Goal: Task Accomplishment & Management: Manage account settings

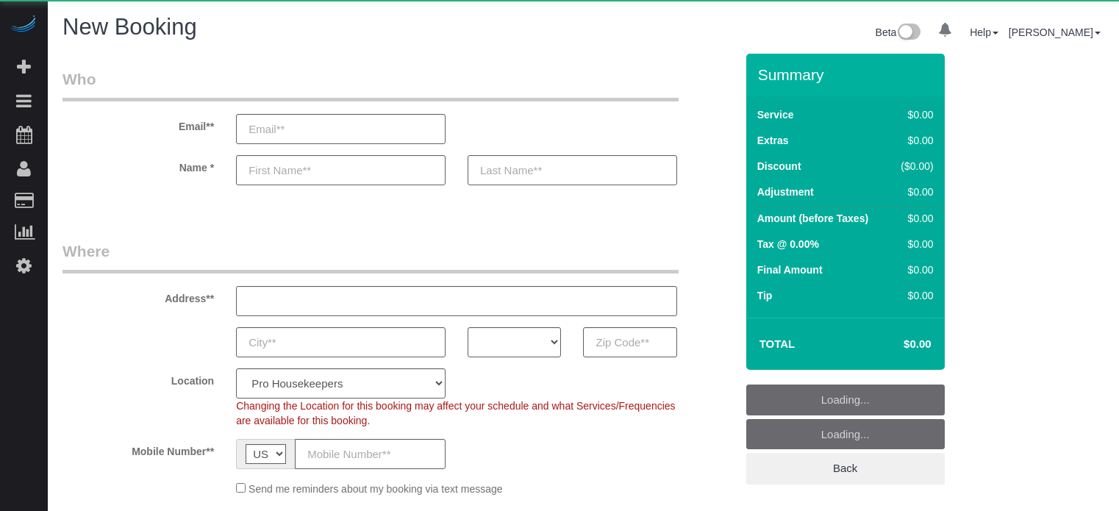
select select "number:9"
select select "object:1107"
select select "4"
select select "object:1243"
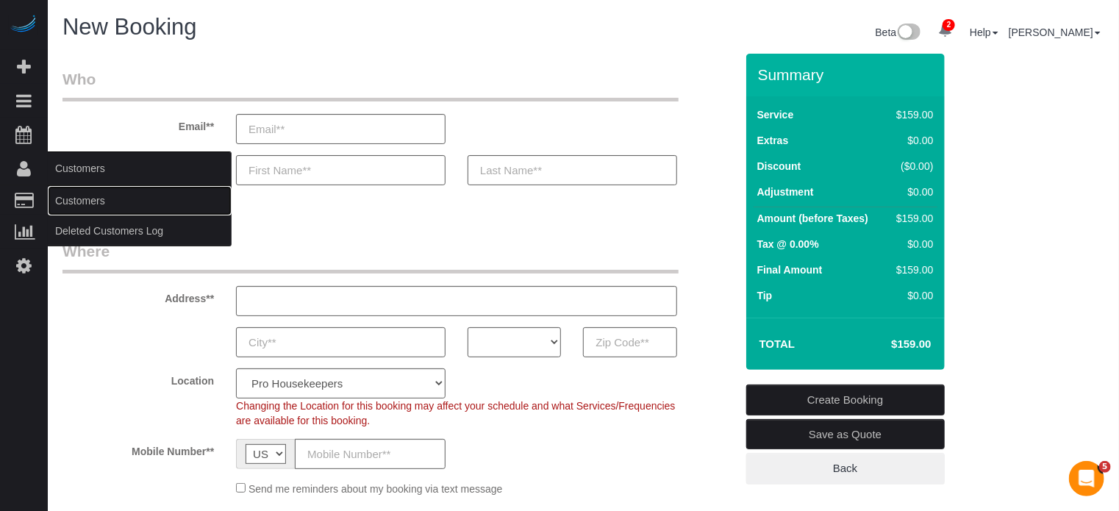
click at [88, 200] on link "Customers" at bounding box center [140, 200] width 184 height 29
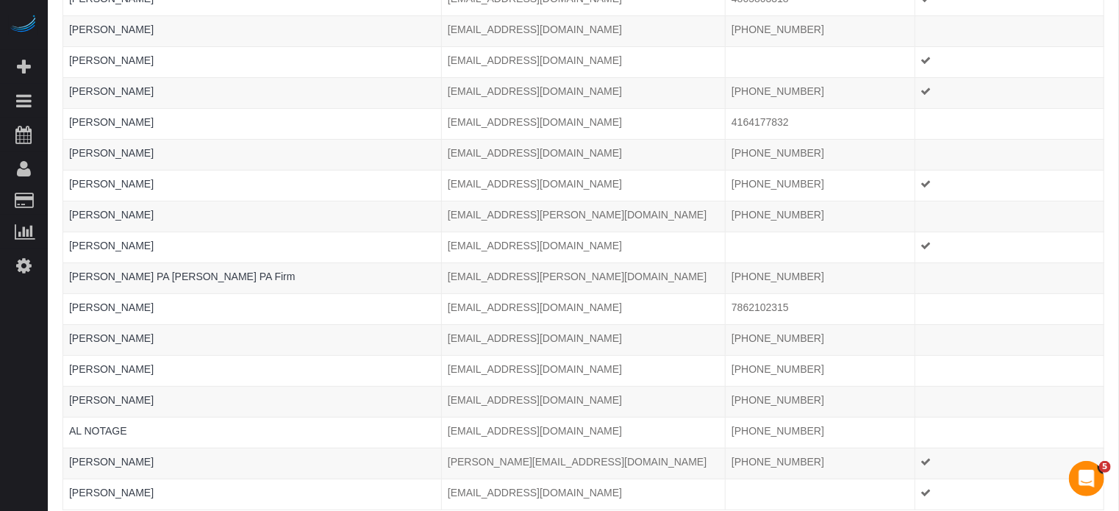
scroll to position [2844, 0]
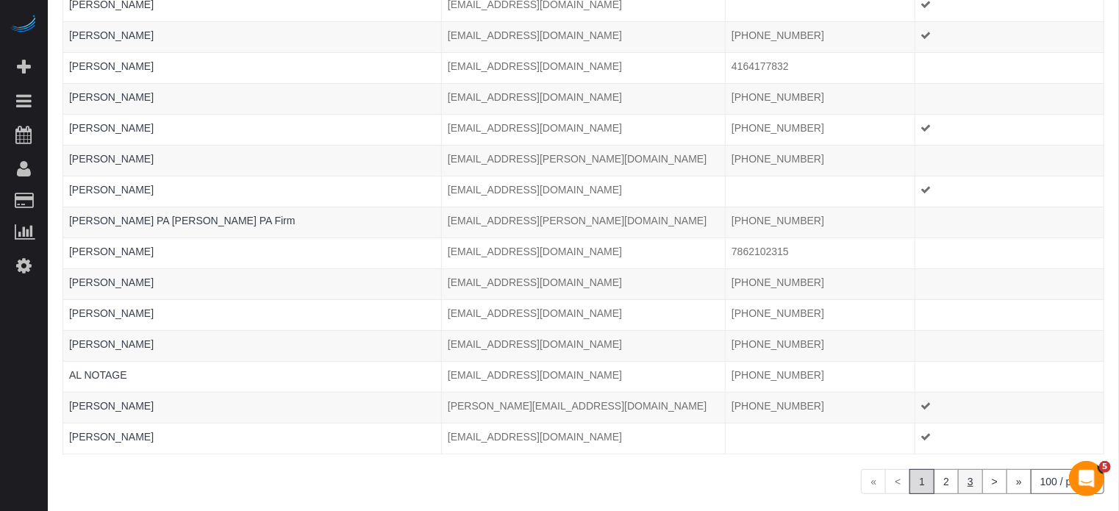
click at [964, 469] on link "3" at bounding box center [970, 481] width 25 height 25
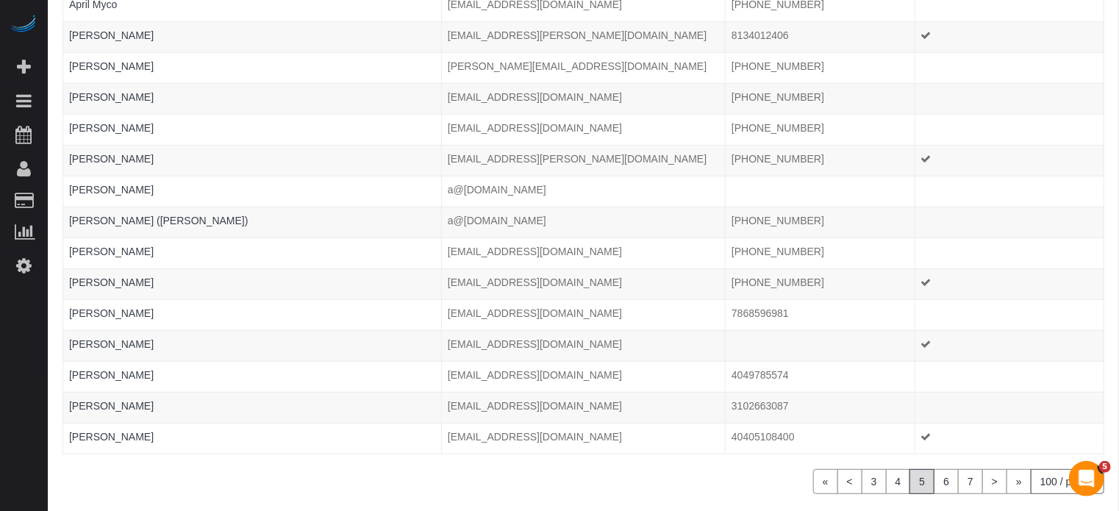
click at [965, 469] on link "7" at bounding box center [970, 481] width 25 height 25
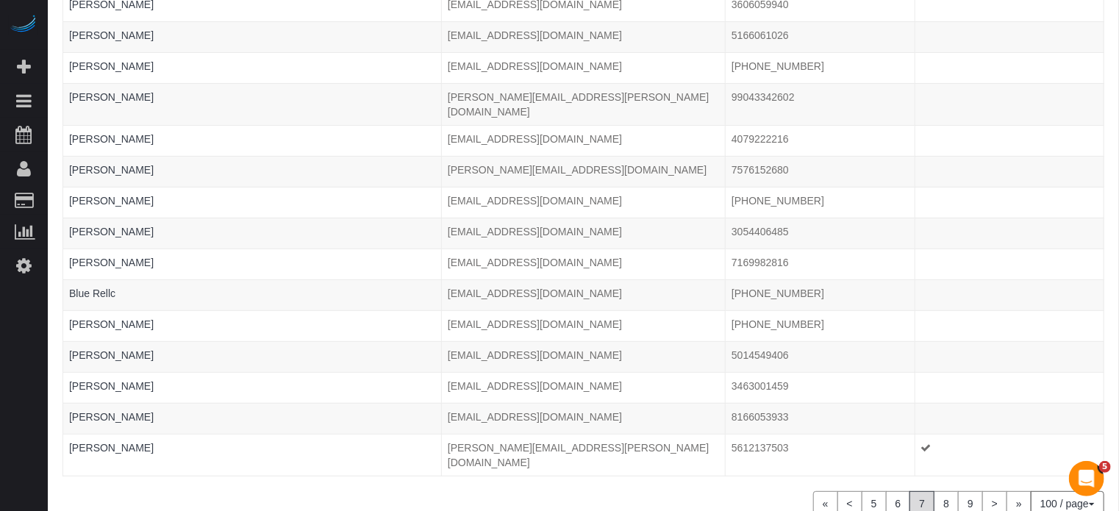
click at [965, 491] on link "9" at bounding box center [970, 503] width 25 height 25
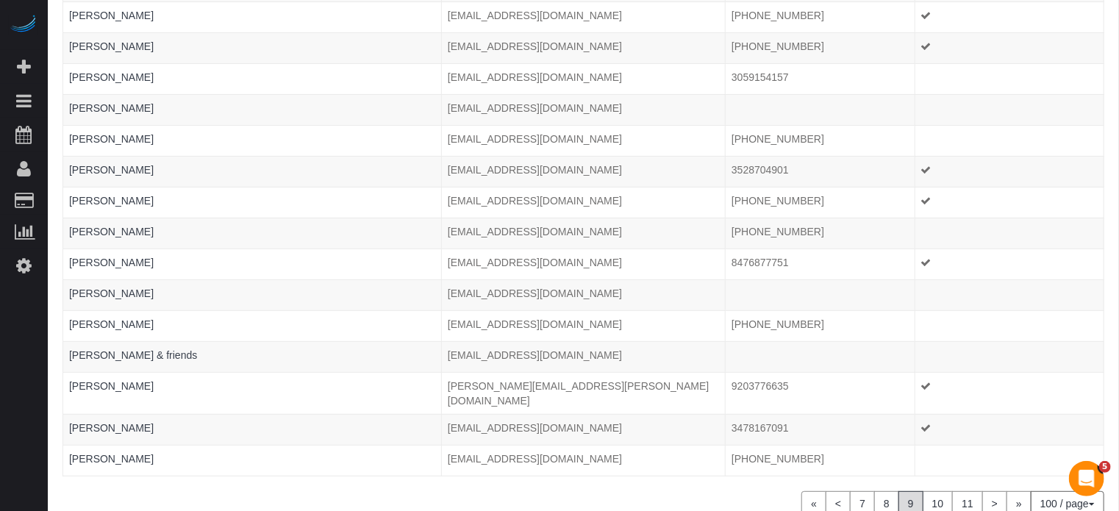
click at [965, 491] on link "11" at bounding box center [967, 503] width 31 height 25
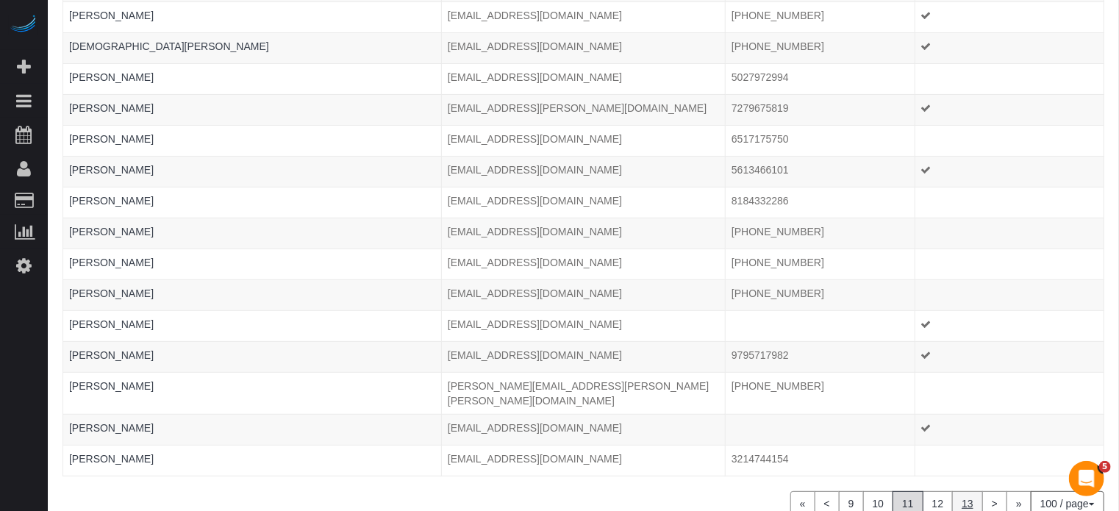
click at [970, 491] on link "13" at bounding box center [967, 503] width 31 height 25
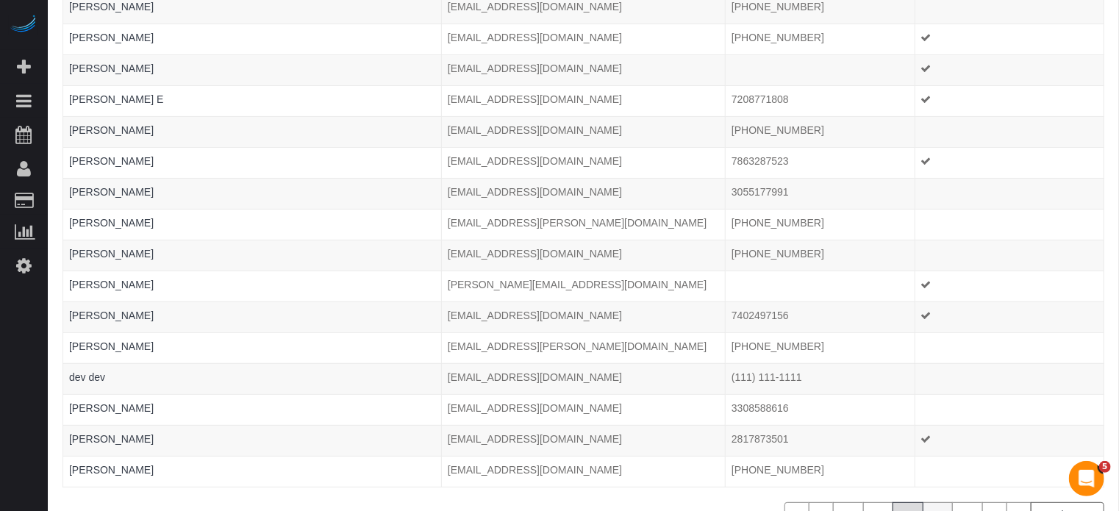
click at [935, 502] on link "16" at bounding box center [938, 514] width 31 height 25
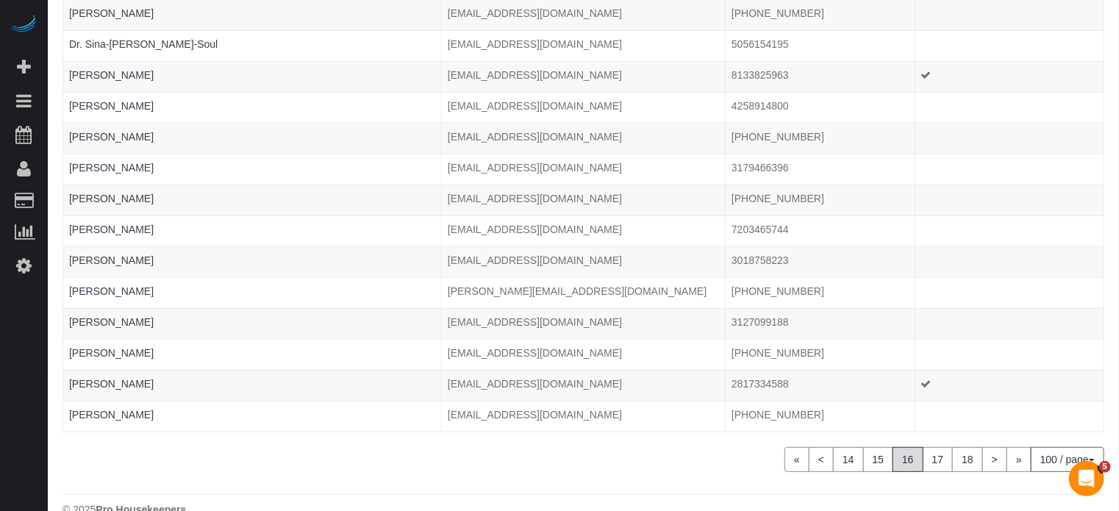
click at [935, 447] on link "17" at bounding box center [938, 459] width 31 height 25
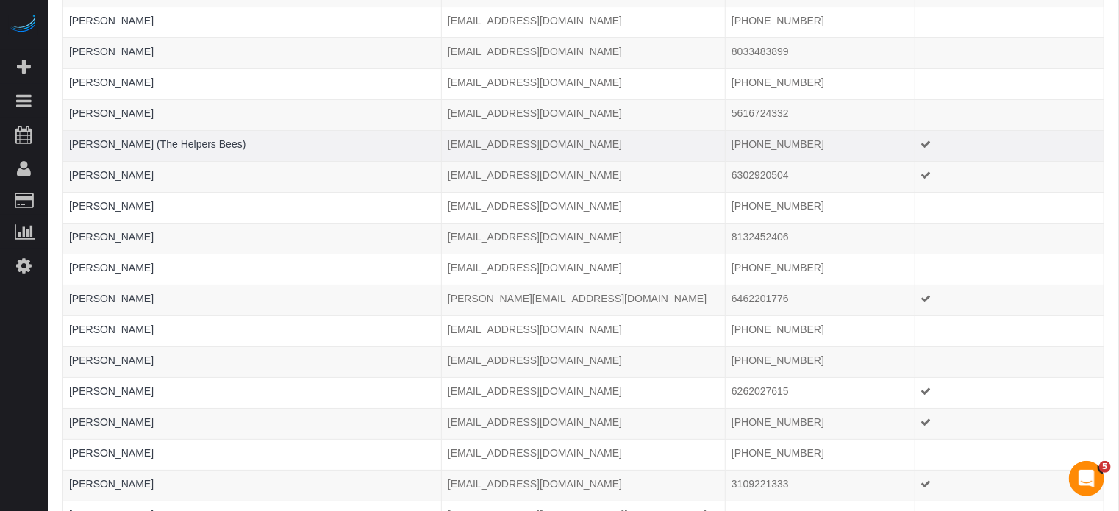
scroll to position [2861, 0]
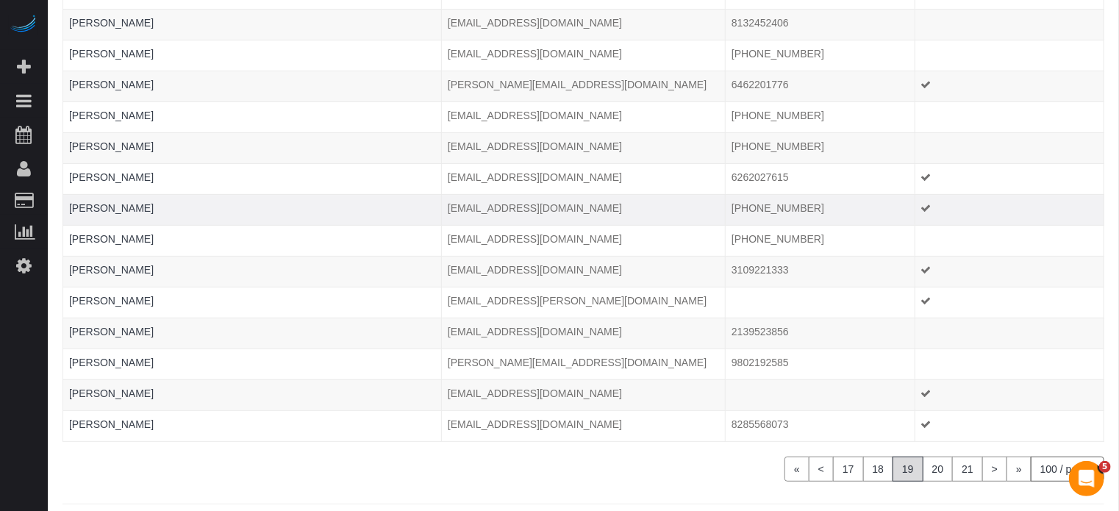
drag, startPoint x: 220, startPoint y: 451, endPoint x: 380, endPoint y: 165, distance: 327.2
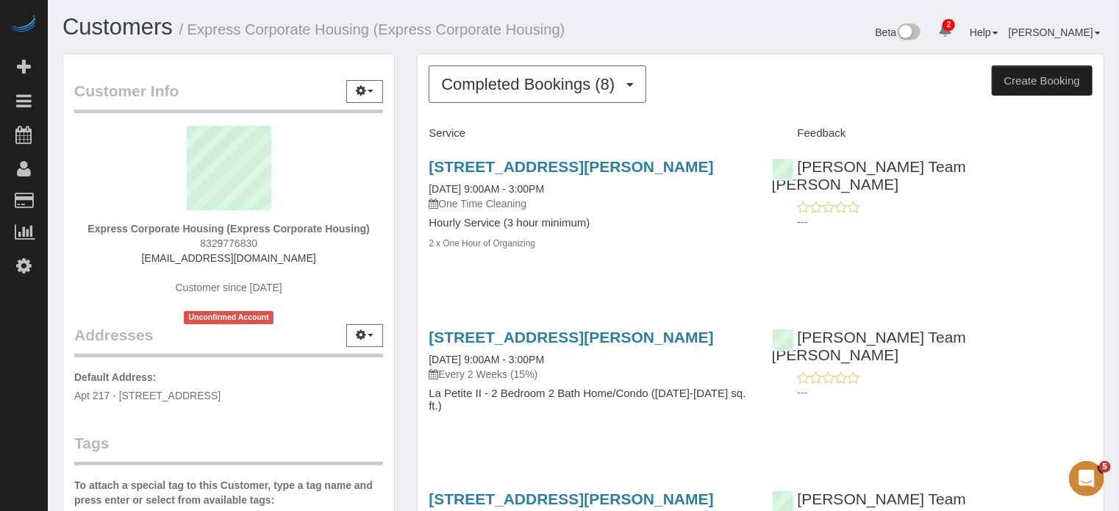
click at [265, 232] on strong "Express Corporate Housing (Express Corporate Housing)" at bounding box center [228, 229] width 282 height 12
copy div "Express Corporate Housing (Express Corporate Housing)"
click at [247, 243] on span "8329776830" at bounding box center [228, 243] width 57 height 12
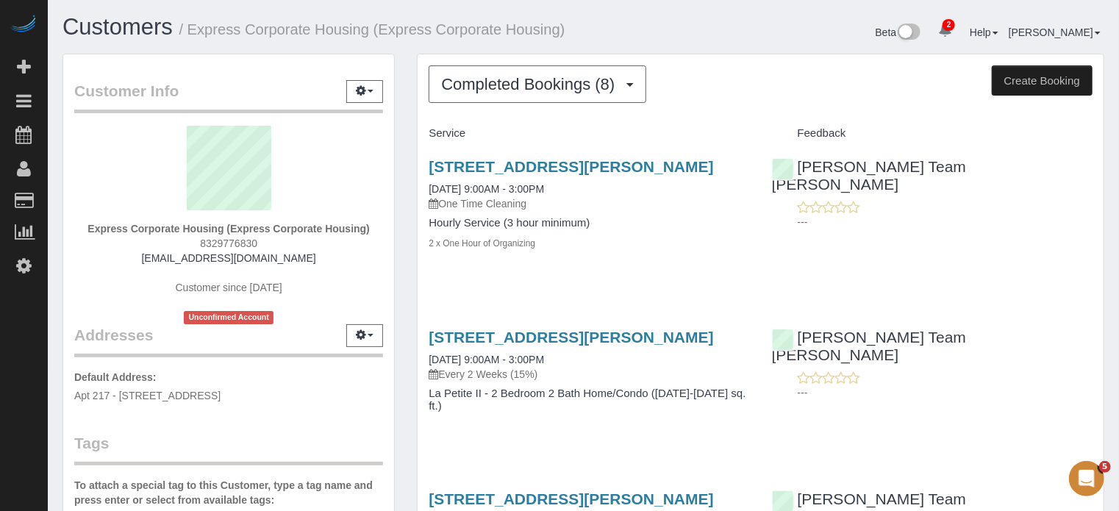
click at [247, 243] on span "8329776830" at bounding box center [228, 243] width 57 height 12
copy span "8329776830"
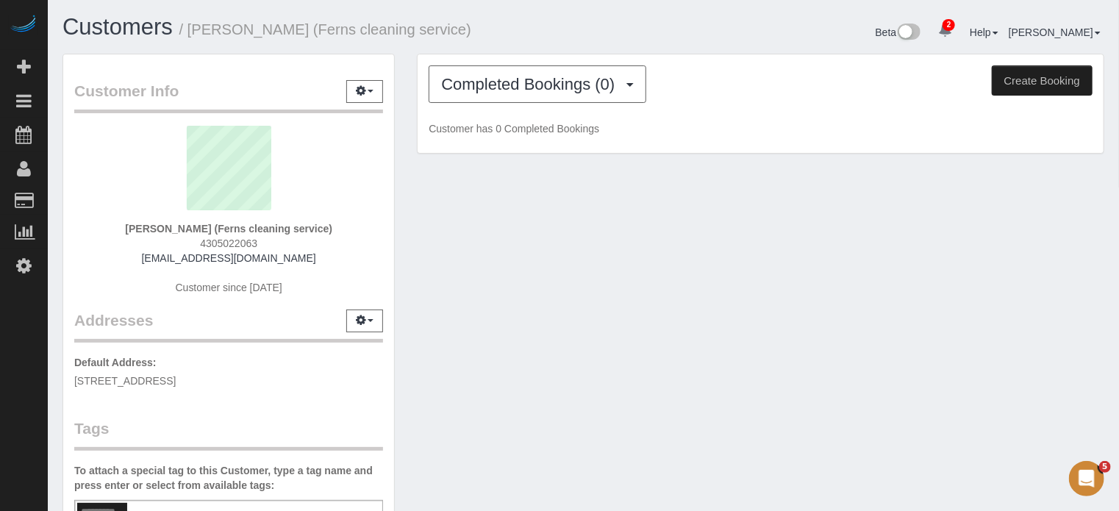
click at [270, 228] on strong "[PERSON_NAME] (Ferns cleaning service)" at bounding box center [228, 229] width 207 height 12
copy div "[PERSON_NAME] (Ferns cleaning service)"
click at [238, 244] on span "4305022063" at bounding box center [228, 243] width 57 height 12
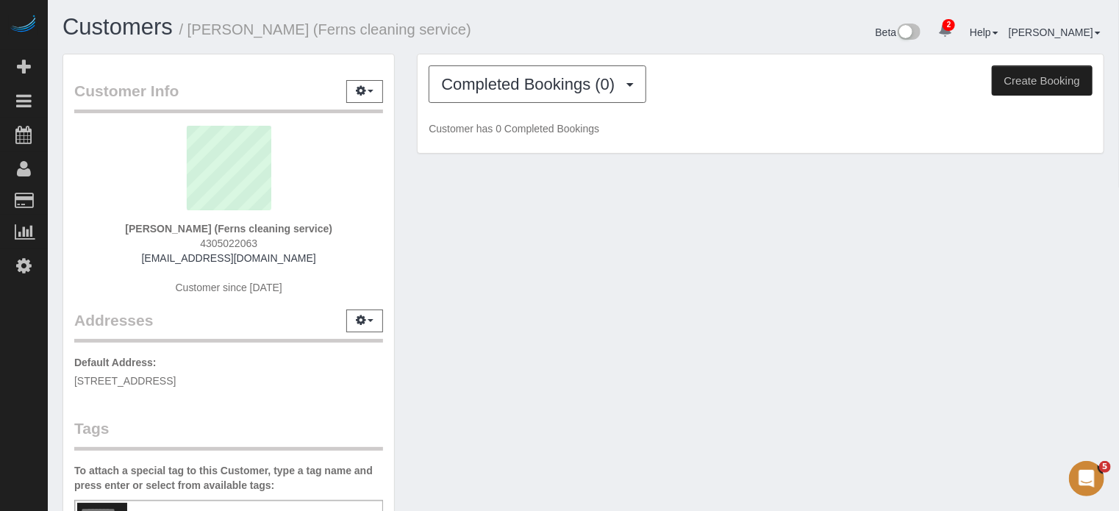
click at [238, 244] on span "4305022063" at bounding box center [228, 243] width 57 height 12
copy span "4305022063"
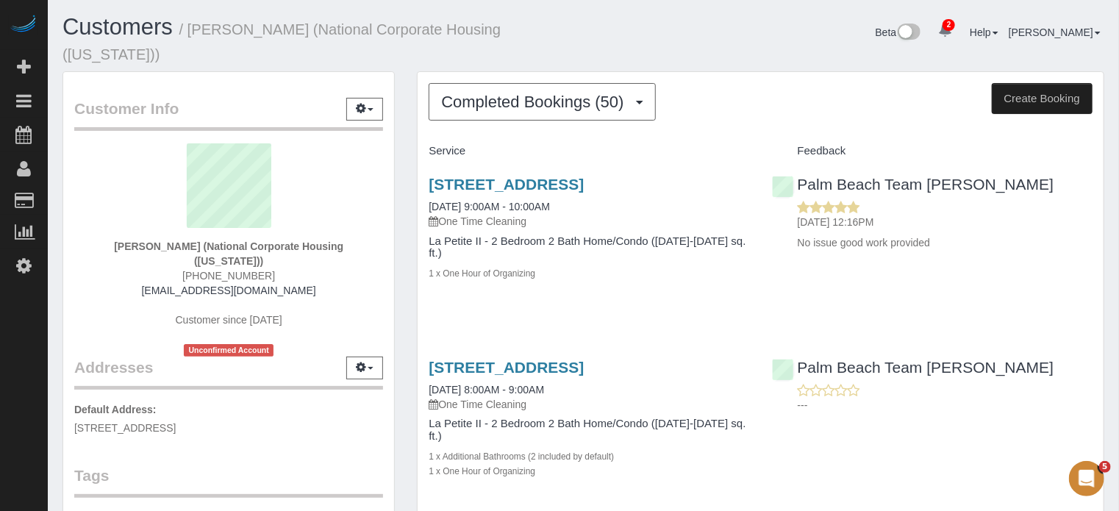
click at [282, 240] on strong "[PERSON_NAME] (National Corporate Housing ([US_STATE]))" at bounding box center [228, 253] width 229 height 26
copy div "[PERSON_NAME] (National Corporate Housing ([US_STATE]))"
click at [226, 270] on span "[PHONE_NUMBER]" at bounding box center [228, 276] width 93 height 12
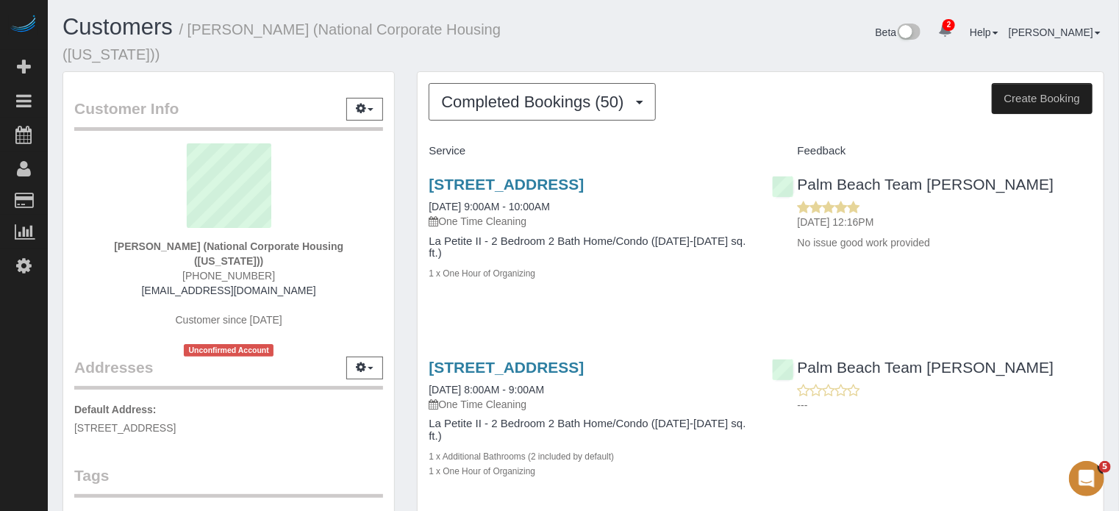
click at [226, 270] on span "[PHONE_NUMBER]" at bounding box center [228, 276] width 93 height 12
copy div "[PHONE_NUMBER]"
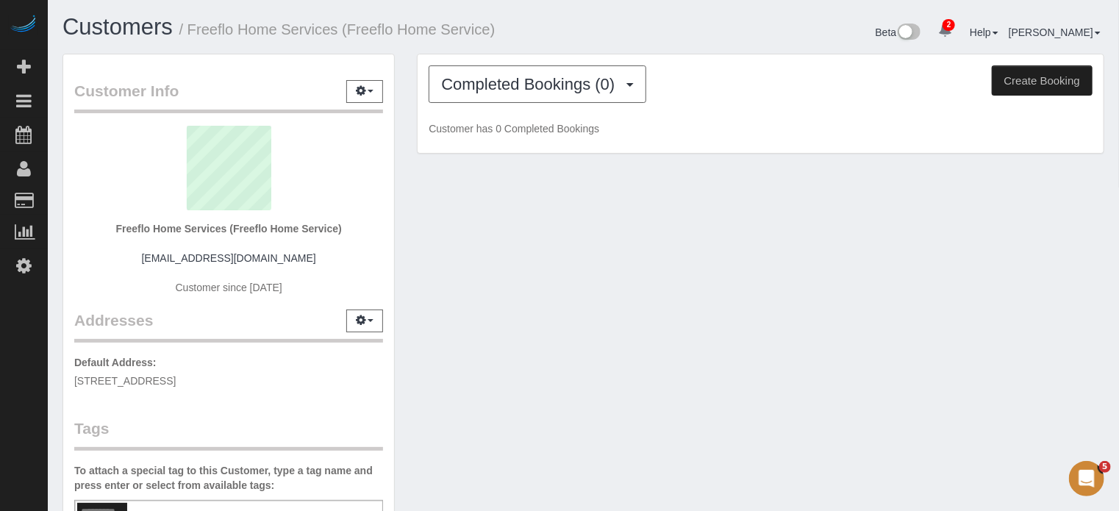
click at [256, 220] on sui-profile-pic at bounding box center [228, 174] width 287 height 96
click at [259, 226] on strong "Freeflo Home Services (Freeflo Home Service)" at bounding box center [228, 229] width 226 height 12
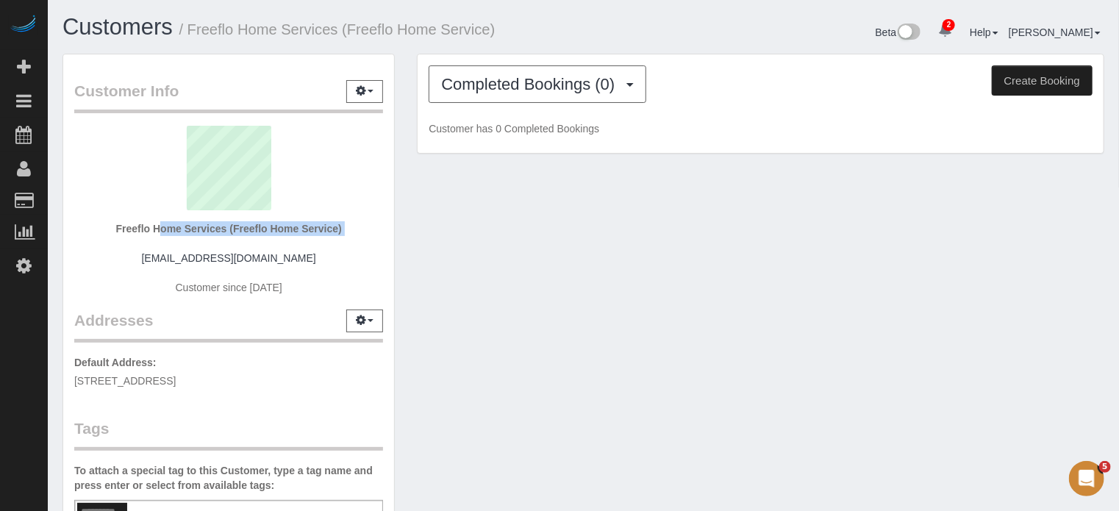
click at [259, 226] on strong "Freeflo Home Services (Freeflo Home Service)" at bounding box center [228, 229] width 226 height 12
copy div "Freeflo Home Services (Freeflo Home Service)"
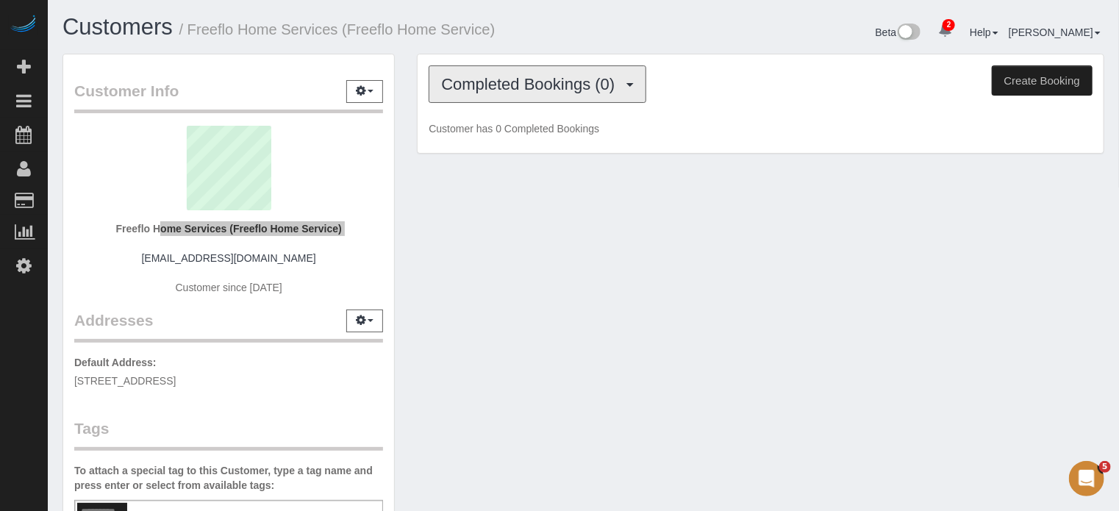
click at [571, 86] on span "Completed Bookings (0)" at bounding box center [531, 84] width 181 height 18
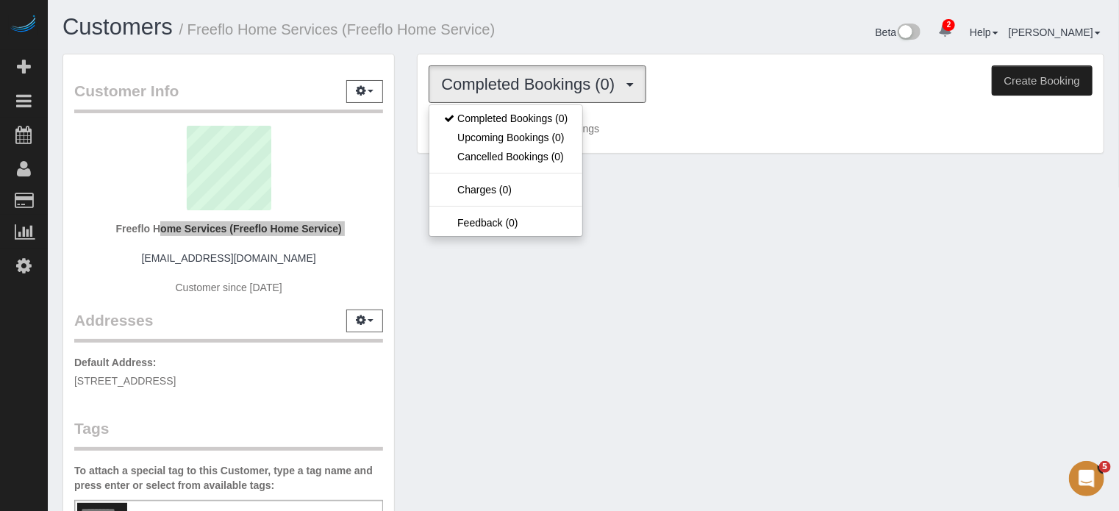
click at [571, 86] on span "Completed Bookings (0)" at bounding box center [531, 84] width 181 height 18
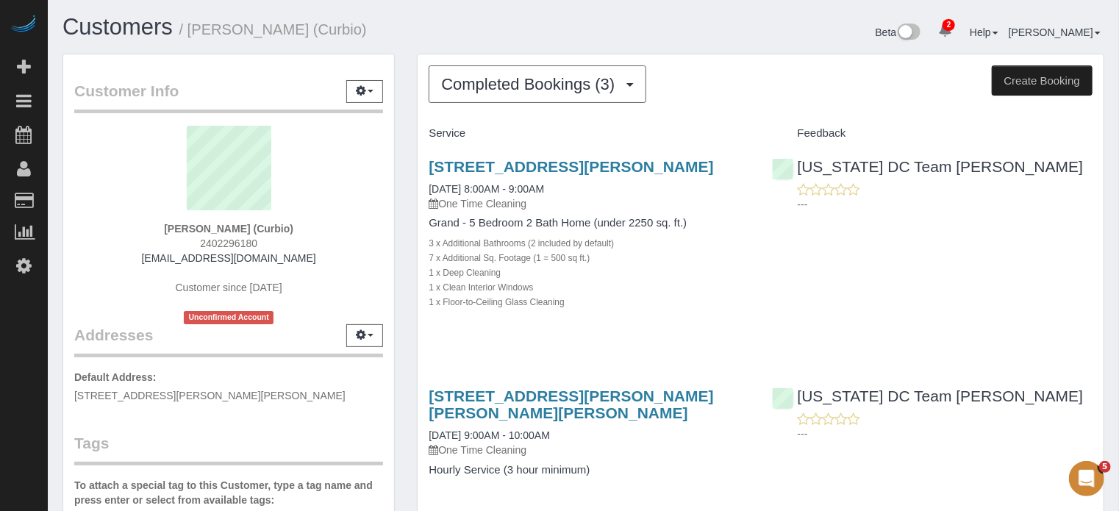
drag, startPoint x: 299, startPoint y: 258, endPoint x: 149, endPoint y: 253, distance: 150.1
click at [149, 253] on div "[PERSON_NAME] (Curbio) 2402296180 [EMAIL_ADDRESS][DOMAIN_NAME] Customer since […" at bounding box center [228, 225] width 309 height 199
copy link "[EMAIL_ADDRESS][DOMAIN_NAME]"
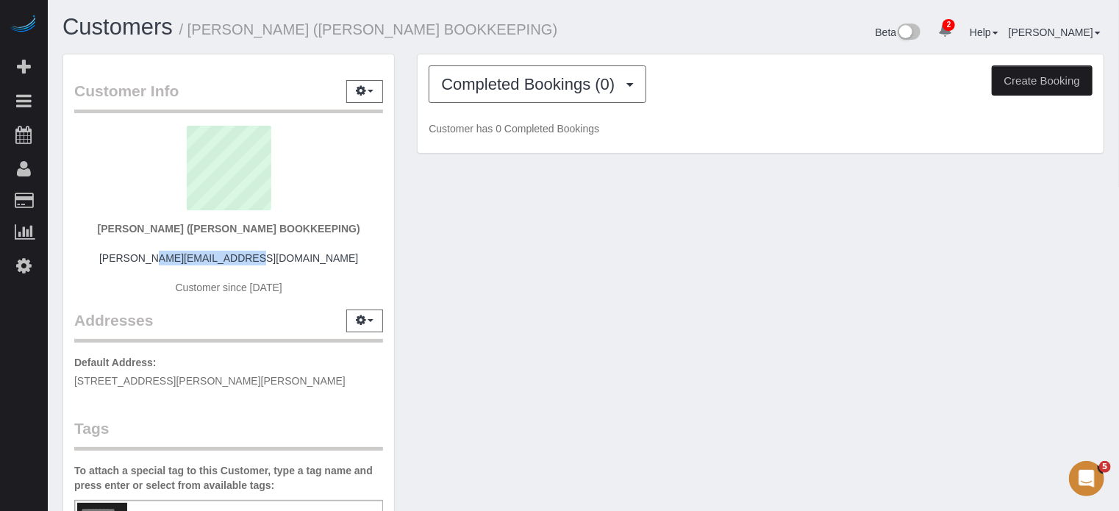
drag, startPoint x: 276, startPoint y: 257, endPoint x: 182, endPoint y: 257, distance: 94.8
click at [182, 257] on div "EVA ARONOFF (EVA ARONOFF BOOKKEEPING) eva@jearonoff.org Customer since 2021" at bounding box center [228, 218] width 309 height 184
copy link "eva@jearonoff.org"
drag, startPoint x: 347, startPoint y: 229, endPoint x: 325, endPoint y: 232, distance: 22.3
click at [325, 232] on div "EVA ARONOFF (EVA ARONOFF BOOKKEEPING) eva@jearonoff.org Customer since 2021" at bounding box center [228, 218] width 309 height 184
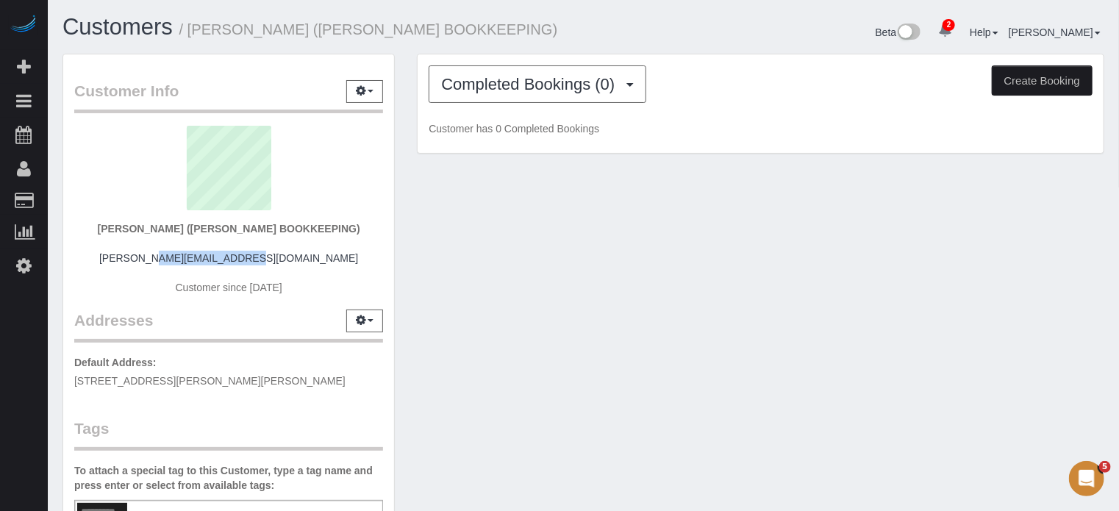
click at [325, 232] on strong "EVA ARONOFF (EVA ARONOFF BOOKKEEPING)" at bounding box center [229, 229] width 262 height 12
click at [959, 305] on div "Customer Info Edit Contact Info Send Message Email Preferences Special Sales Ta…" at bounding box center [583, 407] width 1064 height 707
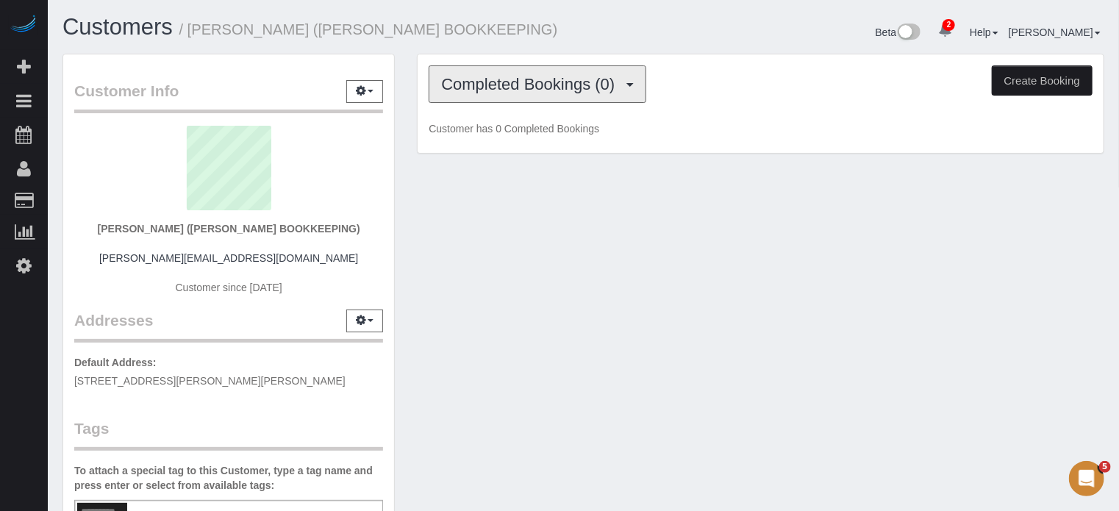
click at [554, 67] on button "Completed Bookings (0)" at bounding box center [538, 83] width 218 height 37
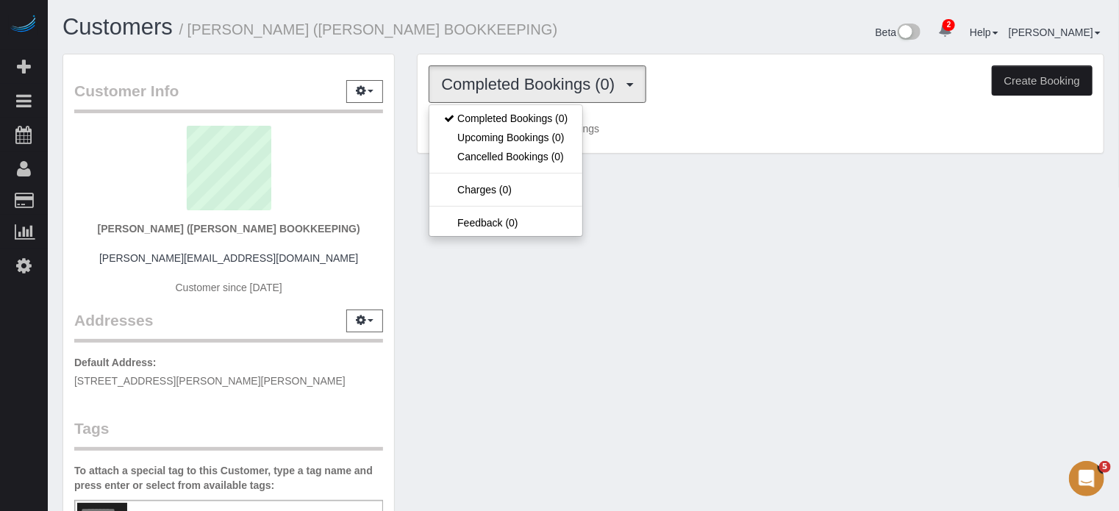
click at [396, 203] on div "Customer Info Edit Contact Info Send Message Email Preferences Special Sales Ta…" at bounding box center [228, 407] width 354 height 707
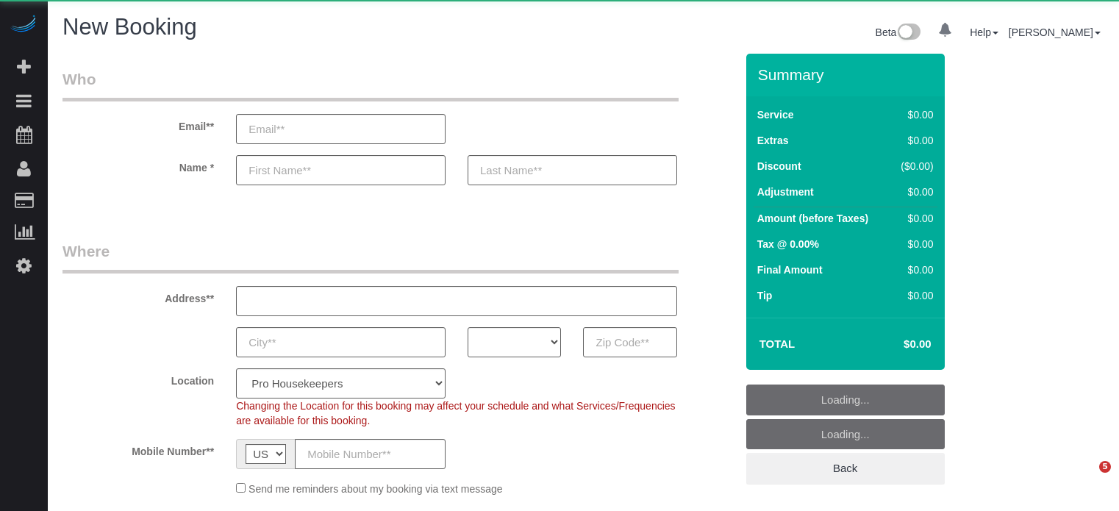
select select "number:9"
select select "object:787"
select select "4"
click at [518, 343] on select "AK AL AR AZ CA CO CT DC DE [GEOGRAPHIC_DATA] [GEOGRAPHIC_DATA] HI IA ID IL IN K…" at bounding box center [514, 342] width 93 height 30
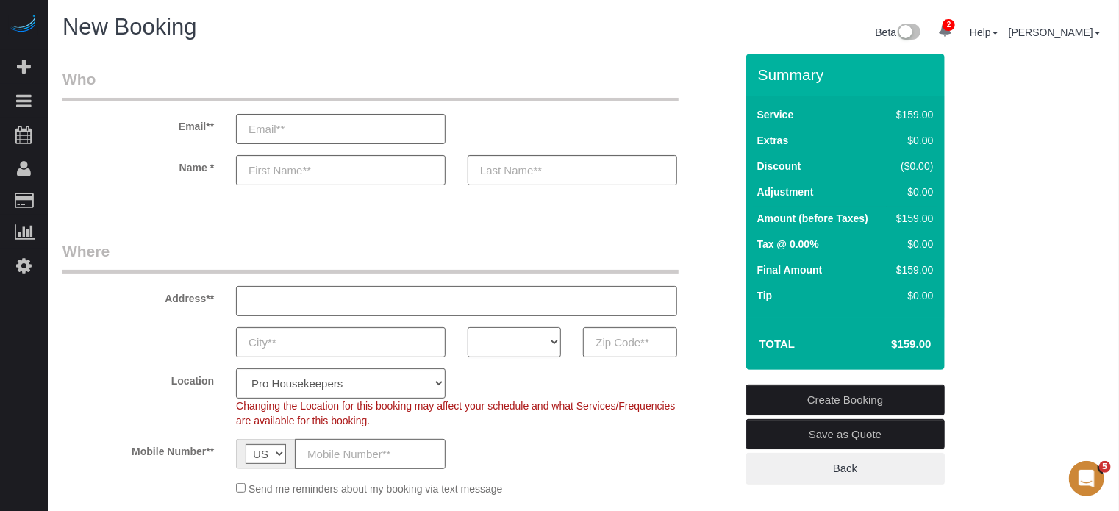
select select "AZ"
click at [468, 327] on select "AK AL AR AZ CA CO CT DC DE [GEOGRAPHIC_DATA] [GEOGRAPHIC_DATA] HI IA ID IL IN K…" at bounding box center [514, 342] width 93 height 30
drag, startPoint x: 324, startPoint y: 379, endPoint x: 324, endPoint y: 369, distance: 9.6
click at [324, 379] on select "Pro Housekeepers [GEOGRAPHIC_DATA] [GEOGRAPHIC_DATA] [GEOGRAPHIC_DATA] [GEOGRAP…" at bounding box center [341, 383] width 210 height 30
select select "21"
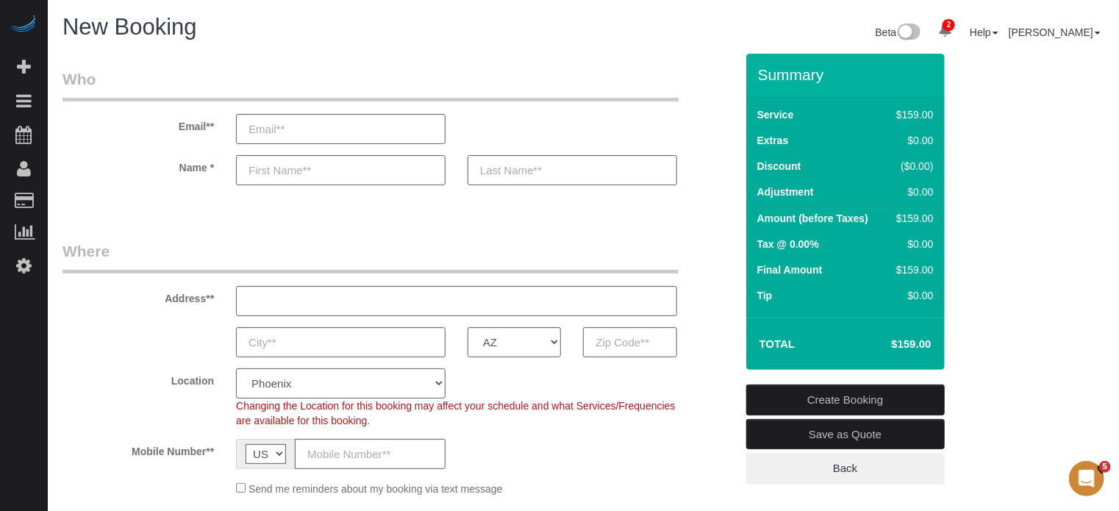
click at [236, 368] on select "Pro Housekeepers [GEOGRAPHIC_DATA] [GEOGRAPHIC_DATA] [GEOGRAPHIC_DATA] [GEOGRAP…" at bounding box center [341, 383] width 210 height 30
select select "object:1252"
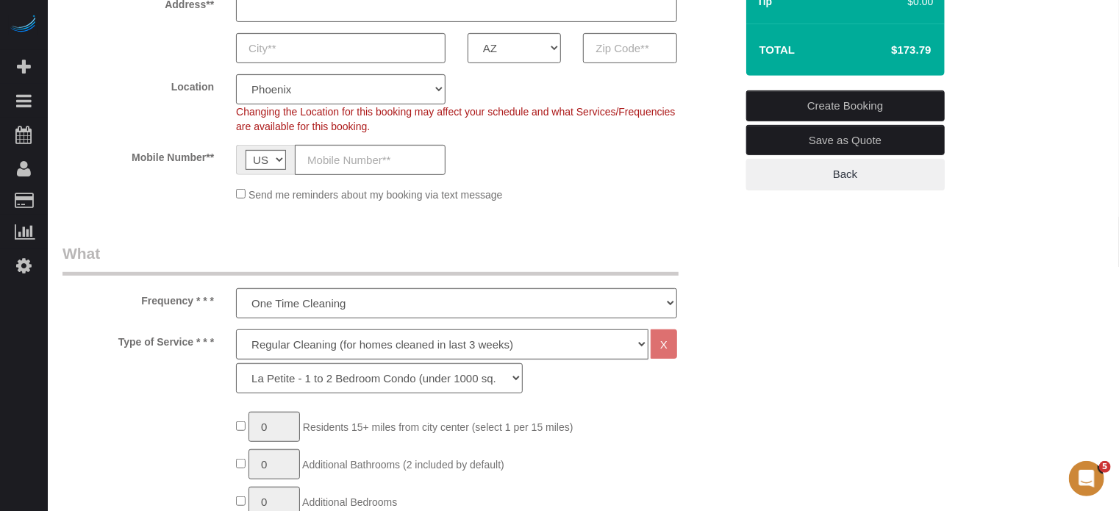
click at [329, 350] on select "Deep Cleaning (for homes that have not been cleaned in 3+ weeks) Spruce Regular…" at bounding box center [442, 344] width 412 height 30
select select "5"
click at [236, 329] on select "Deep Cleaning (for homes that have not been cleaned in 3+ weeks) Spruce Regular…" at bounding box center [442, 344] width 412 height 30
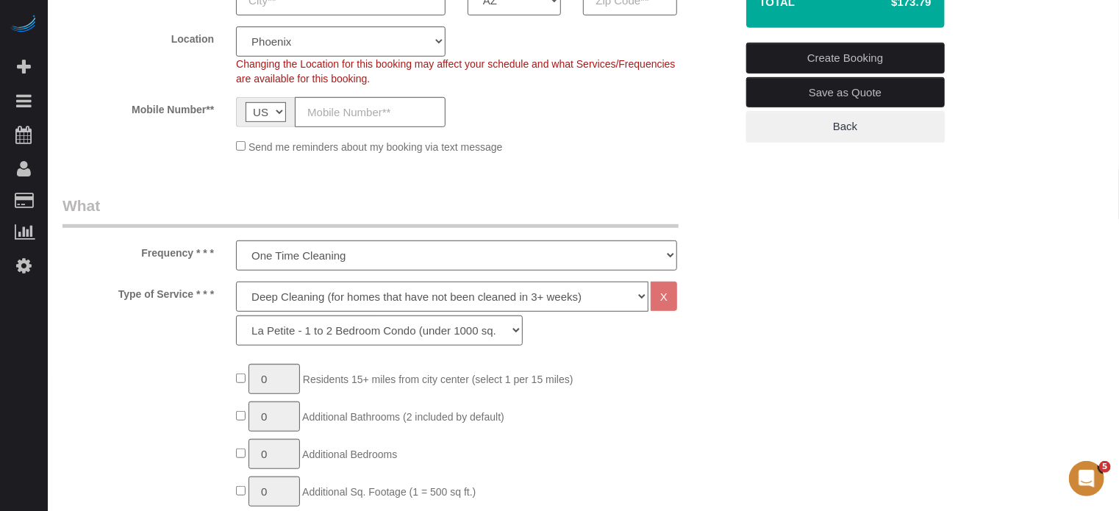
scroll to position [368, 0]
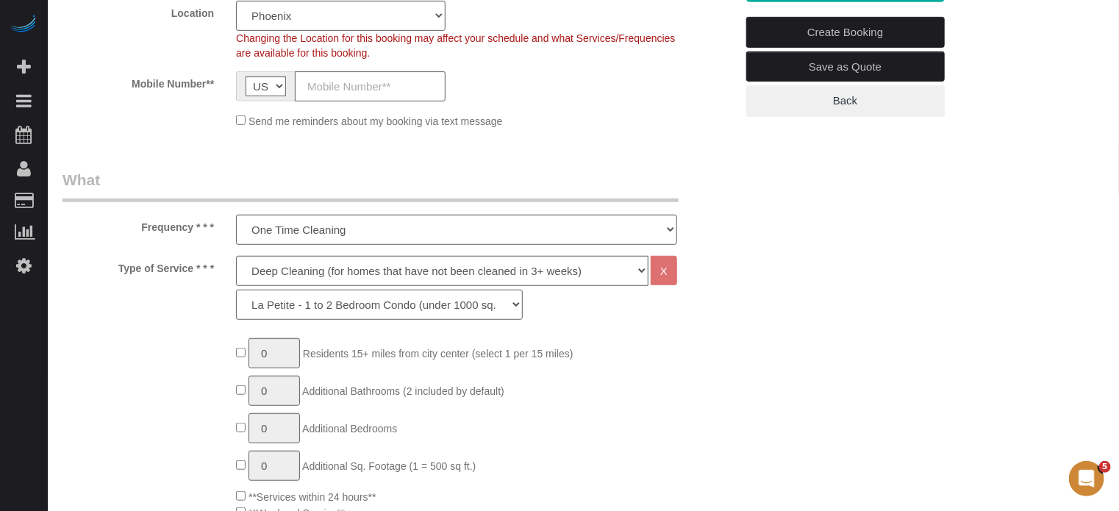
click at [321, 317] on select "La Petite - 1 to 2 Bedroom Condo (under 1000 sq. ft.) La Petite II - 2 Bedroom …" at bounding box center [379, 305] width 287 height 30
select select "94"
click at [236, 290] on select "La Petite - 1 to 2 Bedroom Condo (under 1000 sq. ft.) La Petite II - 2 Bedroom …" at bounding box center [379, 305] width 287 height 30
type input "1"
click at [288, 353] on input "1" at bounding box center [274, 353] width 51 height 30
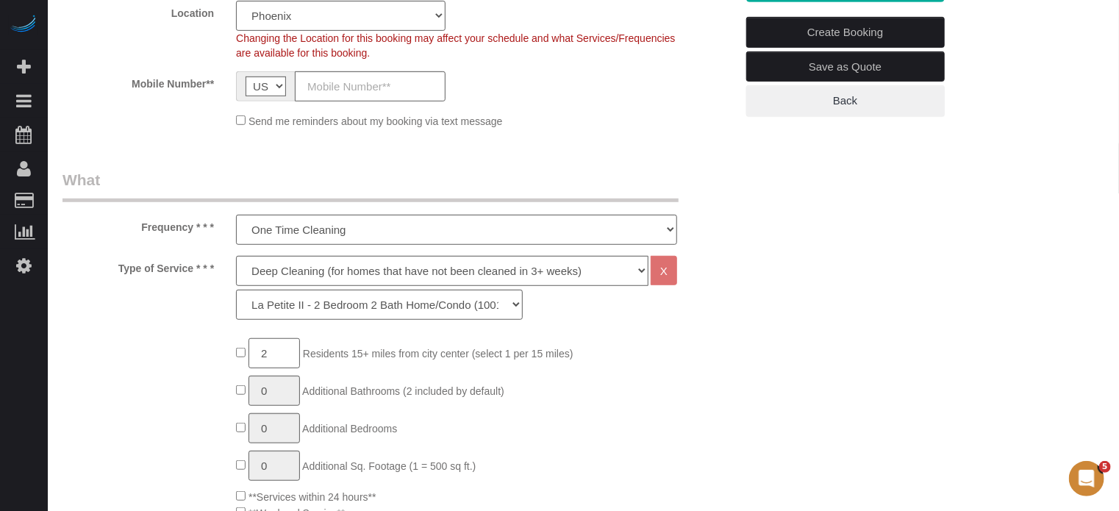
type input "2"
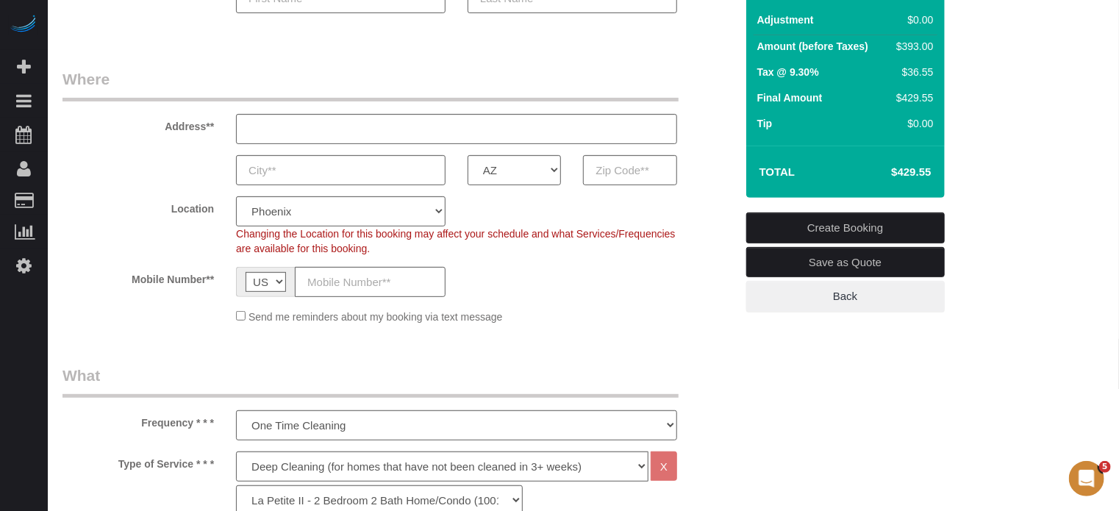
scroll to position [147, 0]
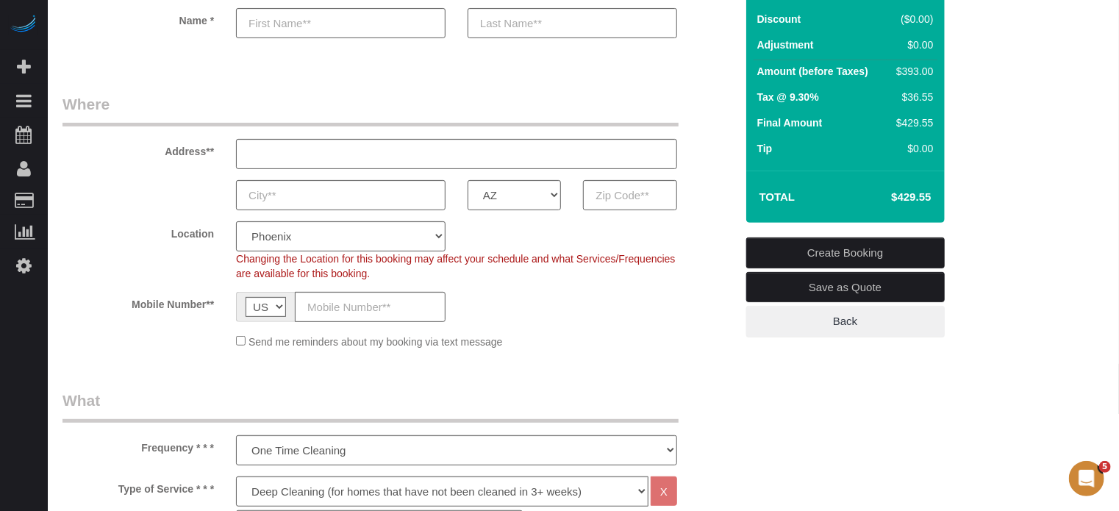
click at [197, 96] on legend "Where" at bounding box center [370, 109] width 616 height 33
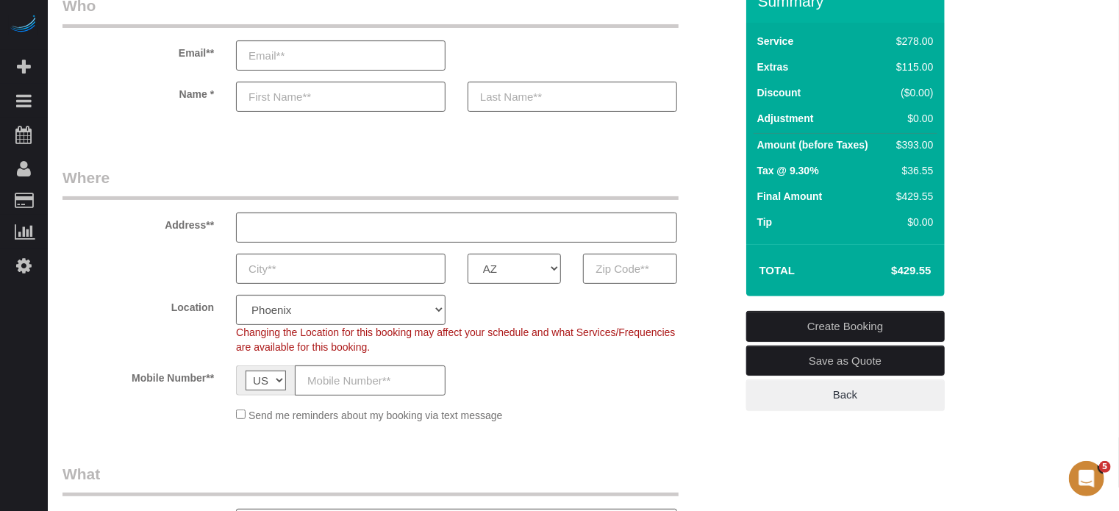
click at [709, 229] on div "Address**" at bounding box center [398, 205] width 695 height 76
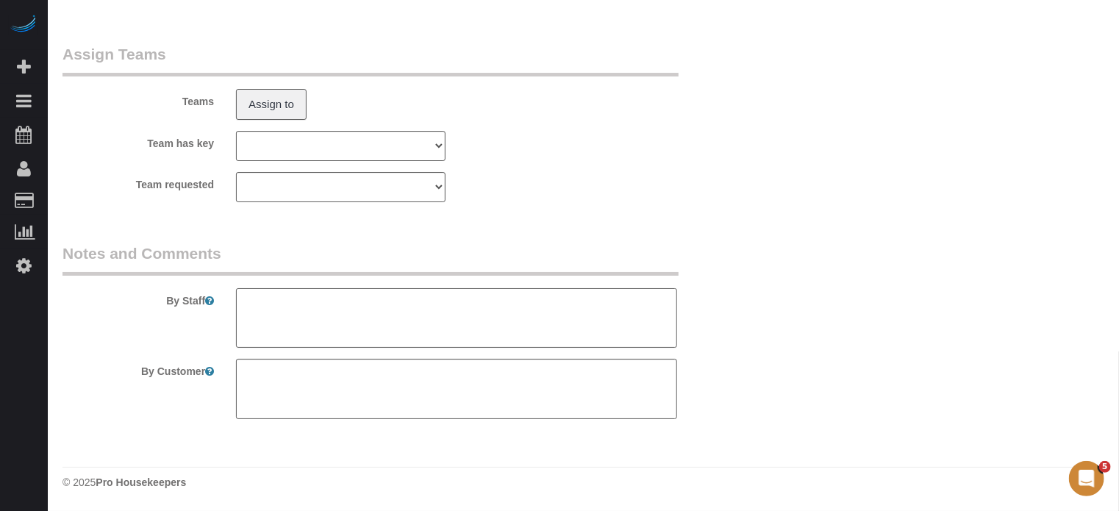
click at [300, 308] on textarea at bounding box center [456, 318] width 441 height 60
click at [440, 304] on textarea at bounding box center [456, 318] width 441 height 60
type textarea "conditions: needs a Deep Cleaning."
click at [503, 255] on legend "Notes and Comments" at bounding box center [370, 259] width 616 height 33
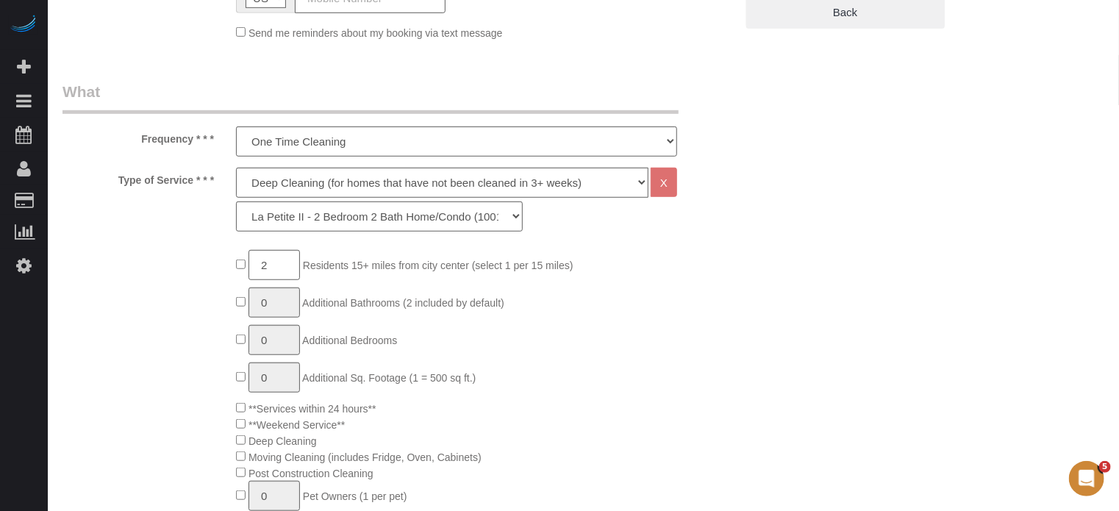
scroll to position [0, 0]
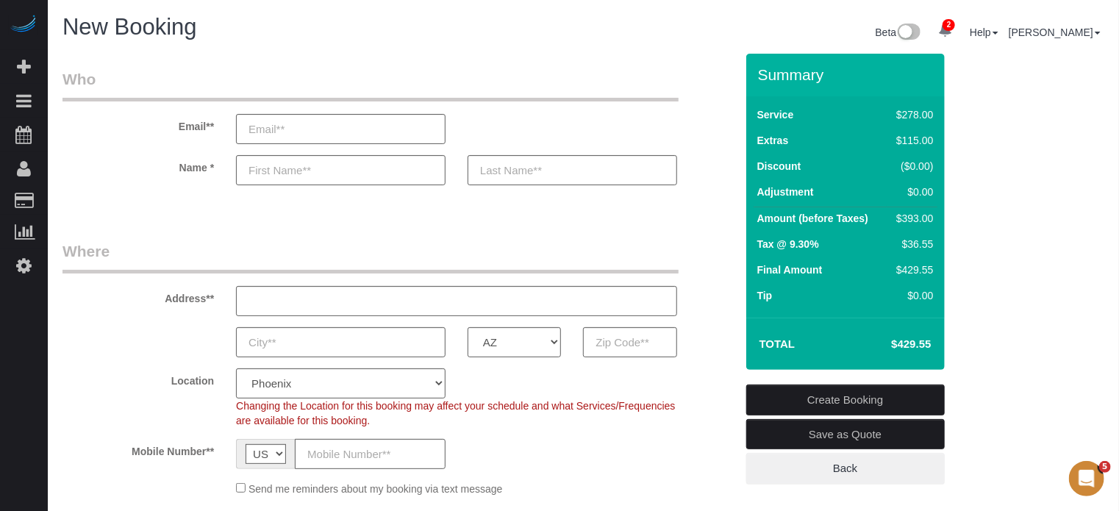
drag, startPoint x: 166, startPoint y: 293, endPoint x: 205, endPoint y: 435, distance: 146.4
click at [205, 435] on fieldset "Where Address** AK AL AR AZ CA CO CT DC DE FL GA HI IA ID IL IN KS KY LA MA MD …" at bounding box center [398, 373] width 673 height 267
click at [205, 435] on sui-booking-location "Location Pro Housekeepers Atlanta Austin Boston Chicago Cincinnati Clearwater D…" at bounding box center [398, 432] width 673 height 128
click at [718, 176] on div "Name *" at bounding box center [398, 170] width 695 height 30
drag, startPoint x: 756, startPoint y: 73, endPoint x: 929, endPoint y: 340, distance: 319.0
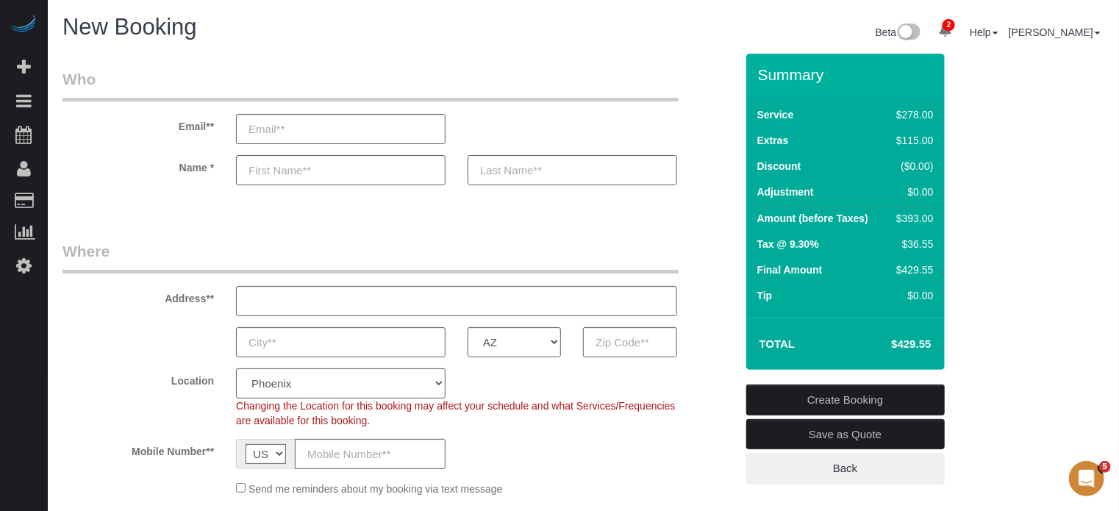
click at [929, 340] on div "Summary Service $278.00 Extras $115.00 Discount ($0.00) Adjustment $0.00 Amount…" at bounding box center [845, 212] width 199 height 316
click at [929, 340] on h4 "$429.55" at bounding box center [889, 344] width 84 height 12
drag, startPoint x: 932, startPoint y: 345, endPoint x: 753, endPoint y: 76, distance: 322.4
click at [753, 76] on div "Summary Service $278.00 Extras $115.00 Discount ($0.00) Adjustment $0.00 Amount…" at bounding box center [845, 212] width 199 height 316
click at [753, 76] on div "Summary" at bounding box center [845, 81] width 199 height 31
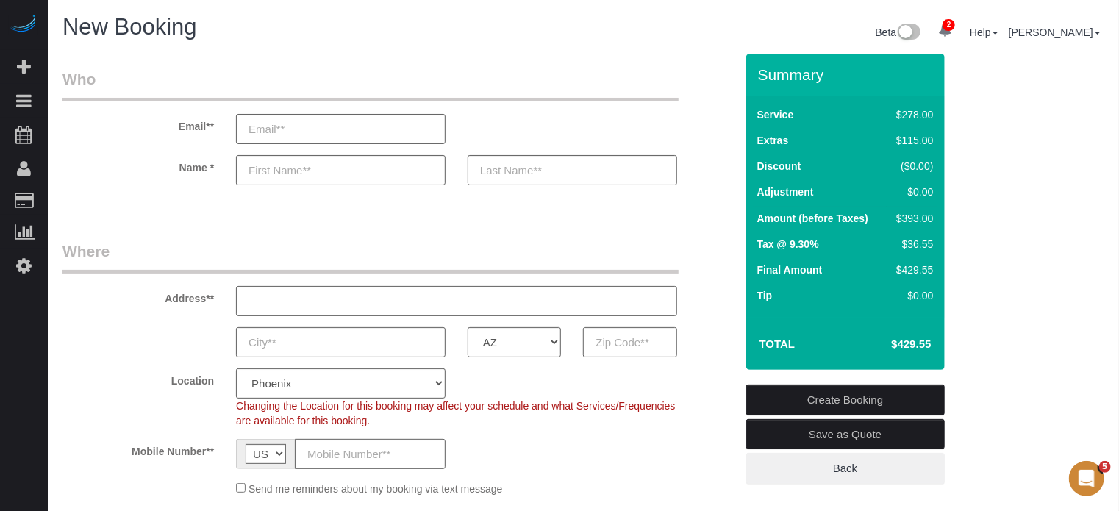
drag, startPoint x: 759, startPoint y: 74, endPoint x: 928, endPoint y: 299, distance: 282.0
click at [928, 299] on div "Summary Service $278.00 Extras $115.00 Discount ($0.00) Adjustment $0.00 Amount…" at bounding box center [845, 212] width 199 height 316
click at [928, 299] on div "$0.00" at bounding box center [911, 295] width 43 height 15
drag, startPoint x: 759, startPoint y: 70, endPoint x: 932, endPoint y: 340, distance: 320.8
click at [932, 340] on div "Summary Service $278.00 Extras $115.00 Discount ($0.00) Adjustment $0.00 Amount…" at bounding box center [845, 212] width 199 height 316
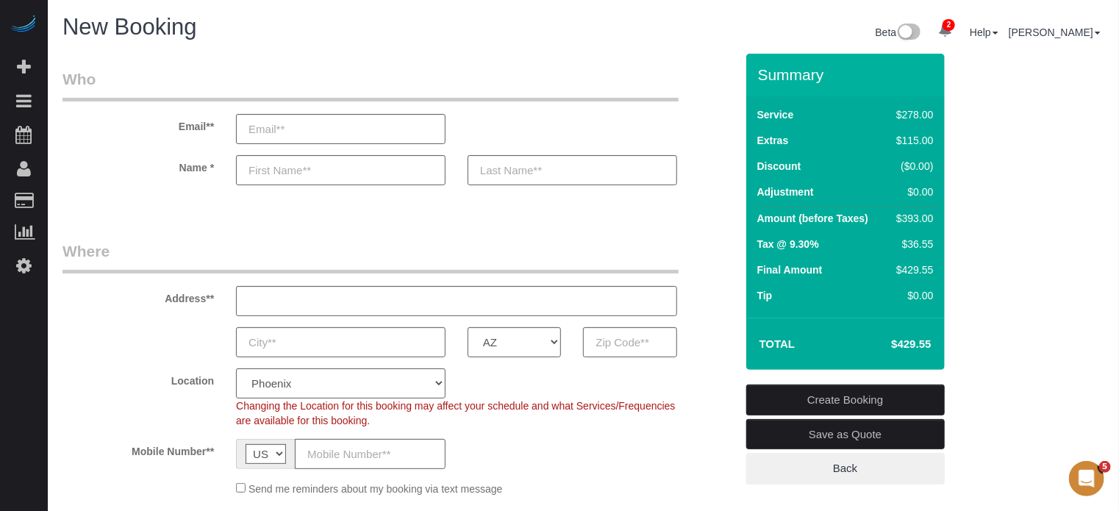
click at [932, 340] on td "$429.55" at bounding box center [889, 344] width 96 height 37
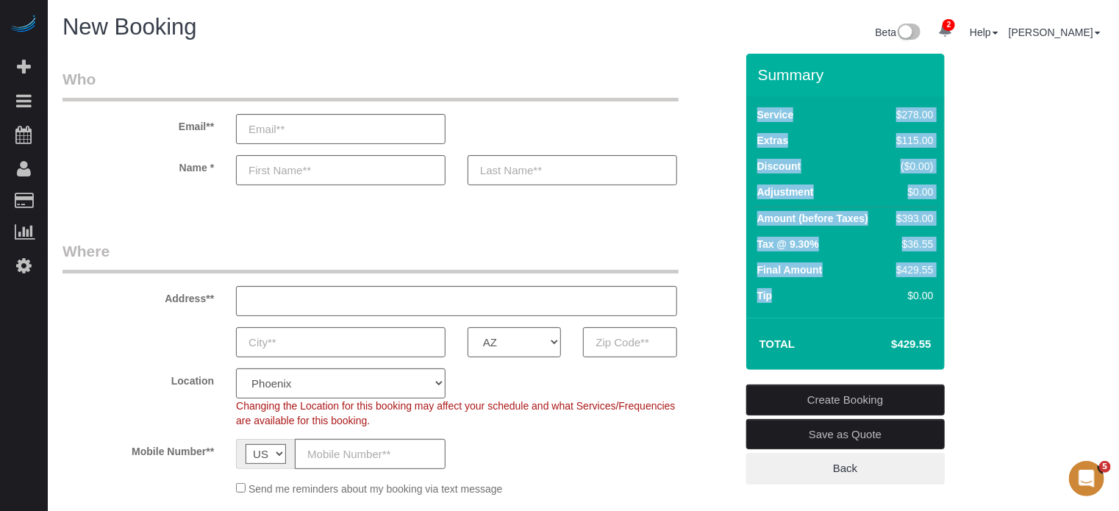
drag, startPoint x: 757, startPoint y: 73, endPoint x: 907, endPoint y: 299, distance: 271.2
click at [907, 299] on div "Summary Service $278.00 Extras $115.00 Discount ($0.00) Adjustment $0.00 Amount…" at bounding box center [845, 212] width 199 height 316
click at [907, 299] on div "$0.00" at bounding box center [911, 295] width 43 height 15
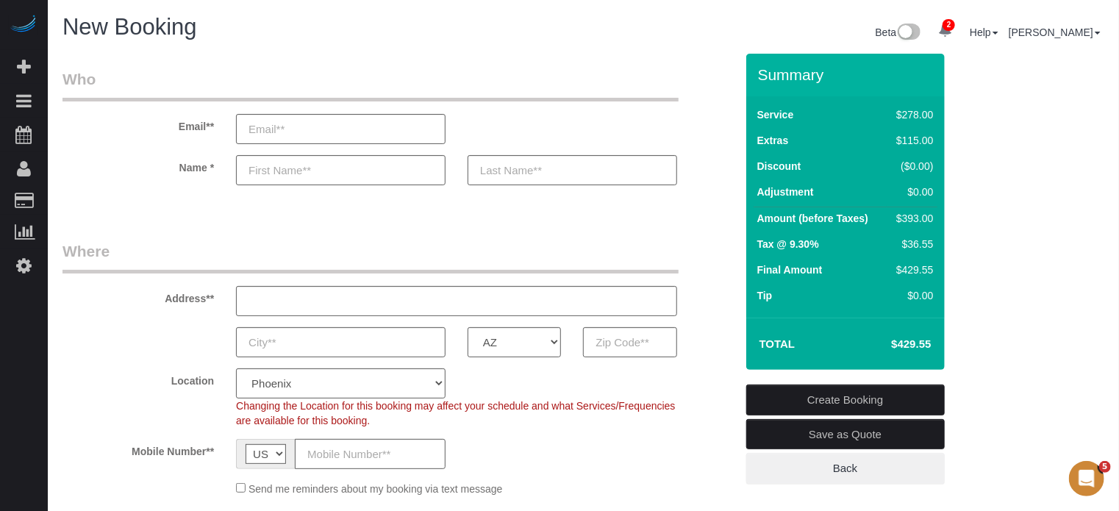
drag, startPoint x: 757, startPoint y: 74, endPoint x: 932, endPoint y: 333, distance: 312.4
click at [932, 333] on div "Summary Service $278.00 Extras $115.00 Discount ($0.00) Adjustment $0.00 Amount…" at bounding box center [845, 212] width 199 height 316
click at [761, 76] on h3 "Summary" at bounding box center [847, 74] width 179 height 17
drag, startPoint x: 759, startPoint y: 73, endPoint x: 936, endPoint y: 342, distance: 322.2
click at [936, 342] on div "Summary Service $278.00 Extras $115.00 Discount ($0.00) Adjustment $0.00 Amount…" at bounding box center [845, 212] width 199 height 316
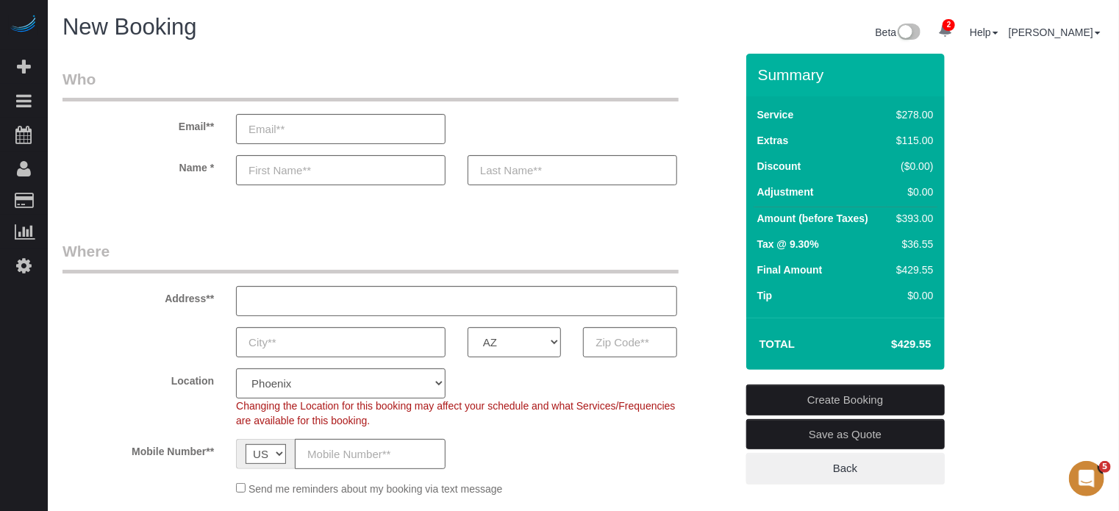
click at [794, 130] on td "Extras" at bounding box center [821, 142] width 134 height 26
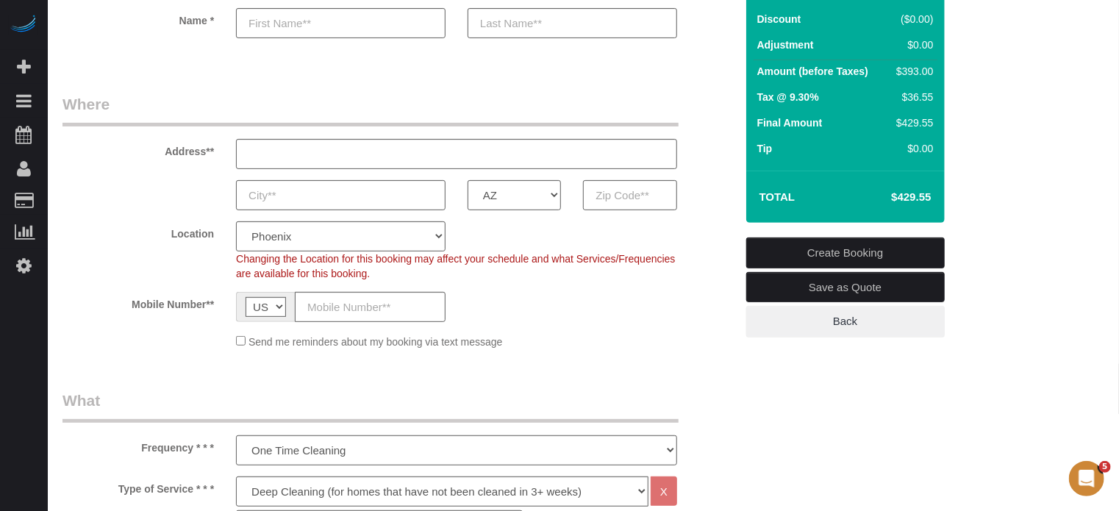
scroll to position [468, 0]
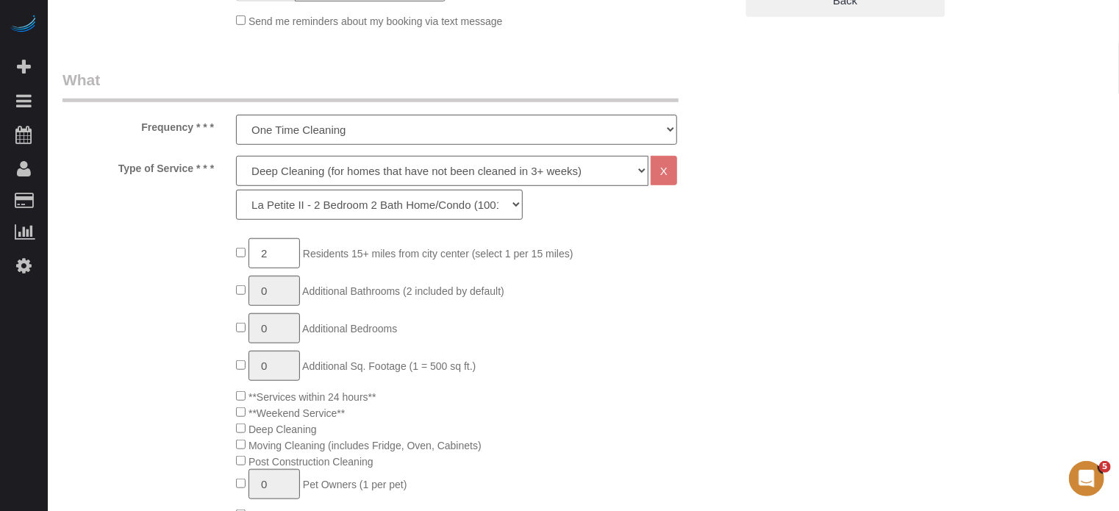
click at [312, 173] on select "Deep Cleaning (for homes that have not been cleaned in 3+ weeks) Spruce Regular…" at bounding box center [442, 171] width 412 height 30
select select "6"
click at [236, 156] on select "Deep Cleaning (for homes that have not been cleaned in 3+ weeks) Spruce Regular…" at bounding box center [442, 171] width 412 height 30
click at [303, 209] on select "La Petite - 1 to 2 Bedroom Condo (under 1000 sq. ft.) La Petite II - 2 Bedroom …" at bounding box center [379, 205] width 287 height 30
select select "161"
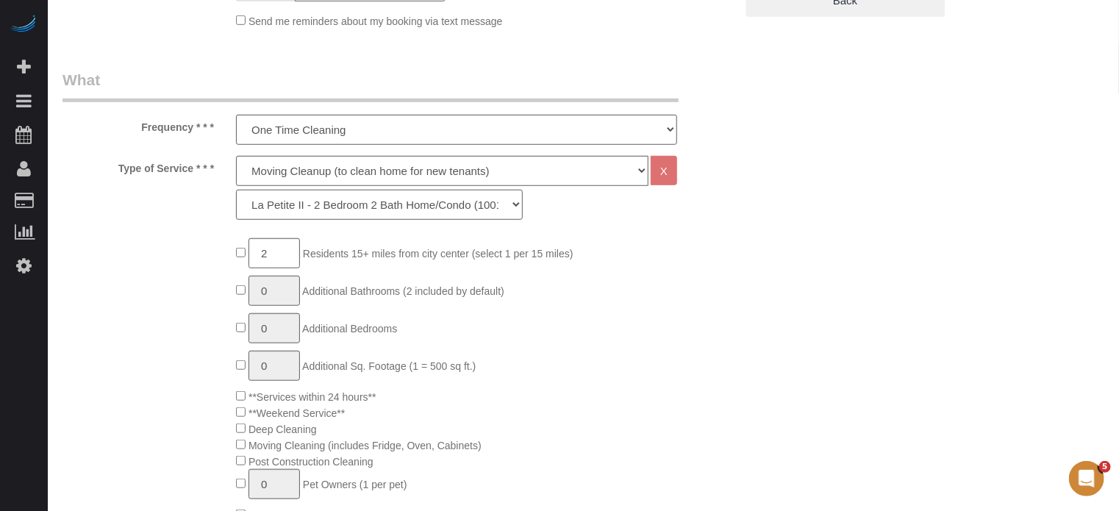
click at [236, 190] on select "La Petite - 1 to 2 Bedroom Condo (under 1000 sq. ft.) La Petite II - 2 Bedroom …" at bounding box center [379, 205] width 287 height 30
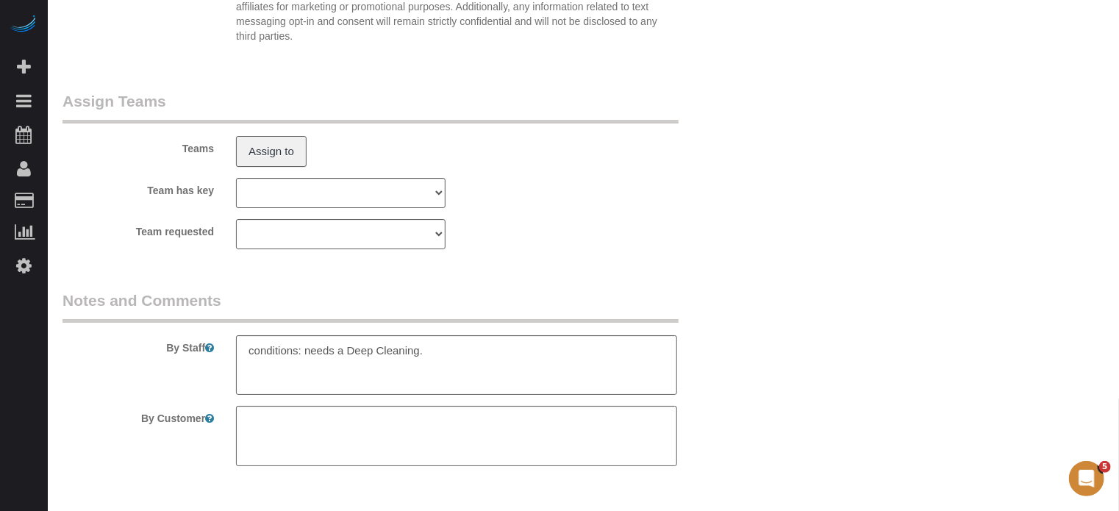
scroll to position [2600, 0]
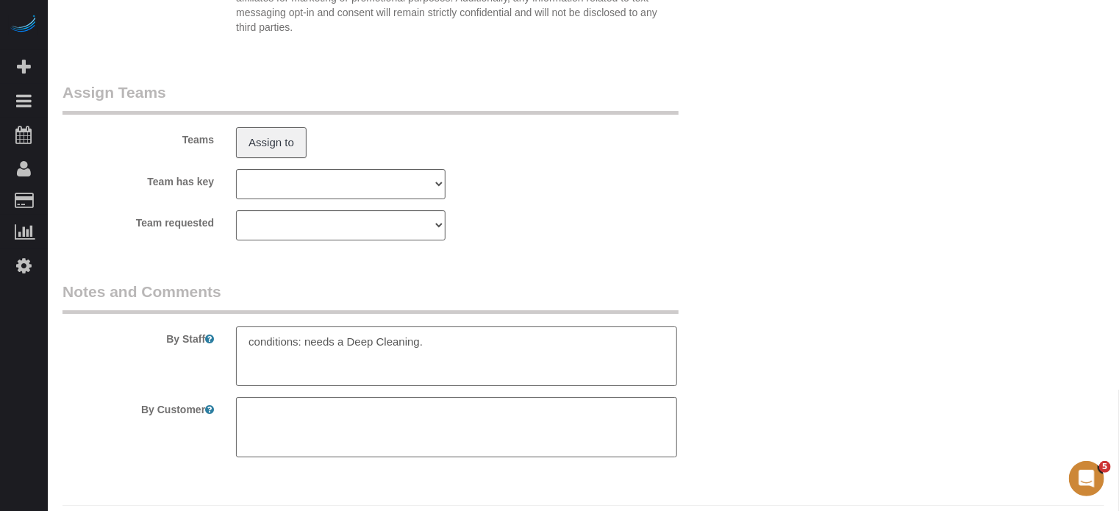
click at [526, 361] on textarea at bounding box center [456, 356] width 441 height 60
click at [554, 337] on textarea at bounding box center [456, 356] width 441 height 60
type textarea "conditions: needs a Deep Cleaning. Bring trash bads because they want to throw …"
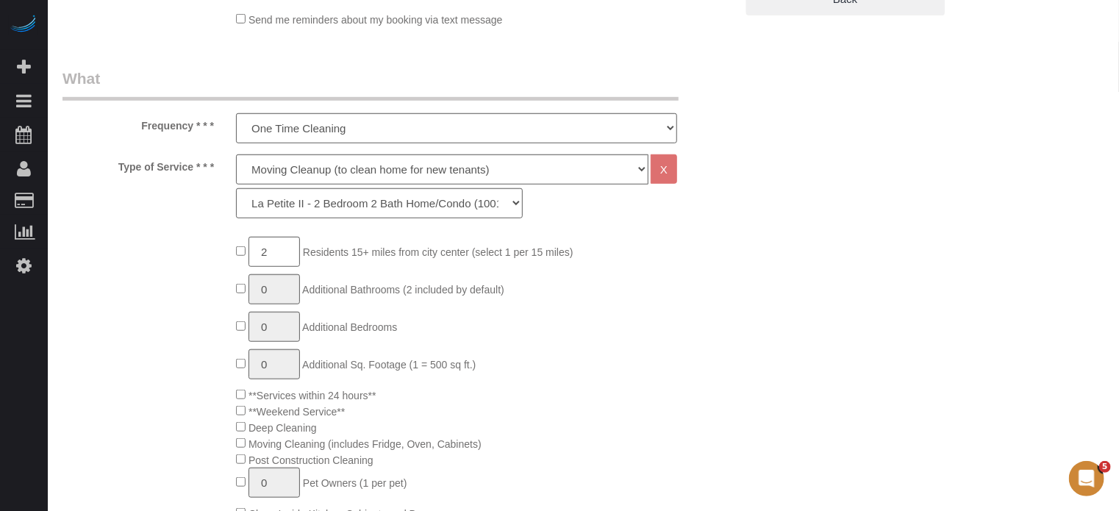
scroll to position [321, 0]
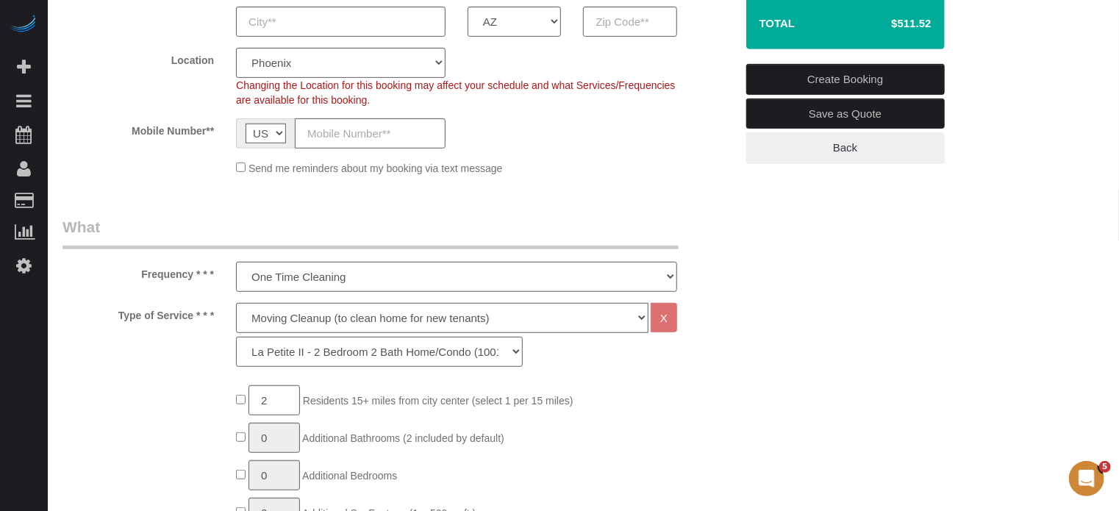
drag, startPoint x: 141, startPoint y: 269, endPoint x: 218, endPoint y: 316, distance: 89.8
click at [218, 316] on label "Type of Service * * *" at bounding box center [138, 313] width 174 height 20
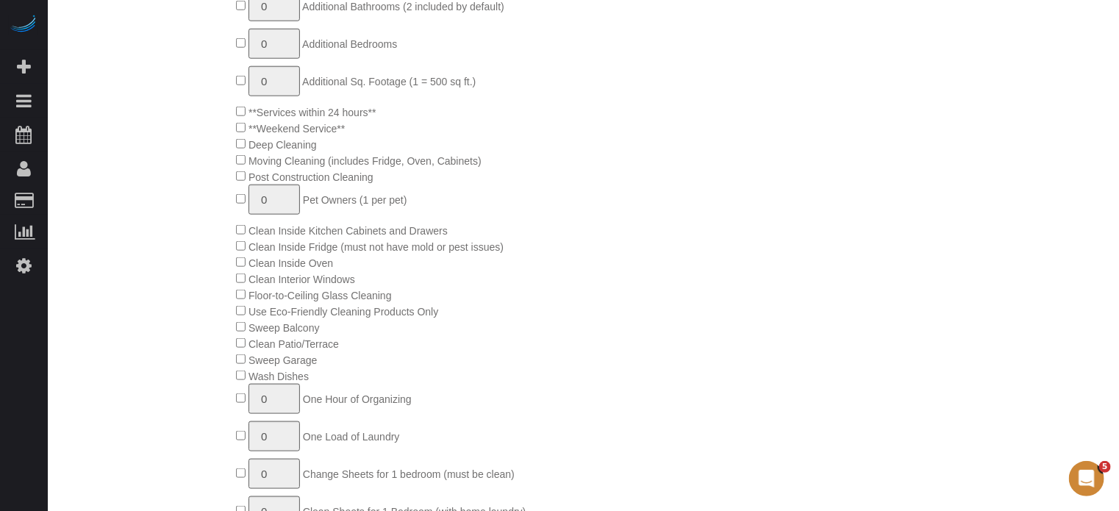
scroll to position [763, 0]
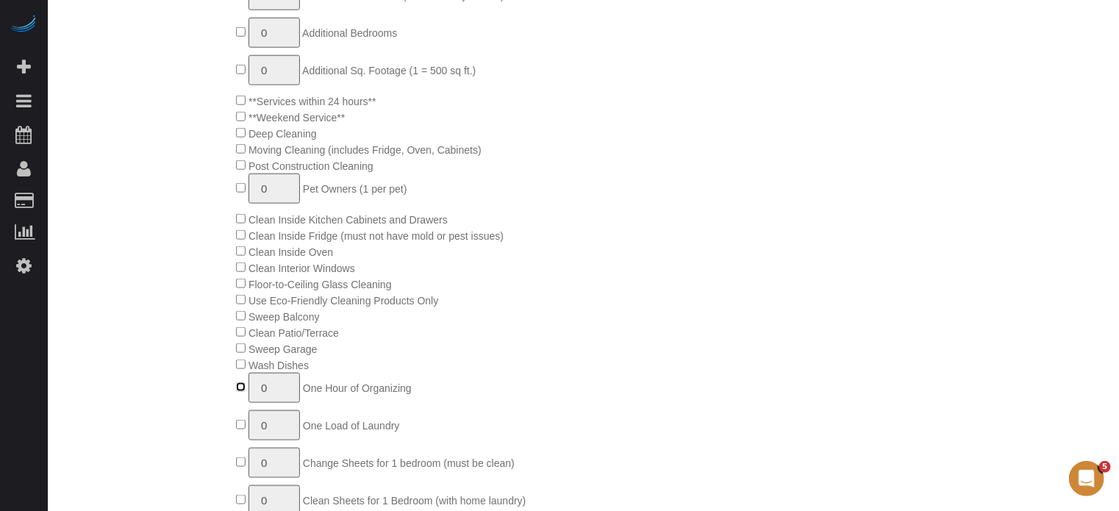
type input "1"
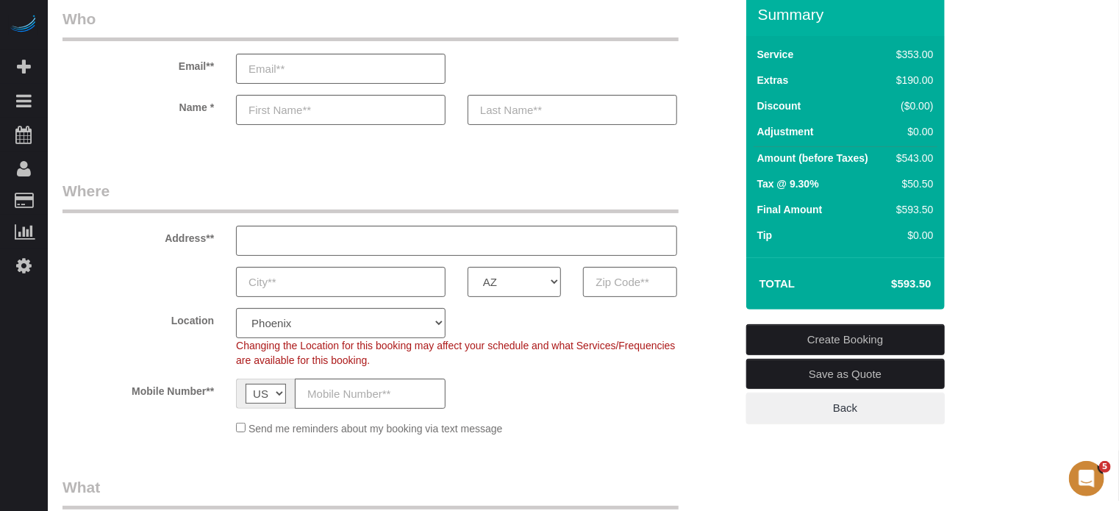
scroll to position [0, 0]
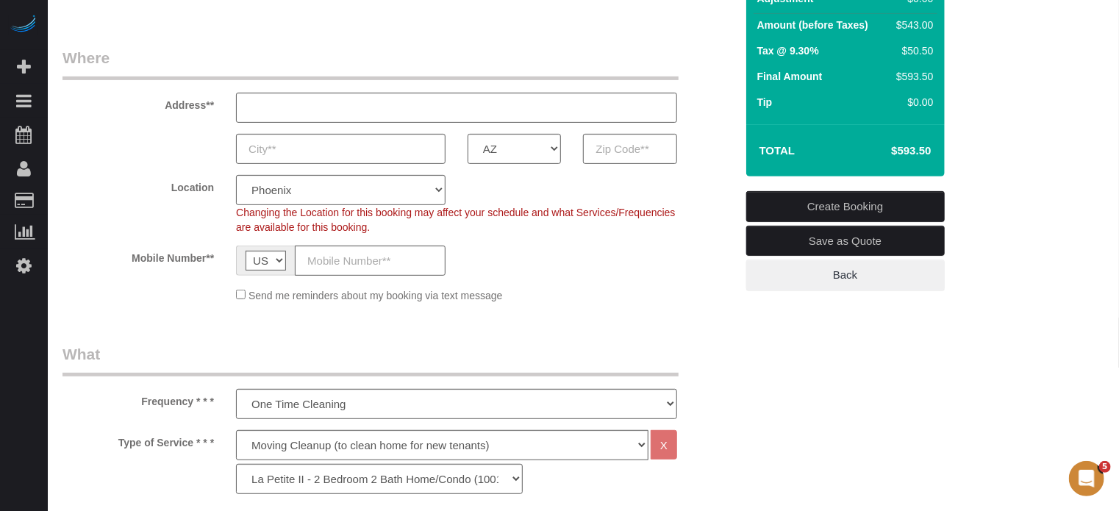
scroll to position [83, 0]
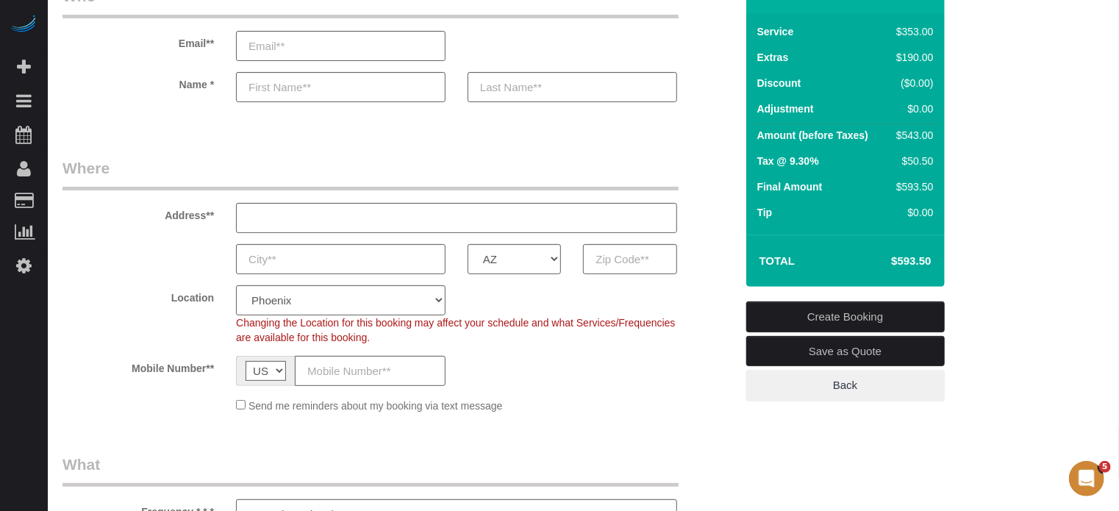
click at [56, 368] on label "Mobile Number**" at bounding box center [138, 366] width 174 height 20
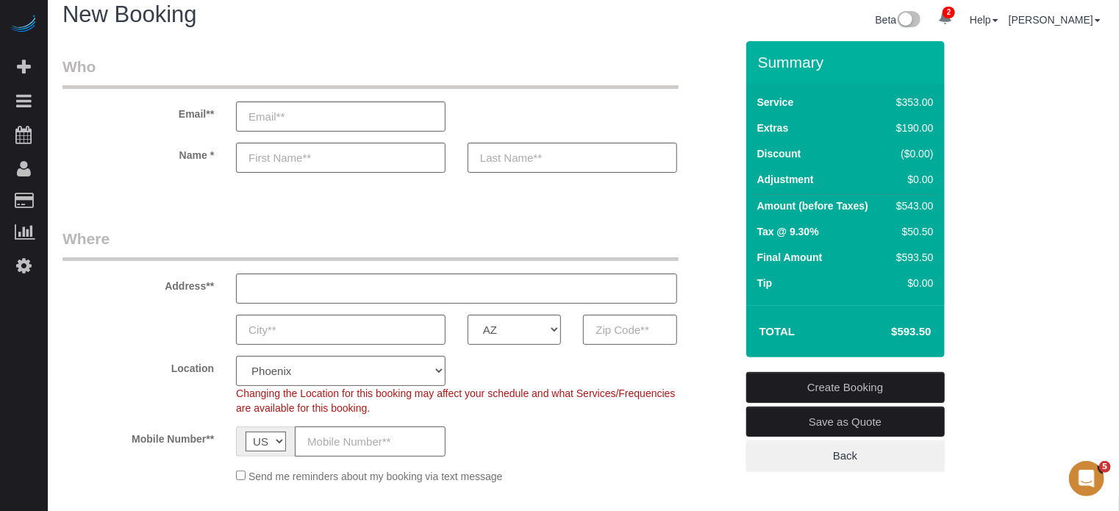
scroll to position [10, 0]
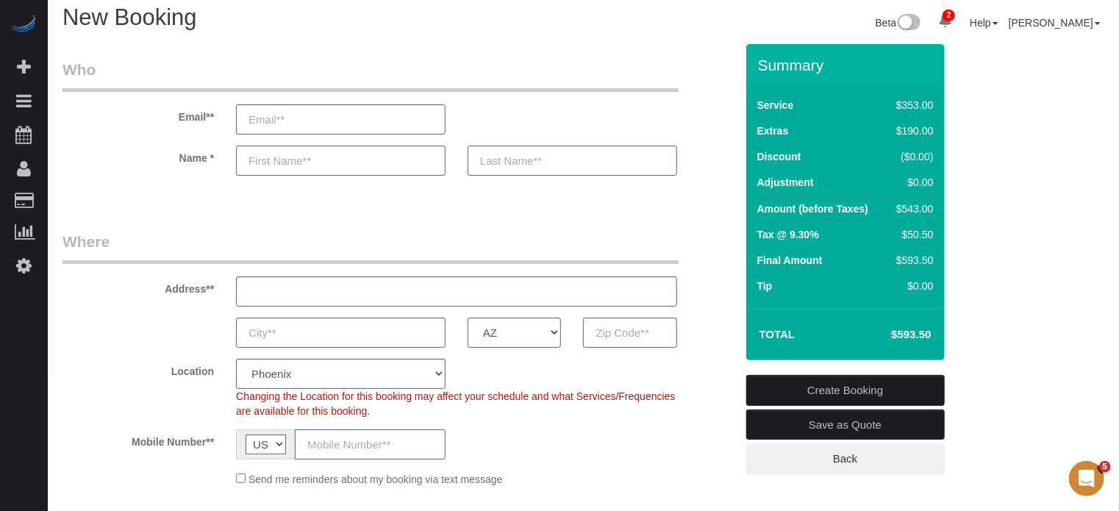
click at [455, 235] on legend "Where" at bounding box center [370, 247] width 616 height 33
click at [160, 187] on div at bounding box center [398, 189] width 695 height 4
drag, startPoint x: 262, startPoint y: 211, endPoint x: 200, endPoint y: 202, distance: 62.4
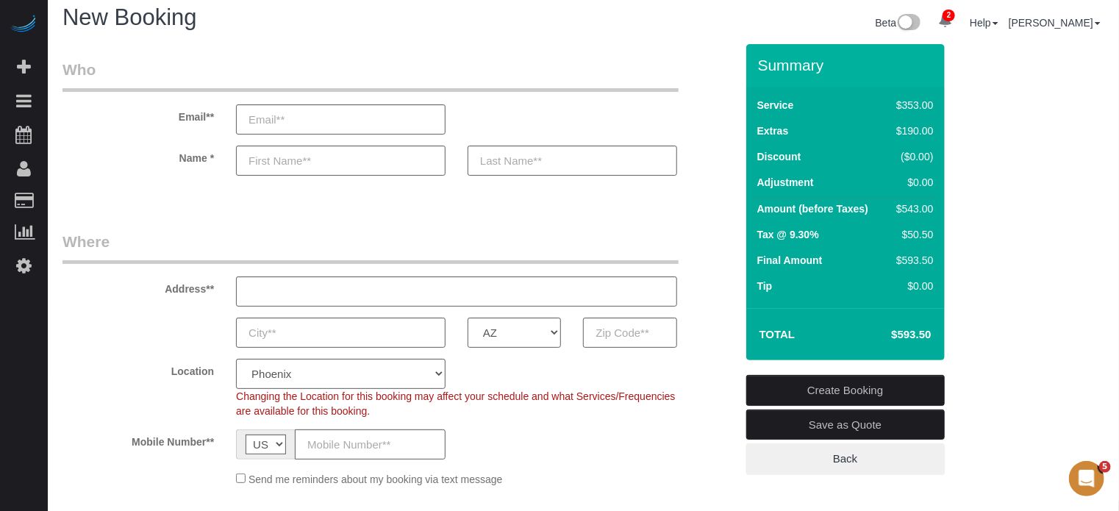
click at [152, 197] on fieldset "Who Email** Name *" at bounding box center [398, 130] width 673 height 143
drag, startPoint x: 286, startPoint y: 211, endPoint x: 261, endPoint y: 211, distance: 25.0
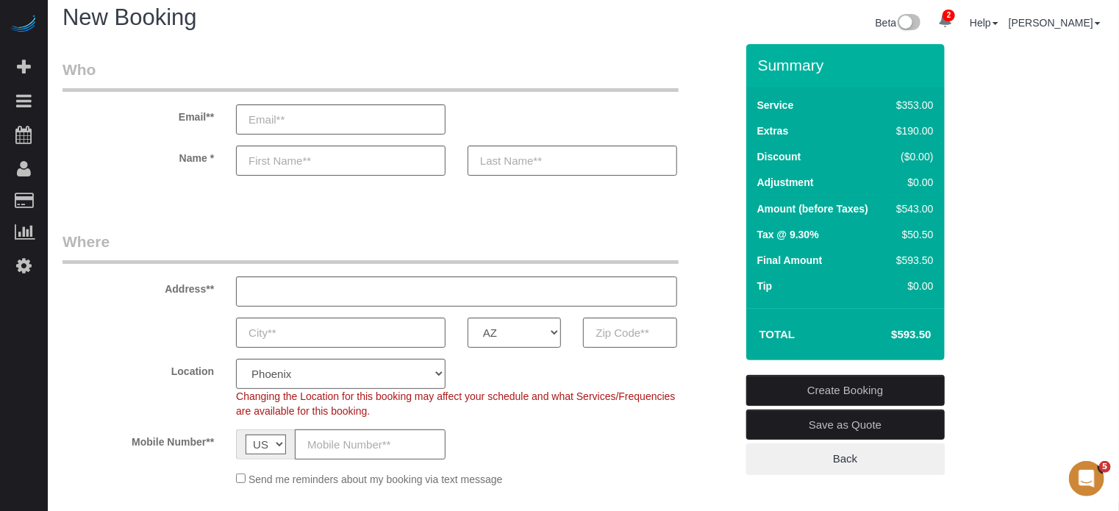
drag, startPoint x: 289, startPoint y: 220, endPoint x: 281, endPoint y: 219, distance: 8.1
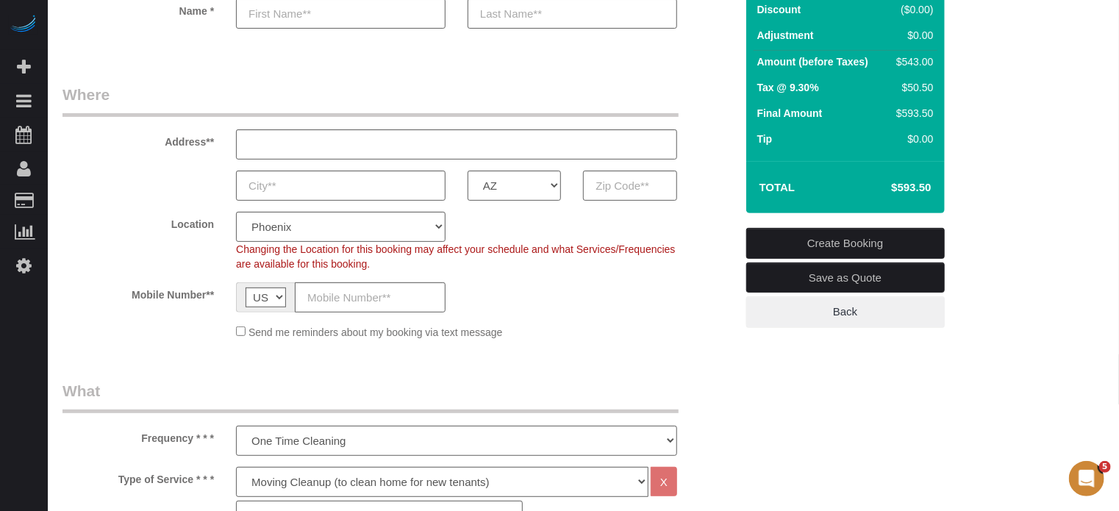
scroll to position [304, 0]
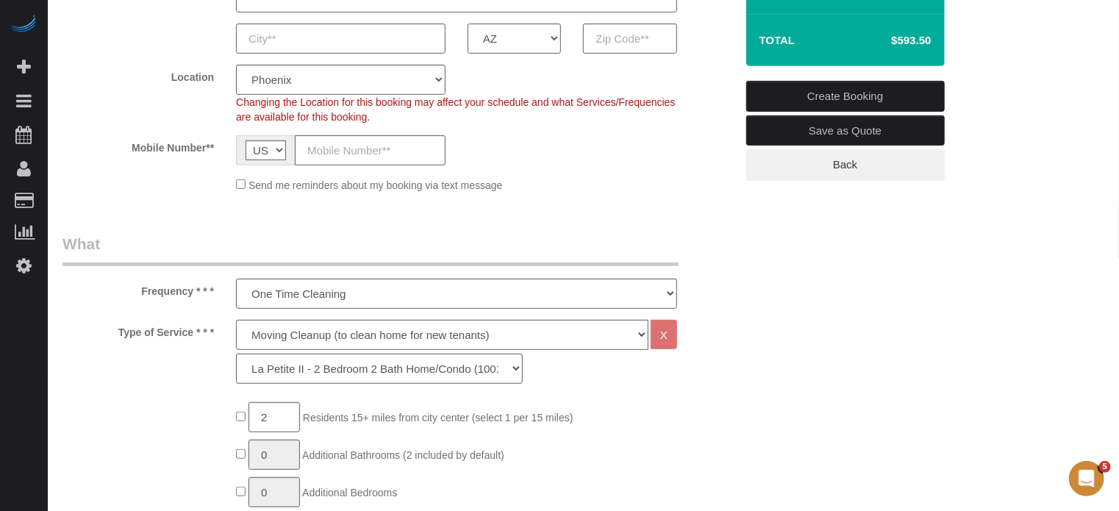
drag, startPoint x: 141, startPoint y: 288, endPoint x: 201, endPoint y: 333, distance: 75.1
click at [201, 333] on label "Type of Service * * *" at bounding box center [138, 330] width 174 height 20
drag, startPoint x: 215, startPoint y: 337, endPoint x: 149, endPoint y: 287, distance: 83.4
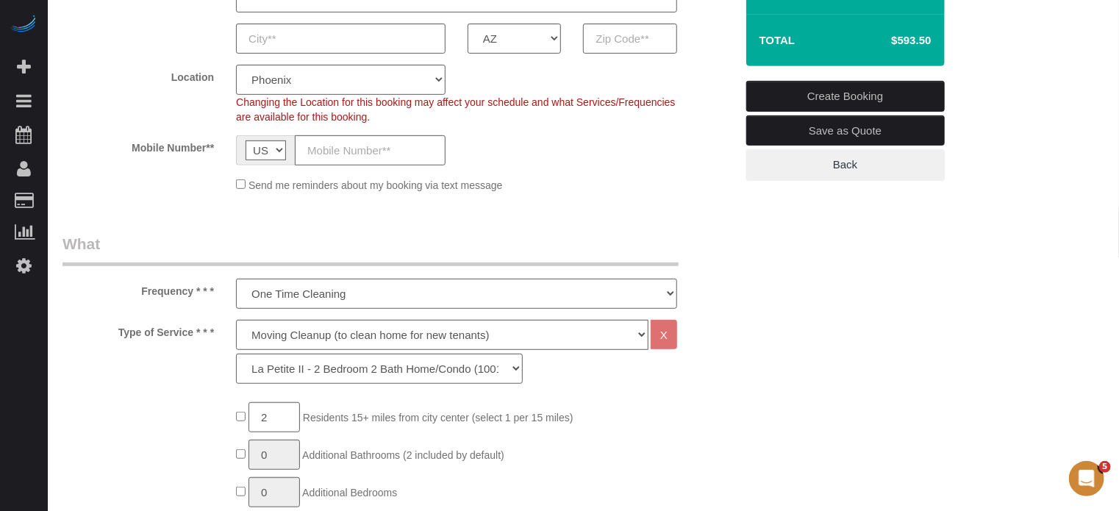
click at [149, 287] on label "Frequency * * *" at bounding box center [138, 289] width 174 height 20
drag, startPoint x: 141, startPoint y: 288, endPoint x: 221, endPoint y: 332, distance: 90.5
click at [221, 332] on label "Type of Service * * *" at bounding box center [138, 330] width 174 height 20
drag, startPoint x: 218, startPoint y: 332, endPoint x: 141, endPoint y: 289, distance: 87.6
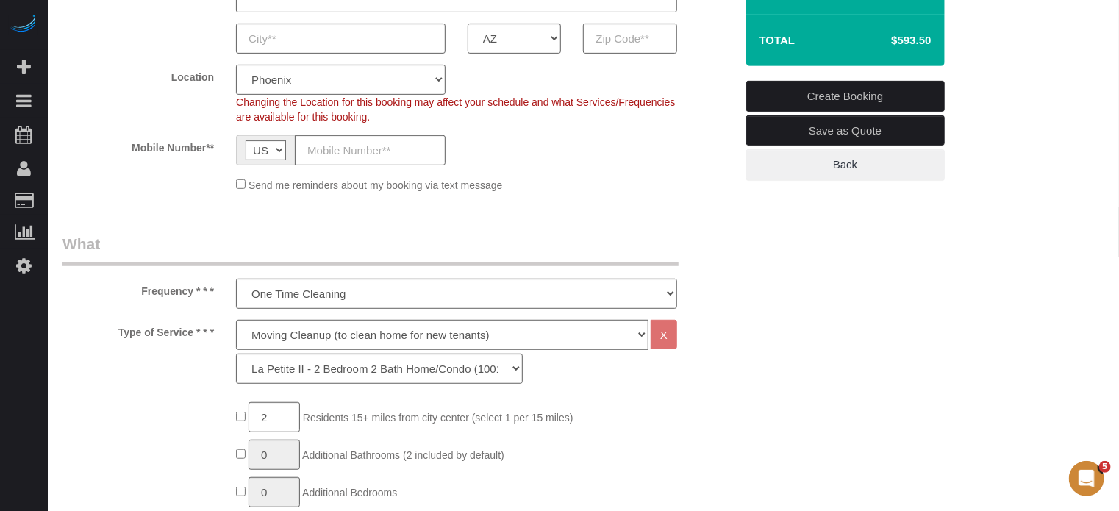
click at [141, 289] on label "Frequency * * *" at bounding box center [138, 289] width 174 height 20
drag, startPoint x: 141, startPoint y: 289, endPoint x: 212, endPoint y: 334, distance: 84.2
click at [214, 334] on label "Type of Service * * *" at bounding box center [138, 330] width 174 height 20
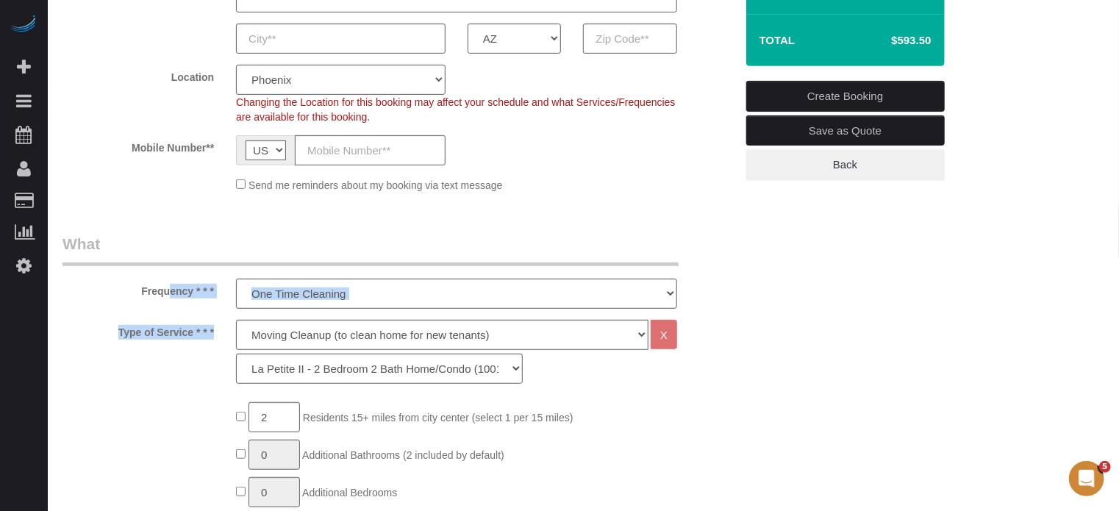
click at [216, 334] on label "Type of Service * * *" at bounding box center [138, 330] width 174 height 20
click at [218, 335] on label "Type of Service * * *" at bounding box center [138, 330] width 174 height 20
drag, startPoint x: 139, startPoint y: 290, endPoint x: 217, endPoint y: 341, distance: 93.4
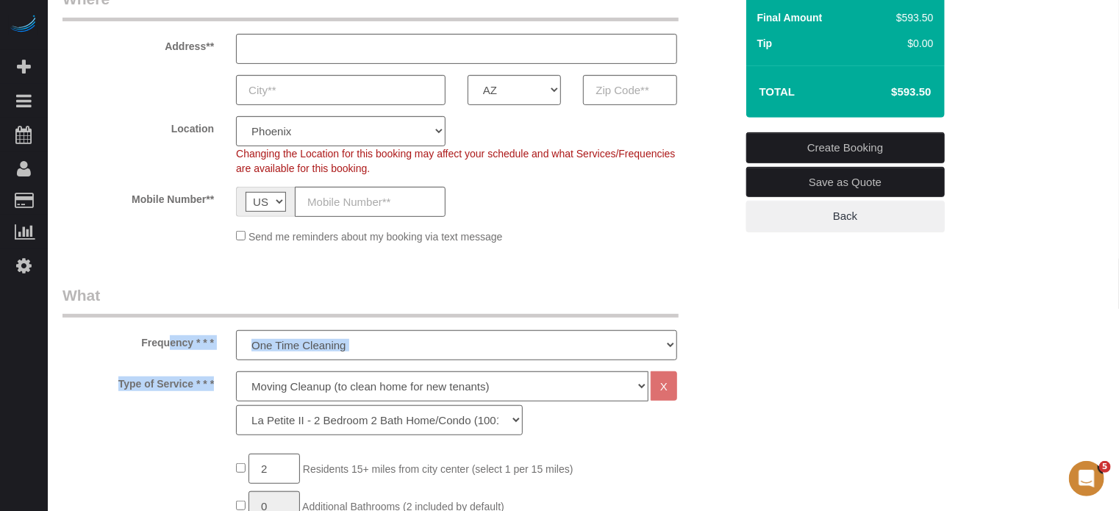
scroll to position [230, 0]
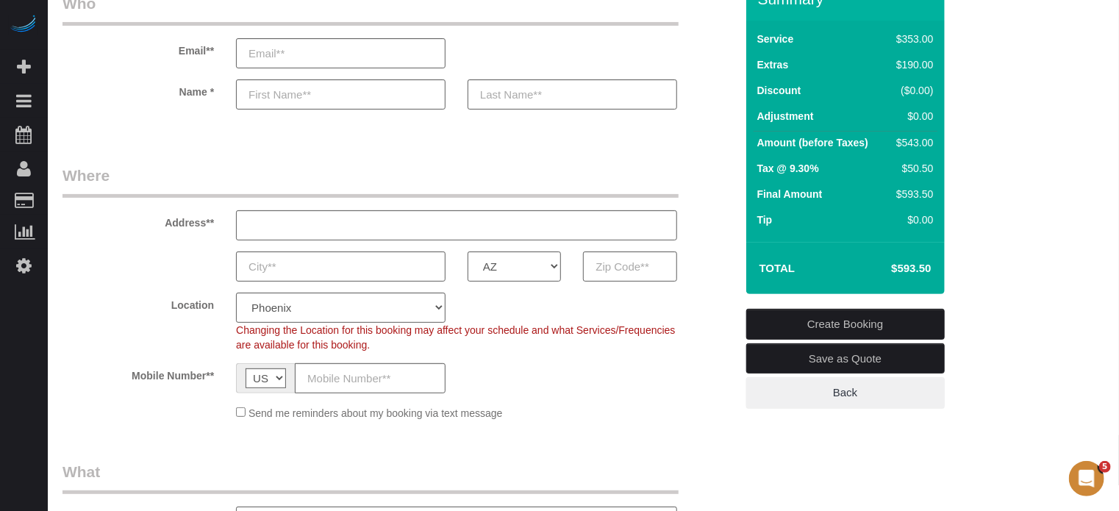
scroll to position [312, 0]
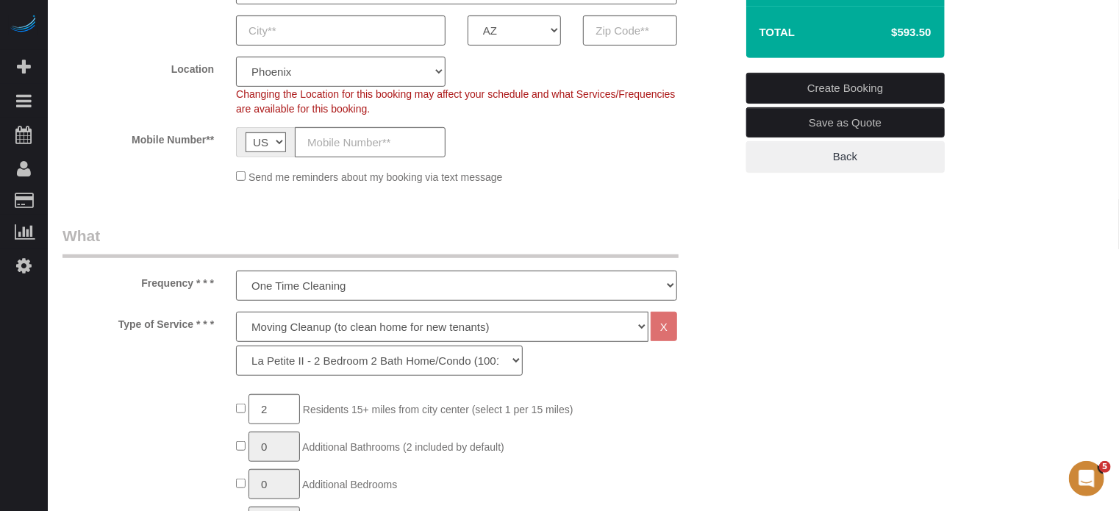
click at [335, 326] on select "Deep Cleaning (for homes that have not been cleaned in 3+ weeks) Spruce Regular…" at bounding box center [442, 327] width 412 height 30
click at [179, 357] on div "Type of Service * * * Deep Cleaning (for homes that have not been cleaned in 3+…" at bounding box center [398, 347] width 695 height 71
drag, startPoint x: 214, startPoint y: 321, endPoint x: 139, endPoint y: 284, distance: 83.8
click at [139, 284] on label "Frequency * * *" at bounding box center [138, 281] width 174 height 20
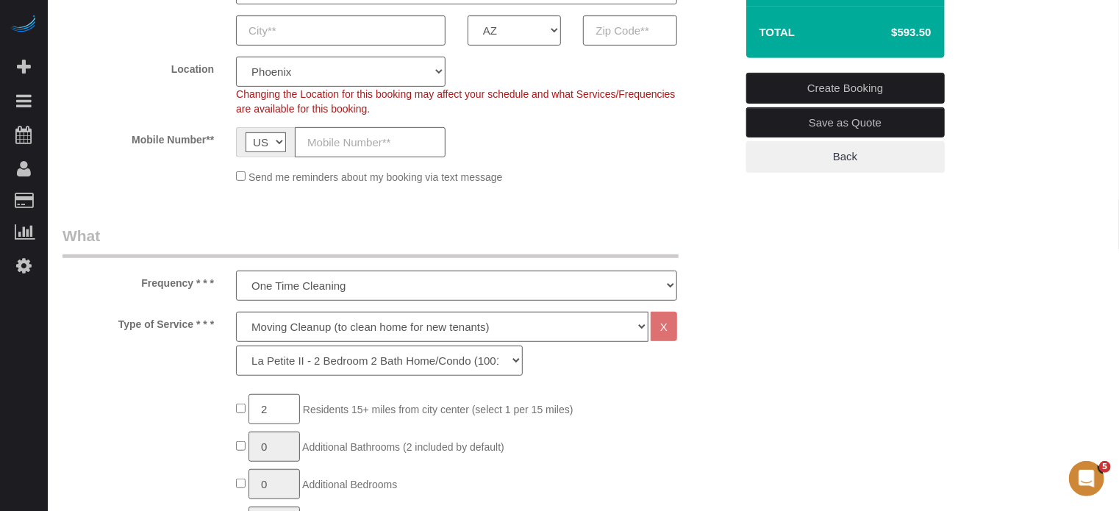
drag, startPoint x: 141, startPoint y: 281, endPoint x: 218, endPoint y: 326, distance: 88.6
click at [218, 326] on label "Type of Service * * *" at bounding box center [138, 322] width 174 height 20
drag, startPoint x: 218, startPoint y: 326, endPoint x: 144, endPoint y: 288, distance: 82.5
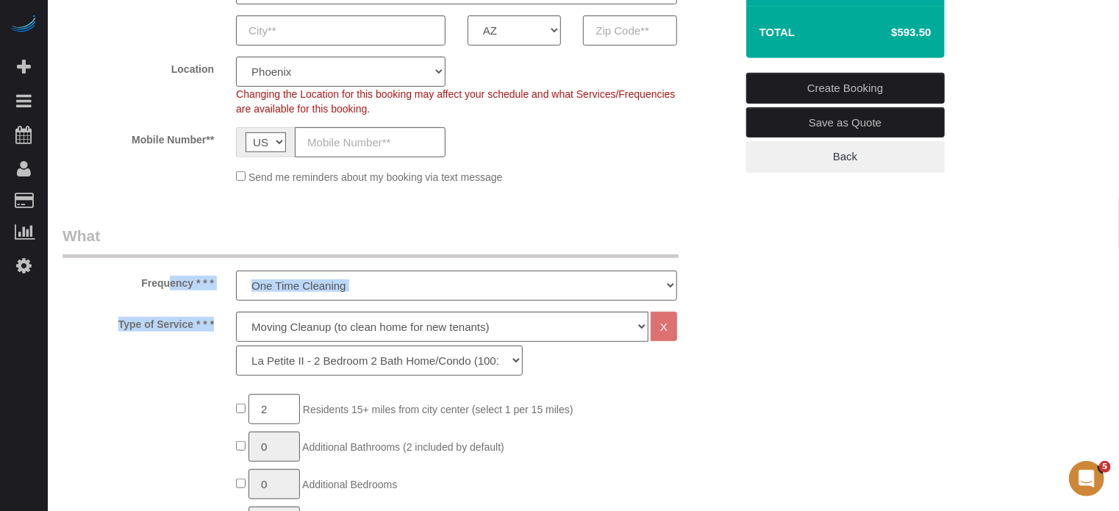
click at [144, 288] on label "Frequency * * *" at bounding box center [138, 281] width 174 height 20
drag, startPoint x: 143, startPoint y: 284, endPoint x: 218, endPoint y: 314, distance: 81.5
click at [218, 314] on label "Type of Service * * *" at bounding box center [138, 322] width 174 height 20
drag, startPoint x: 219, startPoint y: 323, endPoint x: 140, endPoint y: 279, distance: 90.2
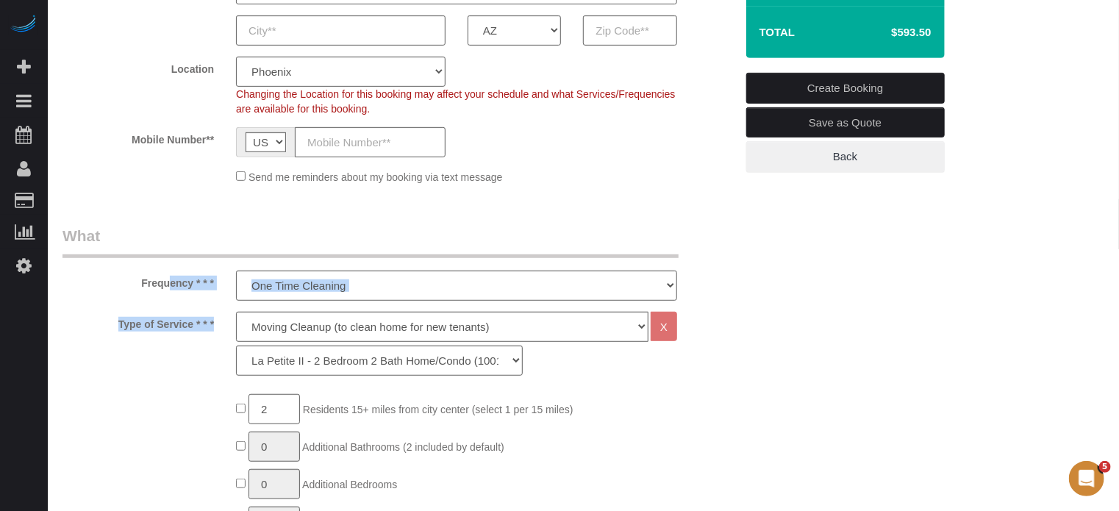
click at [140, 279] on label "Frequency * * *" at bounding box center [138, 281] width 174 height 20
drag, startPoint x: 140, startPoint y: 279, endPoint x: 211, endPoint y: 324, distance: 83.6
click at [211, 324] on label "Type of Service * * *" at bounding box center [138, 322] width 174 height 20
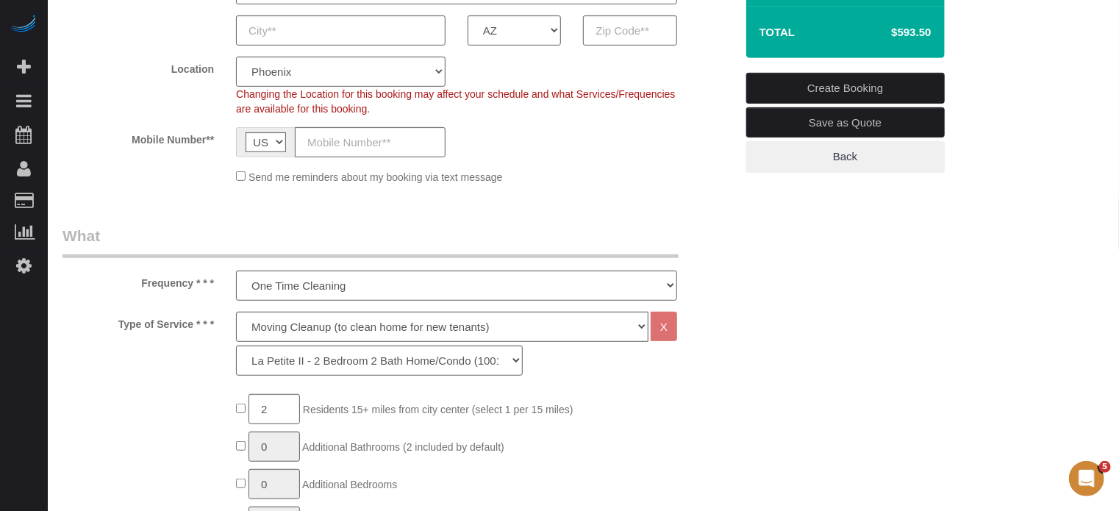
click at [218, 329] on label "Type of Service * * *" at bounding box center [138, 322] width 174 height 20
drag, startPoint x: 214, startPoint y: 326, endPoint x: 143, endPoint y: 285, distance: 81.7
click at [143, 285] on label "Frequency * * *" at bounding box center [138, 281] width 174 height 20
drag, startPoint x: 140, startPoint y: 282, endPoint x: 217, endPoint y: 326, distance: 88.3
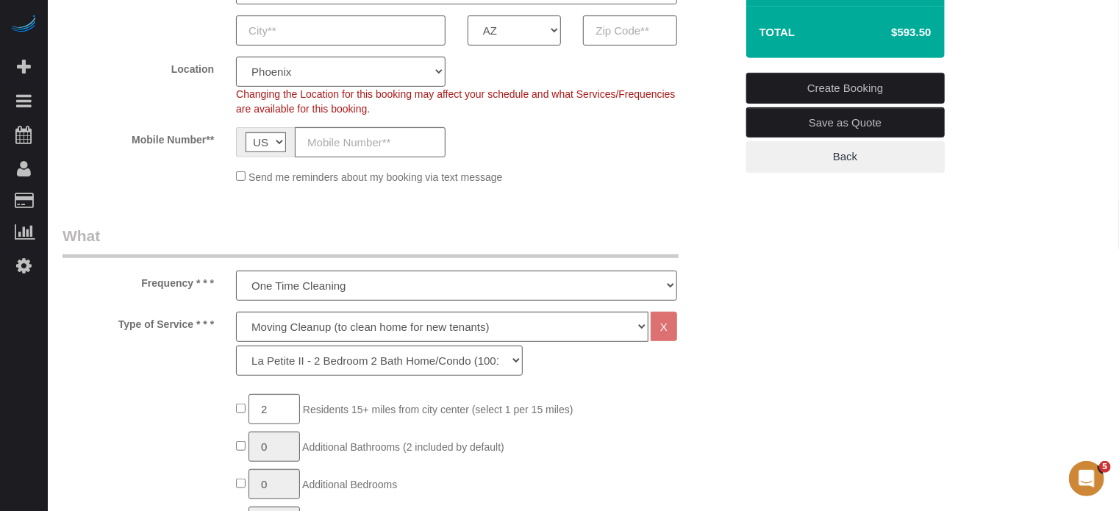
click at [217, 326] on label "Type of Service * * *" at bounding box center [138, 322] width 174 height 20
drag, startPoint x: 217, startPoint y: 326, endPoint x: 135, endPoint y: 285, distance: 92.1
click at [135, 285] on label "Frequency * * *" at bounding box center [138, 281] width 174 height 20
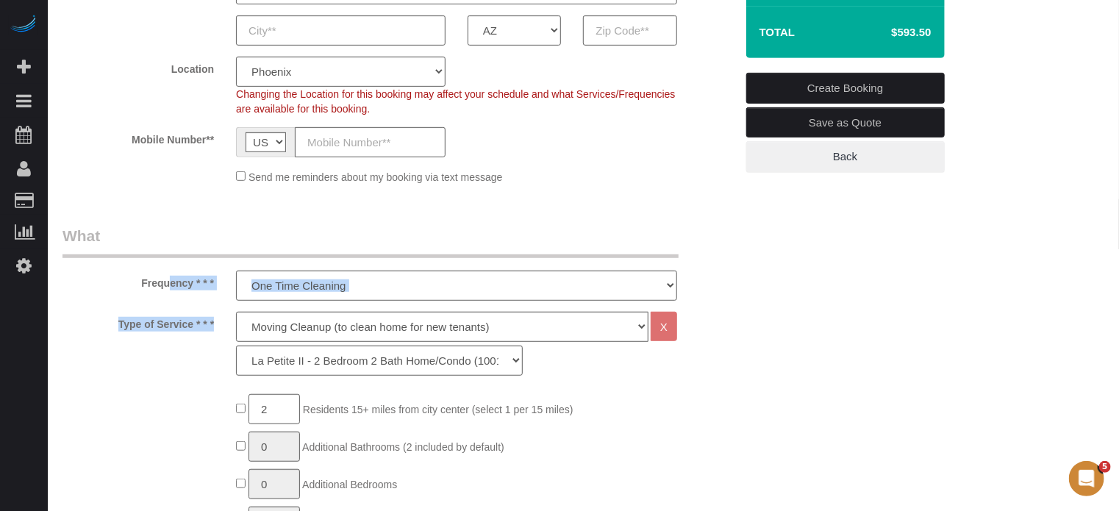
drag, startPoint x: 137, startPoint y: 282, endPoint x: 215, endPoint y: 325, distance: 89.2
click at [215, 325] on label "Type of Service * * *" at bounding box center [138, 322] width 174 height 20
drag, startPoint x: 217, startPoint y: 327, endPoint x: 143, endPoint y: 273, distance: 91.5
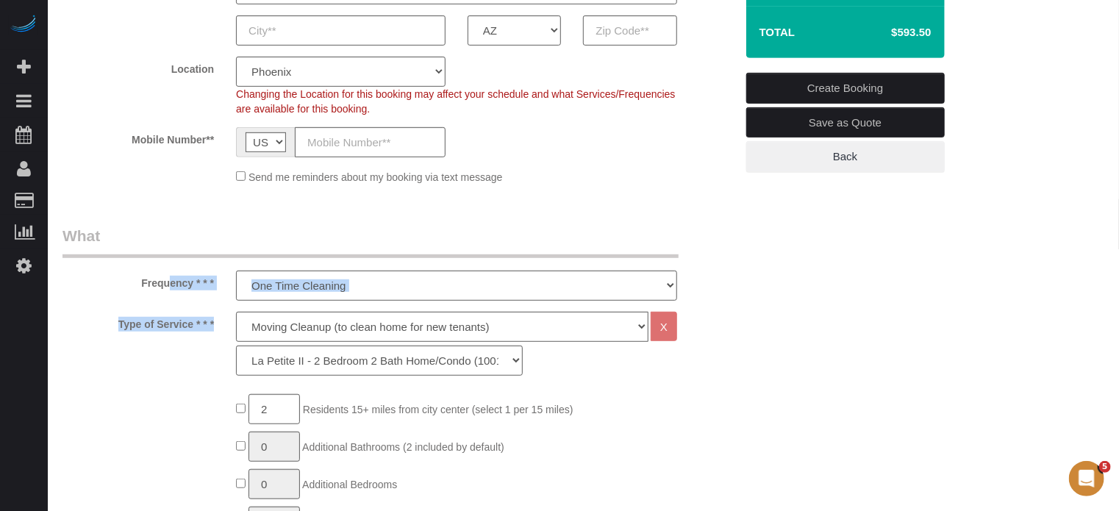
click at [146, 287] on label "Frequency * * *" at bounding box center [138, 281] width 174 height 20
click at [138, 281] on label "Frequency * * *" at bounding box center [138, 281] width 174 height 20
drag, startPoint x: 141, startPoint y: 283, endPoint x: 218, endPoint y: 319, distance: 84.5
click at [218, 319] on label "Type of Service * * *" at bounding box center [138, 322] width 174 height 20
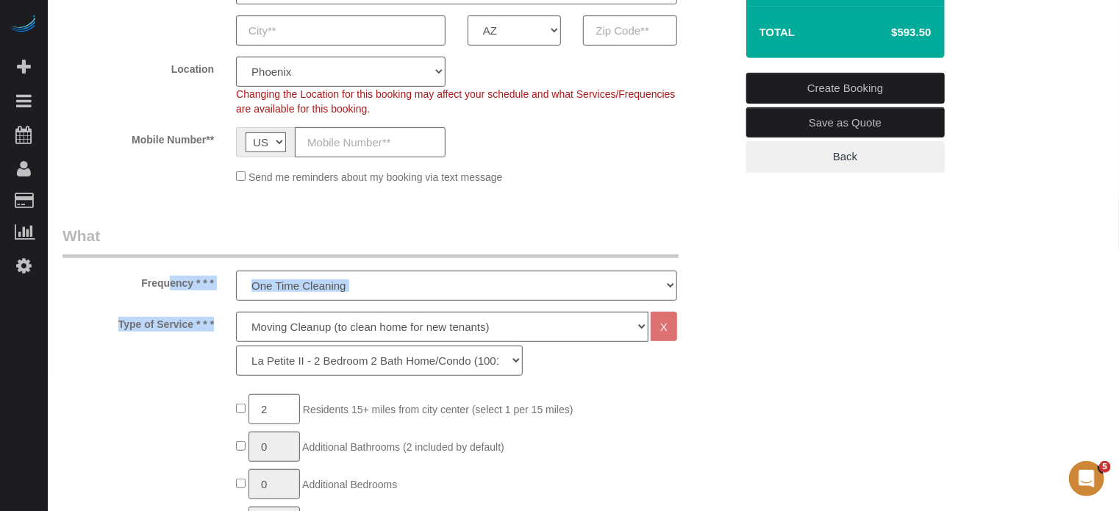
drag, startPoint x: 218, startPoint y: 324, endPoint x: 135, endPoint y: 278, distance: 95.1
click at [135, 278] on label "Frequency * * *" at bounding box center [138, 281] width 174 height 20
drag, startPoint x: 141, startPoint y: 282, endPoint x: 213, endPoint y: 325, distance: 83.7
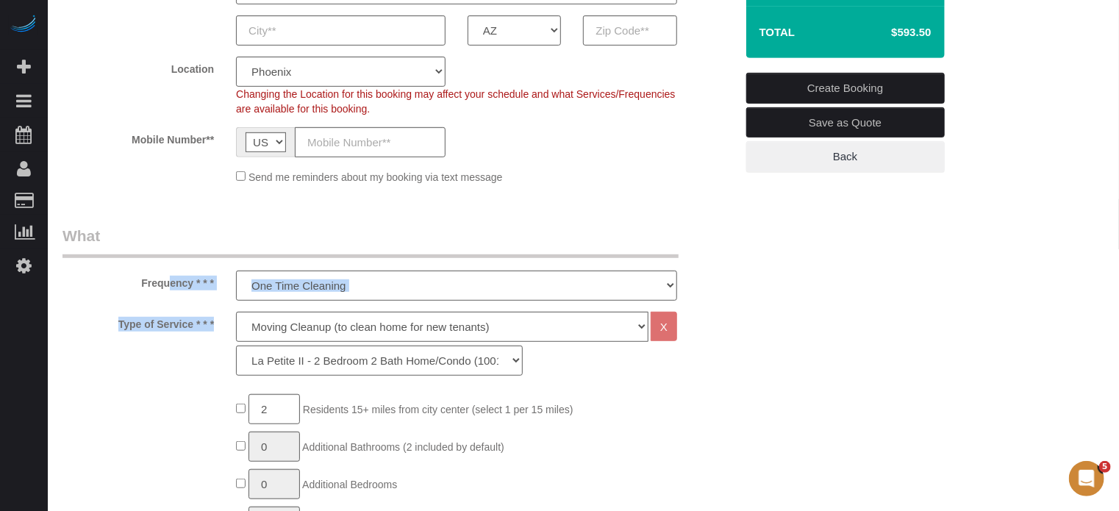
click at [213, 325] on label "Type of Service * * *" at bounding box center [138, 322] width 174 height 20
drag, startPoint x: 215, startPoint y: 326, endPoint x: 135, endPoint y: 287, distance: 88.1
click at [135, 287] on label "Frequency * * *" at bounding box center [138, 281] width 174 height 20
drag, startPoint x: 140, startPoint y: 285, endPoint x: 215, endPoint y: 328, distance: 86.3
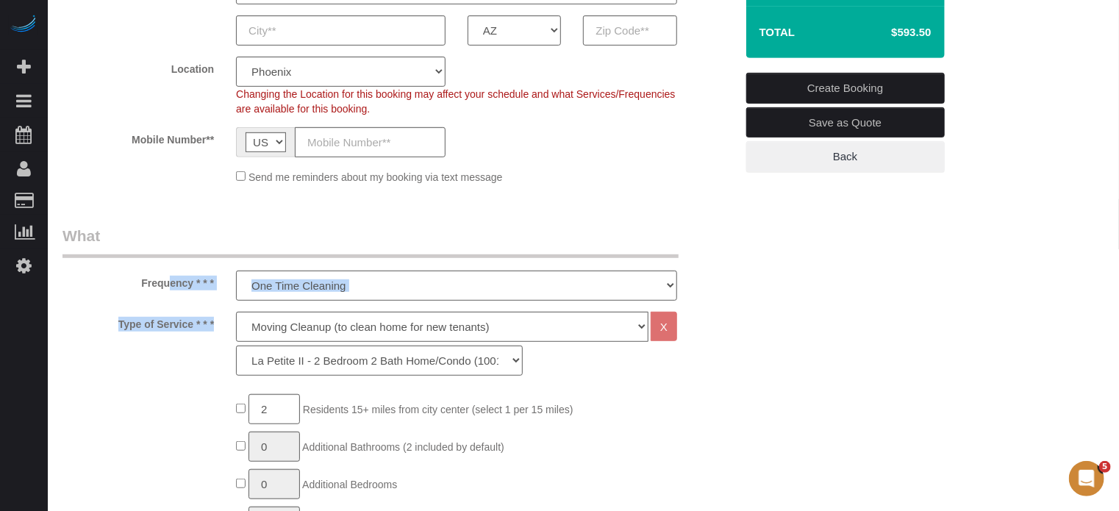
click at [215, 328] on label "Type of Service * * *" at bounding box center [138, 322] width 174 height 20
drag, startPoint x: 215, startPoint y: 328, endPoint x: 140, endPoint y: 285, distance: 86.3
click at [140, 285] on label "Frequency * * *" at bounding box center [138, 281] width 174 height 20
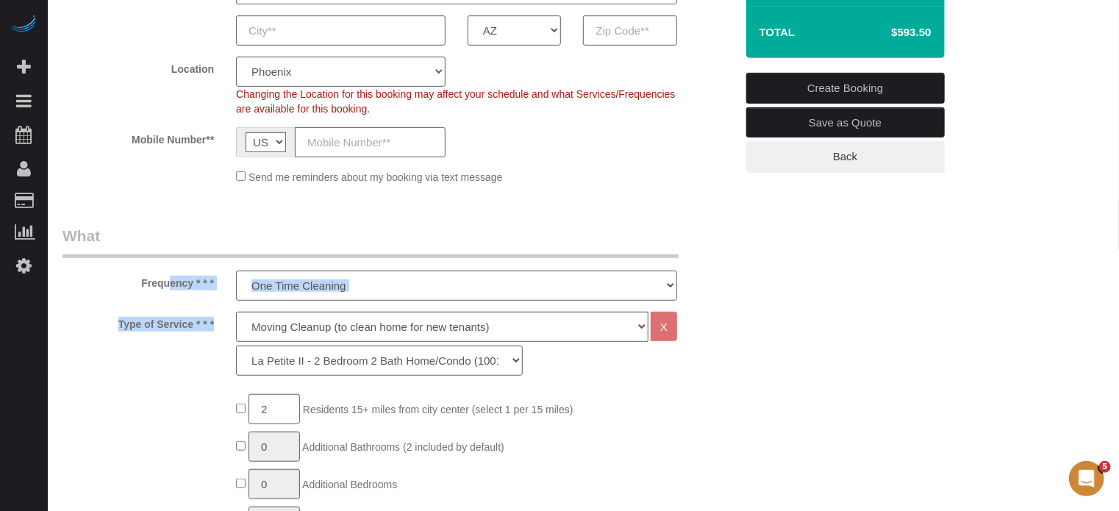
drag, startPoint x: 140, startPoint y: 285, endPoint x: 207, endPoint y: 329, distance: 80.8
click at [207, 329] on label "Type of Service * * *" at bounding box center [138, 322] width 174 height 20
drag, startPoint x: 216, startPoint y: 326, endPoint x: 132, endPoint y: 282, distance: 95.4
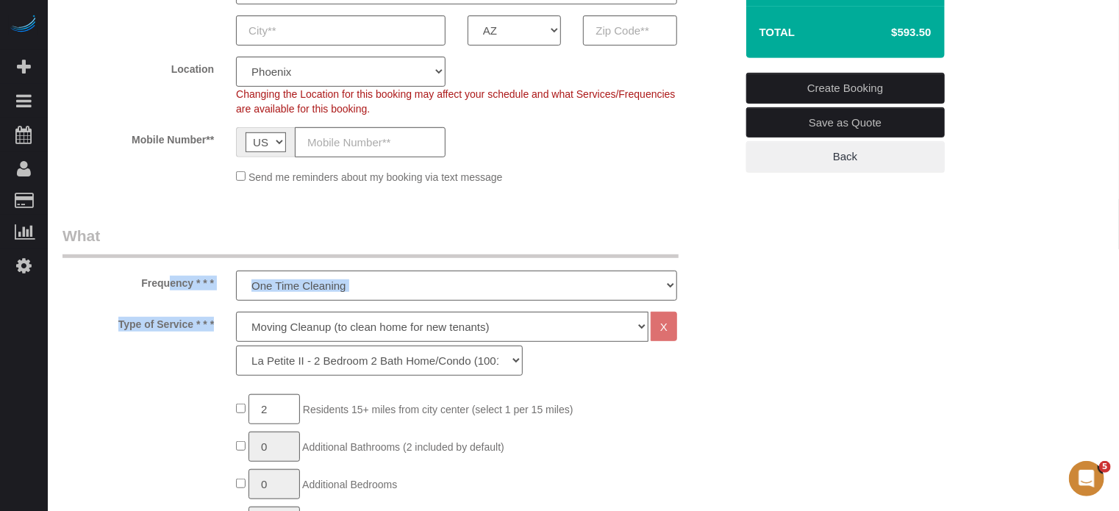
click at [135, 282] on label "Frequency * * *" at bounding box center [138, 281] width 174 height 20
drag, startPoint x: 142, startPoint y: 284, endPoint x: 217, endPoint y: 323, distance: 84.5
click at [217, 323] on label "Type of Service * * *" at bounding box center [138, 322] width 174 height 20
drag, startPoint x: 138, startPoint y: 280, endPoint x: 215, endPoint y: 326, distance: 89.7
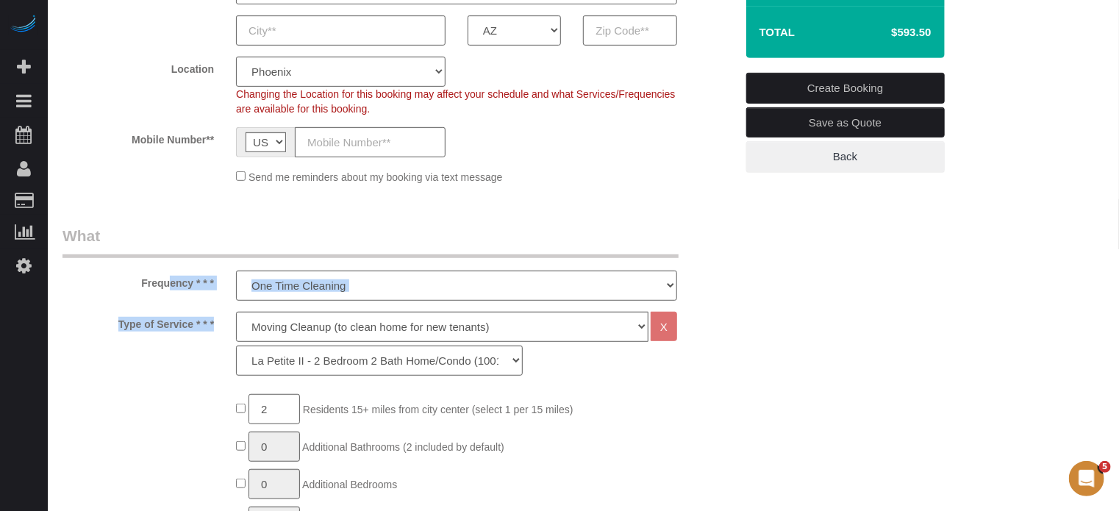
click at [215, 326] on label "Type of Service * * *" at bounding box center [138, 322] width 174 height 20
drag, startPoint x: 141, startPoint y: 279, endPoint x: 213, endPoint y: 327, distance: 86.9
click at [146, 287] on label "Frequency * * *" at bounding box center [138, 281] width 174 height 20
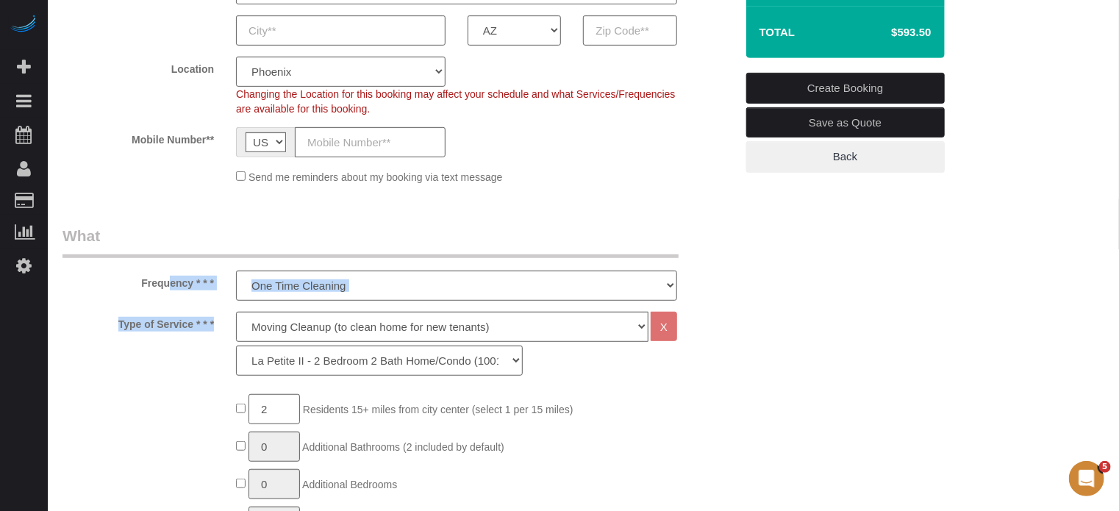
click at [141, 285] on label "Frequency * * *" at bounding box center [138, 281] width 174 height 20
drag, startPoint x: 141, startPoint y: 285, endPoint x: 215, endPoint y: 326, distance: 84.3
click at [215, 326] on label "Type of Service * * *" at bounding box center [138, 322] width 174 height 20
drag, startPoint x: 140, startPoint y: 281, endPoint x: 218, endPoint y: 328, distance: 91.0
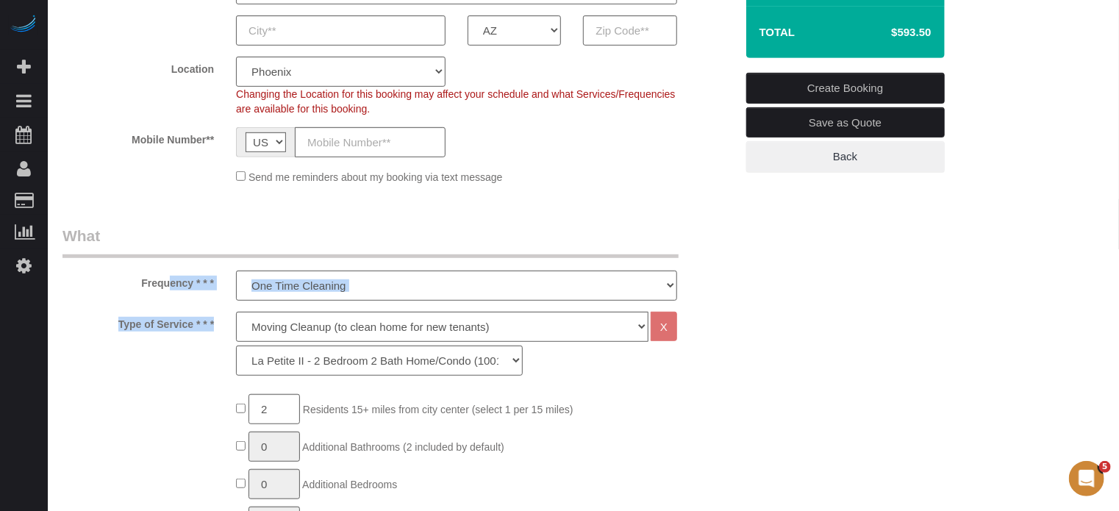
click at [218, 328] on label "Type of Service * * *" at bounding box center [138, 322] width 174 height 20
drag, startPoint x: 138, startPoint y: 278, endPoint x: 215, endPoint y: 332, distance: 93.4
click at [215, 332] on div "Type of Service * * * Deep Cleaning (for homes that have not been cleaned in 3+…" at bounding box center [398, 347] width 695 height 71
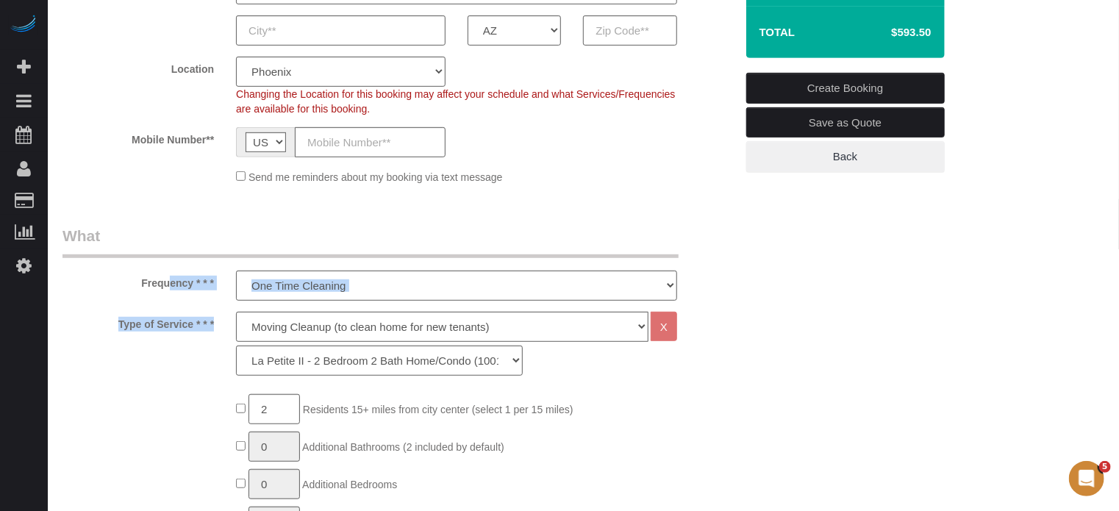
drag, startPoint x: 138, startPoint y: 279, endPoint x: 215, endPoint y: 329, distance: 91.4
click at [215, 329] on label "Type of Service * * *" at bounding box center [138, 322] width 174 height 20
drag, startPoint x: 138, startPoint y: 282, endPoint x: 215, endPoint y: 333, distance: 92.2
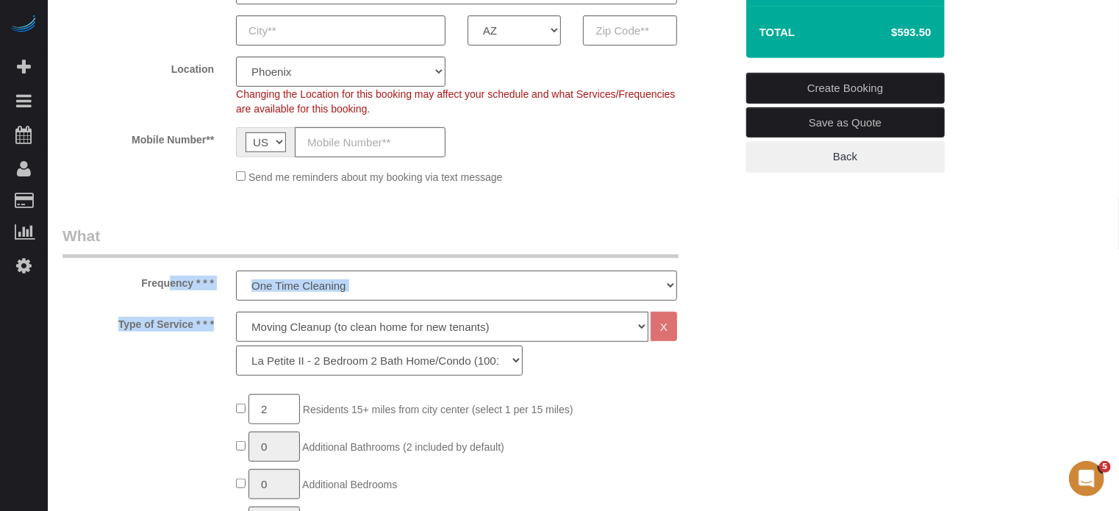
click at [215, 333] on div "Type of Service * * * Deep Cleaning (for homes that have not been cleaned in 3+…" at bounding box center [398, 347] width 695 height 71
drag, startPoint x: 140, startPoint y: 279, endPoint x: 215, endPoint y: 333, distance: 92.1
click at [215, 333] on div "Type of Service * * * Deep Cleaning (for homes that have not been cleaned in 3+…" at bounding box center [398, 347] width 695 height 71
drag, startPoint x: 138, startPoint y: 284, endPoint x: 217, endPoint y: 335, distance: 93.6
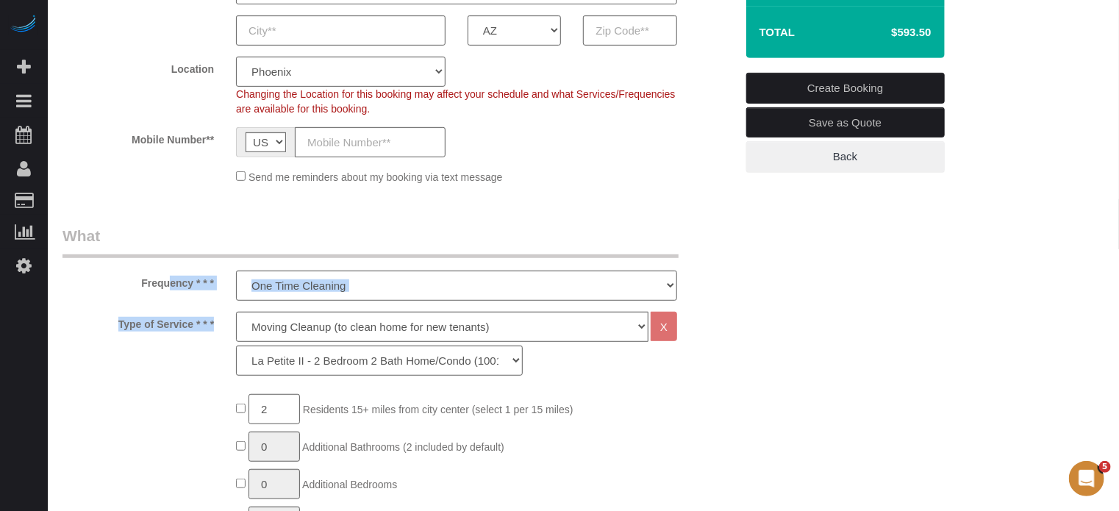
click at [217, 335] on div "Type of Service * * * Deep Cleaning (for homes that have not been cleaned in 3+…" at bounding box center [398, 347] width 695 height 71
drag, startPoint x: 140, startPoint y: 279, endPoint x: 215, endPoint y: 319, distance: 84.9
click at [215, 319] on label "Type of Service * * *" at bounding box center [138, 322] width 174 height 20
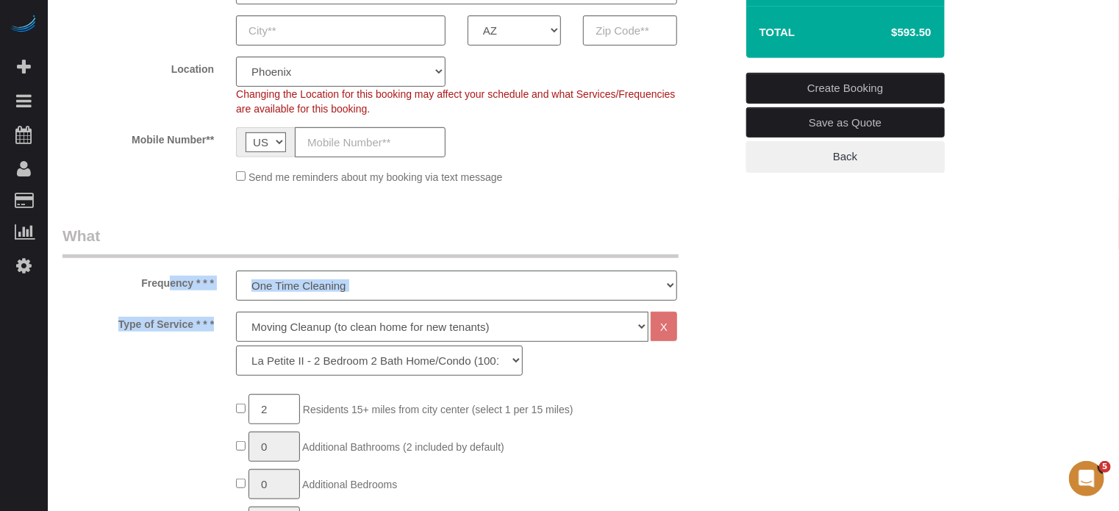
drag
click at [218, 336] on div "Type of Service * * * Deep Cleaning (for homes that have not been cleaned in 3+…" at bounding box center [398, 347] width 695 height 71
click at [212, 317] on label "Type of Service * * *" at bounding box center [138, 322] width 174 height 20
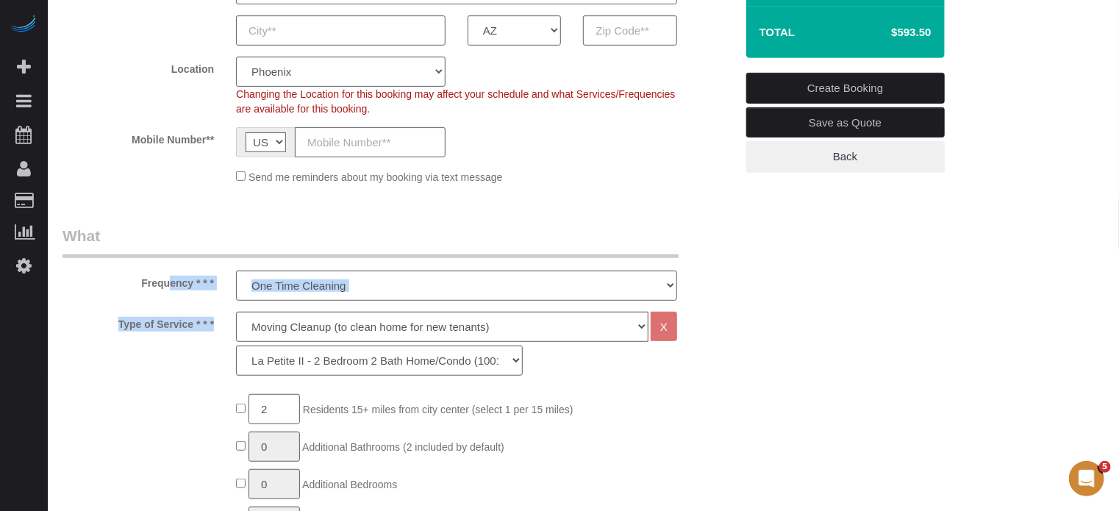
click at [215, 321] on label "Type of Service * * *" at bounding box center [138, 322] width 174 height 20
click at [218, 326] on label "Type of Service * * *" at bounding box center [138, 322] width 174 height 20
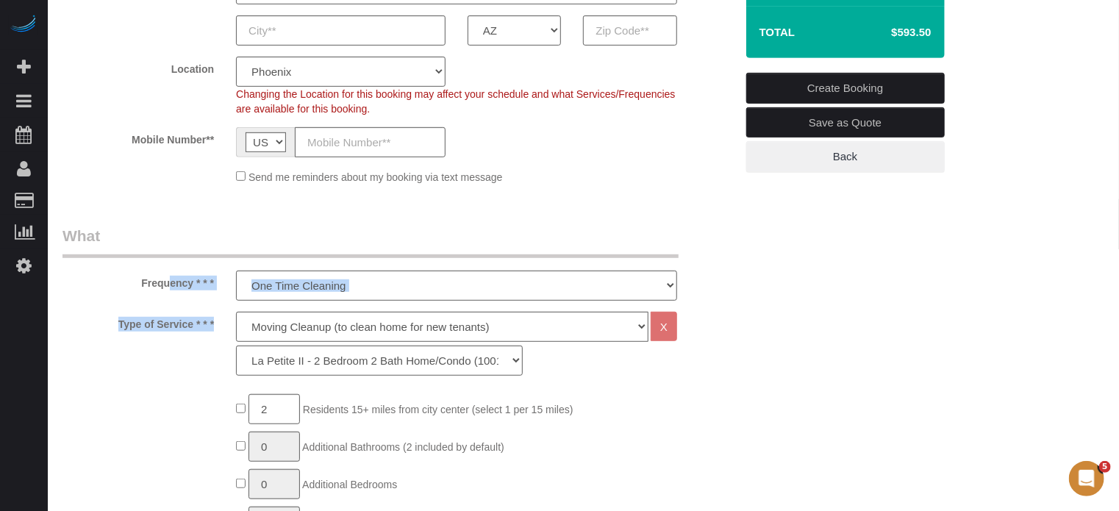
click at [219, 324] on label "Type of Service * * *" at bounding box center [138, 322] width 174 height 20
click at [218, 321] on label "Type of Service * * *" at bounding box center [138, 322] width 174 height 20
click at [213, 326] on label "Type of Service * * *" at bounding box center [138, 322] width 174 height 20
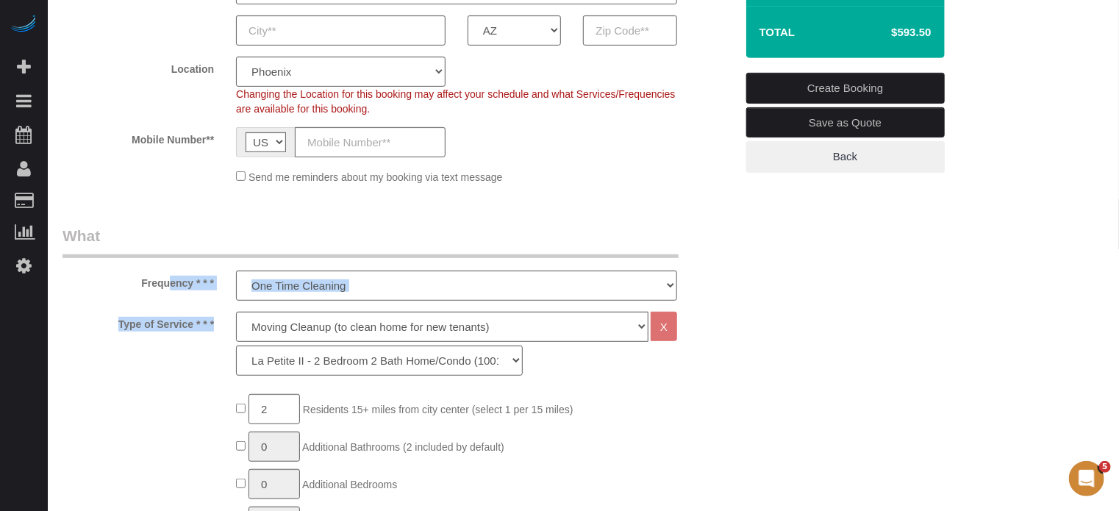
click at [217, 319] on label "Type of Service * * *" at bounding box center [138, 322] width 174 height 20
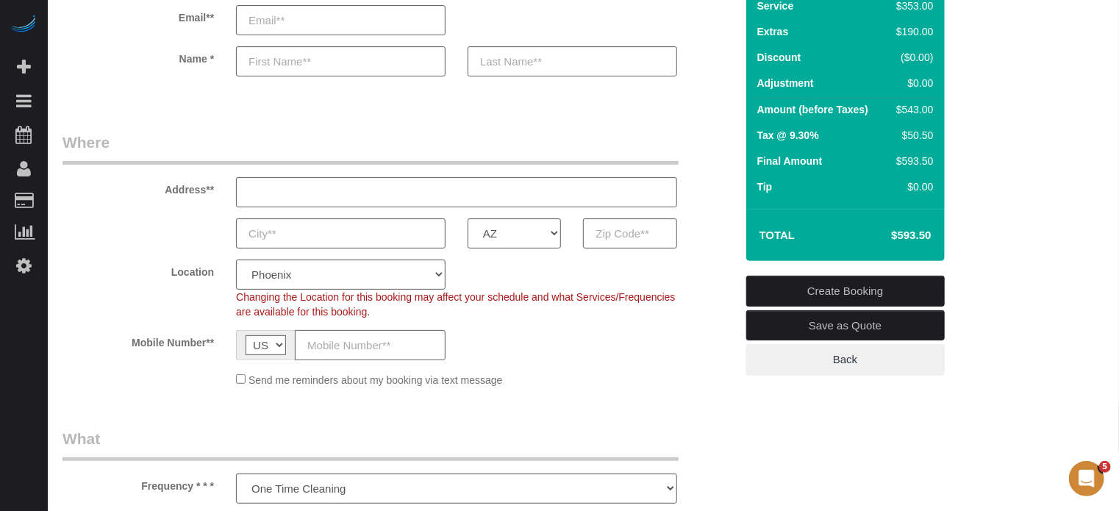
scroll to position [0, 0]
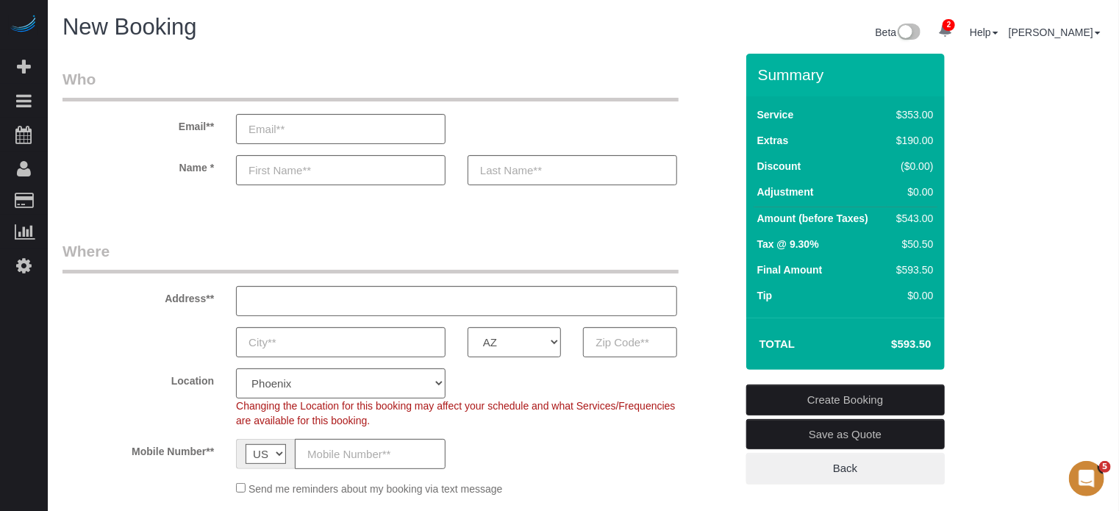
click at [194, 250] on legend "Where" at bounding box center [370, 256] width 616 height 33
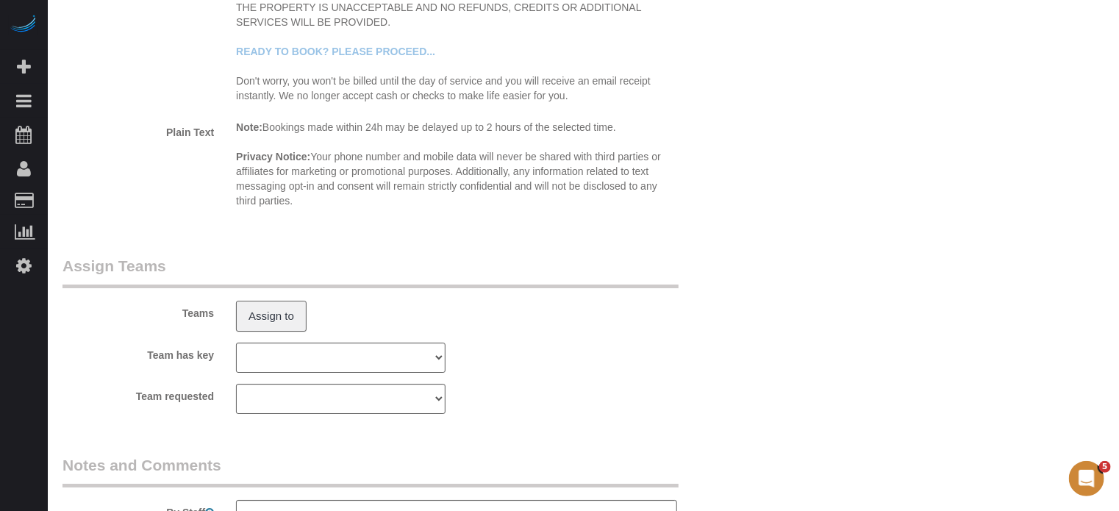
scroll to position [2643, 0]
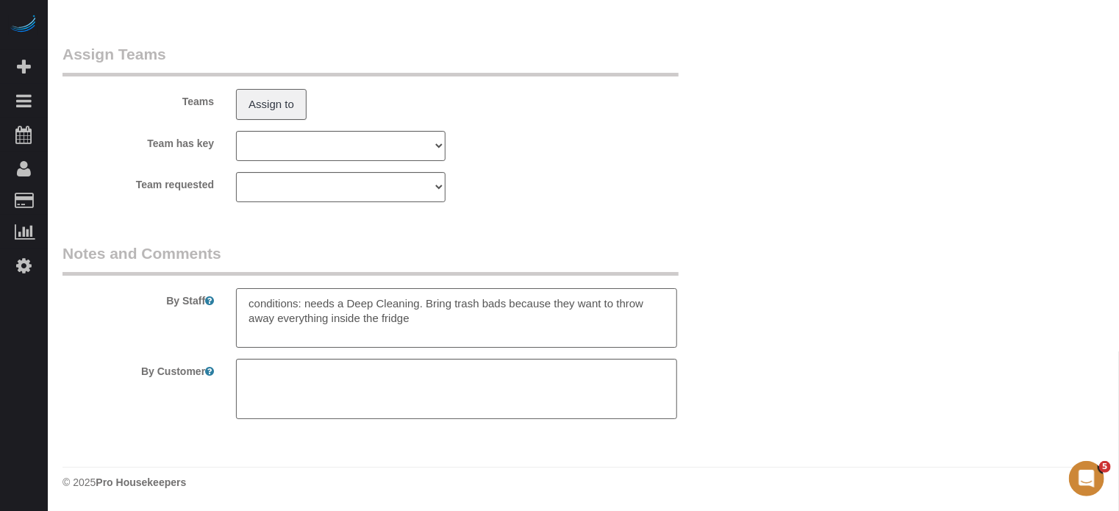
click at [438, 317] on textarea at bounding box center [456, 318] width 441 height 60
click at [469, 305] on textarea at bounding box center [456, 318] width 441 height 60
click at [449, 320] on textarea at bounding box center [456, 318] width 441 height 60
click at [472, 243] on legend "Notes and Comments" at bounding box center [370, 259] width 616 height 33
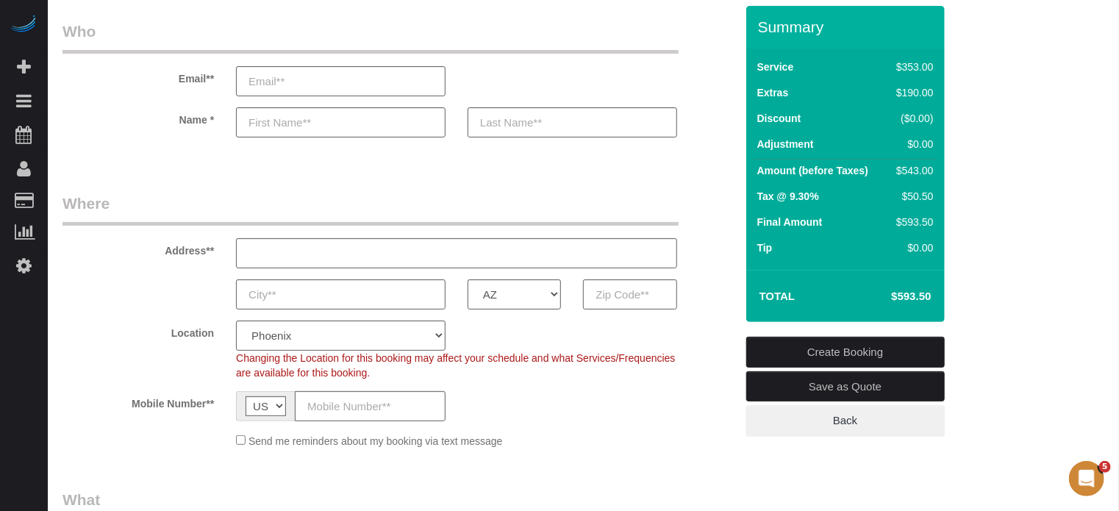
scroll to position [74, 0]
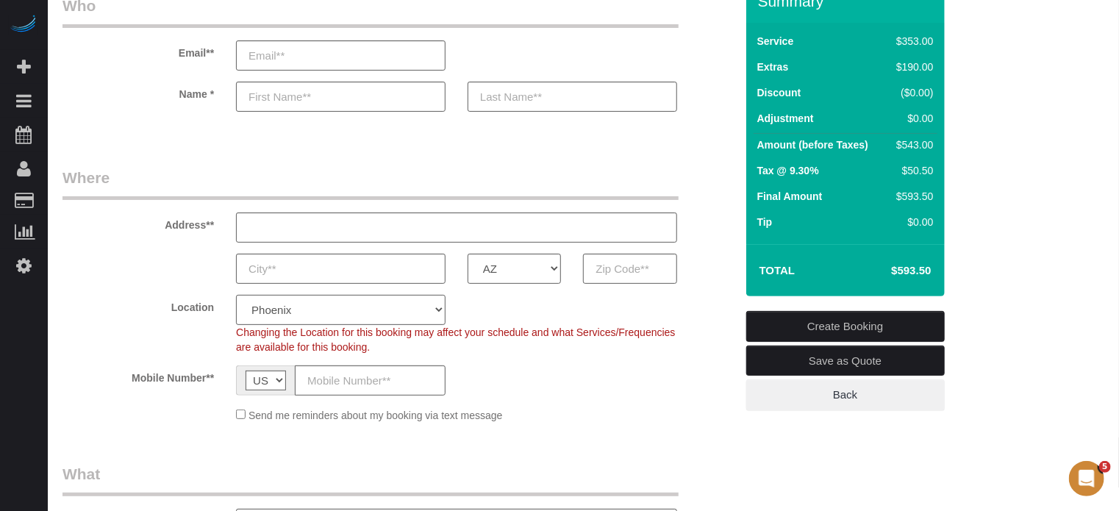
click at [291, 307] on select "Pro Housekeepers Atlanta Austin Boston Chicago Cincinnati Clearwater Denver Ft …" at bounding box center [341, 310] width 210 height 30
select select "15"
click at [236, 295] on select "Pro Housekeepers Atlanta Austin Boston Chicago Cincinnati Clearwater Denver Ft …" at bounding box center [341, 310] width 210 height 30
select select "object:1730"
click at [535, 273] on select "AK AL AR AZ CA CO CT DC DE FL GA HI IA ID IL IN KS KY LA MA MD ME MI MN MO MS M…" at bounding box center [514, 269] width 93 height 30
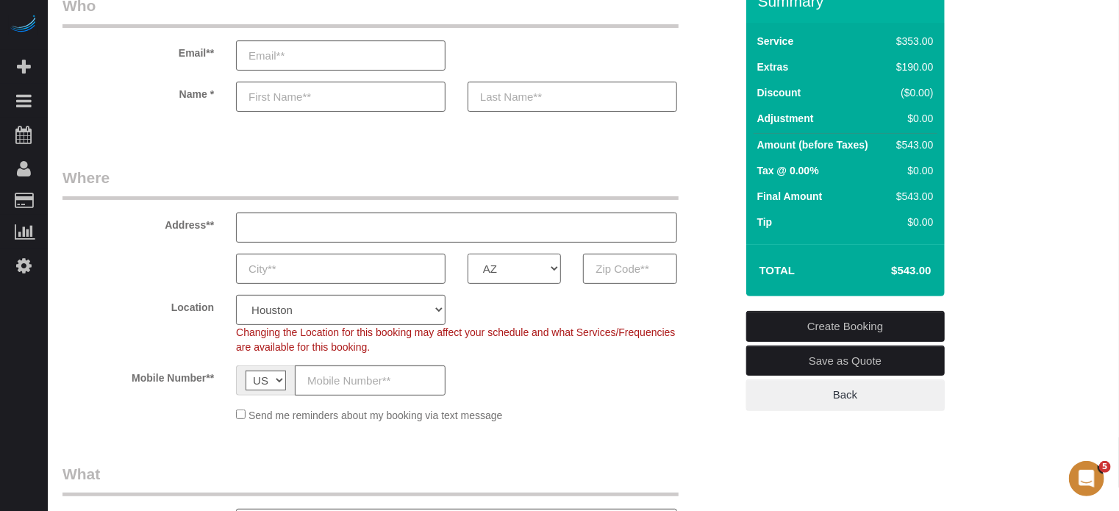
select select "[GEOGRAPHIC_DATA]"
click at [468, 254] on select "AK AL AR AZ CA CO CT DC DE FL GA HI IA ID IL IN KS KY LA MA MD ME MI MN MO MS M…" at bounding box center [514, 269] width 93 height 30
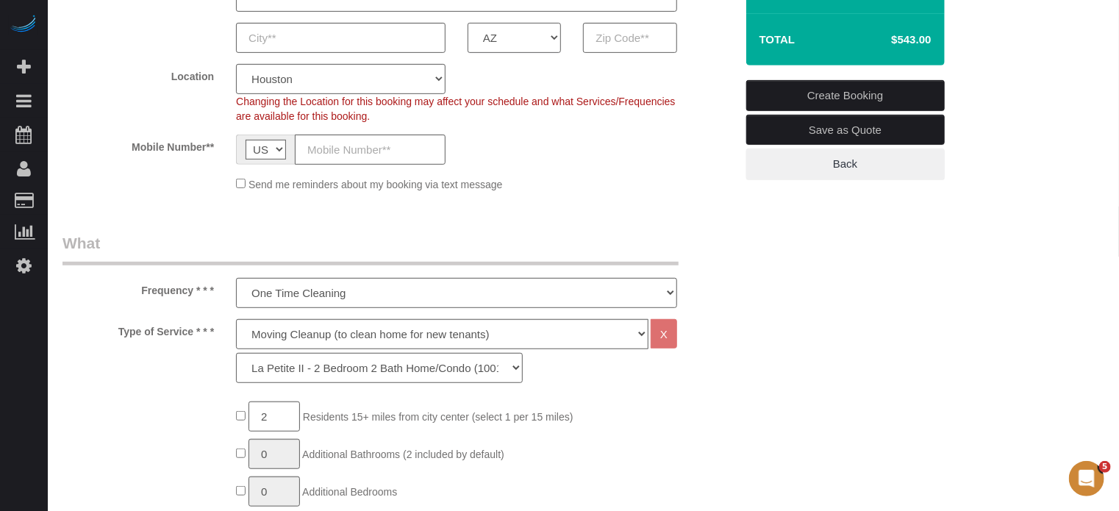
scroll to position [368, 0]
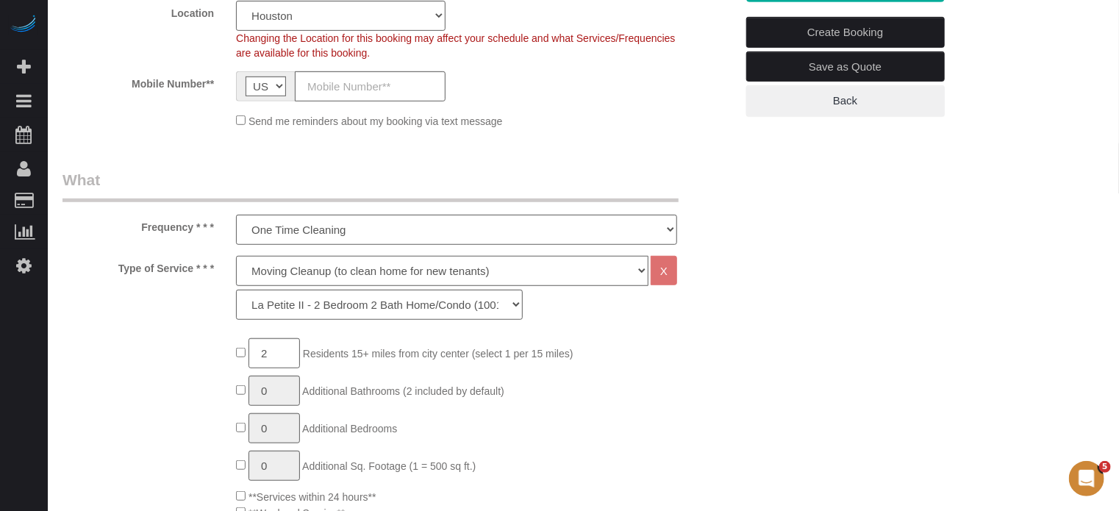
click at [294, 274] on select "Deep Cleaning (for homes that have not been cleaned in 3+ weeks) Spruce Regular…" at bounding box center [442, 271] width 412 height 30
select select "5"
click at [236, 256] on select "Deep Cleaning (for homes that have not been cleaned in 3+ weeks) Spruce Regular…" at bounding box center [442, 271] width 412 height 30
select select "93"
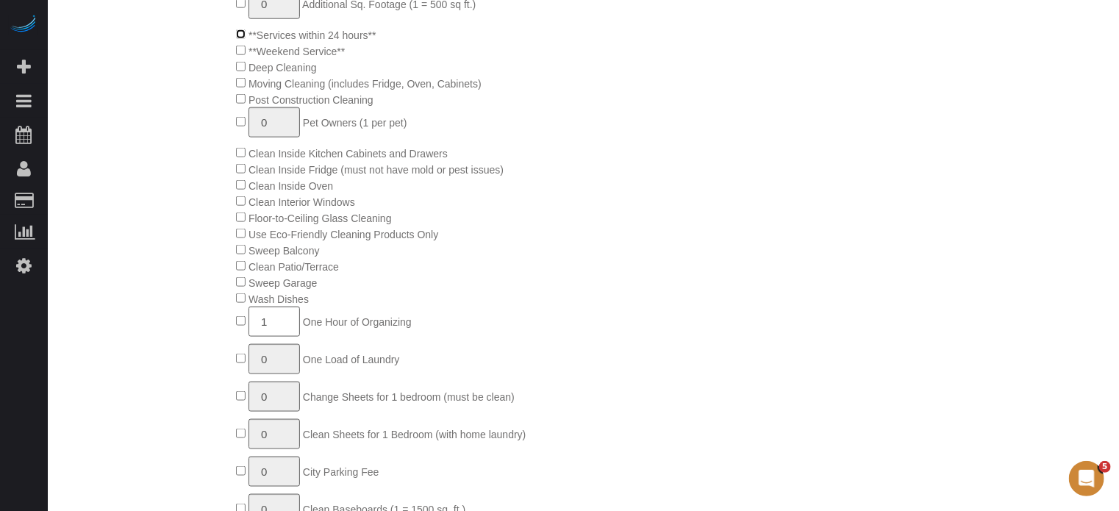
scroll to position [882, 0]
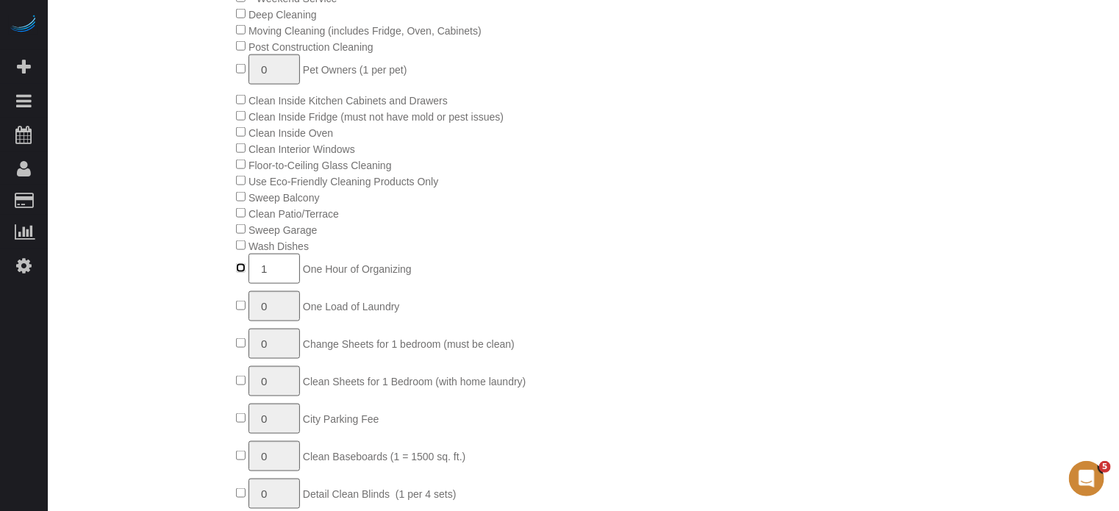
type input "0"
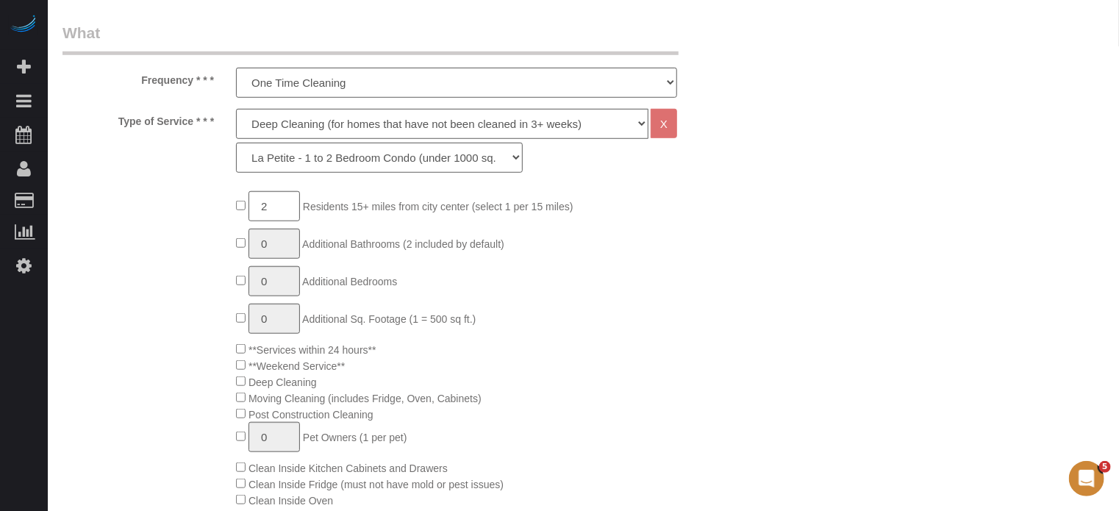
scroll to position [441, 0]
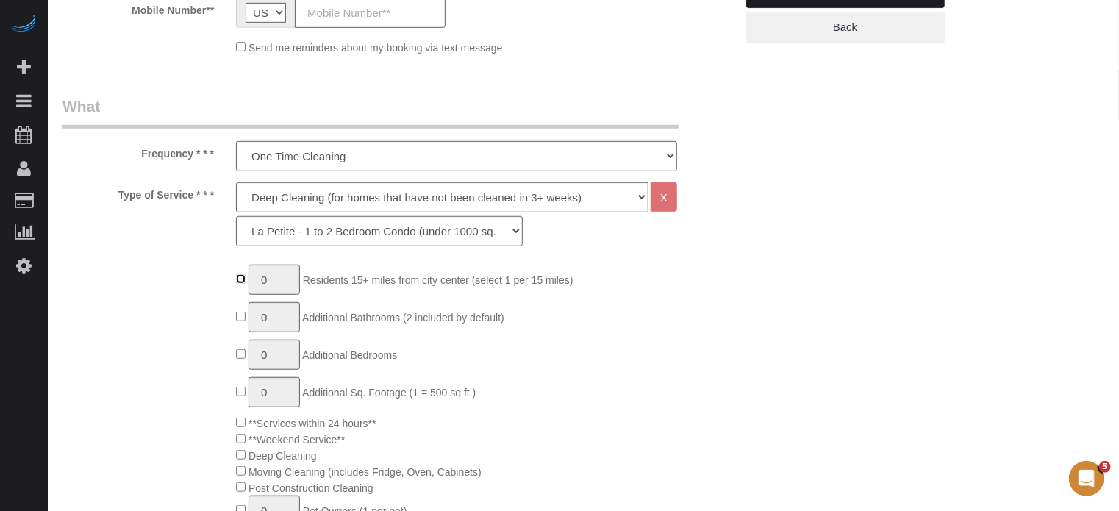
type input "1"
click at [288, 285] on input "1" at bounding box center [274, 280] width 51 height 30
type input "2"
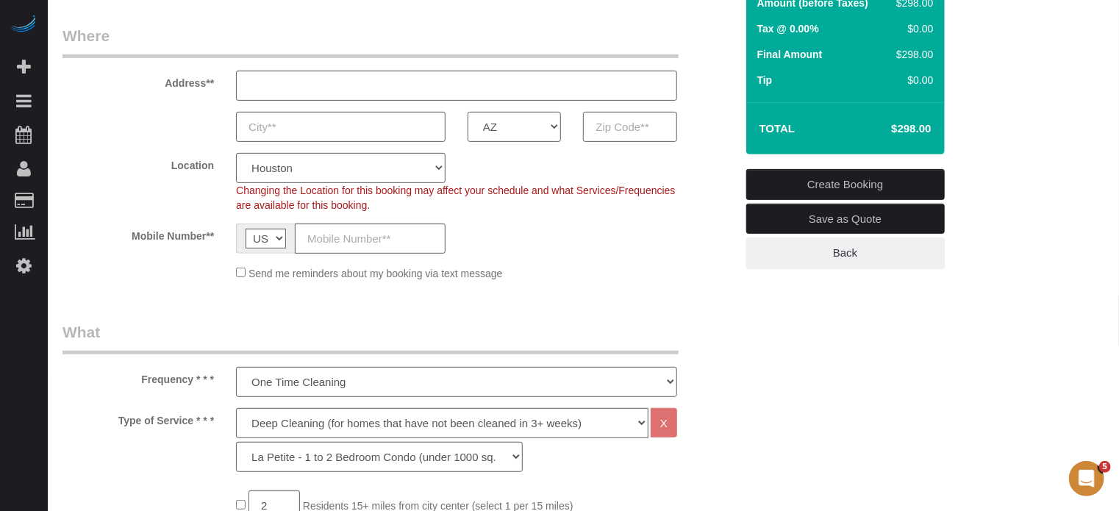
scroll to position [147, 0]
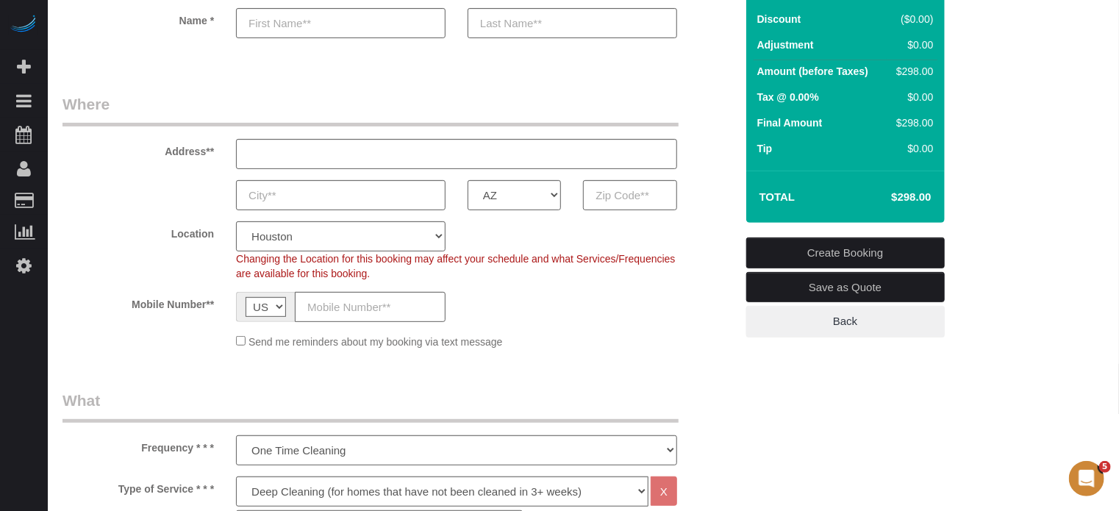
drag, startPoint x: 164, startPoint y: 149, endPoint x: 215, endPoint y: 306, distance: 164.6
click at [215, 306] on fieldset "Where Address** AK AL AR AZ CA CO CT DC DE FL GA HI IA ID IL IN KS KY LA MA MD …" at bounding box center [398, 226] width 673 height 267
click at [215, 306] on label "Mobile Number**" at bounding box center [138, 302] width 174 height 20
click at [585, 288] on sui-booking-location "Location Pro Housekeepers Atlanta Austin Boston Chicago Cincinnati Clearwater D…" at bounding box center [398, 285] width 673 height 128
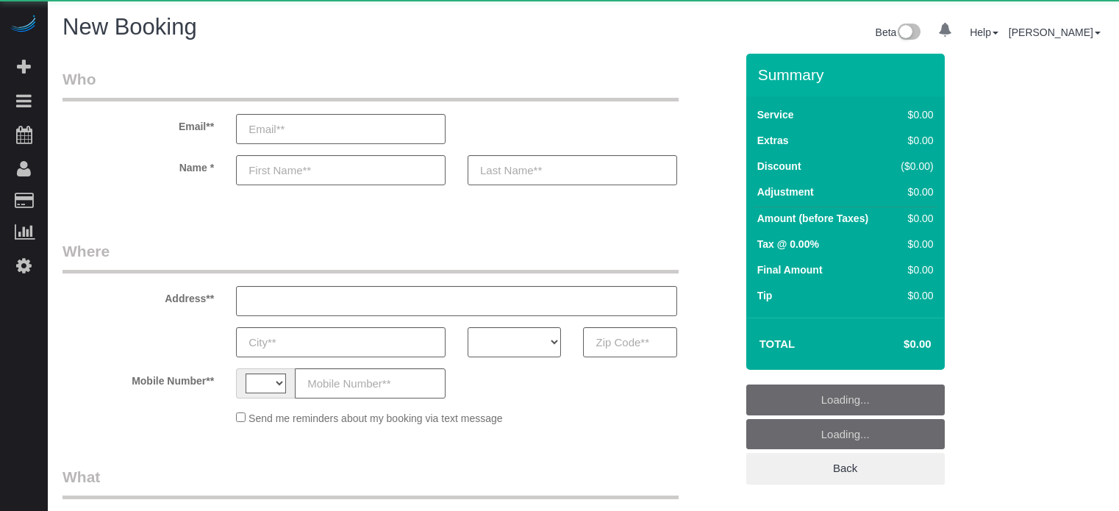
select select "number:9"
select select "string:[GEOGRAPHIC_DATA]"
select select "object:1114"
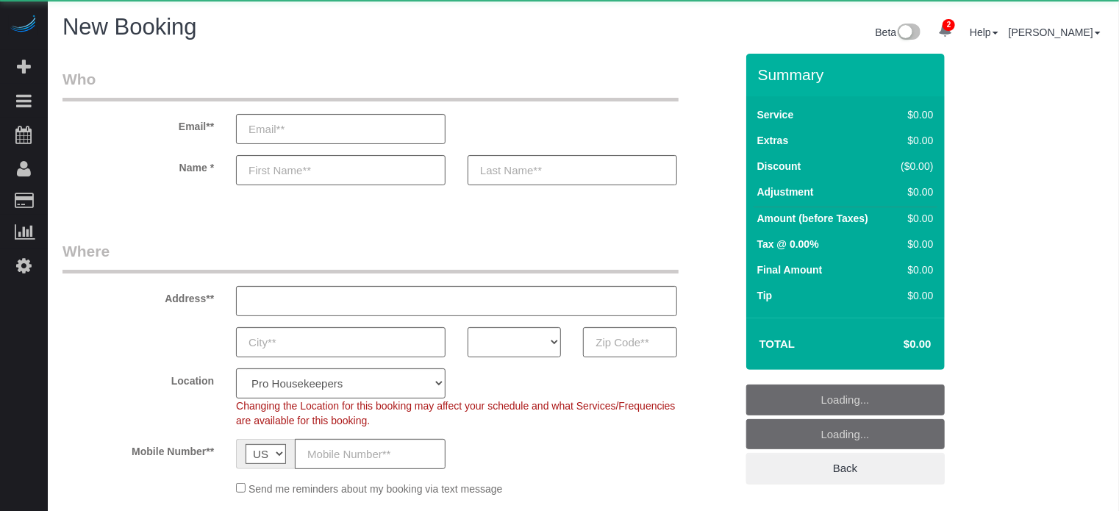
select select "4"
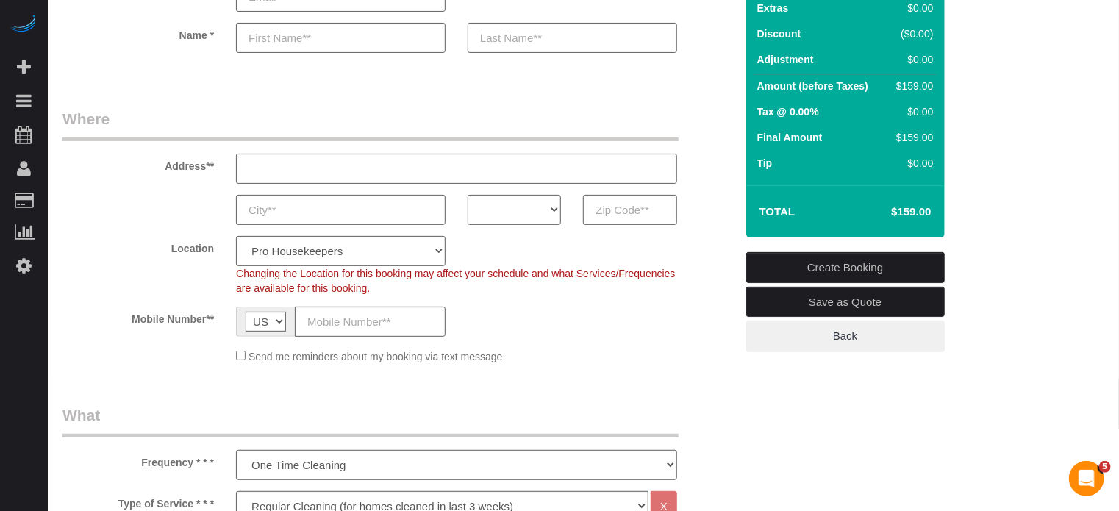
click at [714, 284] on div "Location Pro Housekeepers Atlanta Austin Boston Chicago Cincinnati Clearwater D…" at bounding box center [398, 266] width 695 height 60
click at [82, 321] on label "Mobile Number**" at bounding box center [138, 317] width 174 height 20
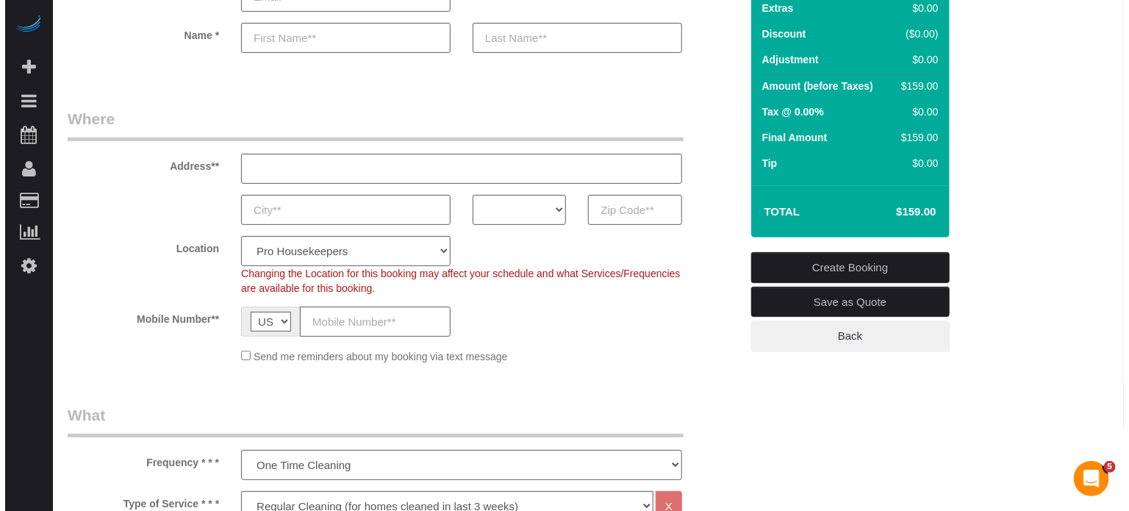
scroll to position [0, 0]
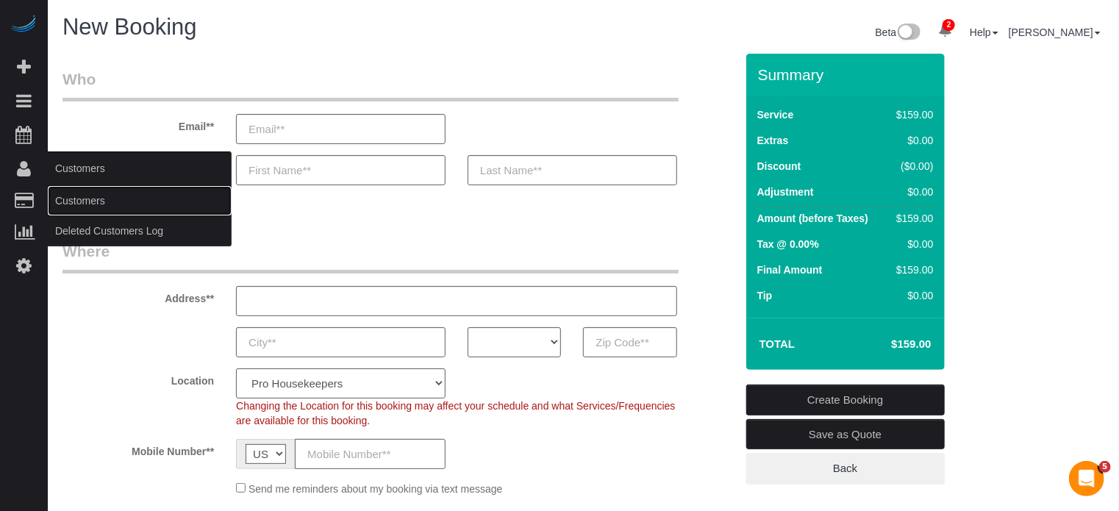
click at [75, 198] on link "Customers" at bounding box center [140, 200] width 184 height 29
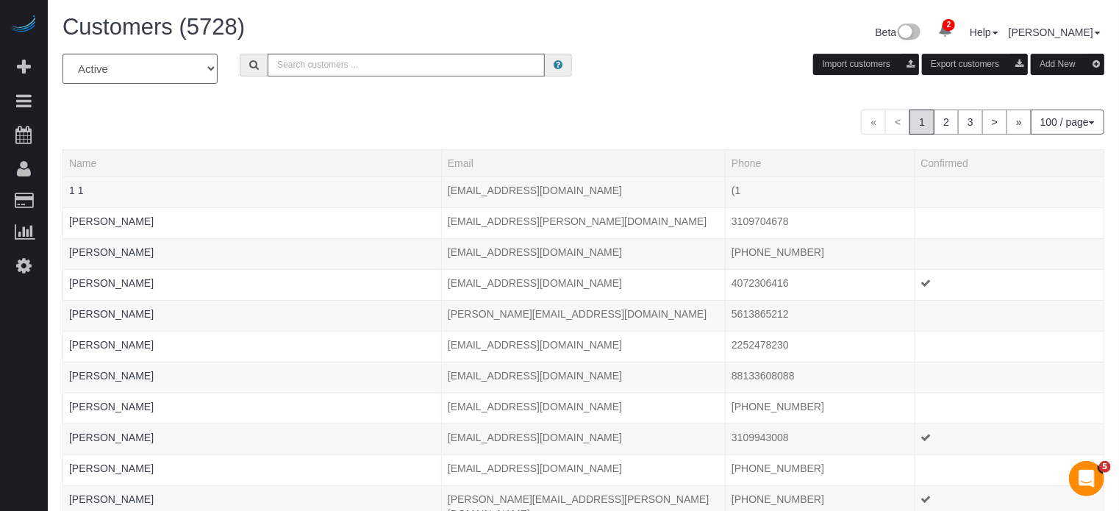
click at [1063, 61] on button "Add New" at bounding box center [1068, 64] width 74 height 21
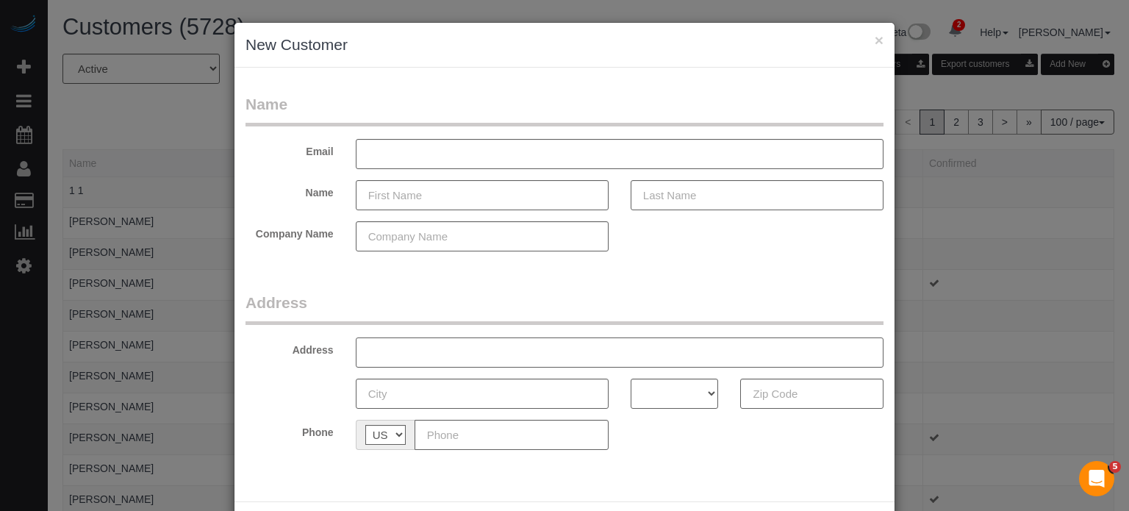
click at [401, 359] on input "text" at bounding box center [620, 352] width 528 height 30
paste input "41573 W Monsoon Ln, Maricopa, AZ 85138, USA"
type input "41573 W Monsoon Ln, Maricopa, AZ 85138, USA"
click at [388, 160] on input "text" at bounding box center [620, 154] width 528 height 30
click at [415, 188] on input "text" at bounding box center [482, 195] width 253 height 30
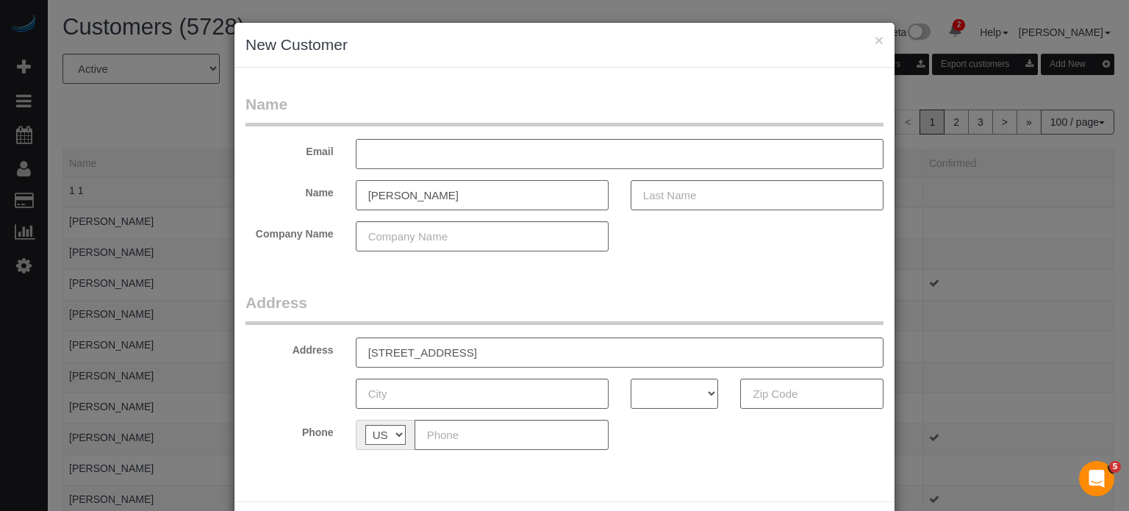
type input "Jennifer"
type input "[PERSON_NAME]"
click at [393, 159] on input "text" at bounding box center [620, 154] width 528 height 30
type input "[EMAIL_ADDRESS][DOMAIN_NAME]"
click at [470, 435] on input "text" at bounding box center [512, 435] width 194 height 30
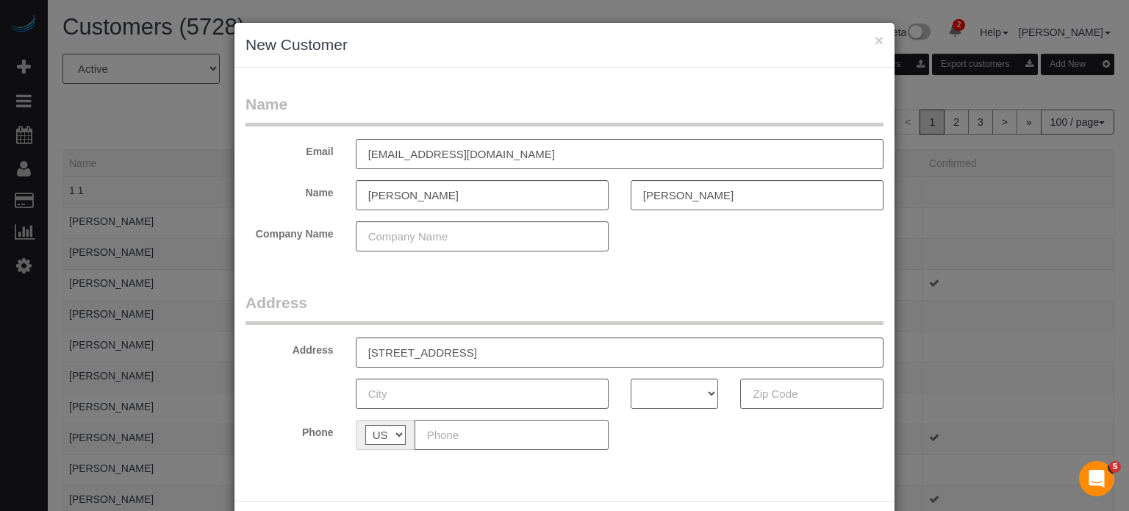
paste input "[PHONE_NUMBER]"
type input "[PHONE_NUMBER]"
click at [489, 354] on input "41573 W Monsoon Ln, Maricopa, AZ 85138, USA" at bounding box center [620, 352] width 528 height 30
type input "41573 W Monsoon Ln, , AZ 85138, USA"
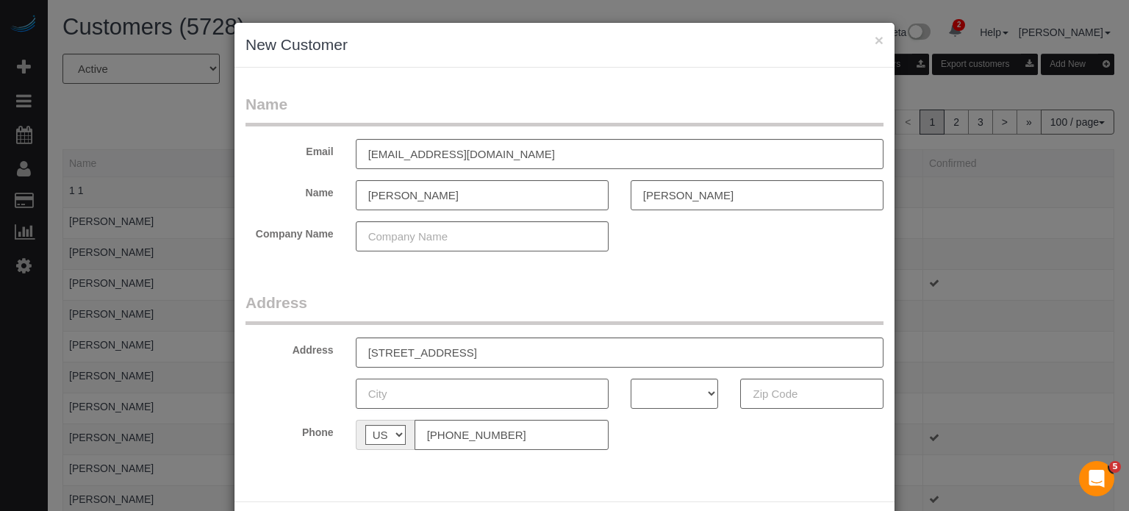
click at [479, 388] on input "text" at bounding box center [482, 394] width 253 height 30
paste input "Maricopa"
type input "Maricopa"
click at [515, 348] on input "41573 W Monsoon Ln, , AZ 85138, USA" at bounding box center [620, 352] width 528 height 30
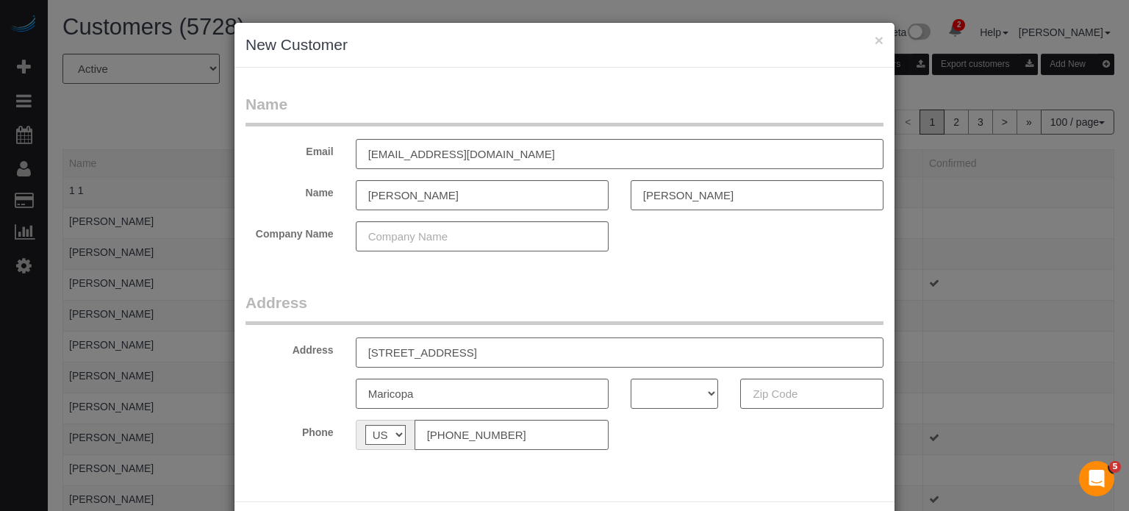
type input "41573 W Monsoon Ln, , AZ , USA"
click at [771, 399] on input "text" at bounding box center [811, 394] width 143 height 30
paste input "85138"
type input "85138"
click at [654, 391] on select "AK AL AR AZ CA CO CT DC DE FL GA HI IA ID IL IN KS KY LA MA MD ME MI MN MO MS M…" at bounding box center [675, 394] width 88 height 30
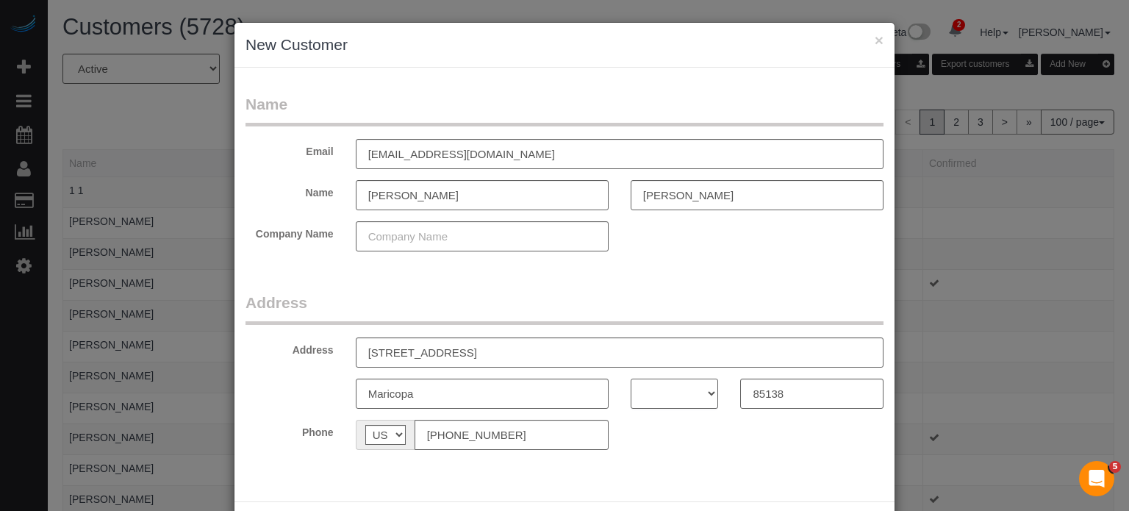
select select "AZ"
click at [631, 379] on select "AK AL AR AZ CA CO CT DC DE FL GA HI IA ID IL IN KS KY LA MA MD ME MI MN MO MS M…" at bounding box center [675, 394] width 88 height 30
click at [518, 354] on input "41573 W Monsoon Ln, , AZ , USA" at bounding box center [620, 352] width 528 height 30
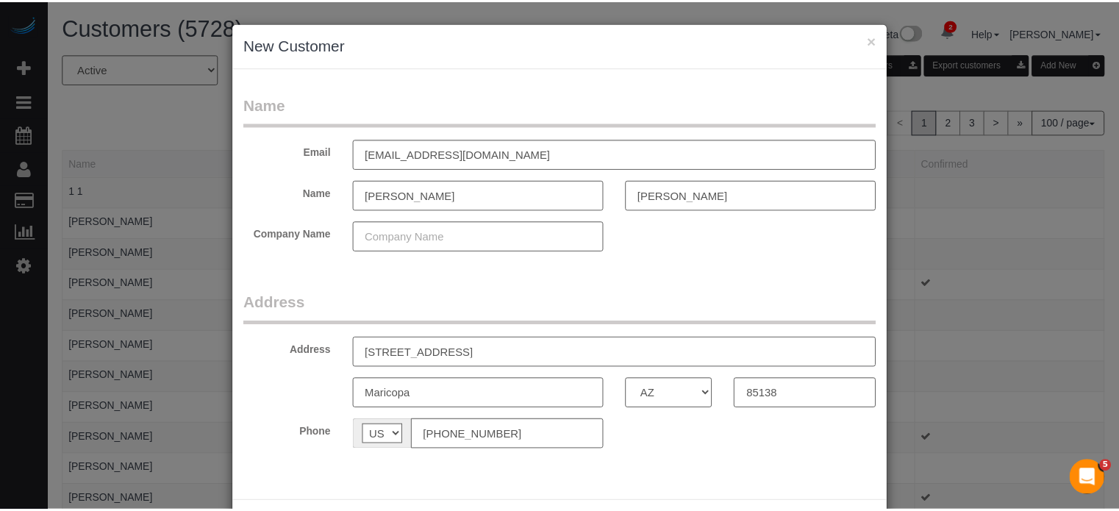
scroll to position [65, 0]
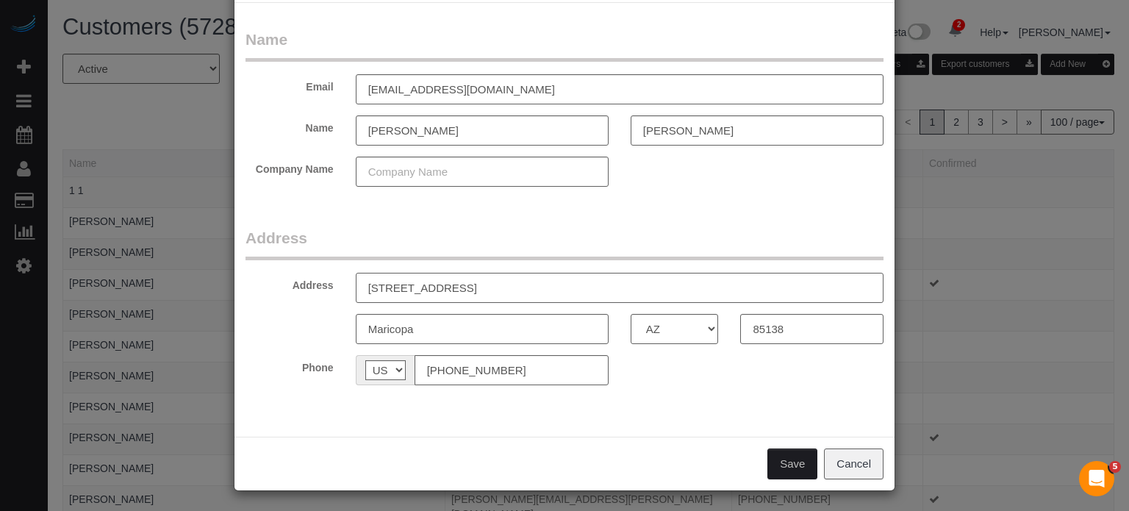
type input "[STREET_ADDRESS]"
click at [791, 457] on button "Save" at bounding box center [793, 464] width 50 height 31
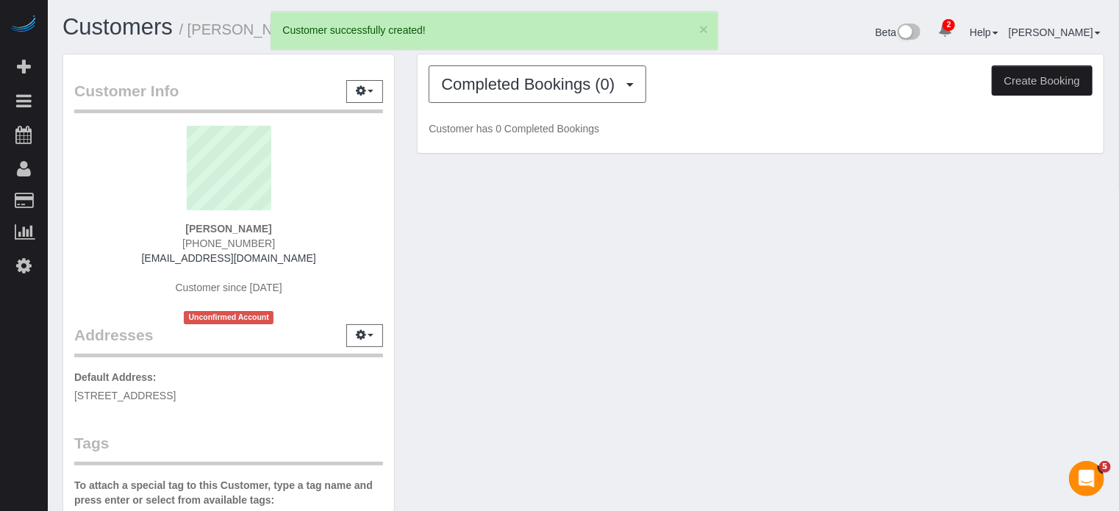
click at [1029, 87] on button "Create Booking" at bounding box center [1042, 80] width 101 height 31
select select "AZ"
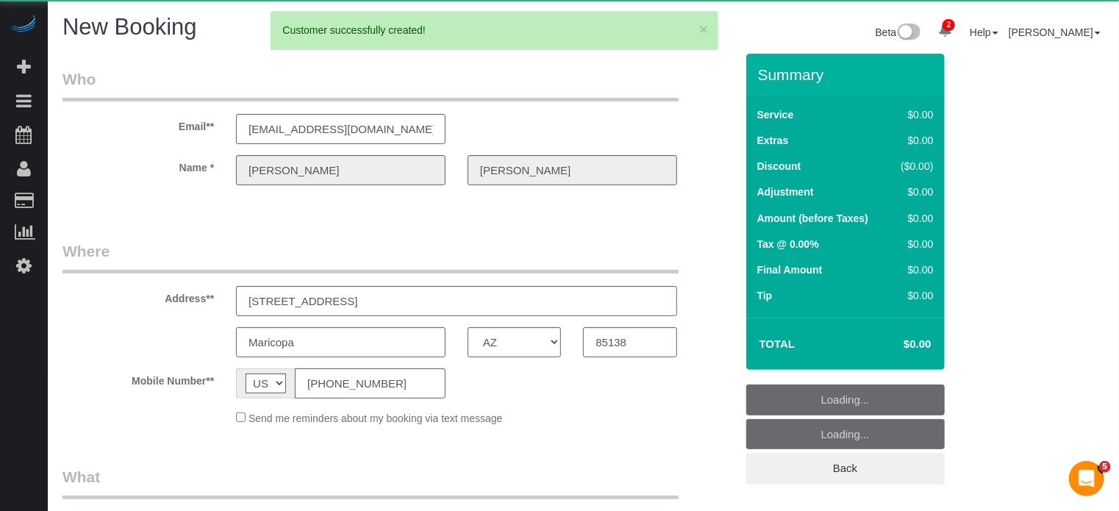
select select "number:9"
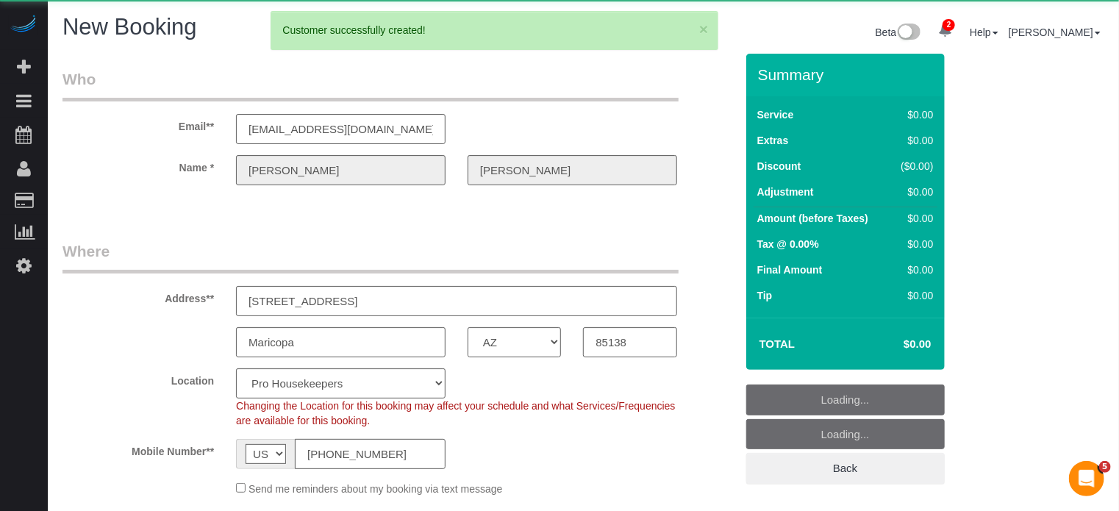
select select "object:2735"
select select "4"
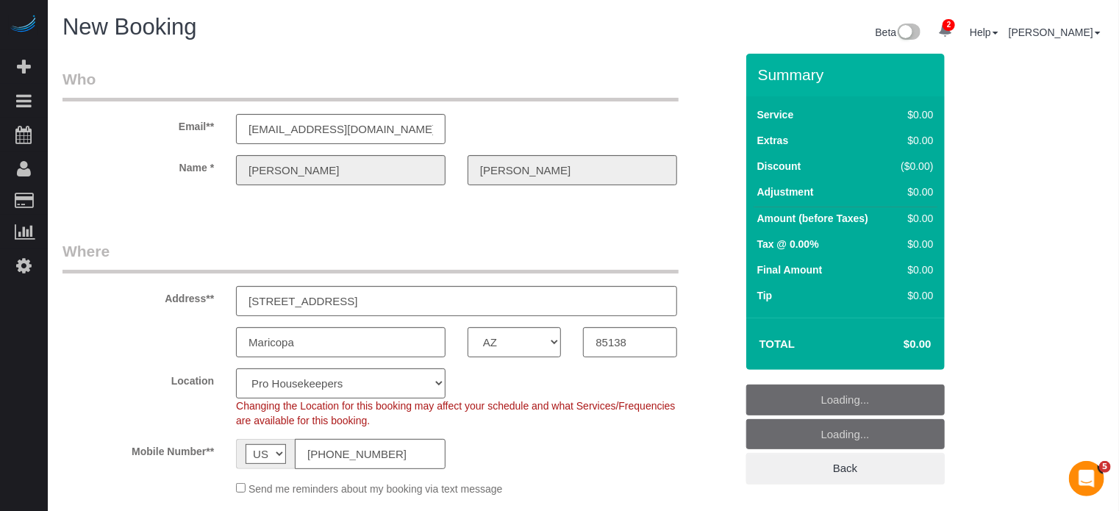
select select "object:2871"
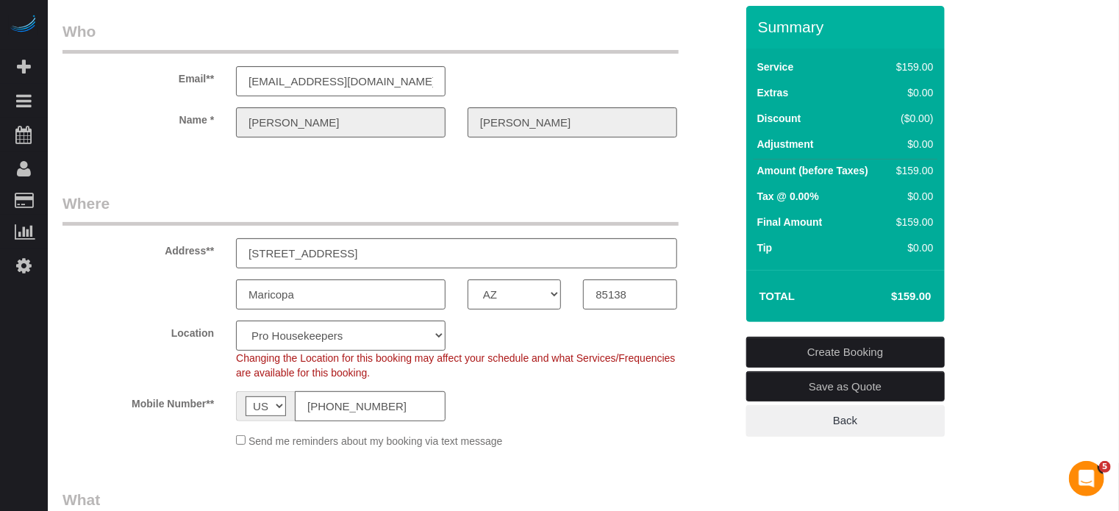
scroll to position [74, 0]
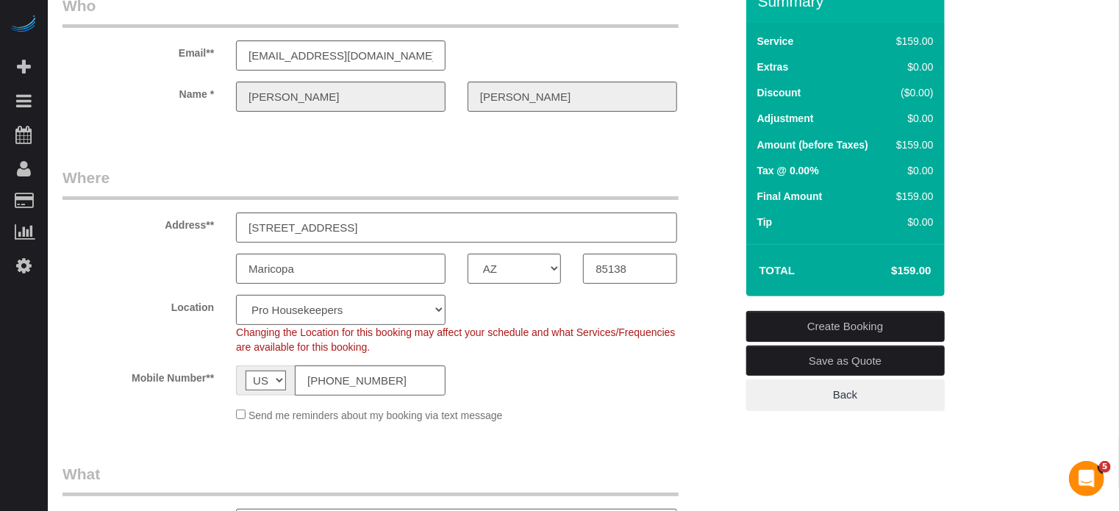
click at [299, 325] on div "Changing the Location for this booking may affect your schedule and what Servic…" at bounding box center [456, 339] width 463 height 29
click at [300, 310] on select "Pro Housekeepers Atlanta Austin Boston Chicago Cincinnati Clearwater Denver Ft …" at bounding box center [341, 310] width 210 height 30
select select "21"
click at [236, 295] on select "Pro Housekeepers Atlanta Austin Boston Chicago Cincinnati Clearwater Denver Ft …" at bounding box center [341, 310] width 210 height 30
select select "object:2880"
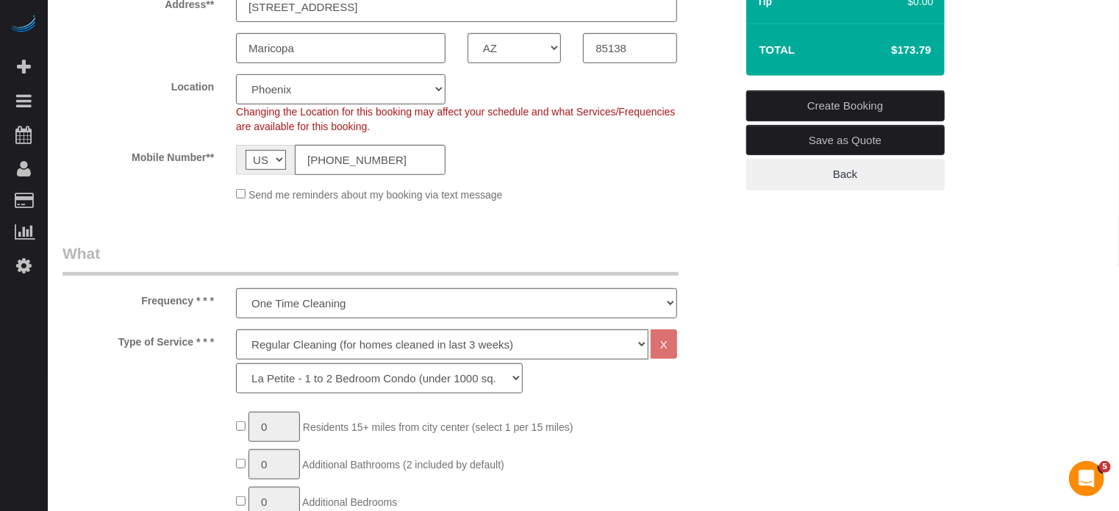
scroll to position [368, 0]
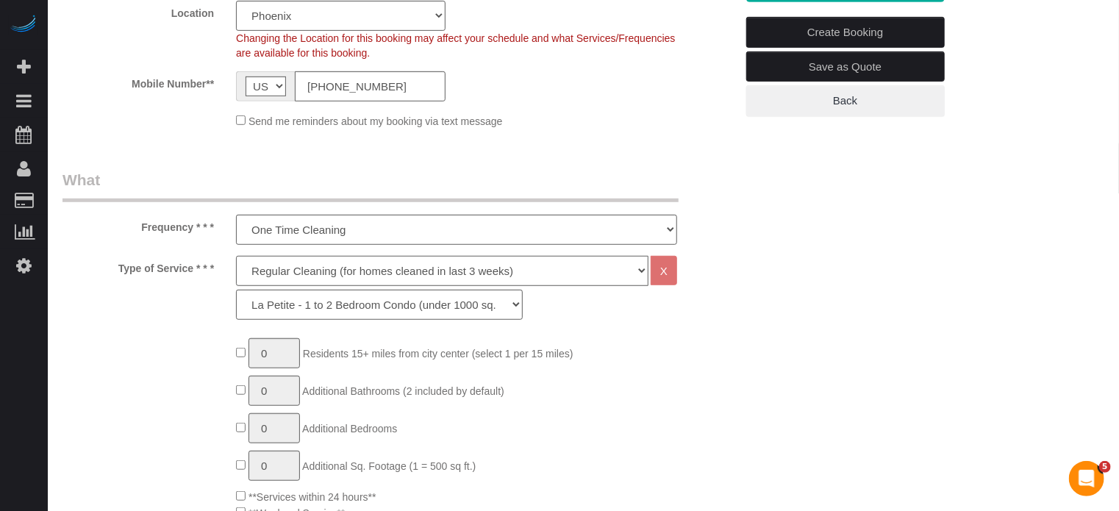
click at [279, 264] on select "Deep Cleaning (for homes that have not been cleaned in 3+ weeks) Spruce Regular…" at bounding box center [442, 271] width 412 height 30
select select "5"
click at [236, 256] on select "Deep Cleaning (for homes that have not been cleaned in 3+ weeks) Spruce Regular…" at bounding box center [442, 271] width 412 height 30
click at [279, 307] on select "La Petite - 1 to 2 Bedroom Condo (under 1000 sq. ft.) La Petite II - 2 Bedroom …" at bounding box center [379, 305] width 287 height 30
select select "94"
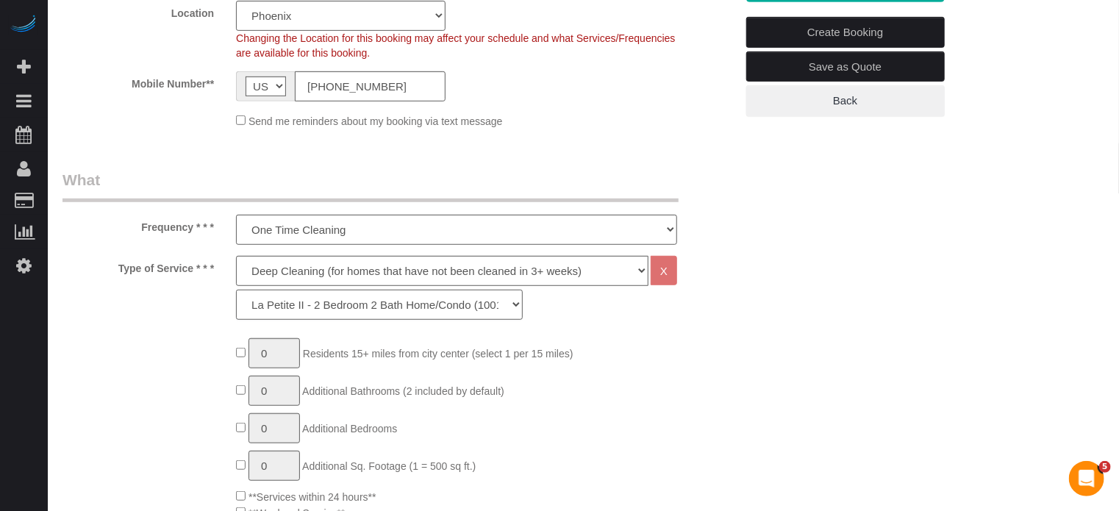
click at [236, 290] on select "La Petite - 1 to 2 Bedroom Condo (under 1000 sq. ft.) La Petite II - 2 Bedroom …" at bounding box center [379, 305] width 287 height 30
type input "1"
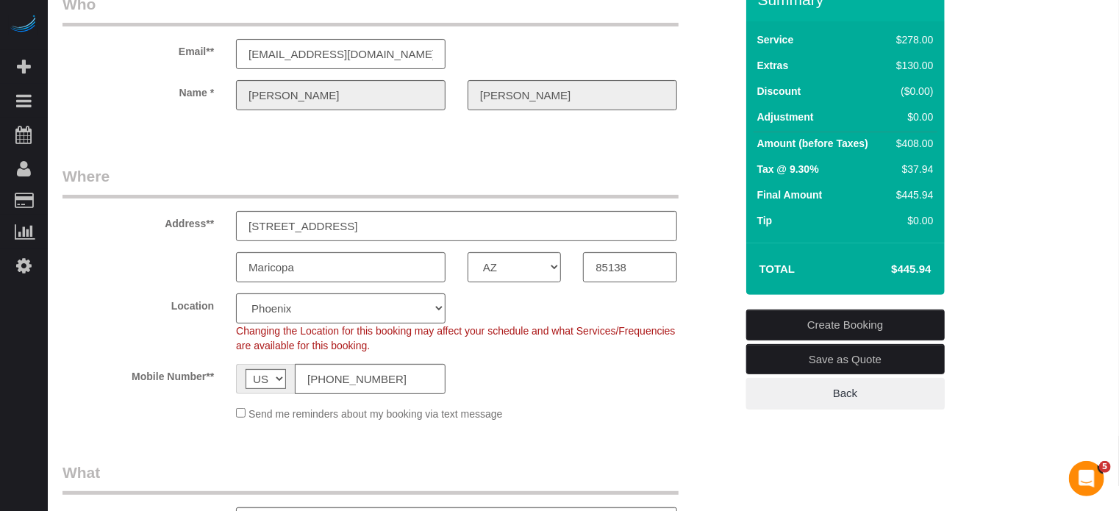
scroll to position [74, 0]
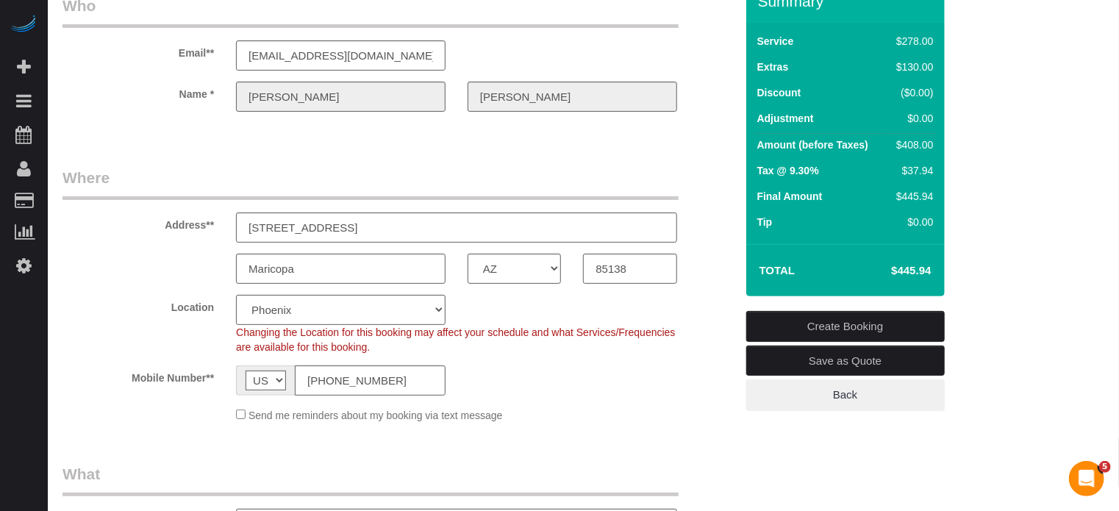
click at [701, 214] on div "Address** 41573 W Monsoon Ln" at bounding box center [398, 205] width 695 height 76
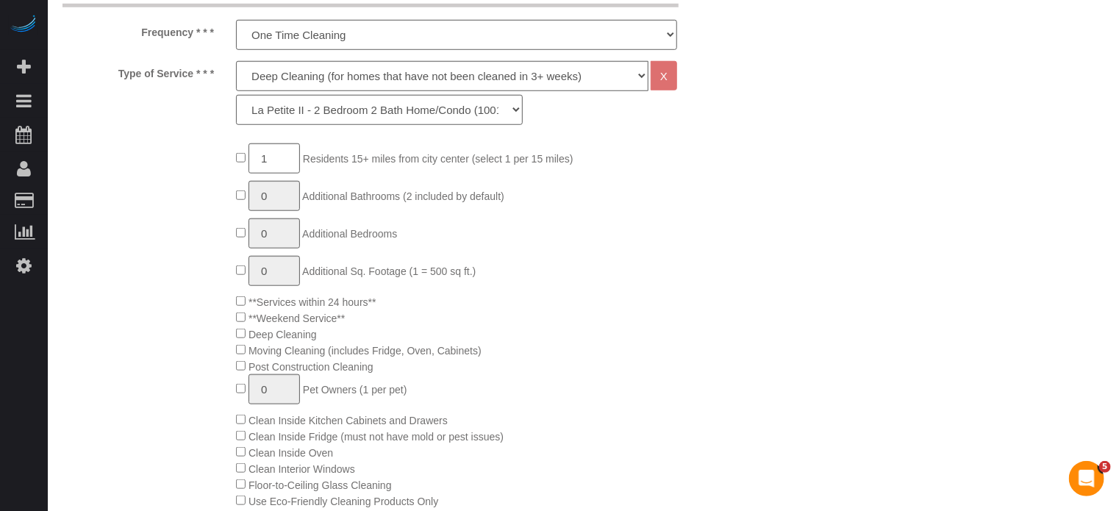
scroll to position [588, 0]
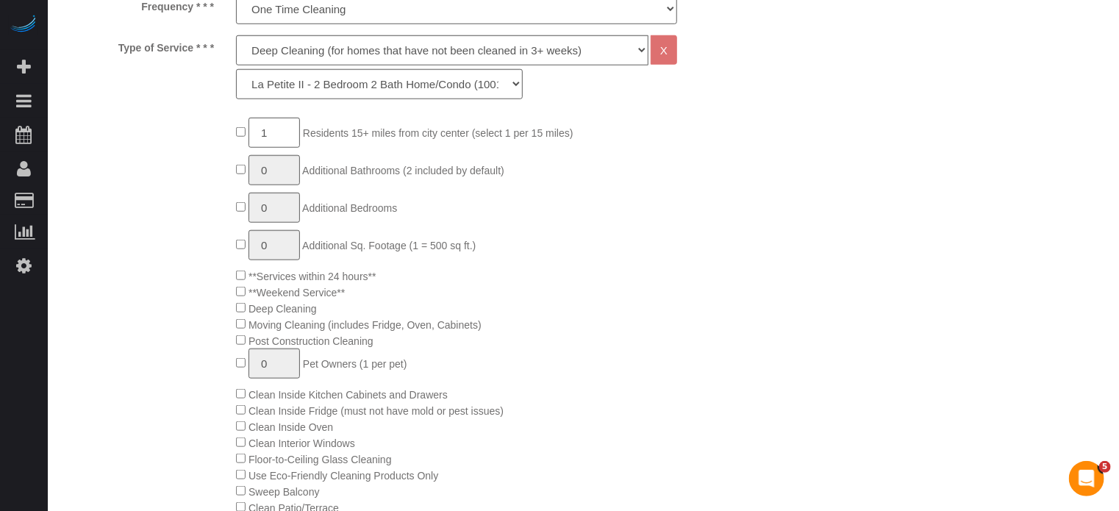
click at [189, 408] on div "1 Residents 15+ miles from city center (select 1 per 15 miles) 0 Additional Bat…" at bounding box center [398, 483] width 695 height 730
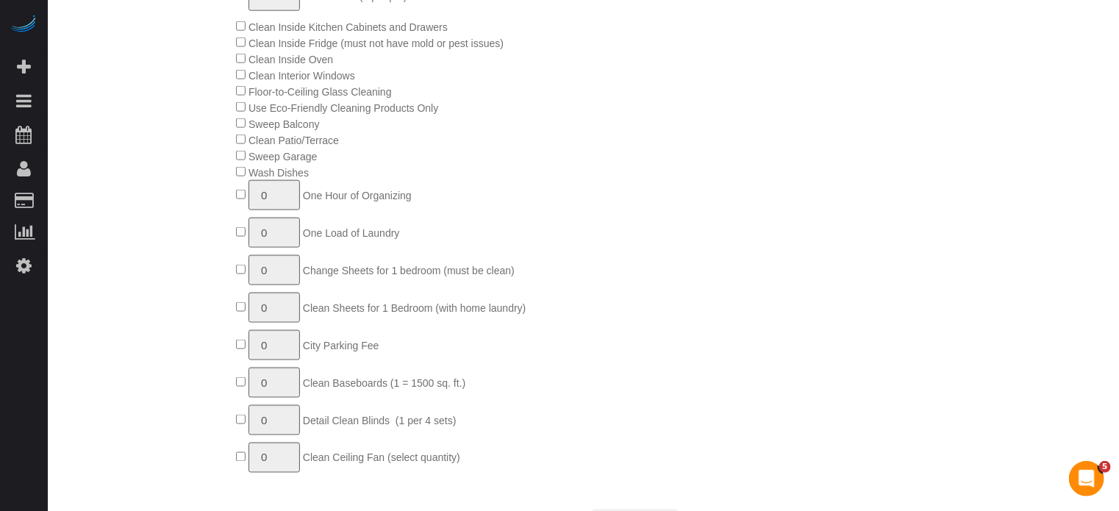
scroll to position [1323, 0]
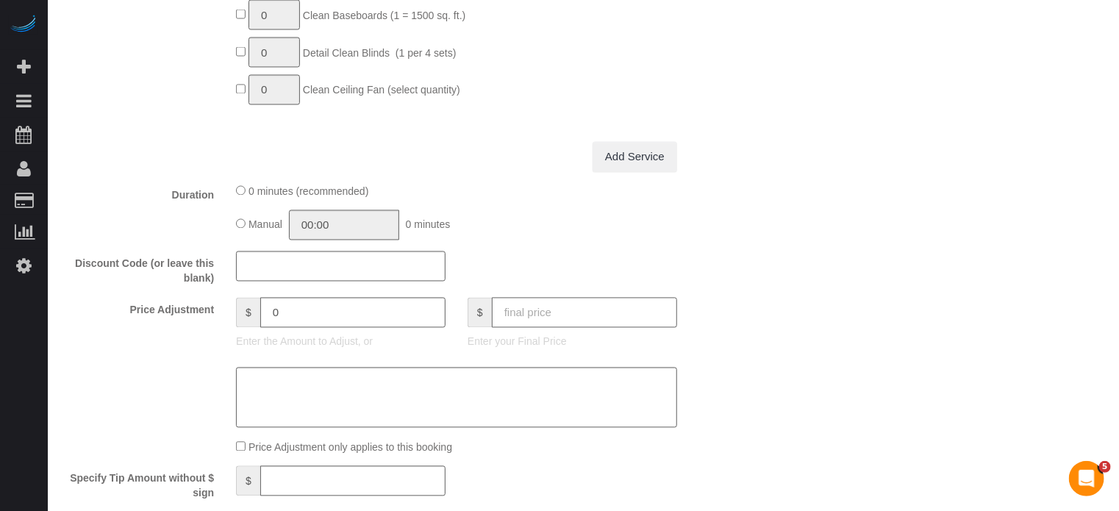
click at [515, 328] on input "text" at bounding box center [584, 313] width 185 height 30
type input "429"
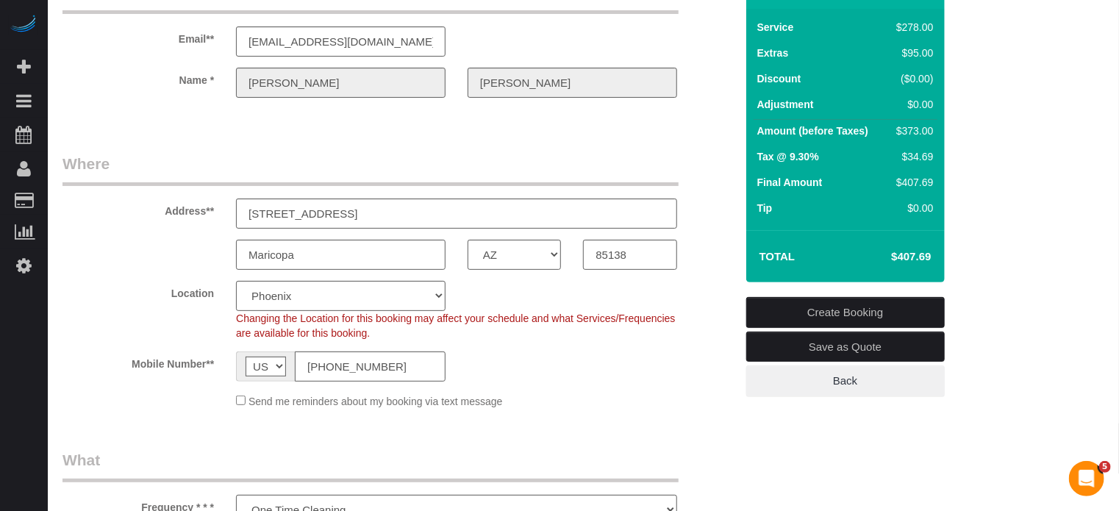
scroll to position [0, 0]
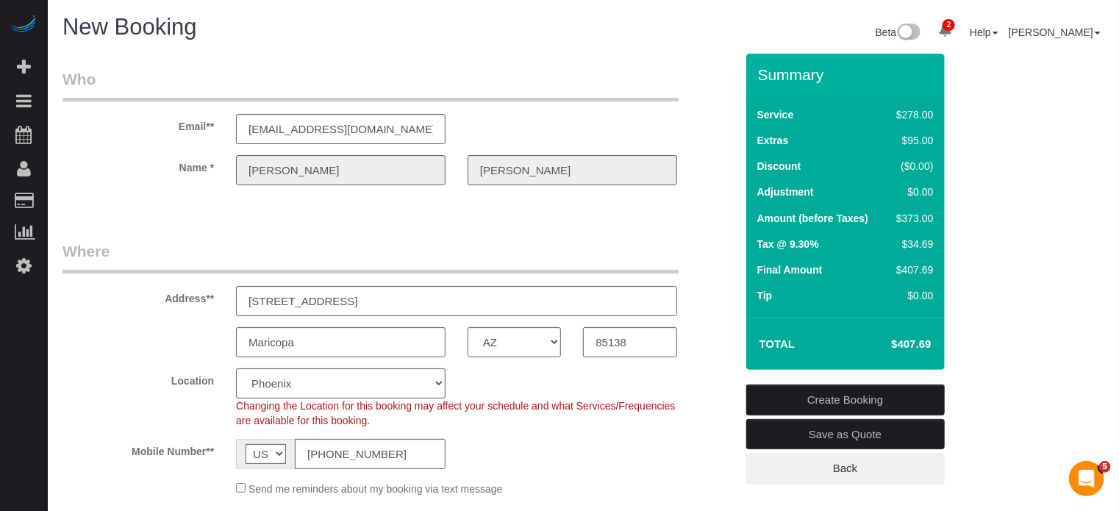
type input "19.5"
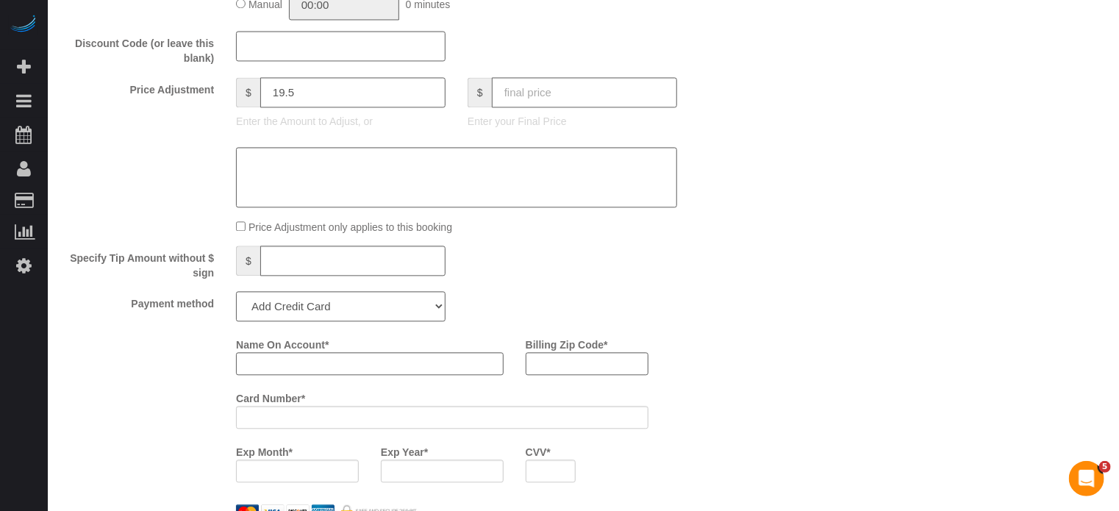
scroll to position [1912, 0]
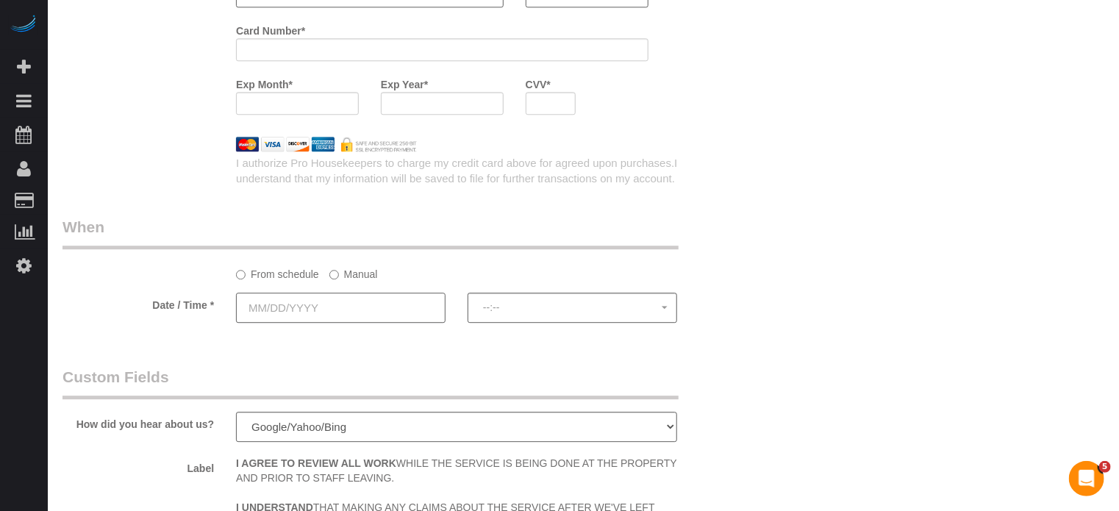
click at [391, 314] on input "text" at bounding box center [341, 308] width 210 height 30
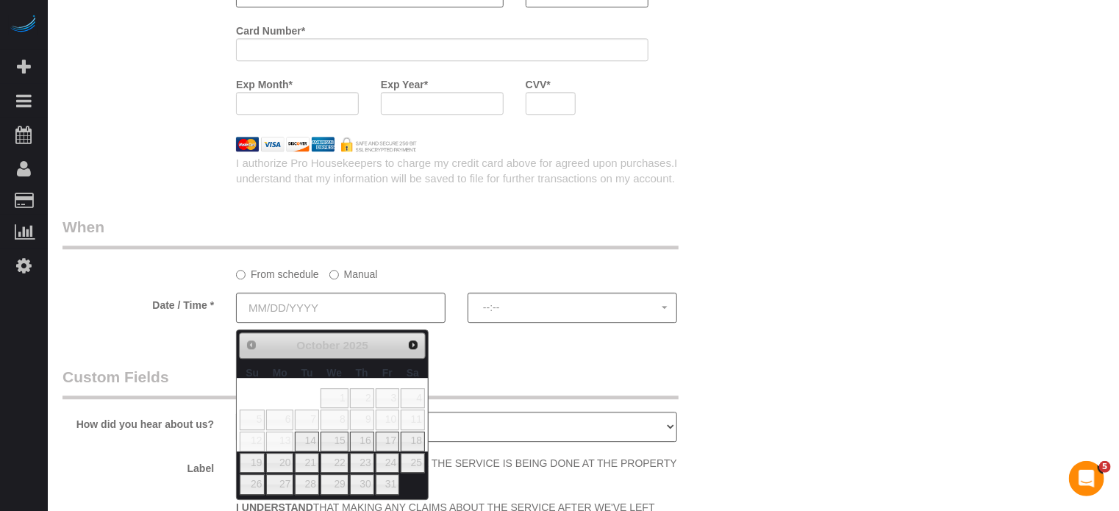
click at [349, 282] on label "Manual" at bounding box center [353, 272] width 49 height 20
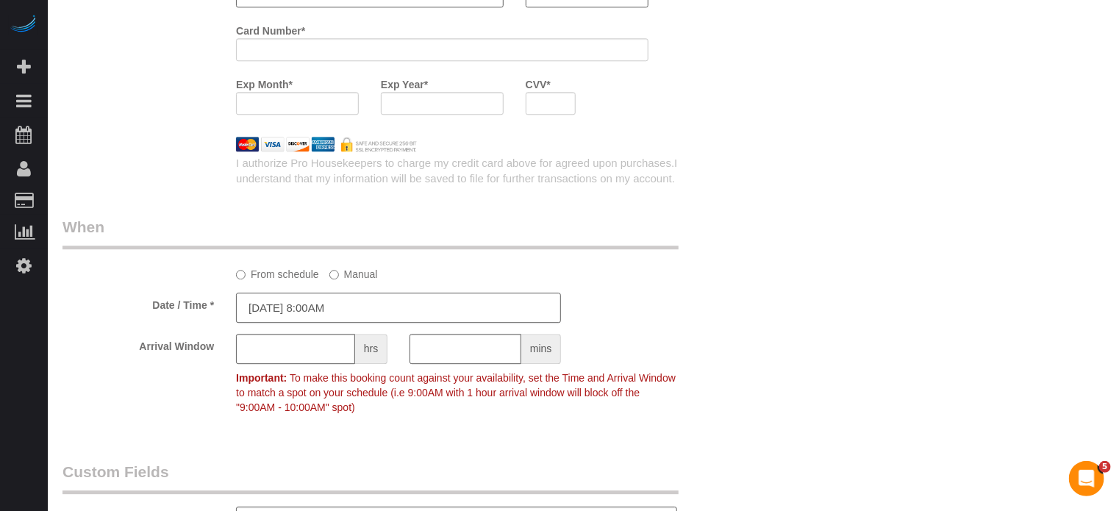
click at [328, 309] on input "10/13/2025 8:00AM" at bounding box center [398, 308] width 325 height 30
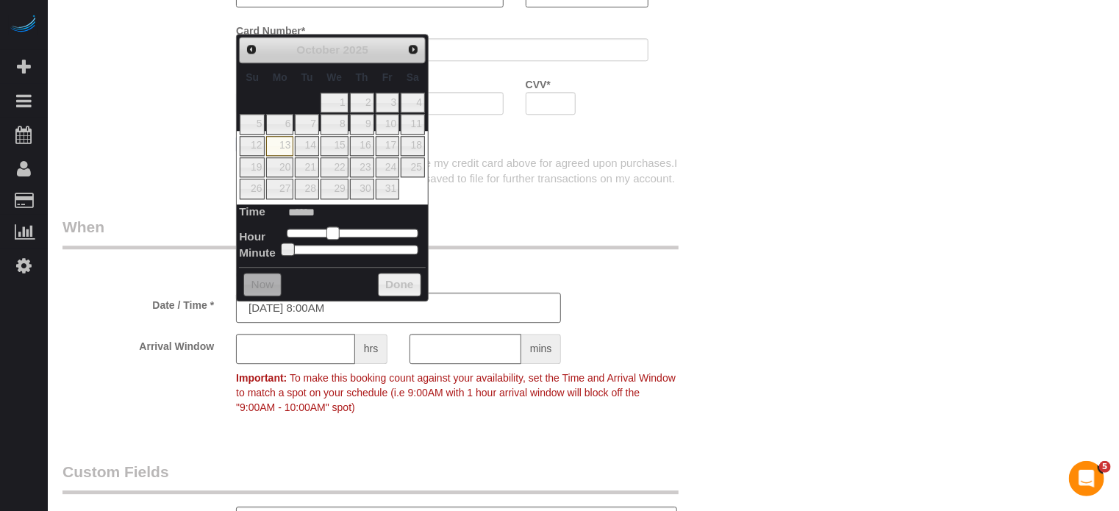
type input "10/13/2025 9:00AM"
type input "******"
type input "10/13/2025 8:00AM"
type input "******"
click at [330, 232] on span at bounding box center [332, 232] width 13 height 13
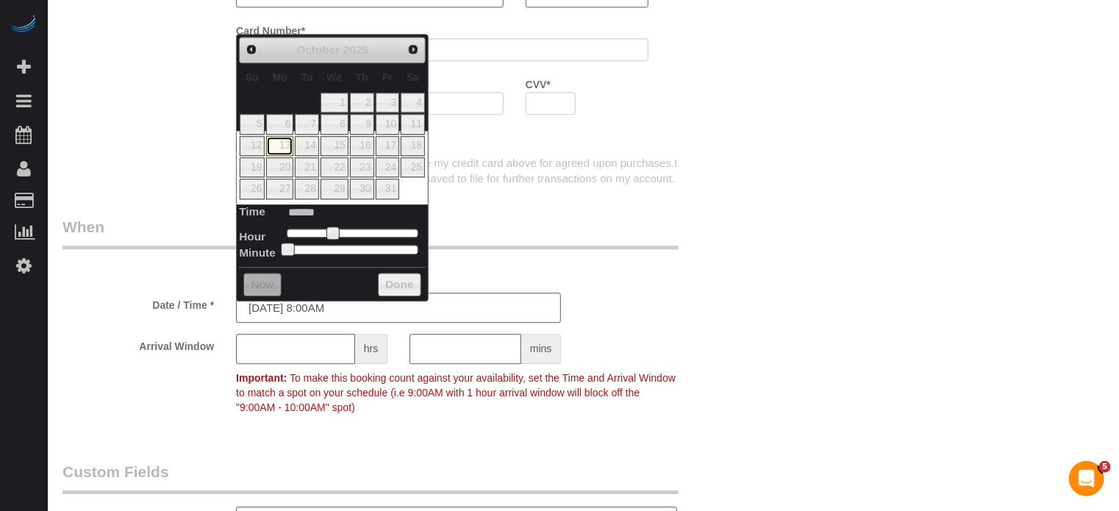
click at [288, 145] on link "13" at bounding box center [279, 146] width 27 height 20
click at [524, 229] on legend "When" at bounding box center [370, 232] width 616 height 33
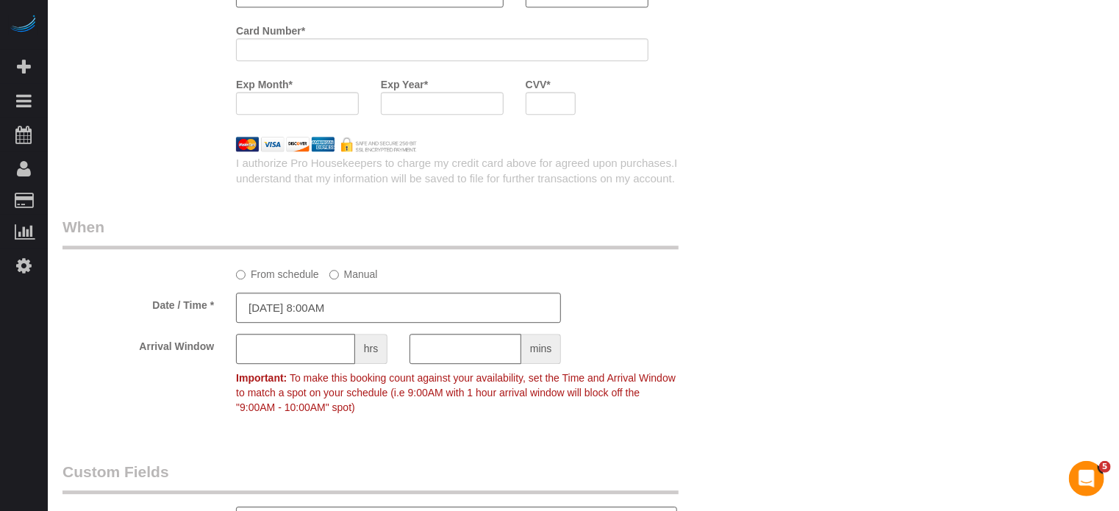
click at [685, 288] on sui-booking-spot "From schedule Manual Date / Time * 10/13/2025 8:00AM Arrival Window hrs mins Im…" at bounding box center [398, 318] width 673 height 205
click at [422, 317] on input "10/13/2025 8:00AM" at bounding box center [398, 308] width 325 height 30
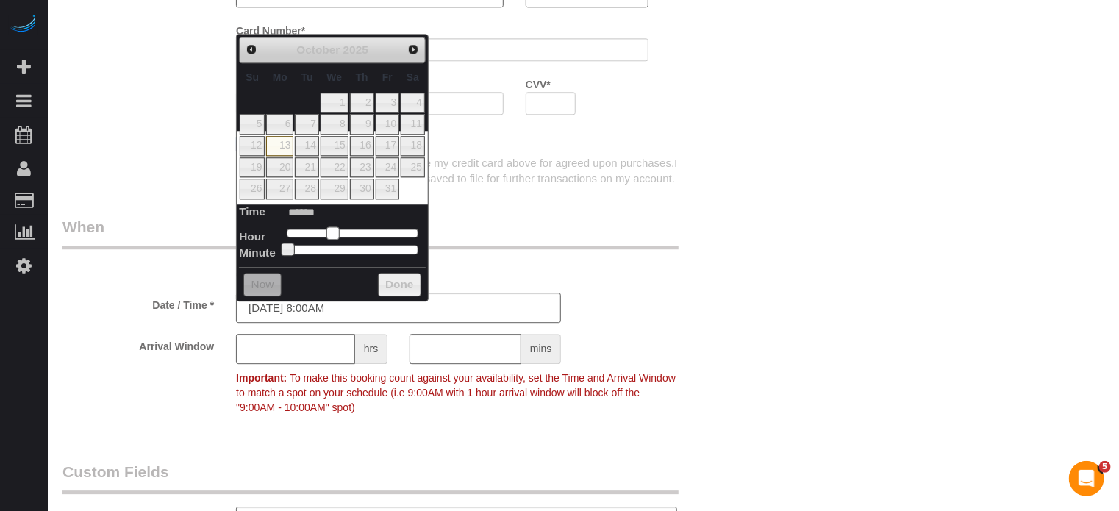
type input "10/13/2025 9:00AM"
type input "******"
type input "10/13/2025 10:00AM"
type input "*******"
type input "10/13/2025 11:00AM"
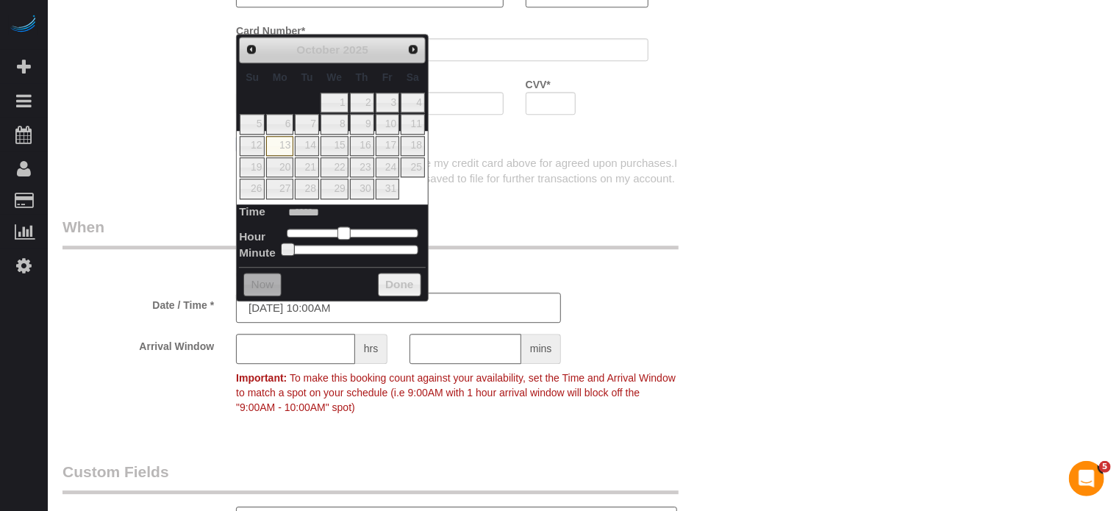
type input "*******"
type input "10/13/2025 12:00PM"
type input "*******"
type input "10/13/2025 1:00PM"
type input "******"
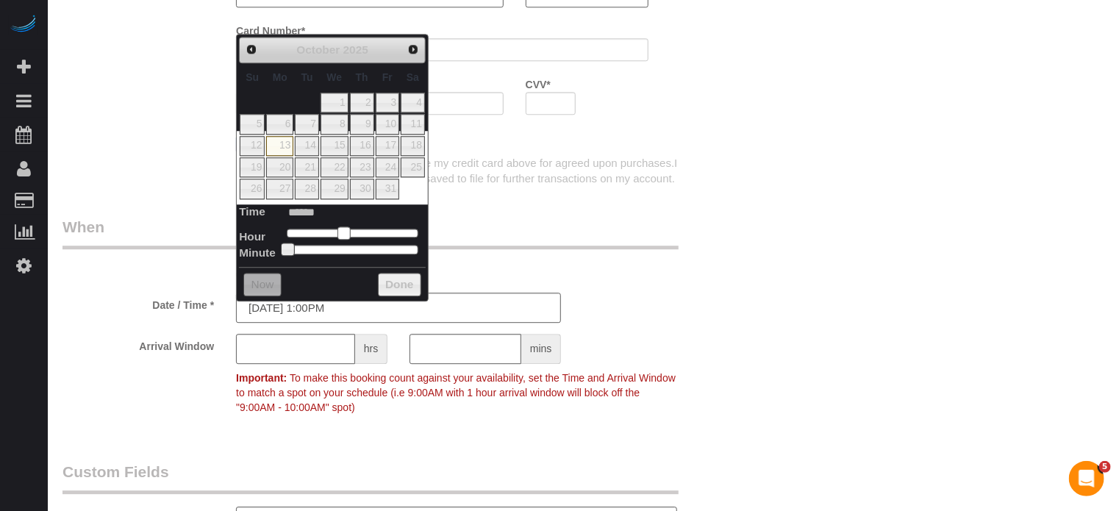
type input "10/13/2025 2:00PM"
type input "******"
type input "10/13/2025 3:00PM"
type input "******"
drag, startPoint x: 333, startPoint y: 229, endPoint x: 376, endPoint y: 231, distance: 42.7
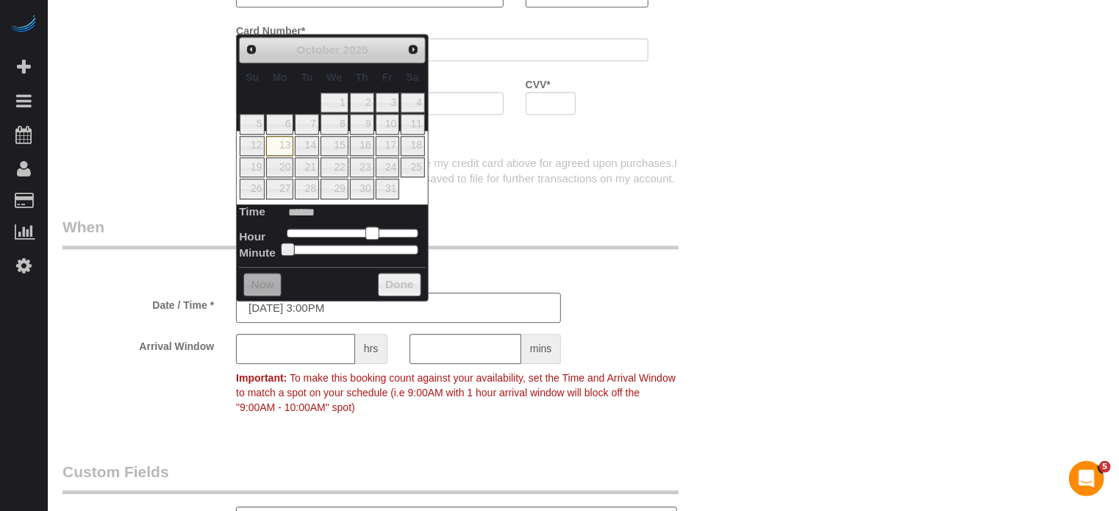
click at [376, 231] on span at bounding box center [371, 232] width 13 height 13
click at [735, 240] on div "From schedule Manual" at bounding box center [398, 248] width 695 height 65
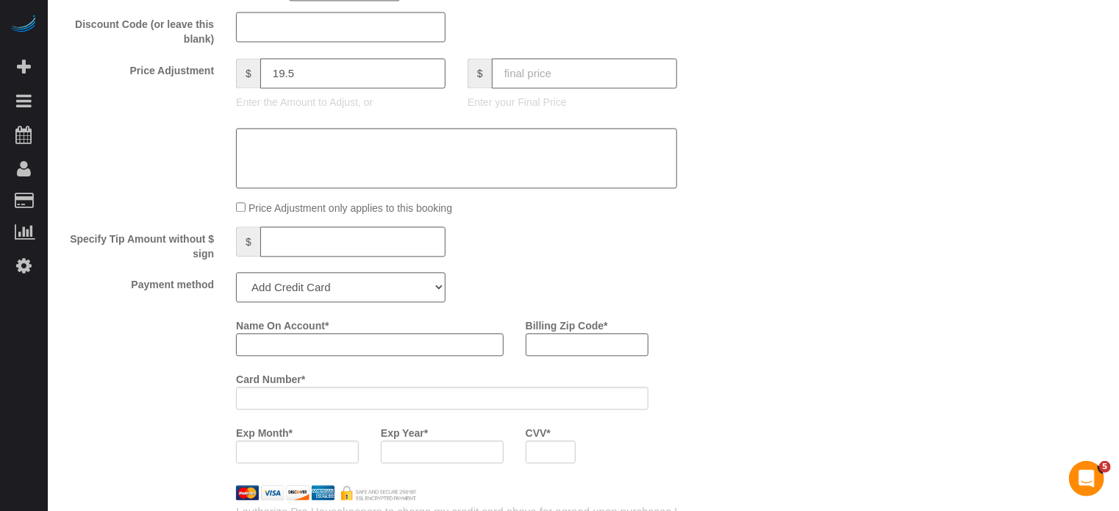
scroll to position [1603, 0]
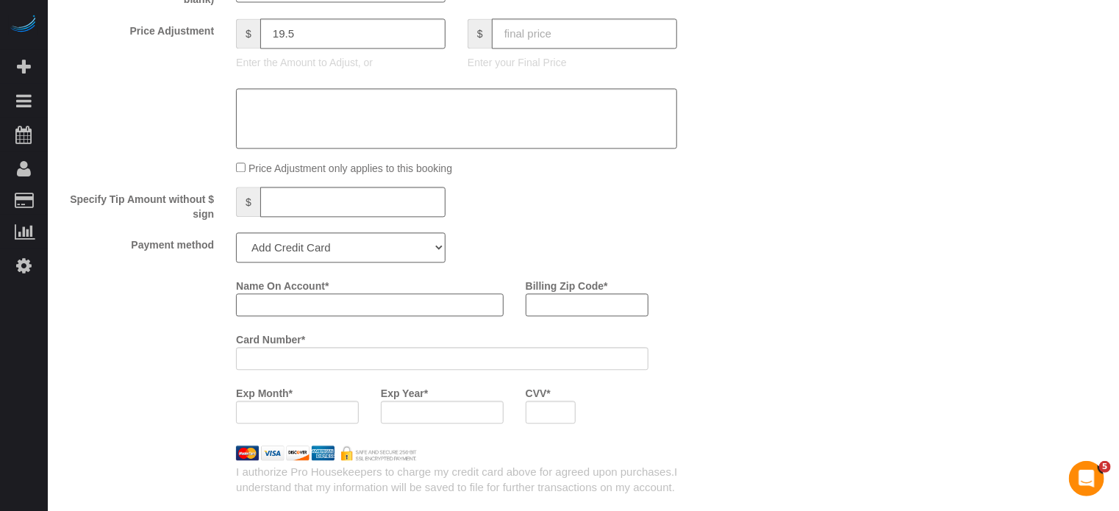
click at [291, 316] on input "Name On Account *" at bounding box center [370, 304] width 268 height 23
paste input "Jennifer"
type input "Jennifer Giles"
click at [735, 295] on div "Name On Account * Jennifer Giles Billing Zip Code * Card Number * Exp Month * E…" at bounding box center [485, 354] width 521 height 161
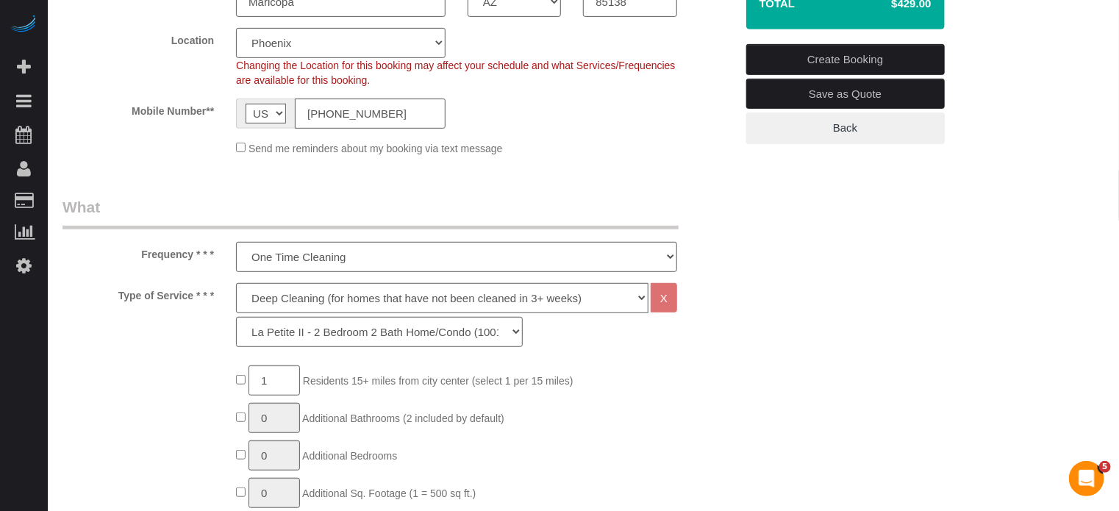
scroll to position [206, 0]
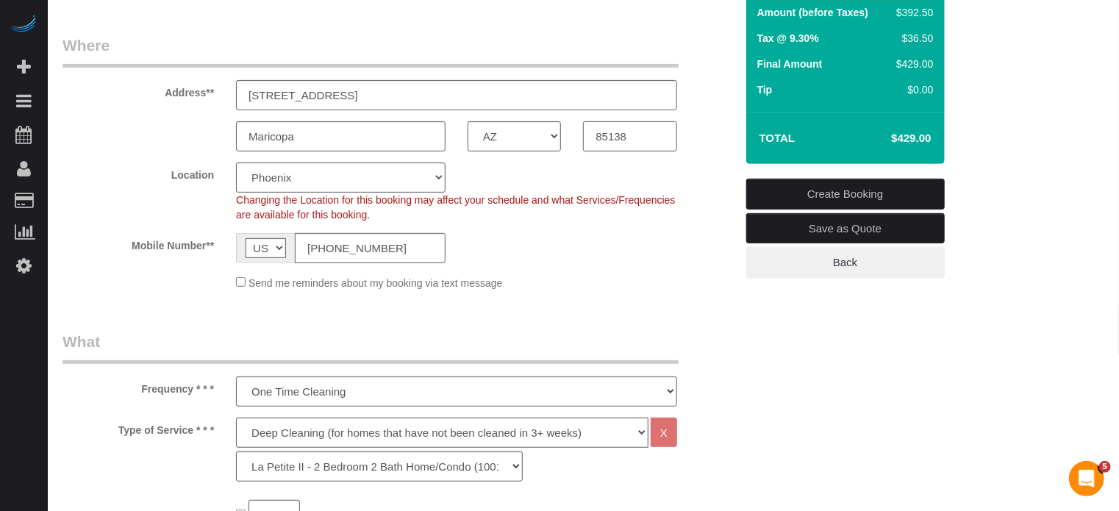
click at [623, 126] on input "85138" at bounding box center [629, 136] width 93 height 30
click at [721, 367] on div "Frequency * * * One Time Cleaning Weekly Cleaning (20%) - 20.00% (0% for the Fi…" at bounding box center [398, 369] width 695 height 76
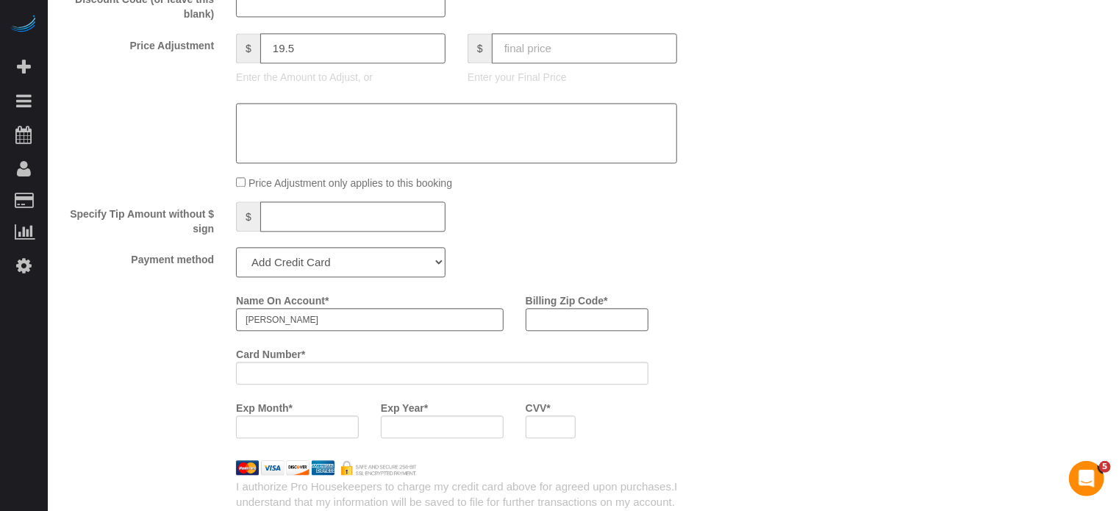
scroll to position [1676, 0]
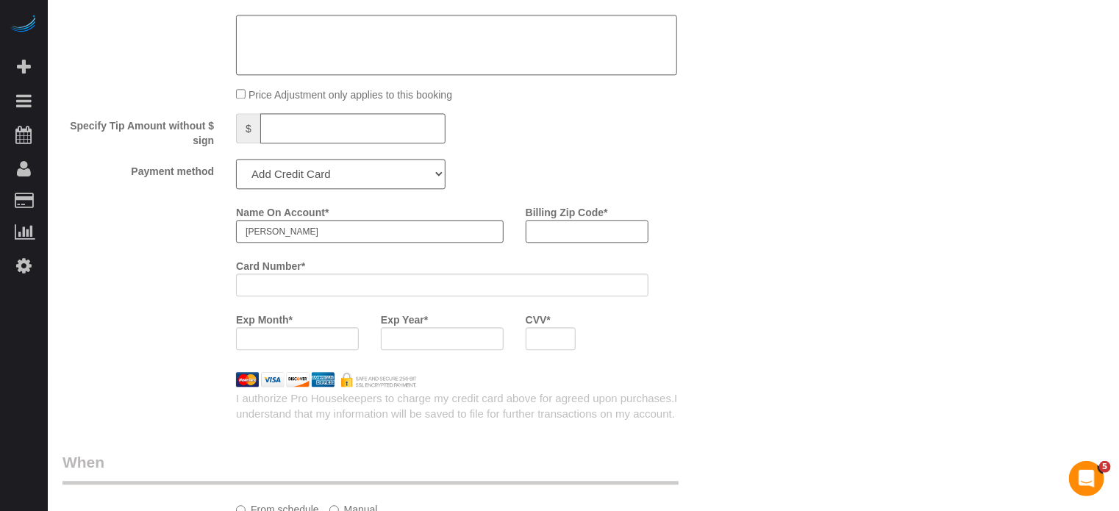
click at [579, 236] on input "Billing Zip Code *" at bounding box center [587, 231] width 123 height 23
type input "94014"
click at [722, 248] on div "Name On Account * Jennifer Giles Billing Zip Code * 94014 Card Number * Exp Mon…" at bounding box center [485, 280] width 521 height 161
click at [169, 282] on div "Name On Account * Jennifer Giles Billing Zip Code * 94014 Card Number * Exp Mon…" at bounding box center [398, 280] width 695 height 161
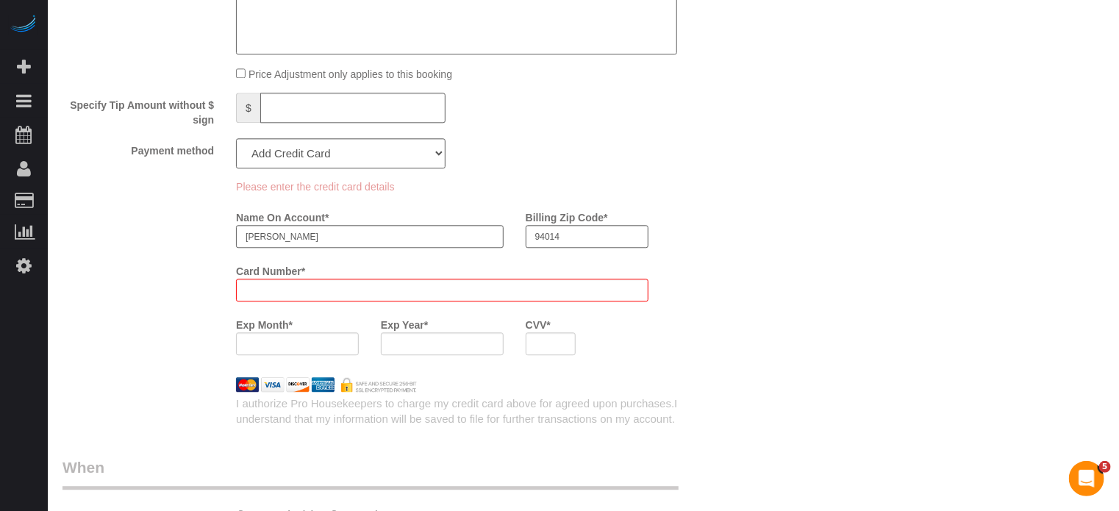
scroll to position [1803, 0]
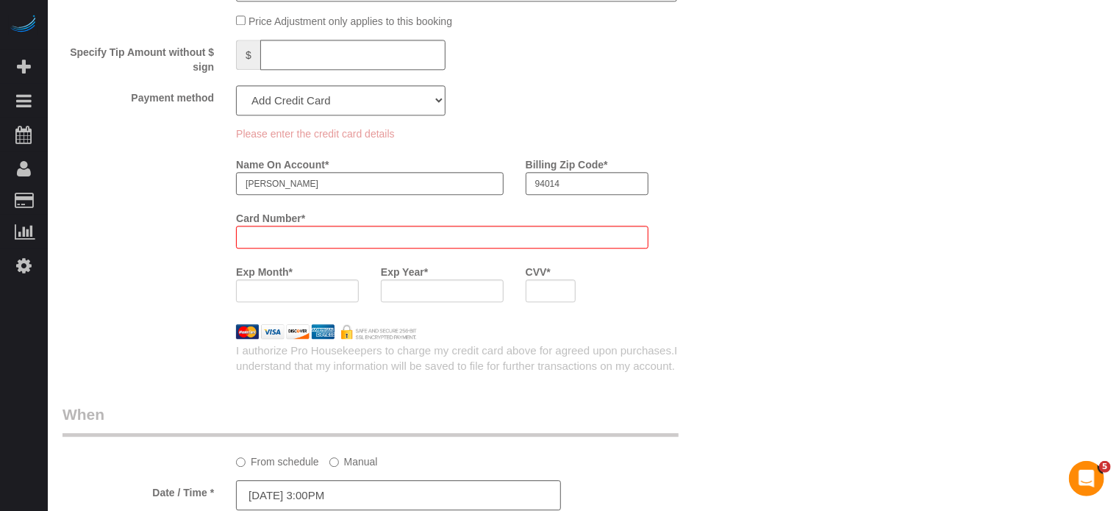
drag, startPoint x: 200, startPoint y: 229, endPoint x: 210, endPoint y: 229, distance: 10.3
click at [200, 230] on div "Please enter the credit card details Name On Account * Jennifer Giles Billing Z…" at bounding box center [398, 219] width 695 height 187
click at [207, 240] on div "Please enter the credit card details Name On Account * Jennifer Giles Billing Z…" at bounding box center [398, 219] width 695 height 187
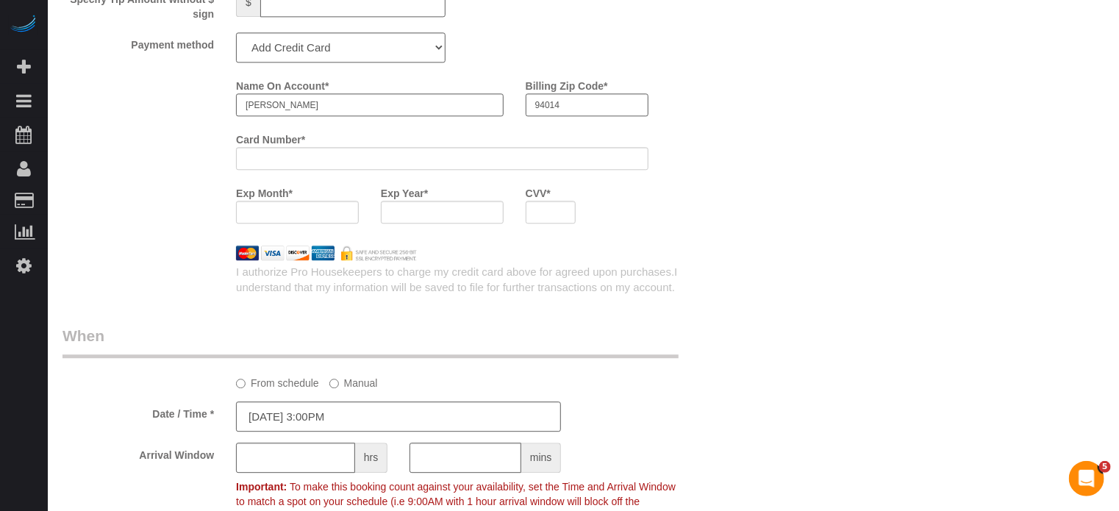
scroll to position [1750, 0]
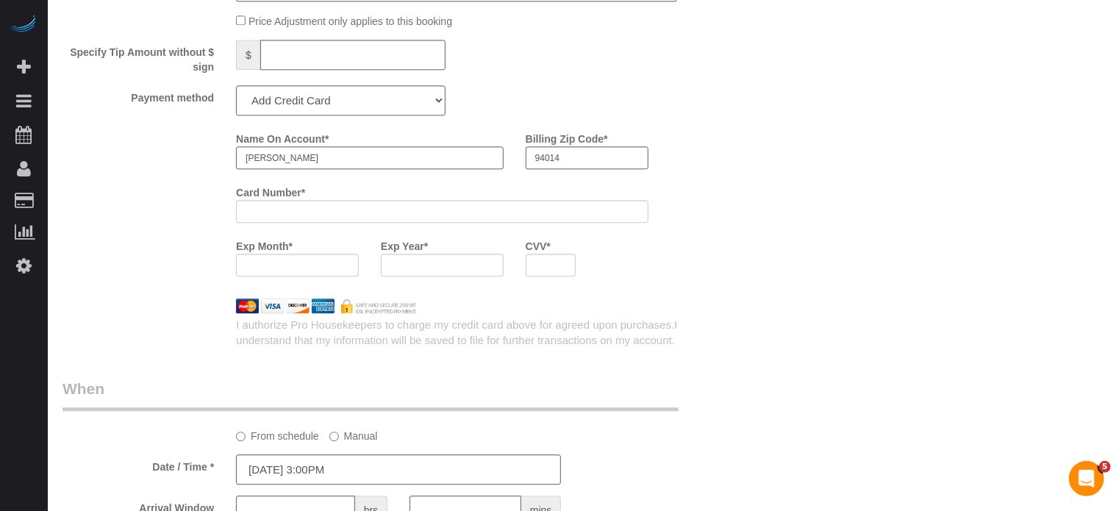
click at [679, 258] on div "Name On Account * Jennifer Giles Billing Zip Code * 94014 Card Number * Exp Mon…" at bounding box center [485, 206] width 521 height 161
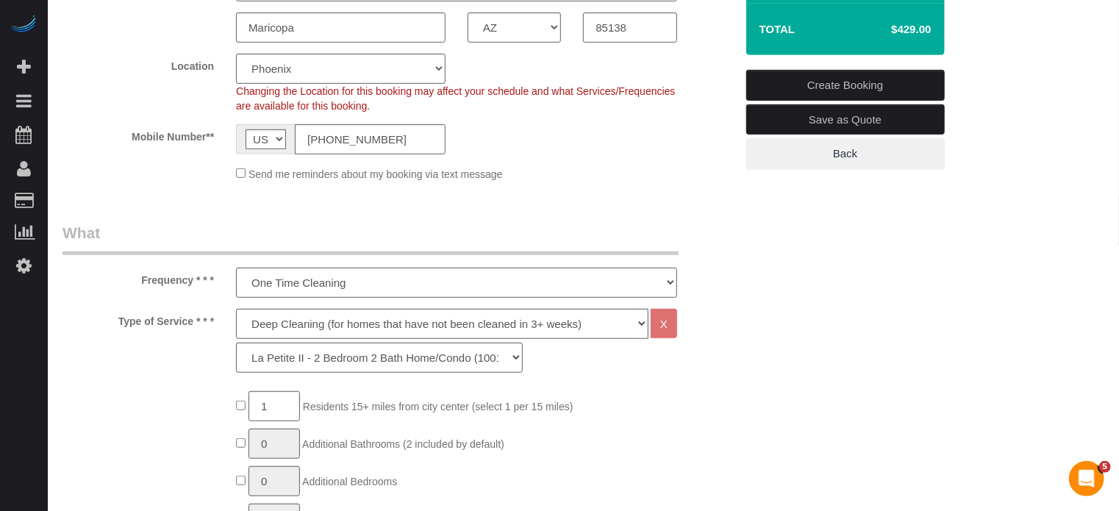
scroll to position [132, 0]
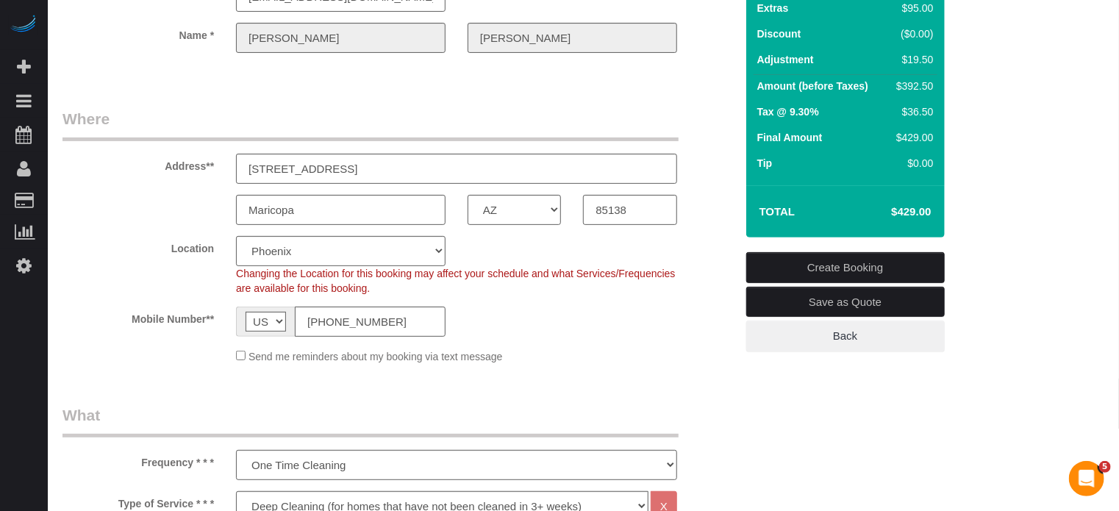
click at [821, 260] on link "Create Booking" at bounding box center [845, 267] width 199 height 31
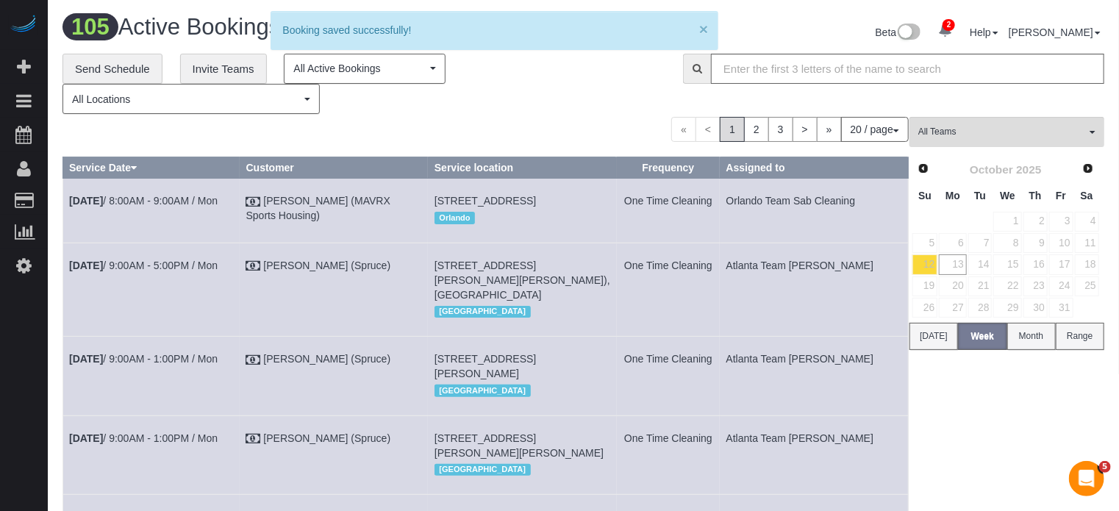
click at [706, 29] on button "×" at bounding box center [703, 28] width 9 height 15
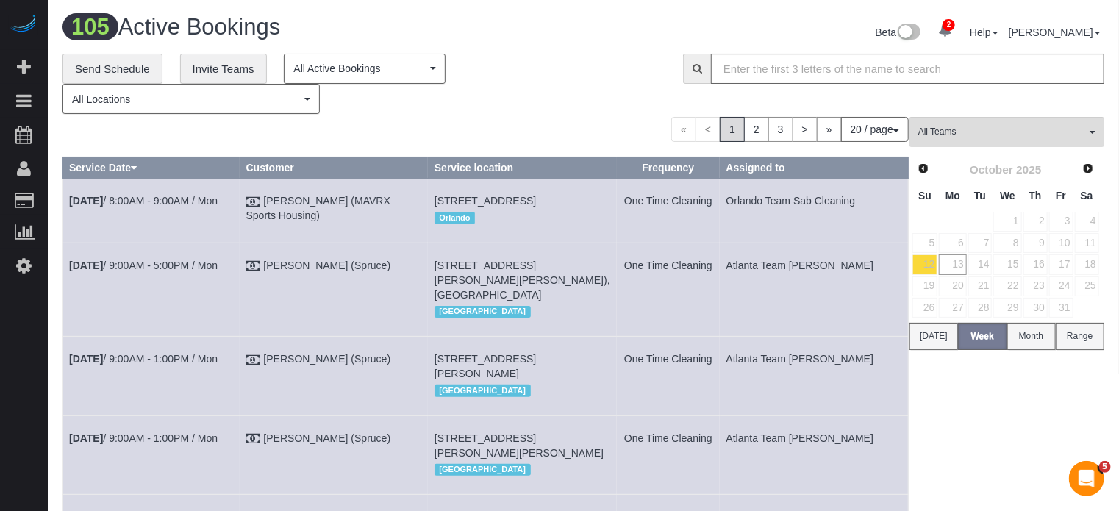
click at [486, 141] on div "« < 1 2 3 > » 20 / page 10 / page 20 / page 30 / page 40 / page 50 / page 100 /…" at bounding box center [485, 129] width 846 height 25
click at [450, 140] on div "« < 1 2 3 > » 20 / page 10 / page 20 / page 30 / page 40 / page 50 / page 100 /…" at bounding box center [485, 129] width 846 height 25
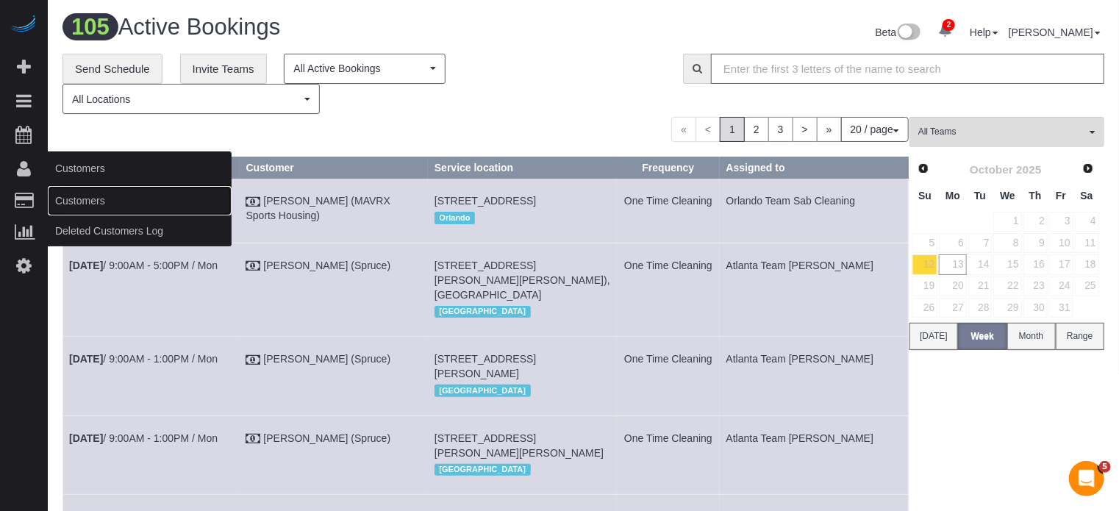
click at [72, 195] on link "Customers" at bounding box center [140, 200] width 184 height 29
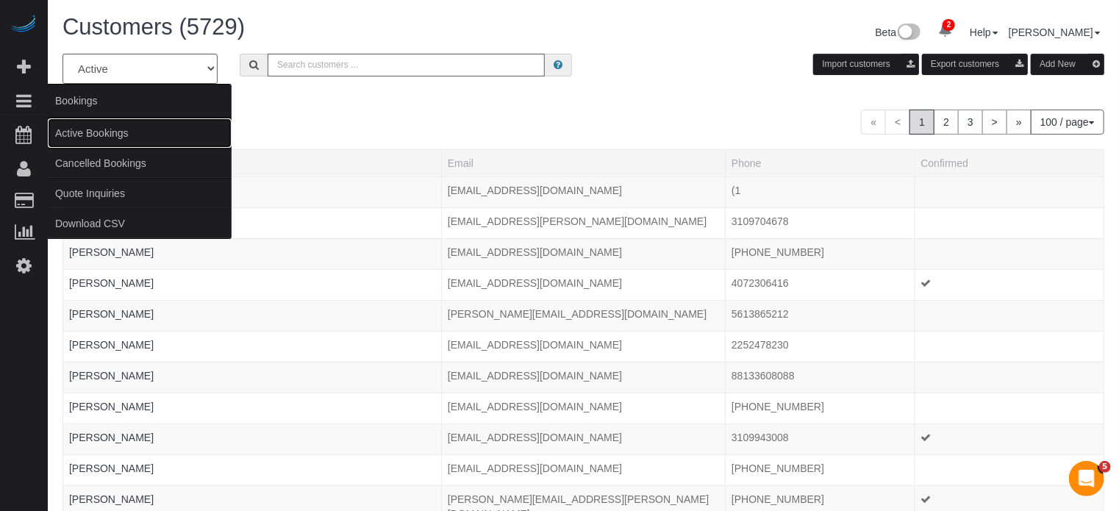
click at [93, 132] on link "Active Bookings" at bounding box center [140, 132] width 184 height 29
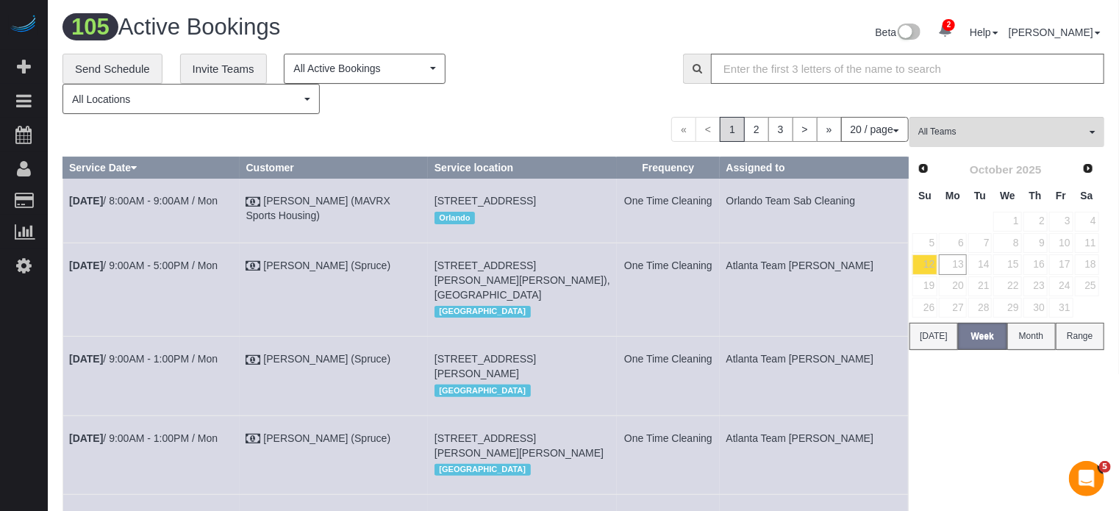
click at [610, 65] on div "**********" at bounding box center [361, 84] width 598 height 61
click at [959, 263] on link "13" at bounding box center [952, 264] width 27 height 20
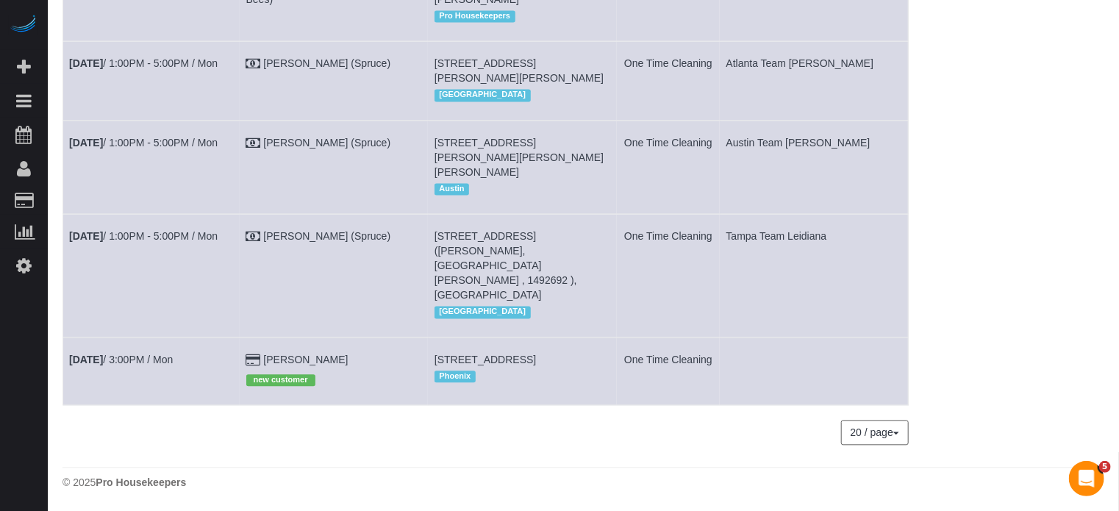
scroll to position [1584, 0]
click at [335, 354] on link "Jennifer Giles" at bounding box center [305, 360] width 85 height 12
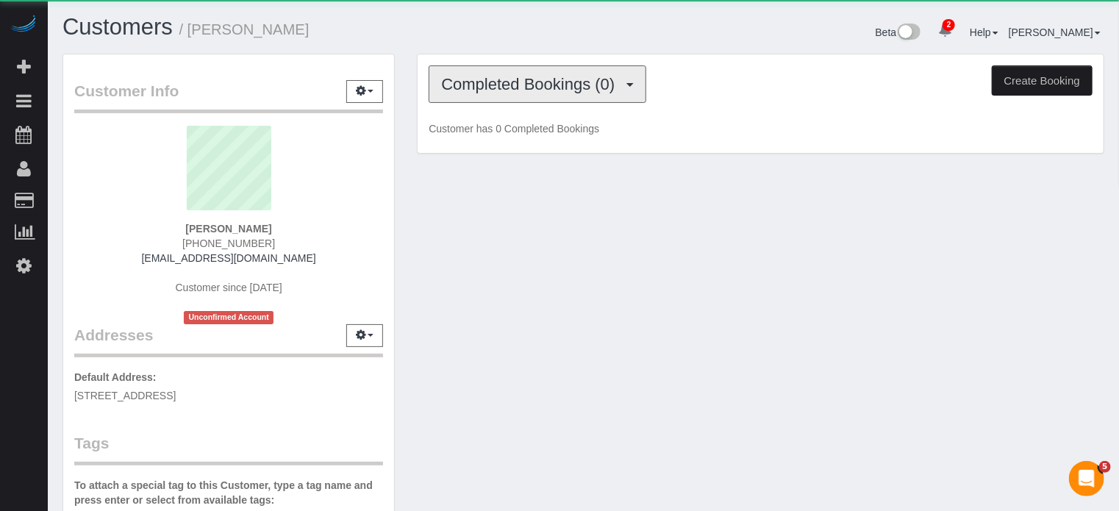
click at [585, 82] on span "Completed Bookings (0)" at bounding box center [531, 84] width 181 height 18
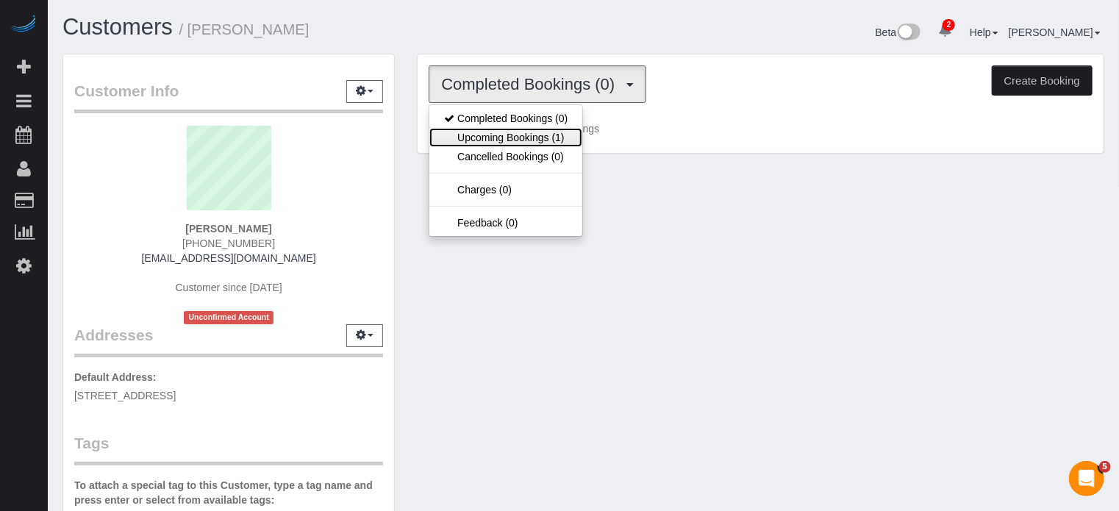
click at [552, 133] on link "Upcoming Bookings (1)" at bounding box center [505, 137] width 153 height 19
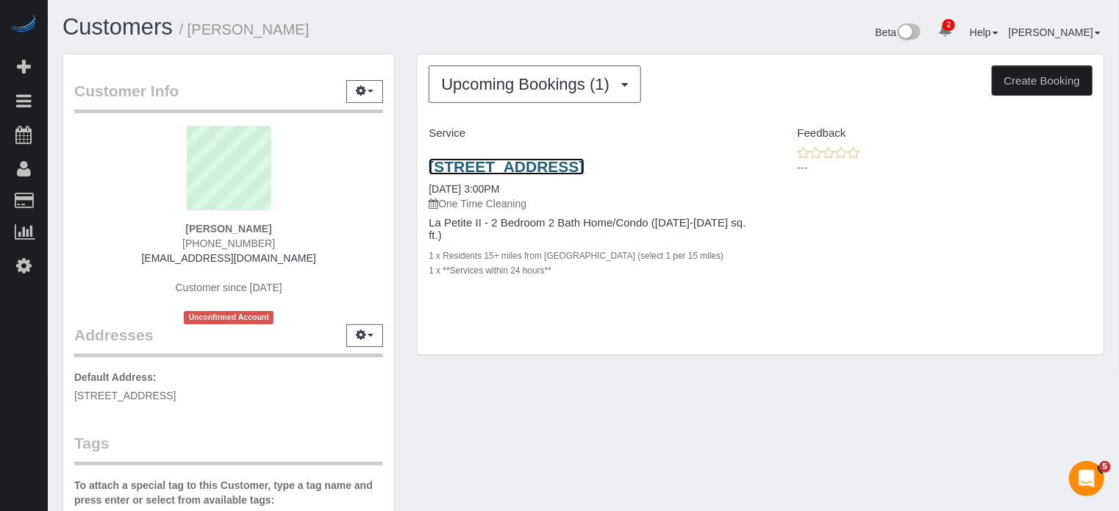
click at [544, 163] on link "41573 W Monsoon Ln, Maricopa, AZ 85138" at bounding box center [506, 166] width 155 height 17
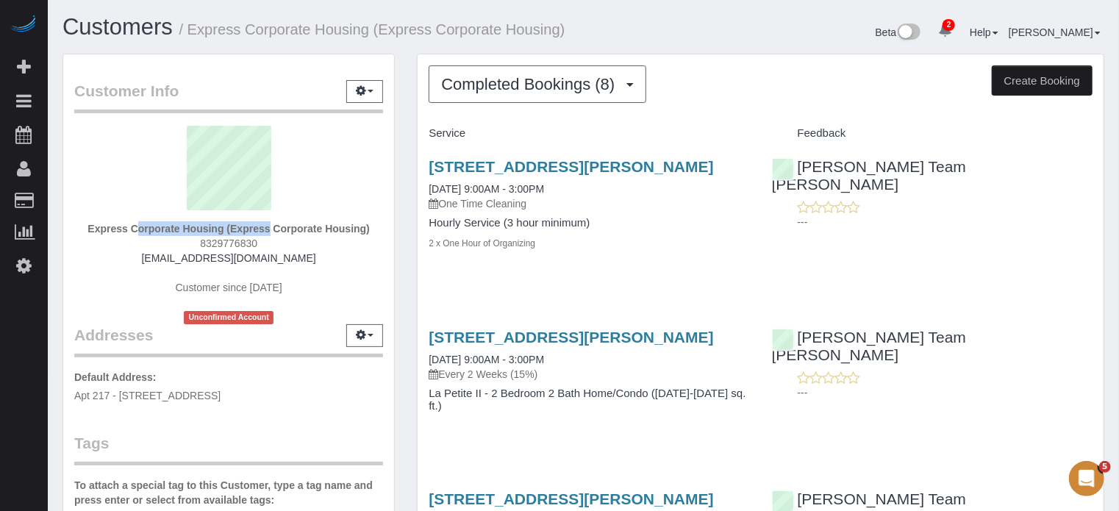
drag, startPoint x: 224, startPoint y: 228, endPoint x: 74, endPoint y: 224, distance: 149.3
click at [74, 224] on div "Express Corporate Housing (Express Corporate Housing) 8329776830 [EMAIL_ADDRESS…" at bounding box center [228, 225] width 309 height 199
copy strong "Express Corporate Housing"
click at [98, 251] on div "Express Corporate Housing (Express Corporate Housing) 8329776830 [EMAIL_ADDRESS…" at bounding box center [228, 225] width 309 height 199
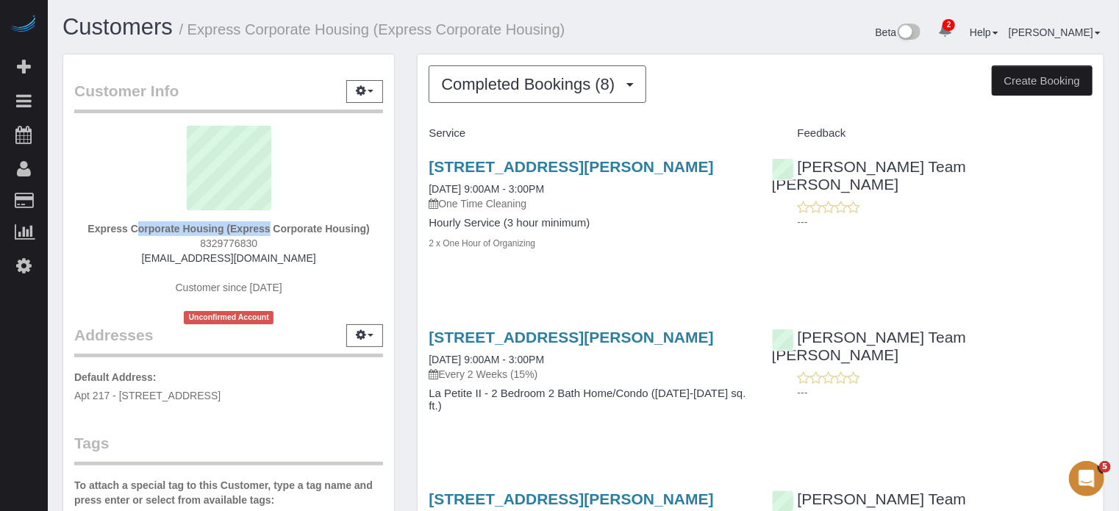
drag, startPoint x: 90, startPoint y: 229, endPoint x: 222, endPoint y: 226, distance: 132.4
click at [222, 226] on strong "Express Corporate Housing (Express Corporate Housing)" at bounding box center [228, 229] width 282 height 12
copy strong "Express Corporate Housing"
drag, startPoint x: 290, startPoint y: 259, endPoint x: 159, endPoint y: 263, distance: 130.9
click at [159, 263] on div "Express Corporate Housing (Express Corporate Housing) 8329776830 payables@echgr…" at bounding box center [228, 225] width 309 height 199
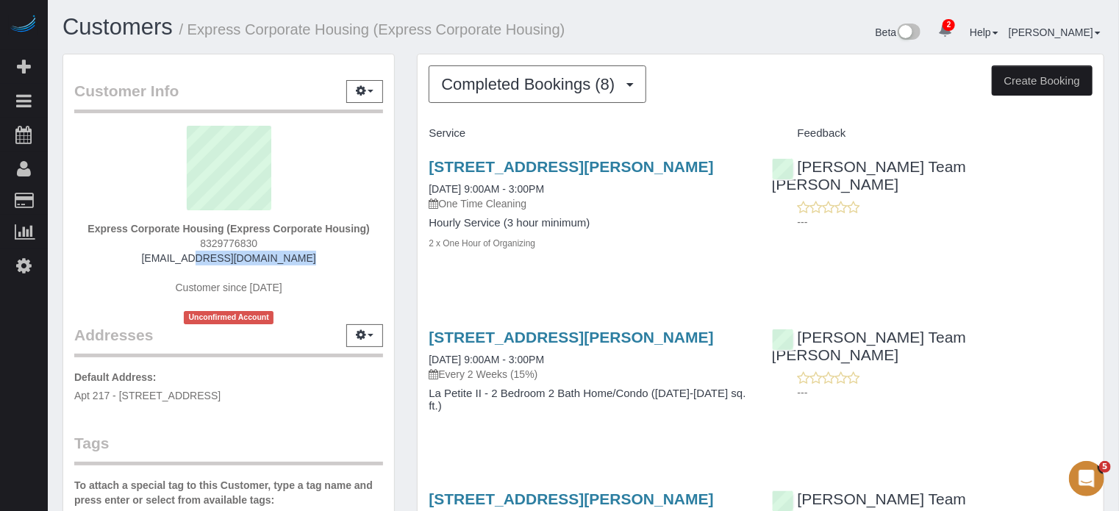
copy link "payables@echgrg.com"
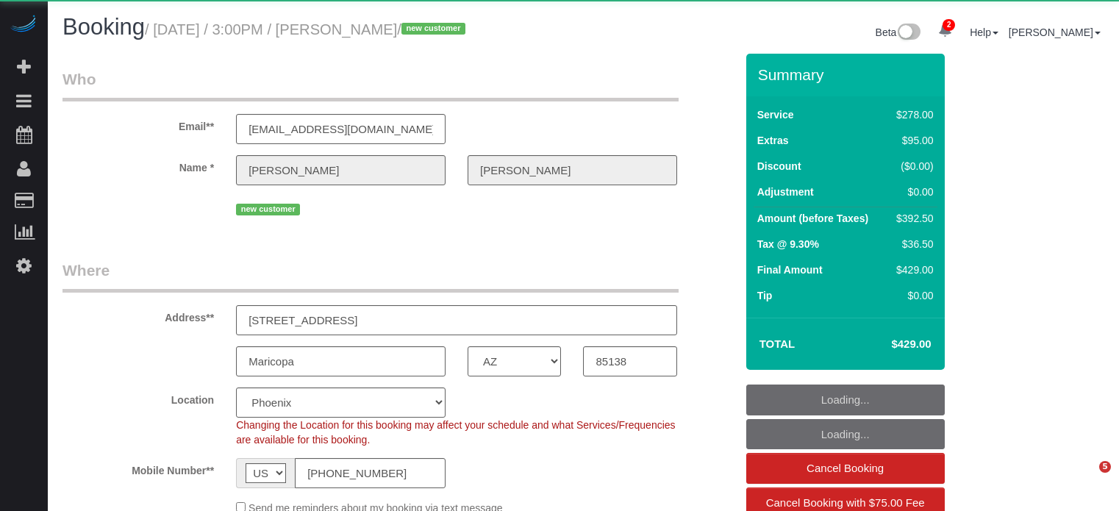
select select "AZ"
select select "5"
select select "number:9"
select select "object:866"
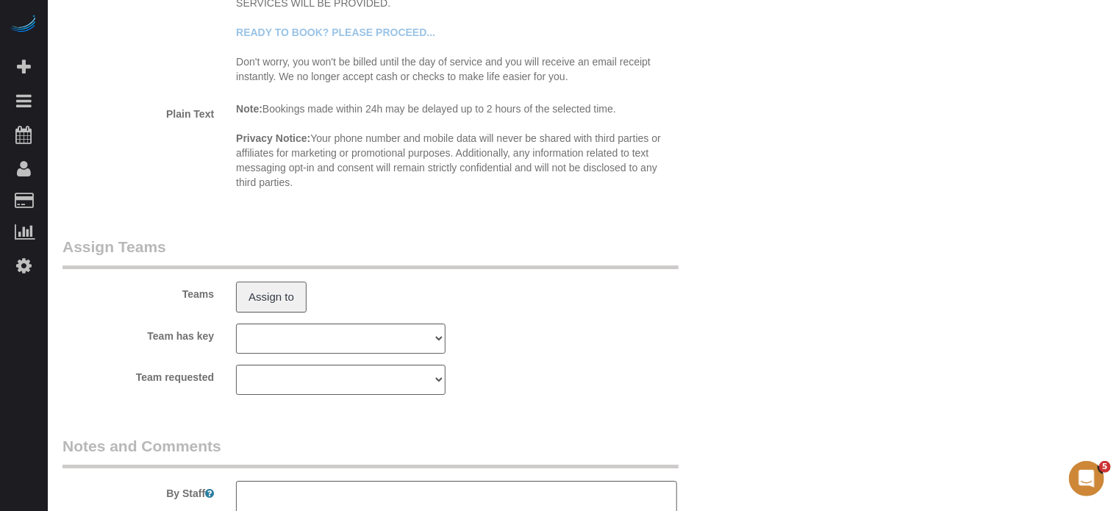
scroll to position [2662, 0]
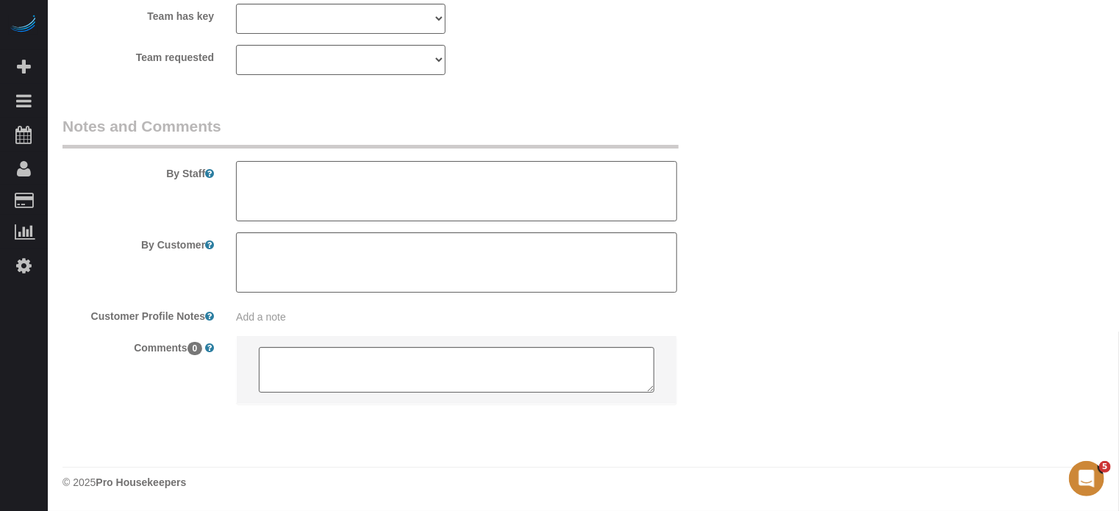
click at [341, 190] on textarea at bounding box center [456, 191] width 441 height 60
click at [412, 178] on textarea at bounding box center [456, 191] width 441 height 60
click at [659, 188] on textarea at bounding box center [456, 191] width 441 height 60
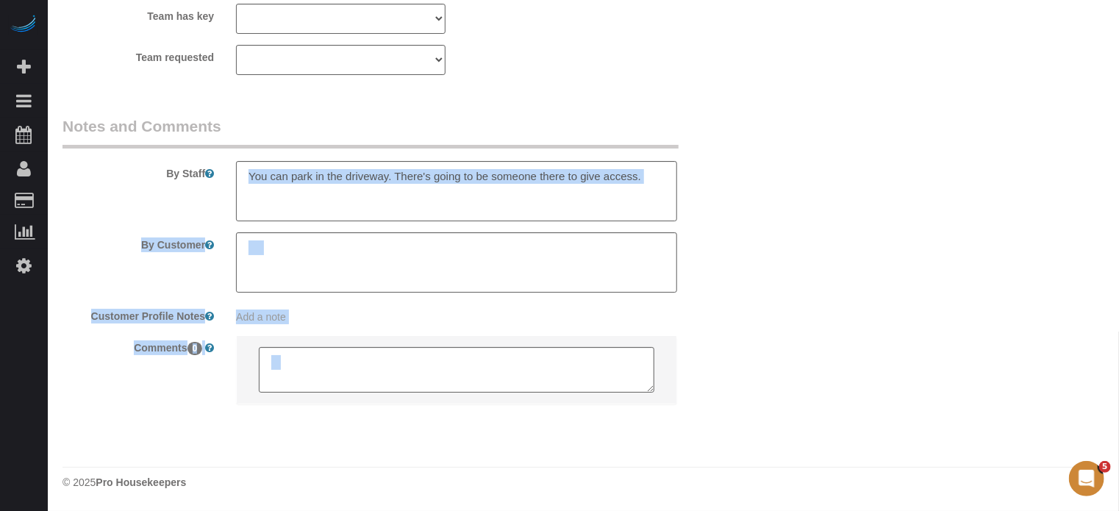
click at [658, 182] on textarea at bounding box center [456, 191] width 441 height 60
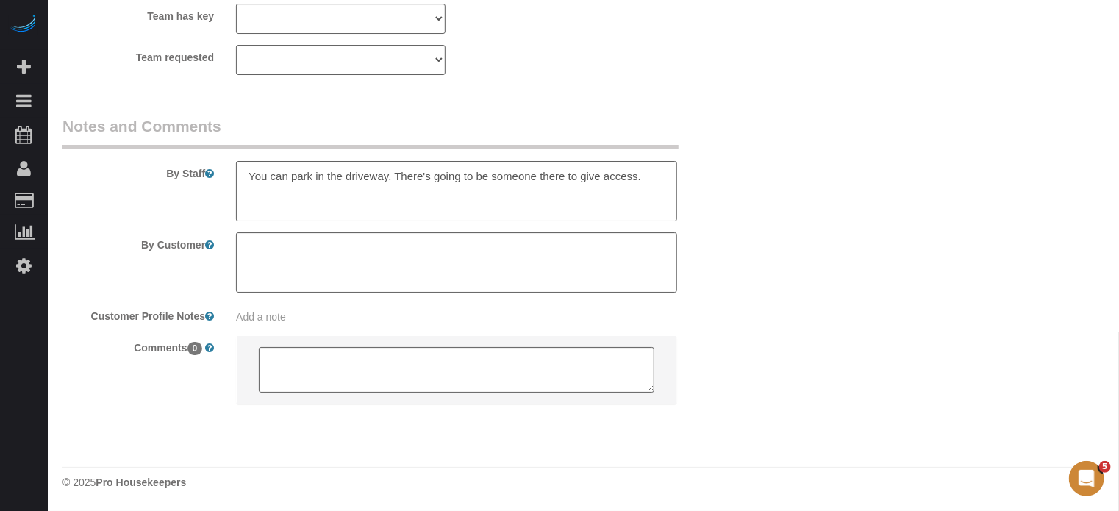
click at [729, 188] on div "By Staff" at bounding box center [398, 168] width 695 height 106
drag, startPoint x: 1072, startPoint y: 262, endPoint x: 1065, endPoint y: 261, distance: 7.4
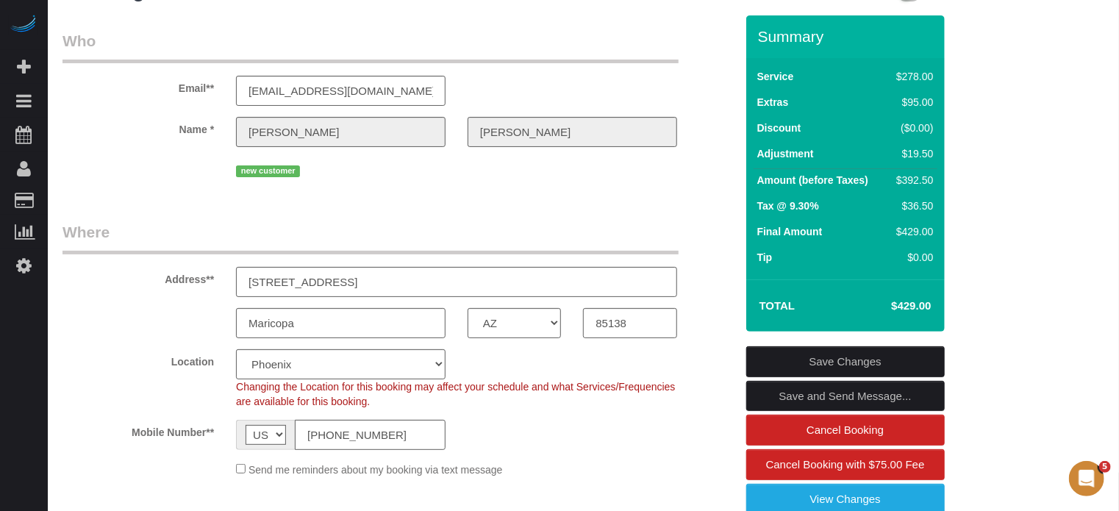
scroll to position [0, 0]
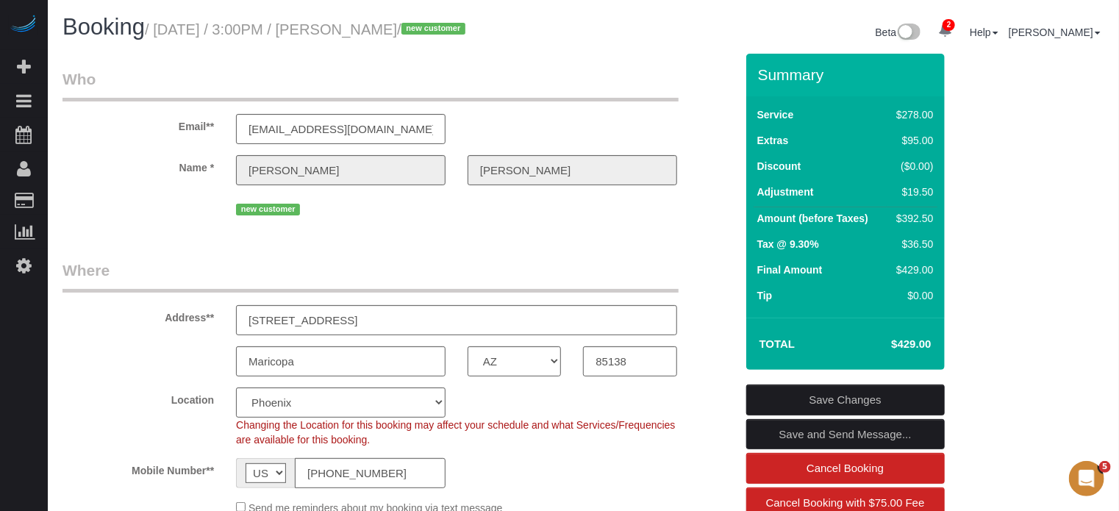
click at [708, 75] on div "Email** jenlen011@comcast.net" at bounding box center [398, 106] width 695 height 76
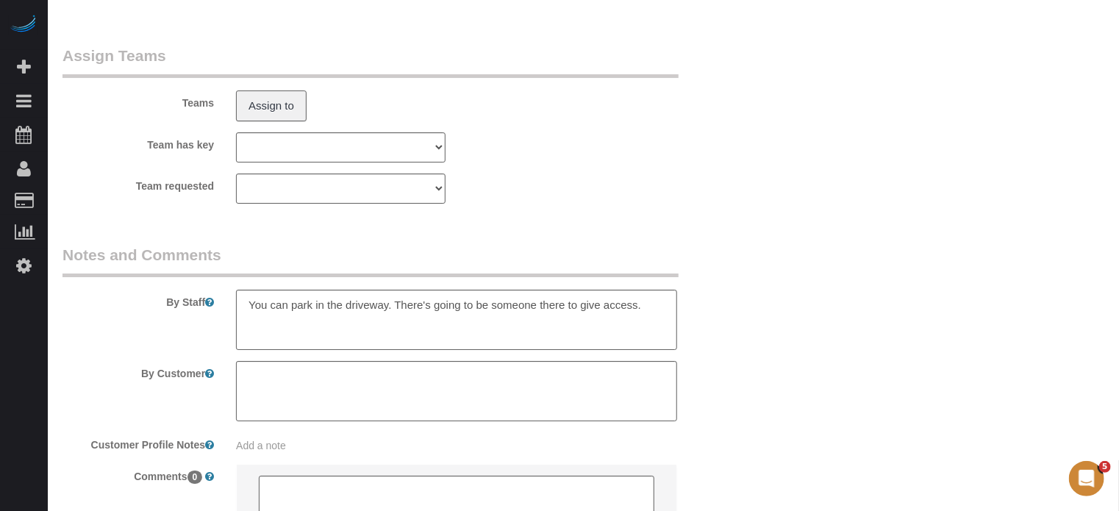
scroll to position [2662, 0]
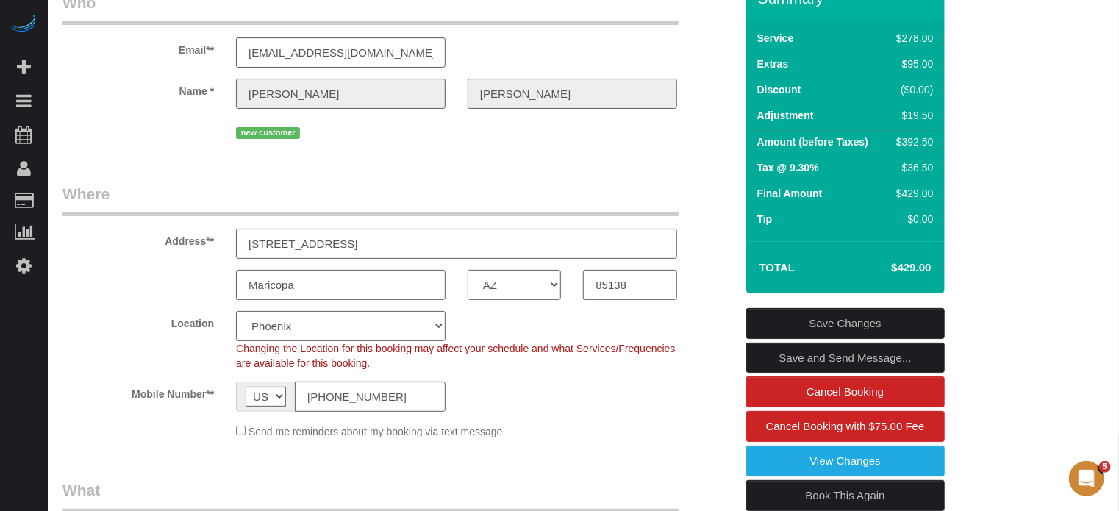
scroll to position [0, 0]
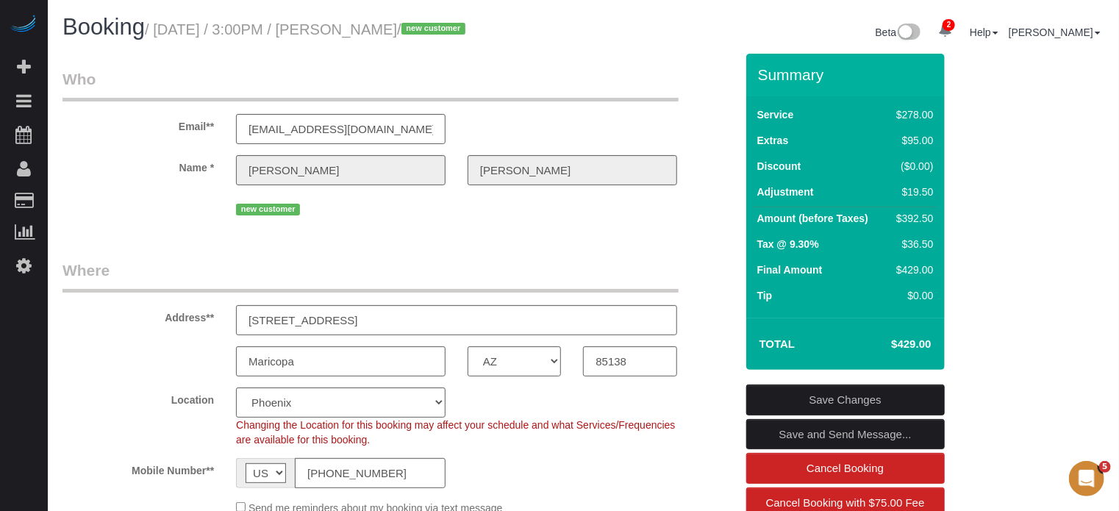
click at [712, 105] on div "Email** jenlen011@comcast.net" at bounding box center [398, 106] width 695 height 76
drag, startPoint x: 761, startPoint y: 70, endPoint x: 937, endPoint y: 349, distance: 329.4
click at [937, 349] on div "Summary Service $278.00 Extras $95.00 Discount ($0.00) Adjustment $19.50 Amount…" at bounding box center [845, 212] width 199 height 316
click at [921, 343] on h4 "$429.00" at bounding box center [889, 344] width 84 height 12
drag, startPoint x: 930, startPoint y: 346, endPoint x: 756, endPoint y: 72, distance: 324.9
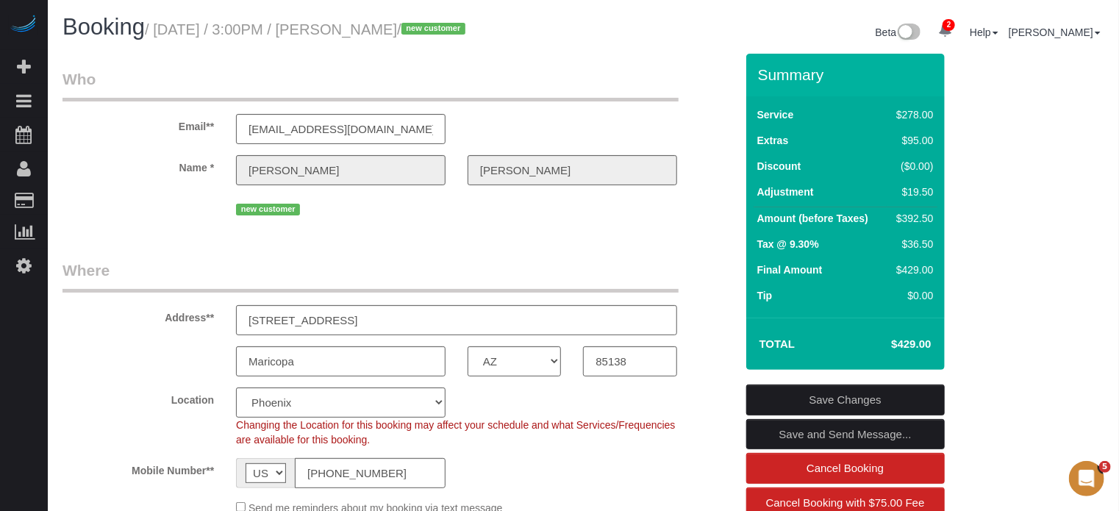
click at [756, 72] on div "Summary Service $278.00 Extras $95.00 Discount ($0.00) Adjustment $19.50 Amount…" at bounding box center [845, 212] width 199 height 316
click at [756, 72] on div "Summary" at bounding box center [845, 81] width 199 height 31
drag, startPoint x: 758, startPoint y: 74, endPoint x: 915, endPoint y: 345, distance: 313.3
click at [915, 345] on div "Summary Service $278.00 Extras $95.00 Discount ($0.00) Adjustment $19.50 Amount…" at bounding box center [845, 212] width 199 height 316
click at [914, 345] on h4 "$429.00" at bounding box center [889, 344] width 84 height 12
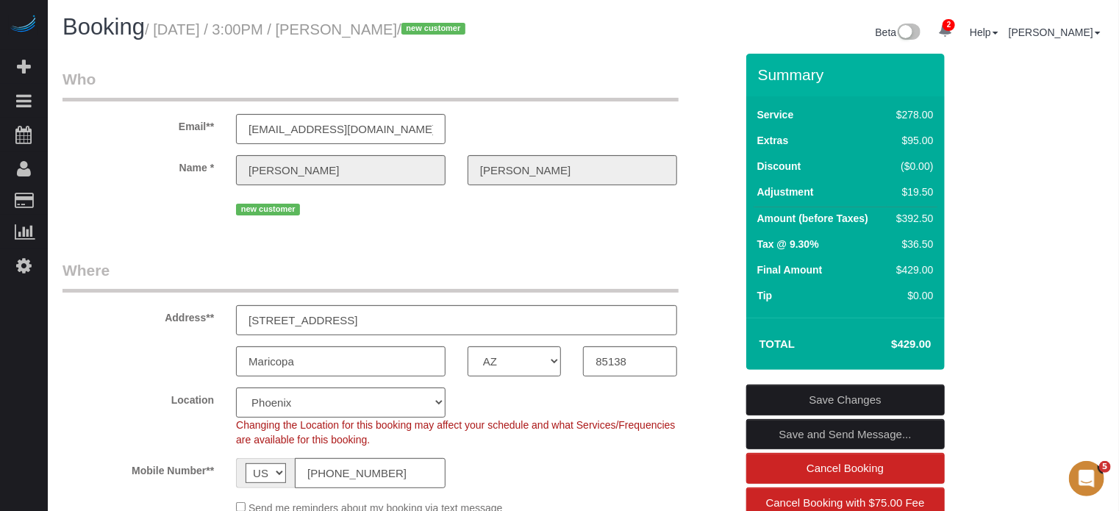
drag, startPoint x: 914, startPoint y: 344, endPoint x: 757, endPoint y: 74, distance: 312.4
click at [757, 74] on div "Summary Service $278.00 Extras $95.00 Discount ($0.00) Adjustment $19.50 Amount…" at bounding box center [845, 212] width 199 height 316
click at [757, 74] on div "Summary" at bounding box center [845, 81] width 199 height 31
drag, startPoint x: 759, startPoint y: 71, endPoint x: 915, endPoint y: 348, distance: 317.7
click at [915, 348] on div "Summary Service $278.00 Extras $95.00 Discount ($0.00) Adjustment $19.50 Amount…" at bounding box center [845, 212] width 199 height 316
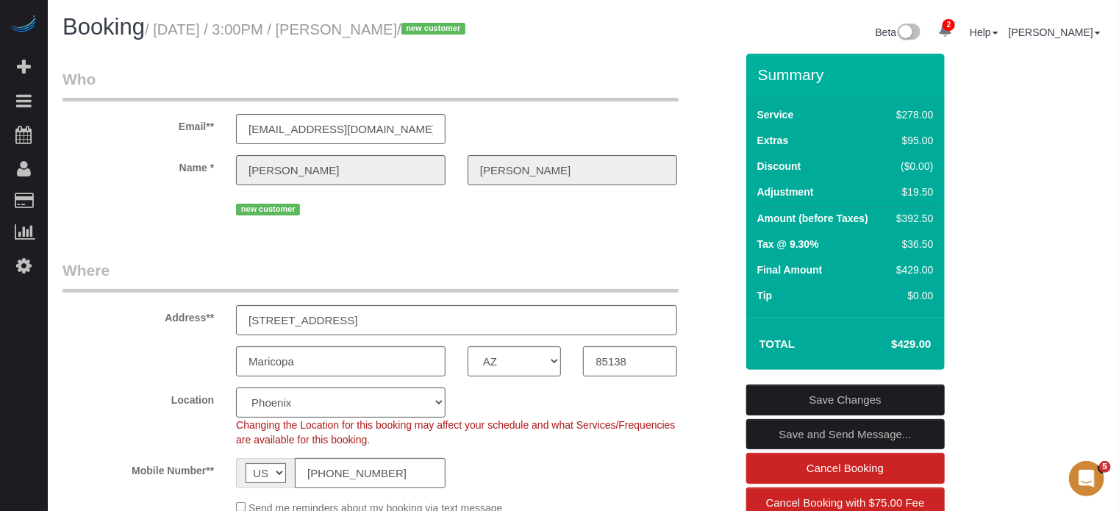
click at [916, 347] on h4 "$429.00" at bounding box center [889, 344] width 84 height 12
drag, startPoint x: 915, startPoint y: 344, endPoint x: 752, endPoint y: 70, distance: 318.8
click at [741, 70] on div "Summary Service $278.00 Extras $95.00 Discount ($0.00) Adjustment $19.50 Amount…" at bounding box center [865, 370] width 260 height 633
click at [753, 70] on div "Summary" at bounding box center [845, 81] width 199 height 31
click at [758, 77] on h3 "Summary" at bounding box center [847, 74] width 179 height 17
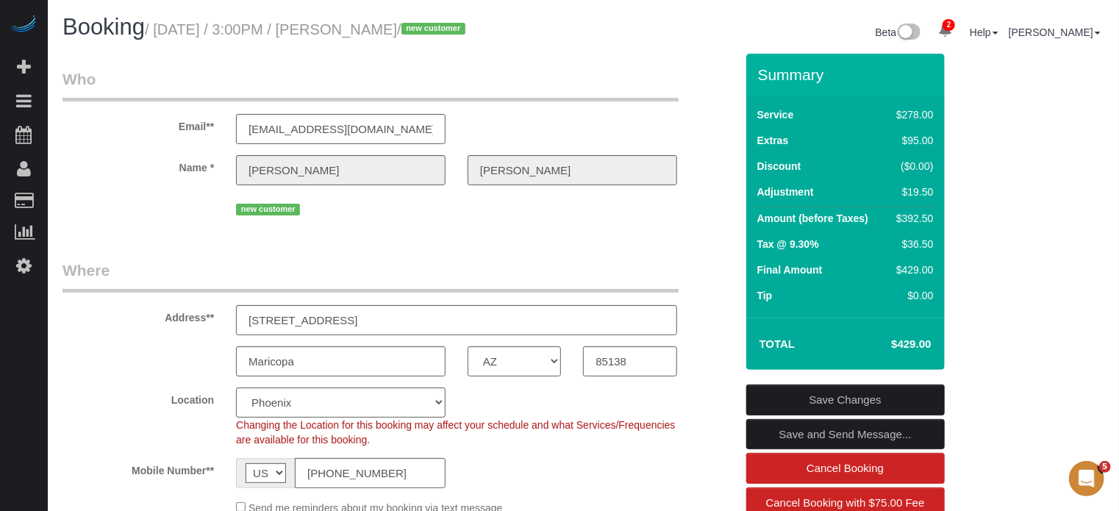
drag, startPoint x: 758, startPoint y: 77, endPoint x: 916, endPoint y: 343, distance: 309.6
click at [916, 343] on div "Summary Service $278.00 Extras $95.00 Discount ($0.00) Adjustment $19.50 Amount…" at bounding box center [845, 212] width 199 height 316
click at [916, 343] on h4 "$429.00" at bounding box center [889, 344] width 84 height 12
drag, startPoint x: 1073, startPoint y: 331, endPoint x: 1038, endPoint y: 331, distance: 34.6
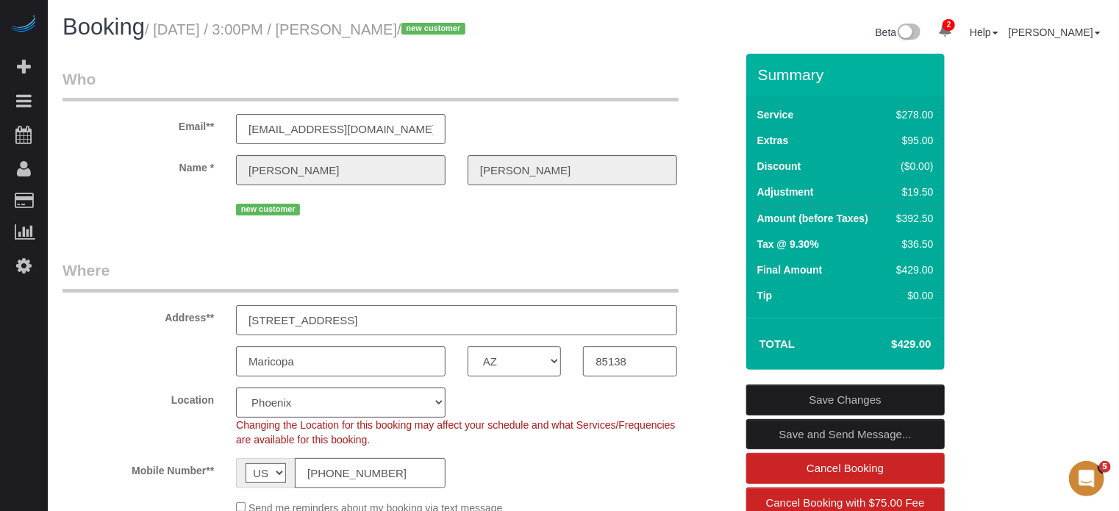
click at [88, 226] on fieldset "Who Email** jenlen011@comcast.net Name * Jennifer Giles new customer" at bounding box center [398, 149] width 673 height 162
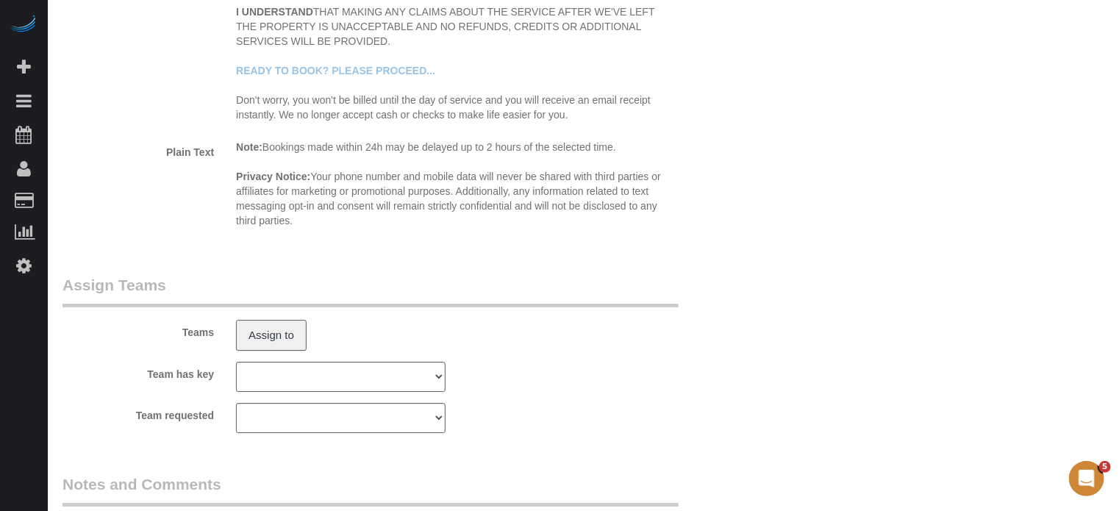
scroll to position [2662, 0]
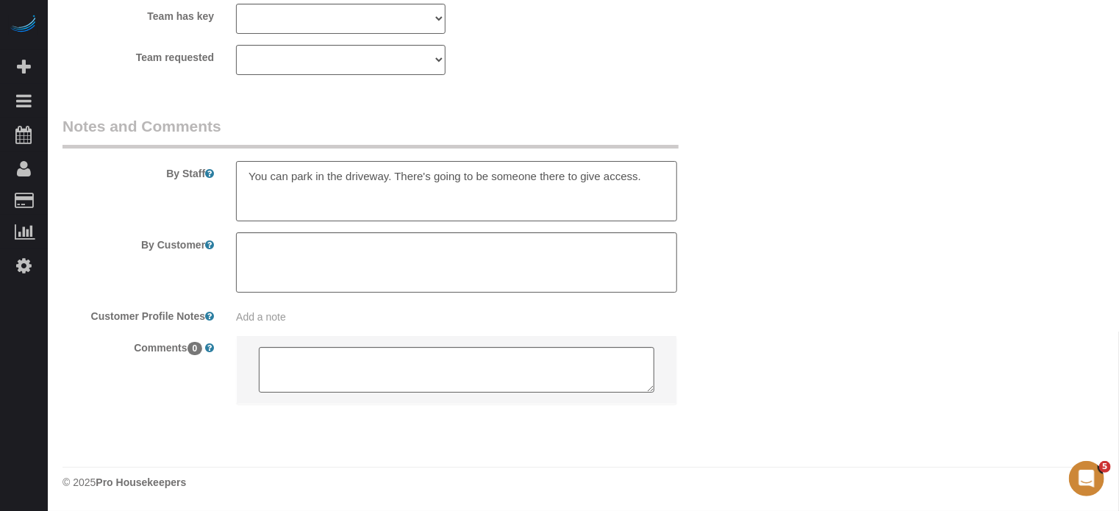
click at [648, 177] on textarea at bounding box center [456, 191] width 441 height 60
type textarea "You can park in the driveway. There's going to be someone there to give access.…"
click at [744, 204] on div "By Staff" at bounding box center [398, 168] width 695 height 106
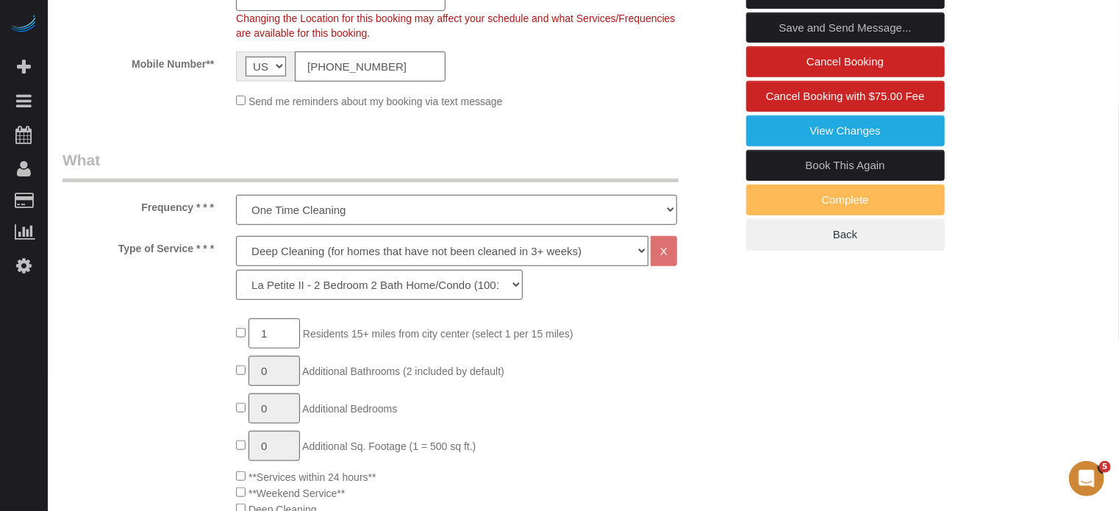
scroll to position [236, 0]
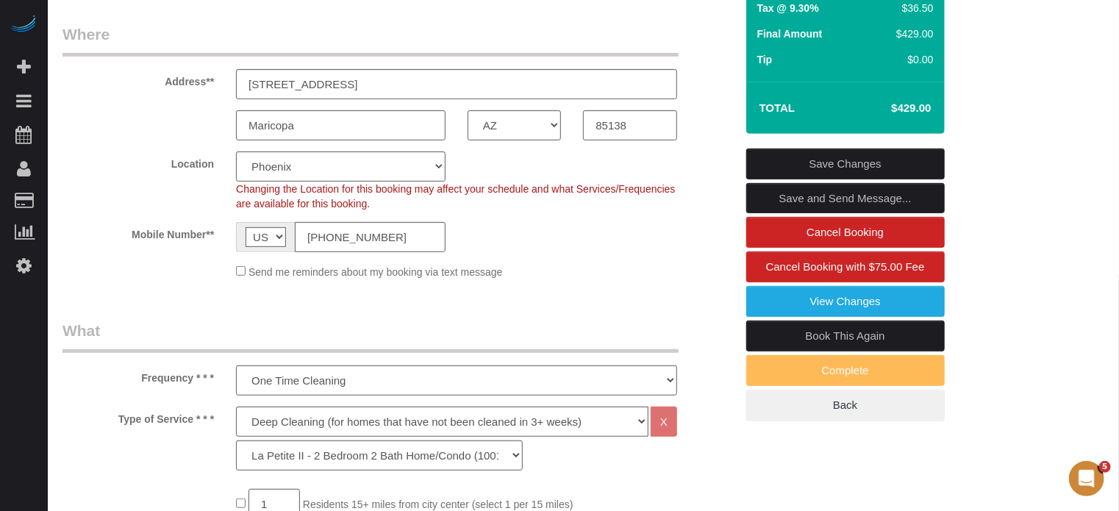
click at [810, 150] on link "Save Changes" at bounding box center [845, 164] width 199 height 31
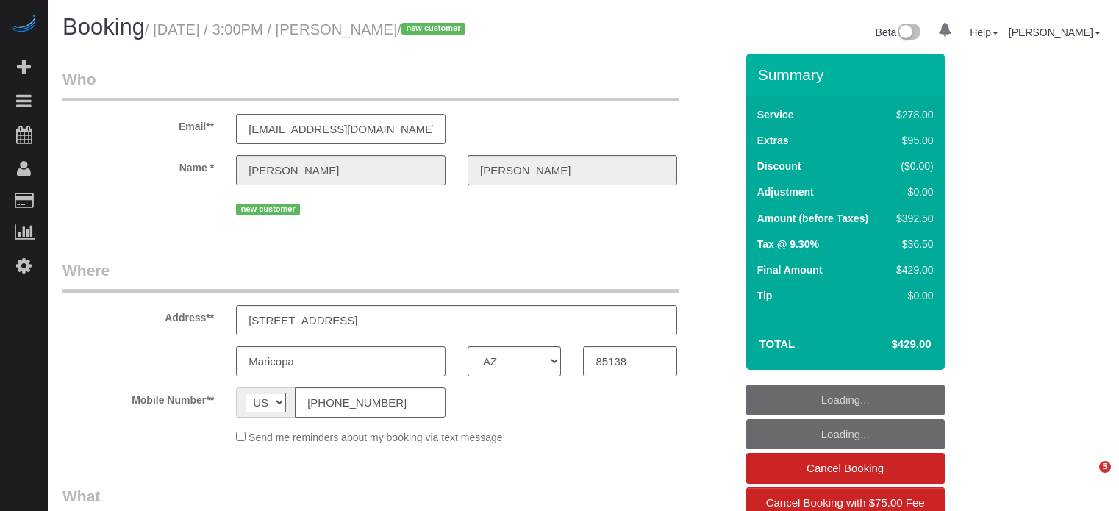
select select "AZ"
select select "string:fspay-83f7607f-605b-4ddf-af12-7e84410ea934"
select select "object:702"
select select "number:9"
select select "5"
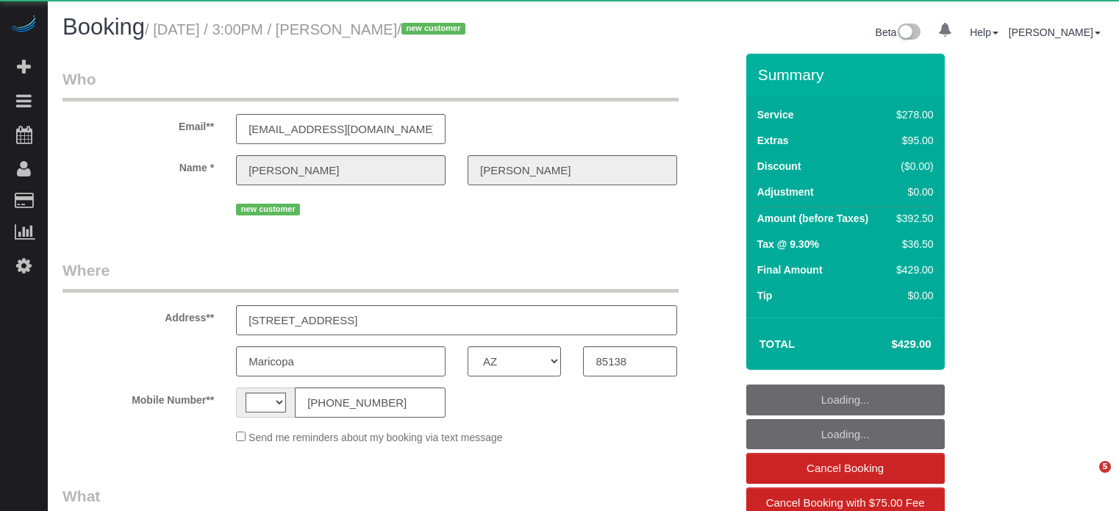
select select "AZ"
select select "string:[GEOGRAPHIC_DATA]"
select select "string:fspay-83f7607f-605b-4ddf-af12-7e84410ea934"
select select "5"
select select "number:9"
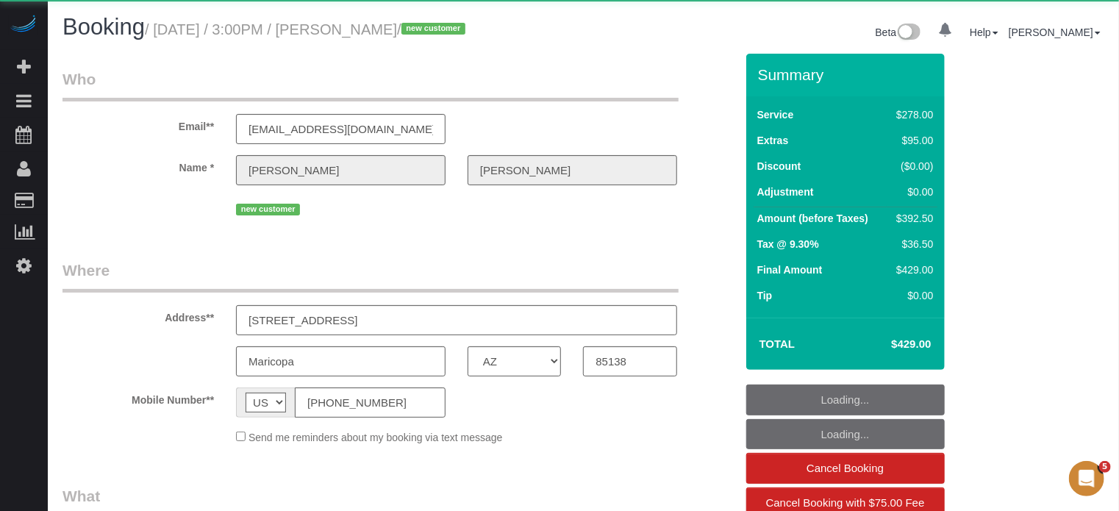
select select "object:866"
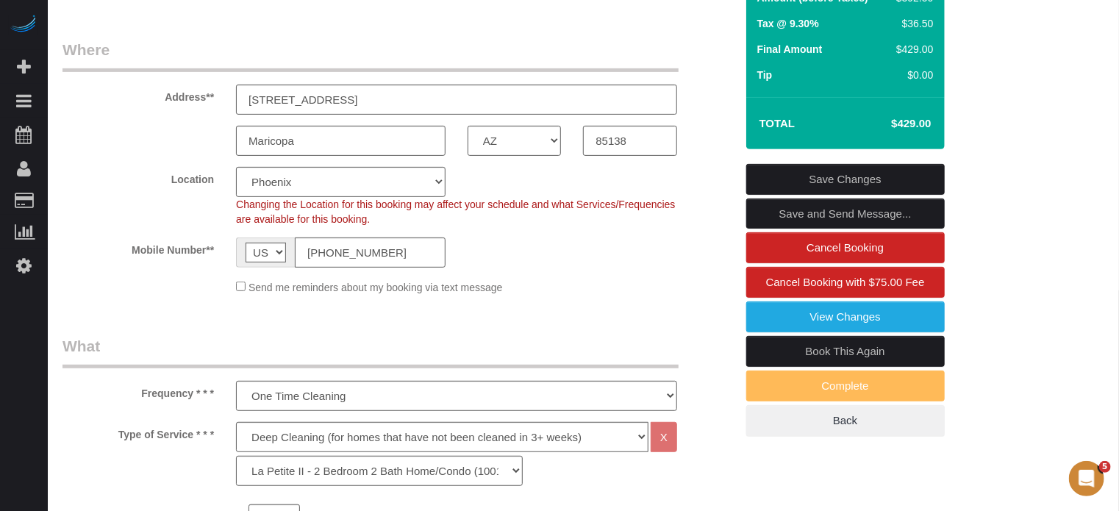
scroll to position [74, 0]
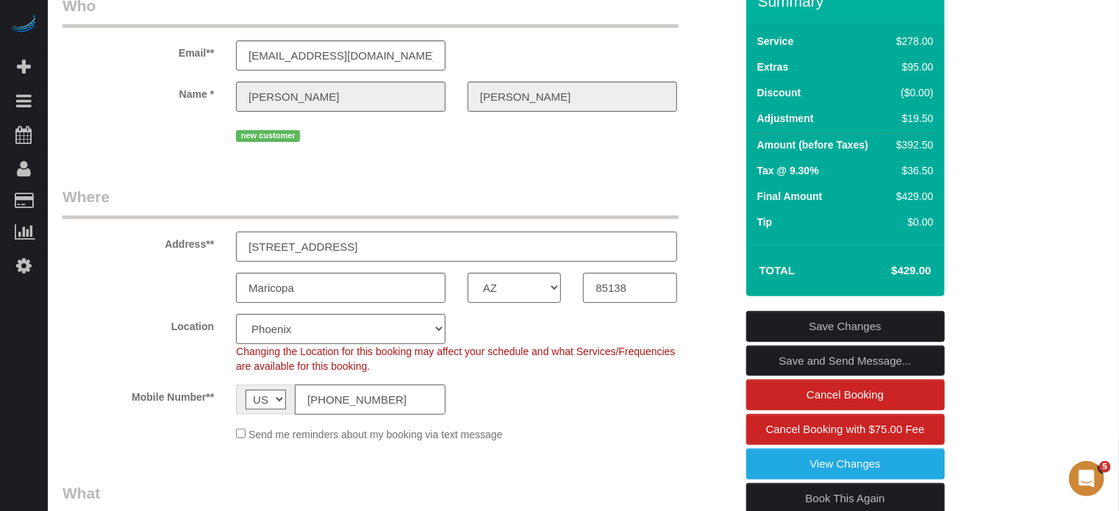
click at [385, 256] on input "[STREET_ADDRESS]" at bounding box center [456, 247] width 441 height 30
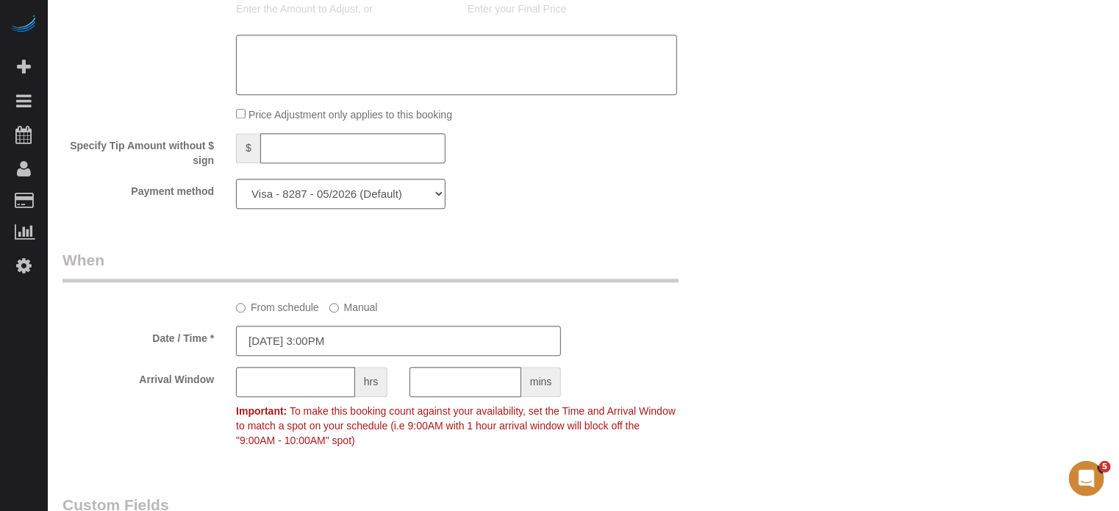
scroll to position [2662, 0]
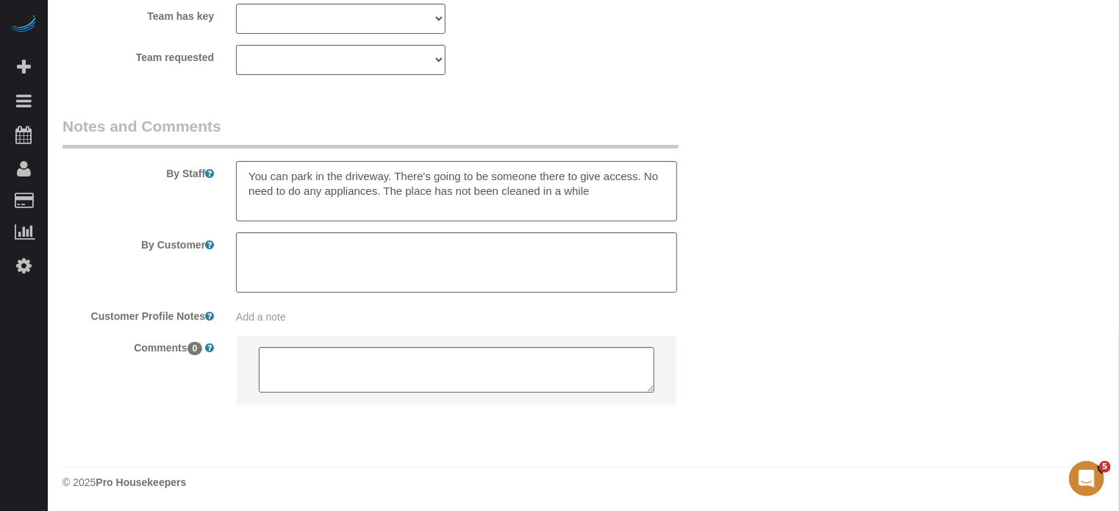
drag, startPoint x: 1129, startPoint y: 147, endPoint x: 4, endPoint y: 15, distance: 1132.0
click at [594, 183] on textarea at bounding box center [456, 191] width 441 height 60
click at [615, 193] on textarea at bounding box center [456, 191] width 441 height 60
drag, startPoint x: 618, startPoint y: 197, endPoint x: 237, endPoint y: 179, distance: 382.0
click at [237, 179] on textarea at bounding box center [456, 191] width 441 height 60
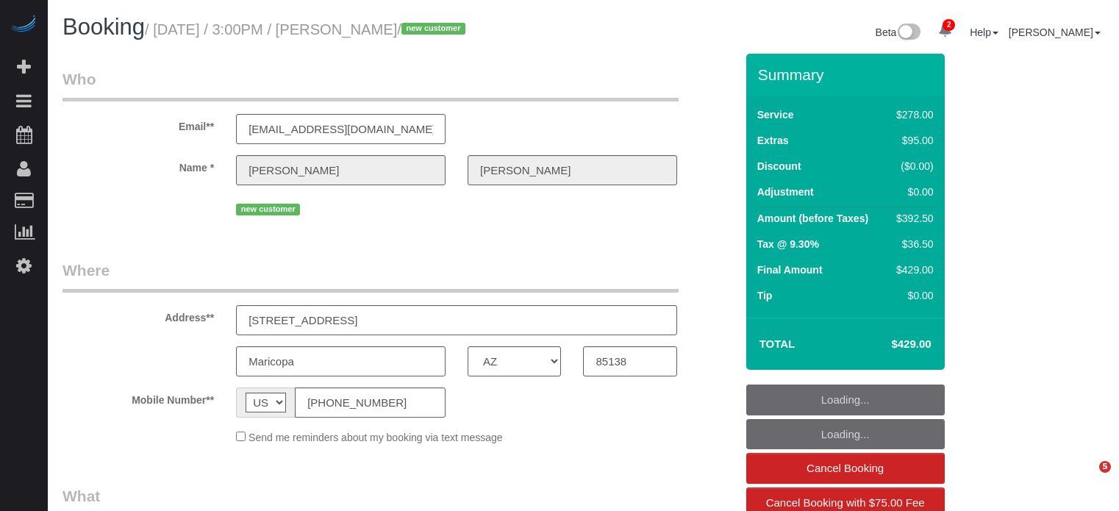
select select "AZ"
select select "object:852"
select select "string:fspay-83f7607f-605b-4ddf-af12-7e84410ea934"
select select "5"
select select "number:9"
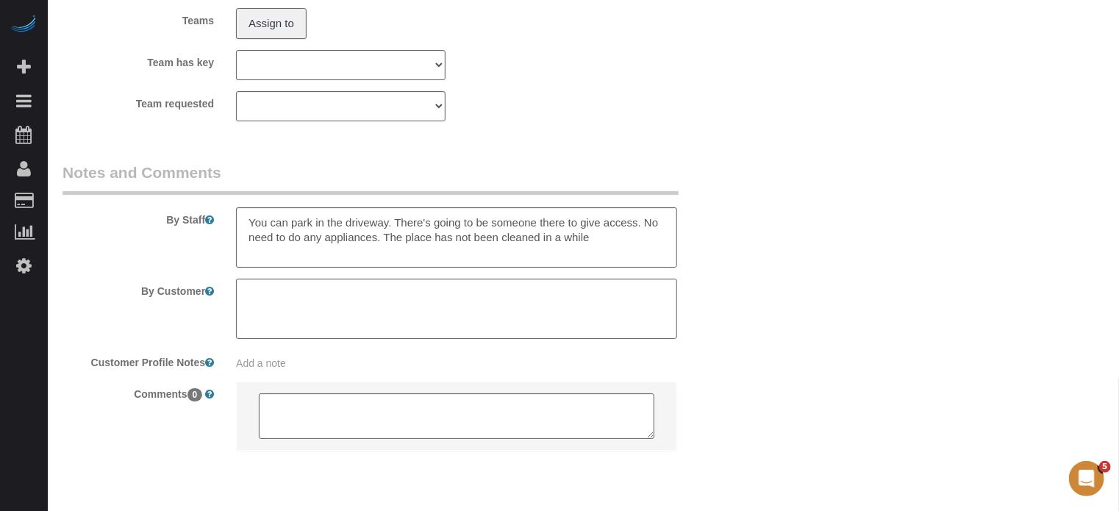
scroll to position [2662, 0]
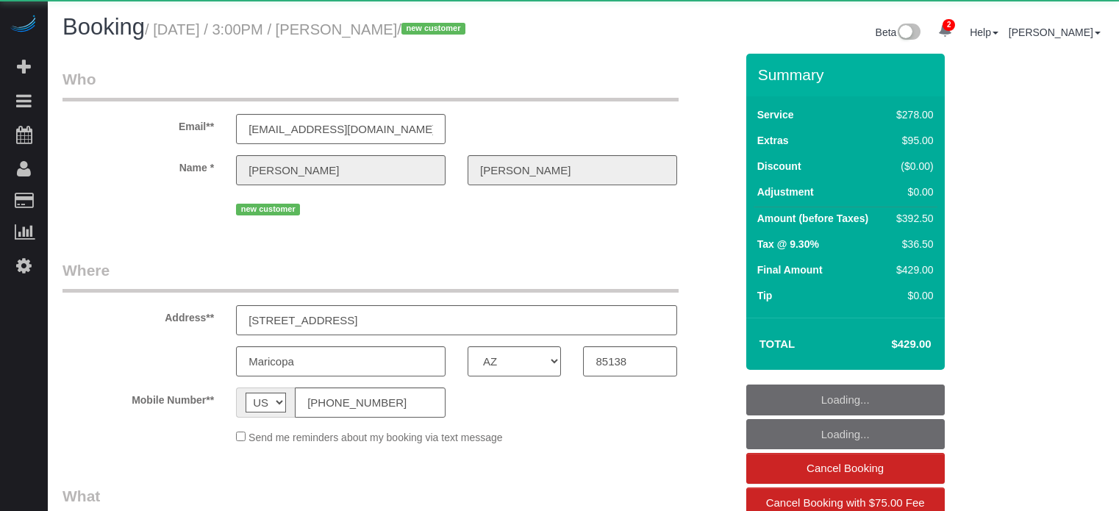
select select "AZ"
select select "number:9"
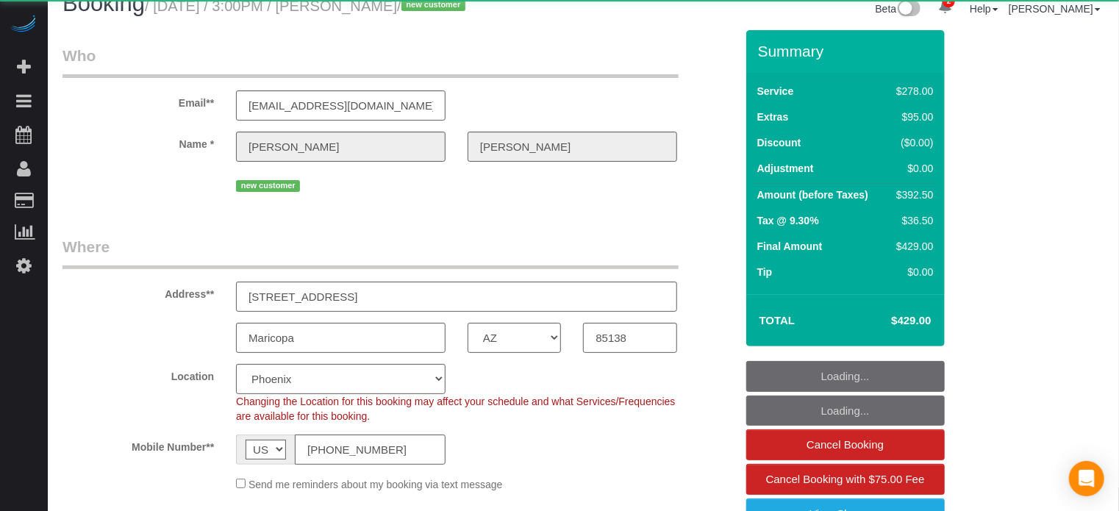
scroll to position [368, 0]
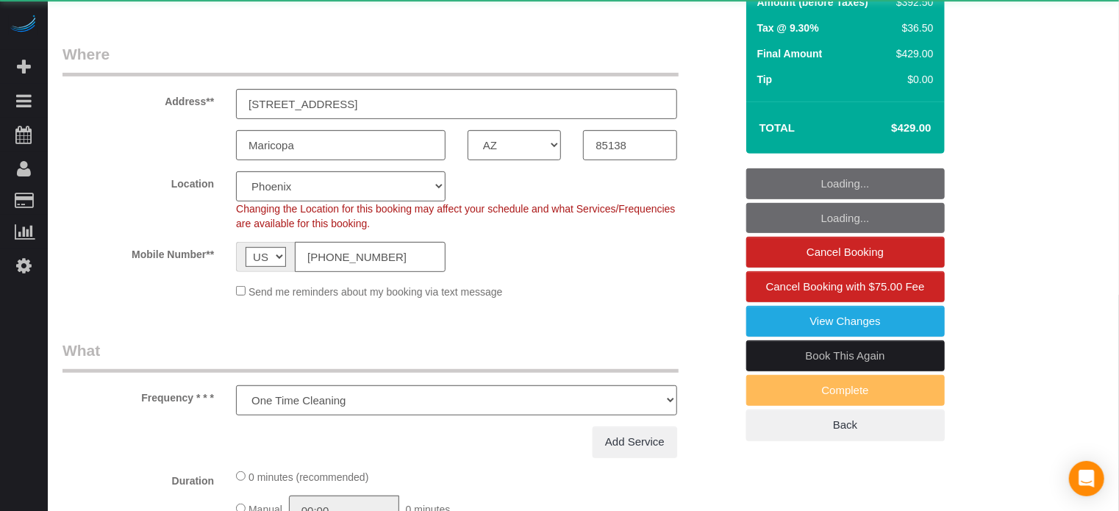
select select "object:866"
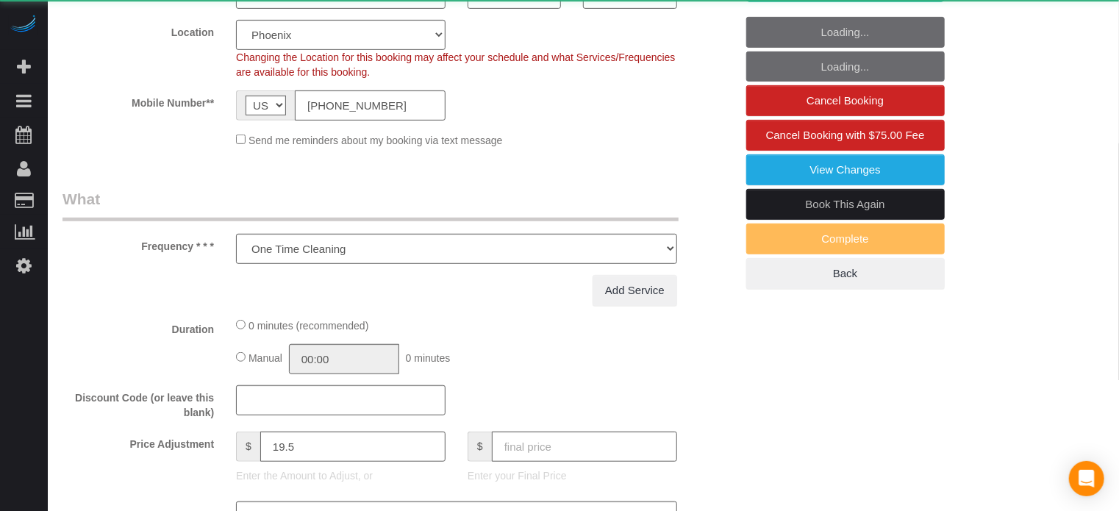
select select "5"
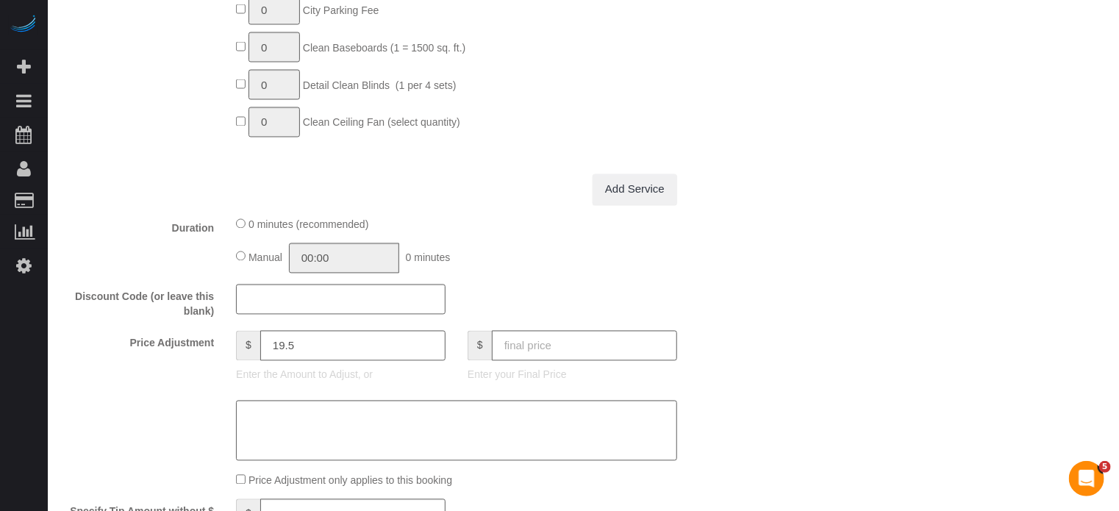
scroll to position [0, 0]
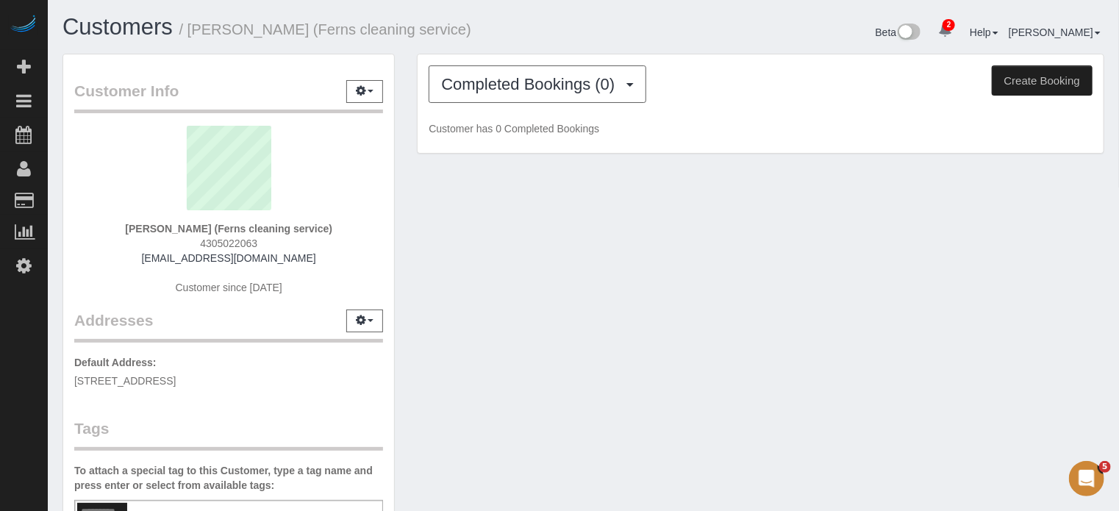
drag, startPoint x: 216, startPoint y: 229, endPoint x: 324, endPoint y: 229, distance: 108.1
click at [324, 229] on strong "[PERSON_NAME] (Ferns cleaning service)" at bounding box center [228, 229] width 207 height 12
copy strong "Ferns cleaning service"
click at [407, 129] on div "Completed Bookings (0) Completed Bookings (0) Upcoming Bookings (0) Cancelled B…" at bounding box center [761, 111] width 710 height 115
click at [403, 90] on div "Customer Info Edit Contact Info Send Message Email Preferences Special Sales Ta…" at bounding box center [228, 407] width 354 height 707
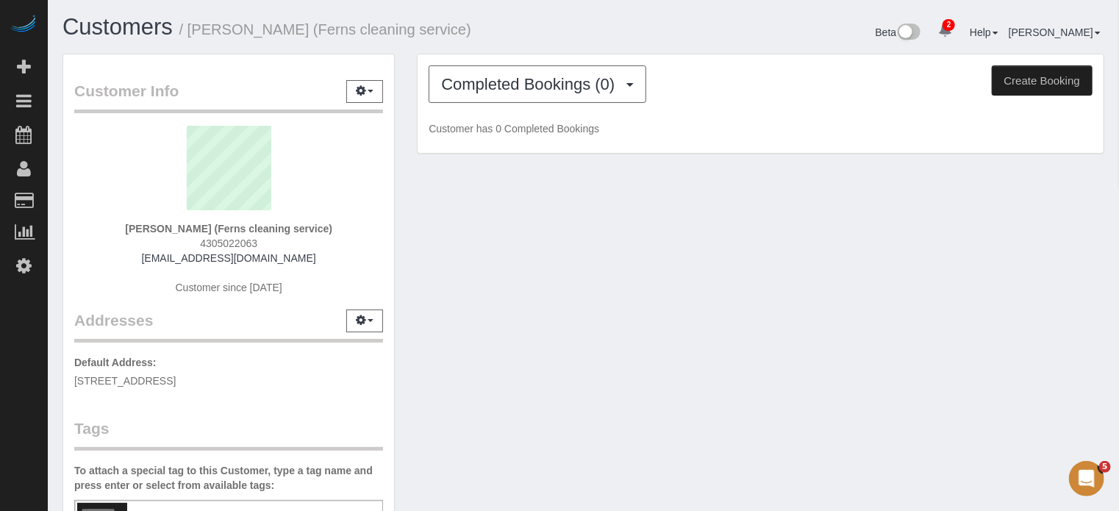
click at [505, 49] on div "Customers / [PERSON_NAME] (Ferns cleaning service) Beta 2 Your Notifications Yo…" at bounding box center [583, 34] width 1064 height 39
drag, startPoint x: 462, startPoint y: 32, endPoint x: 191, endPoint y: 37, distance: 271.4
click at [191, 37] on h1 "Customers / [PERSON_NAME] (Ferns cleaning service)" at bounding box center [317, 27] width 510 height 25
drag, startPoint x: 194, startPoint y: 37, endPoint x: 465, endPoint y: 40, distance: 271.3
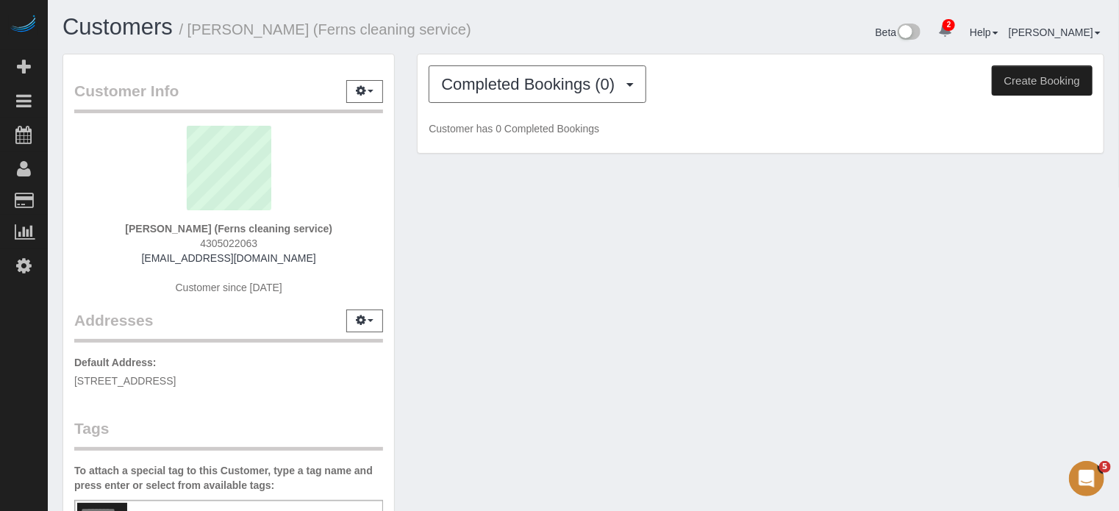
click at [465, 40] on div "Customers / [PERSON_NAME] (Ferns cleaning service)" at bounding box center [317, 31] width 532 height 32
drag, startPoint x: 468, startPoint y: 32, endPoint x: 226, endPoint y: 37, distance: 242.0
click at [226, 37] on h1 "Customers / [PERSON_NAME] (Ferns cleaning service)" at bounding box center [317, 27] width 510 height 25
click at [470, 29] on h1 "Customers / [PERSON_NAME] (Ferns cleaning service)" at bounding box center [317, 27] width 510 height 25
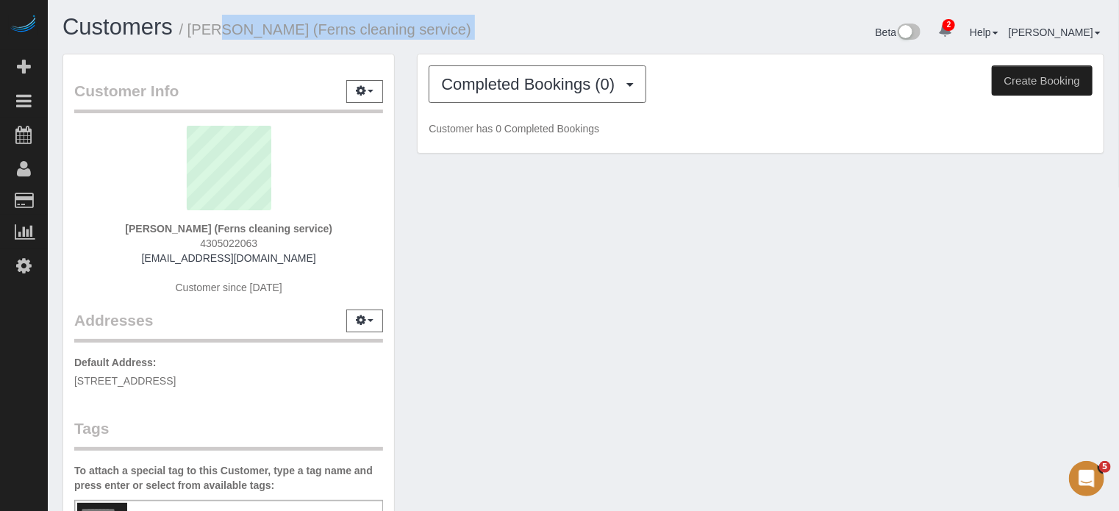
drag, startPoint x: 470, startPoint y: 29, endPoint x: 200, endPoint y: 30, distance: 269.8
click at [200, 30] on h1 "Customers / [PERSON_NAME] (Ferns cleaning service)" at bounding box center [317, 27] width 510 height 25
click at [200, 30] on small "/ [PERSON_NAME] (Ferns cleaning service)" at bounding box center [325, 29] width 292 height 16
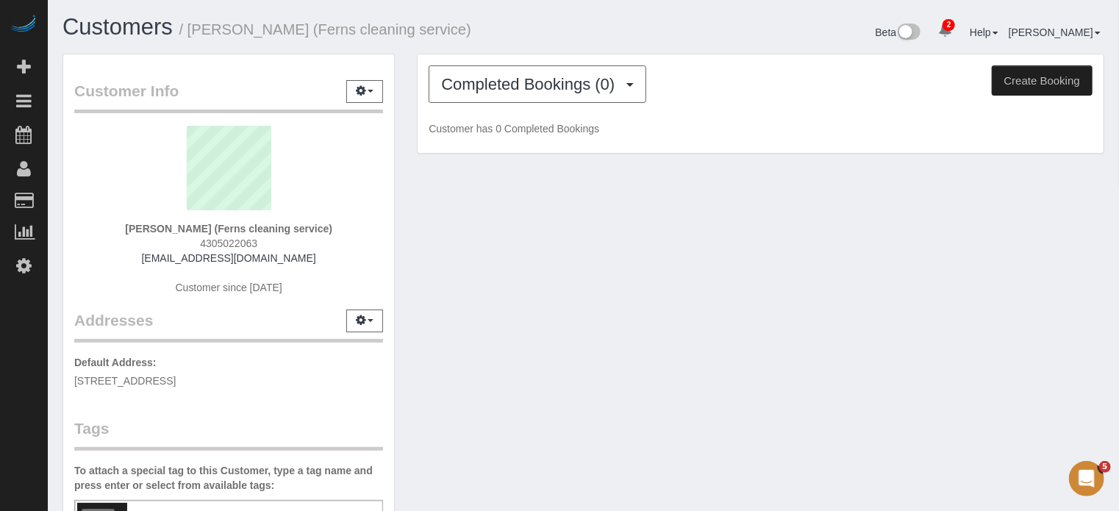
drag, startPoint x: 194, startPoint y: 28, endPoint x: 490, endPoint y: 27, distance: 295.6
click at [490, 27] on h1 "Customers / [PERSON_NAME] (Ferns cleaning service)" at bounding box center [317, 27] width 510 height 25
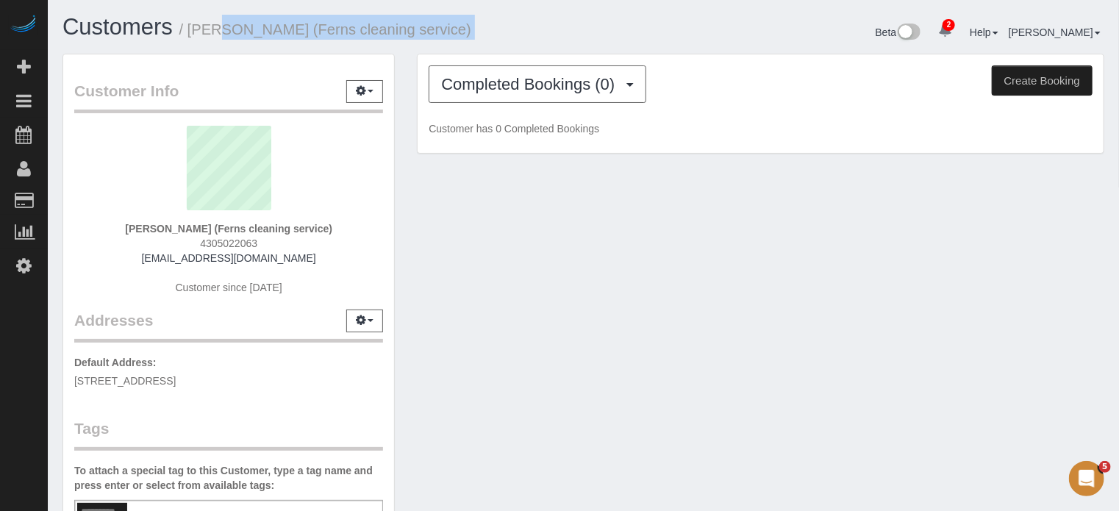
drag, startPoint x: 490, startPoint y: 27, endPoint x: 207, endPoint y: 26, distance: 282.3
click at [207, 26] on h1 "Customers / [PERSON_NAME] (Ferns cleaning service)" at bounding box center [317, 27] width 510 height 25
click at [207, 26] on small "/ [PERSON_NAME] (Ferns cleaning service)" at bounding box center [325, 29] width 292 height 16
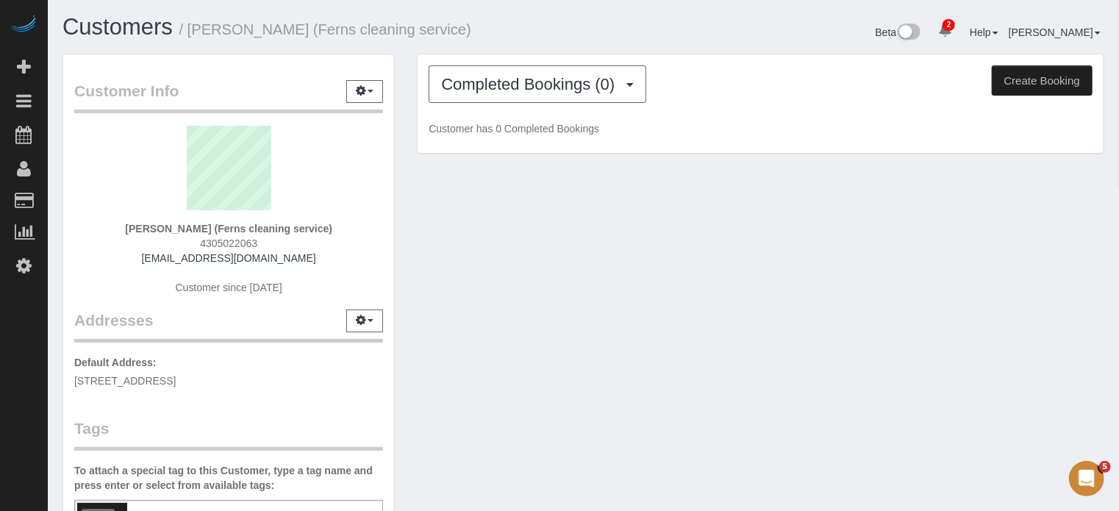
drag, startPoint x: 192, startPoint y: 26, endPoint x: 462, endPoint y: 16, distance: 270.7
click at [462, 16] on h1 "Customers / [PERSON_NAME] (Ferns cleaning service)" at bounding box center [317, 27] width 510 height 25
click at [477, 26] on h1 "Customers / [PERSON_NAME] (Ferns cleaning service)" at bounding box center [317, 27] width 510 height 25
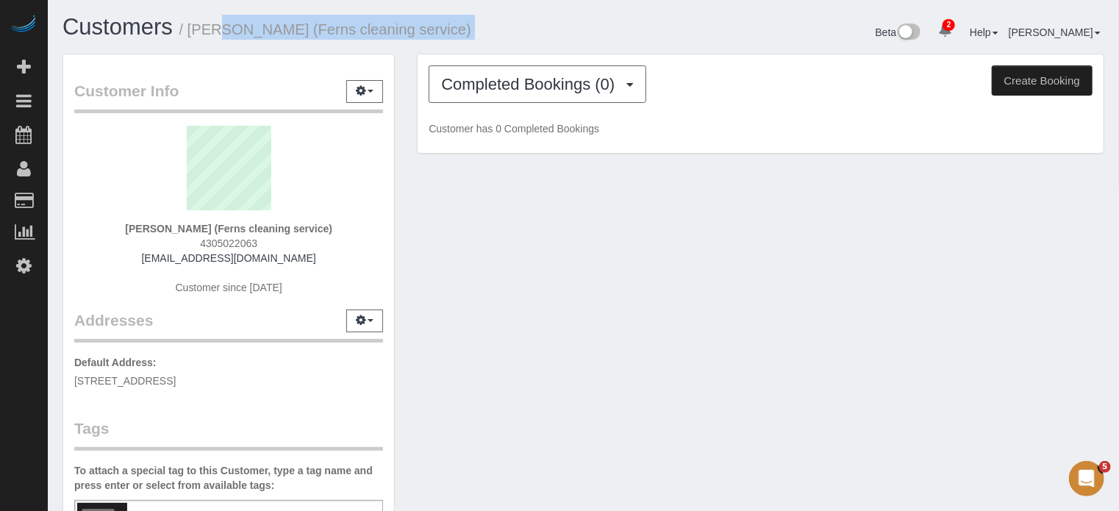
drag, startPoint x: 476, startPoint y: 26, endPoint x: 203, endPoint y: 26, distance: 273.5
click at [203, 26] on h1 "Customers / [PERSON_NAME] (Ferns cleaning service)" at bounding box center [317, 27] width 510 height 25
click at [203, 26] on small "/ [PERSON_NAME] (Ferns cleaning service)" at bounding box center [325, 29] width 292 height 16
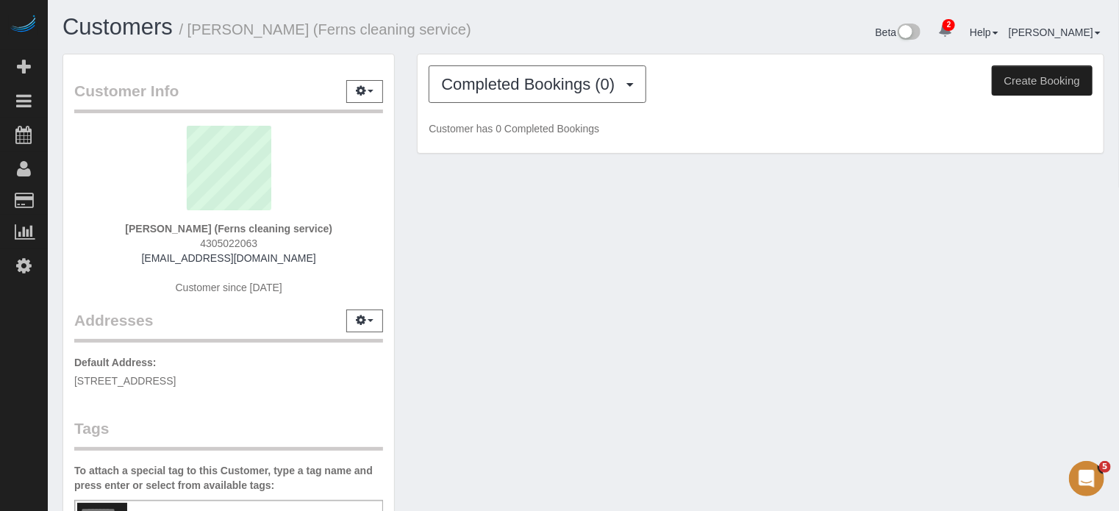
drag, startPoint x: 192, startPoint y: 26, endPoint x: 465, endPoint y: 27, distance: 272.8
click at [465, 27] on h1 "Customers / [PERSON_NAME] (Ferns cleaning service)" at bounding box center [317, 27] width 510 height 25
drag, startPoint x: 483, startPoint y: 30, endPoint x: 197, endPoint y: 31, distance: 286.0
click at [197, 31] on h1 "Customers / [PERSON_NAME] (Ferns cleaning service)" at bounding box center [317, 27] width 510 height 25
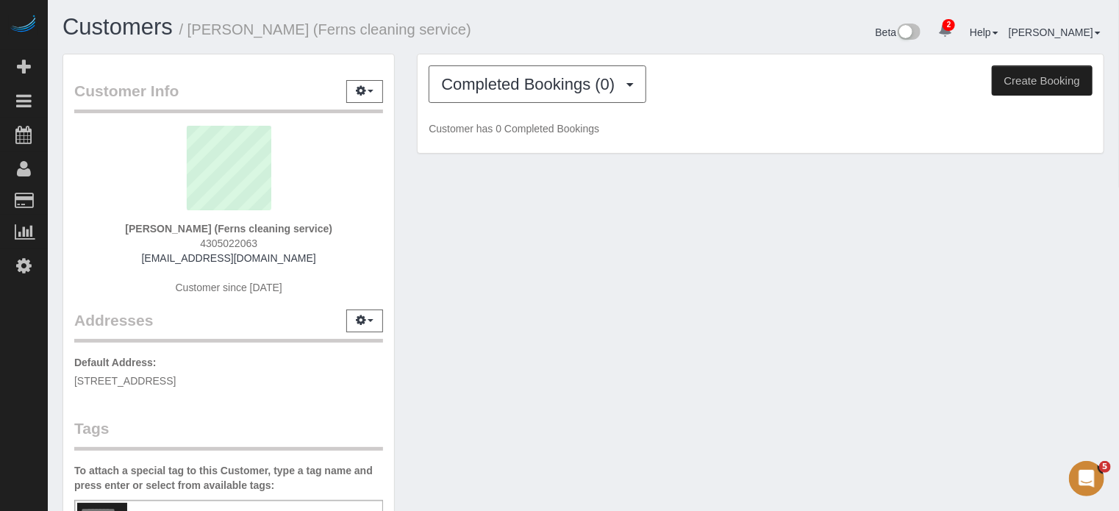
click at [197, 31] on small "/ [PERSON_NAME] (Ferns cleaning service)" at bounding box center [325, 29] width 292 height 16
click at [196, 28] on small "/ [PERSON_NAME] (Ferns cleaning service)" at bounding box center [325, 29] width 292 height 16
click at [192, 28] on small "/ [PERSON_NAME] (Ferns cleaning service)" at bounding box center [325, 29] width 292 height 16
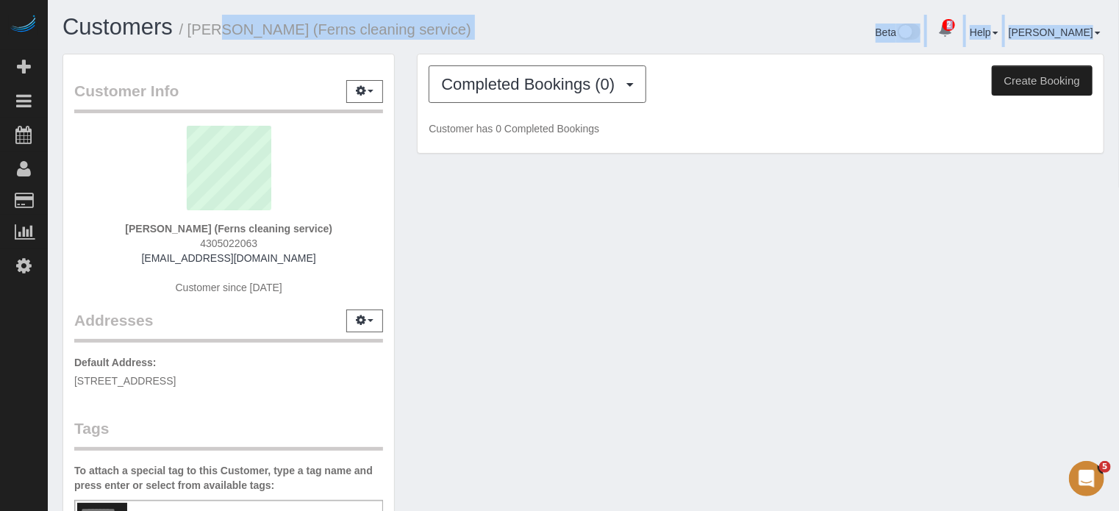
drag, startPoint x: 192, startPoint y: 28, endPoint x: 485, endPoint y: 14, distance: 293.7
click at [485, 14] on div "Customers / [PERSON_NAME] (Ferns cleaning service) Beta 2 Your Notifications Yo…" at bounding box center [583, 406] width 1071 height 812
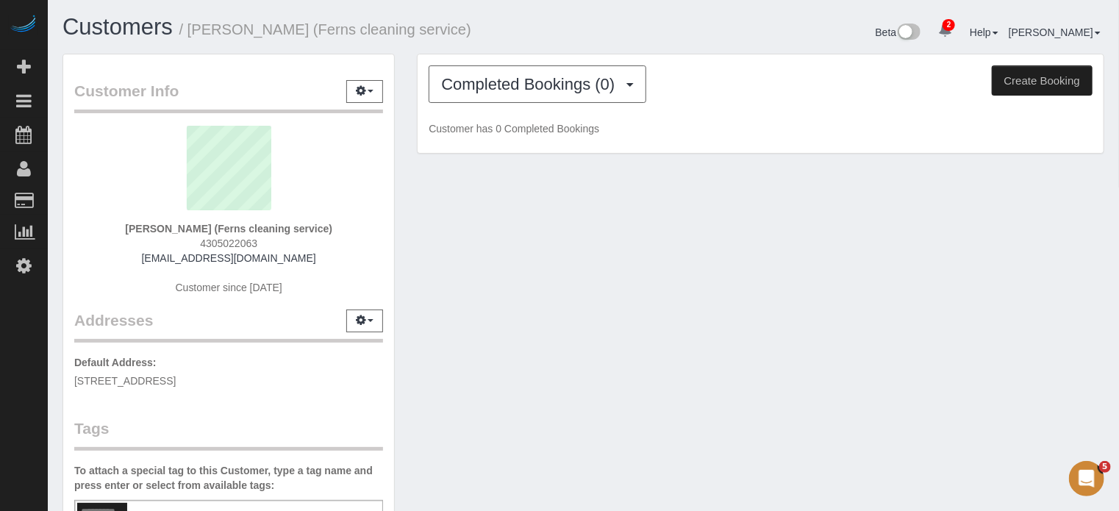
click at [485, 14] on div "Customers / [PERSON_NAME] (Ferns cleaning service) Beta 2 Your Notifications Yo…" at bounding box center [583, 406] width 1071 height 812
drag, startPoint x: 488, startPoint y: 24, endPoint x: 193, endPoint y: 30, distance: 294.9
click at [193, 30] on h1 "Customers / [PERSON_NAME] (Ferns cleaning service)" at bounding box center [317, 27] width 510 height 25
click at [412, 196] on div "Customer Info Edit Contact Info Send Message Email Preferences Special Sales Ta…" at bounding box center [583, 407] width 1064 height 707
click at [403, 167] on div "Customer Info Edit Contact Info Send Message Email Preferences Special Sales Ta…" at bounding box center [228, 407] width 354 height 707
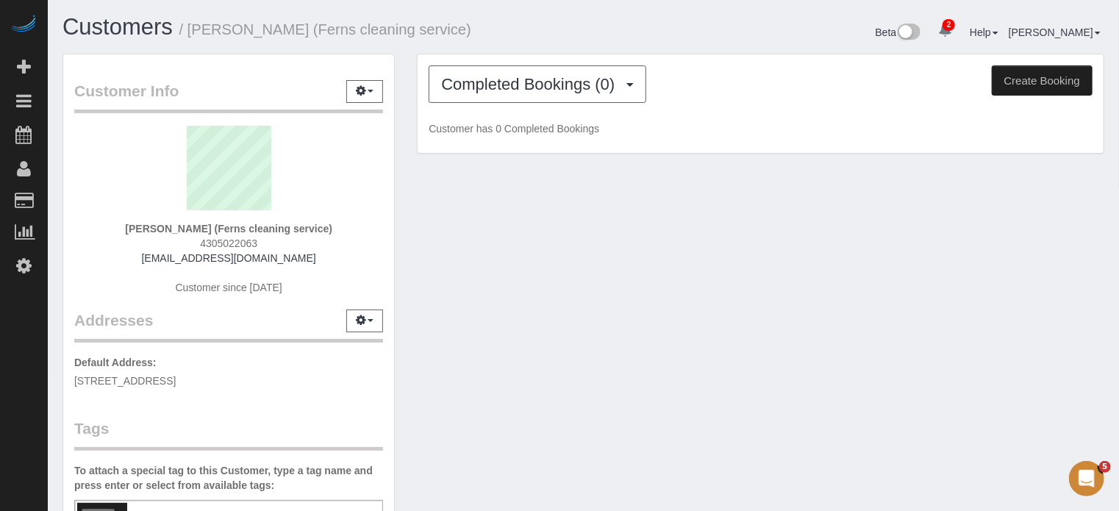
click at [671, 332] on div "Customer Info Edit Contact Info Send Message Email Preferences Special Sales Ta…" at bounding box center [583, 407] width 1064 height 707
drag, startPoint x: 677, startPoint y: 329, endPoint x: 685, endPoint y: 328, distance: 8.1
click at [679, 329] on div "Customer Info Edit Contact Info Send Message Email Preferences Special Sales Ta…" at bounding box center [583, 407] width 1064 height 707
click at [618, 419] on div "Customer Info Edit Contact Info Send Message Email Preferences Special Sales Ta…" at bounding box center [583, 407] width 1064 height 707
click at [24, 274] on icon at bounding box center [23, 266] width 15 height 18
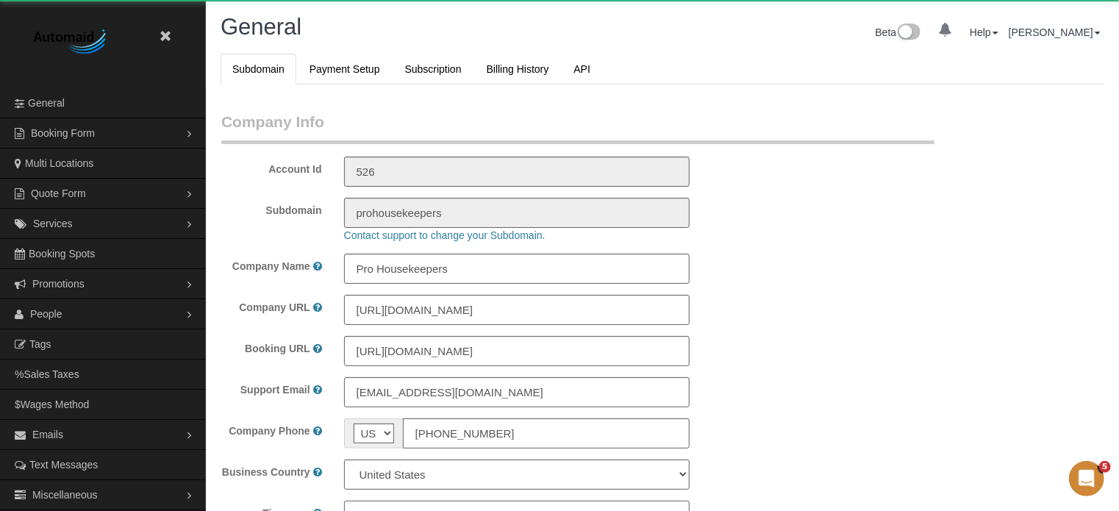
select select "1"
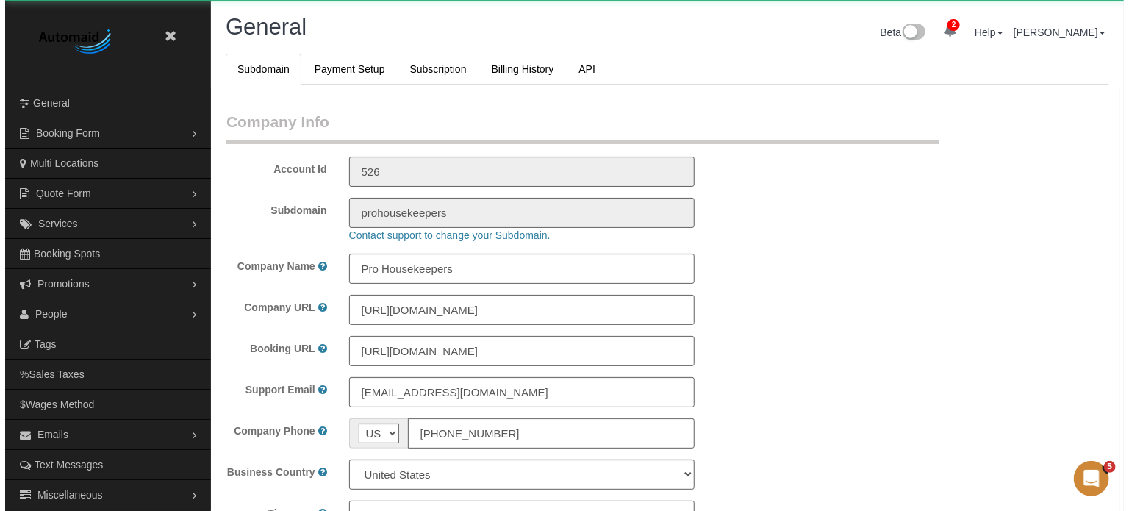
scroll to position [3269, 1119]
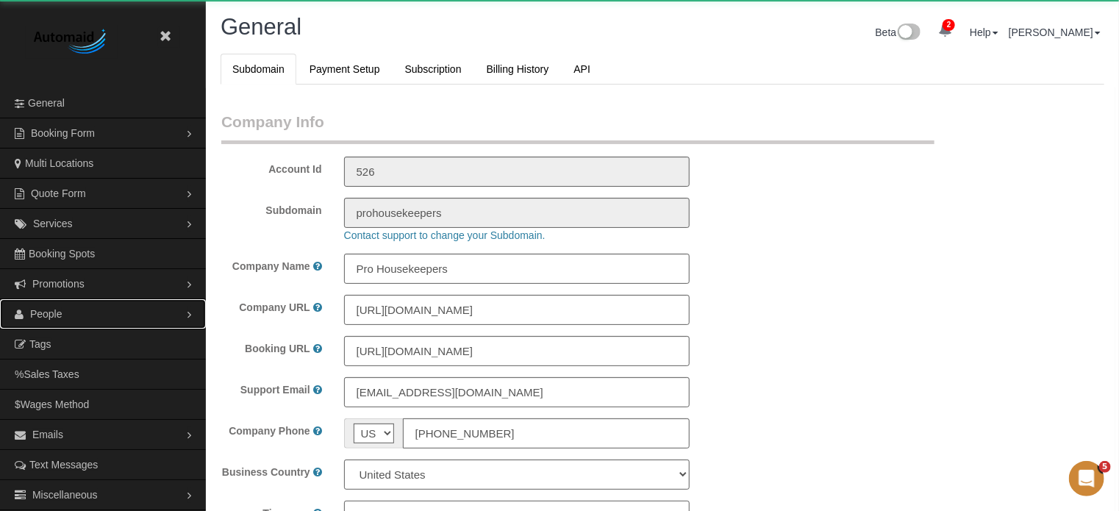
click at [57, 311] on span "People" at bounding box center [46, 314] width 32 height 12
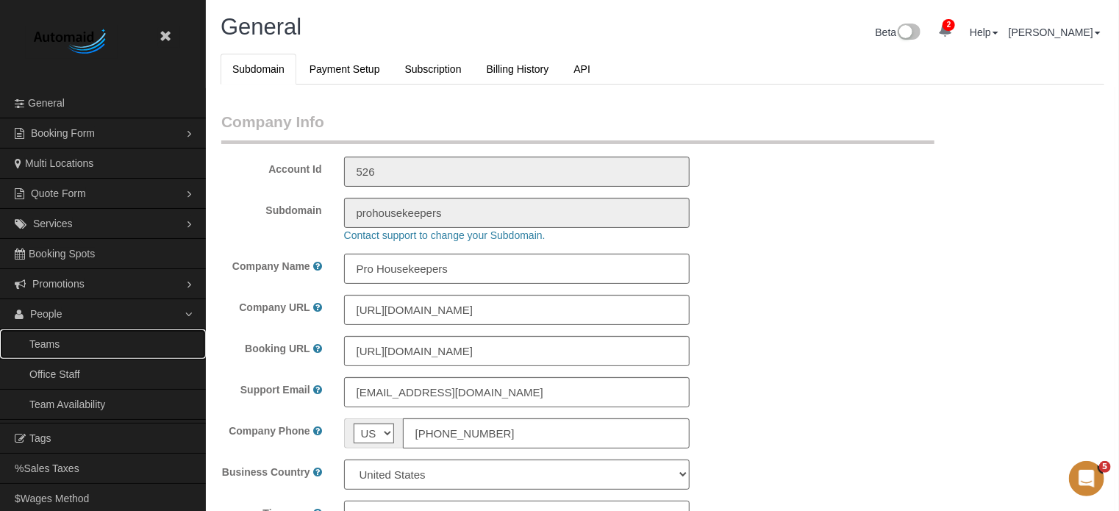
click at [66, 335] on link "Teams" at bounding box center [103, 343] width 206 height 29
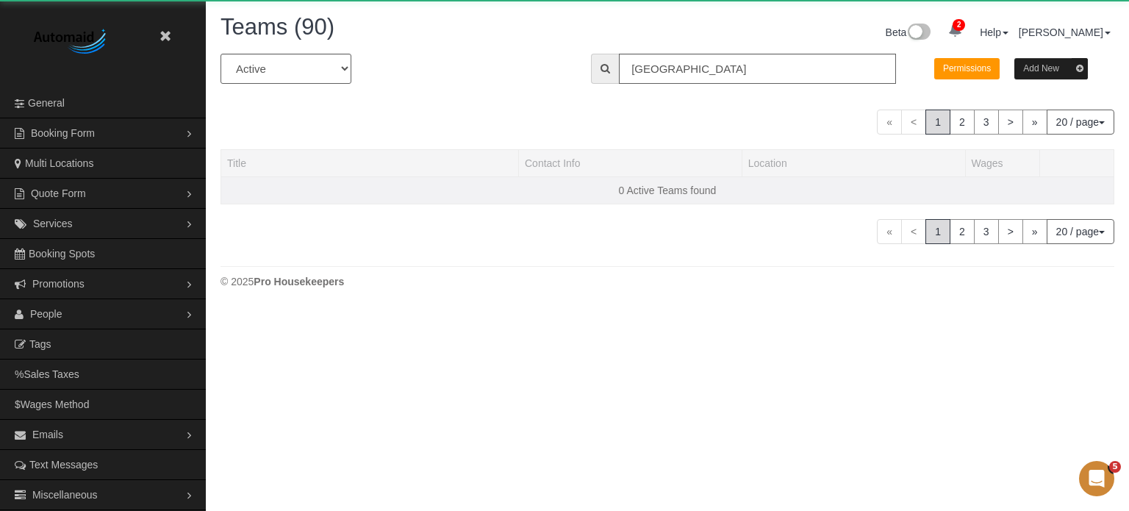
scroll to position [309, 1129]
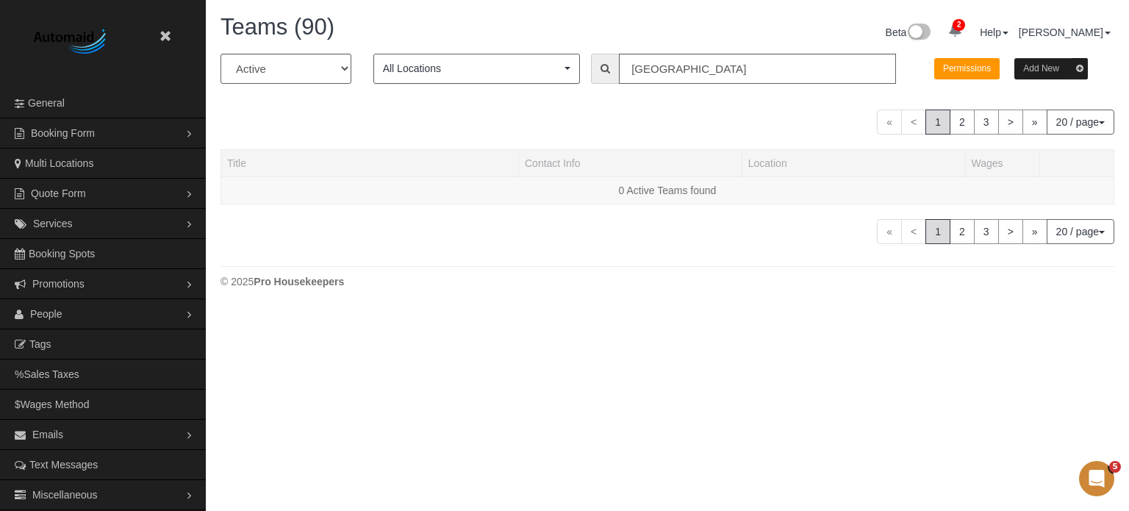
click at [1043, 70] on button "Add New" at bounding box center [1052, 68] width 74 height 21
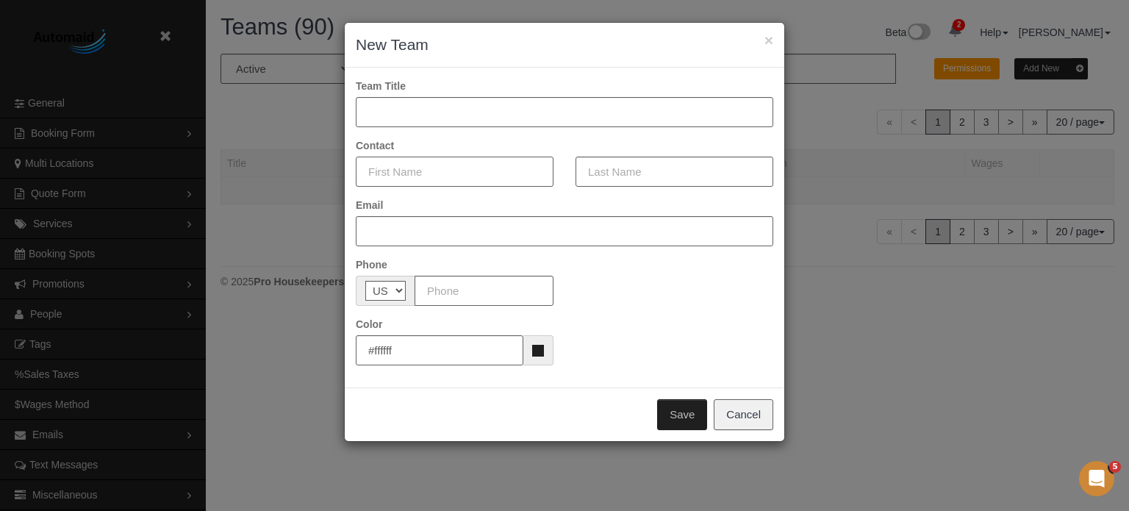
click at [409, 178] on input "text" at bounding box center [455, 172] width 198 height 30
click at [418, 174] on input "Roland" at bounding box center [455, 172] width 198 height 30
type input "Roland"
click at [612, 174] on input "text" at bounding box center [675, 172] width 198 height 30
drag, startPoint x: 418, startPoint y: 165, endPoint x: 335, endPoint y: 164, distance: 82.4
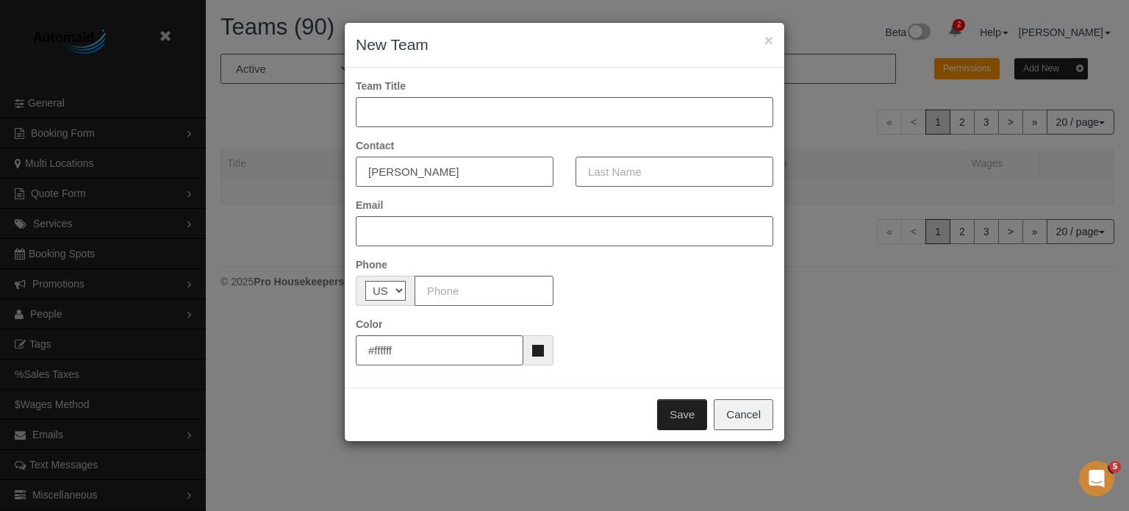
click at [335, 164] on div "× New Team Team Title Contact Roland Email Phone AF AL DZ AD AO AI AQ AG AR AM …" at bounding box center [564, 255] width 1129 height 511
click at [417, 202] on div "Email" at bounding box center [565, 222] width 418 height 49
click at [421, 202] on div "Email" at bounding box center [565, 222] width 418 height 49
click at [421, 199] on div "Email" at bounding box center [565, 222] width 418 height 49
click at [397, 231] on input "text" at bounding box center [565, 231] width 418 height 30
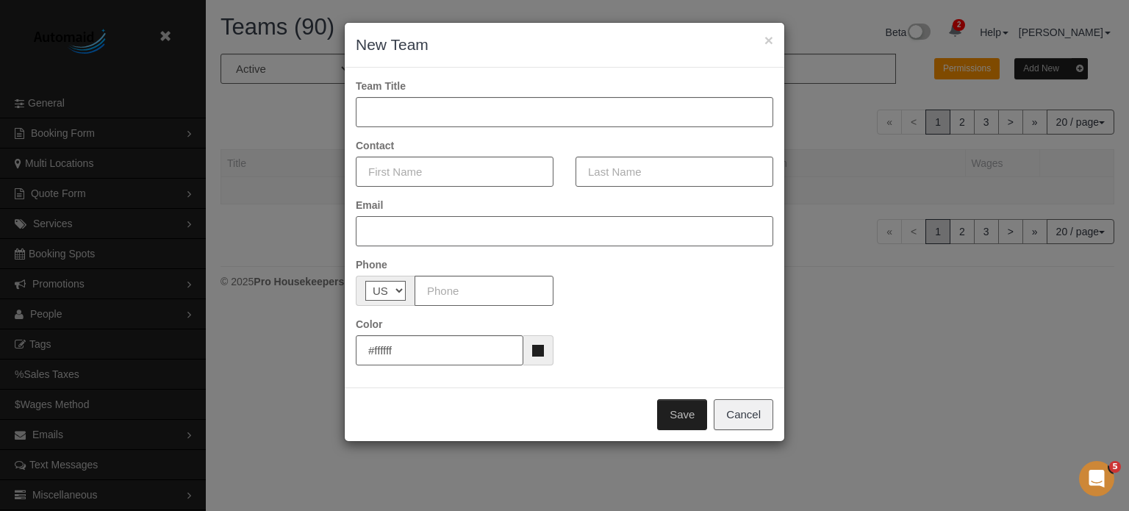
paste input "To Subject Sent Size 'phoenix@maidthis.com' Partnership opportunity 2:00 p. m. …"
drag, startPoint x: 488, startPoint y: 233, endPoint x: 826, endPoint y: 221, distance: 337.7
click at [826, 221] on div "× New Team Team Title Contact Email To Subject Sent Size 'phoenix@maidthis.com'…" at bounding box center [564, 255] width 1129 height 511
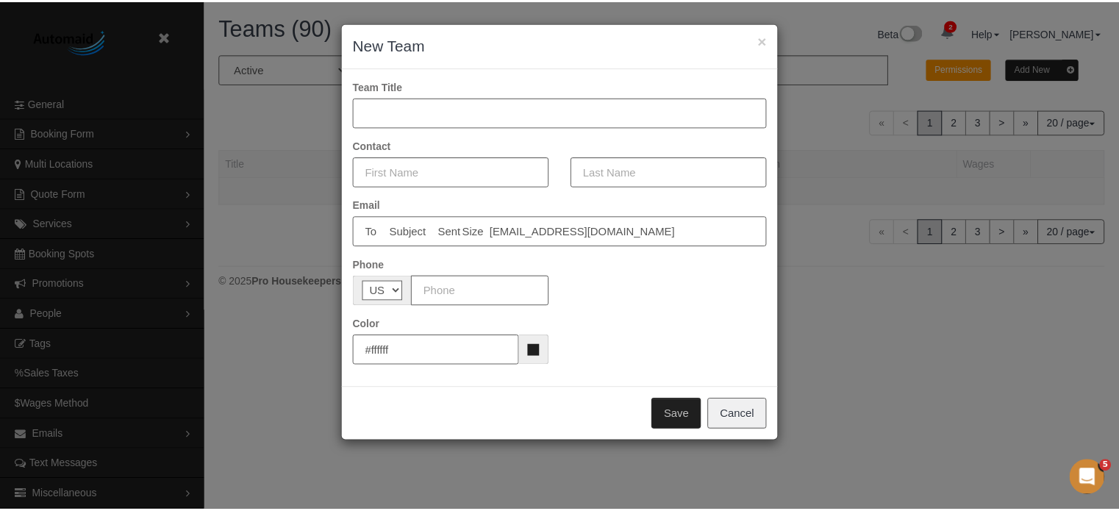
scroll to position [0, 0]
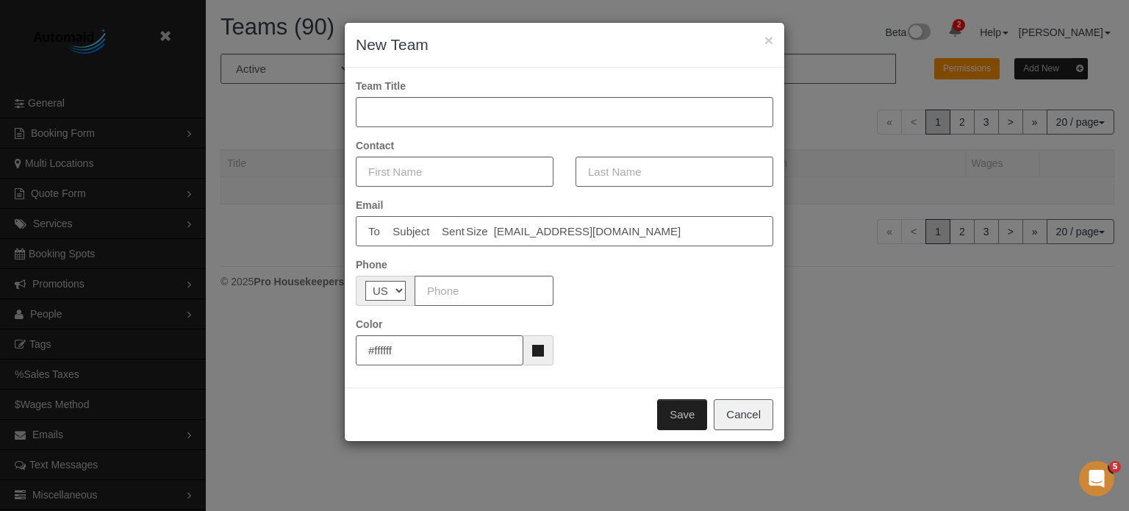
drag, startPoint x: 495, startPoint y: 229, endPoint x: 309, endPoint y: 227, distance: 186.0
click at [309, 227] on div "× New Team Team Title Contact Email To Subject Sent Size 'phoenix@maidthis.com …" at bounding box center [564, 255] width 1129 height 511
type input "phoenix@maidthis.com"
click at [412, 175] on input "text" at bounding box center [455, 172] width 198 height 30
click at [404, 171] on input "text" at bounding box center [455, 172] width 198 height 30
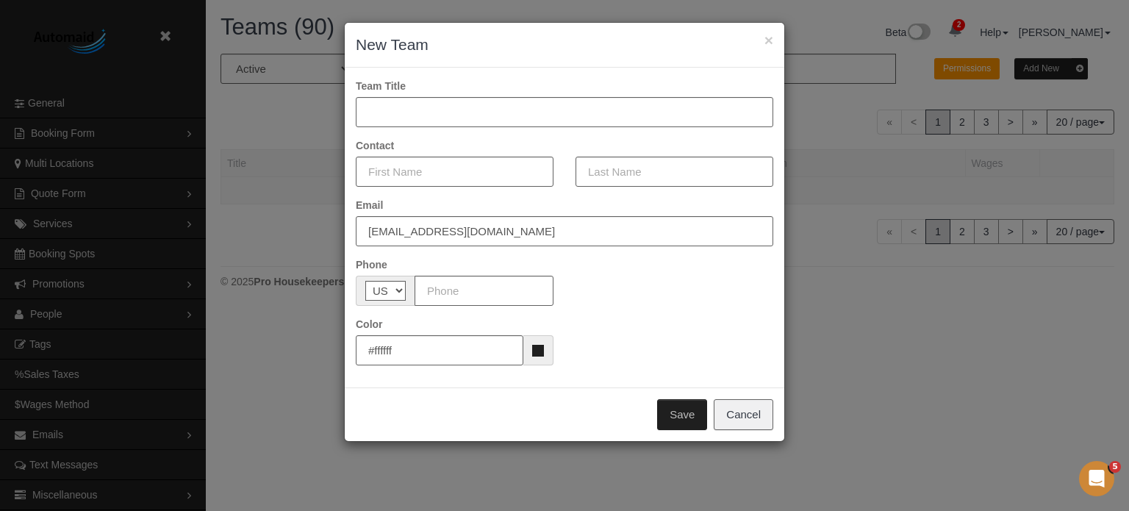
click at [401, 135] on form "Team Title Contact Email phoenix@maidthis.com Phone AF AL DZ AD AO AI AQ AG AR …" at bounding box center [565, 222] width 418 height 287
click at [481, 168] on input "text" at bounding box center [455, 172] width 198 height 30
type input "Maidthis"
click at [621, 170] on input "text" at bounding box center [675, 172] width 198 height 30
type input "."
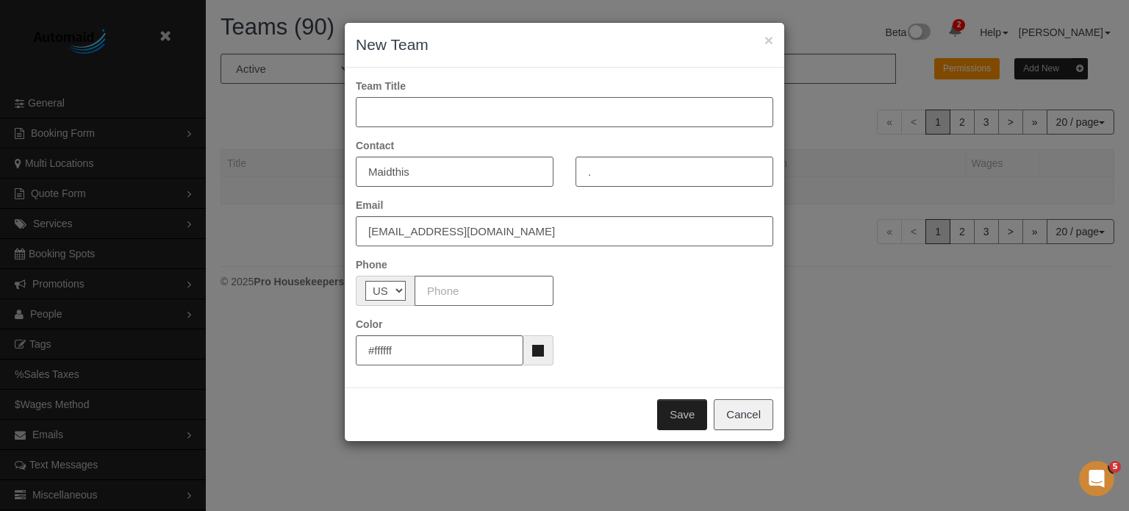
click at [487, 114] on input "text" at bounding box center [565, 112] width 418 height 30
type input "Phoenix team MaidThis"
click at [1082, 317] on div "× New Team Team Title Phoenix team MaidThis Contact Maidthis . Email phoenix@ma…" at bounding box center [564, 255] width 1129 height 511
click at [468, 350] on input "#ffffff" at bounding box center [440, 350] width 168 height 30
click at [459, 293] on input "text" at bounding box center [484, 291] width 139 height 30
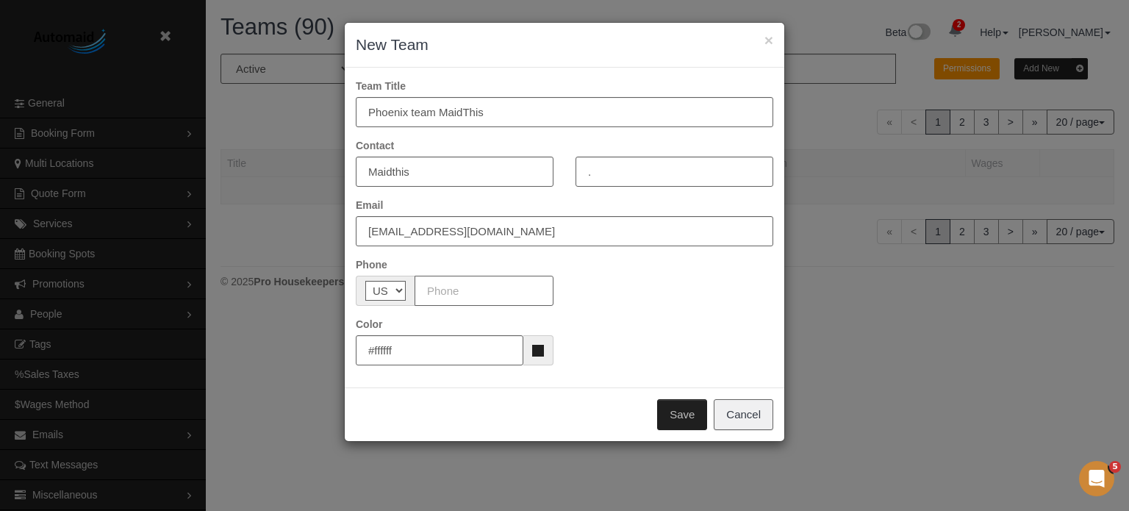
paste input "(609) 602-5255"
type input "(609) 602-5255"
click at [687, 411] on button "Save" at bounding box center [682, 414] width 50 height 31
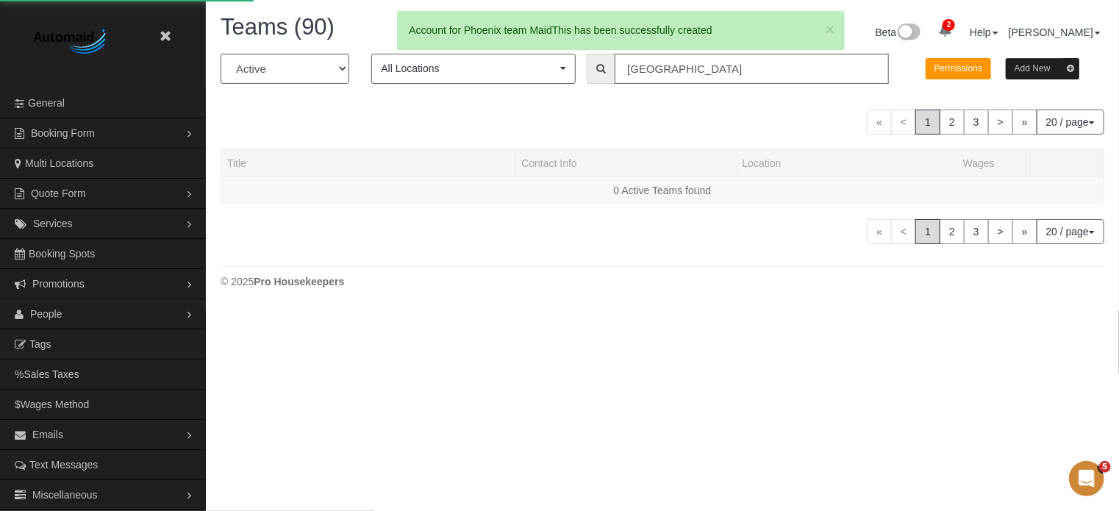
scroll to position [967, 1119]
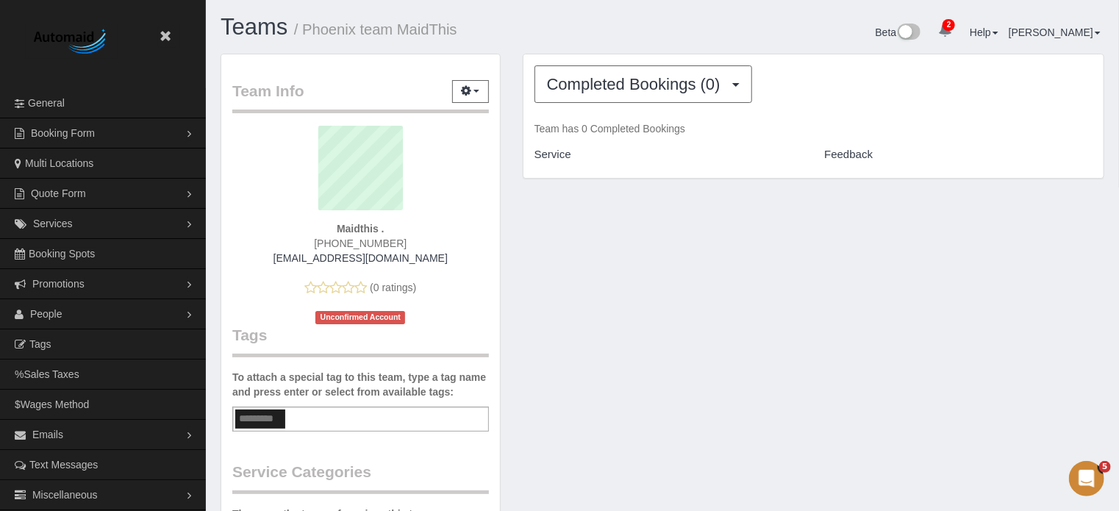
click at [512, 199] on div "Team Info Edit Contact Info Send Message Send Welcome Email Email Preferences V…" at bounding box center [663, 486] width 906 height 865
drag, startPoint x: 461, startPoint y: 28, endPoint x: 302, endPoint y: 27, distance: 158.8
click at [302, 27] on h1 "Teams / Phoenix team MaidThis" at bounding box center [436, 27] width 431 height 25
click at [447, 139] on sui-profile-pic at bounding box center [360, 174] width 235 height 96
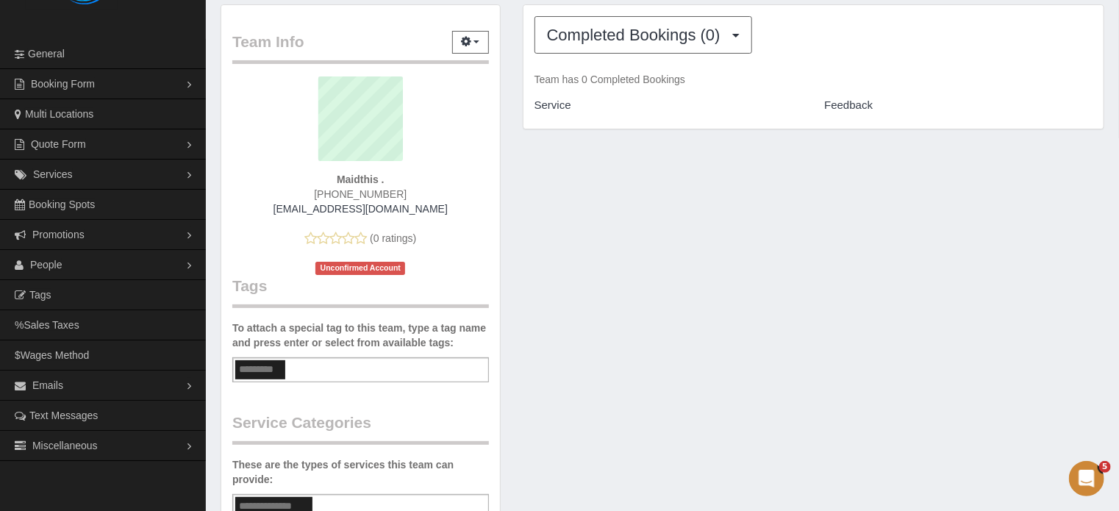
scroll to position [147, 0]
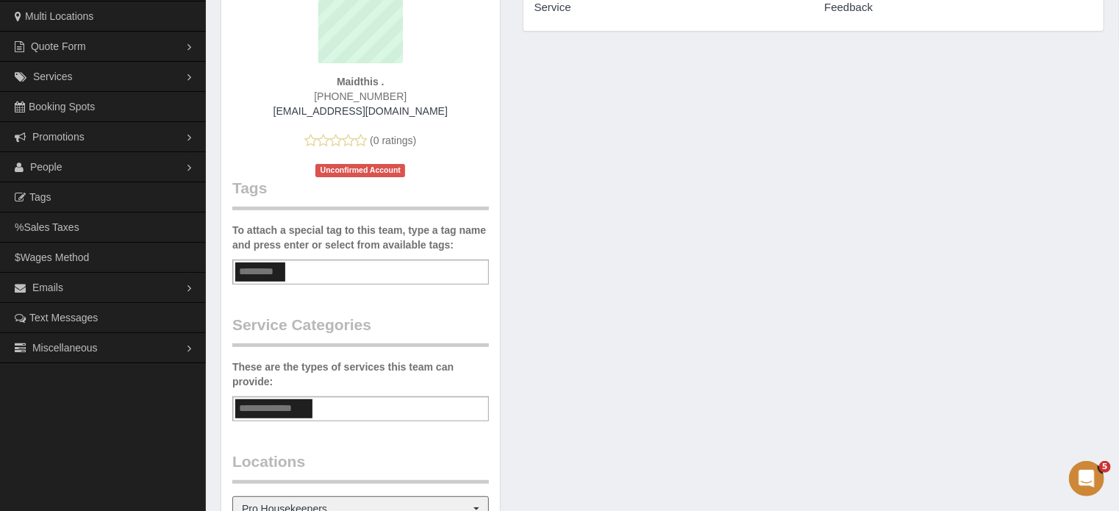
click at [306, 263] on div "Add a tag" at bounding box center [360, 272] width 257 height 25
click at [335, 396] on div "Add a Category" at bounding box center [360, 408] width 257 height 25
click at [347, 415] on div "Add a Category" at bounding box center [360, 408] width 257 height 25
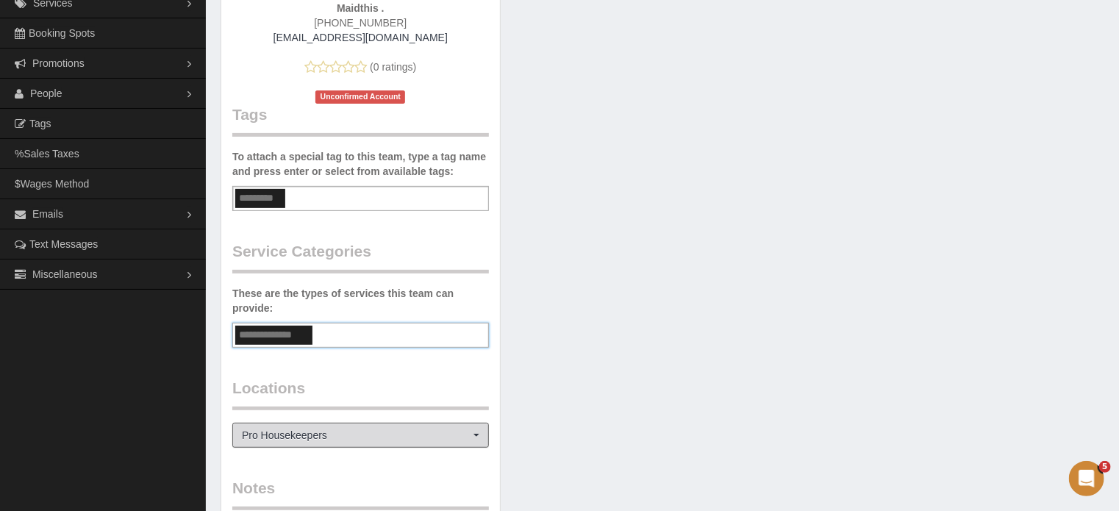
click at [353, 432] on span "Pro Housekeepers" at bounding box center [356, 435] width 228 height 15
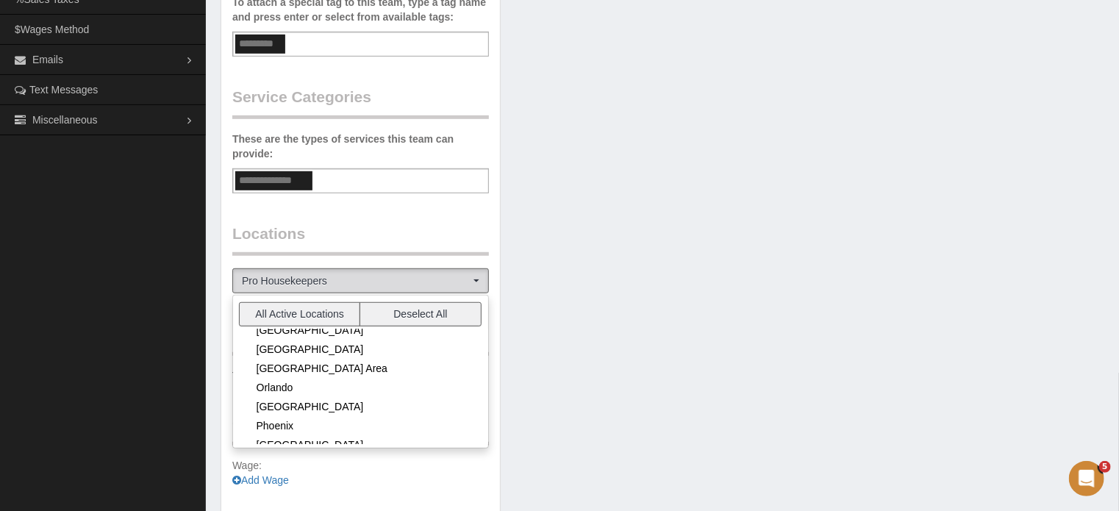
scroll to position [368, 0]
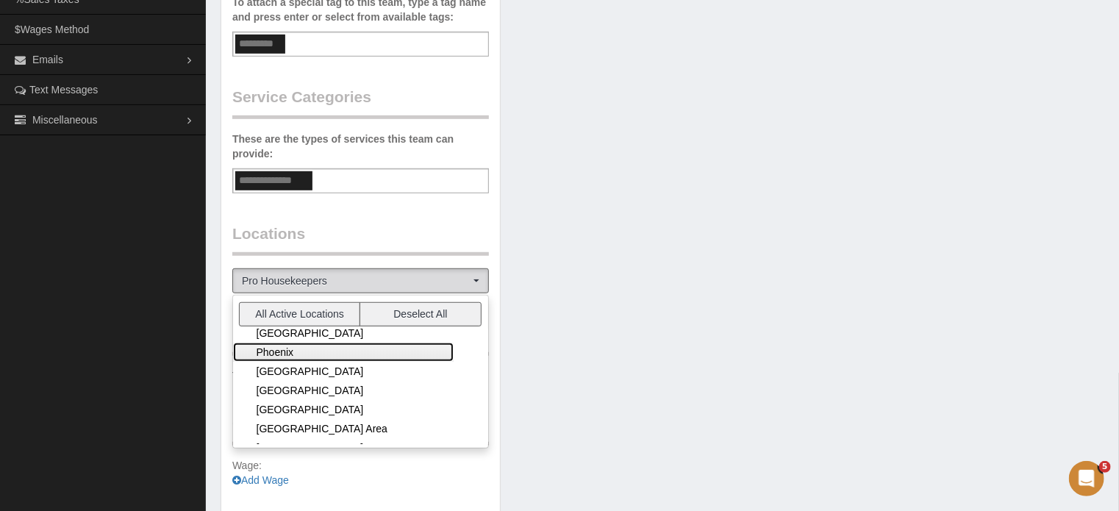
click at [290, 350] on link "Phoenix" at bounding box center [343, 352] width 221 height 19
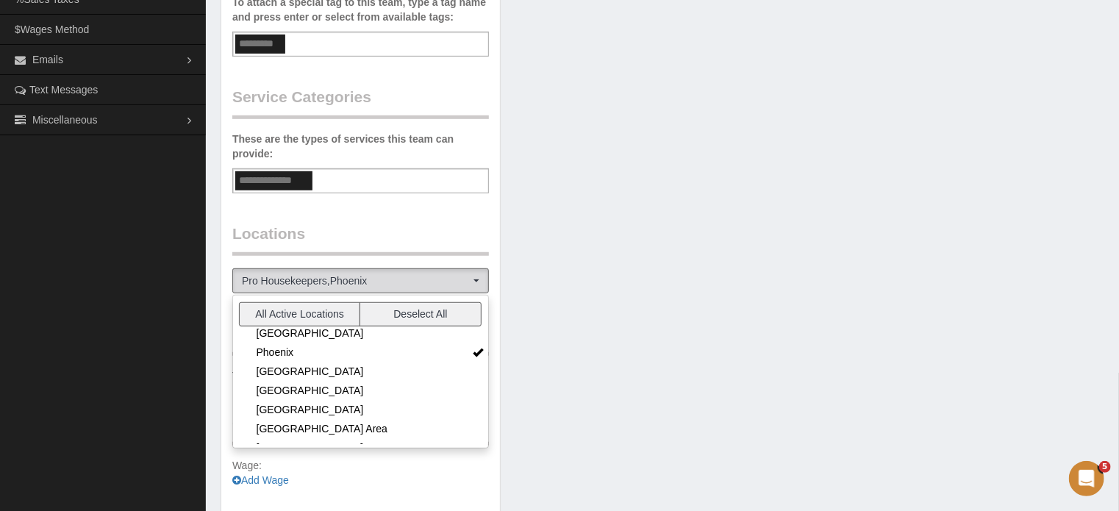
click at [604, 349] on div "Team Info Edit Contact Info Send Message Send Welcome Email Email Preferences V…" at bounding box center [663, 111] width 906 height 865
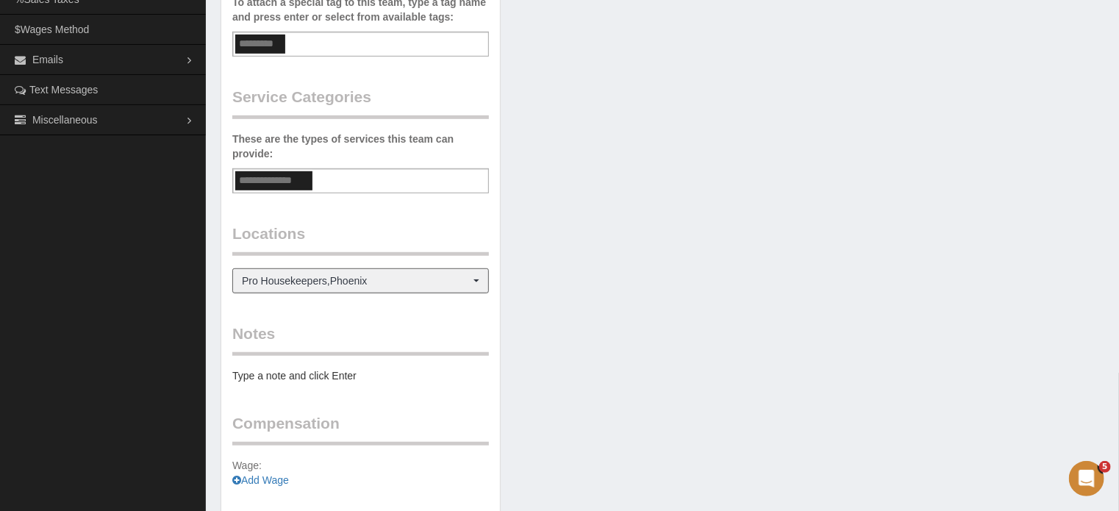
scroll to position [154, 0]
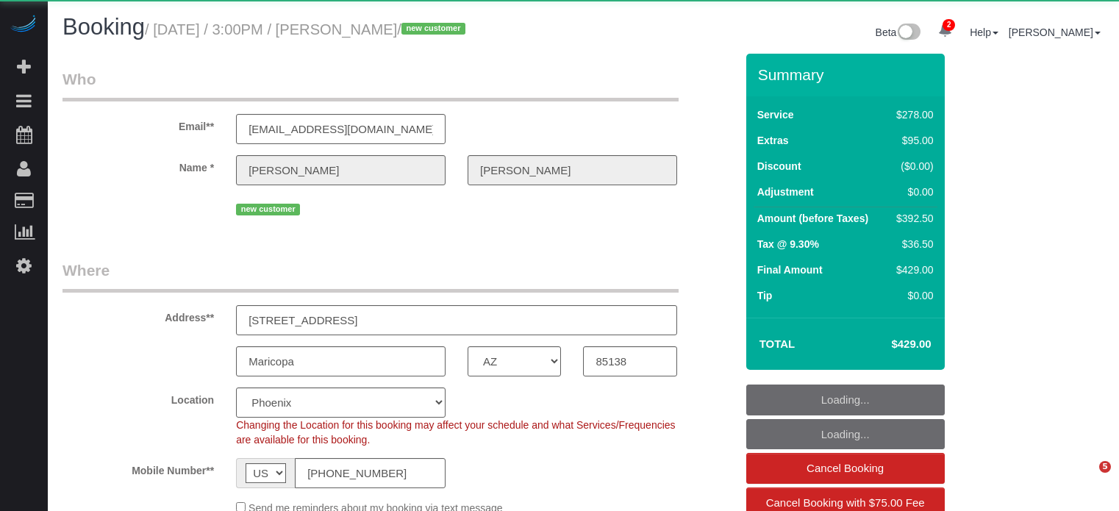
select select "AZ"
select select "number:9"
select select "object:690"
select select "5"
select select "object:866"
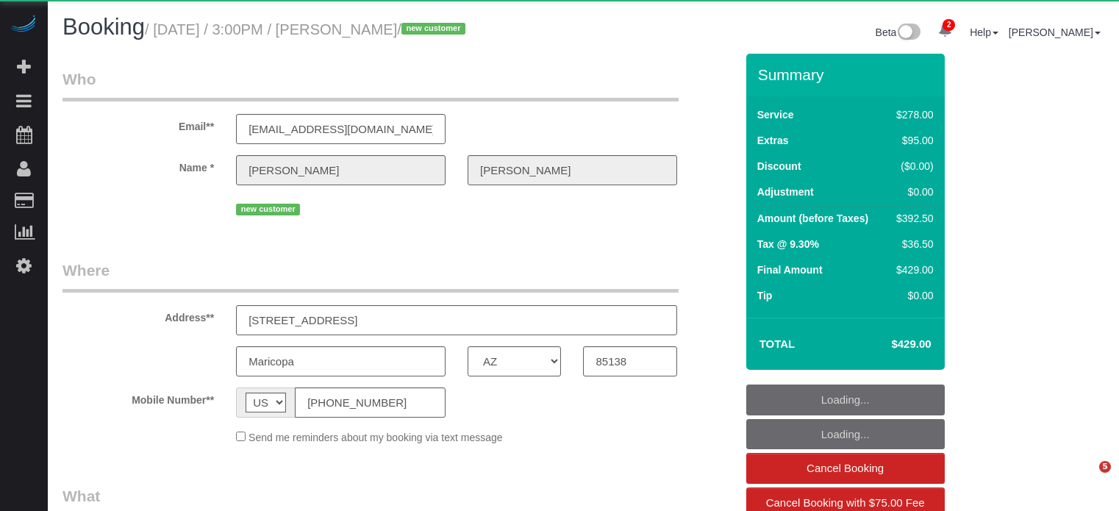
select select "AZ"
select select "object:866"
select select "5"
select select "number:9"
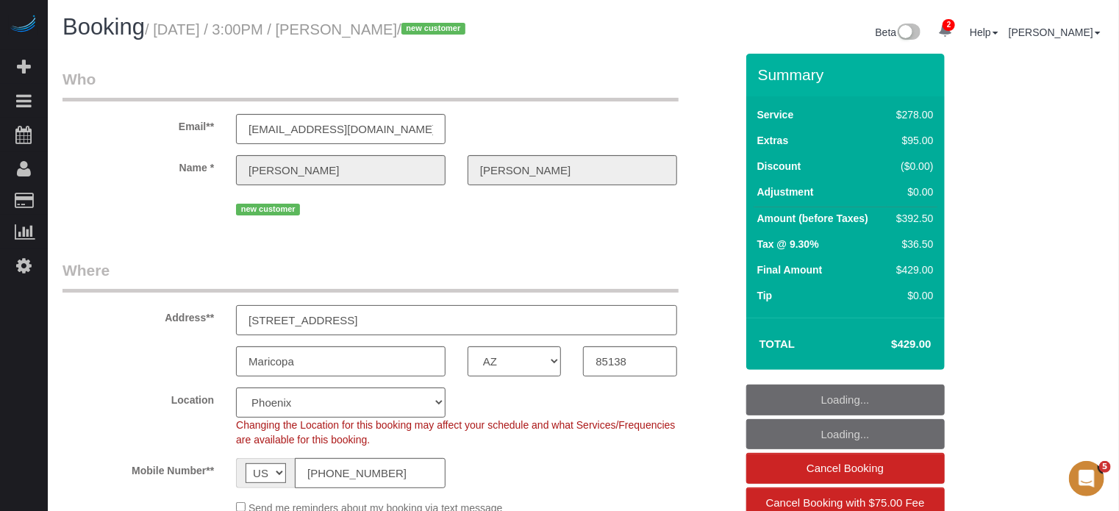
click at [352, 324] on input "[STREET_ADDRESS]" at bounding box center [456, 320] width 441 height 30
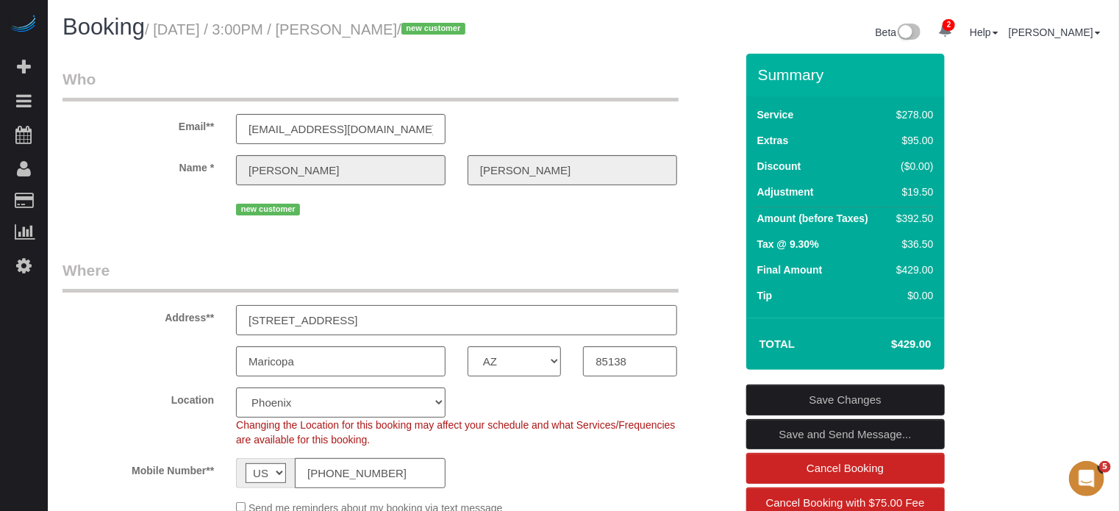
click at [352, 324] on input "[STREET_ADDRESS]" at bounding box center [456, 320] width 441 height 30
click at [356, 314] on input "[STREET_ADDRESS]" at bounding box center [456, 320] width 441 height 30
click at [357, 314] on input "[STREET_ADDRESS]" at bounding box center [456, 320] width 441 height 30
drag, startPoint x: 344, startPoint y: 365, endPoint x: 206, endPoint y: 363, distance: 138.2
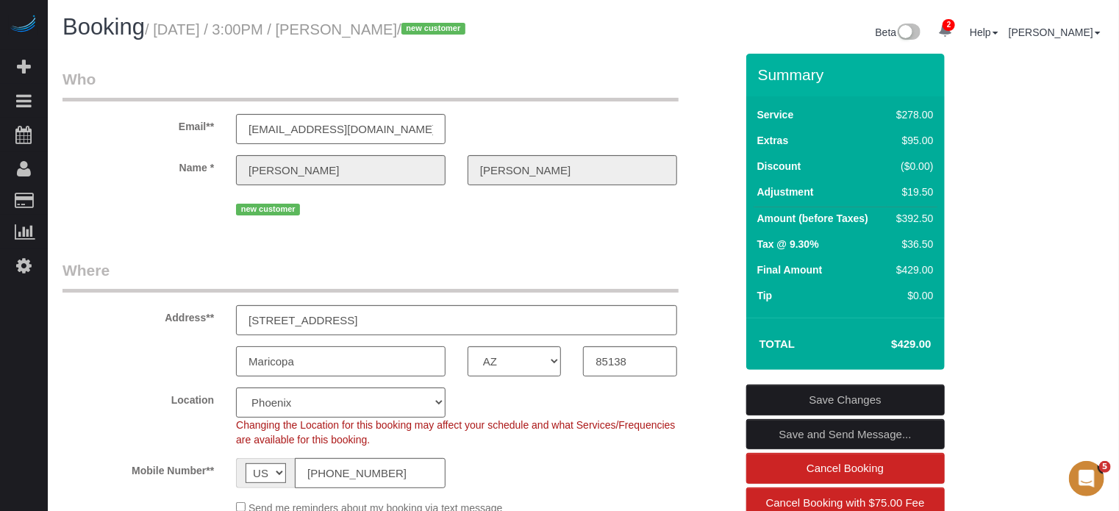
click at [207, 363] on div "Maricopa AK AL AR AZ CA CO CT DC DE FL GA HI IA ID IL IN KS KY LA MA MD ME MI M…" at bounding box center [398, 361] width 695 height 30
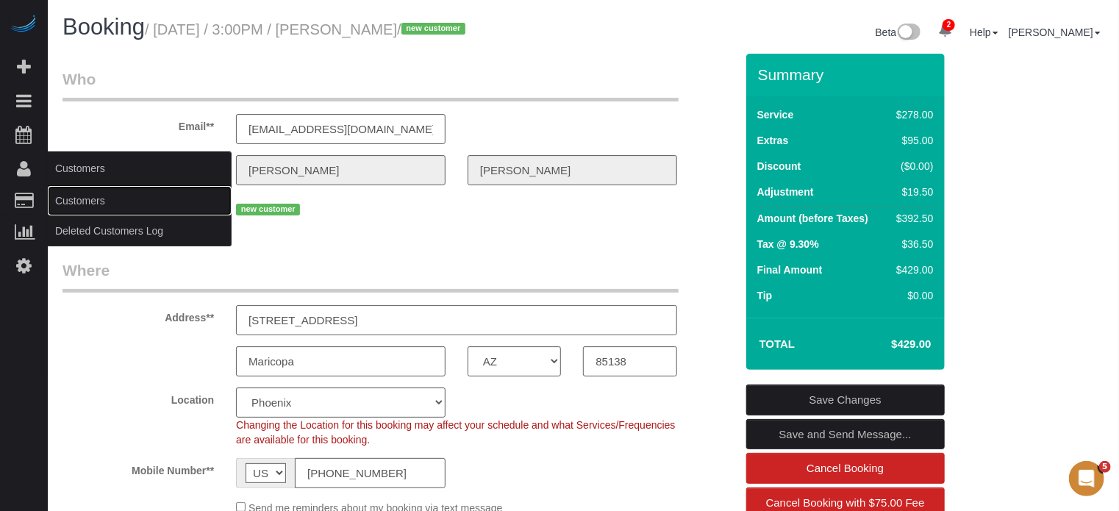
drag, startPoint x: 93, startPoint y: 203, endPoint x: 100, endPoint y: 196, distance: 9.4
click at [93, 203] on link "Customers" at bounding box center [140, 200] width 184 height 29
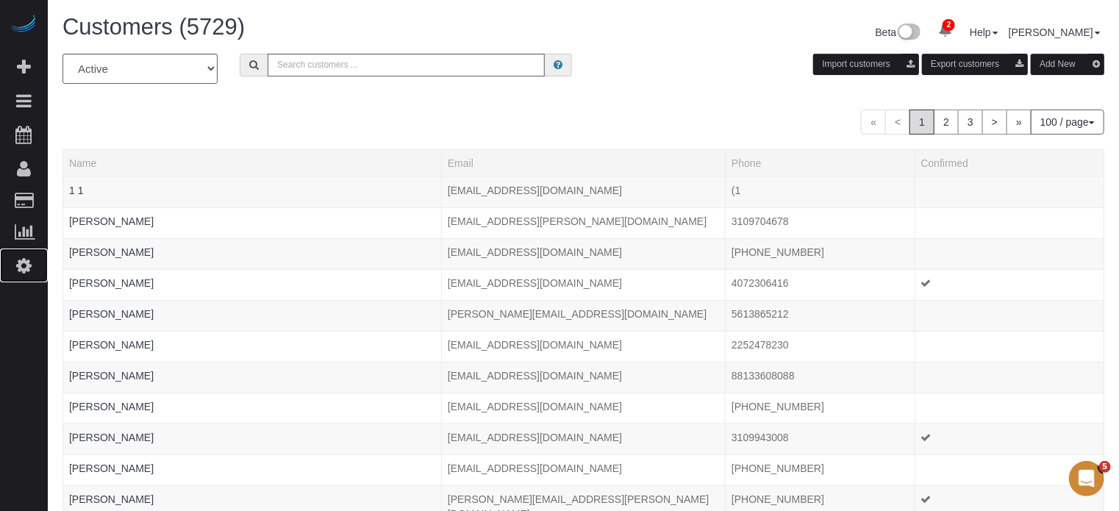
click at [25, 257] on link "Settings" at bounding box center [24, 266] width 48 height 34
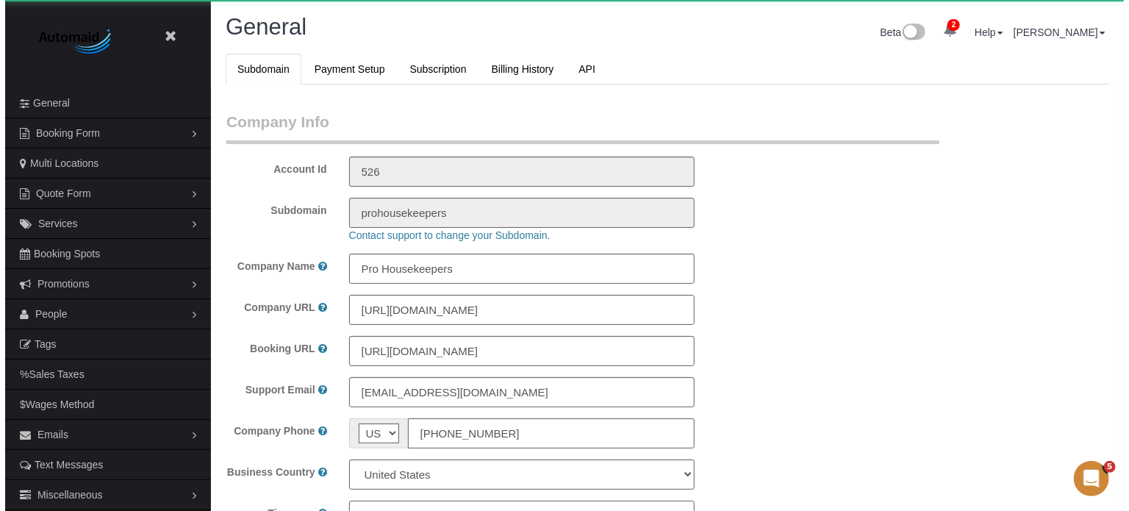
scroll to position [3269, 1119]
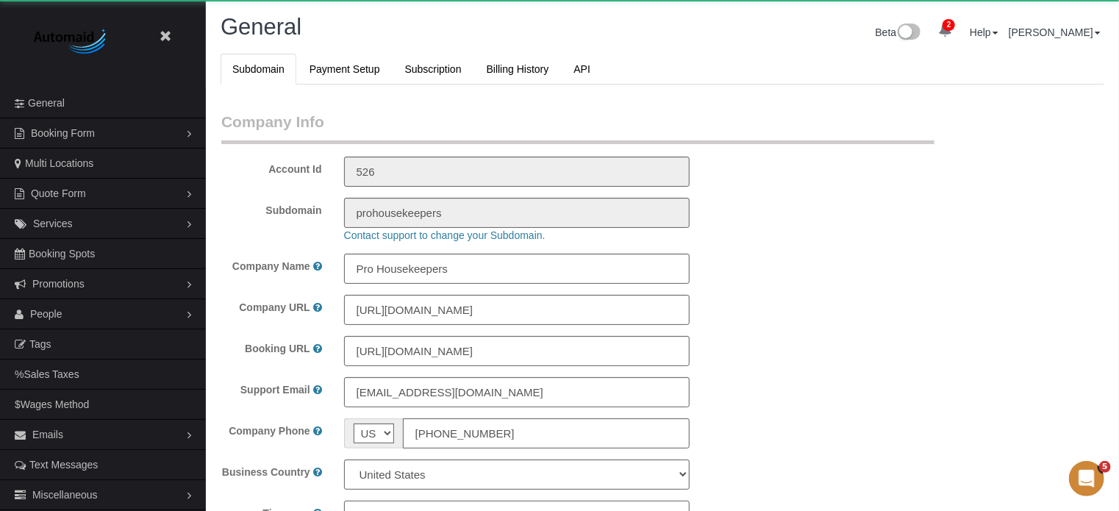
select select "1"
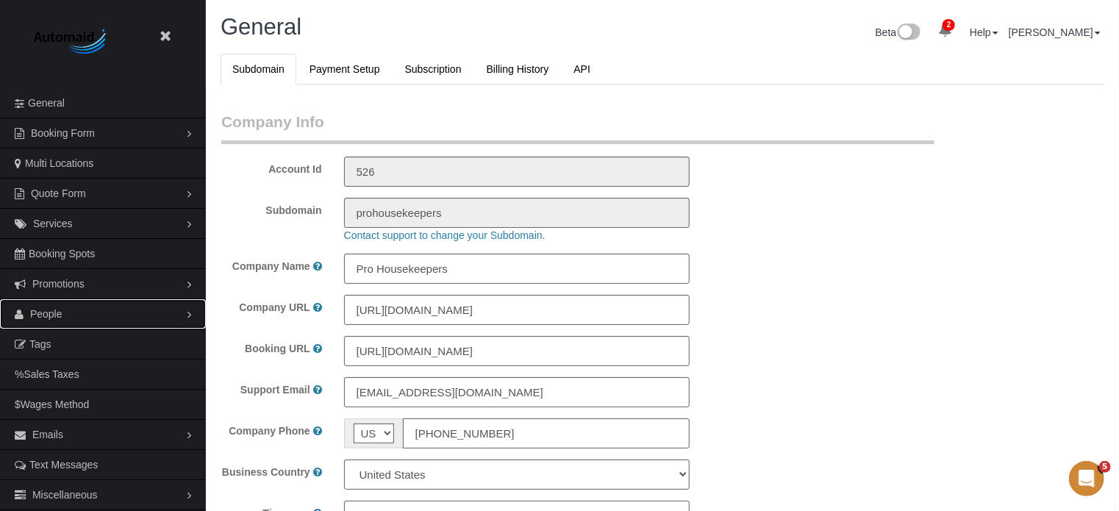
click at [47, 317] on span "People" at bounding box center [46, 314] width 32 height 12
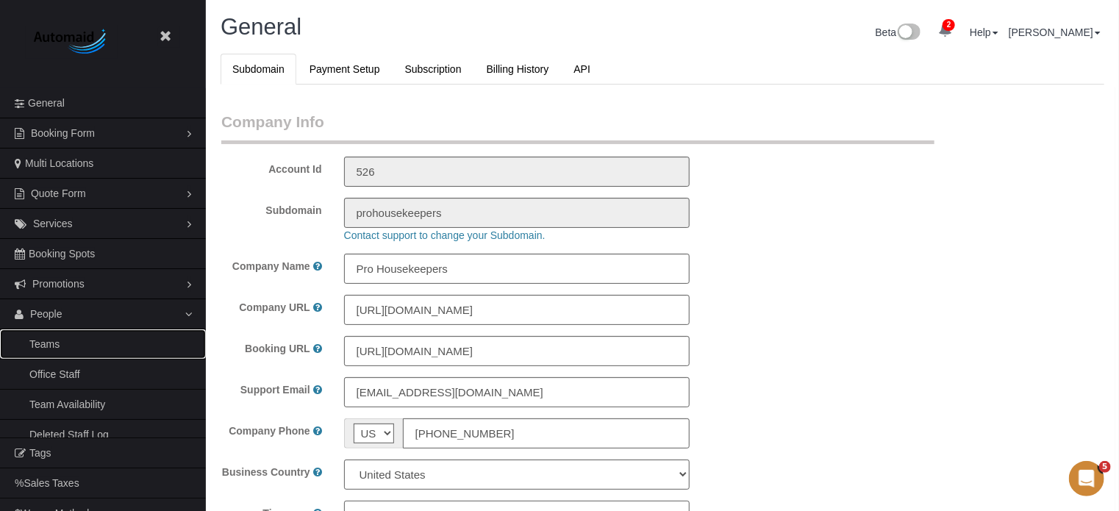
click at [50, 336] on link "Teams" at bounding box center [103, 343] width 206 height 29
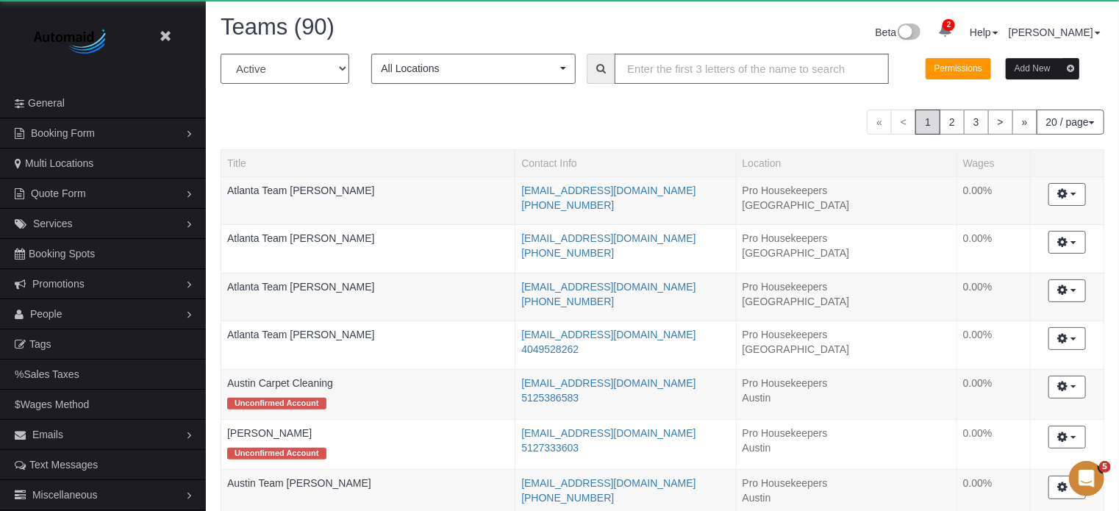
scroll to position [1253, 1119]
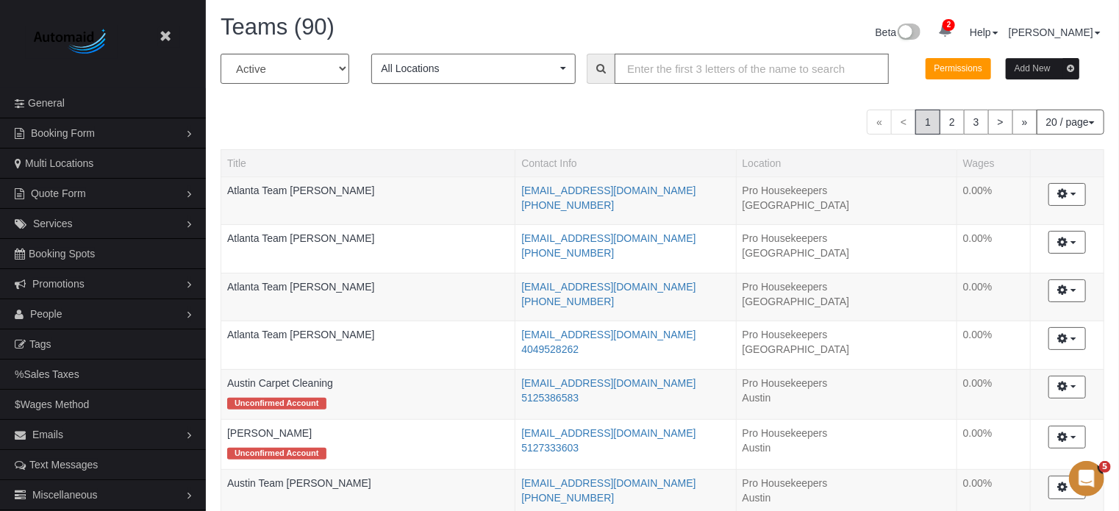
click at [676, 60] on input "text" at bounding box center [752, 69] width 274 height 30
type input "john"
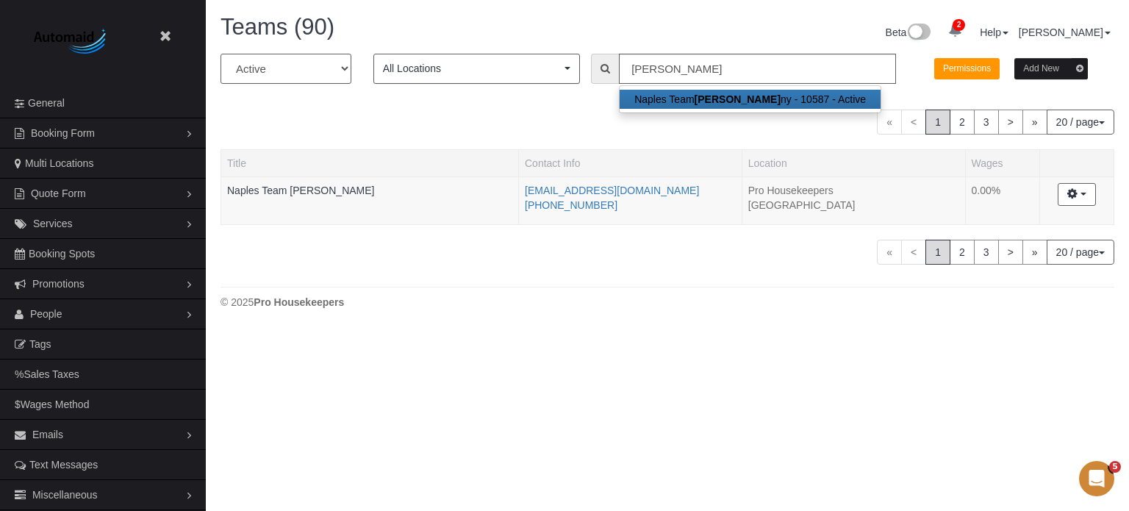
click at [304, 69] on select "All Active Archived" at bounding box center [286, 69] width 131 height 30
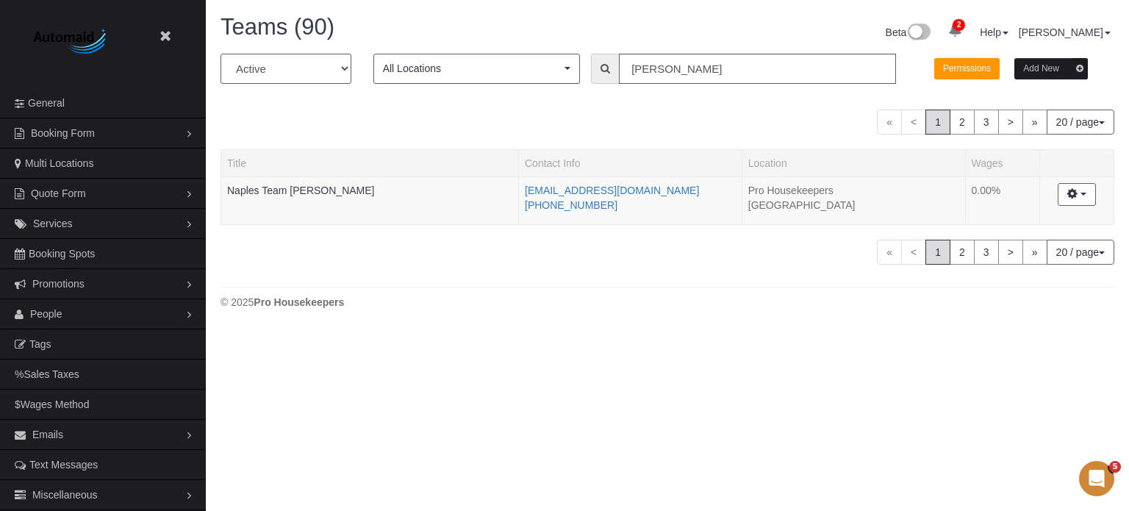
select select "string:all"
click at [221, 54] on select "All Active Archived" at bounding box center [286, 69] width 131 height 30
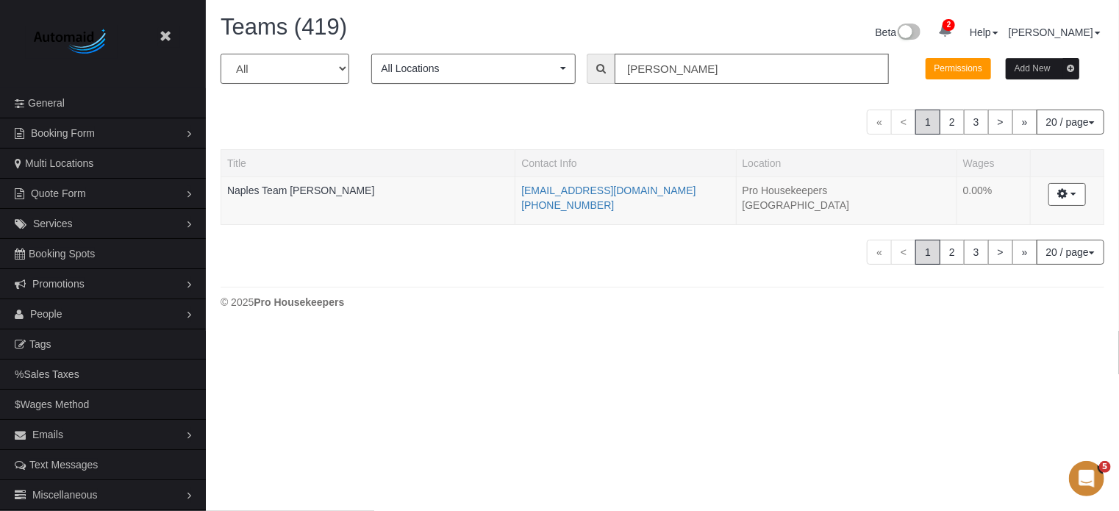
scroll to position [685, 1119]
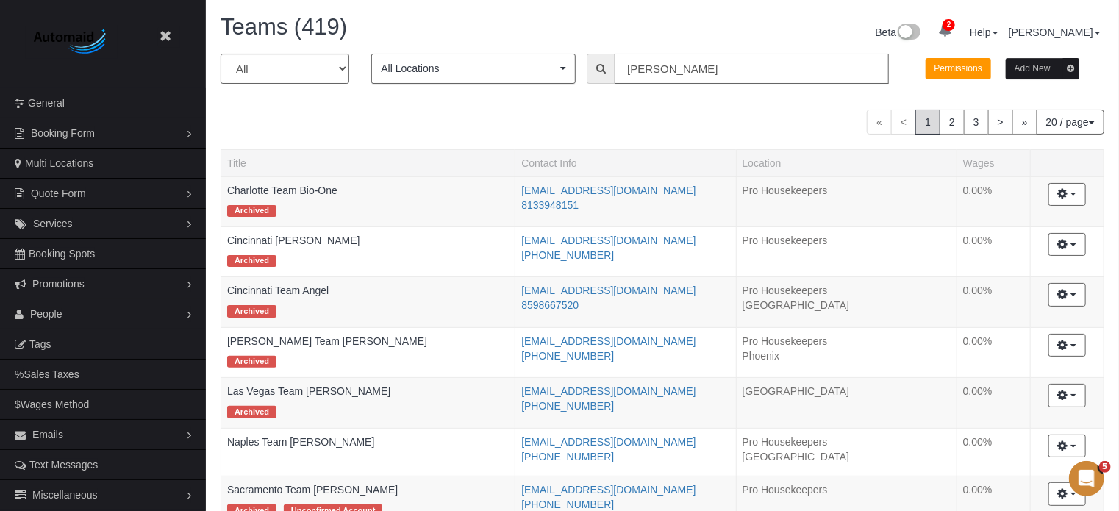
click at [662, 71] on input "john" at bounding box center [752, 69] width 274 height 30
type input "florence"
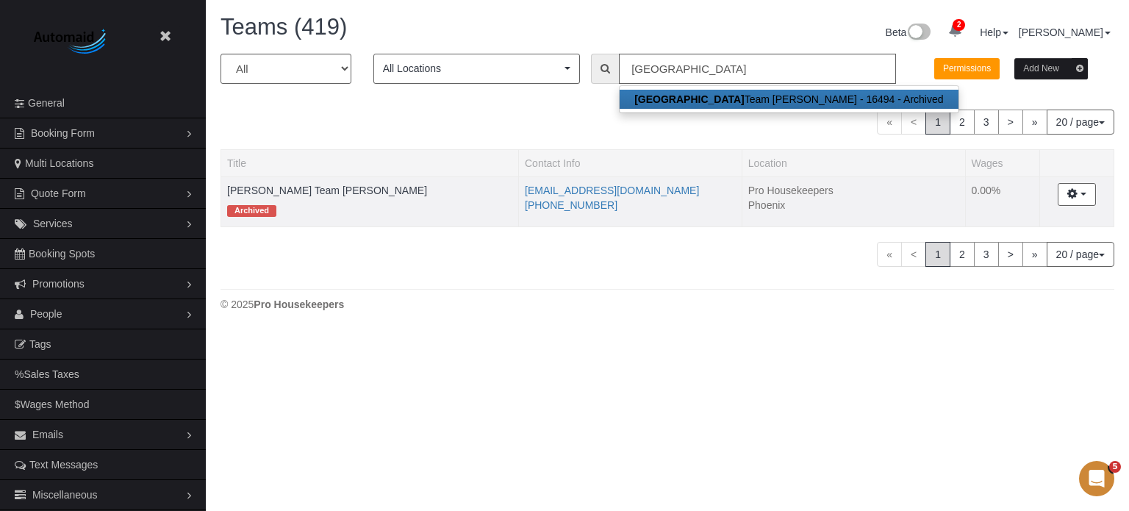
click at [290, 179] on td "Florence Team John Archived" at bounding box center [370, 201] width 298 height 50
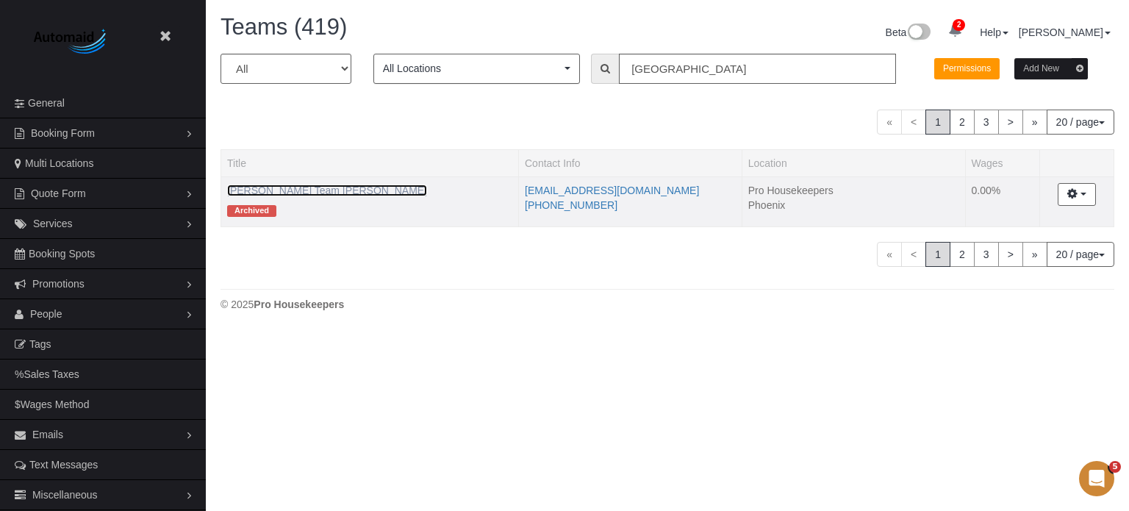
click at [294, 190] on link "Florence Team John" at bounding box center [327, 191] width 200 height 12
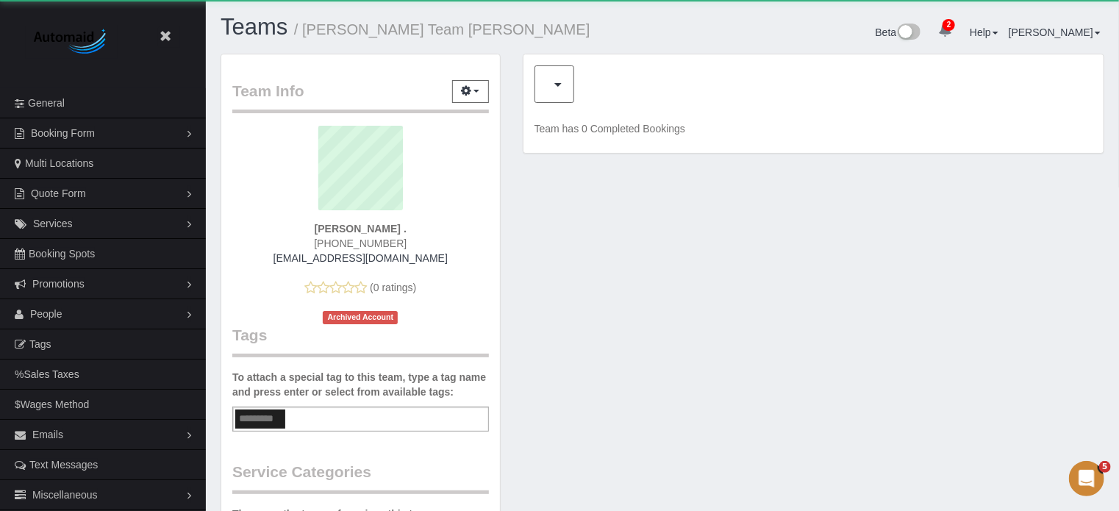
scroll to position [982, 1119]
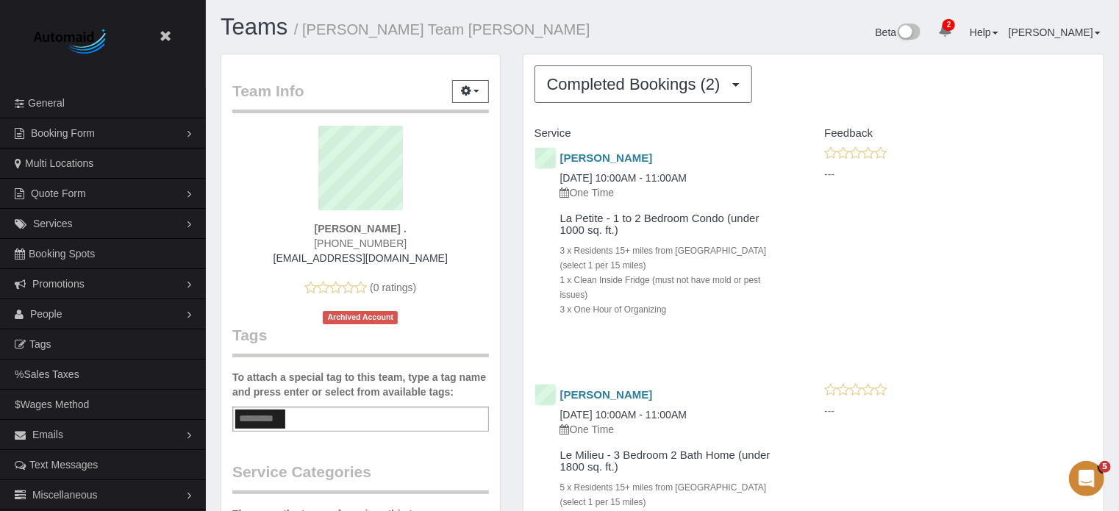
click at [365, 247] on span "(602) 638-0878" at bounding box center [360, 243] width 93 height 12
copy div "(602) 638-0878"
click at [506, 174] on div "Team Info Edit Contact Info Send Message Send Welcome Email Email Preferences V…" at bounding box center [361, 493] width 302 height 879
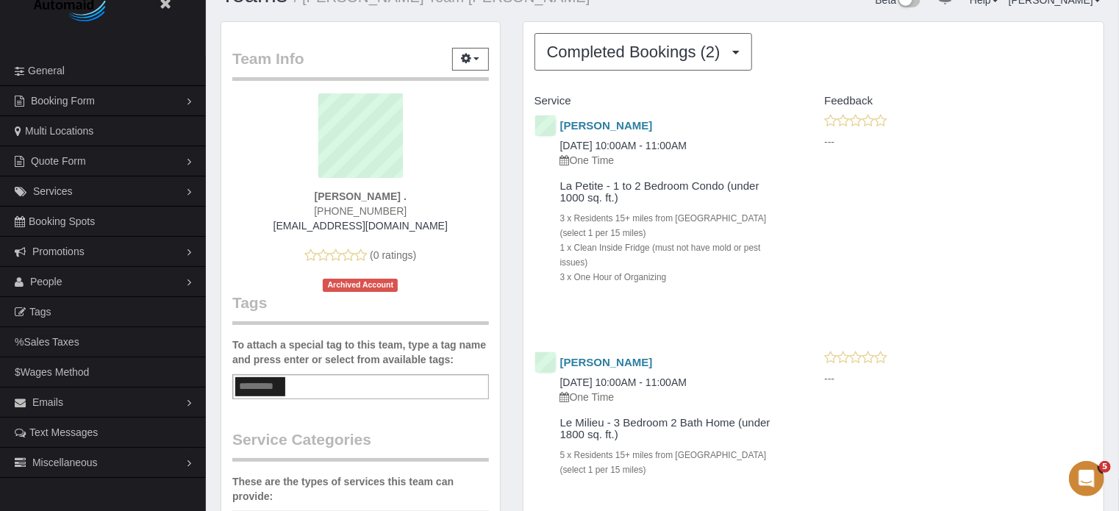
scroll to position [0, 0]
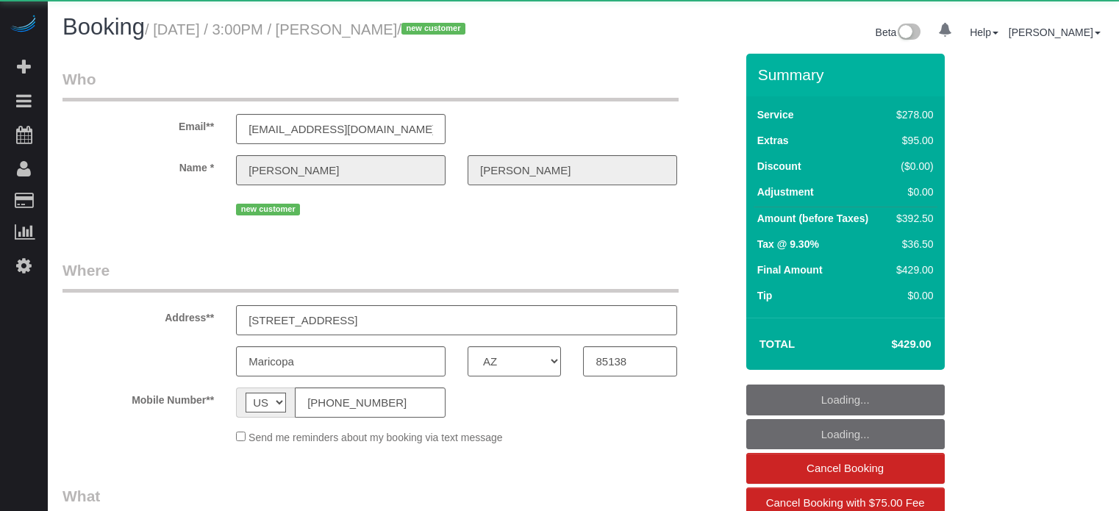
select select "AZ"
select select "object:704"
select select "5"
select select "number:9"
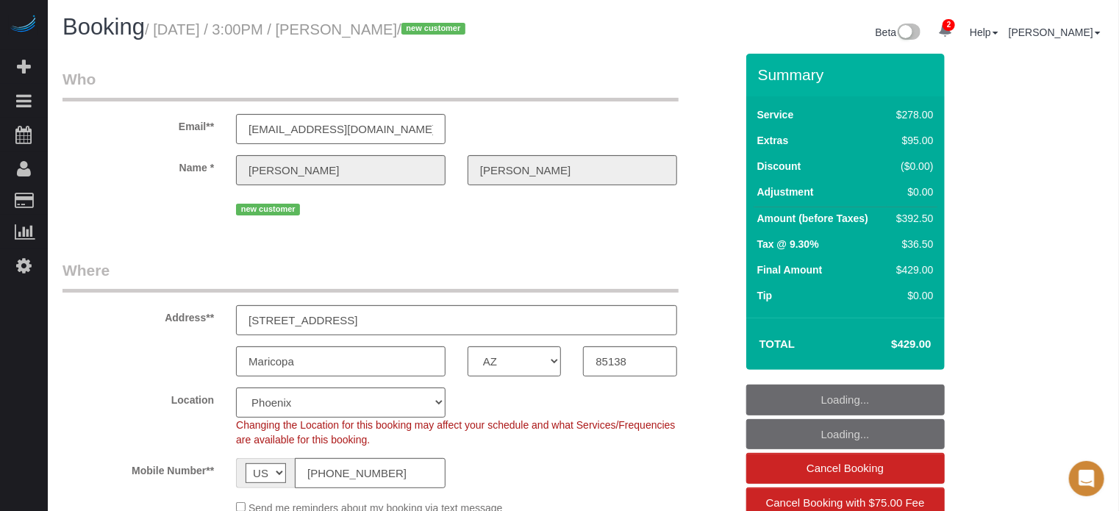
select select "object:866"
click at [712, 223] on fieldset "Who Email** [EMAIL_ADDRESS][DOMAIN_NAME] Name * [PERSON_NAME] new customer" at bounding box center [398, 149] width 673 height 162
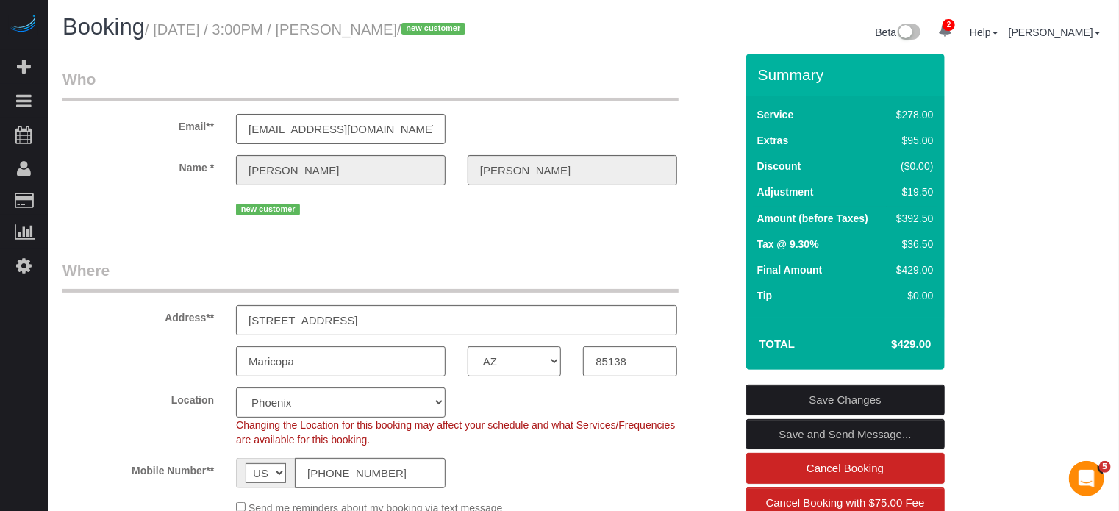
click at [721, 152] on sui-booking-customer "Email** [EMAIL_ADDRESS][DOMAIN_NAME] Name * [PERSON_NAME] new customer" at bounding box center [398, 143] width 673 height 151
drag, startPoint x: 760, startPoint y: 73, endPoint x: 932, endPoint y: 340, distance: 317.5
click at [932, 340] on div "Summary Service $278.00 Extras $95.00 Discount ($0.00) Adjustment $19.50 Amount…" at bounding box center [845, 212] width 199 height 316
click at [773, 177] on td "Discount" at bounding box center [821, 168] width 134 height 26
click at [765, 85] on div "Summary" at bounding box center [845, 81] width 199 height 31
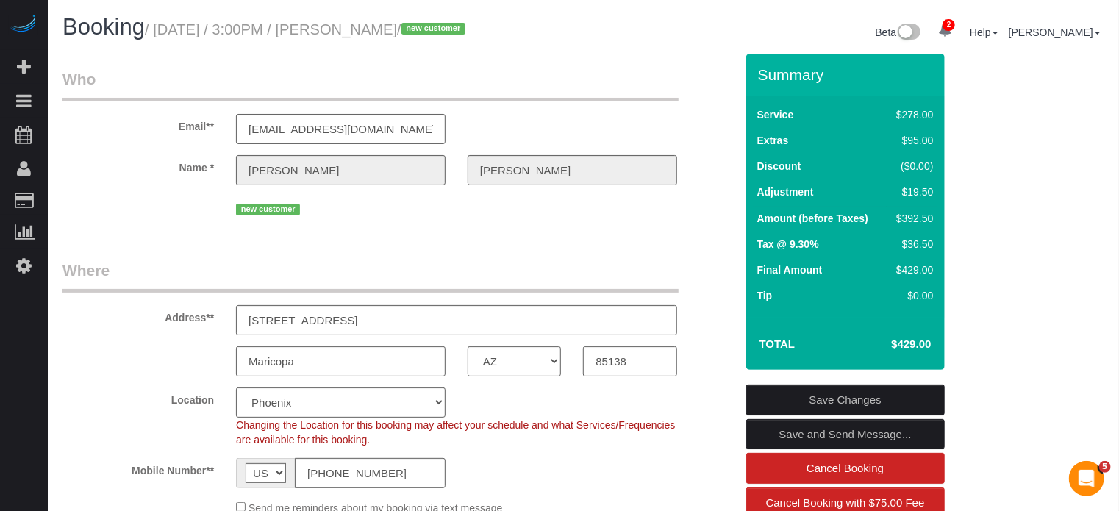
drag, startPoint x: 758, startPoint y: 76, endPoint x: 918, endPoint y: 344, distance: 312.2
click at [918, 344] on div "Summary Service $278.00 Extras $95.00 Discount ($0.00) Adjustment $19.50 Amount…" at bounding box center [845, 212] width 199 height 316
click at [918, 344] on h4 "$429.00" at bounding box center [889, 344] width 84 height 12
drag, startPoint x: 915, startPoint y: 345, endPoint x: 755, endPoint y: 82, distance: 307.8
click at [755, 82] on div "Summary Service $278.00 Extras $95.00 Discount ($0.00) Adjustment $19.50 Amount…" at bounding box center [845, 212] width 199 height 316
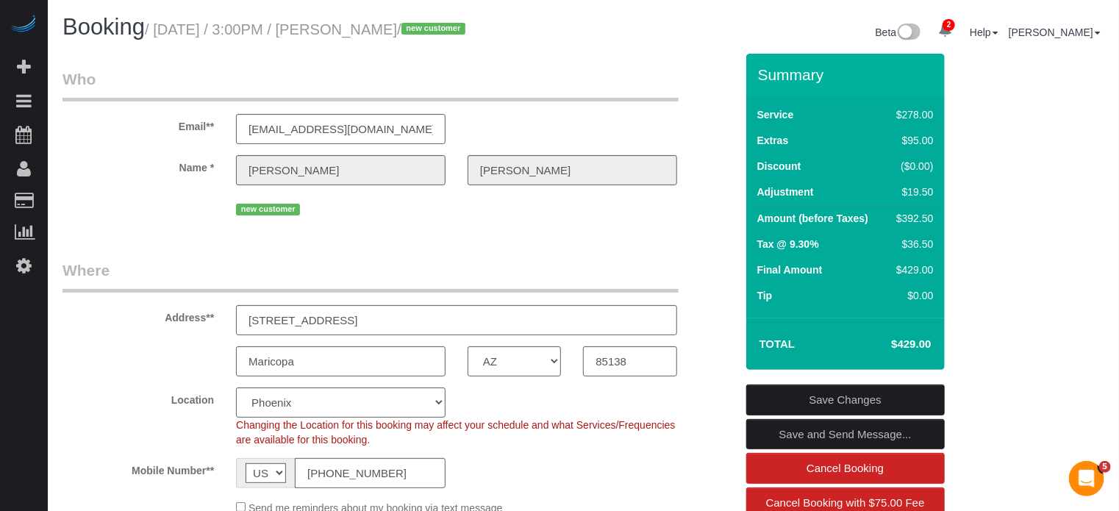
click at [762, 72] on h3 "Summary" at bounding box center [847, 74] width 179 height 17
drag, startPoint x: 757, startPoint y: 73, endPoint x: 914, endPoint y: 342, distance: 311.4
click at [914, 342] on div "Summary Service $278.00 Extras $95.00 Discount ($0.00) Adjustment $19.50 Amount…" at bounding box center [845, 212] width 199 height 316
click at [776, 106] on td "Service" at bounding box center [821, 117] width 134 height 26
drag, startPoint x: 758, startPoint y: 74, endPoint x: 912, endPoint y: 344, distance: 310.5
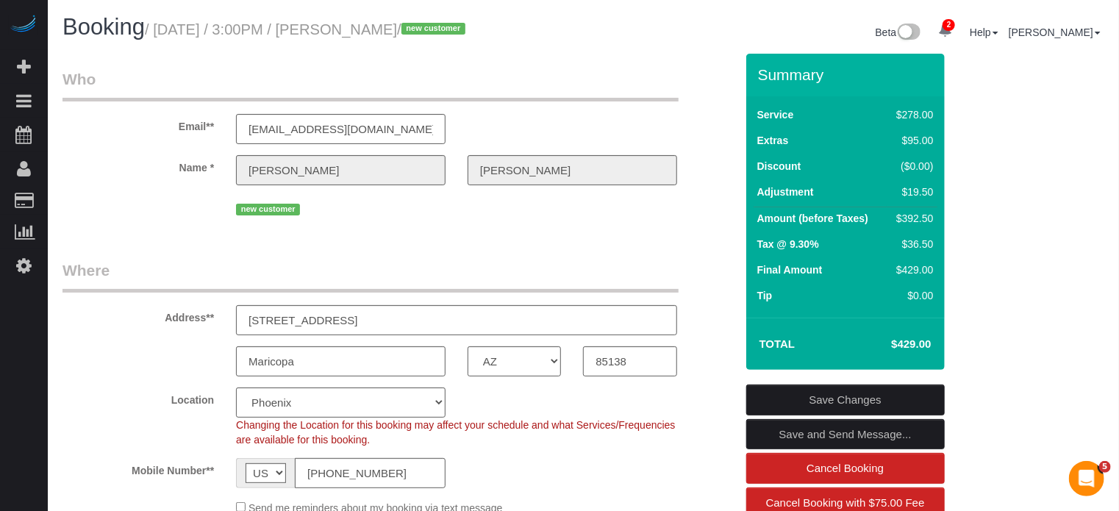
click at [912, 344] on div "Summary Service $278.00 Extras $95.00 Discount ($0.00) Adjustment $19.50 Amount…" at bounding box center [845, 212] width 199 height 316
click at [912, 344] on h4 "$429.00" at bounding box center [889, 344] width 84 height 12
click at [31, 267] on icon at bounding box center [23, 266] width 15 height 18
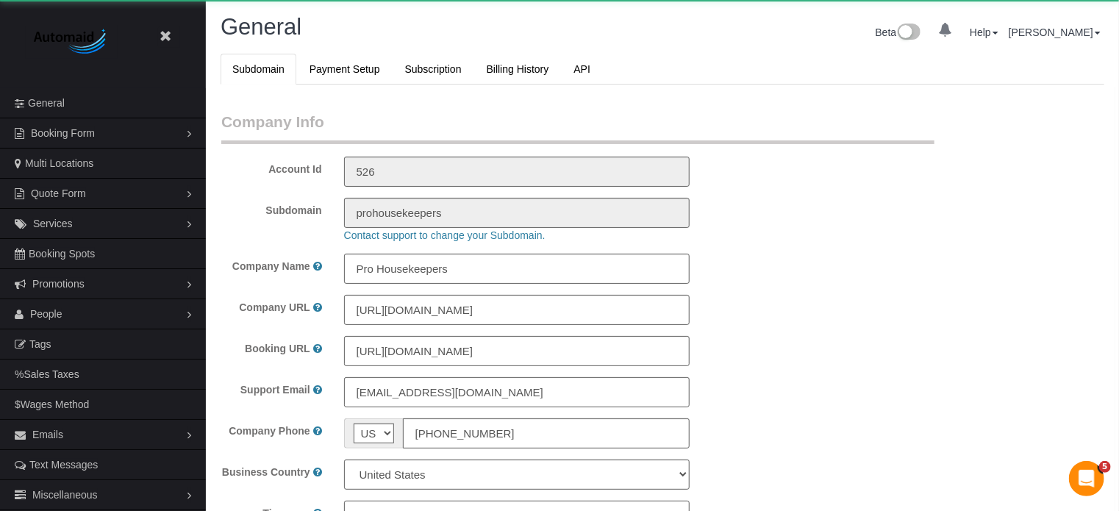
select select "1"
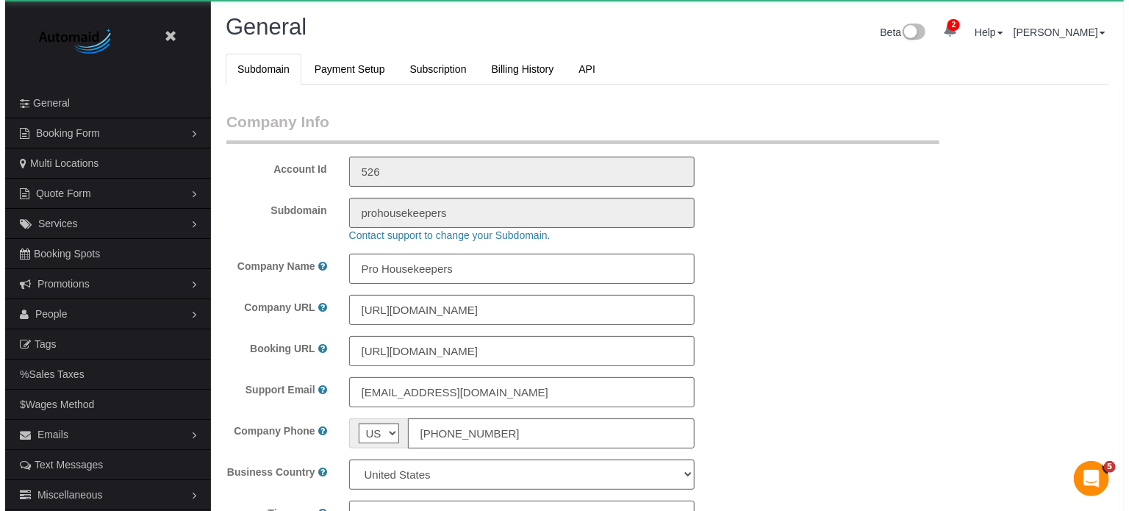
scroll to position [3269, 1119]
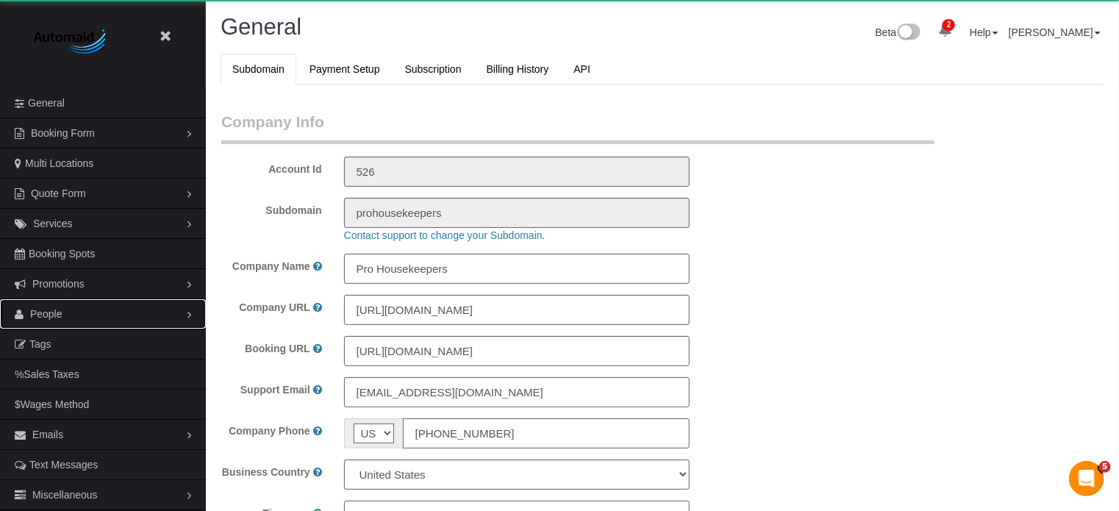
click at [42, 312] on span "People" at bounding box center [46, 314] width 32 height 12
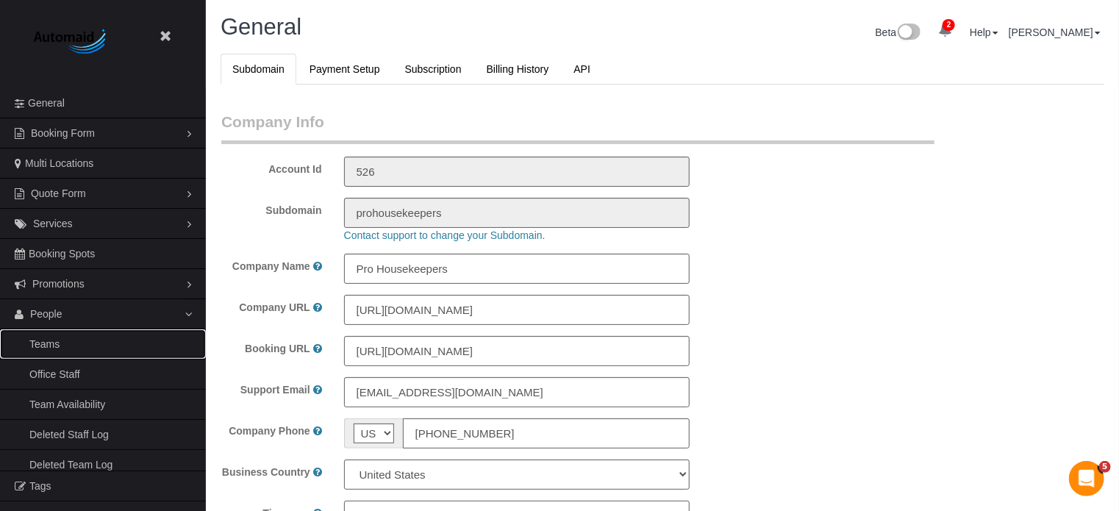
click at [76, 347] on link "Teams" at bounding box center [103, 343] width 206 height 29
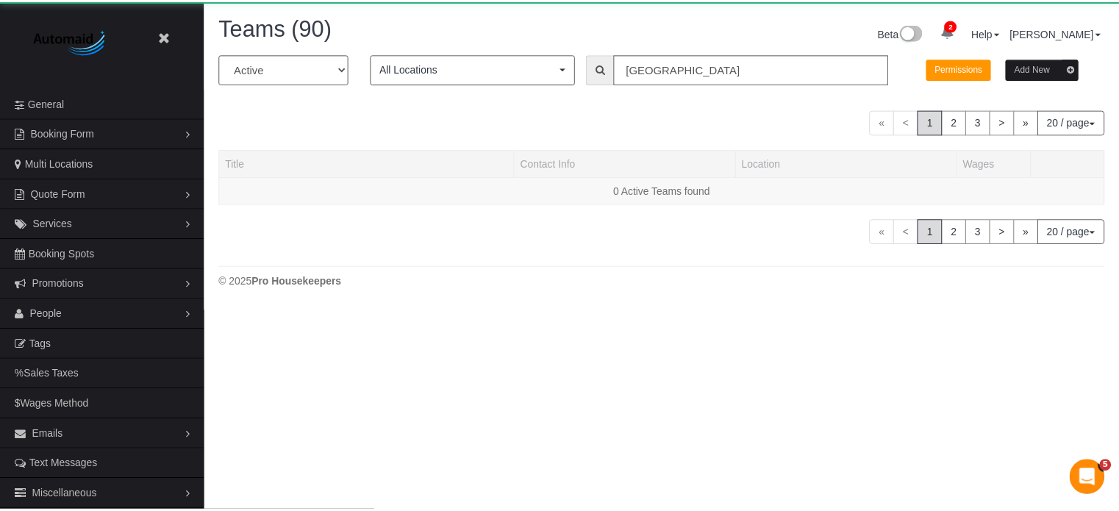
scroll to position [309, 1129]
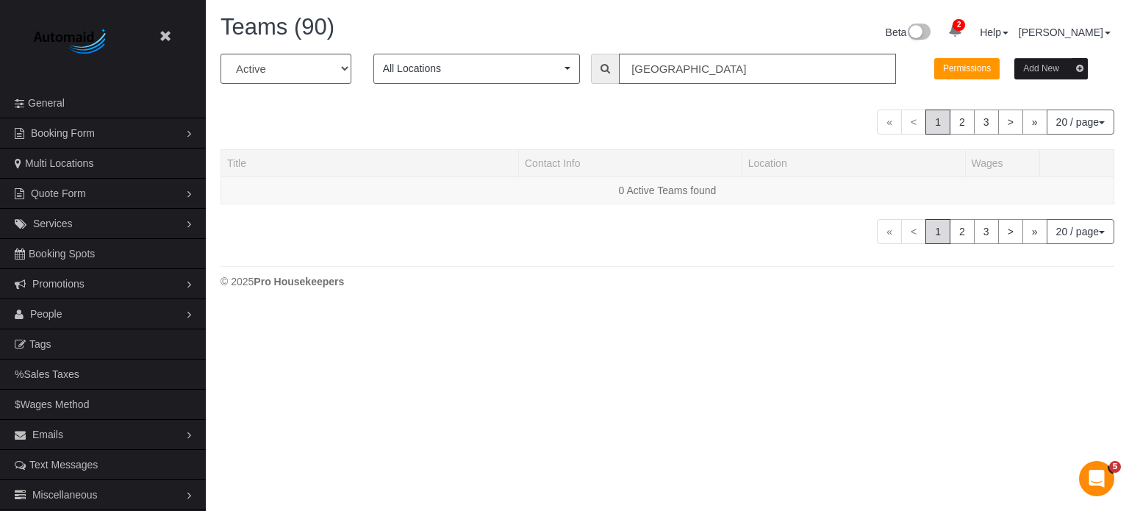
click at [638, 238] on div "« < 1 2 3 > » 20 / page 10 / page 20 / page 30 / page 40 / page 50 / page 100 /…" at bounding box center [668, 231] width 894 height 25
click at [50, 311] on span "People" at bounding box center [46, 314] width 32 height 12
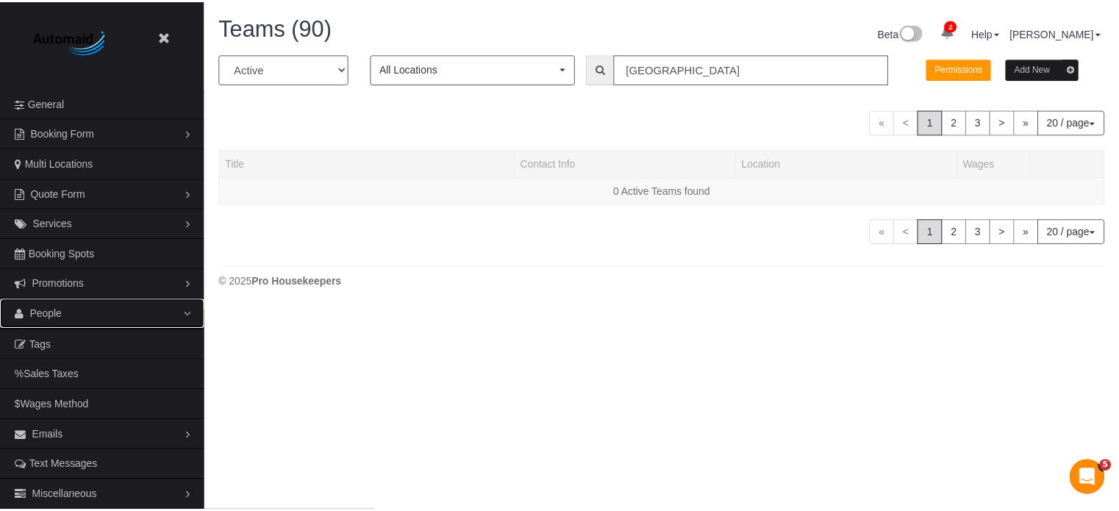
scroll to position [309, 1119]
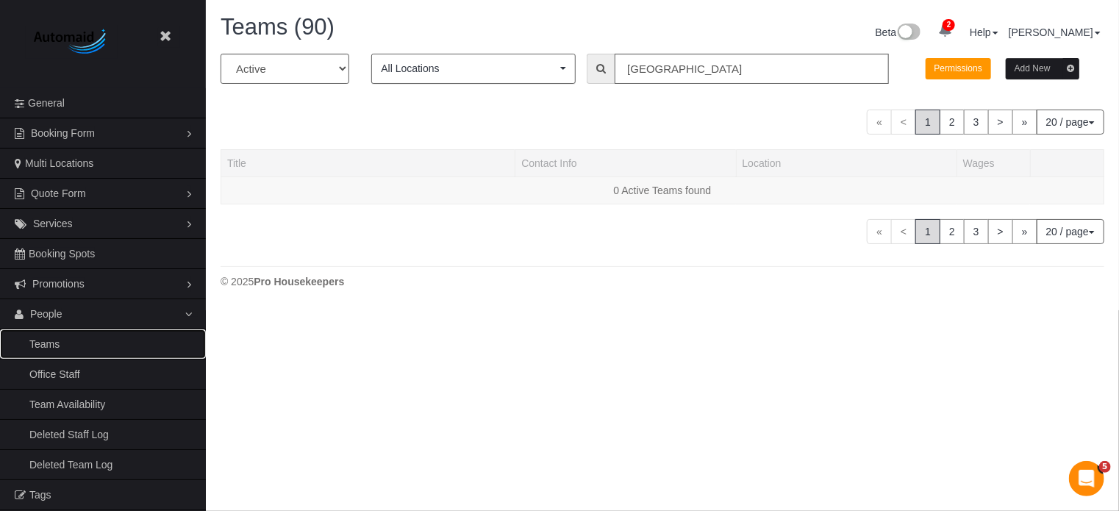
click at [44, 340] on link "Teams" at bounding box center [103, 343] width 206 height 29
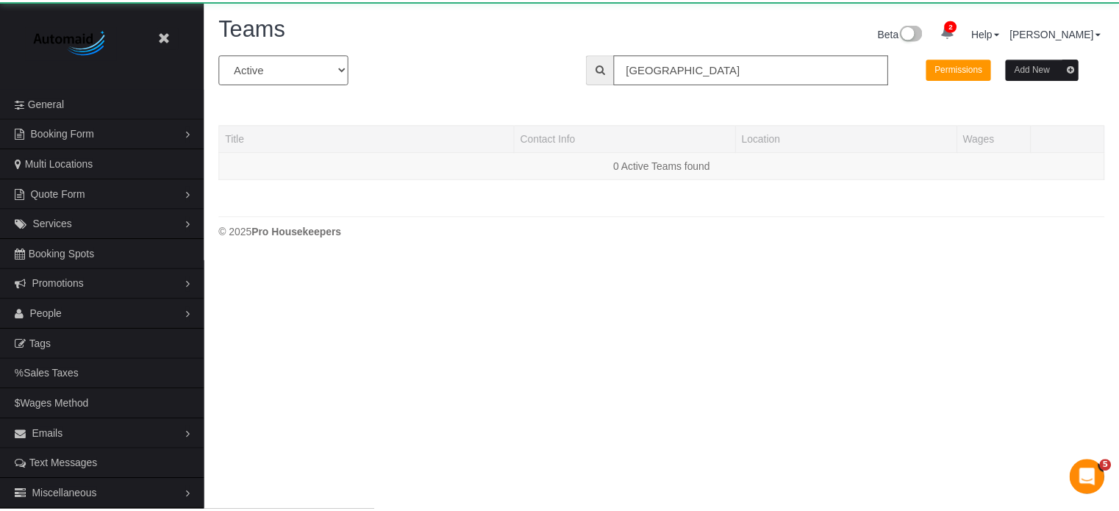
scroll to position [309, 1129]
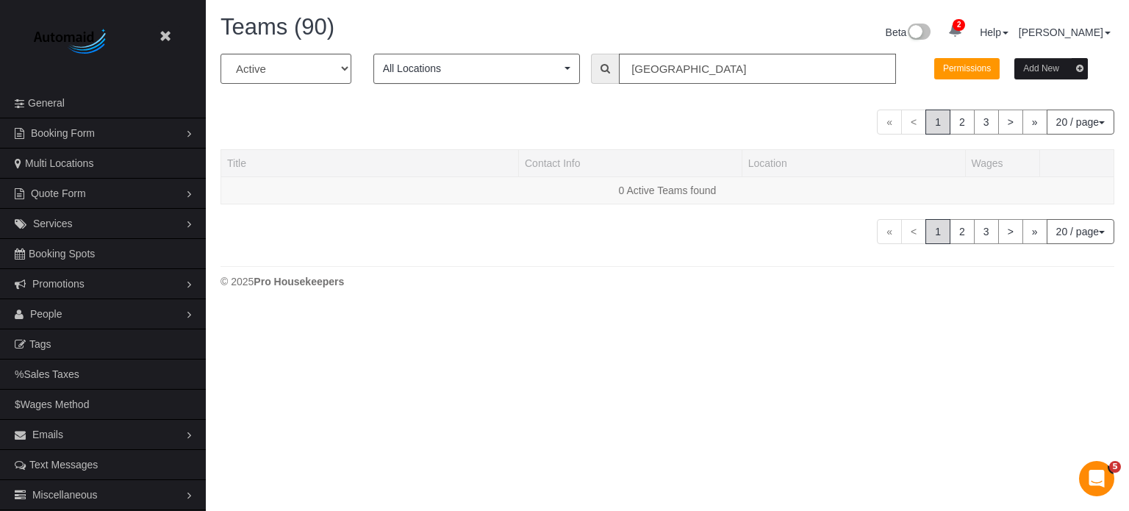
click at [394, 112] on div "« < 1 2 3 > » 20 / page 10 / page 20 / page 30 / page 40 / page 50 / page 100 /…" at bounding box center [668, 122] width 894 height 25
click at [612, 118] on div "« < 1 2 3 > » 20 / page 10 / page 20 / page 30 / page 40 / page 50 / page 100 /…" at bounding box center [668, 122] width 894 height 25
drag, startPoint x: 562, startPoint y: 115, endPoint x: 626, endPoint y: 115, distance: 64.0
click at [626, 115] on div "« < 1 2 3 > » 20 / page 10 / page 20 / page 30 / page 40 / page 50 / page 100 /…" at bounding box center [668, 122] width 894 height 25
drag, startPoint x: 654, startPoint y: 115, endPoint x: 533, endPoint y: 107, distance: 120.9
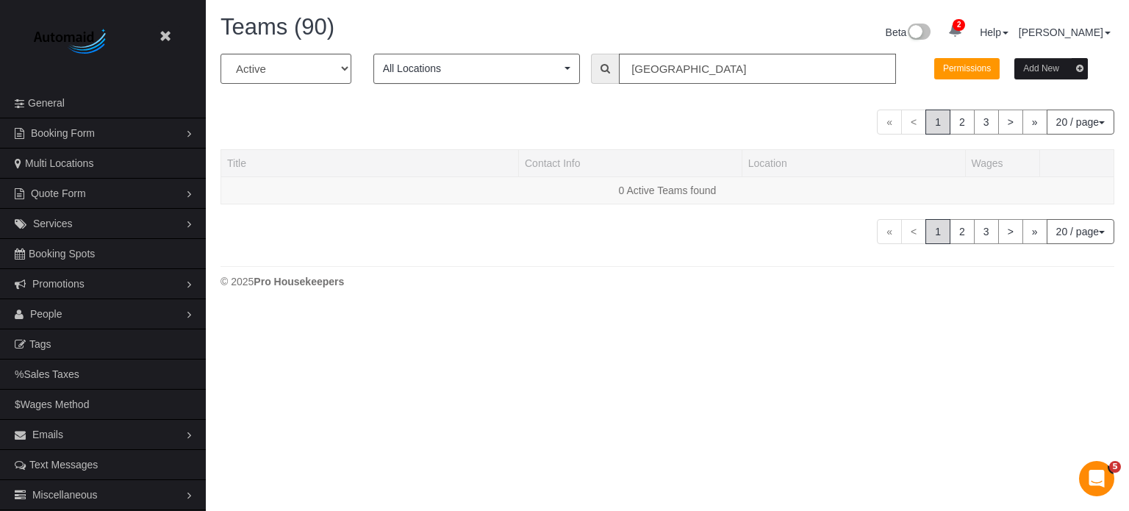
click at [533, 107] on div "All Active Archived All Locations All Locations Active Locations Pro Housekeepe…" at bounding box center [668, 149] width 894 height 190
drag, startPoint x: 535, startPoint y: 99, endPoint x: 648, endPoint y: 132, distance: 118.0
click at [648, 132] on div "All Active Archived All Locations All Locations Active Locations Pro Housekeepe…" at bounding box center [668, 149] width 894 height 190
click at [648, 132] on div "« < 1 2 3 > » 20 / page 10 / page 20 / page 30 / page 40 / page 50 / page 100 /…" at bounding box center [668, 122] width 894 height 25
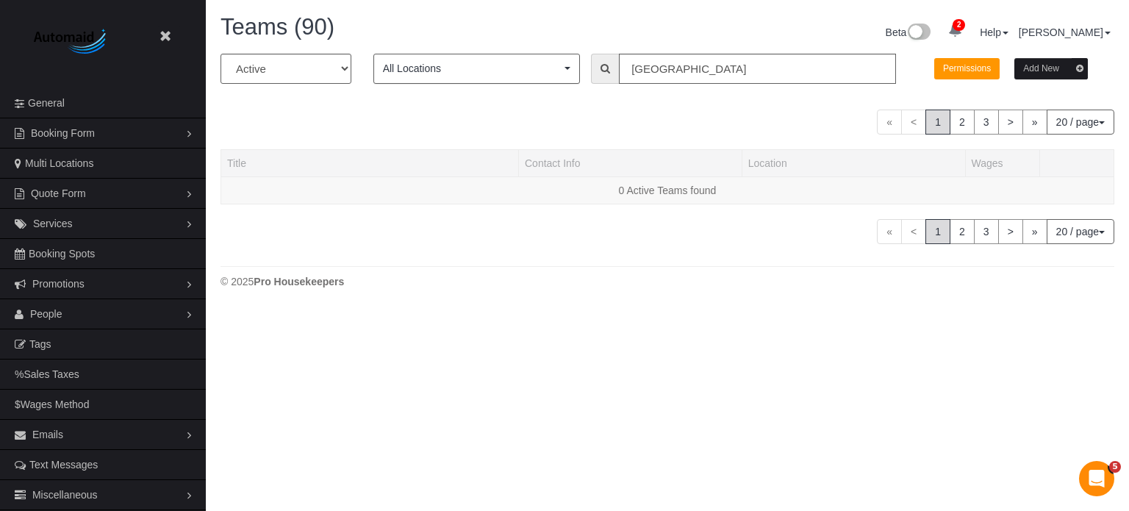
drag, startPoint x: 632, startPoint y: 135, endPoint x: 362, endPoint y: 37, distance: 287.5
click at [362, 37] on div "Teams (90) Beta 2 Your Notifications You have 0 alerts × You have 19 to charge …" at bounding box center [667, 155] width 923 height 310
click at [362, 37] on h1 "Teams (90)" at bounding box center [439, 27] width 436 height 25
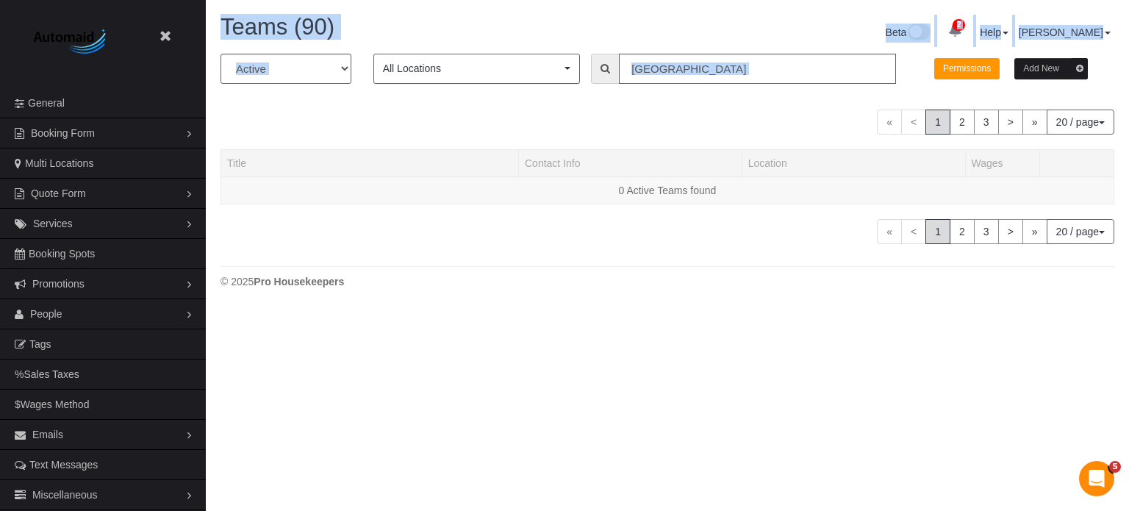
drag, startPoint x: 224, startPoint y: 21, endPoint x: 614, endPoint y: 118, distance: 402.1
click at [614, 118] on div "Teams (90) Beta 2 Your Notifications You have 0 alerts × You have 19 to charge …" at bounding box center [667, 155] width 923 height 310
click at [614, 118] on div "« < 1 2 3 > » 20 / page 10 / page 20 / page 30 / page 40 / page 50 / page 100 /…" at bounding box center [668, 122] width 894 height 25
drag, startPoint x: 226, startPoint y: 23, endPoint x: 410, endPoint y: 49, distance: 185.7
click at [410, 49] on div "Teams (90) Beta 2 Your Notifications You have 0 alerts × You have 19 to charge …" at bounding box center [668, 34] width 916 height 39
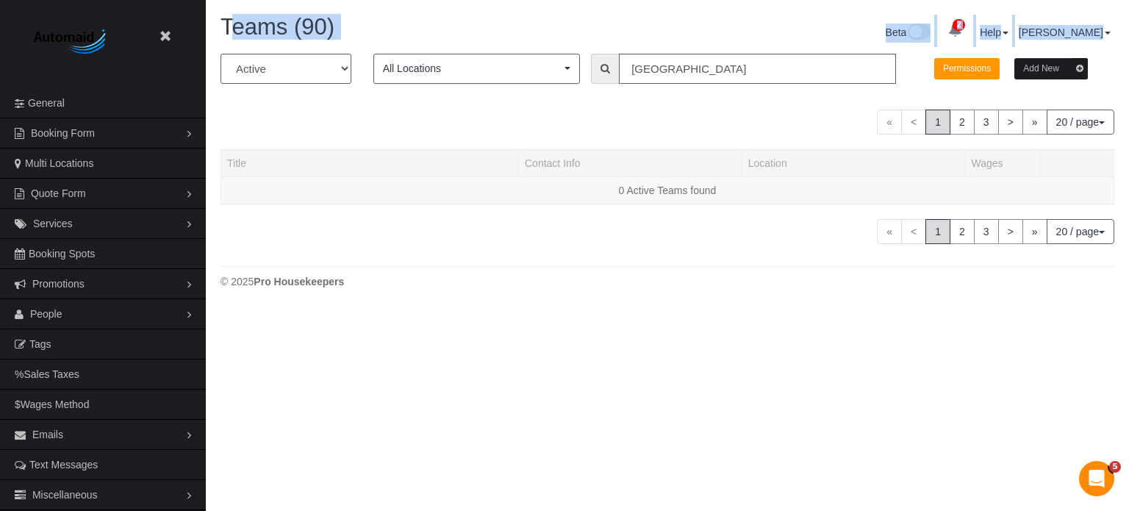
click at [360, 35] on h1 "Teams (90)" at bounding box center [439, 27] width 436 height 25
drag, startPoint x: 221, startPoint y: 21, endPoint x: 349, endPoint y: 37, distance: 129.6
click at [349, 37] on h1 "Teams (90)" at bounding box center [439, 27] width 436 height 25
click at [311, 31] on span "Teams (90)" at bounding box center [278, 27] width 114 height 26
drag, startPoint x: 221, startPoint y: 25, endPoint x: 362, endPoint y: 25, distance: 140.4
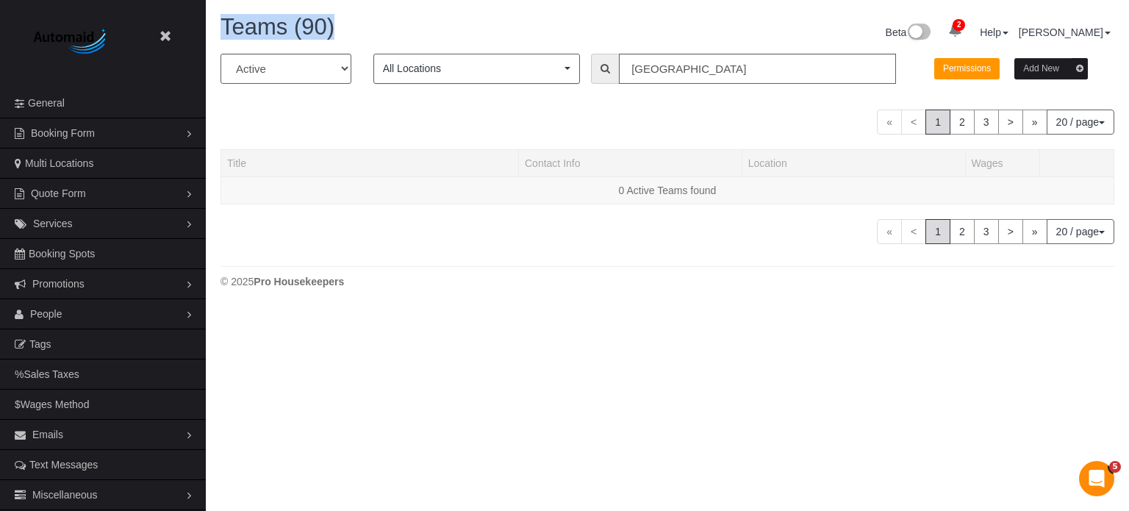
click at [362, 25] on h1 "Teams (90)" at bounding box center [439, 27] width 436 height 25
drag, startPoint x: 221, startPoint y: 23, endPoint x: 388, endPoint y: 39, distance: 168.4
click at [388, 39] on h1 "Teams (90)" at bounding box center [439, 27] width 436 height 25
click at [509, 117] on div "« < 1 2 3 > » 20 / page 10 / page 20 / page 30 / page 40 / page 50 / page 100 /…" at bounding box center [668, 122] width 894 height 25
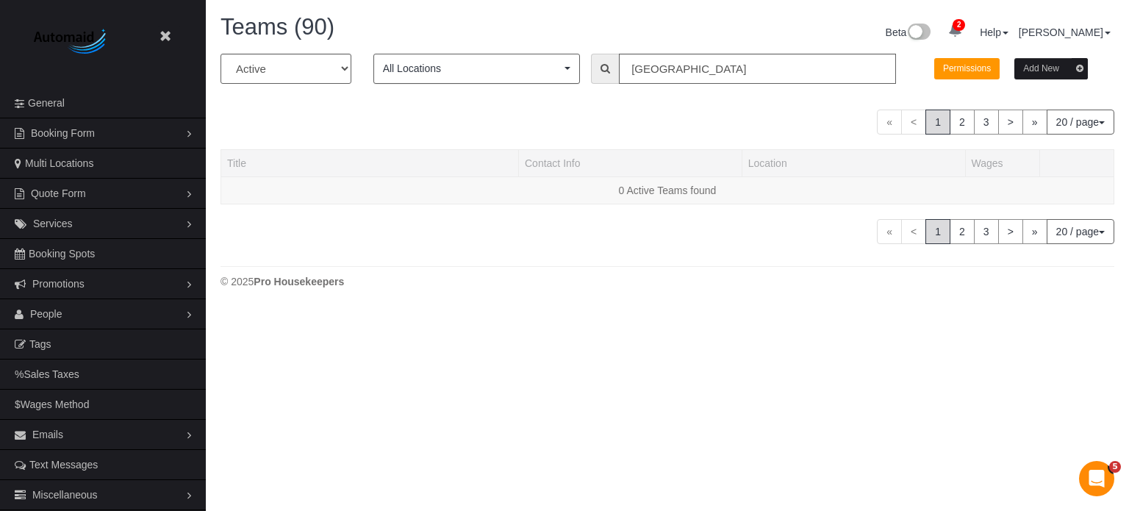
click at [592, 110] on div "« < 1 2 3 > » 20 / page 10 / page 20 / page 30 / page 40 / page 50 / page 100 /…" at bounding box center [668, 122] width 894 height 25
click at [43, 312] on span "People" at bounding box center [46, 314] width 32 height 12
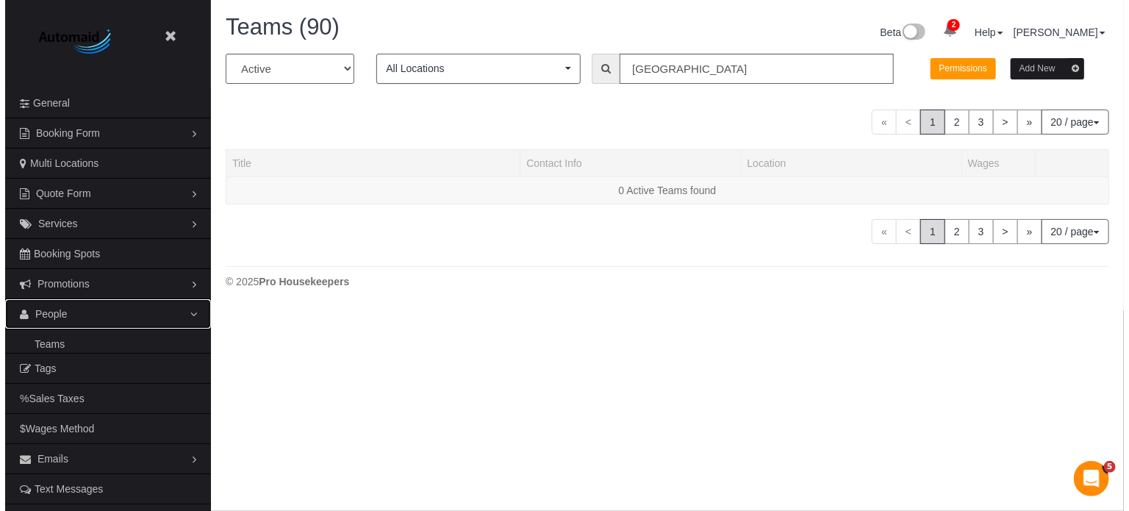
scroll to position [73216, 72406]
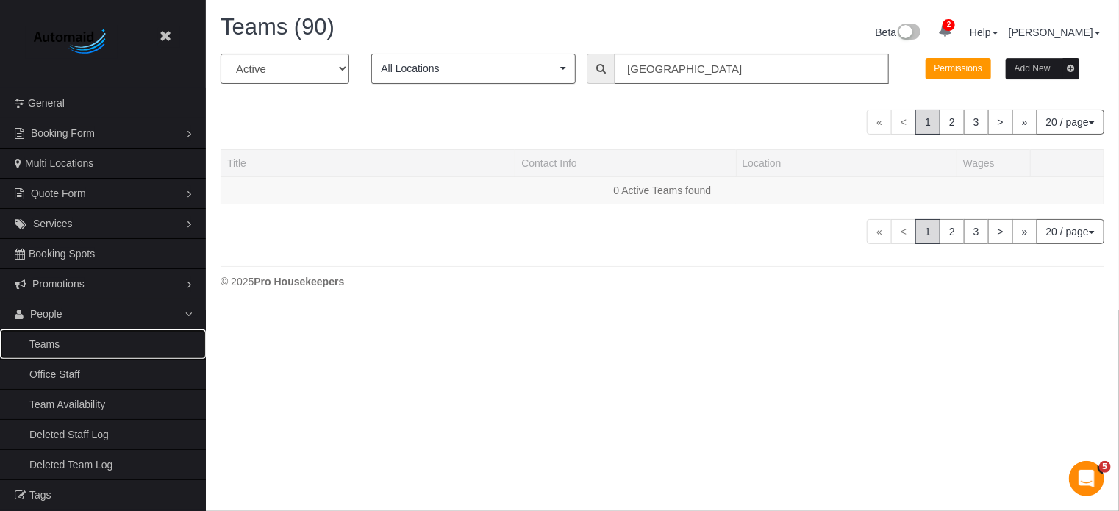
click at [51, 341] on link "Teams" at bounding box center [103, 343] width 206 height 29
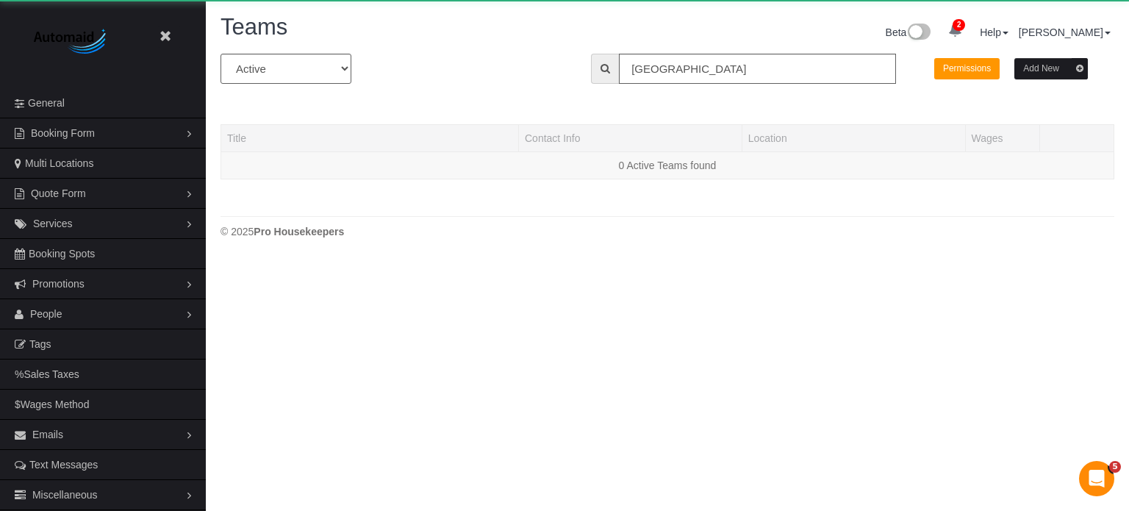
scroll to position [309, 1129]
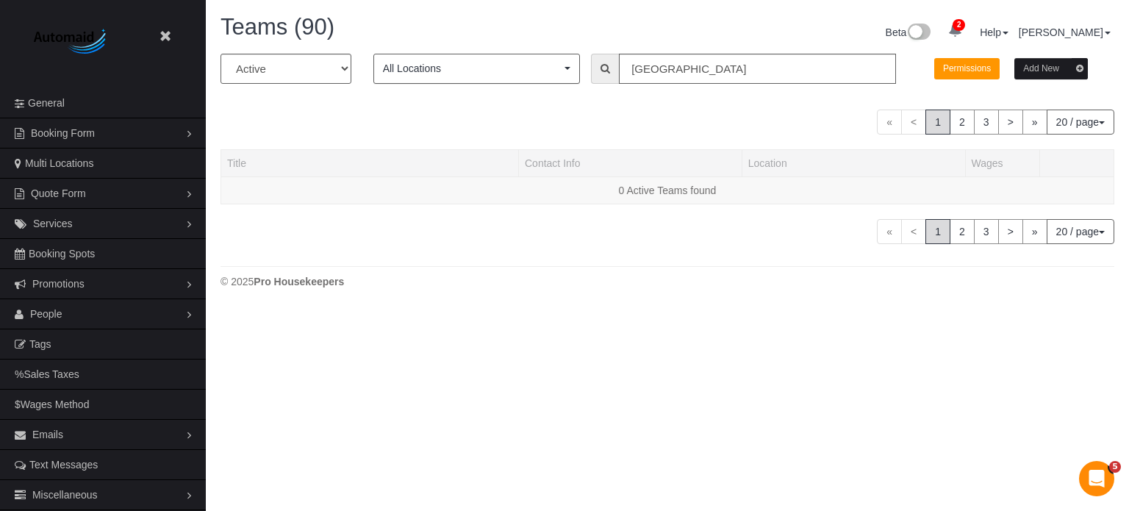
click at [589, 296] on div "Teams (90) Beta 2 Your Notifications You have 0 alerts × You have 19 to charge …" at bounding box center [667, 155] width 923 height 310
drag, startPoint x: 221, startPoint y: 24, endPoint x: 337, endPoint y: 24, distance: 115.4
click at [337, 24] on h1 "Teams (90)" at bounding box center [439, 27] width 436 height 25
drag, startPoint x: 221, startPoint y: 26, endPoint x: 374, endPoint y: 25, distance: 153.7
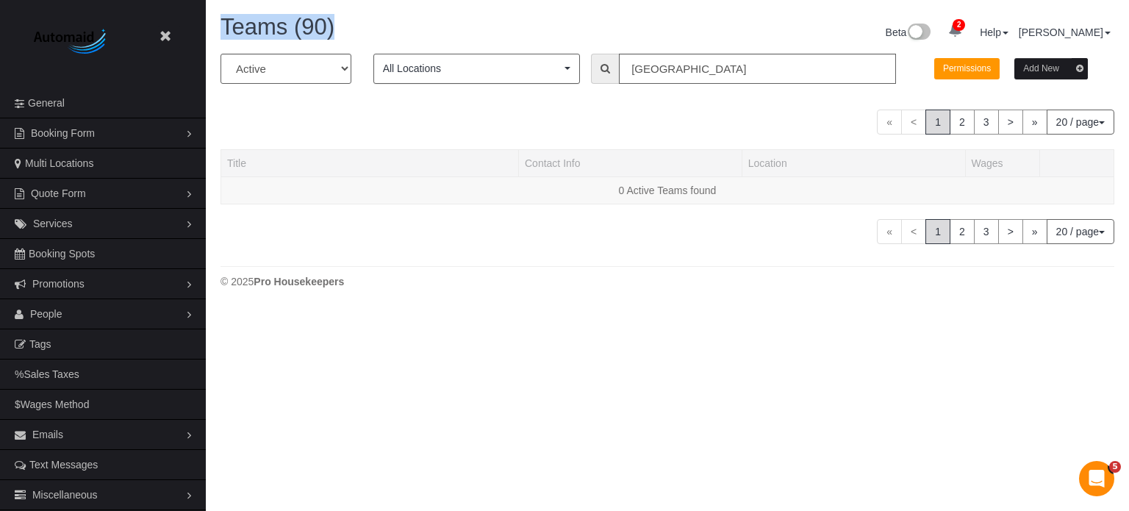
click at [374, 25] on h1 "Teams (90)" at bounding box center [439, 27] width 436 height 25
drag, startPoint x: 360, startPoint y: 26, endPoint x: 221, endPoint y: 32, distance: 138.4
click at [221, 32] on h1 "Teams (90)" at bounding box center [439, 27] width 436 height 25
click at [221, 32] on span "Teams (90)" at bounding box center [278, 27] width 114 height 26
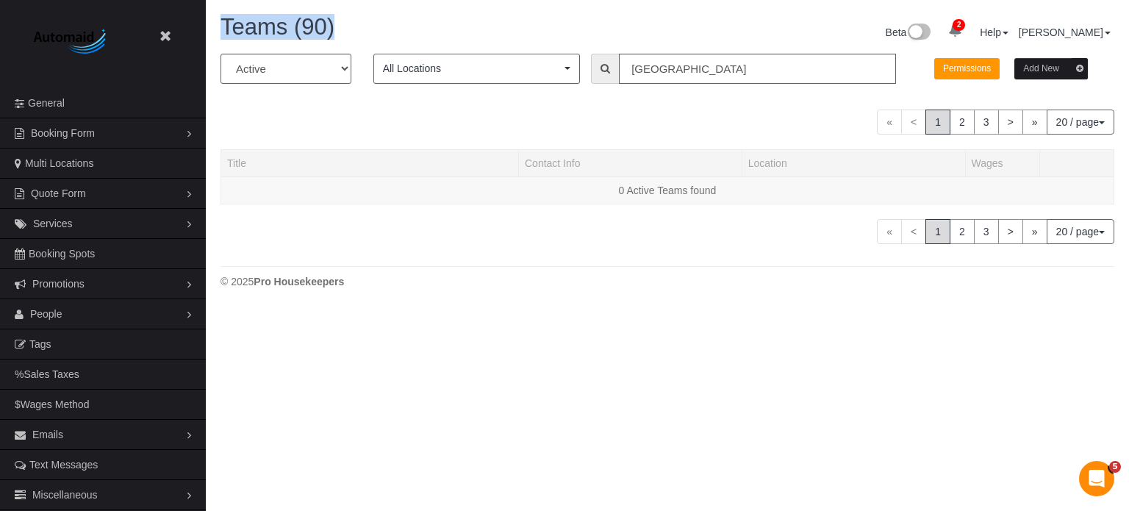
drag, startPoint x: 221, startPoint y: 32, endPoint x: 341, endPoint y: 25, distance: 120.0
click at [341, 25] on h1 "Teams (90)" at bounding box center [439, 27] width 436 height 25
drag, startPoint x: 347, startPoint y: 26, endPoint x: 207, endPoint y: 26, distance: 140.4
click at [207, 26] on div "Teams (90) Beta 2 Your Notifications You have 0 alerts × You have 19 to charge …" at bounding box center [667, 155] width 923 height 310
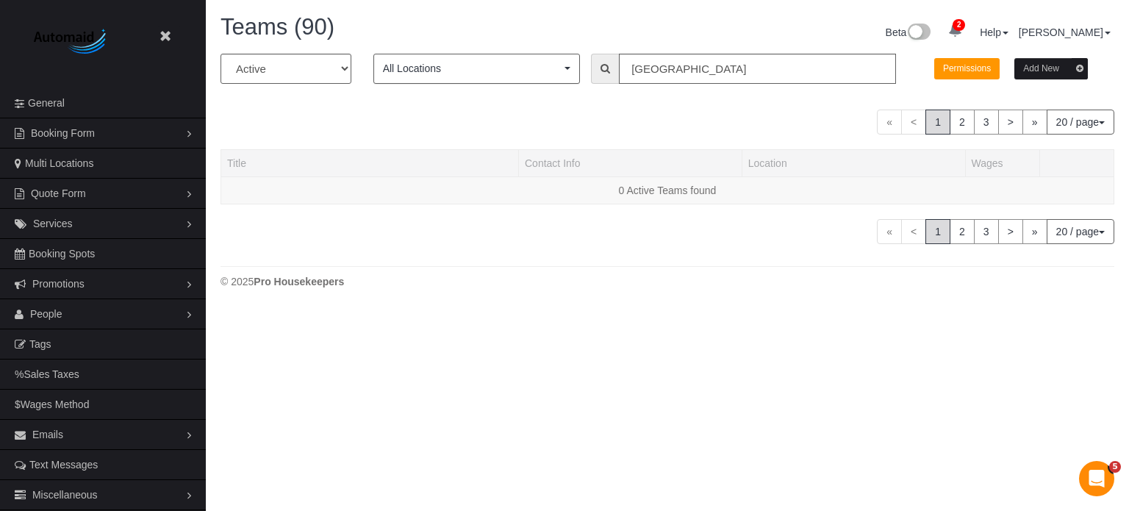
click at [225, 24] on span "Teams (90)" at bounding box center [278, 27] width 114 height 26
drag, startPoint x: 224, startPoint y: 23, endPoint x: 350, endPoint y: 23, distance: 126.5
click at [350, 23] on h1 "Teams (90)" at bounding box center [439, 27] width 436 height 25
drag, startPoint x: 350, startPoint y: 23, endPoint x: 226, endPoint y: 23, distance: 123.5
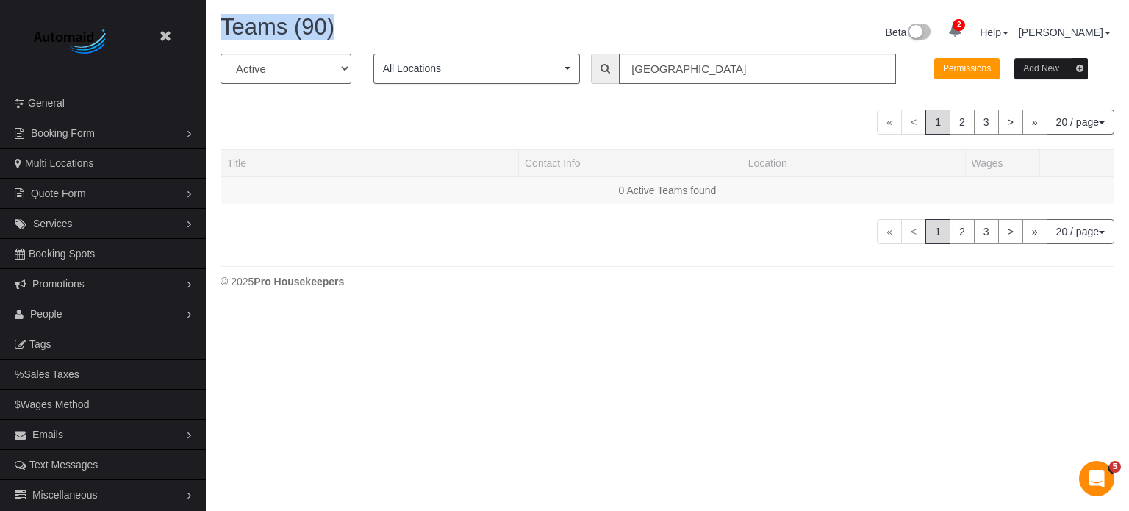
click at [226, 23] on h1 "Teams (90)" at bounding box center [439, 27] width 436 height 25
click at [226, 23] on span "Teams (90)" at bounding box center [278, 27] width 114 height 26
drag, startPoint x: 222, startPoint y: 23, endPoint x: 368, endPoint y: 23, distance: 145.6
click at [368, 23] on h1 "Teams (90)" at bounding box center [439, 27] width 436 height 25
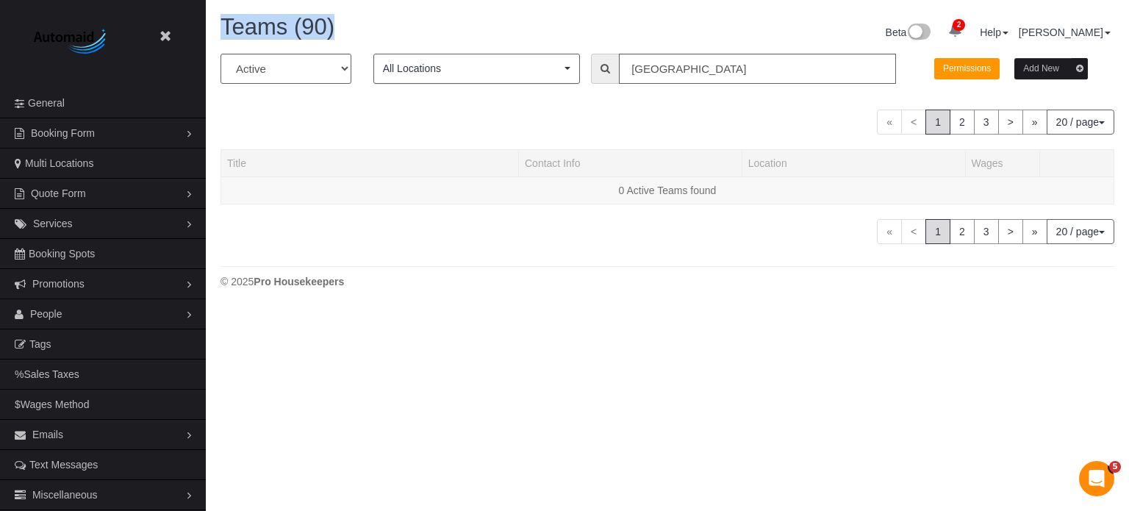
drag, startPoint x: 348, startPoint y: 25, endPoint x: 224, endPoint y: 26, distance: 124.3
click at [224, 26] on h1 "Teams (90)" at bounding box center [439, 27] width 436 height 25
click at [224, 26] on span "Teams (90)" at bounding box center [278, 27] width 114 height 26
drag, startPoint x: 226, startPoint y: 24, endPoint x: 391, endPoint y: 24, distance: 164.7
click at [391, 24] on h1 "Teams (90)" at bounding box center [439, 27] width 436 height 25
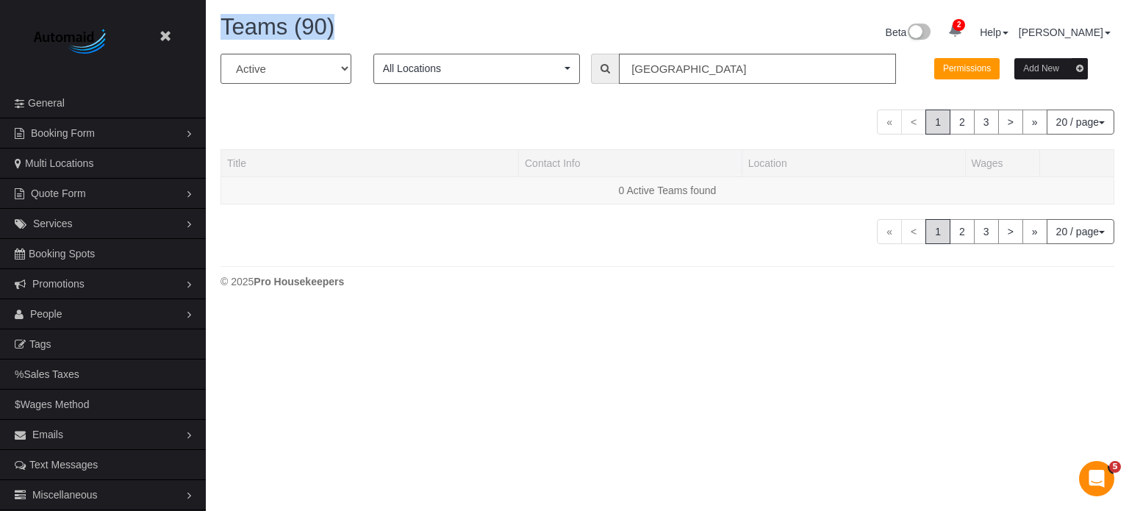
click at [391, 24] on h1 "Teams (90)" at bounding box center [439, 27] width 436 height 25
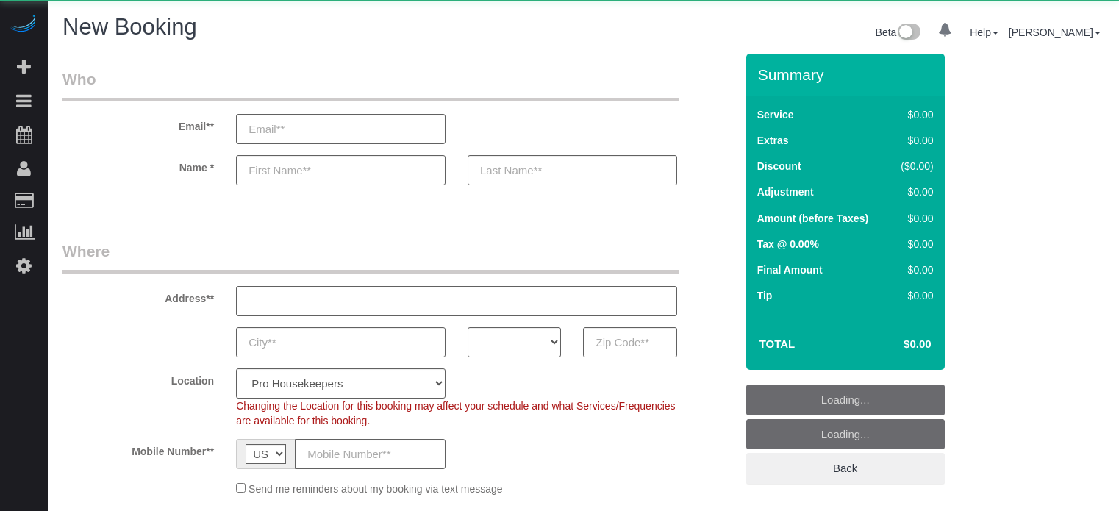
select select "number:9"
select select "object:1243"
select select "4"
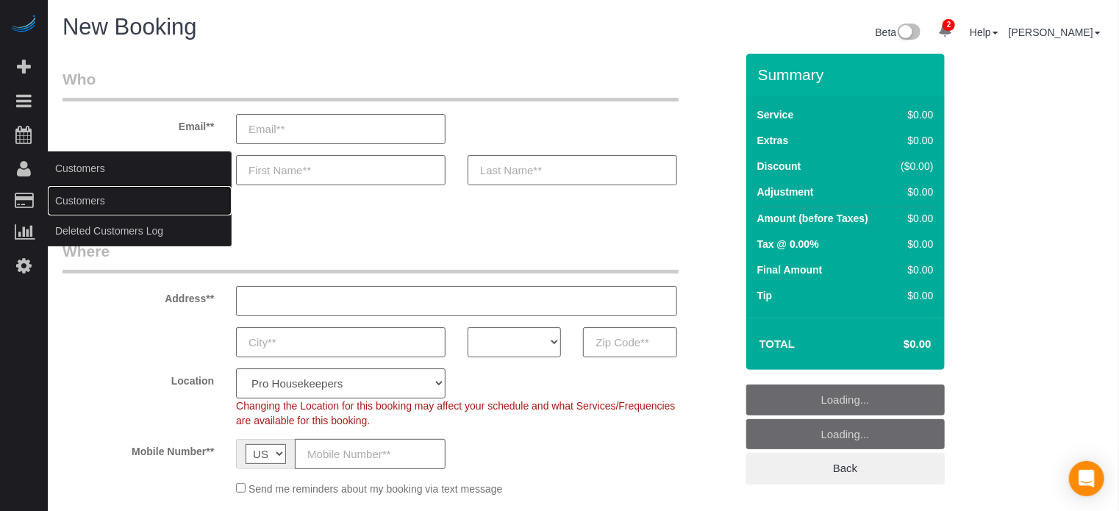
click at [88, 201] on link "Customers" at bounding box center [140, 200] width 184 height 29
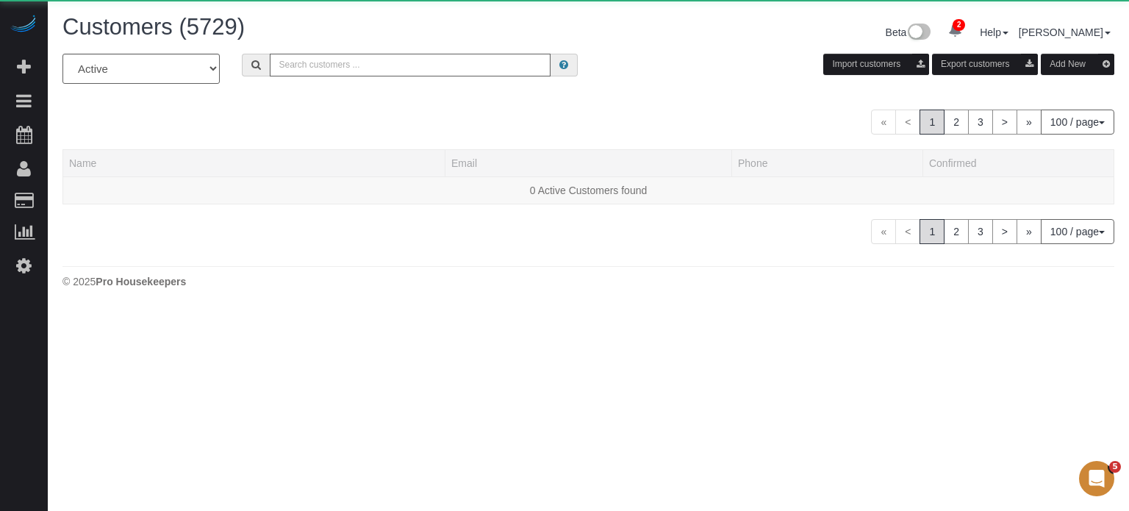
click at [309, 58] on input "text" at bounding box center [410, 65] width 281 height 23
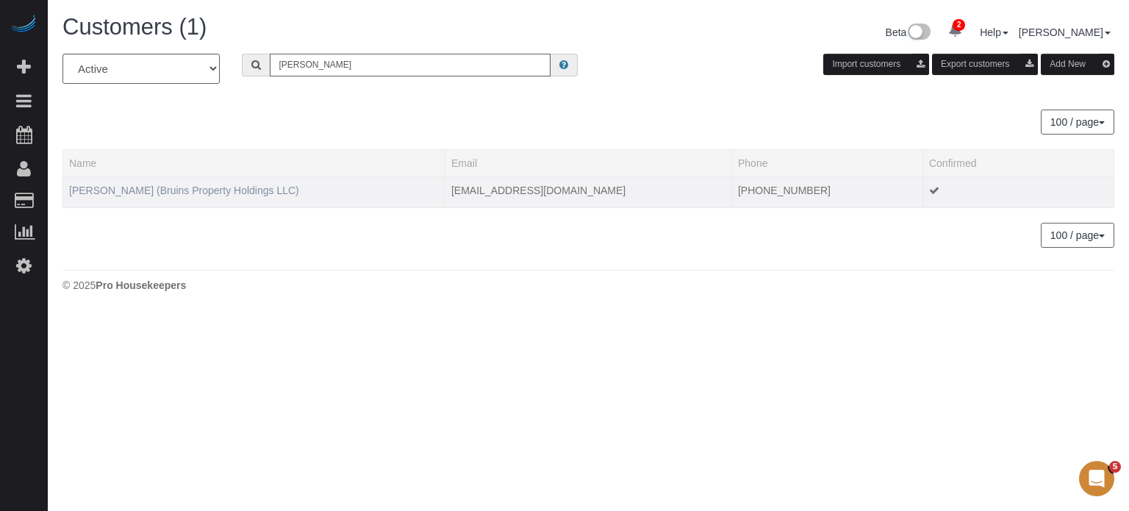
type input "[PERSON_NAME]"
click at [160, 187] on link "[PERSON_NAME] (Bruins Property Holdings LLC)" at bounding box center [184, 191] width 230 height 12
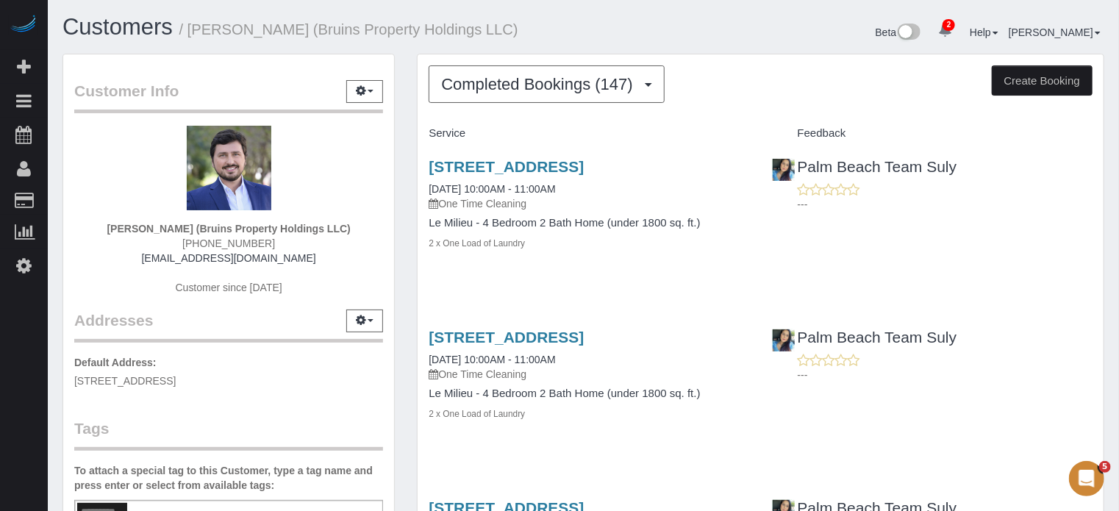
click at [241, 243] on span "[PHONE_NUMBER]" at bounding box center [228, 243] width 93 height 12
copy div "[PHONE_NUMBER]"
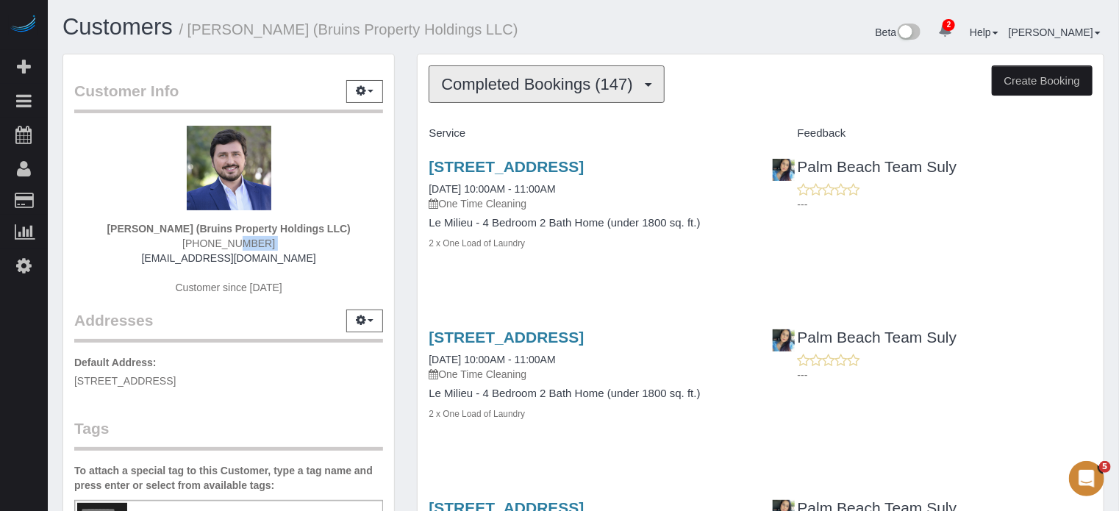
click at [516, 82] on span "Completed Bookings (147)" at bounding box center [540, 84] width 199 height 18
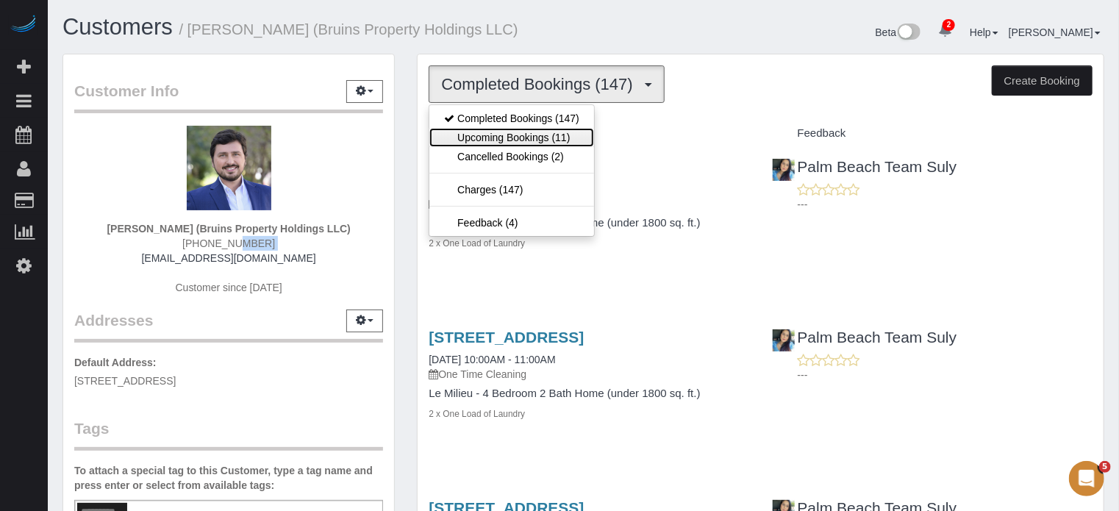
click at [518, 134] on link "Upcoming Bookings (11)" at bounding box center [511, 137] width 165 height 19
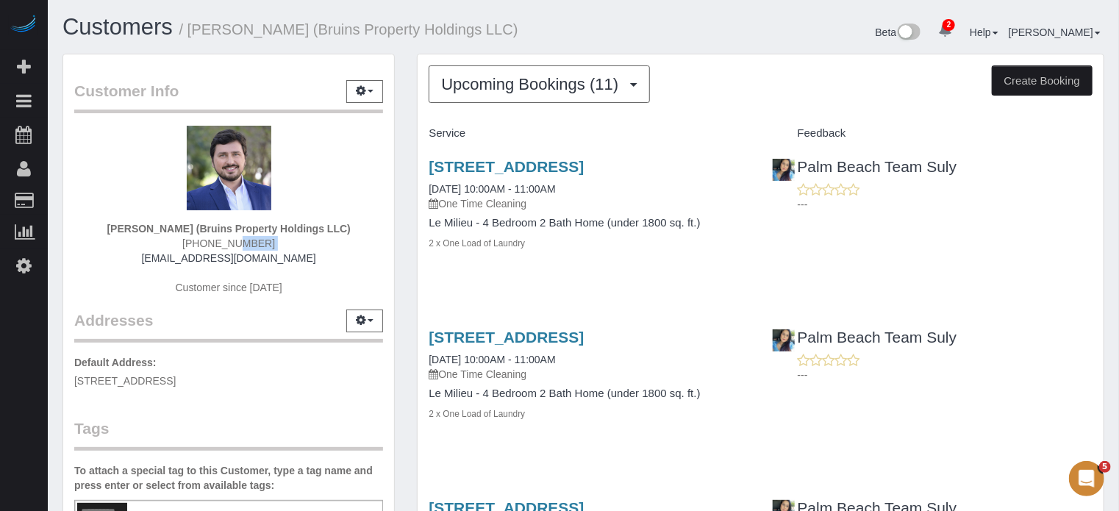
click at [238, 243] on span "[PHONE_NUMBER]" at bounding box center [228, 243] width 93 height 12
copy div "[PHONE_NUMBER]"
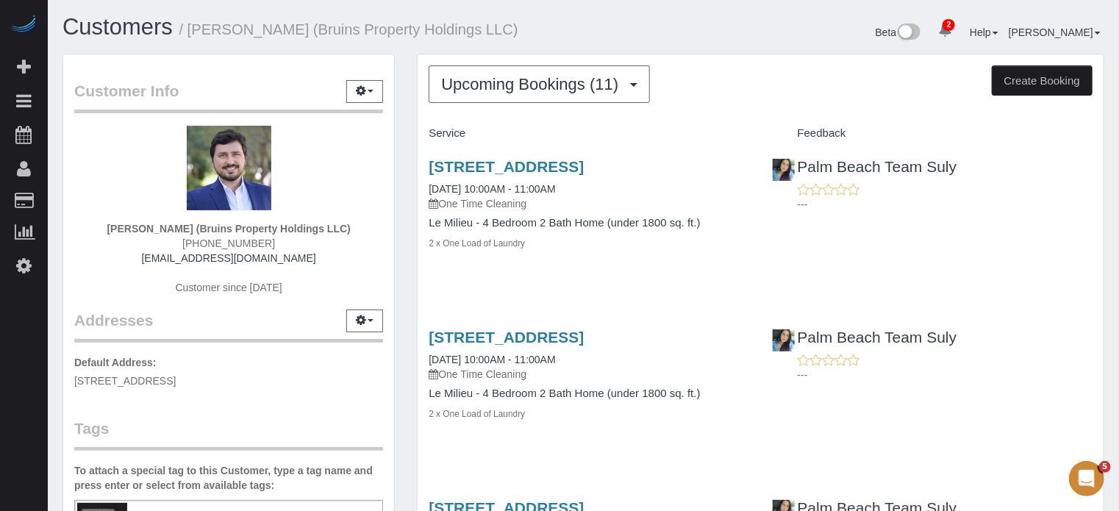
click at [404, 163] on div "Customer Info Edit Contact Info Send Message Email Preferences Special Sales Ta…" at bounding box center [228, 424] width 354 height 740
click at [402, 185] on div "Customer Info Edit Contact Info Send Message Email Preferences Special Sales Ta…" at bounding box center [228, 424] width 354 height 740
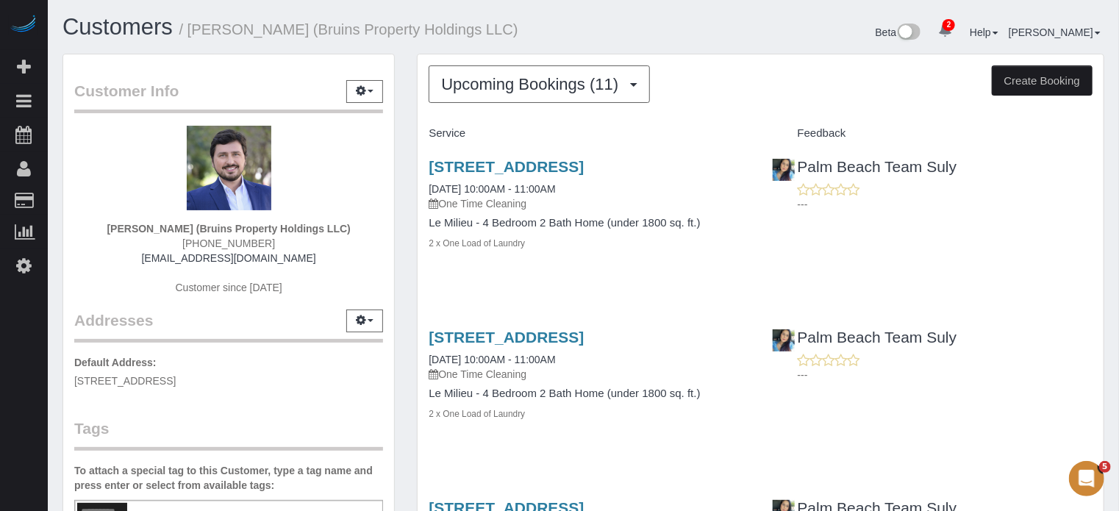
drag, startPoint x: 417, startPoint y: 162, endPoint x: 553, endPoint y: 232, distance: 152.9
click at [556, 233] on div "Le Milieu - 4 Bedroom 2 Bath Home (under 1800 sq. ft.) 2 x One Load of Laundry" at bounding box center [589, 233] width 321 height 33
click at [554, 248] on div "2 x One Load of Laundry" at bounding box center [589, 242] width 321 height 15
drag, startPoint x: 551, startPoint y: 252, endPoint x: 421, endPoint y: 165, distance: 156.4
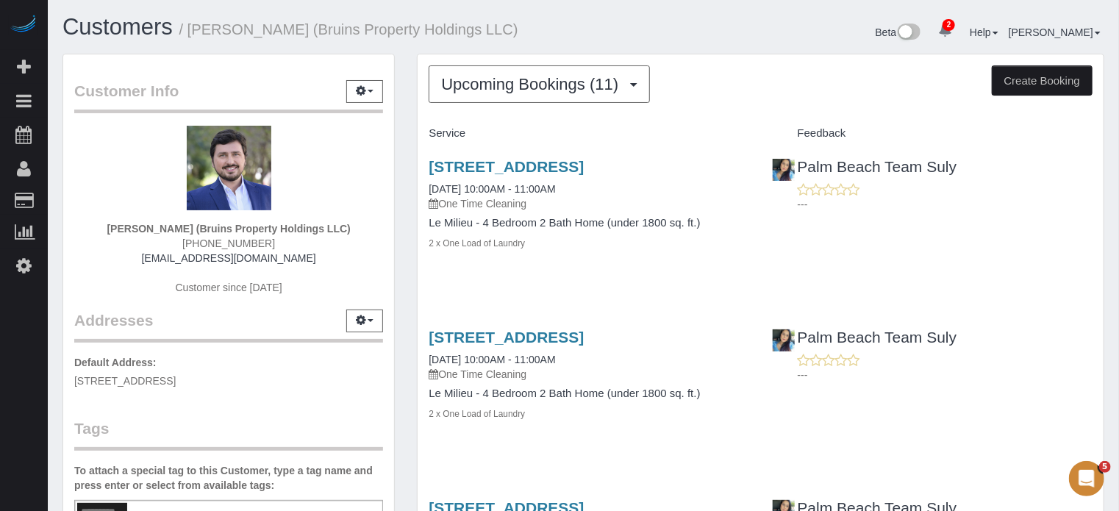
click at [421, 165] on div "1401 6th St, West Palm Beach, FL 33401 10/13/2025 10:00AM - 11:00AM One Time Cl…" at bounding box center [589, 213] width 343 height 134
click at [458, 166] on link "1401 6th St, West Palm Beach, FL 33401" at bounding box center [506, 166] width 155 height 17
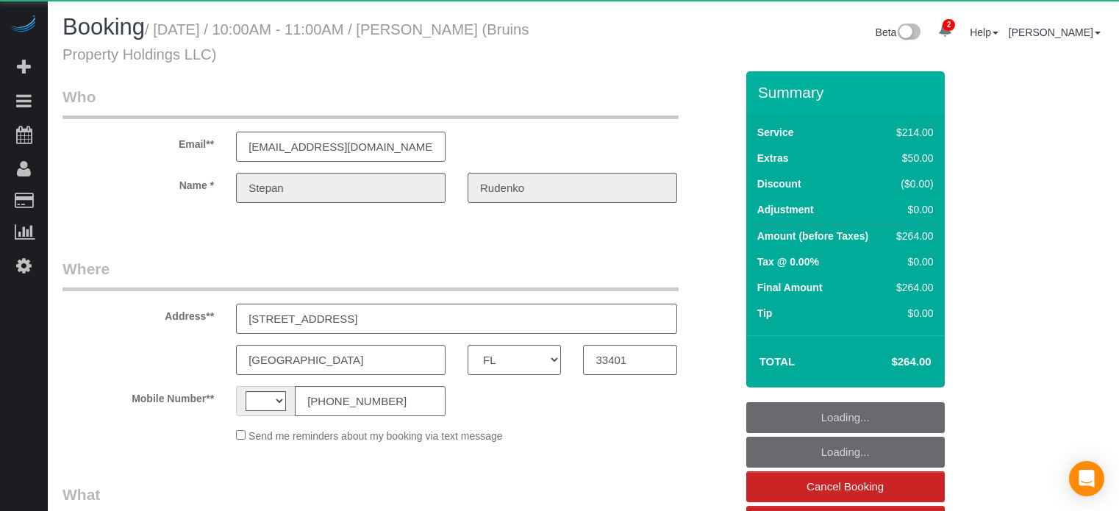
select select "FL"
select select "string:[GEOGRAPHIC_DATA]"
select select "object:432"
select select "string:fspay-d2ae3758-2d8f-4aa0-9926-93108f3db83f"
select select "spot1"
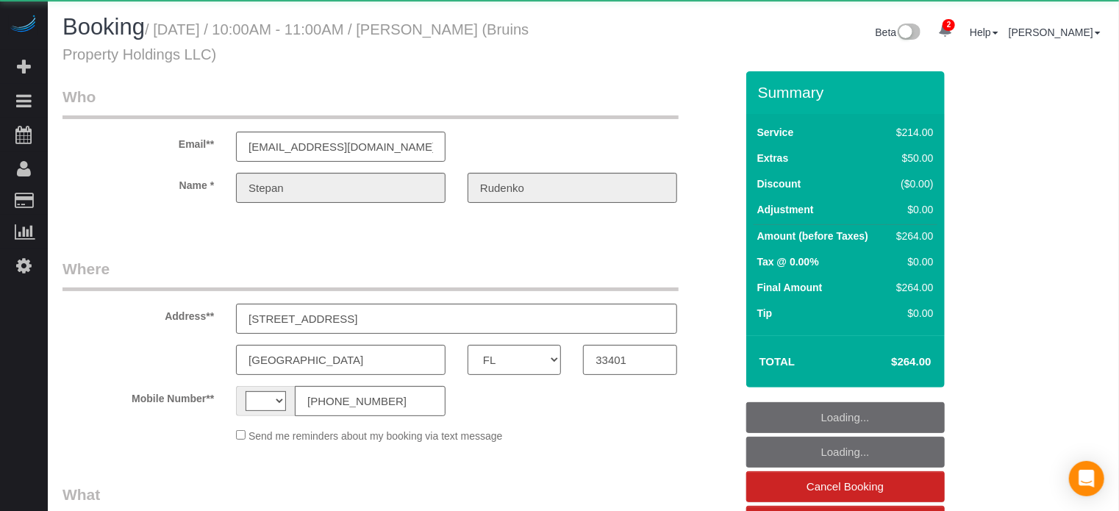
select select "number:9"
select select "spot14"
select select "object:859"
select select "8"
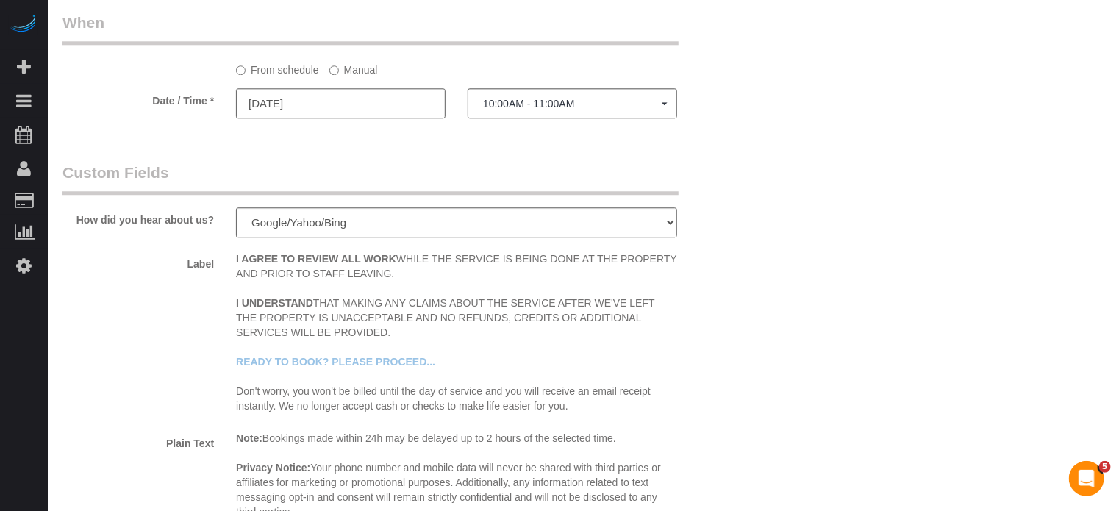
scroll to position [1691, 0]
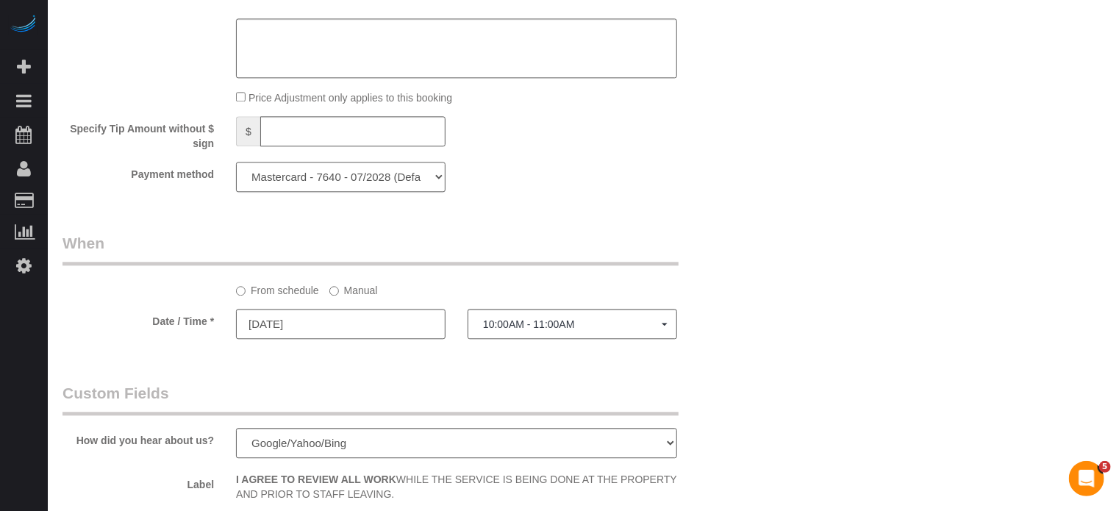
click at [398, 182] on select "Amex - 1002 - 11/2028 Amex - 2019 - 02/2028 Mastercard - 7640 - 07/2028 (Defaul…" at bounding box center [341, 177] width 210 height 30
select select "string:fspay"
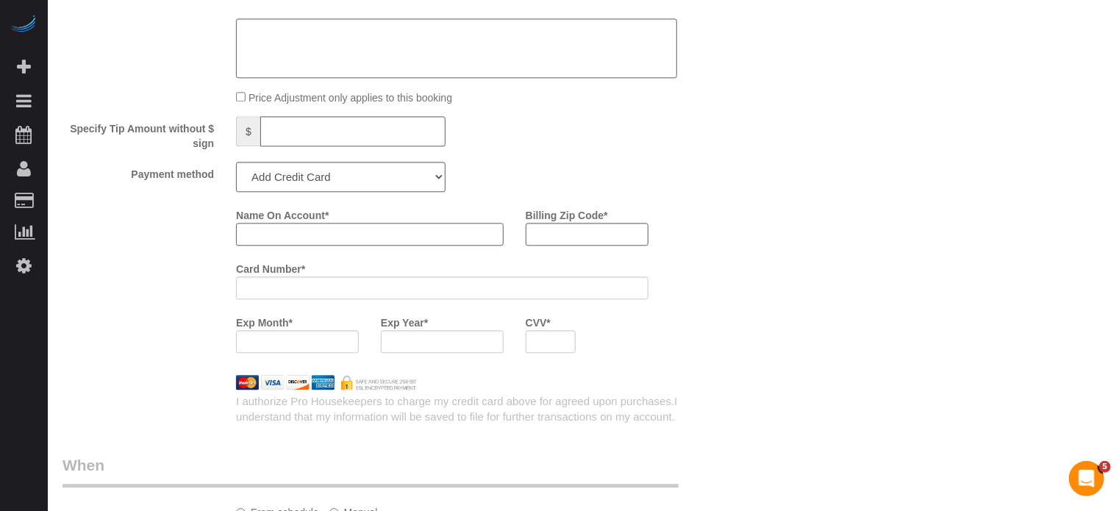
click at [281, 240] on input "Name On Account *" at bounding box center [370, 234] width 268 height 23
paste input "Stepan"
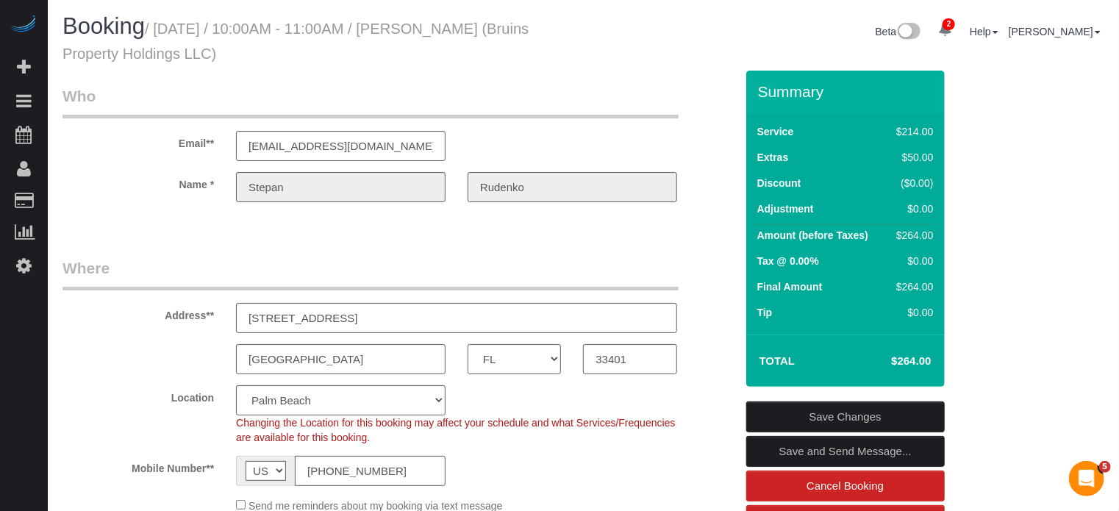
scroll to position [0, 0]
click at [425, 168] on sui-booking-customer "Email** [EMAIL_ADDRESS][DOMAIN_NAME] Name * [GEOGRAPHIC_DATA][PERSON_NAME][GEOG…" at bounding box center [398, 152] width 673 height 132
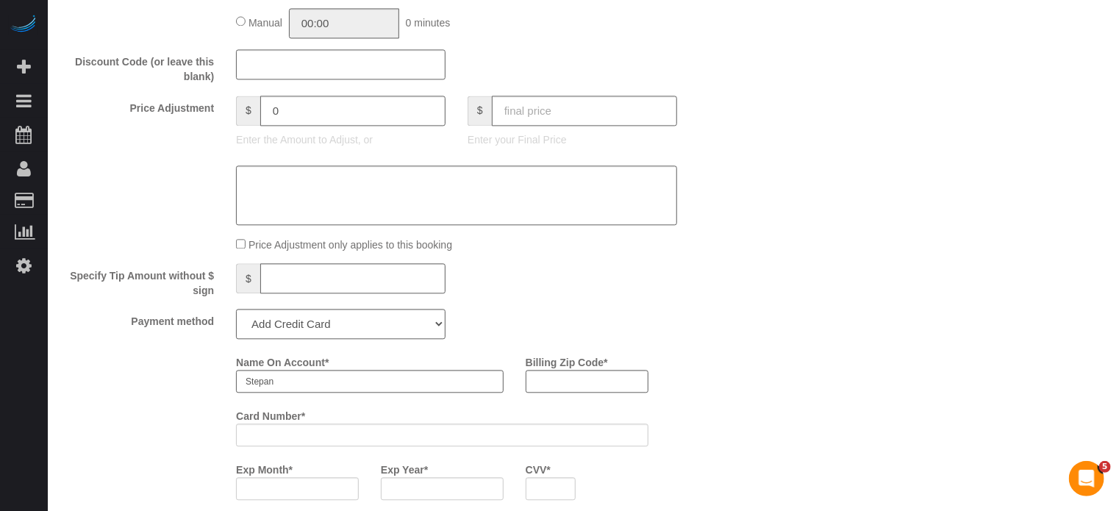
scroll to position [1618, 0]
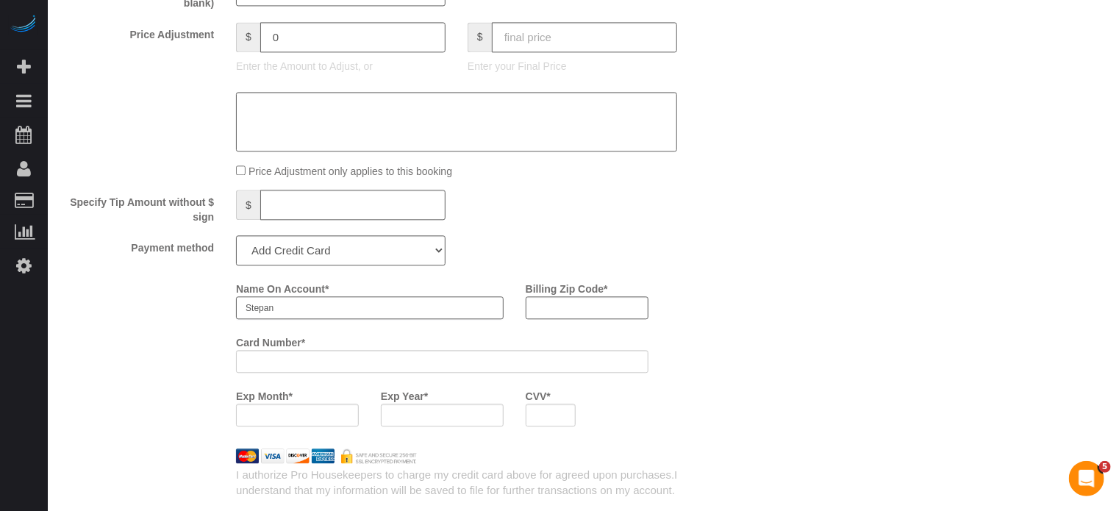
click at [359, 310] on input "Stepan" at bounding box center [370, 307] width 268 height 23
paste input "Rudenko"
type input "[PERSON_NAME]"
click at [556, 318] on input "Billing Zip Code *" at bounding box center [587, 307] width 123 height 23
type input "33401"
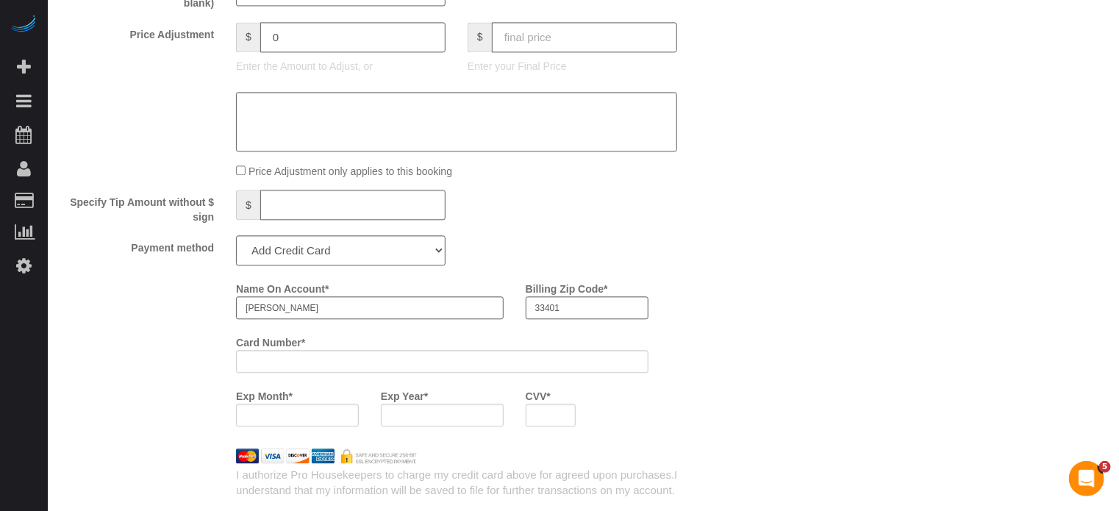
click at [215, 356] on div "Name On Account * [PERSON_NAME] Billing Zip Code * 33401 Card Number * Exp Mont…" at bounding box center [398, 356] width 695 height 161
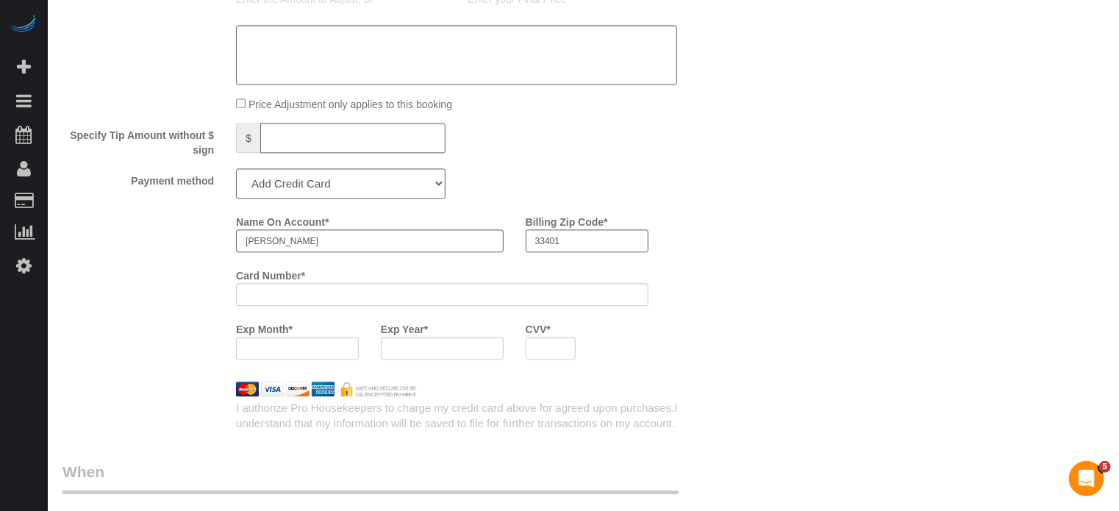
scroll to position [1765, 0]
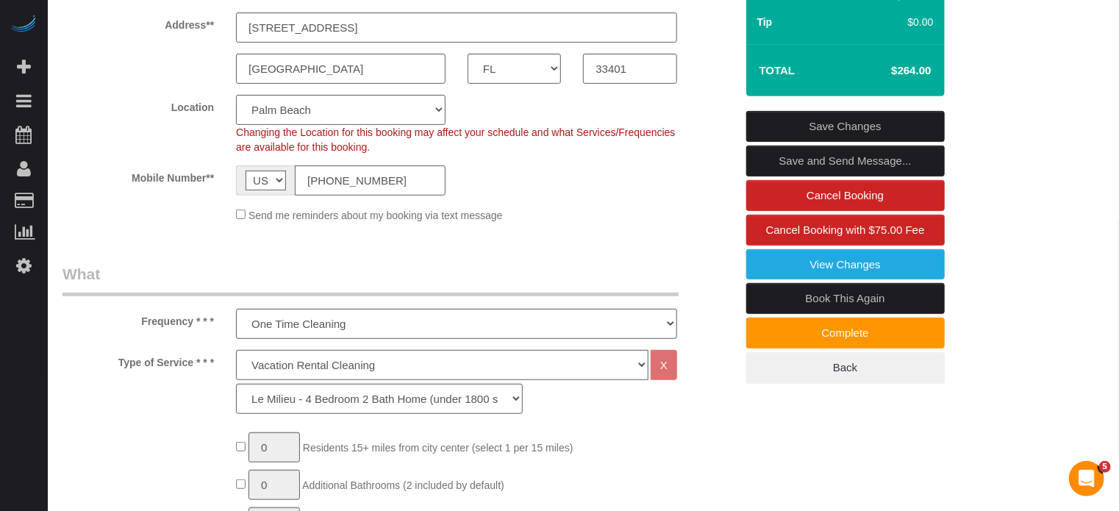
scroll to position [74, 0]
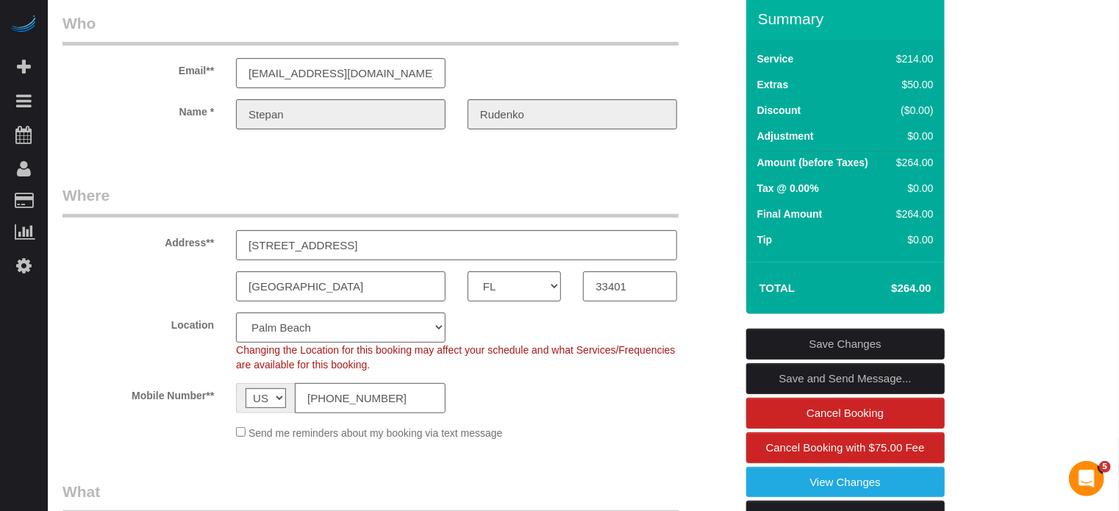
click at [829, 337] on link "Save Changes" at bounding box center [845, 344] width 199 height 31
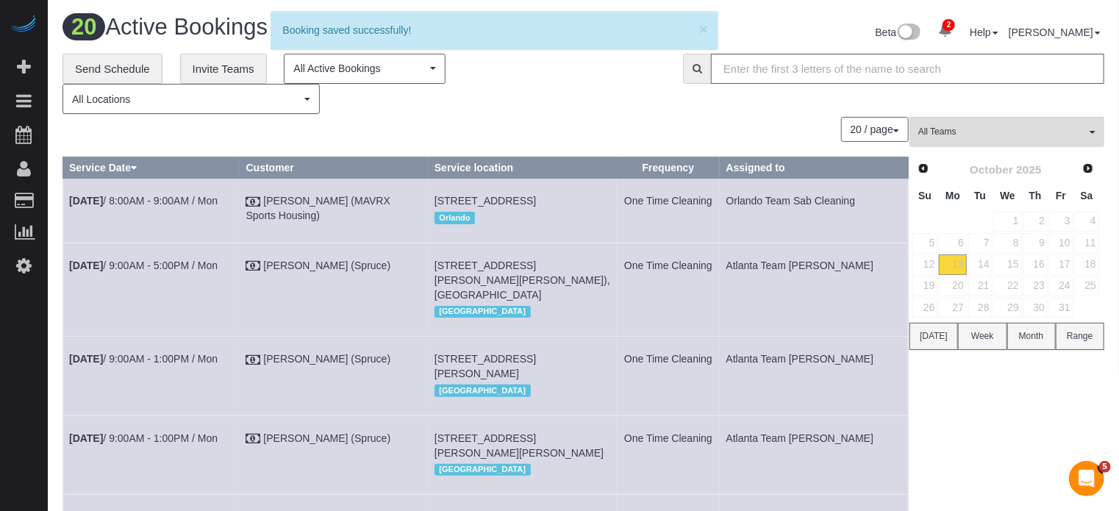
click at [454, 117] on div "20 / page 10 / page 20 / page 30 / page 40 / page 50 / page 100 / page" at bounding box center [485, 129] width 846 height 25
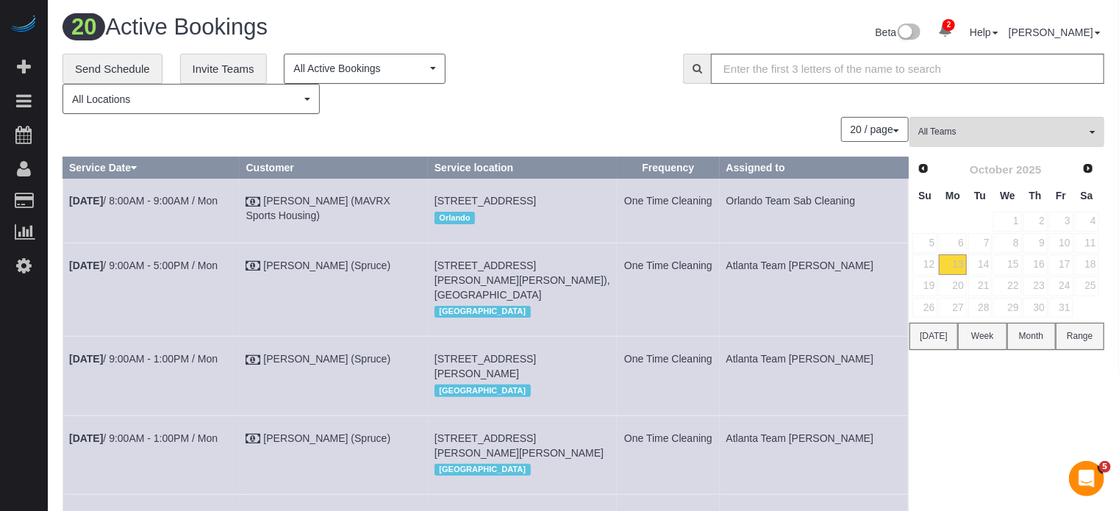
drag, startPoint x: 1051, startPoint y: 433, endPoint x: 756, endPoint y: 376, distance: 301.1
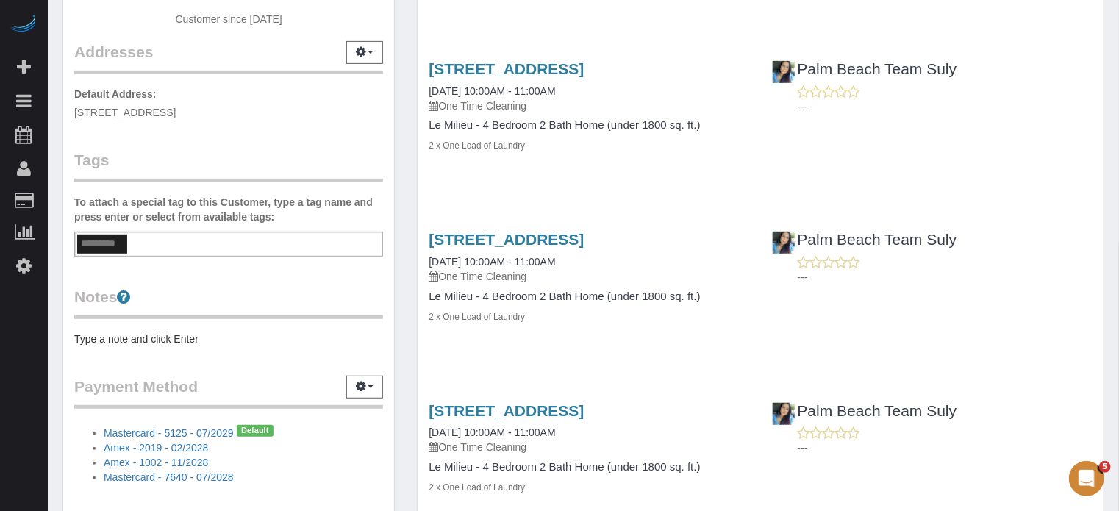
scroll to position [294, 0]
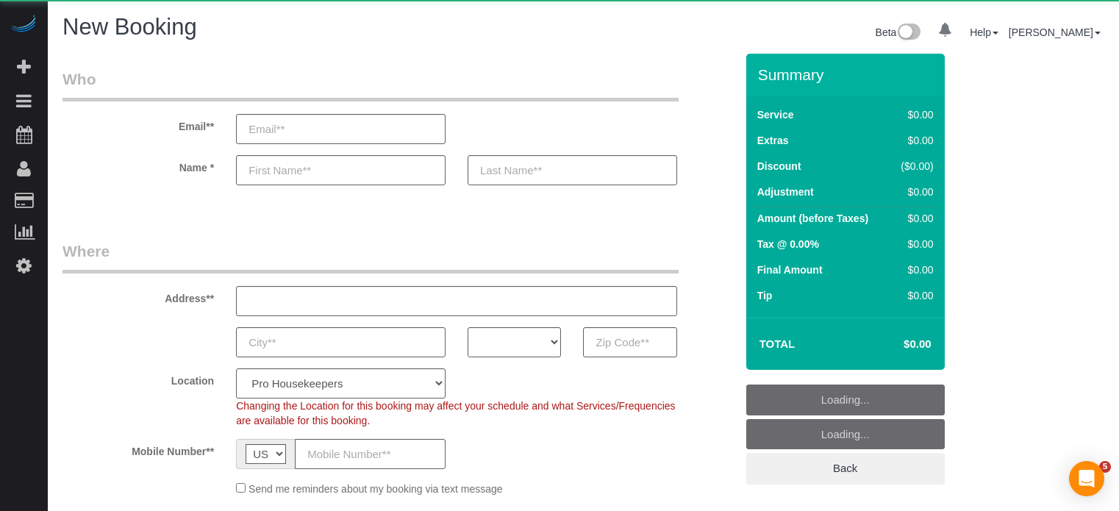
select select "number:9"
select select "object:1243"
select select "4"
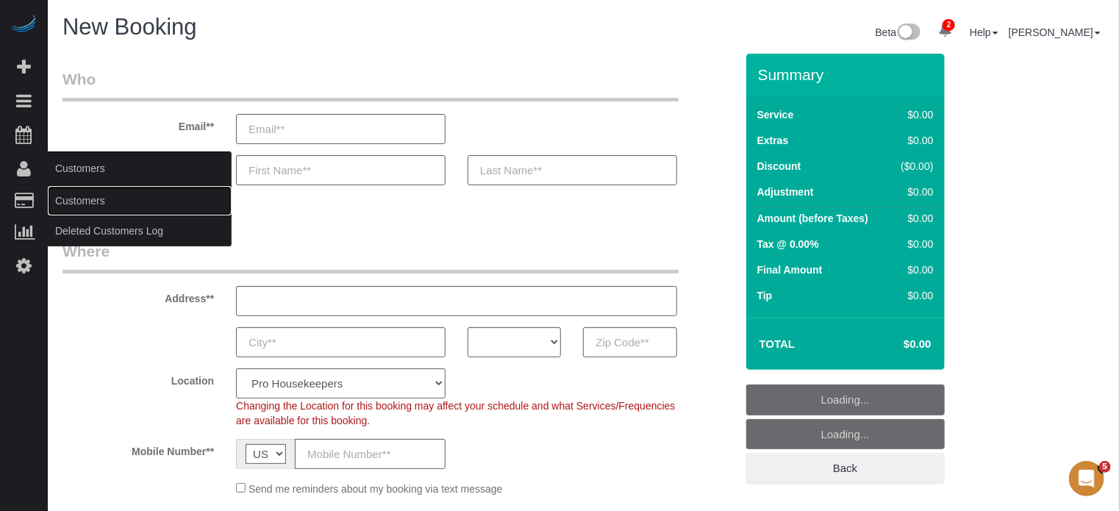
click at [69, 202] on link "Customers" at bounding box center [140, 200] width 184 height 29
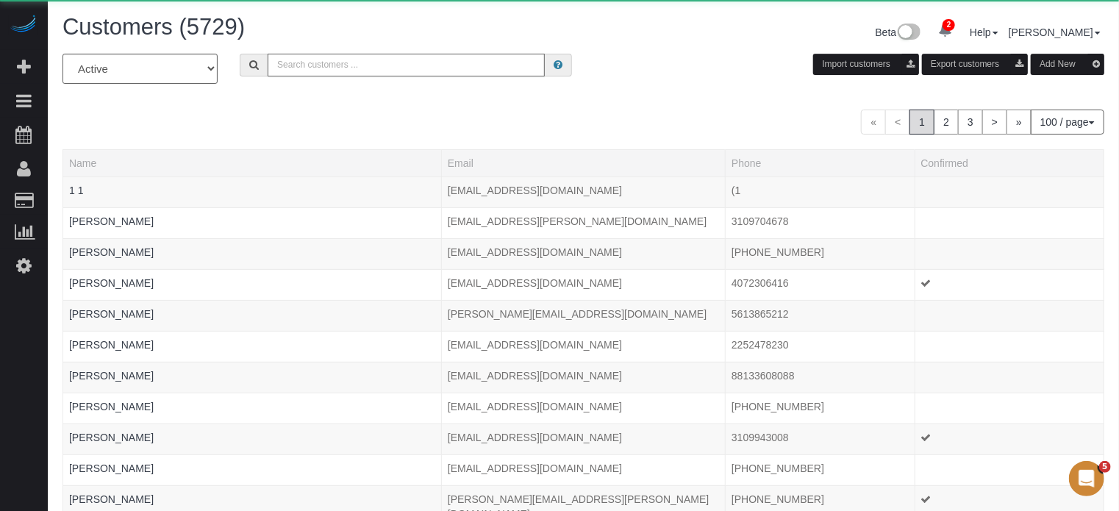
click at [312, 67] on input "text" at bounding box center [406, 65] width 277 height 23
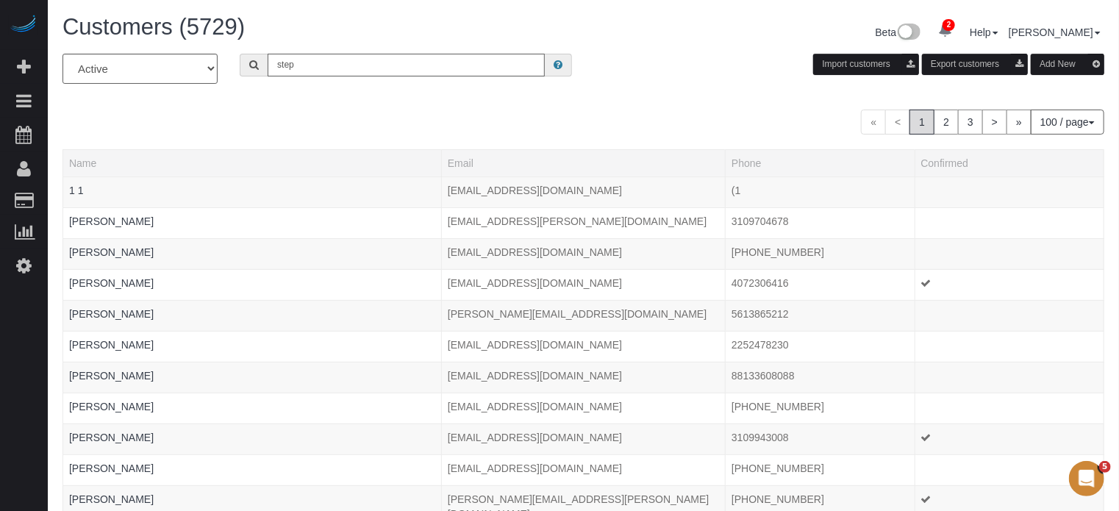
type input "stepan r"
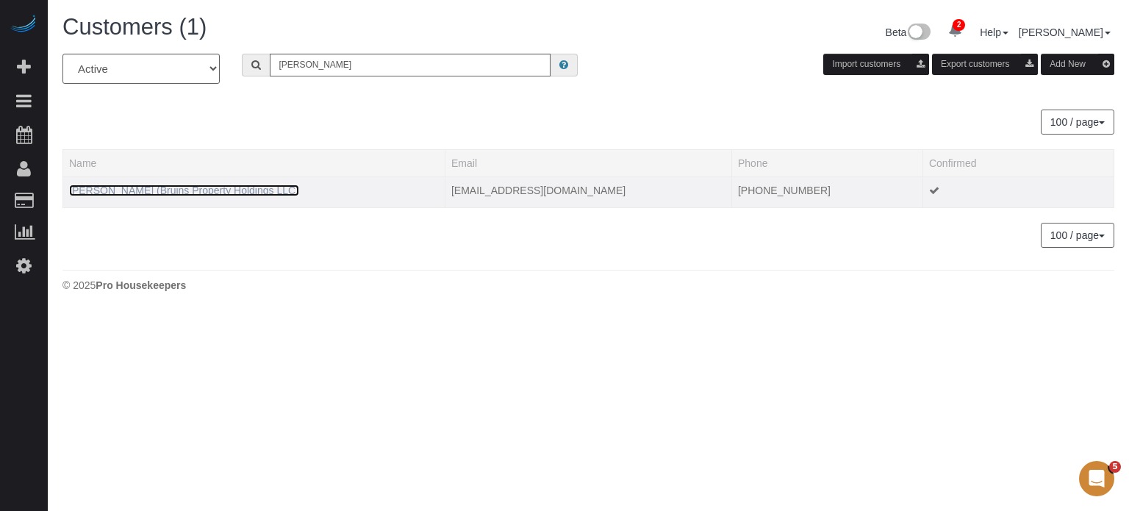
click at [118, 185] on link "Stepan Rudenko (Bruins Property Holdings LLC)" at bounding box center [184, 191] width 230 height 12
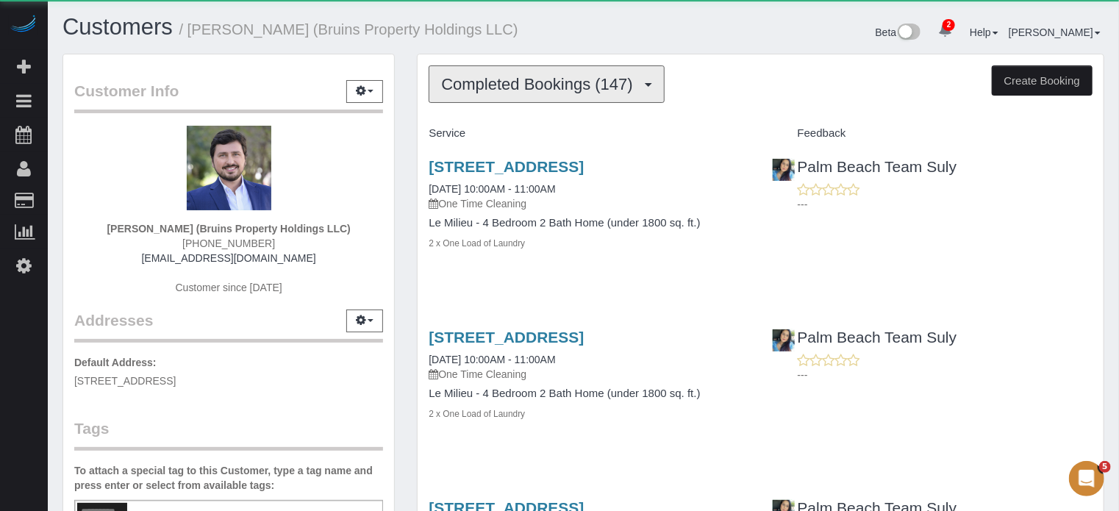
click at [506, 82] on span "Completed Bookings (147)" at bounding box center [540, 84] width 199 height 18
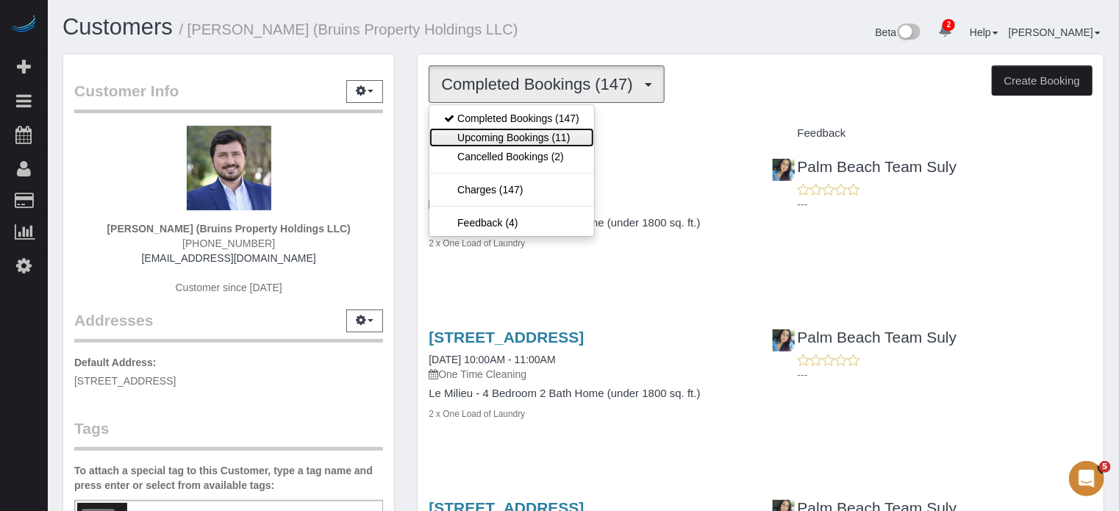
click at [510, 129] on link "Upcoming Bookings (11)" at bounding box center [511, 137] width 165 height 19
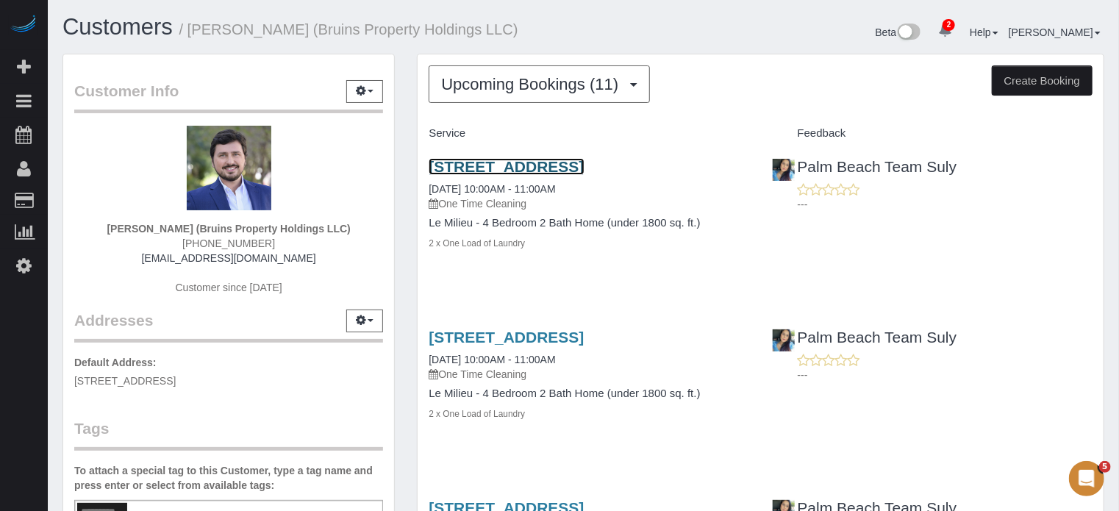
click at [479, 170] on link "1401 6th St, West Palm Beach, FL 33401" at bounding box center [506, 166] width 155 height 17
click at [1100, 251] on div "1401 6th St, West Palm Beach, FL 33401 10/13/2025 10:00AM - 11:00AM One Time Cl…" at bounding box center [761, 213] width 686 height 134
click at [403, 211] on div "Customer Info Edit Contact Info Send Message Email Preferences Special Sales Ta…" at bounding box center [228, 431] width 354 height 755
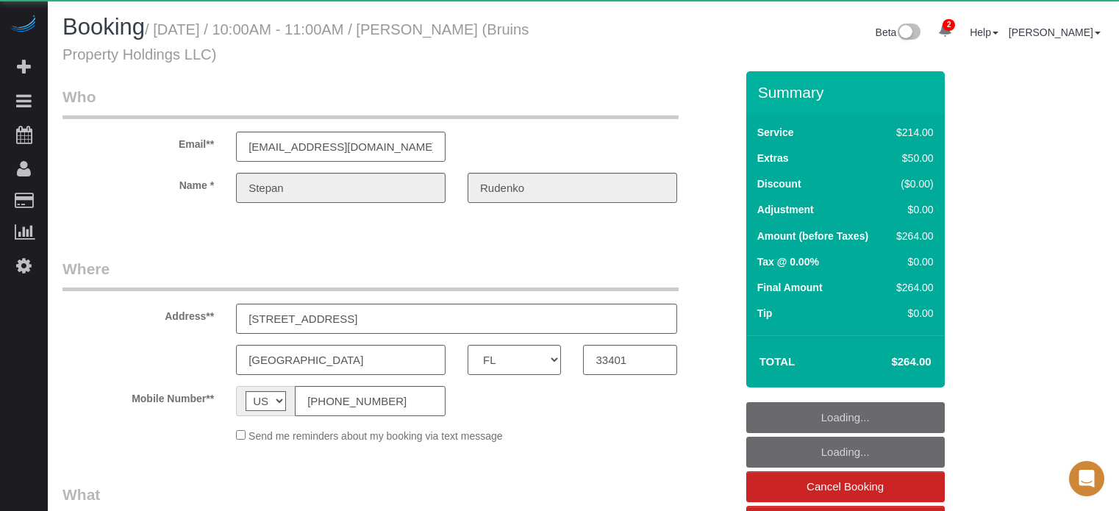
select select "FL"
select select "string:fspay-4cecc4e1-f9e5-4d3a-9cf0-87e9a0c736cf"
select select "object:859"
select select "8"
select select "spot1"
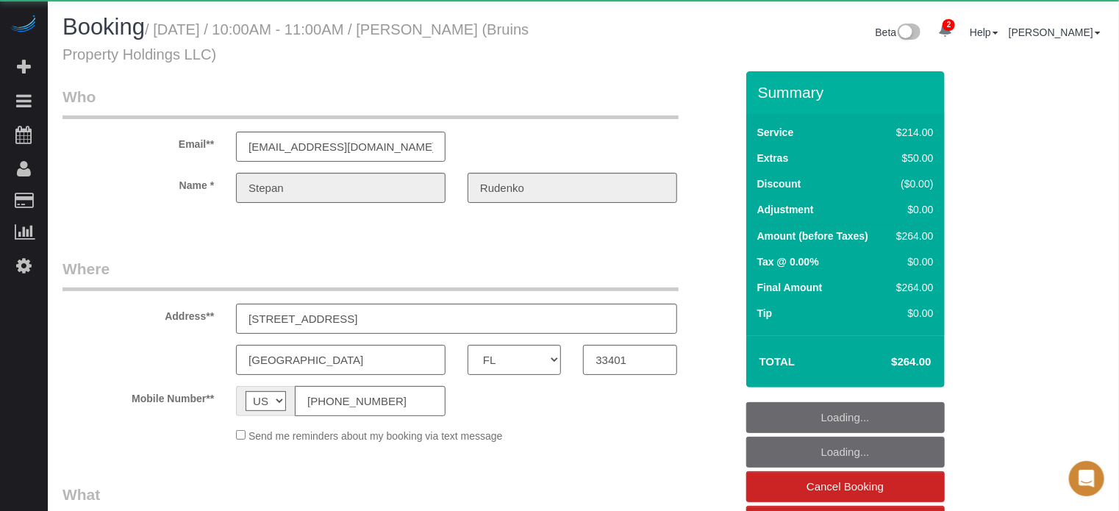
select select "number:9"
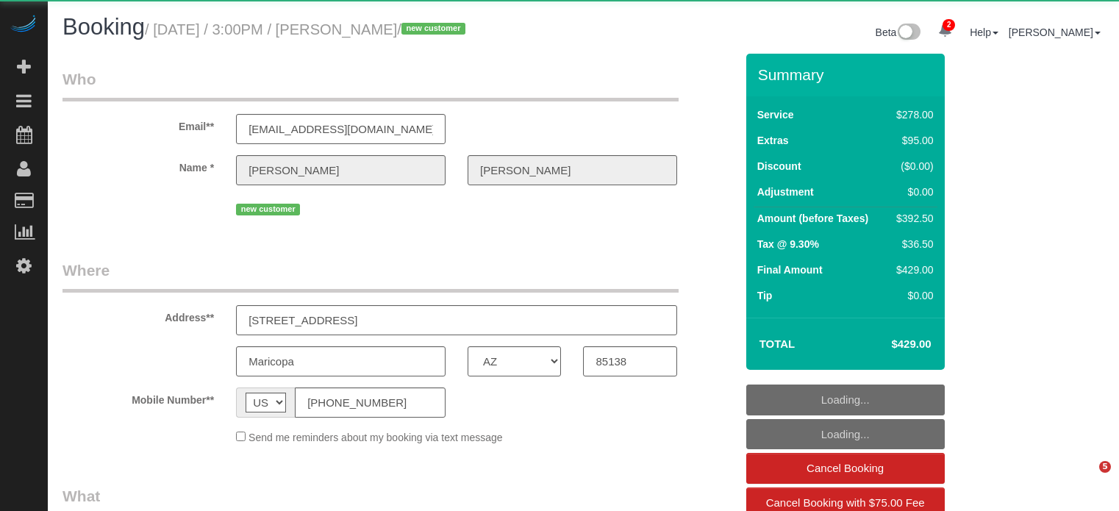
select select "AZ"
select select "number:9"
select select "object:866"
select select "5"
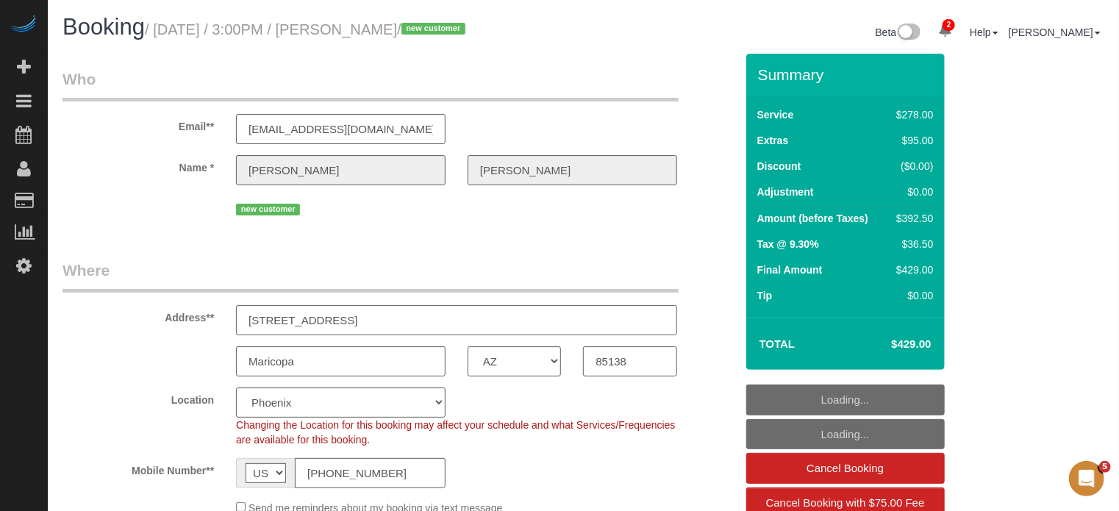
click at [396, 31] on small "/ October 13, 2025 / 3:00PM / Jennifer Giles / new customer" at bounding box center [307, 29] width 325 height 16
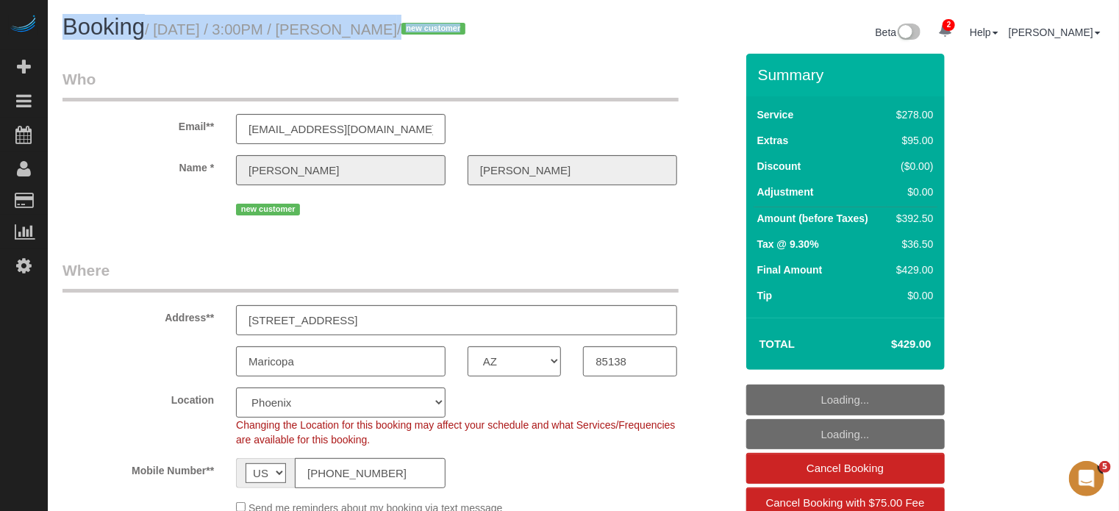
click at [396, 31] on small "/ October 13, 2025 / 3:00PM / Jennifer Giles / new customer" at bounding box center [307, 29] width 325 height 16
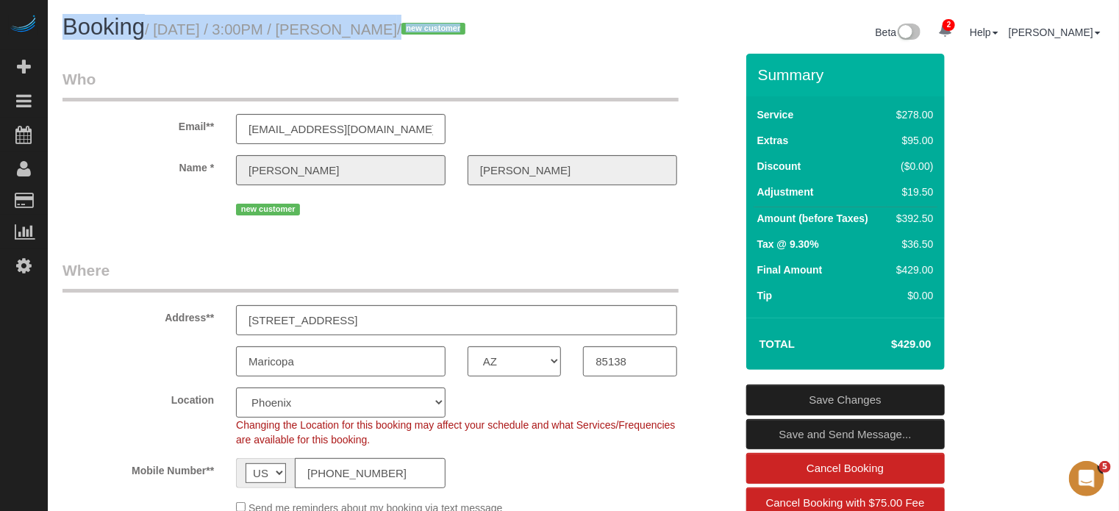
click at [407, 30] on small "/ October 13, 2025 / 3:00PM / Jennifer Giles / new customer" at bounding box center [307, 29] width 325 height 16
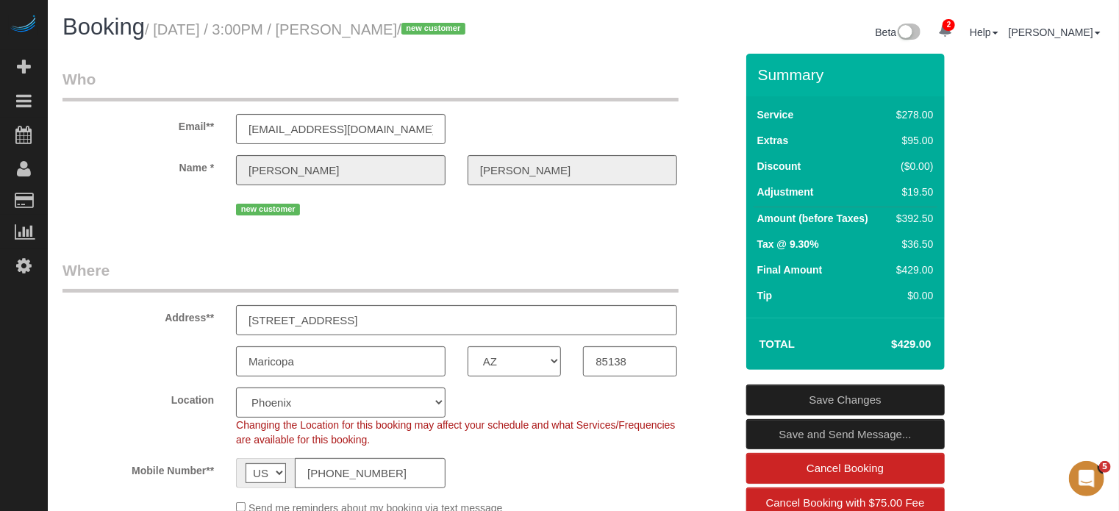
drag, startPoint x: 438, startPoint y: 30, endPoint x: 353, endPoint y: 32, distance: 85.3
click at [353, 32] on small "/ October 13, 2025 / 3:00PM / Jennifer Giles / new customer" at bounding box center [307, 29] width 325 height 16
drag, startPoint x: 351, startPoint y: 32, endPoint x: 437, endPoint y: 30, distance: 86.8
click at [437, 30] on small "/ October 13, 2025 / 3:00PM / Jennifer Giles / new customer" at bounding box center [307, 29] width 325 height 16
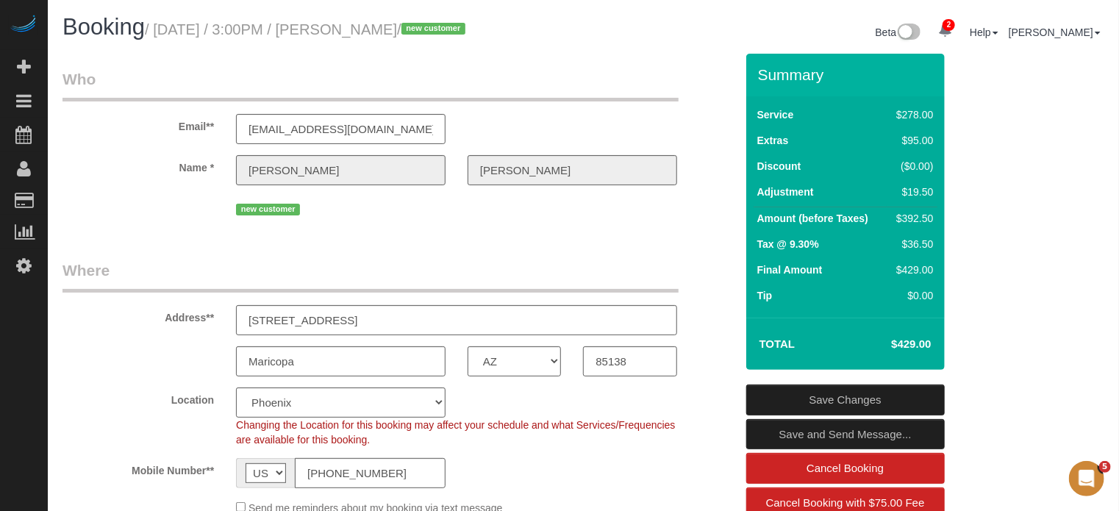
click at [437, 30] on small "/ October 13, 2025 / 3:00PM / Jennifer Giles / new customer" at bounding box center [307, 29] width 325 height 16
drag, startPoint x: 437, startPoint y: 31, endPoint x: 359, endPoint y: 32, distance: 78.7
click at [359, 32] on small "/ October 13, 2025 / 3:00PM / Jennifer Giles / new customer" at bounding box center [307, 29] width 325 height 16
drag, startPoint x: 353, startPoint y: 32, endPoint x: 438, endPoint y: 35, distance: 85.3
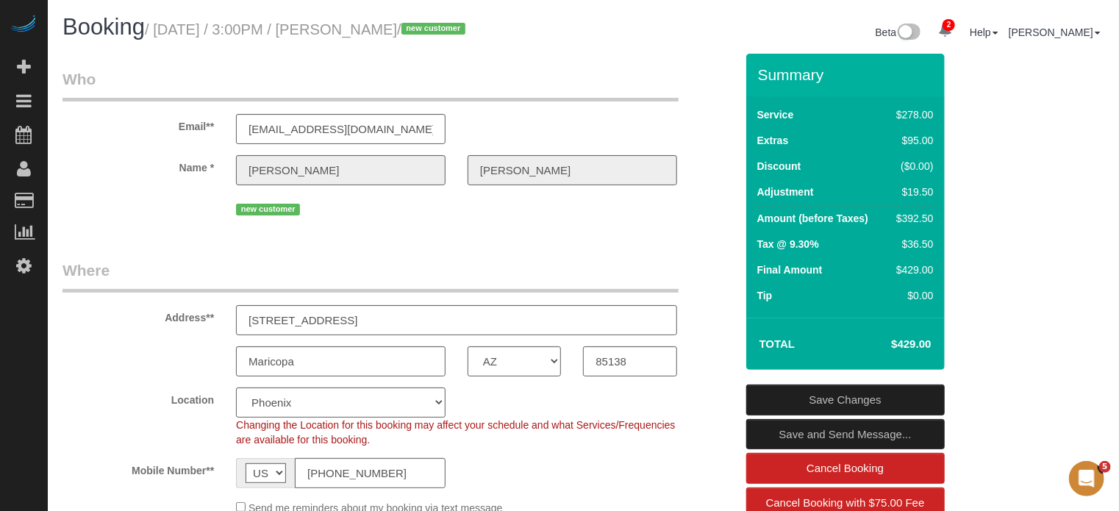
click at [438, 35] on small "/ October 13, 2025 / 3:00PM / Jennifer Giles / new customer" at bounding box center [307, 29] width 325 height 16
drag, startPoint x: 439, startPoint y: 31, endPoint x: 351, endPoint y: 31, distance: 88.2
click at [351, 31] on small "/ October 13, 2025 / 3:00PM / Jennifer Giles / new customer" at bounding box center [307, 29] width 325 height 16
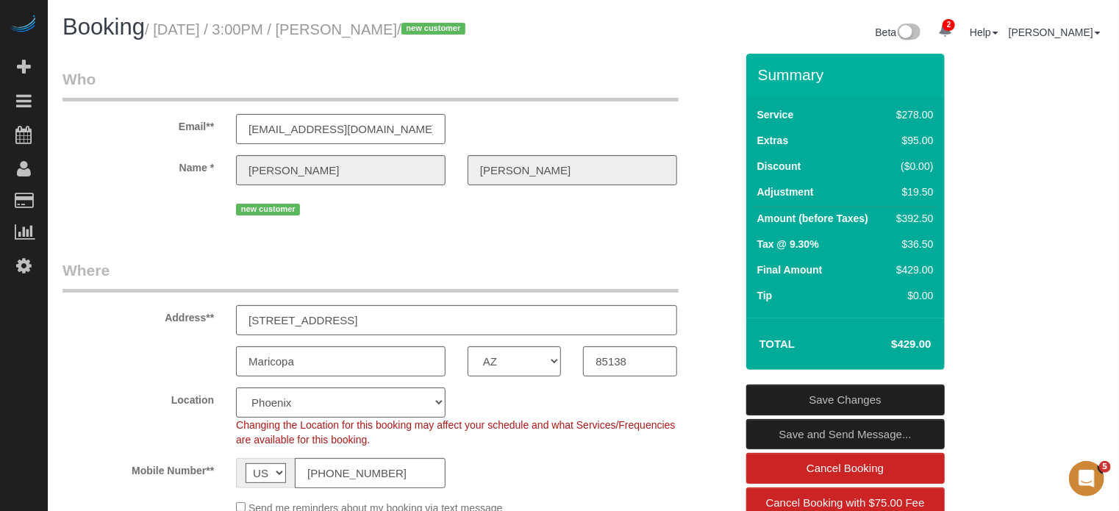
drag, startPoint x: 351, startPoint y: 31, endPoint x: 424, endPoint y: 32, distance: 72.8
click at [424, 32] on small "/ October 13, 2025 / 3:00PM / Jennifer Giles / new customer" at bounding box center [307, 29] width 325 height 16
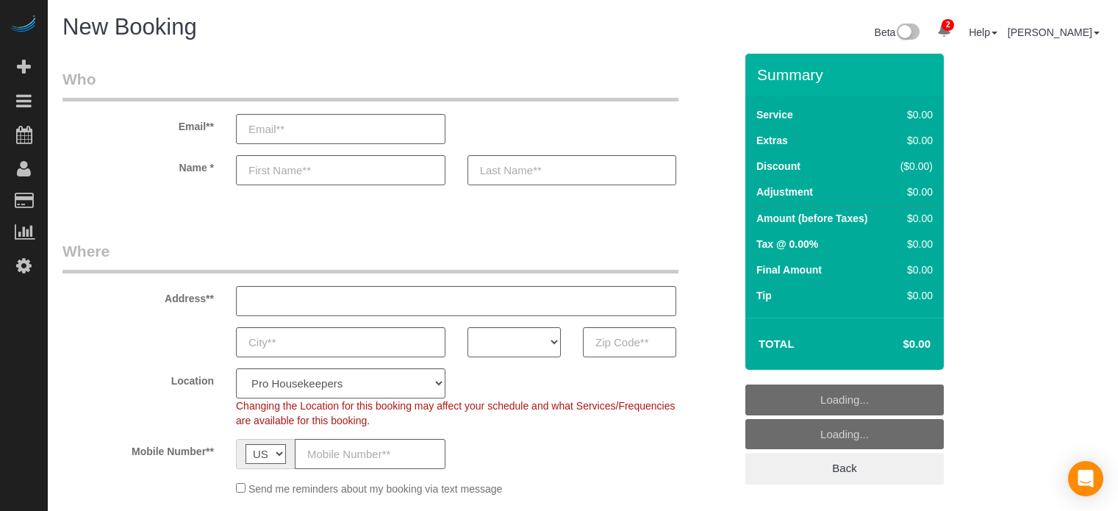
select select "4"
select select "number:9"
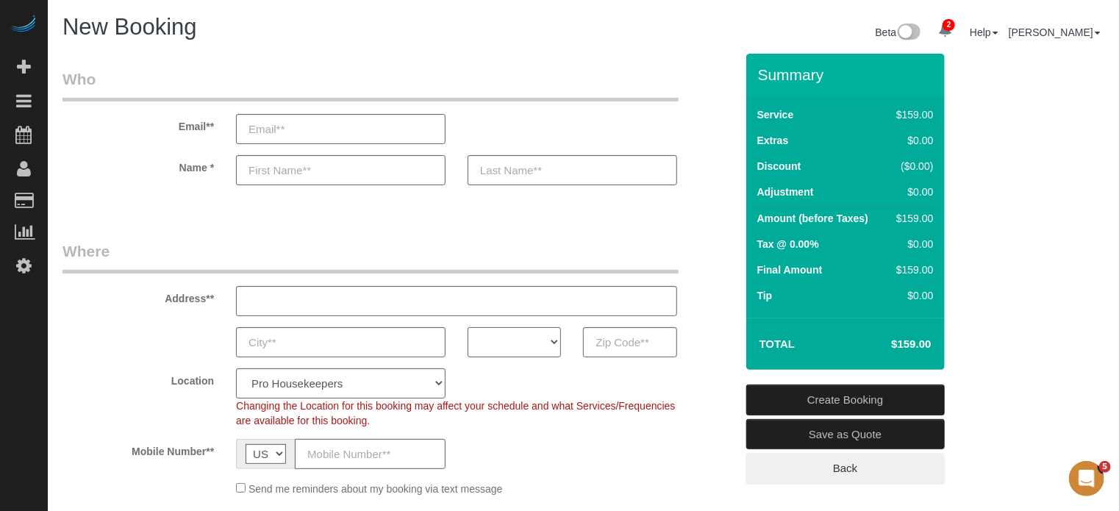
click at [512, 335] on select "AK AL AR AZ CA CO CT DC DE FL GA HI IA ID IL IN KS KY LA MA MD ME MI MN MO MS M…" at bounding box center [514, 342] width 93 height 30
select select "FL"
click at [468, 327] on select "AK AL AR AZ CA CO CT DC DE FL GA HI IA ID IL IN KS KY LA MA MD ME MI MN MO MS M…" at bounding box center [514, 342] width 93 height 30
click at [333, 382] on select "Pro Housekeepers Atlanta Austin Boston Chicago Cincinnati Clearwater Denver Ft …" at bounding box center [341, 383] width 210 height 30
select select "24"
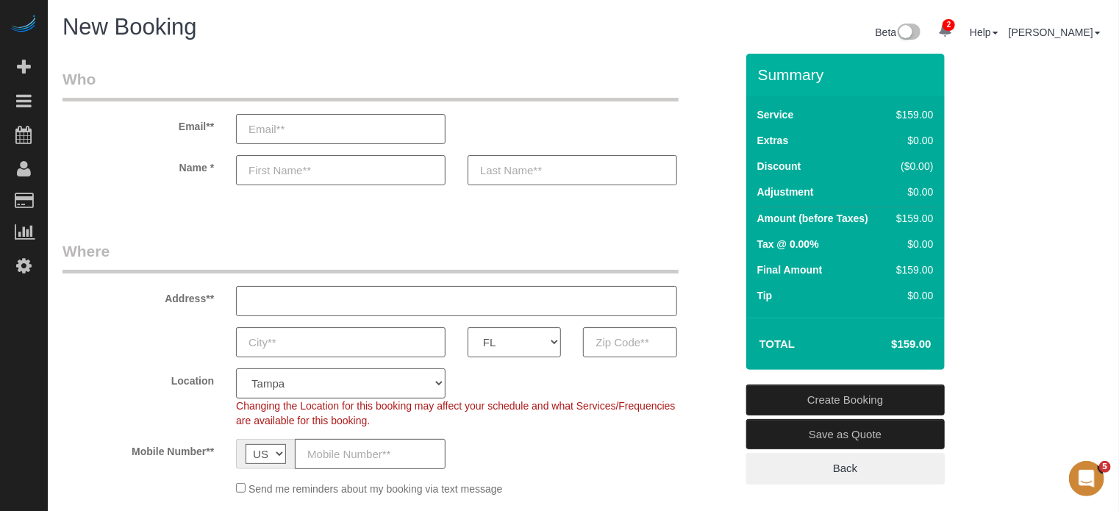
click at [236, 368] on select "Pro Housekeepers Atlanta Austin Boston Chicago Cincinnati Clearwater Denver Ft …" at bounding box center [341, 383] width 210 height 30
select select "object:1252"
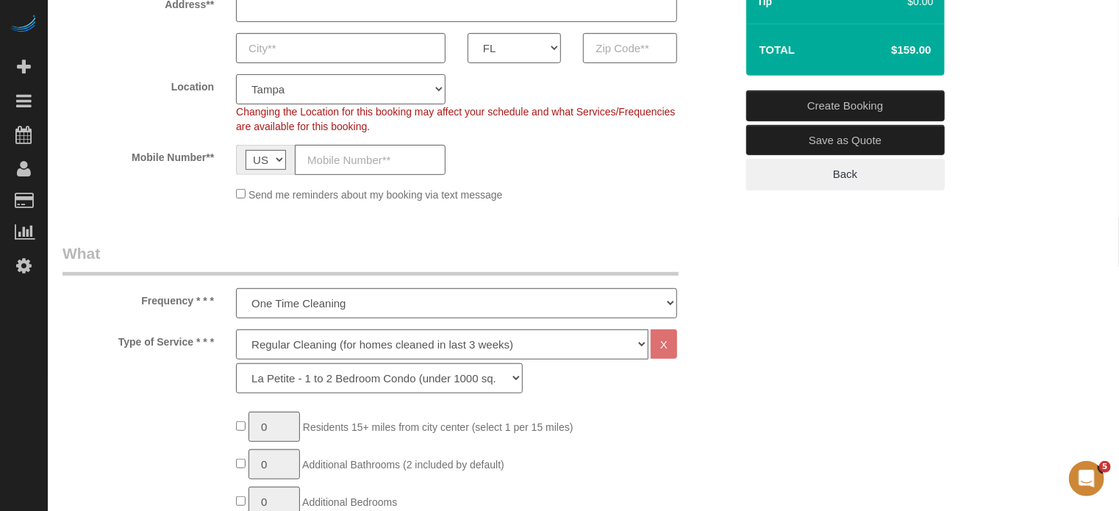
scroll to position [368, 0]
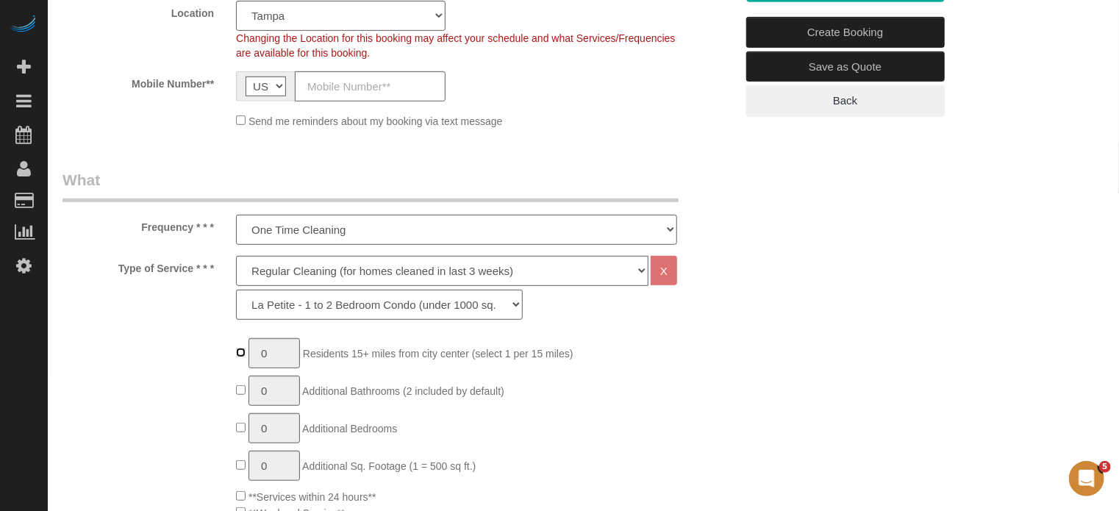
type input "1"
click at [312, 264] on select "Deep Cleaning (for homes that have not been cleaned in 3+ weeks) Spruce Regular…" at bounding box center [442, 271] width 412 height 30
select select "5"
click at [236, 256] on select "Deep Cleaning (for homes that have not been cleaned in 3+ weeks) Spruce Regular…" at bounding box center [442, 271] width 412 height 30
click at [299, 305] on select "La Petite - 1 to 2 Bedroom Condo (under 1000 sq. ft.) La Petite II - 2 Bedroom …" at bounding box center [379, 305] width 287 height 30
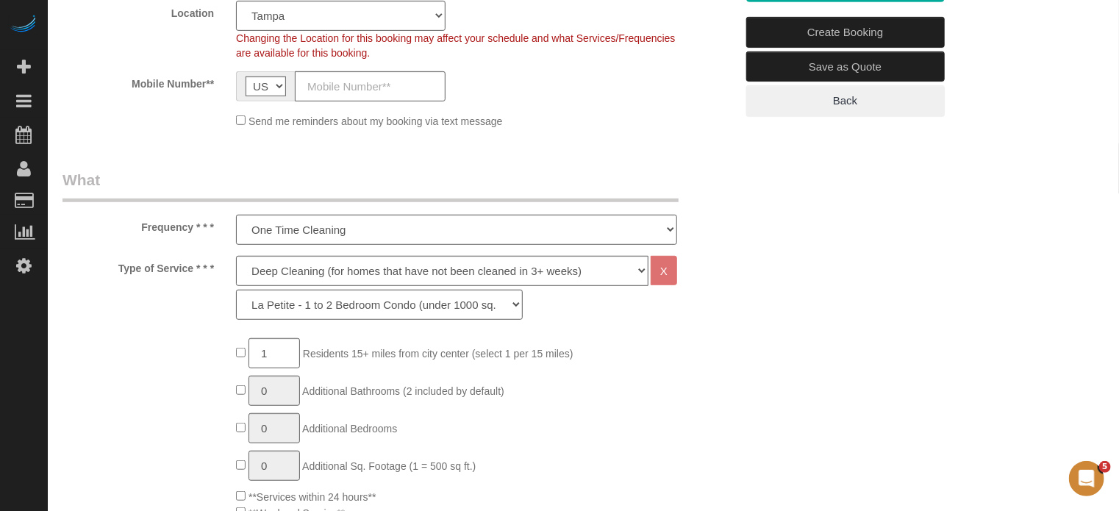
click at [182, 305] on div "Type of Service * * * Deep Cleaning (for homes that have not been cleaned in 3+…" at bounding box center [398, 291] width 695 height 71
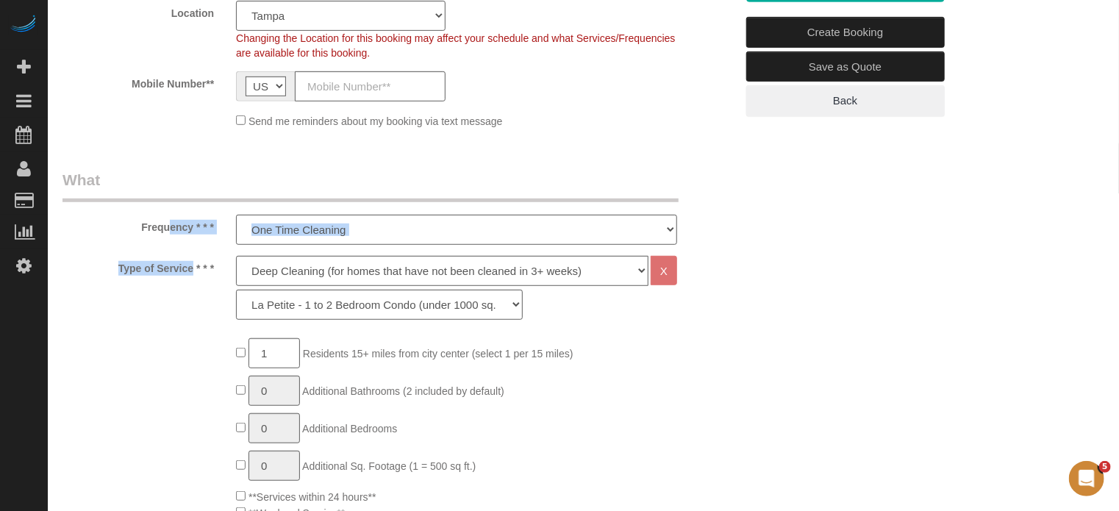
drag, startPoint x: 142, startPoint y: 225, endPoint x: 160, endPoint y: 268, distance: 46.2
click at [170, 276] on div "Type of Service * * * Deep Cleaning (for homes that have not been cleaned in 3+…" at bounding box center [398, 291] width 695 height 71
drag, startPoint x: 140, startPoint y: 226, endPoint x: 212, endPoint y: 267, distance: 82.4
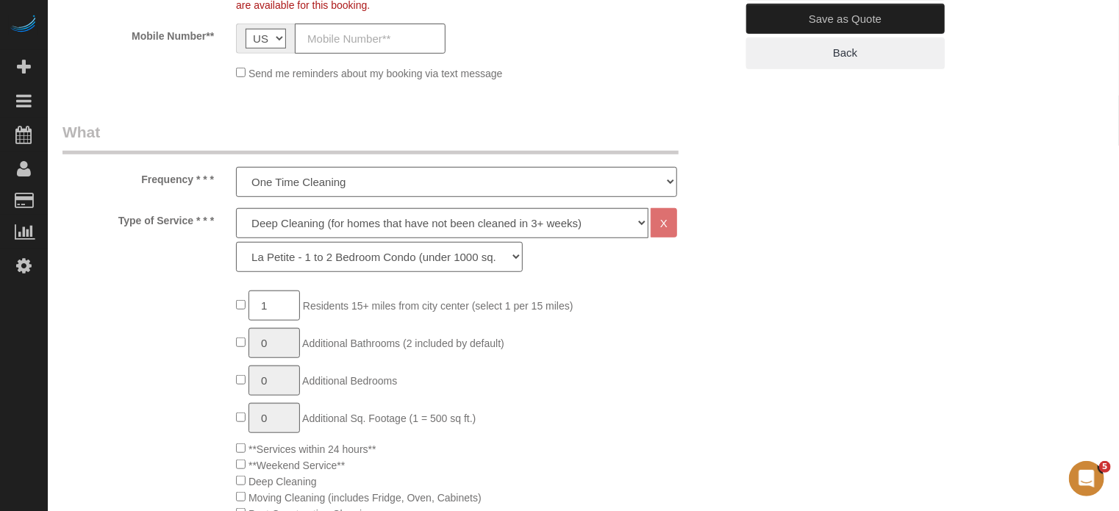
scroll to position [441, 0]
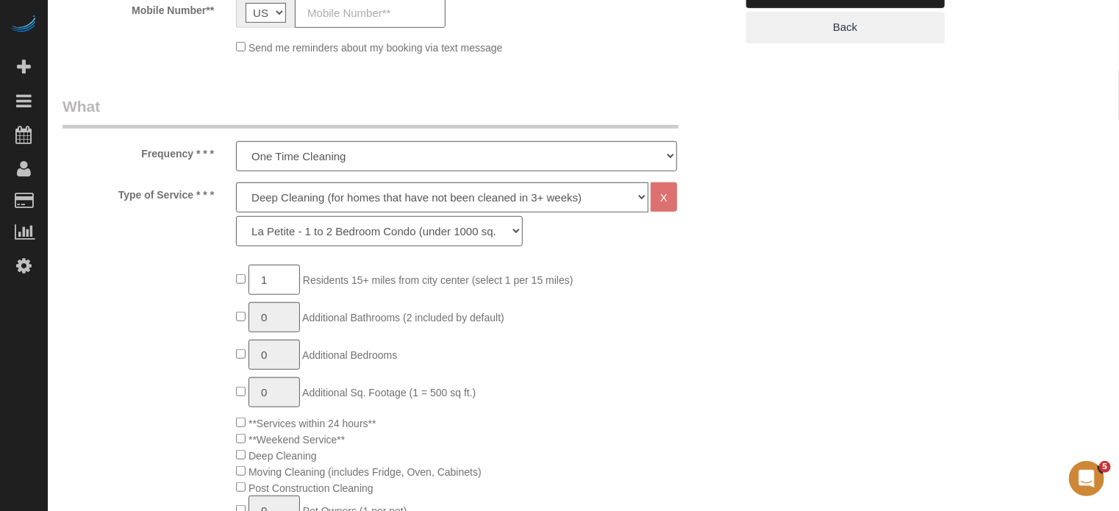
click at [318, 227] on select "La Petite - 1 to 2 Bedroom Condo (under 1000 sq. ft.) La Petite II - 2 Bedroom …" at bounding box center [379, 231] width 287 height 30
click at [151, 246] on div "Type of Service * * * Deep Cleaning (for homes that have not been cleaned in 3+…" at bounding box center [398, 217] width 695 height 71
click at [154, 246] on div "Type of Service * * * Deep Cleaning (for homes that have not been cleaned in 3+…" at bounding box center [398, 217] width 695 height 71
click at [298, 236] on select "La Petite - 1 to 2 Bedroom Condo (under 1000 sq. ft.) La Petite II - 2 Bedroom …" at bounding box center [379, 231] width 287 height 30
select select "96"
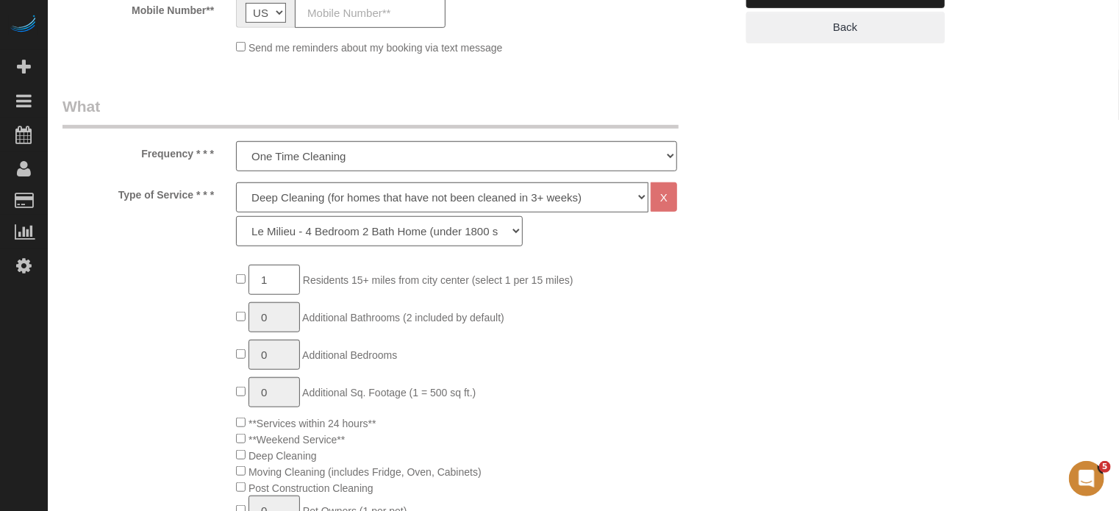
click at [236, 216] on select "La Petite - 1 to 2 Bedroom Condo (under 1000 sq. ft.) La Petite II - 2 Bedroom …" at bounding box center [379, 231] width 287 height 30
type input "1"
click at [493, 229] on select "La Petite - 1 to 2 Bedroom Condo (under 1000 sq. ft.) La Petite II - 2 Bedroom …" at bounding box center [379, 231] width 287 height 30
click at [491, 229] on select "La Petite - 1 to 2 Bedroom Condo (under 1000 sq. ft.) La Petite II - 2 Bedroom …" at bounding box center [379, 231] width 287 height 30
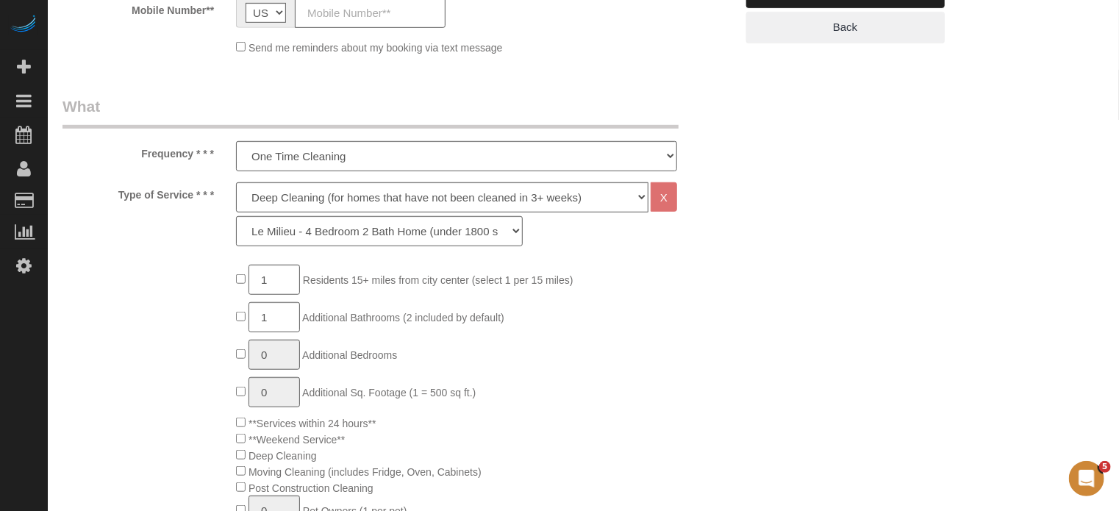
type input "1"
click at [262, 389] on input "1" at bounding box center [274, 392] width 51 height 30
type input "2"
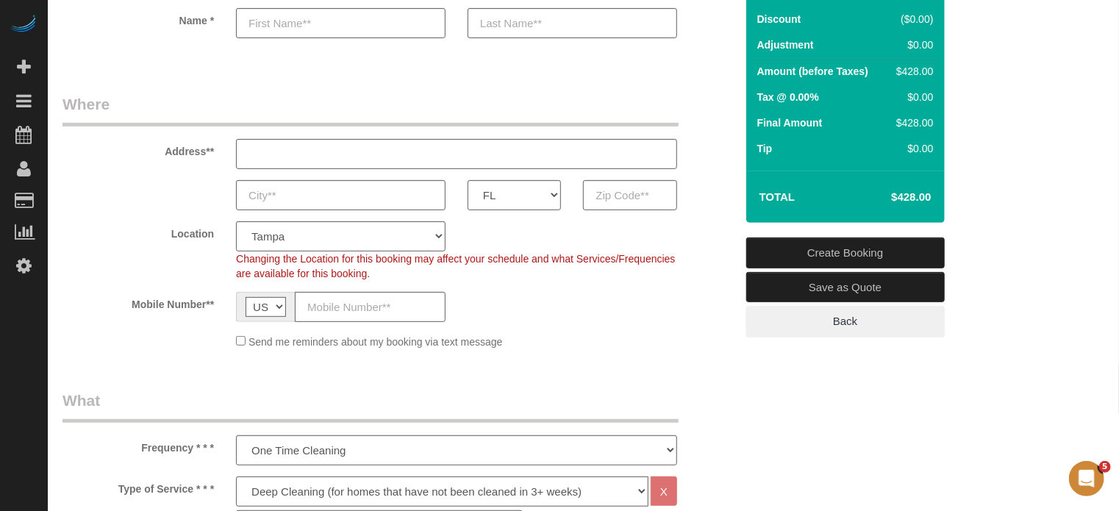
scroll to position [221, 0]
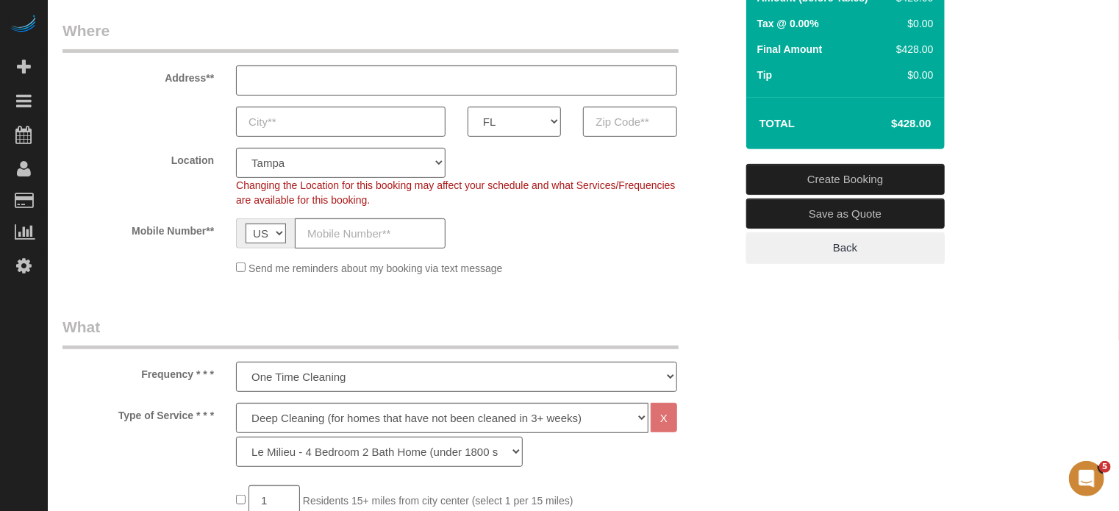
click at [722, 173] on div "Location Pro Housekeepers Atlanta Austin Boston Chicago Cincinnati Clearwater D…" at bounding box center [398, 178] width 695 height 60
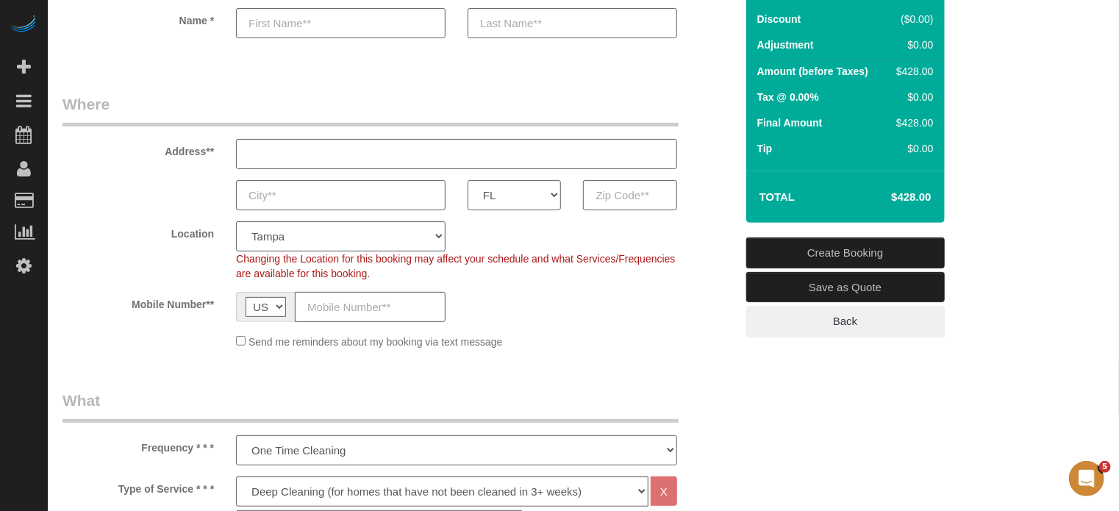
click at [715, 321] on sui-booking-location "Location Pro Housekeepers Atlanta Austin Boston Chicago Cincinnati Clearwater D…" at bounding box center [398, 285] width 673 height 128
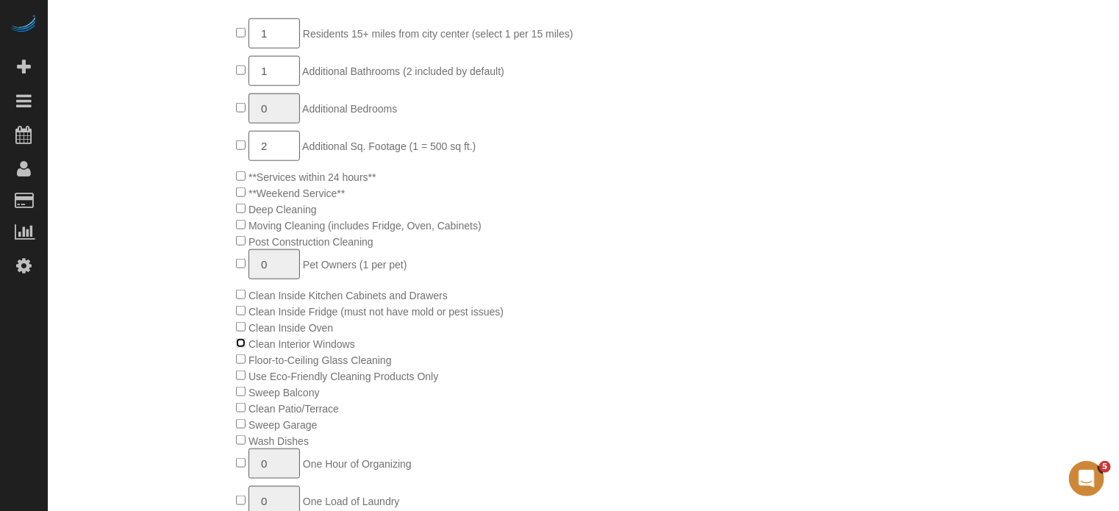
scroll to position [735, 0]
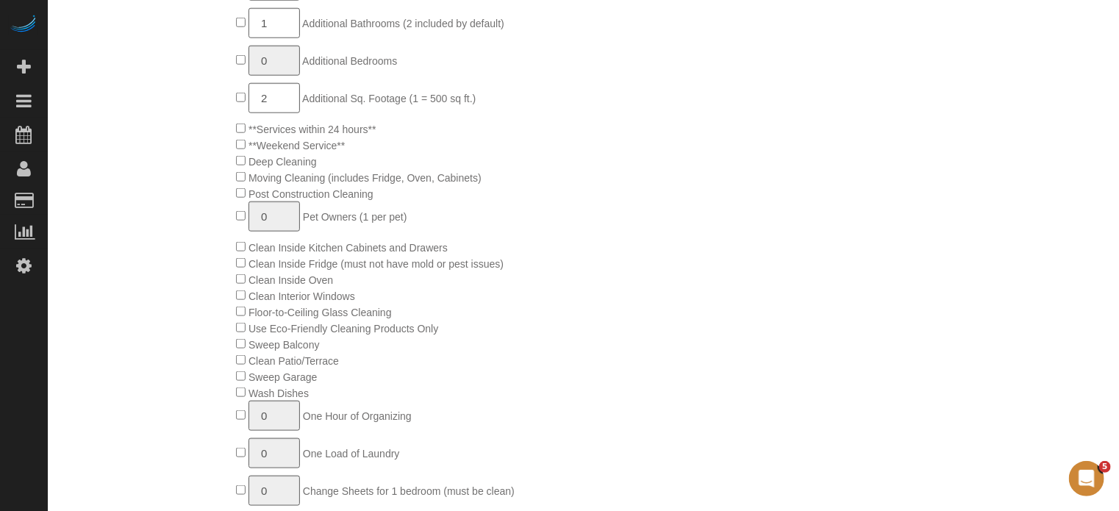
click at [712, 320] on div "1 Residents 15+ miles from city center (select 1 per 15 miles) 1 Additional Bat…" at bounding box center [485, 336] width 521 height 730
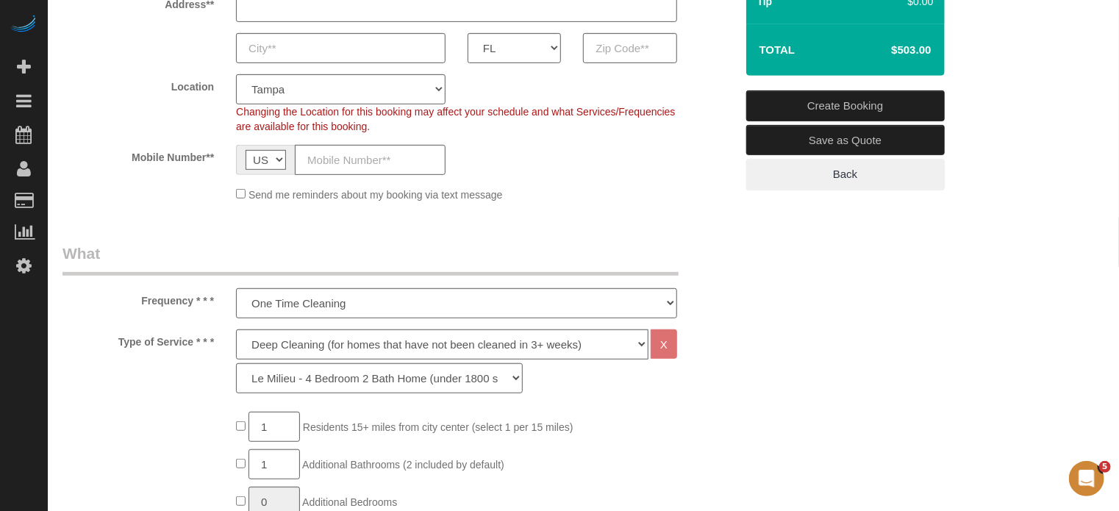
scroll to position [74, 0]
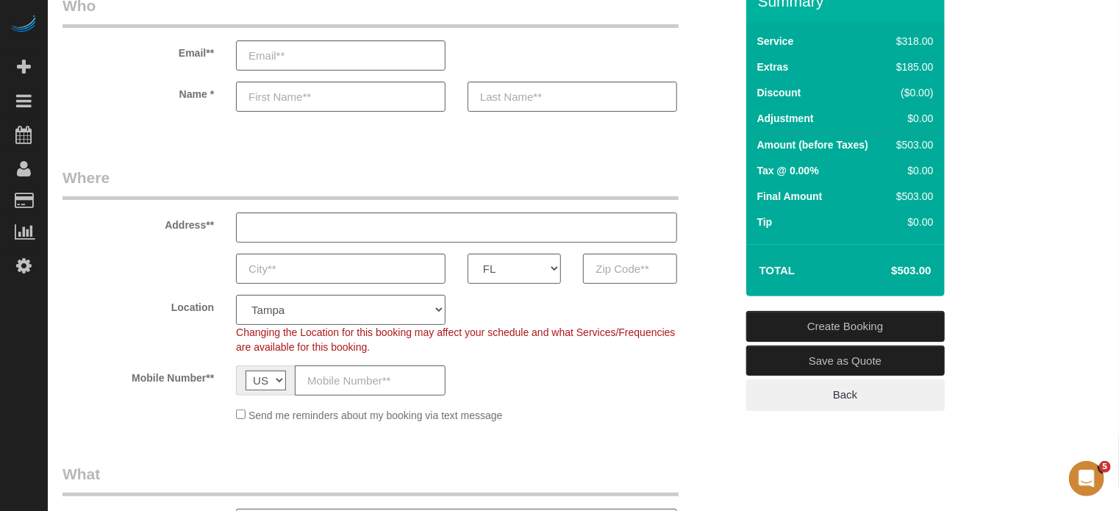
click at [704, 271] on div "AK AL AR AZ CA CO CT DC DE FL GA HI IA ID IL IN KS KY LA MA MD ME MI MN MO MS M…" at bounding box center [398, 269] width 695 height 30
click at [721, 241] on div "Address**" at bounding box center [398, 205] width 695 height 76
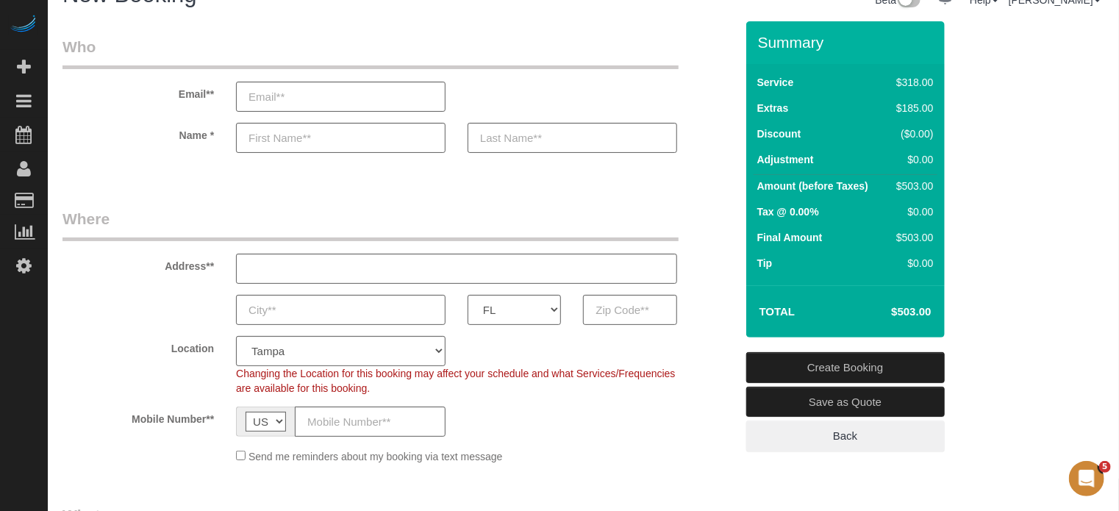
scroll to position [0, 0]
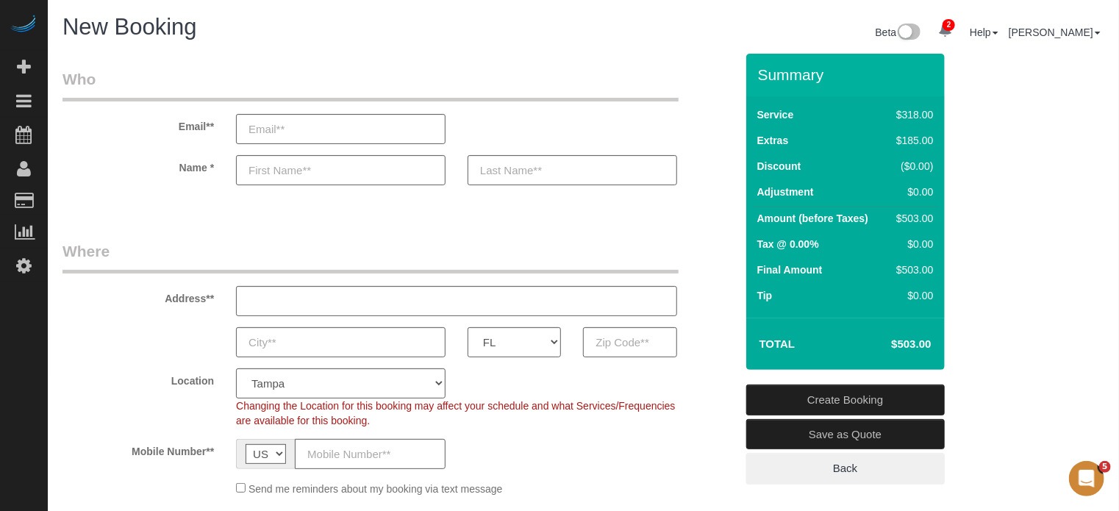
drag, startPoint x: 760, startPoint y: 74, endPoint x: 932, endPoint y: 340, distance: 316.9
click at [932, 340] on div "Summary Service $318.00 Extras $185.00 Discount ($0.00) Adjustment $0.00 Amount…" at bounding box center [845, 212] width 199 height 316
click at [932, 340] on td "$503.00" at bounding box center [889, 344] width 96 height 37
drag, startPoint x: 932, startPoint y: 345, endPoint x: 756, endPoint y: 73, distance: 324.3
click at [756, 73] on div "Summary Service $318.00 Extras $185.00 Discount ($0.00) Adjustment $0.00 Amount…" at bounding box center [845, 212] width 199 height 316
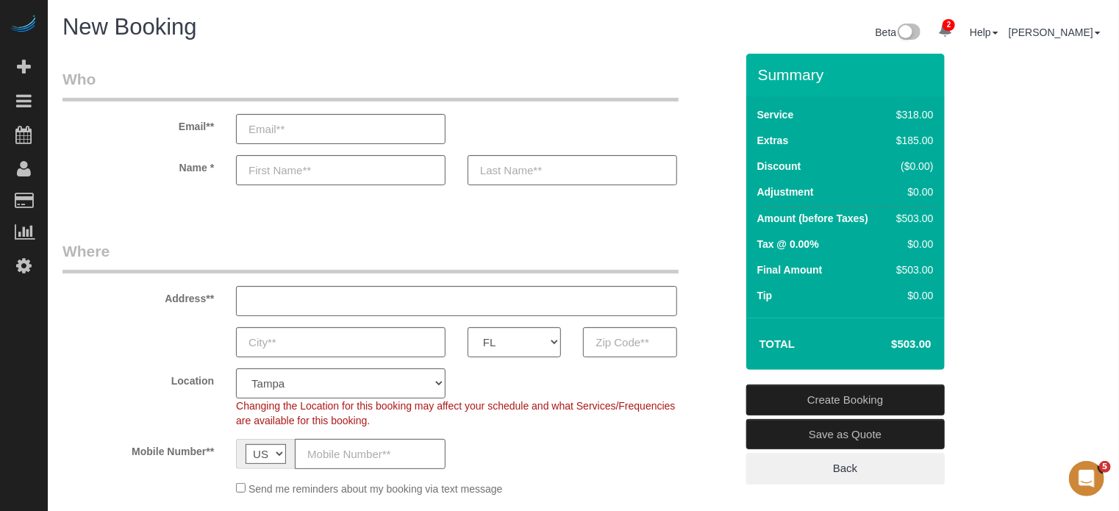
click at [756, 73] on div "Summary" at bounding box center [845, 81] width 199 height 31
drag, startPoint x: 759, startPoint y: 73, endPoint x: 937, endPoint y: 342, distance: 322.6
click at [937, 342] on div "Summary Service $318.00 Extras $185.00 Discount ($0.00) Adjustment $0.00 Amount…" at bounding box center [845, 212] width 199 height 316
click at [937, 342] on td "$503.00" at bounding box center [889, 344] width 96 height 37
drag, startPoint x: 932, startPoint y: 342, endPoint x: 755, endPoint y: 73, distance: 322.2
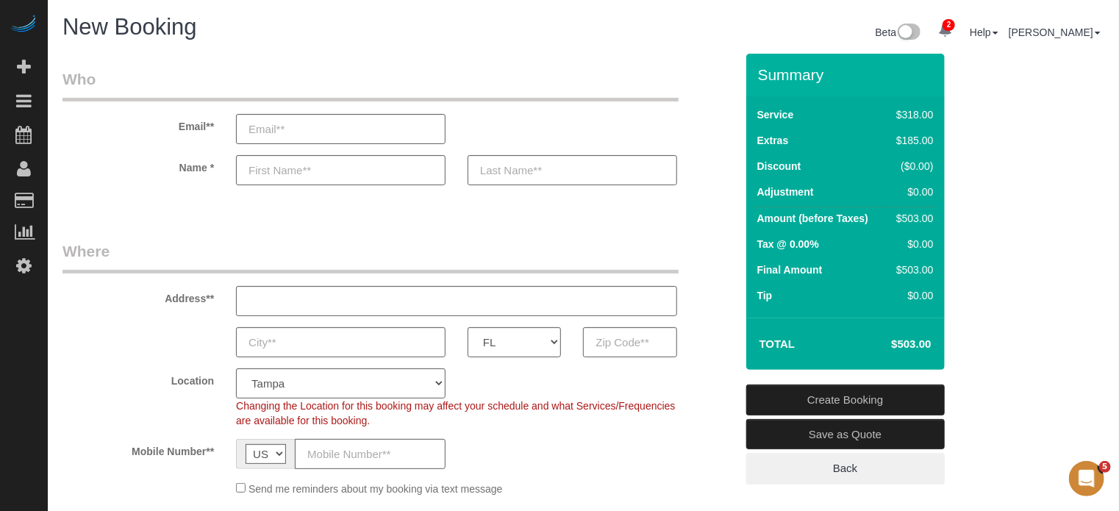
click at [755, 73] on div "Summary Service $318.00 Extras $185.00 Discount ($0.00) Adjustment $0.00 Amount…" at bounding box center [845, 212] width 199 height 316
click at [755, 73] on div "Summary" at bounding box center [845, 81] width 199 height 31
drag, startPoint x: 496, startPoint y: 260, endPoint x: 490, endPoint y: 221, distance: 39.3
click at [496, 260] on legend "Where" at bounding box center [370, 256] width 616 height 33
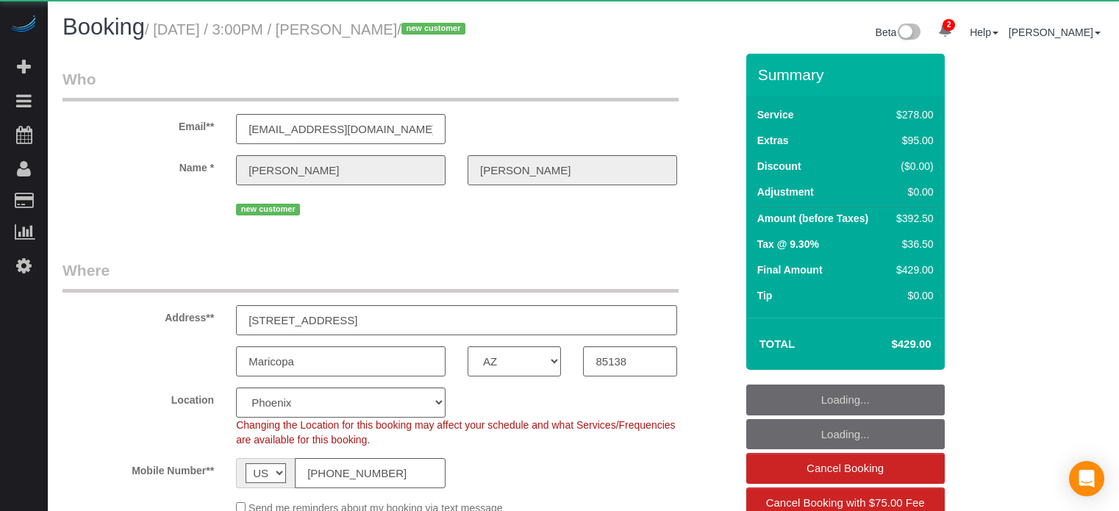
select select "AZ"
select select "number:9"
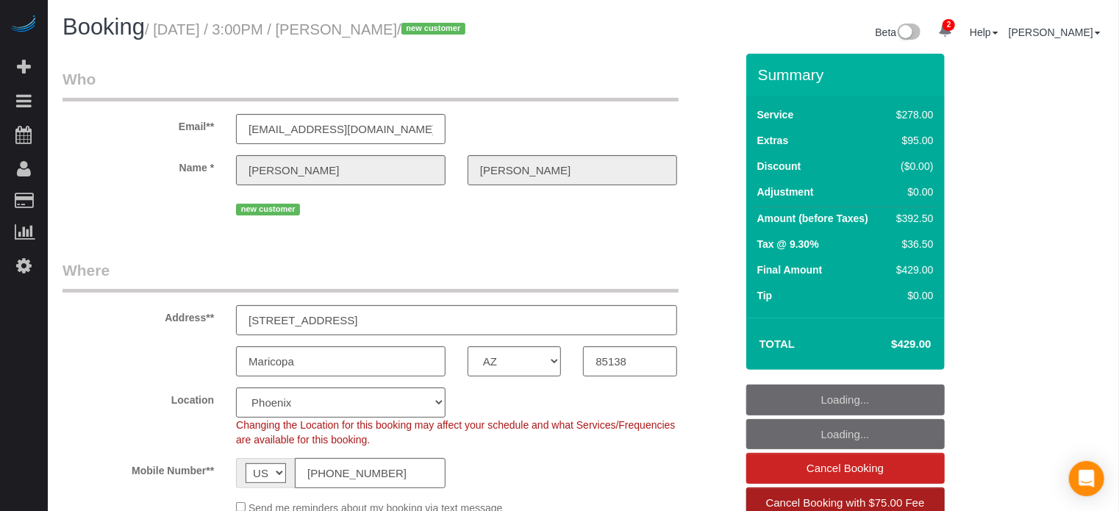
select select "object:737"
select select "5"
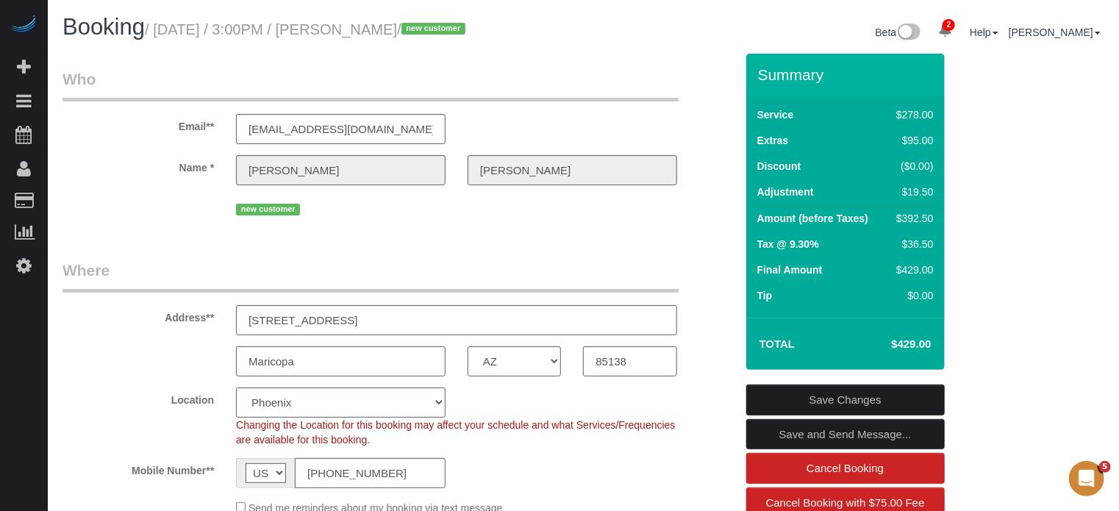
click at [697, 211] on div "new customer" at bounding box center [398, 207] width 695 height 23
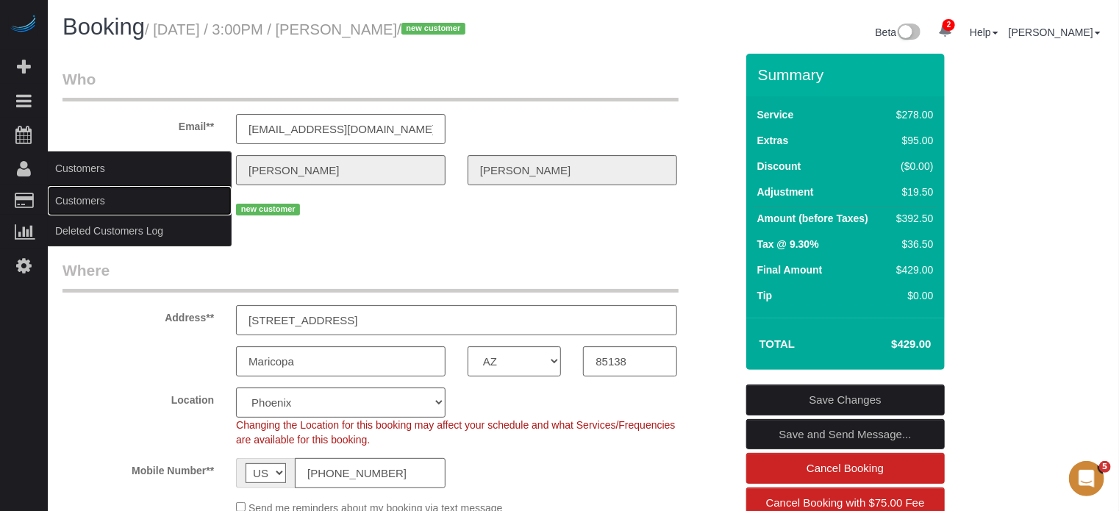
click at [95, 196] on link "Customers" at bounding box center [140, 200] width 184 height 29
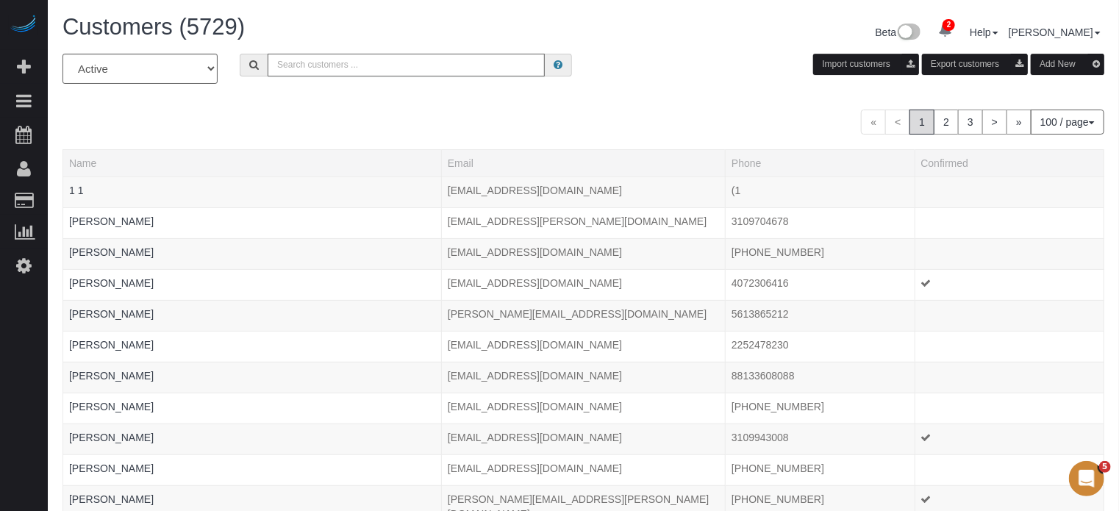
click at [342, 57] on input "text" at bounding box center [406, 65] width 277 height 23
click at [229, 155] on th "Name" at bounding box center [252, 162] width 379 height 27
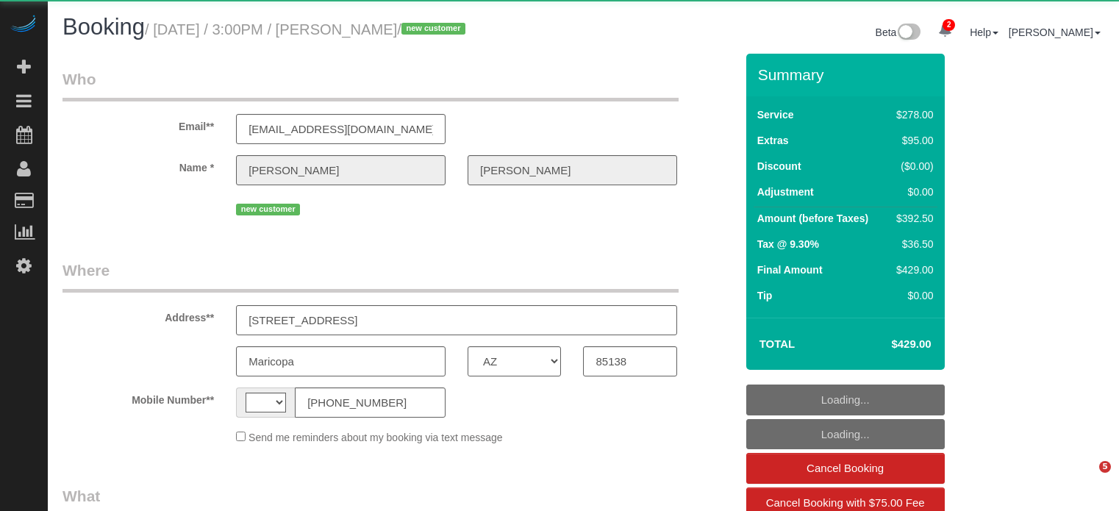
select select "AZ"
select select "string:[GEOGRAPHIC_DATA]"
select select "object:737"
select select "5"
select select "number:9"
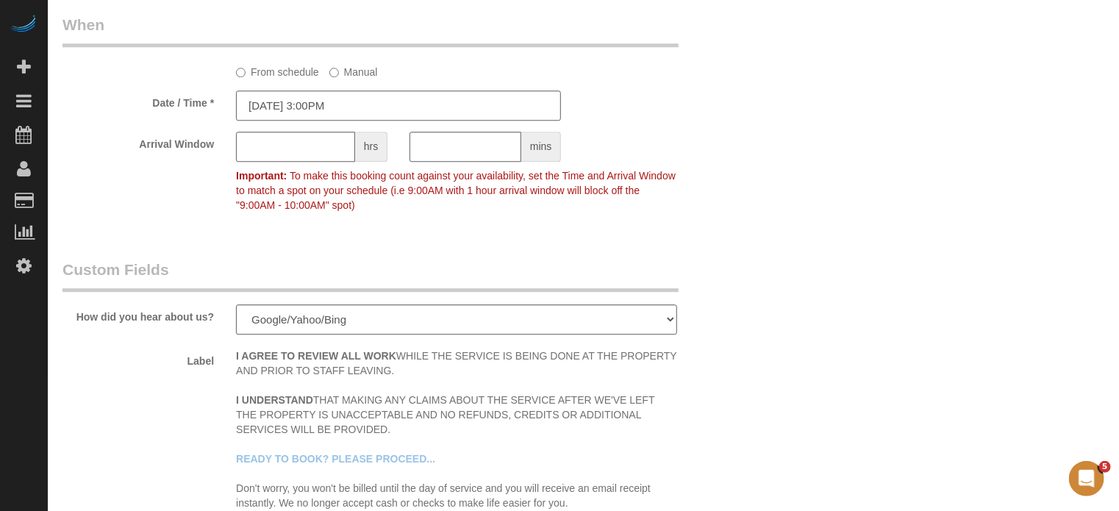
scroll to position [1838, 0]
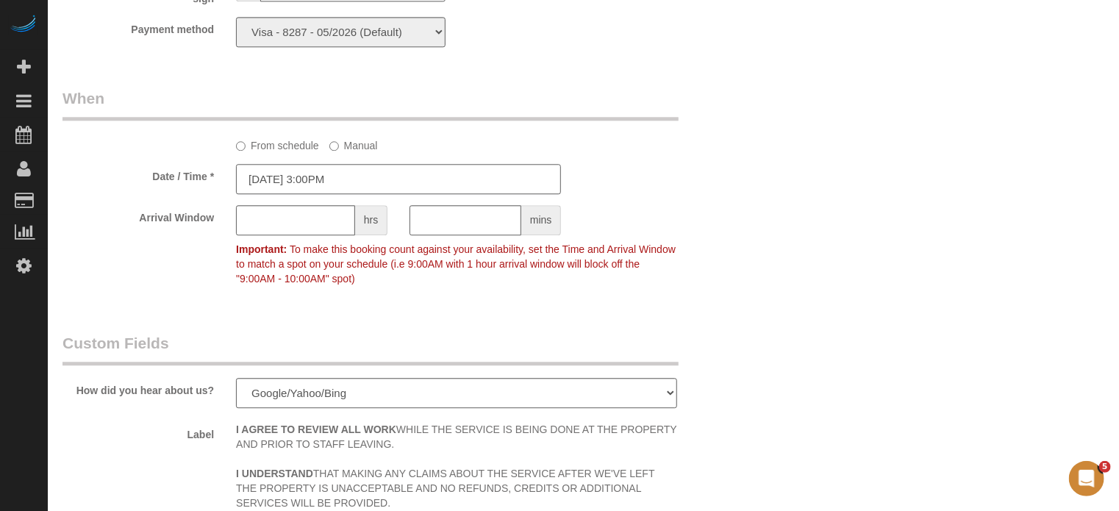
click at [369, 183] on input "[DATE] 3:00PM" at bounding box center [398, 179] width 325 height 30
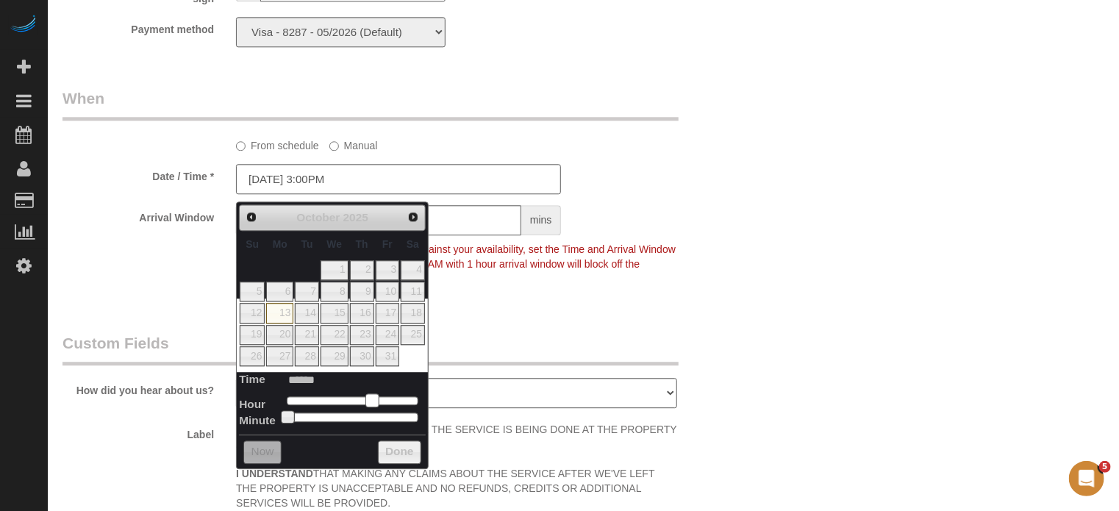
type input "[DATE] 2:00PM"
type input "******"
type input "[DATE] 1:00PM"
type input "******"
type input "[DATE] 12:00PM"
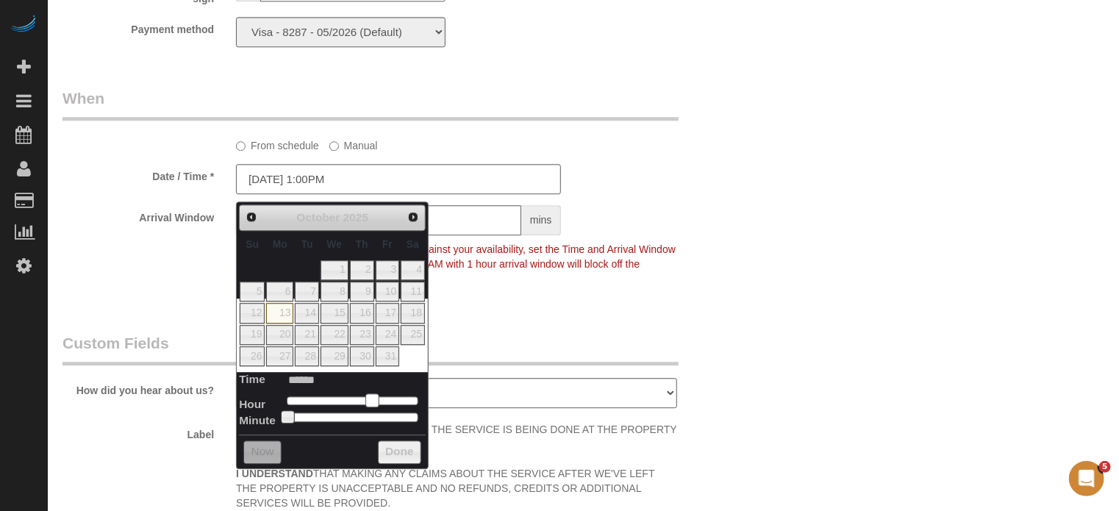
type input "*******"
type input "[DATE] 11:00AM"
type input "*******"
type input "[DATE] 10:00AM"
type input "*******"
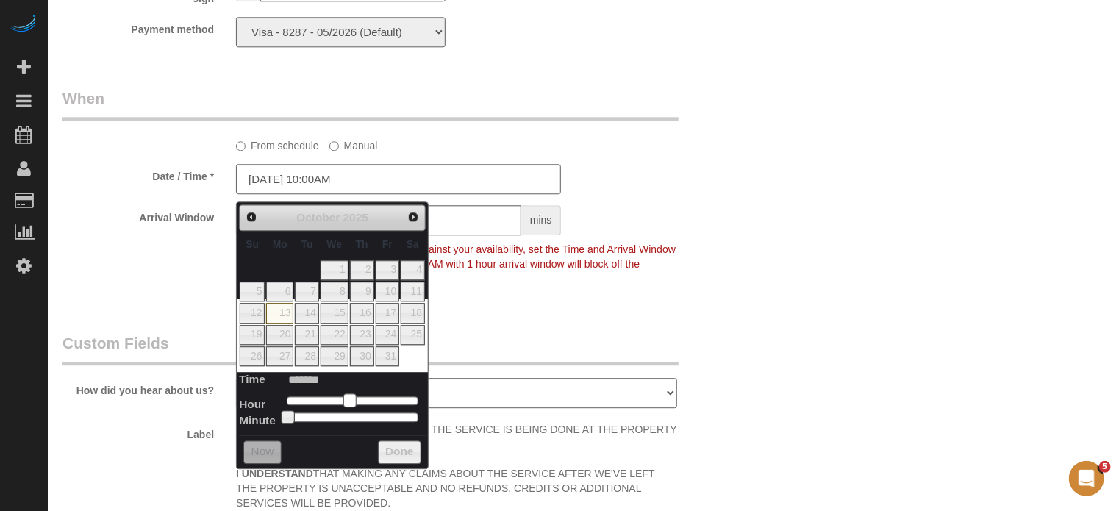
type input "[DATE] 9:00AM"
type input "******"
type input "[DATE] 8:00AM"
type input "******"
type input "10/13/2025 9:00AM"
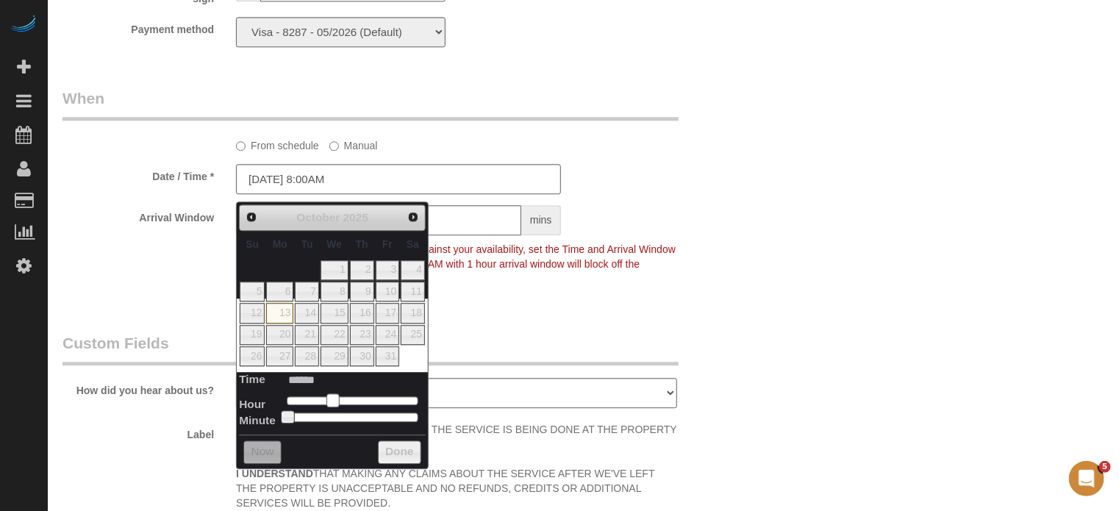
type input "******"
drag, startPoint x: 369, startPoint y: 399, endPoint x: 334, endPoint y: 399, distance: 35.3
click at [334, 399] on span at bounding box center [338, 399] width 13 height 13
type input "10/13/2025 9:05AM"
type input "******"
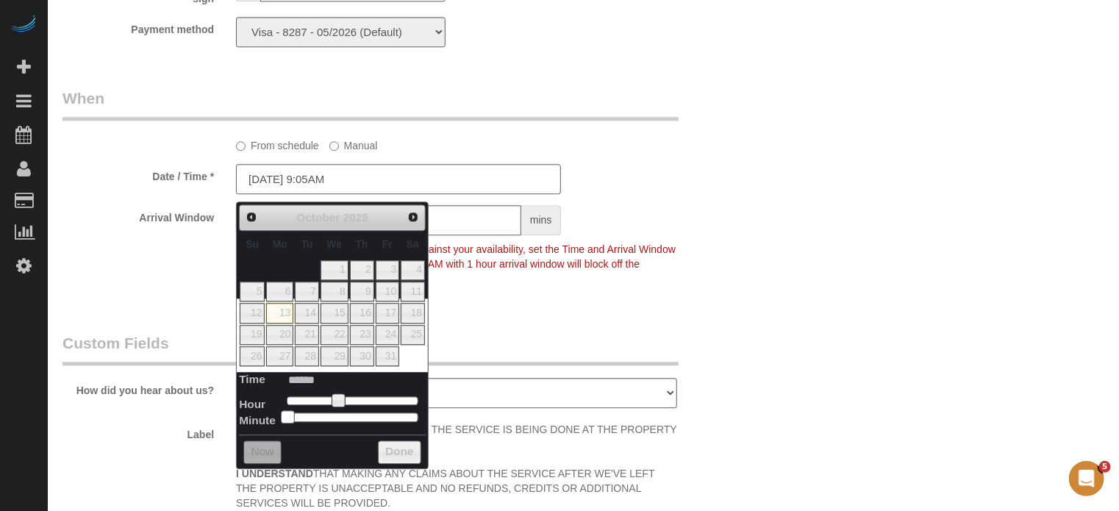
type input "10/13/2025 9:10AM"
type input "******"
type input "10/13/2025 9:15AM"
type input "******"
type input "10/13/2025 9:20AM"
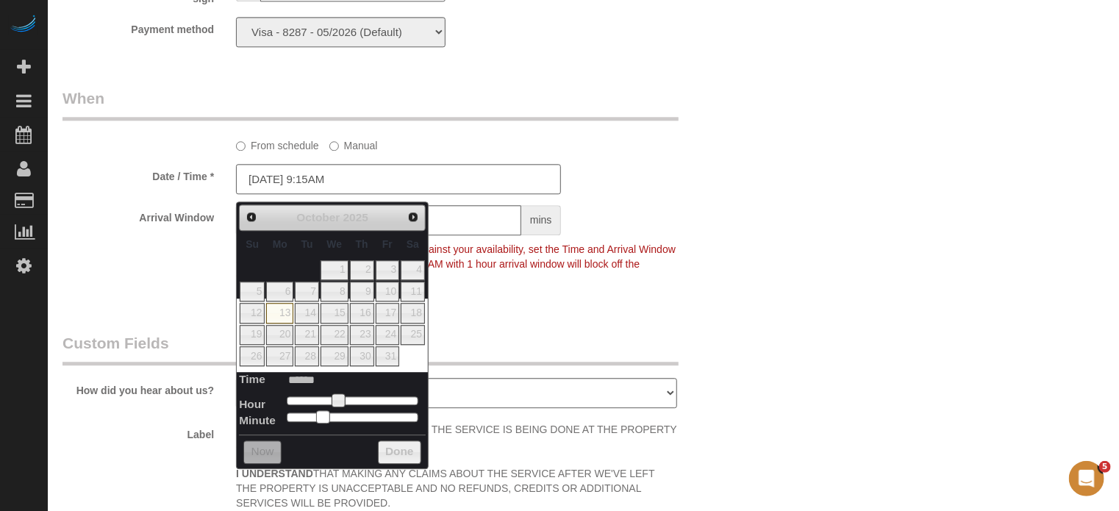
type input "******"
type input "10/13/2025 9:25AM"
type input "******"
type input "10/13/2025 9:30AM"
type input "******"
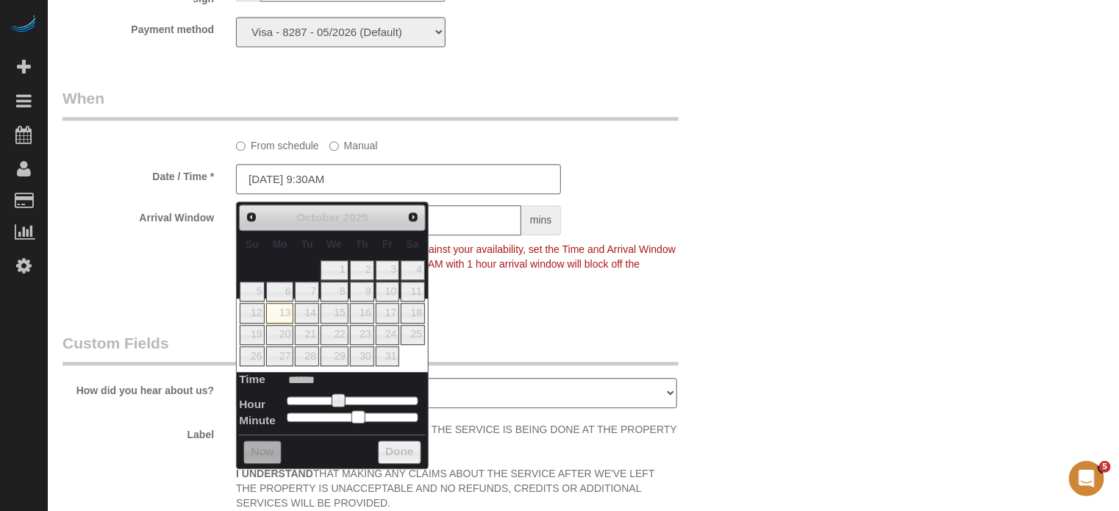
drag, startPoint x: 286, startPoint y: 411, endPoint x: 356, endPoint y: 412, distance: 69.9
click at [356, 412] on span at bounding box center [357, 416] width 13 height 13
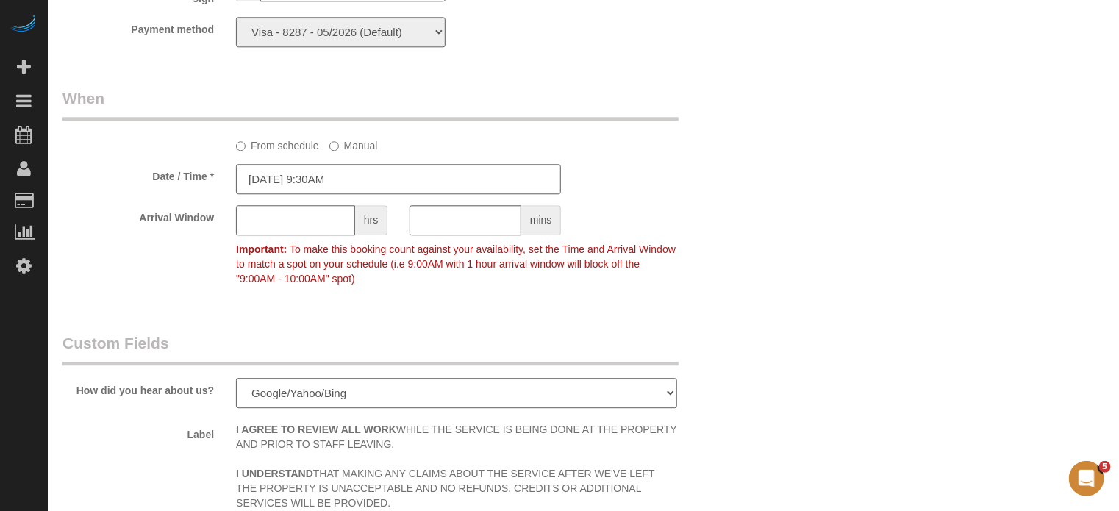
click at [304, 218] on input "text" at bounding box center [295, 220] width 119 height 30
type input "1"
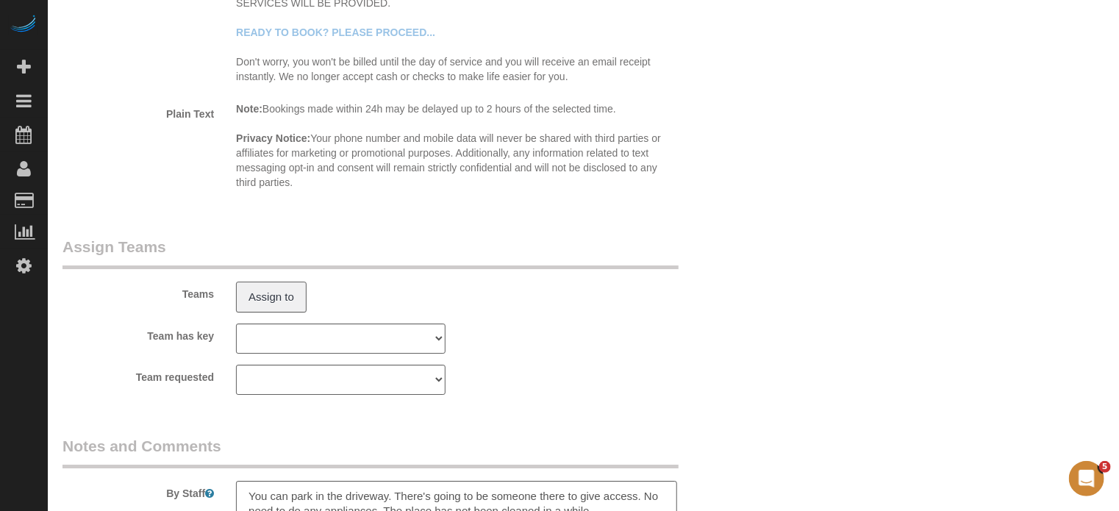
scroll to position [2662, 0]
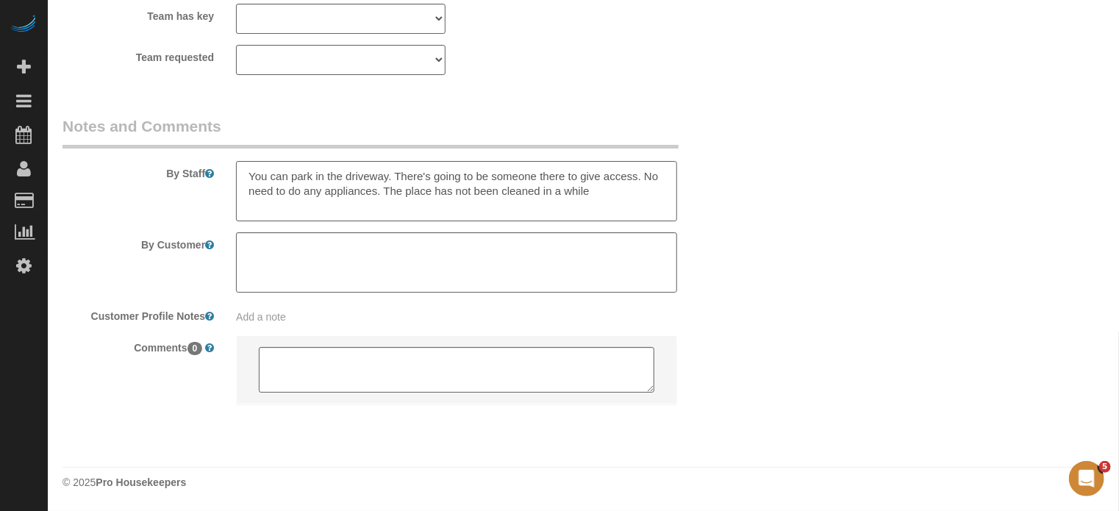
click at [623, 192] on textarea at bounding box center [456, 191] width 441 height 60
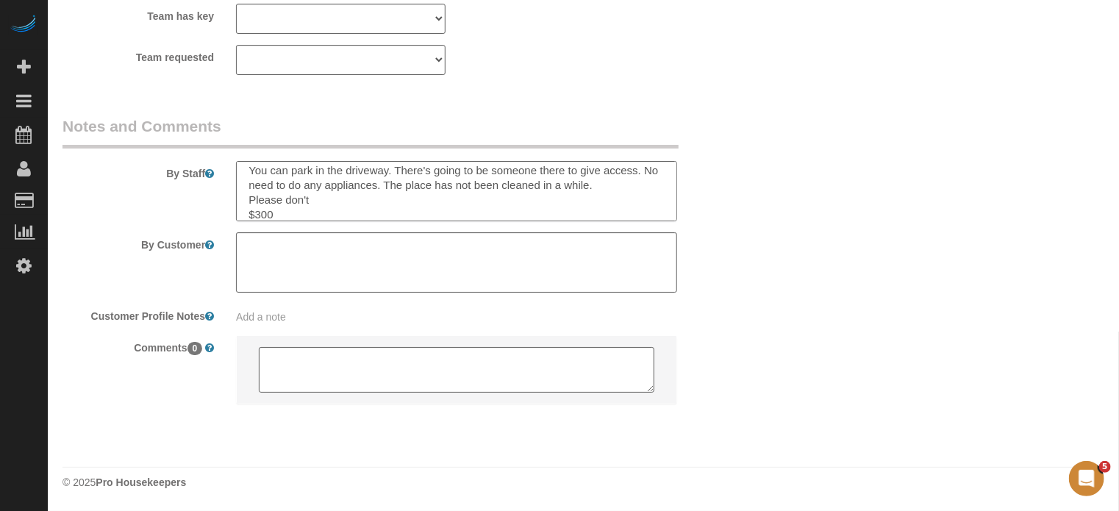
click at [503, 200] on textarea at bounding box center [456, 191] width 441 height 60
type textarea "You can park in the driveway. There's going to be someone there to give access.…"
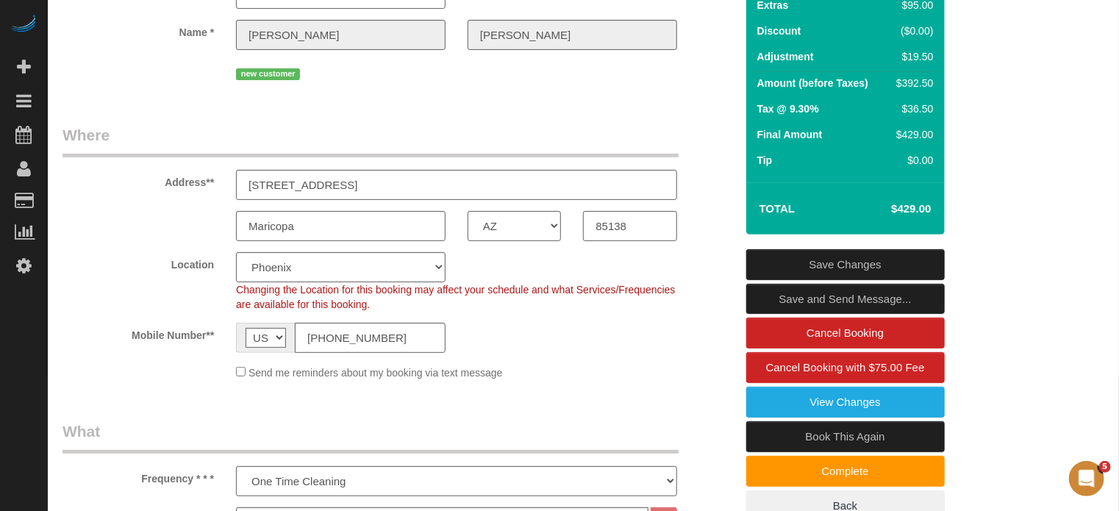
scroll to position [137, 0]
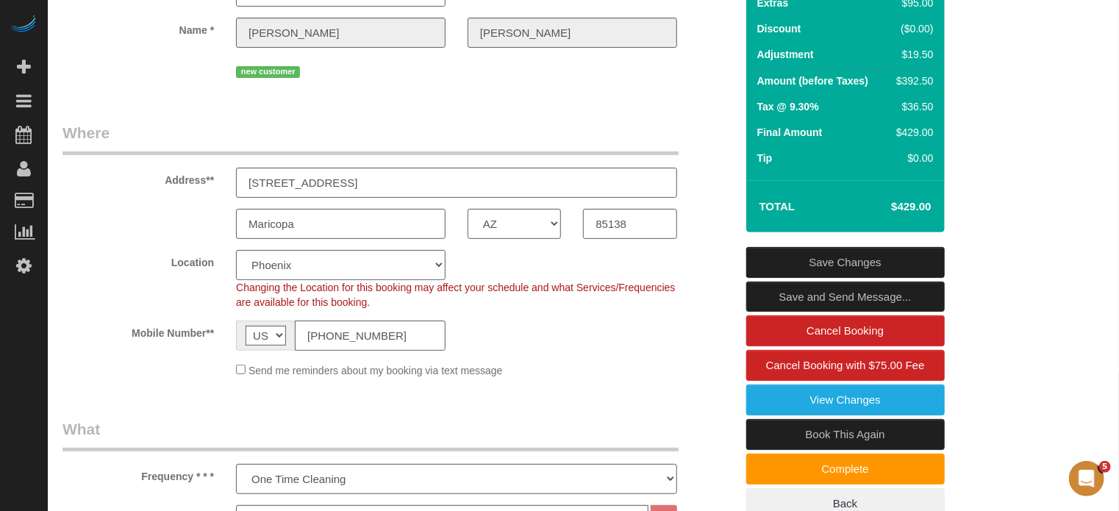
click at [807, 264] on link "Save Changes" at bounding box center [845, 262] width 199 height 31
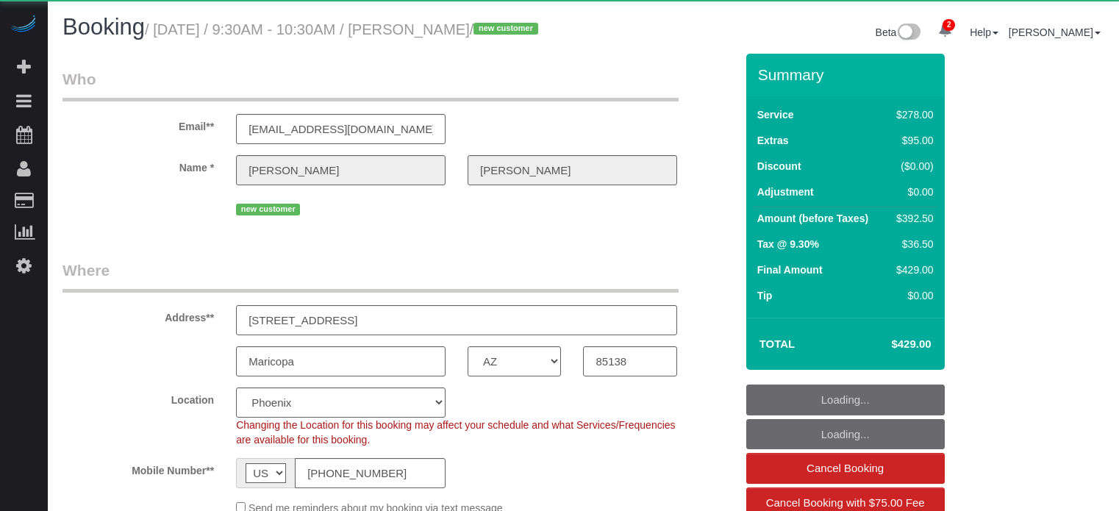
select select "AZ"
select select "number:9"
select select "object:866"
select select "5"
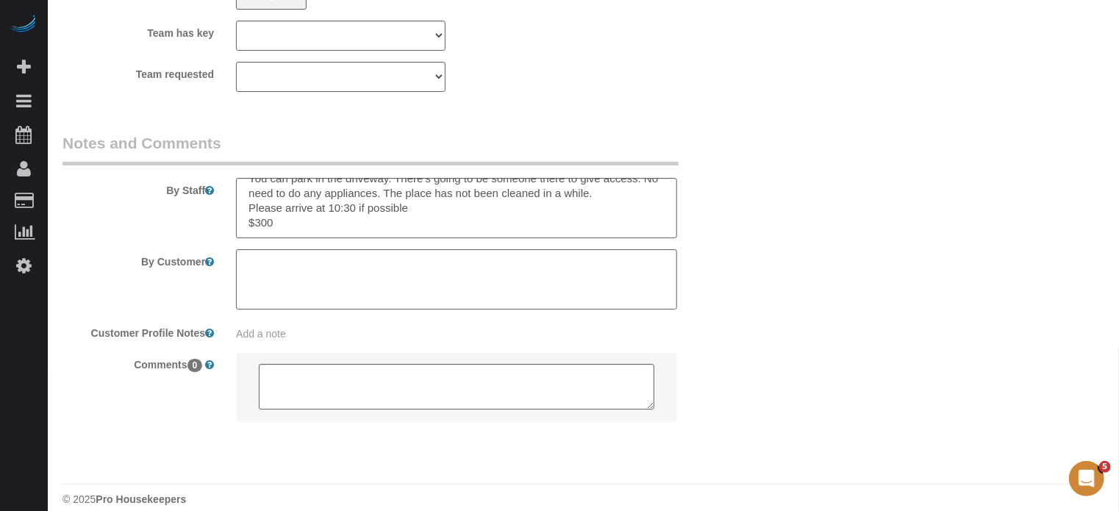
scroll to position [2665, 0]
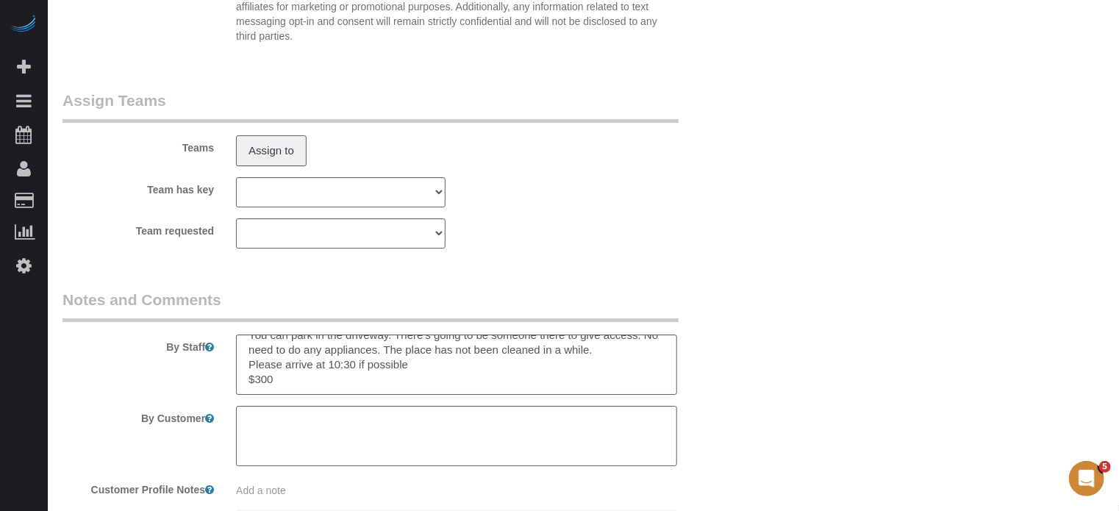
scroll to position [2518, 0]
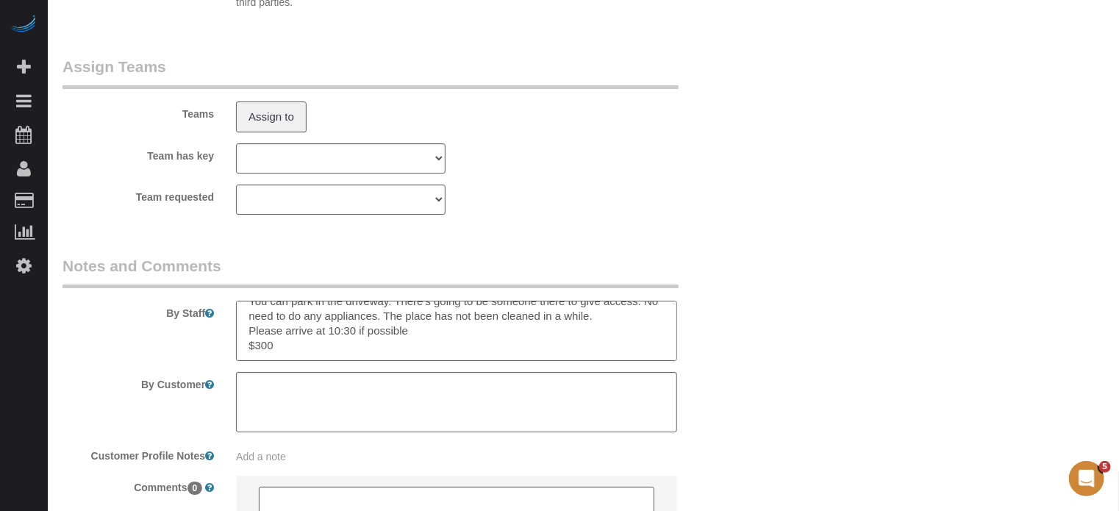
click at [452, 355] on textarea at bounding box center [456, 331] width 441 height 60
type textarea "You can park in the driveway. There's going to be someone there to give access.…"
click at [723, 226] on fieldset "Assign Teams Teams Assign to Team has key Chandler Team Michelle Phoenix Team C…" at bounding box center [398, 141] width 673 height 170
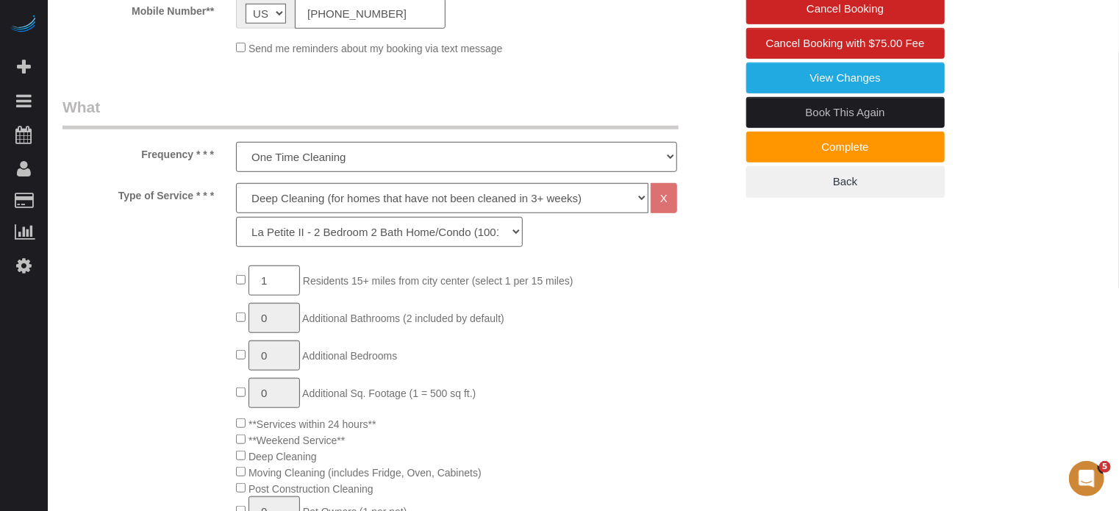
scroll to position [92, 0]
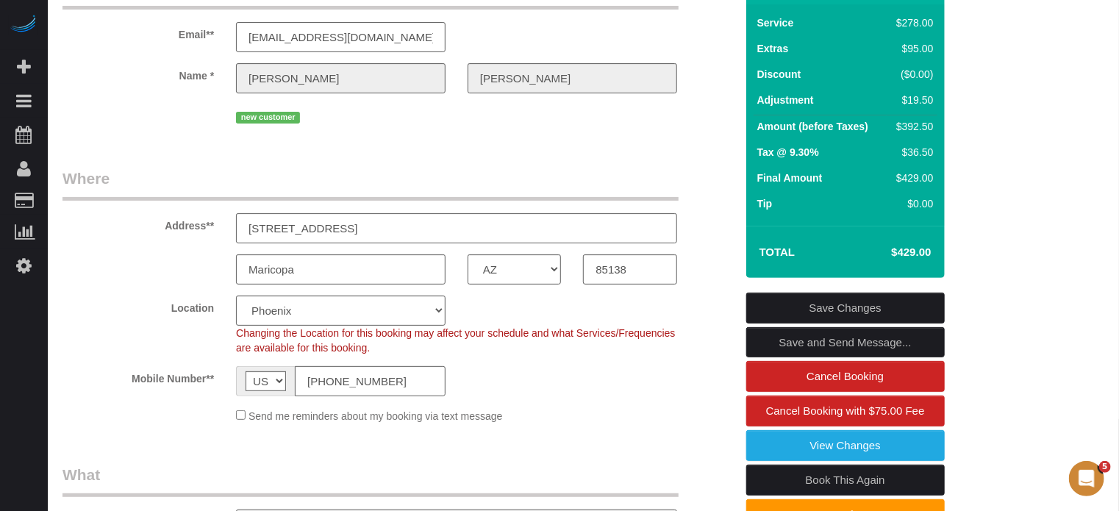
click at [824, 323] on link "Save Changes" at bounding box center [845, 308] width 199 height 31
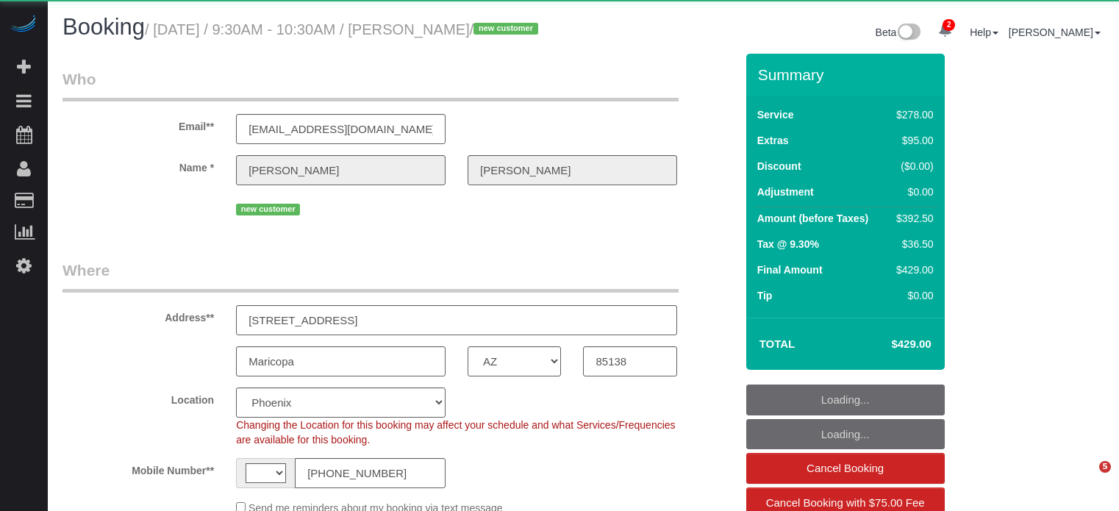
select select "AZ"
select select "number:9"
select select "string:US"
select select "object:737"
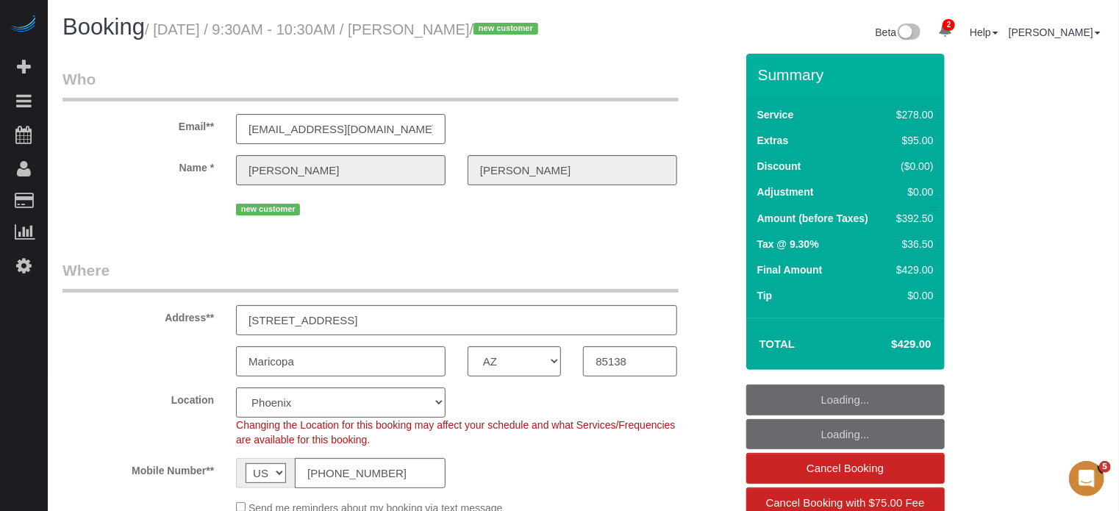
select select "5"
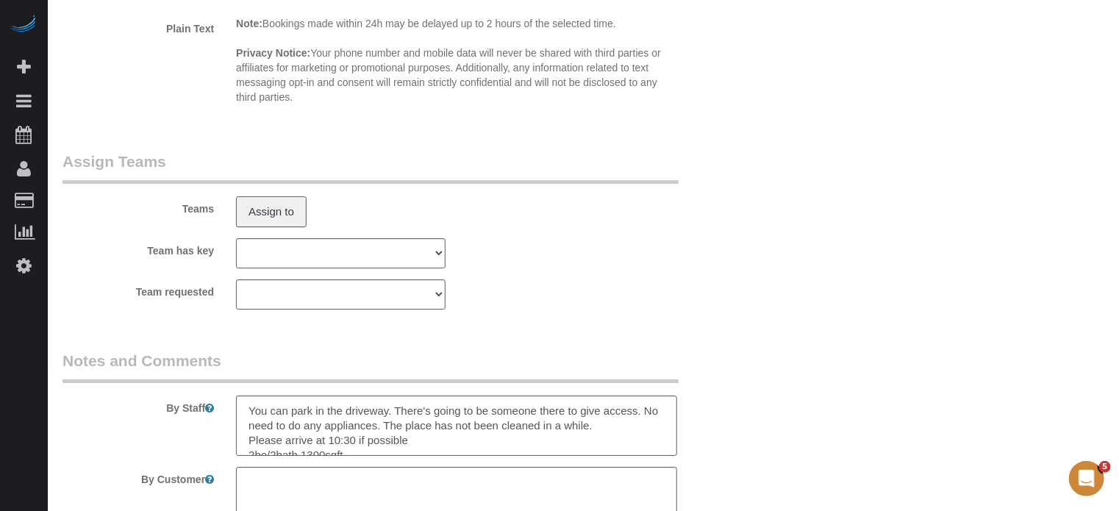
scroll to position [2415, 0]
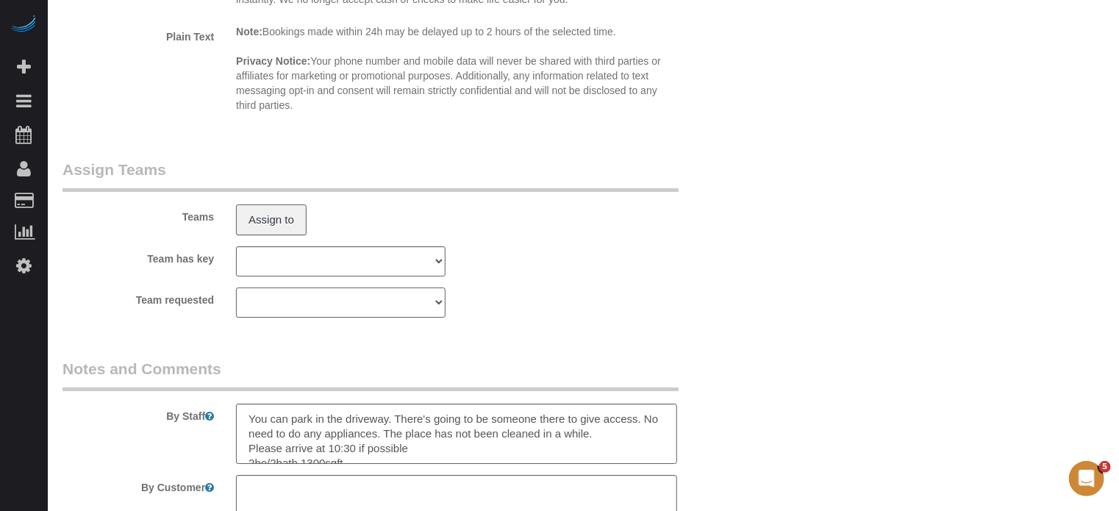
click at [332, 318] on select "Chandler Team Michelle Phoenix Team Chispas Phoenix Team Remo Phoenix Team Vane…" at bounding box center [341, 302] width 210 height 30
click at [551, 318] on div "Team requested Chandler Team Michelle Phoenix Team Chispas Phoenix Team Remo Ph…" at bounding box center [398, 302] width 695 height 30
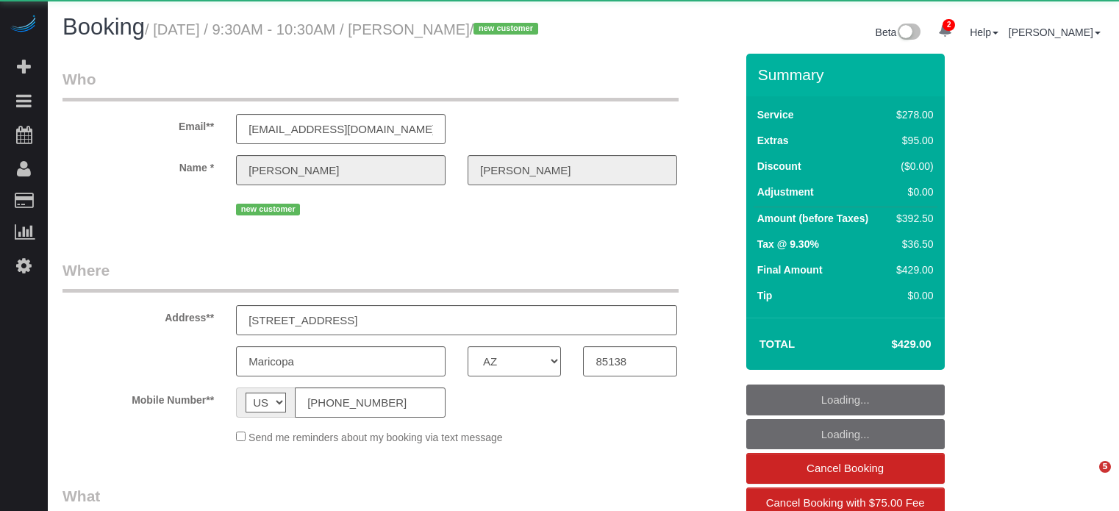
select select "AZ"
select select "object:690"
select select "5"
select select "number:9"
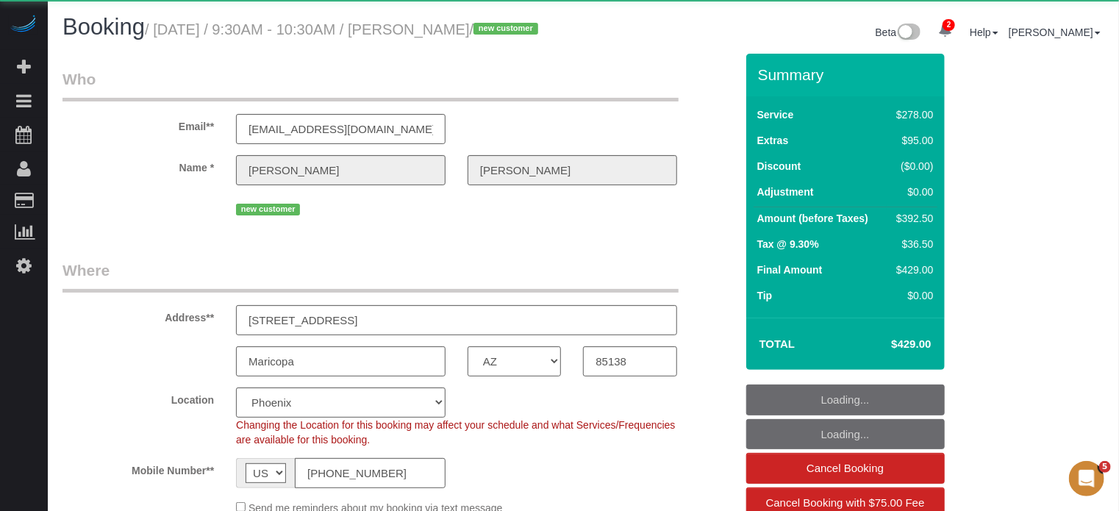
select select "object:871"
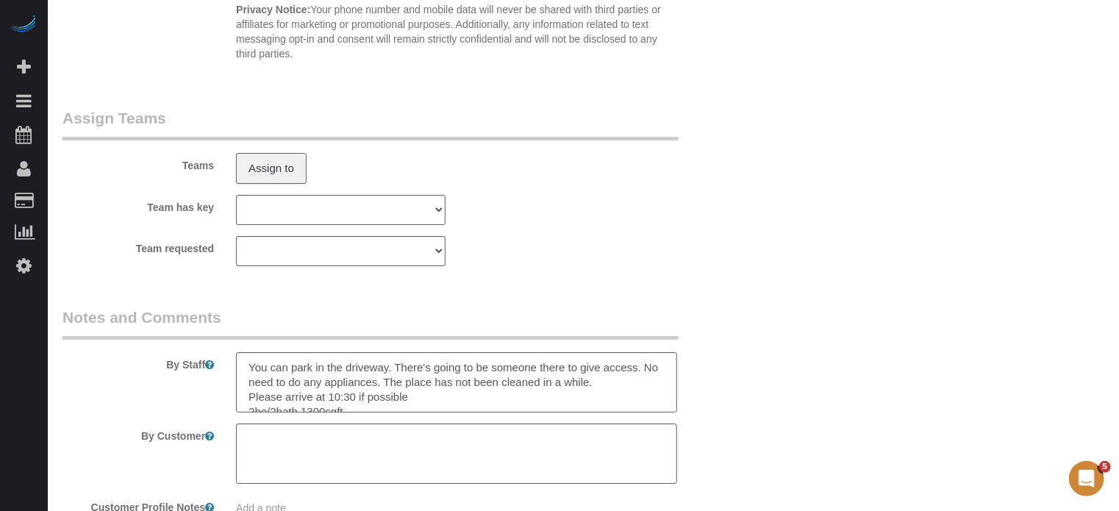
scroll to position [2500, 0]
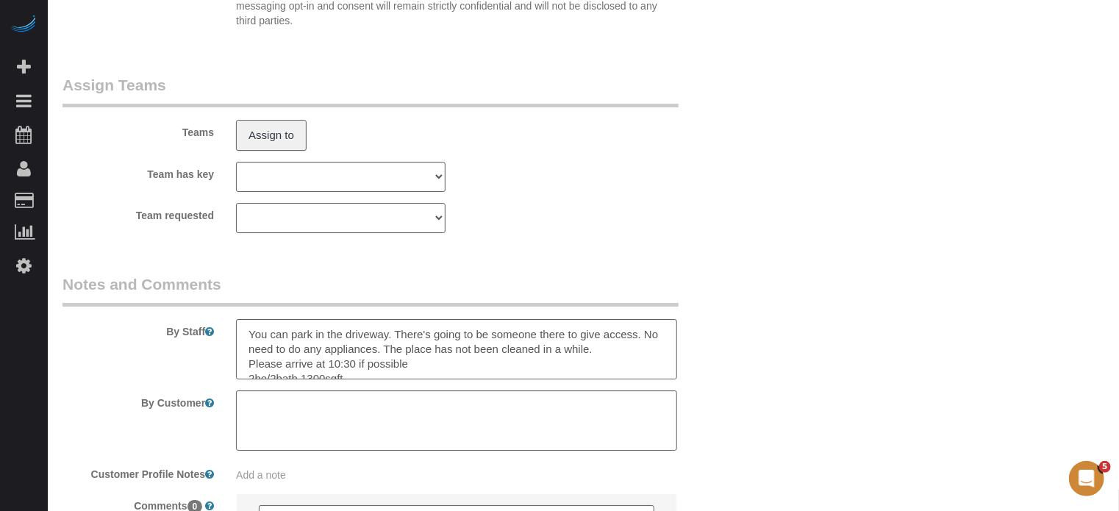
click at [345, 233] on select "[PERSON_NAME] Team [PERSON_NAME] Phoenix Team Chispas Phoenix team MaidThis Pho…" at bounding box center [341, 218] width 210 height 30
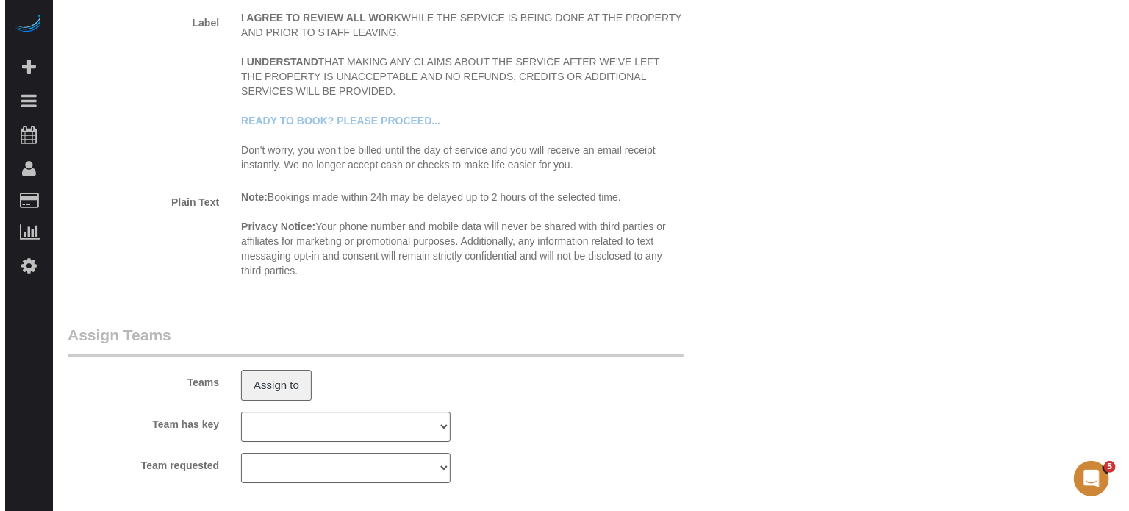
scroll to position [2387, 0]
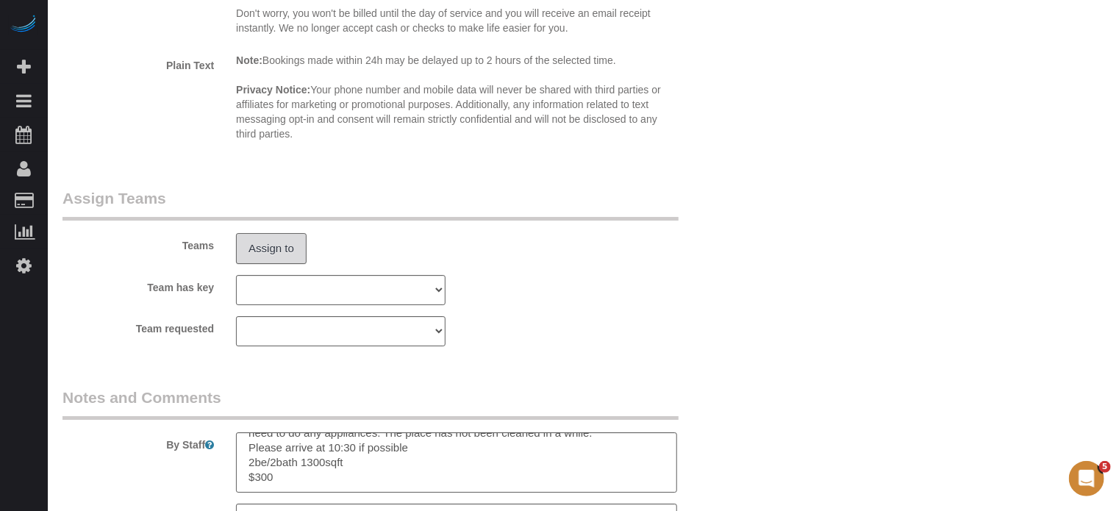
click at [275, 264] on button "Assign to" at bounding box center [271, 248] width 71 height 31
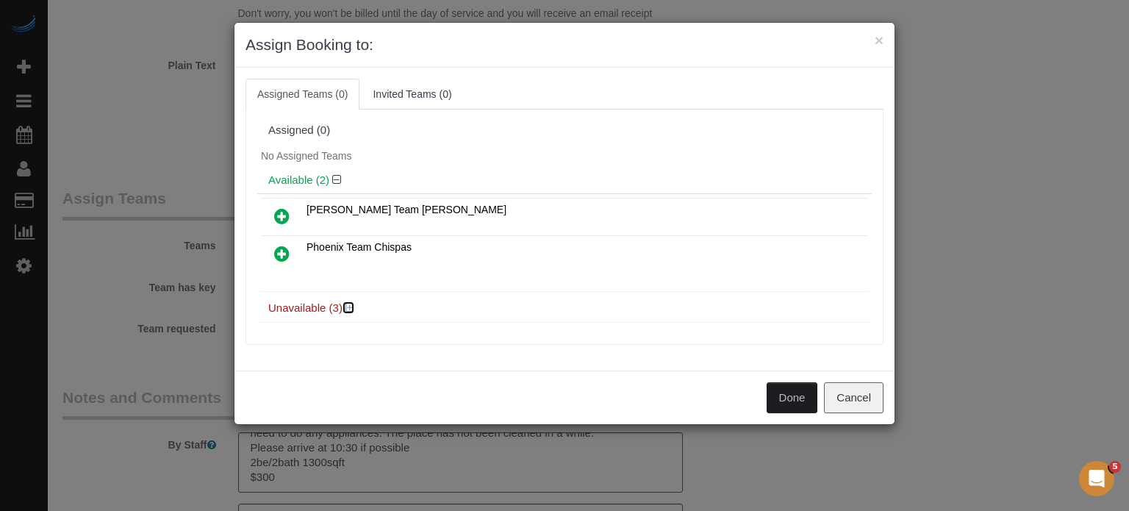
click at [348, 306] on icon at bounding box center [350, 307] width 9 height 11
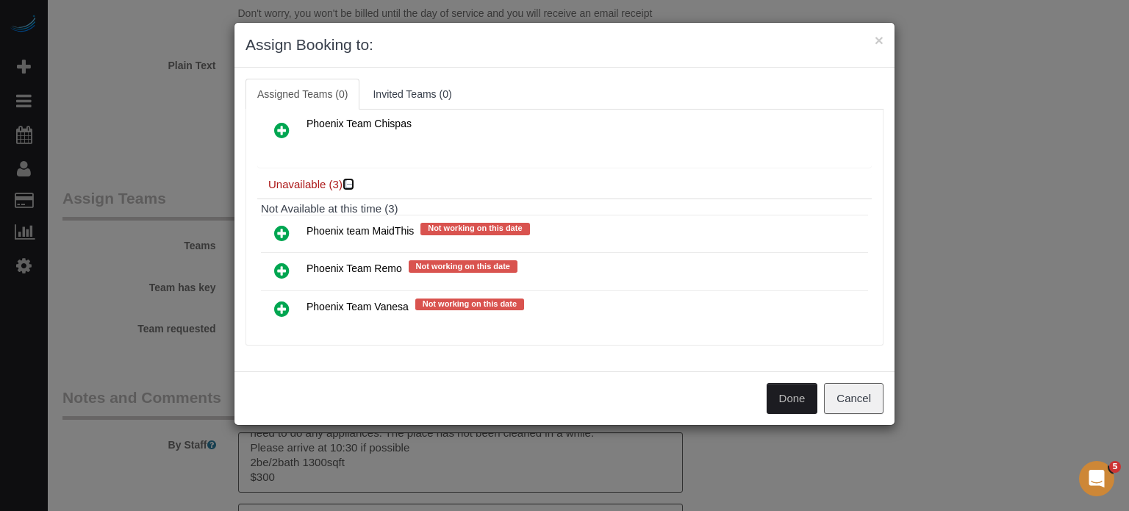
scroll to position [138, 0]
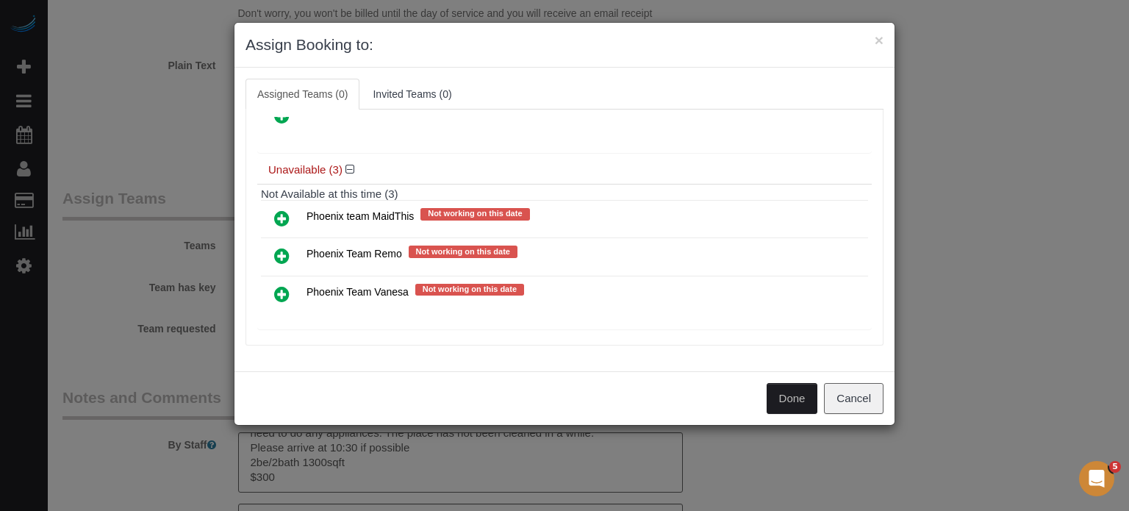
click at [279, 212] on icon at bounding box center [281, 219] width 15 height 18
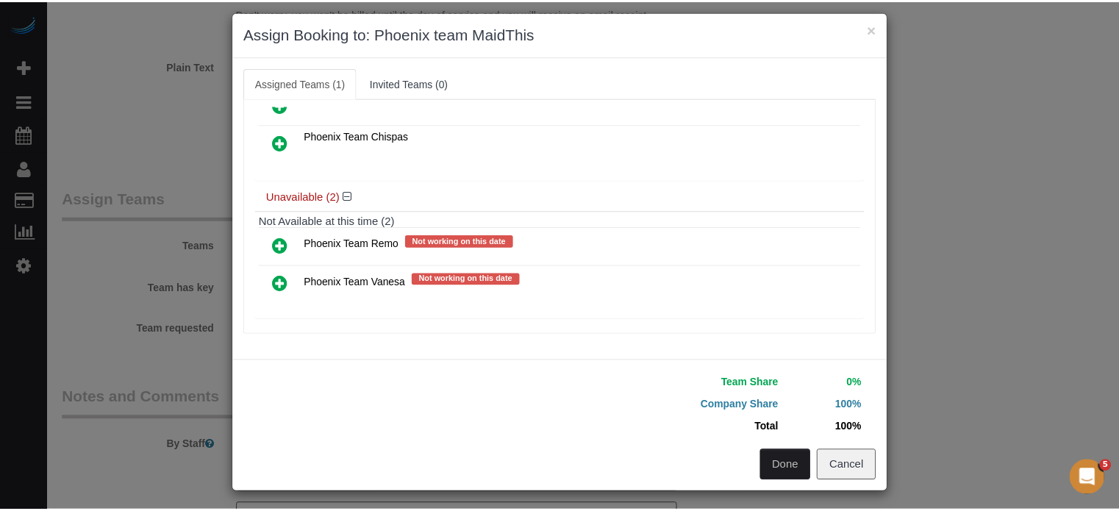
scroll to position [13, 0]
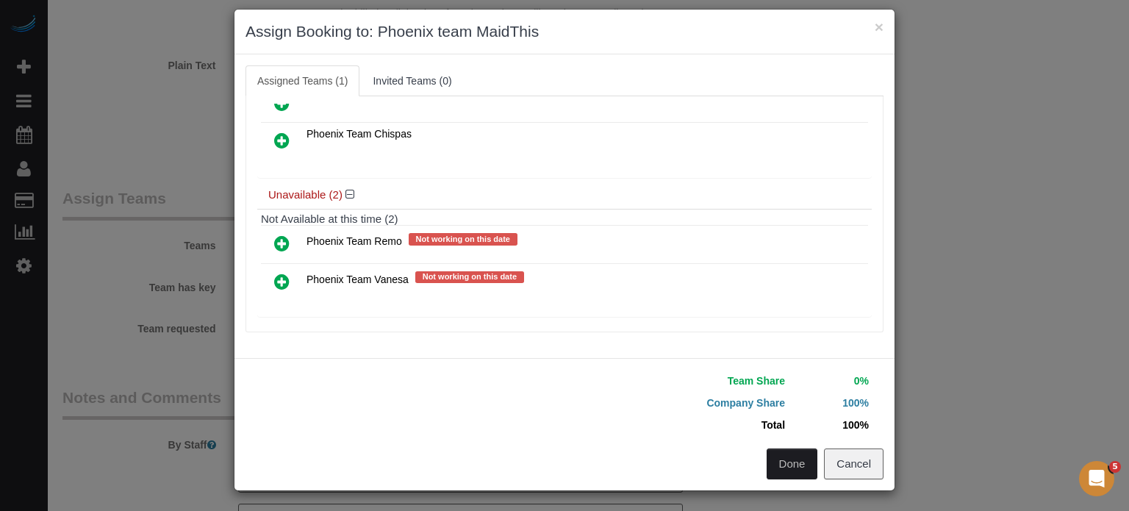
click at [794, 459] on button "Done" at bounding box center [792, 464] width 51 height 31
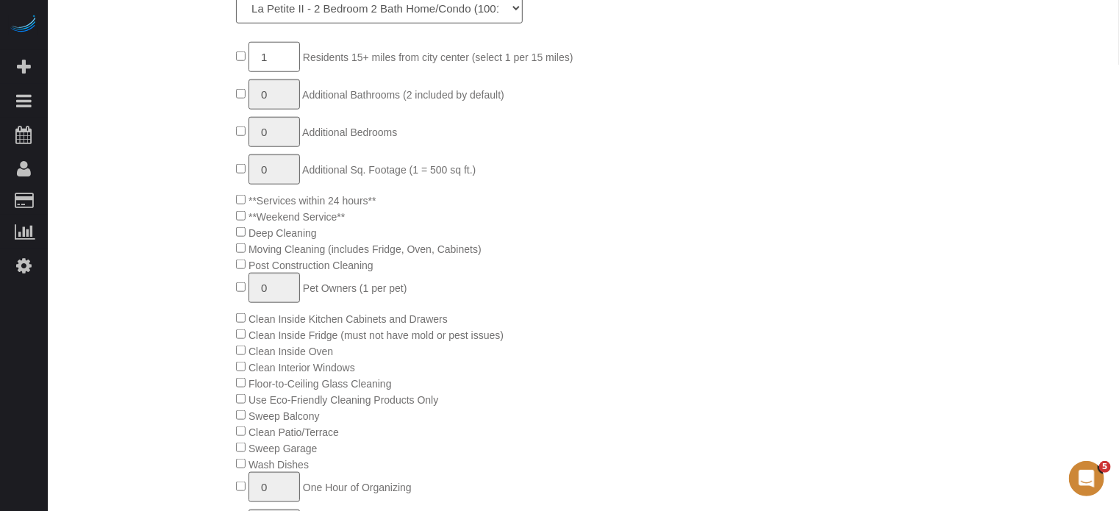
scroll to position [253, 0]
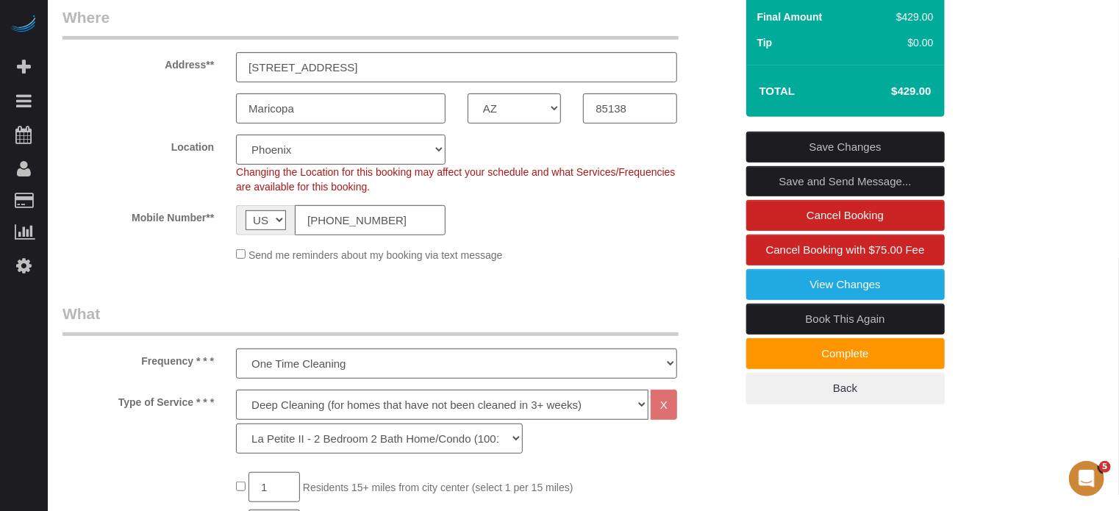
click at [841, 162] on link "Save Changes" at bounding box center [845, 147] width 199 height 31
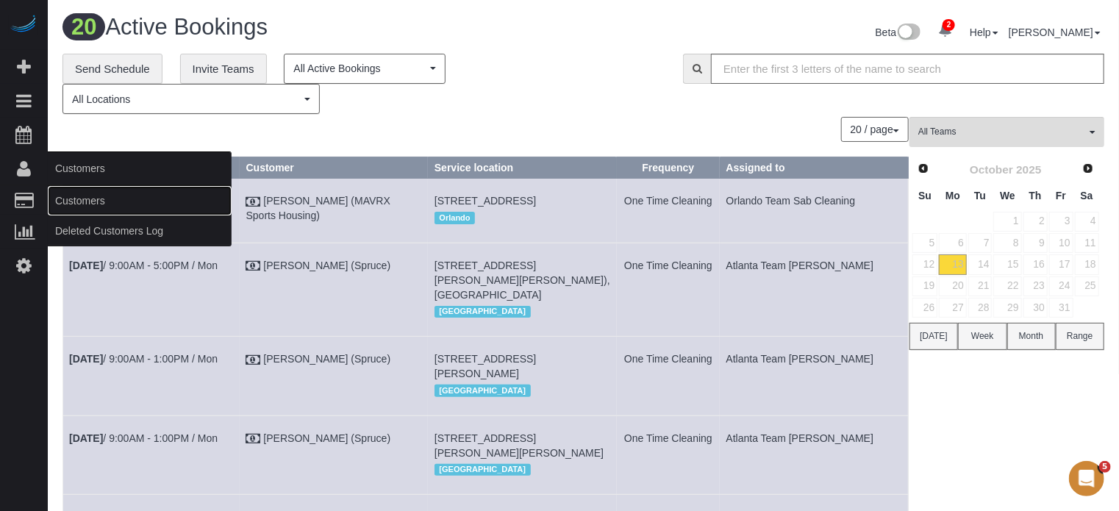
click at [73, 196] on link "Customers" at bounding box center [140, 200] width 184 height 29
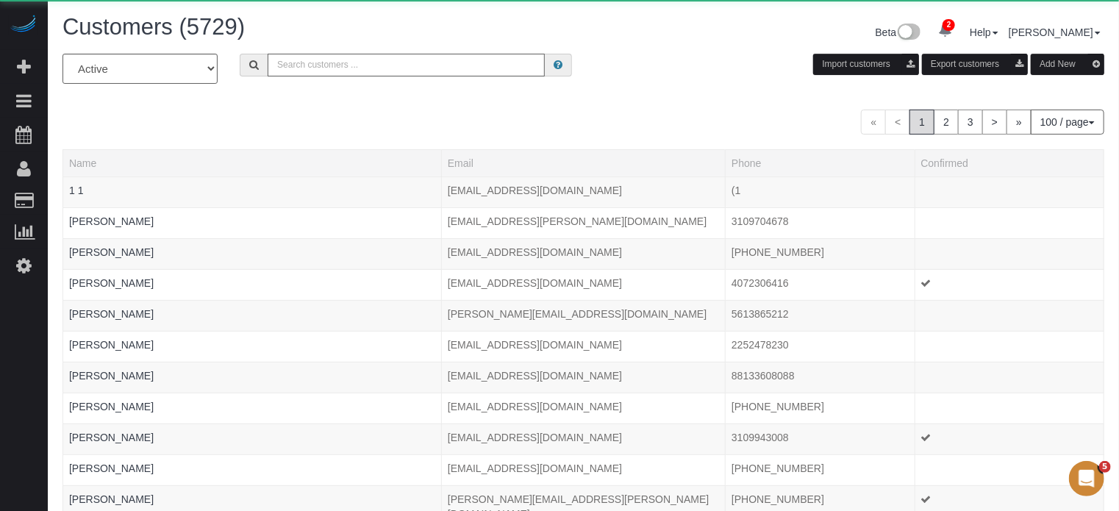
click at [340, 72] on input "text" at bounding box center [406, 65] width 277 height 23
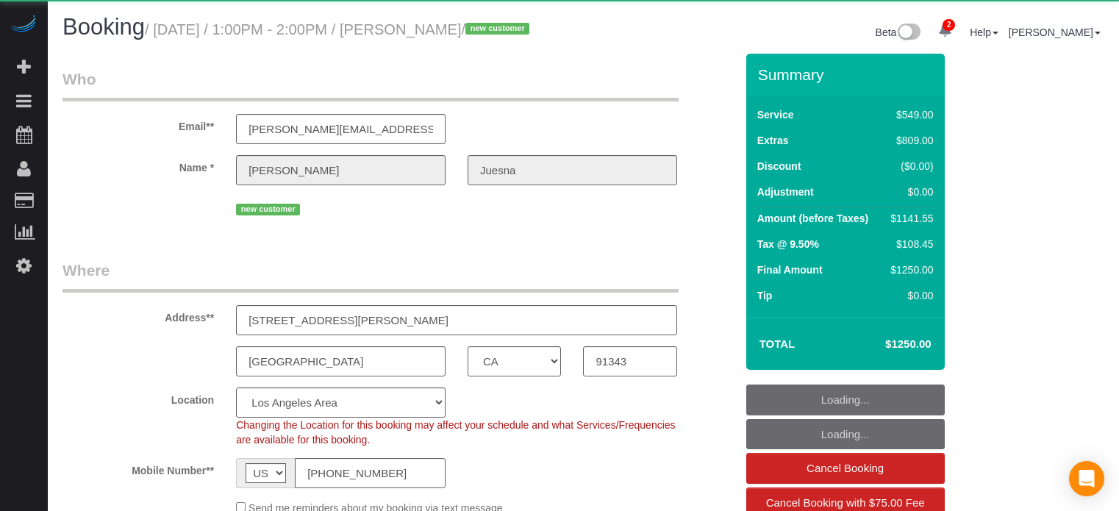
select select "CA"
select select "number:9"
select select "object:729"
select select "spot1"
select select "7"
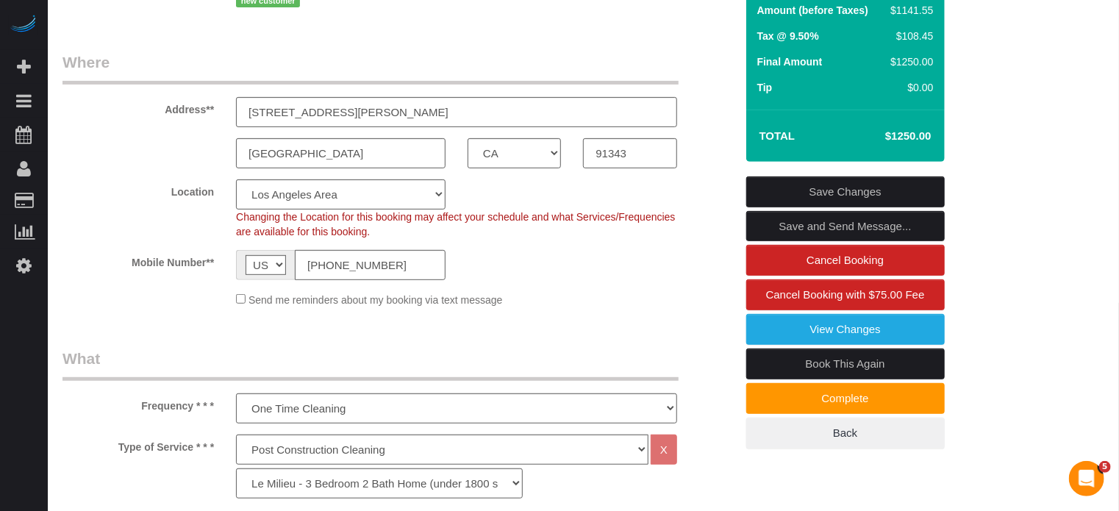
scroll to position [206, 0]
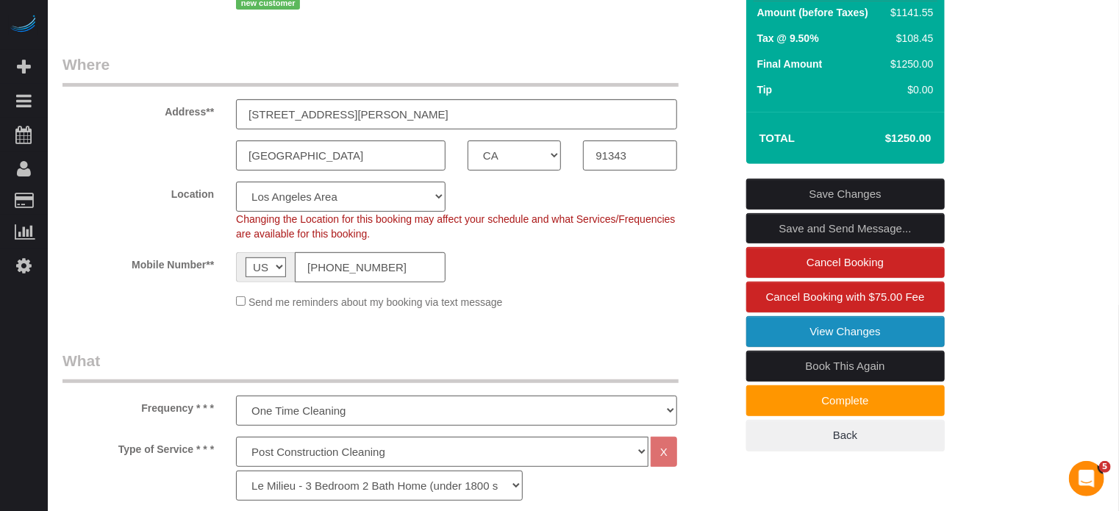
click at [765, 345] on link "View Changes" at bounding box center [845, 331] width 199 height 31
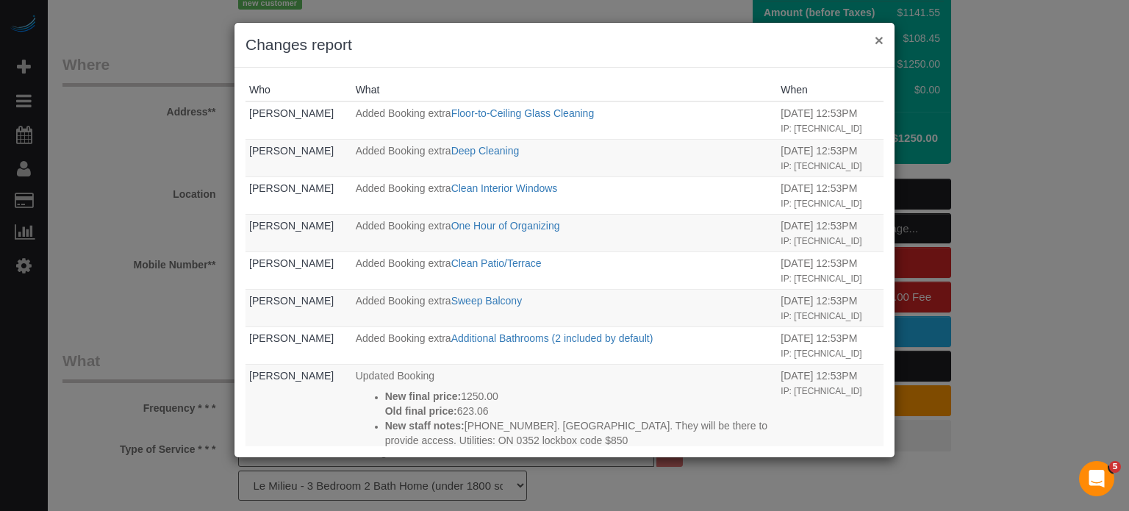
click at [882, 37] on button "×" at bounding box center [879, 39] width 9 height 15
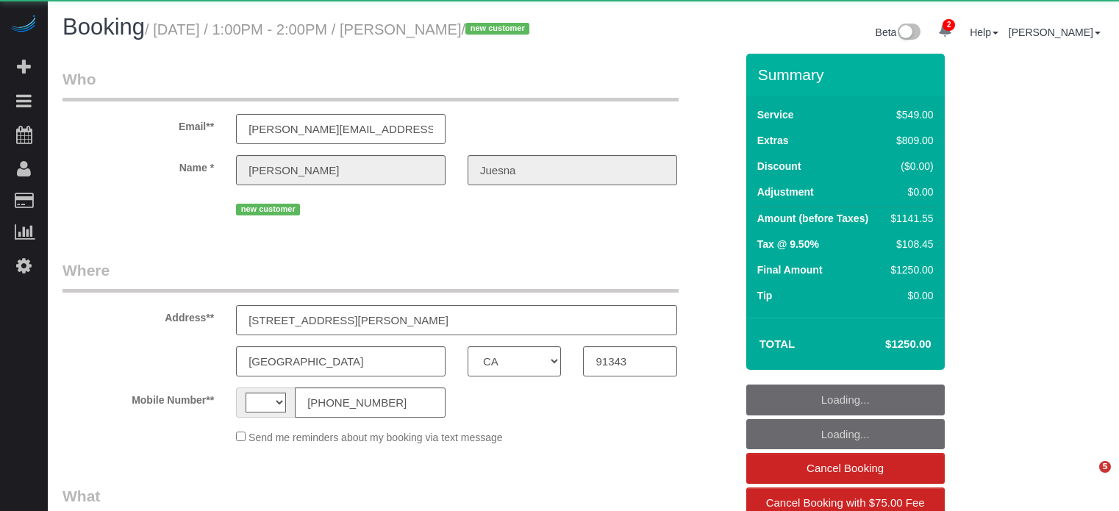
select select "CA"
select select "number:9"
select select "object:858"
select select "string:US"
select select "7"
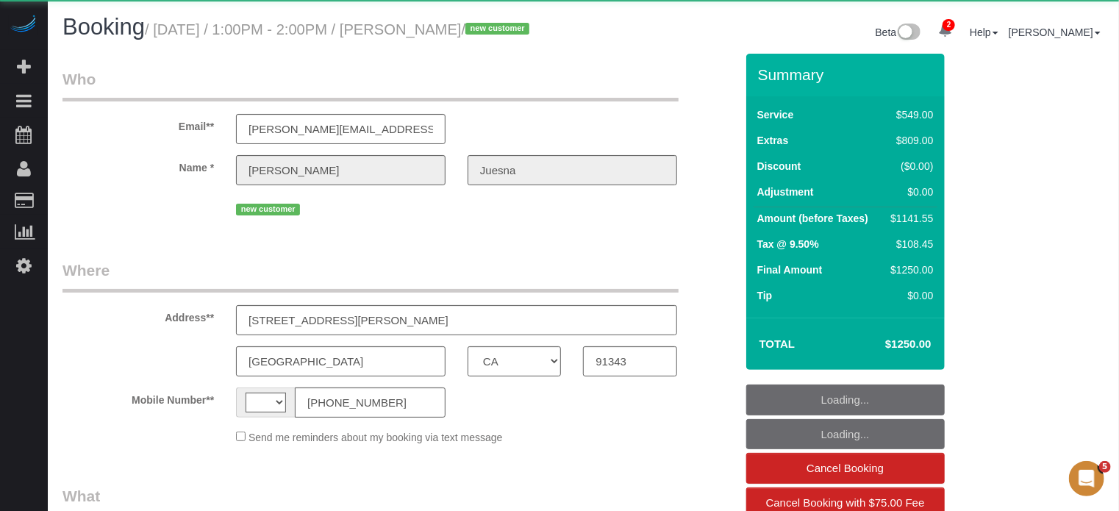
select select "spot1"
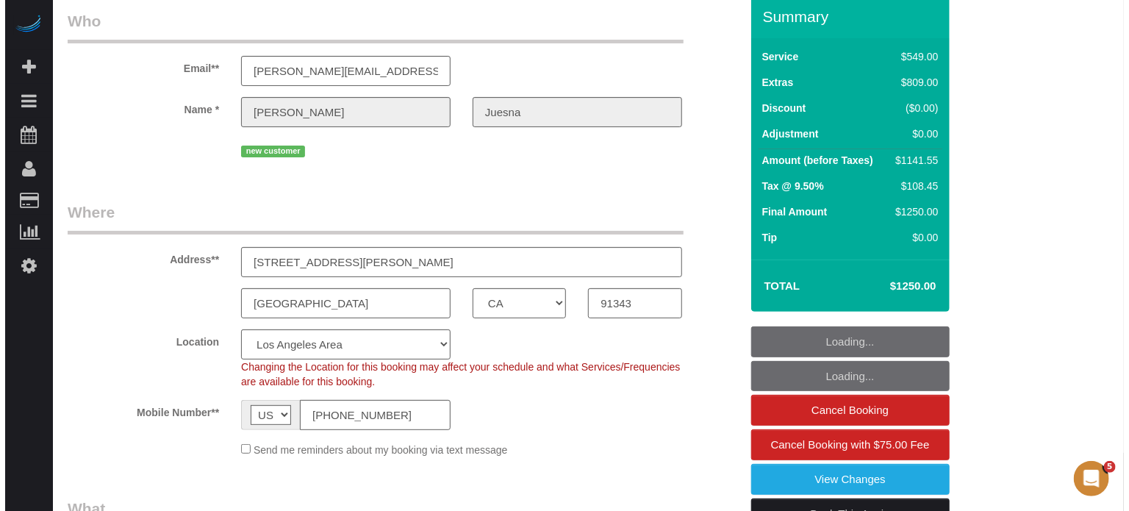
scroll to position [147, 0]
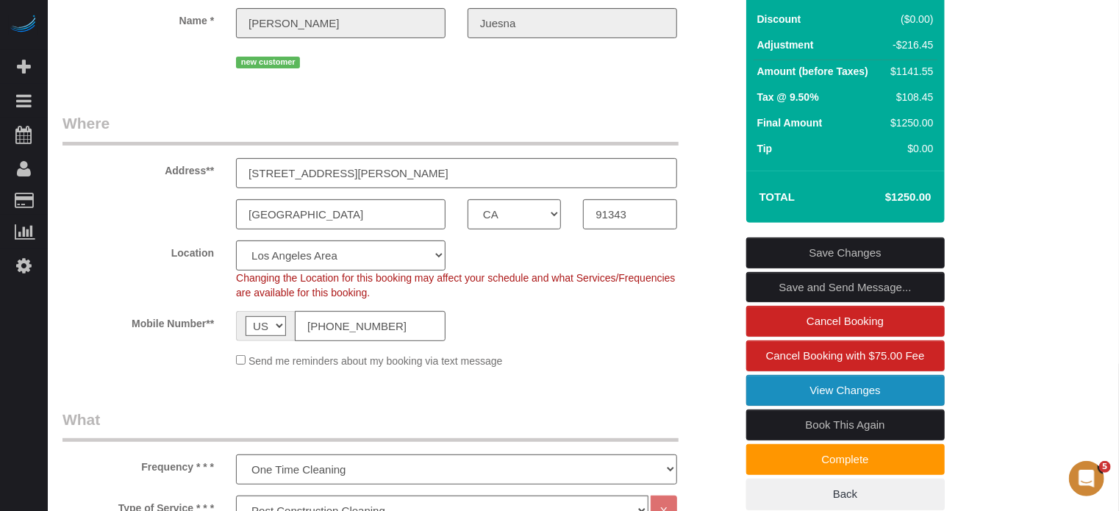
click at [765, 406] on link "View Changes" at bounding box center [845, 390] width 199 height 31
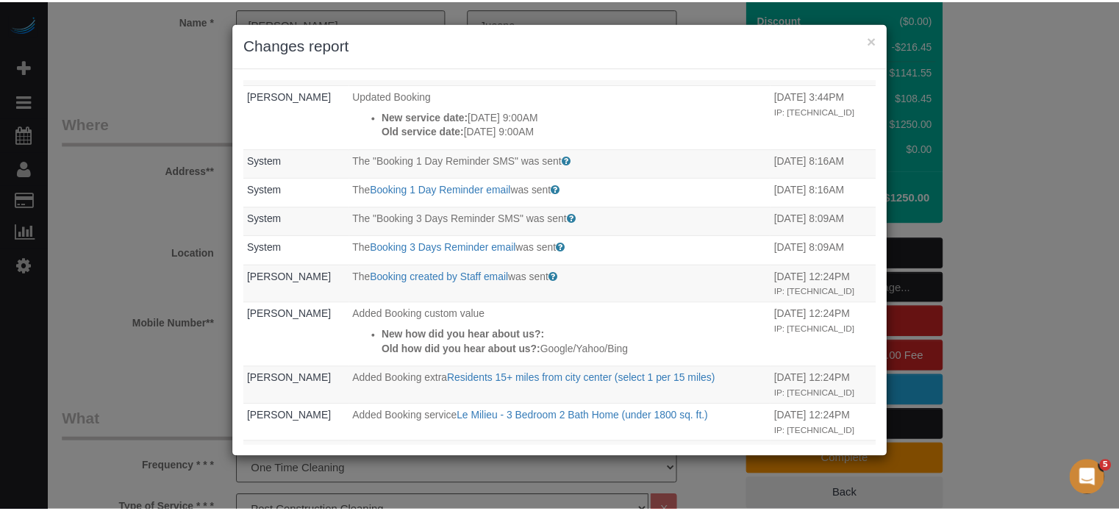
scroll to position [1225, 0]
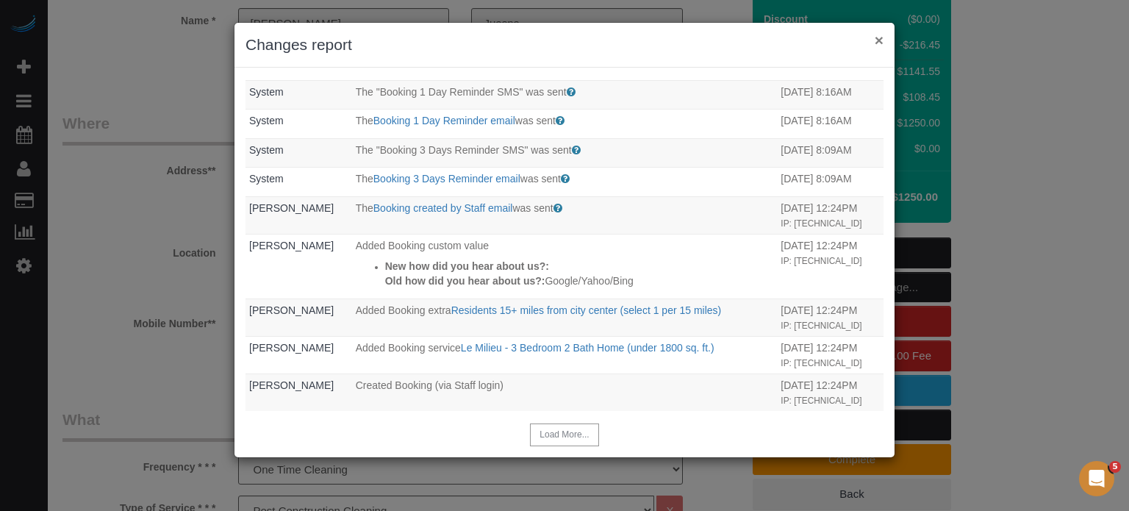
click at [879, 36] on button "×" at bounding box center [879, 39] width 9 height 15
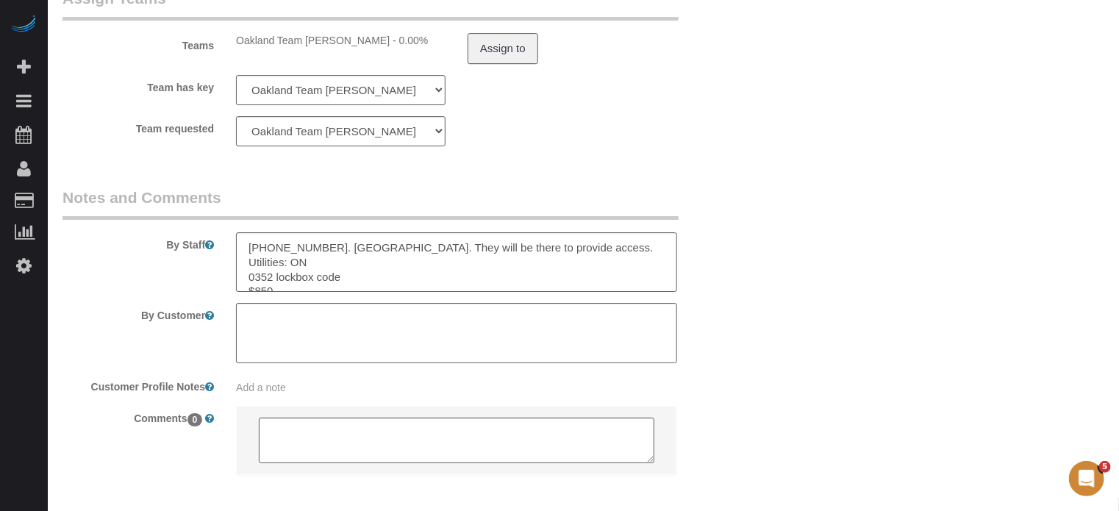
scroll to position [2585, 0]
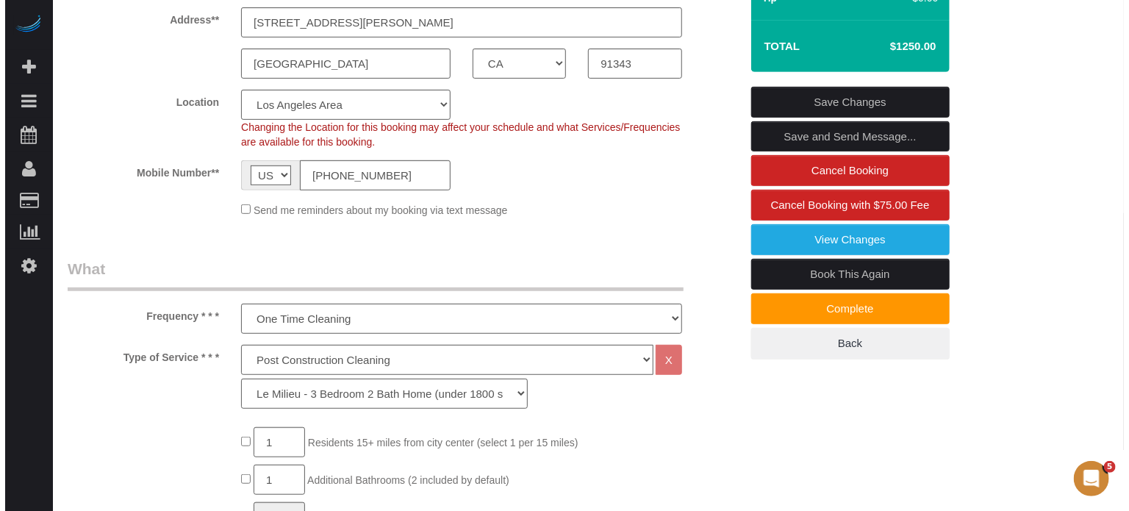
scroll to position [218, 0]
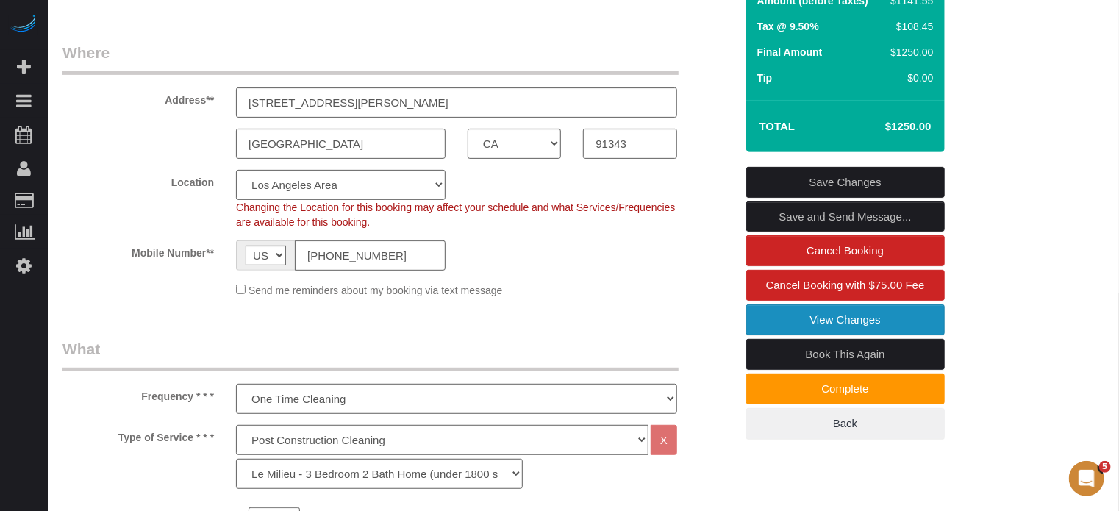
click at [781, 335] on link "View Changes" at bounding box center [845, 319] width 199 height 31
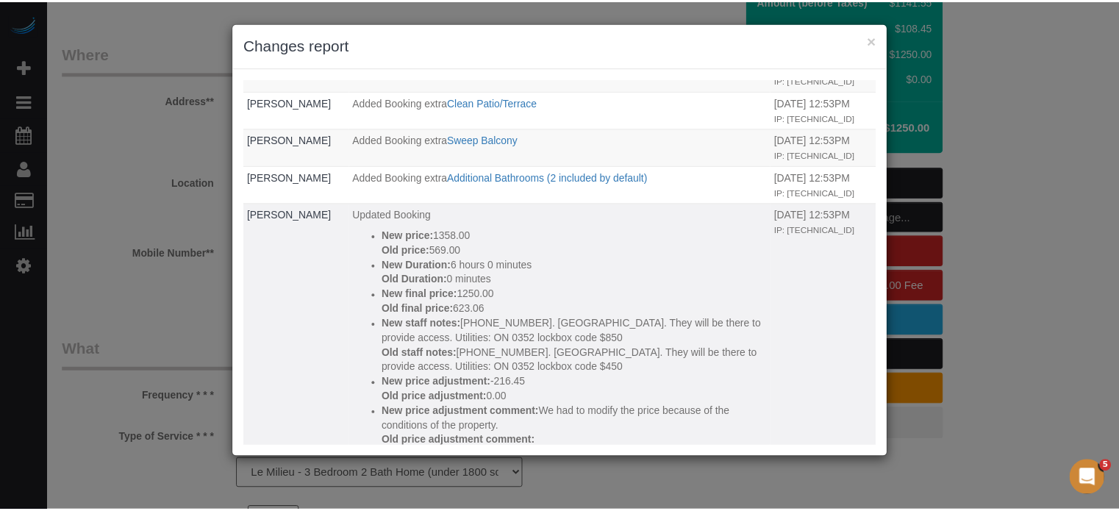
scroll to position [0, 0]
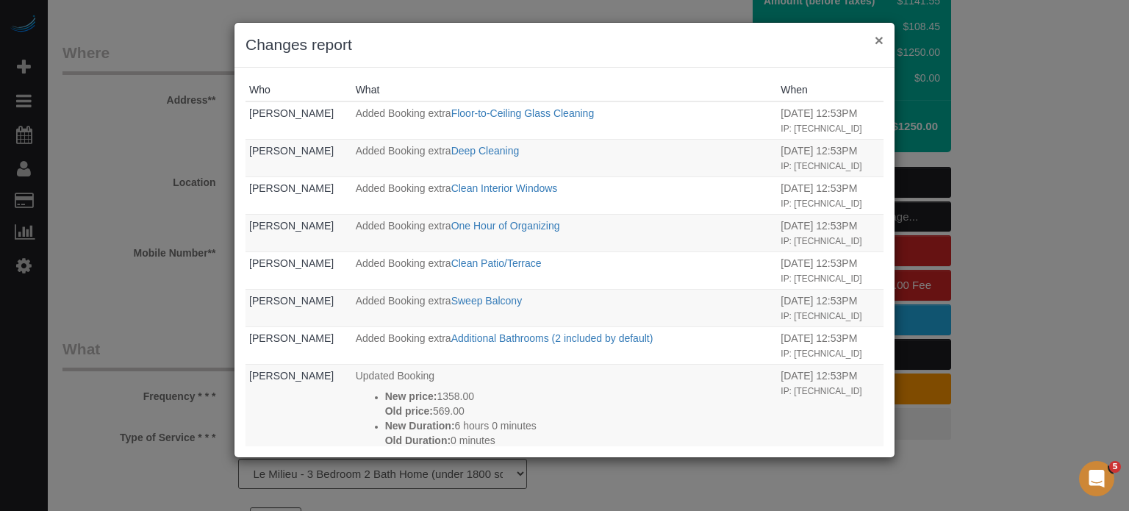
click at [878, 43] on button "×" at bounding box center [879, 39] width 9 height 15
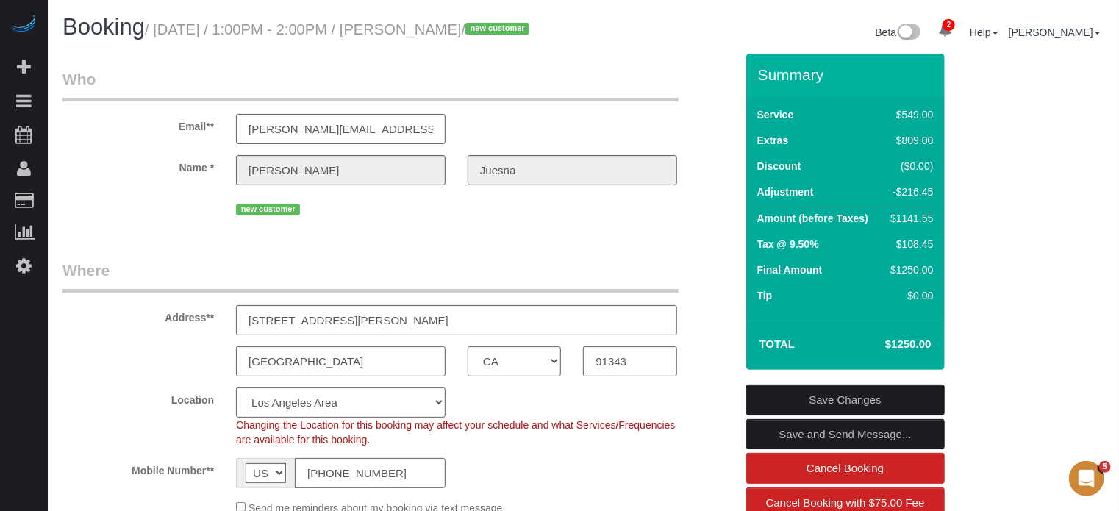
click at [454, 210] on sui-booking-customer "Email** paolo@speedcons.com Name * Paolo Juesna new customer" at bounding box center [398, 143] width 673 height 151
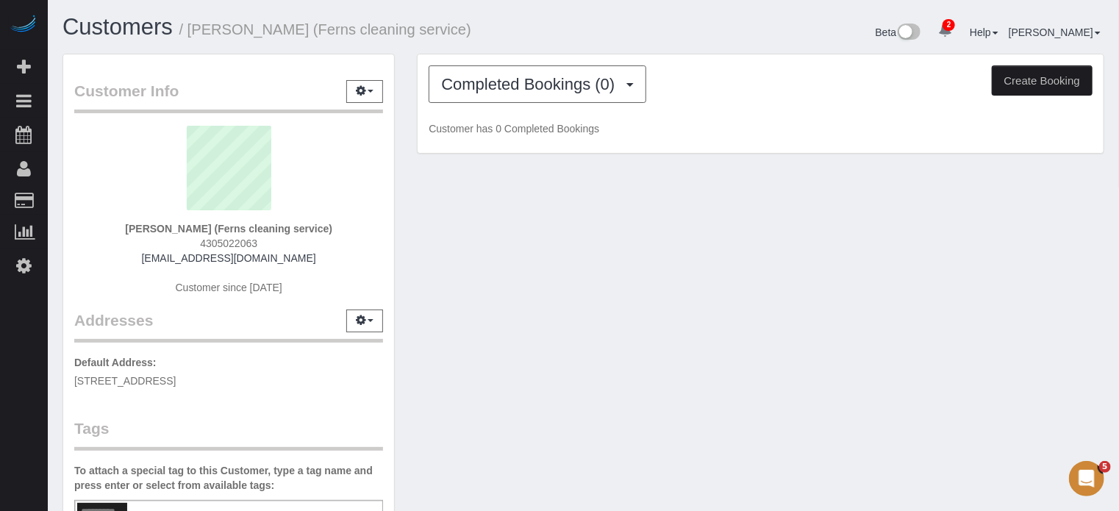
drag, startPoint x: 219, startPoint y: 226, endPoint x: 324, endPoint y: 227, distance: 104.4
click at [324, 227] on strong "[PERSON_NAME] (Ferns cleaning service)" at bounding box center [228, 229] width 207 height 12
copy strong "Ferns cleaning service"
click at [82, 232] on div "[PERSON_NAME] (Ferns cleaning service) 4305022063 [EMAIL_ADDRESS][DOMAIN_NAME] …" at bounding box center [228, 218] width 309 height 184
click at [1065, 233] on div "Customer Info Edit Contact Info Send Message Email Preferences Special Sales Ta…" at bounding box center [583, 407] width 1064 height 707
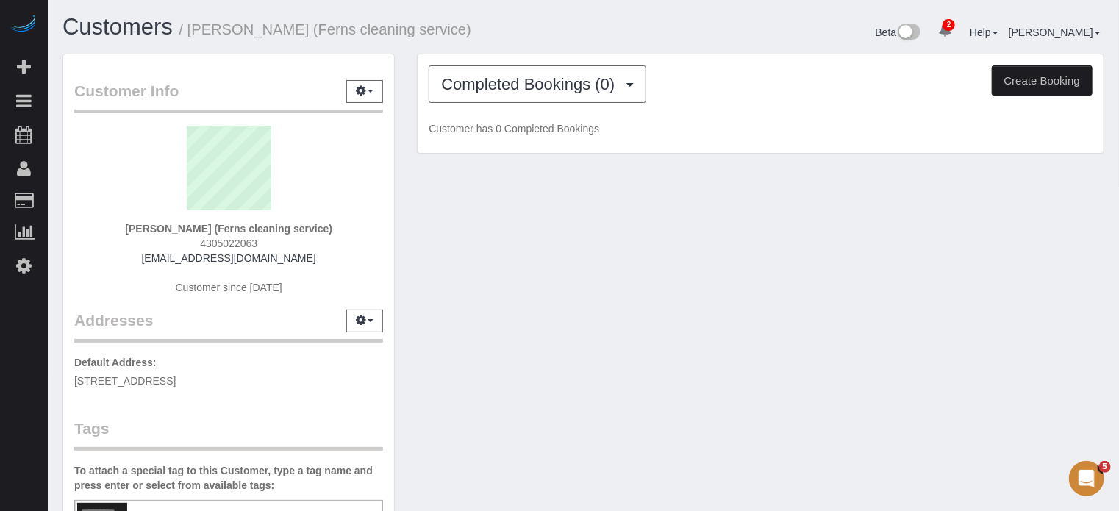
click at [70, 292] on div "Customer Info Edit Contact Info Send Message Email Preferences Special Sales Ta…" at bounding box center [228, 399] width 331 height 690
drag, startPoint x: 310, startPoint y: 261, endPoint x: 157, endPoint y: 252, distance: 153.2
click at [157, 252] on div "[PERSON_NAME] (Ferns cleaning service) 4305022063 [EMAIL_ADDRESS][DOMAIN_NAME] …" at bounding box center [228, 218] width 309 height 184
copy link "[EMAIL_ADDRESS][DOMAIN_NAME]"
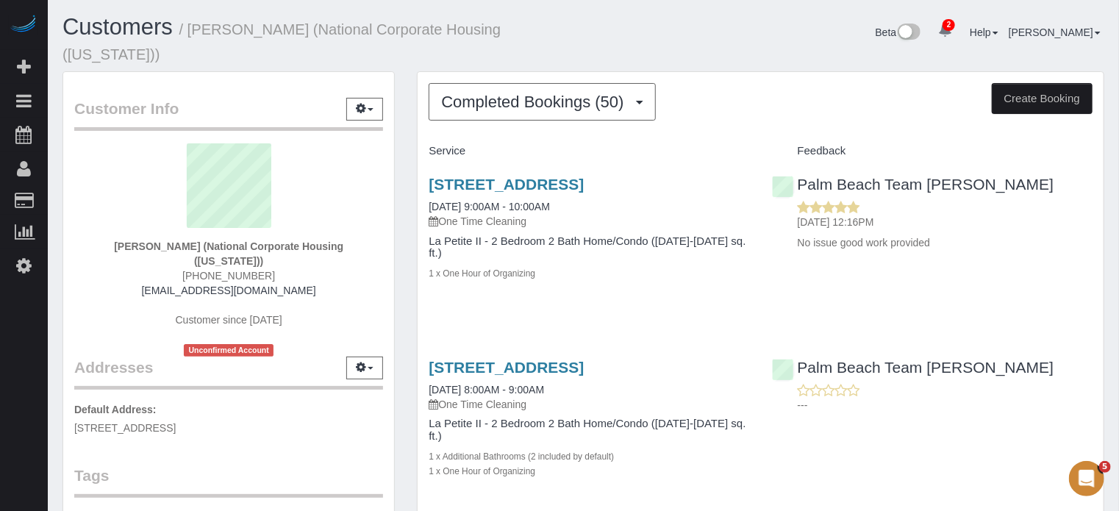
drag, startPoint x: 185, startPoint y: 227, endPoint x: 323, endPoint y: 229, distance: 138.2
click at [323, 240] on strong "[PERSON_NAME] (National Corporate Housing ([US_STATE]))" at bounding box center [228, 253] width 229 height 26
copy strong "National Corporate Housing"
drag, startPoint x: 323, startPoint y: 258, endPoint x: 126, endPoint y: 258, distance: 196.3
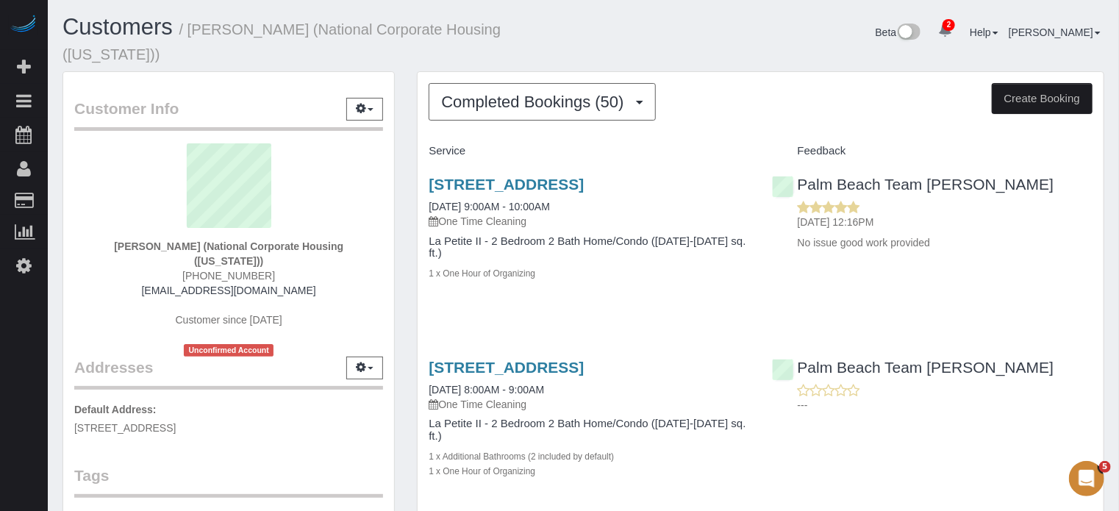
click at [126, 258] on div "[PERSON_NAME] (National Corporate Housing ([US_STATE])) [PHONE_NUMBER] [EMAIL_A…" at bounding box center [228, 249] width 309 height 213
copy link "[EMAIL_ADDRESS][DOMAIN_NAME]"
click at [228, 240] on strong "[PERSON_NAME] (National Corporate Housing ([US_STATE]))" at bounding box center [228, 253] width 229 height 26
drag, startPoint x: 185, startPoint y: 225, endPoint x: 323, endPoint y: 227, distance: 137.5
click at [323, 240] on strong "[PERSON_NAME] (National Corporate Housing ([US_STATE]))" at bounding box center [228, 253] width 229 height 26
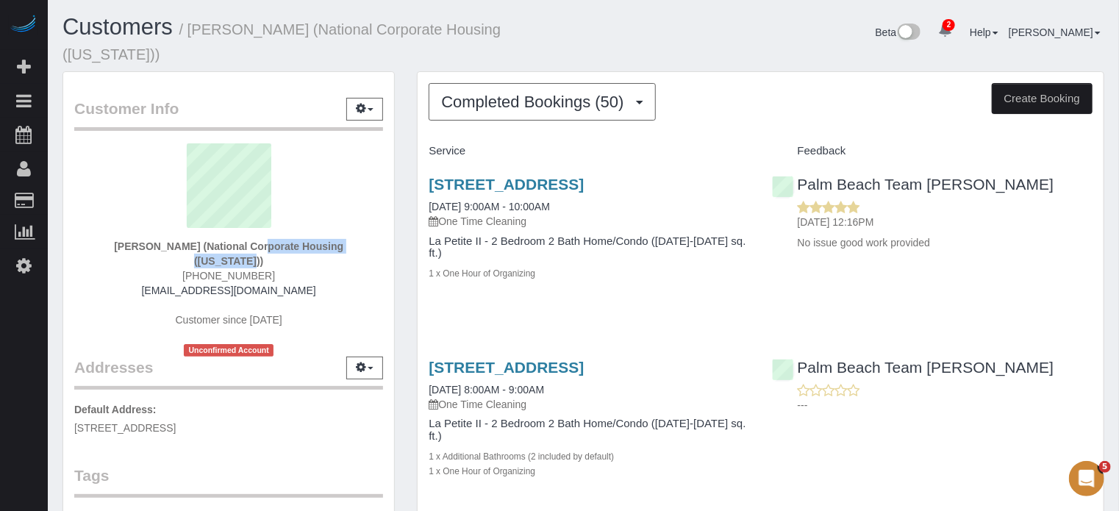
copy strong "National Corporate Housing"
click at [1035, 273] on div "[STREET_ADDRESS] [DATE] 9:00AM - 10:00AM One Time Cleaning La Petite II - 2 Bed…" at bounding box center [761, 236] width 686 height 146
click at [114, 240] on strong "Francesca Joseph (National Corporate Housing (Florida))" at bounding box center [228, 253] width 229 height 26
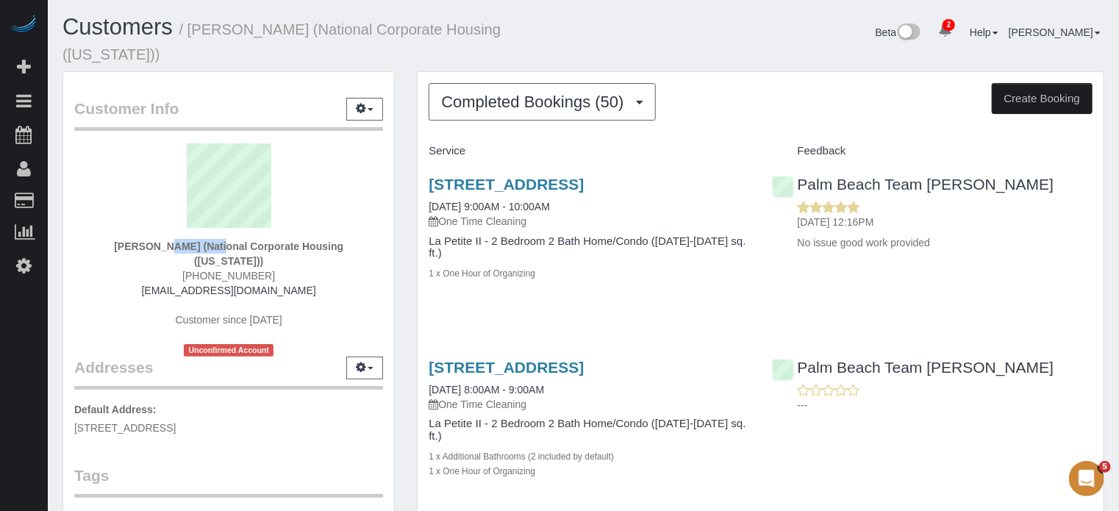
click at [121, 235] on div "Francesca Joseph (National Corporate Housing (Florida)) (954) 846-8111 floridao…" at bounding box center [228, 249] width 309 height 213
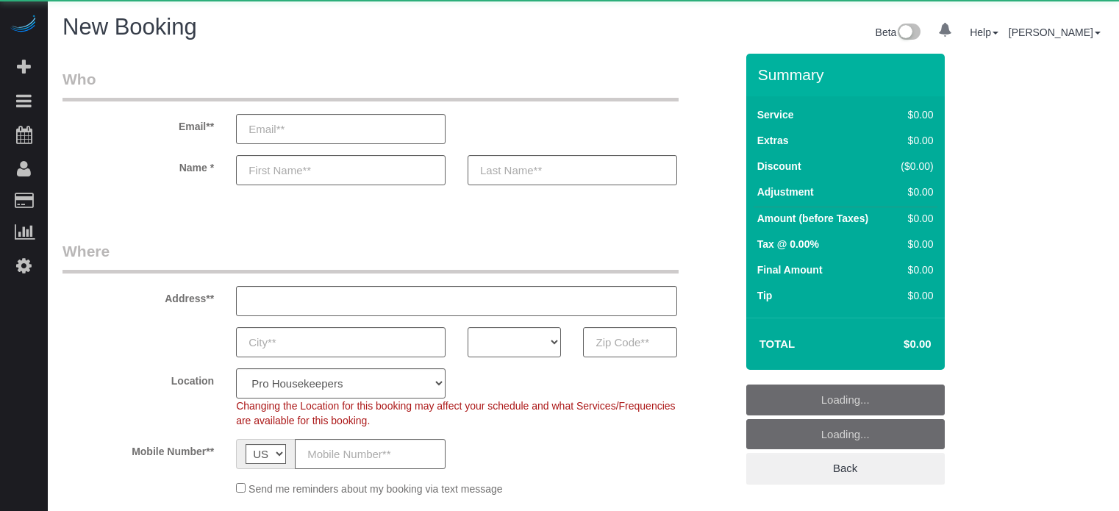
select select "number:9"
select select "object:652"
select select "4"
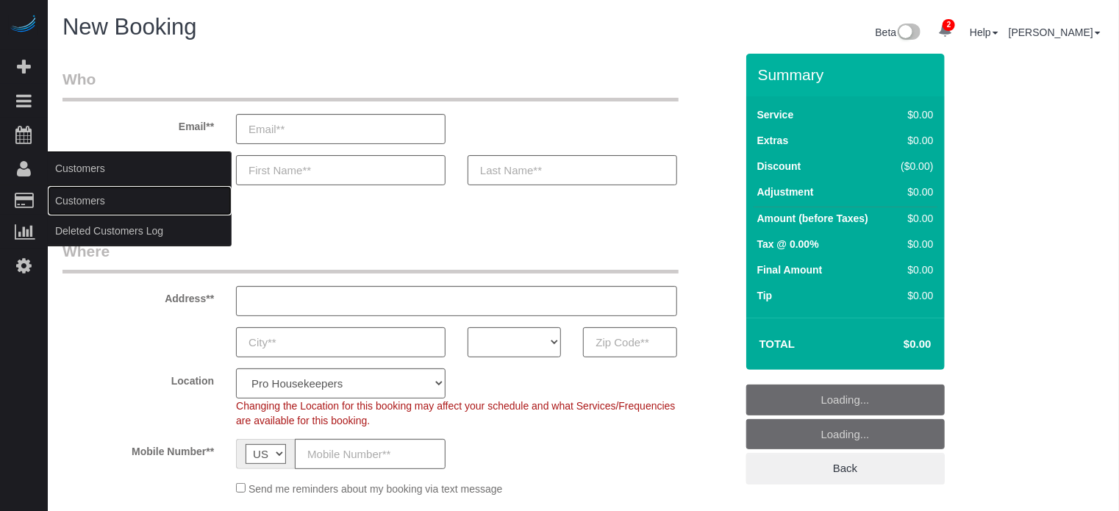
click at [78, 205] on link "Customers" at bounding box center [140, 200] width 184 height 29
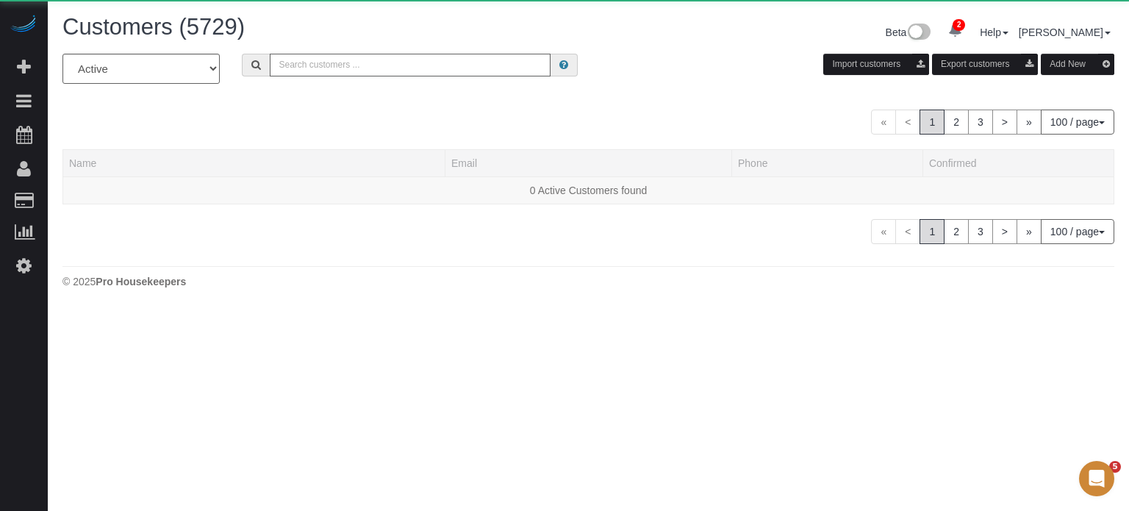
click at [310, 65] on input "text" at bounding box center [410, 65] width 281 height 23
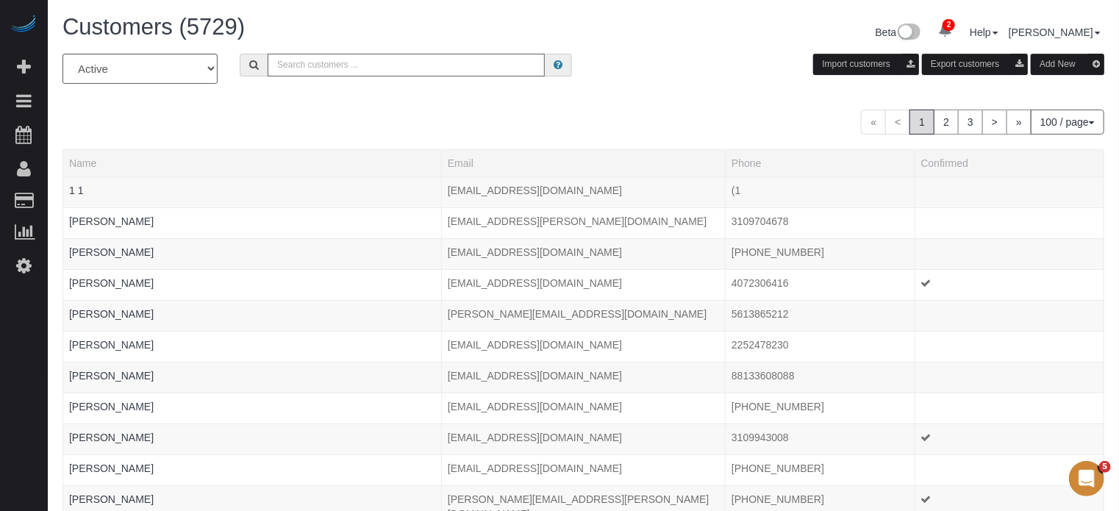
paste input "[EMAIL_ADDRESS][DOMAIN_NAME]"
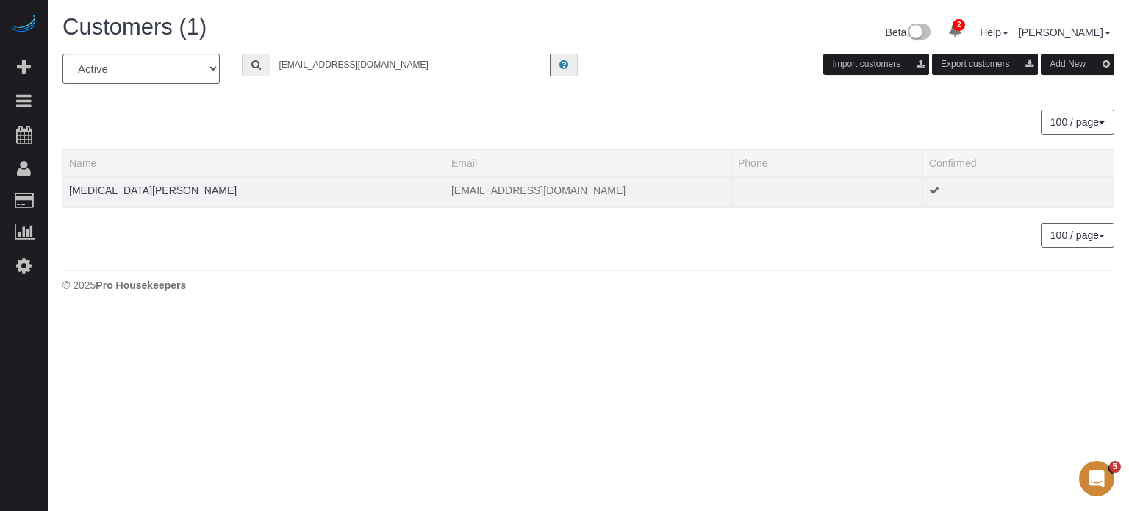
type input "[EMAIL_ADDRESS][DOMAIN_NAME]"
click at [473, 195] on td "[EMAIL_ADDRESS][DOMAIN_NAME]" at bounding box center [588, 191] width 287 height 31
click at [129, 187] on link "[MEDICAL_DATA][PERSON_NAME]" at bounding box center [153, 191] width 168 height 12
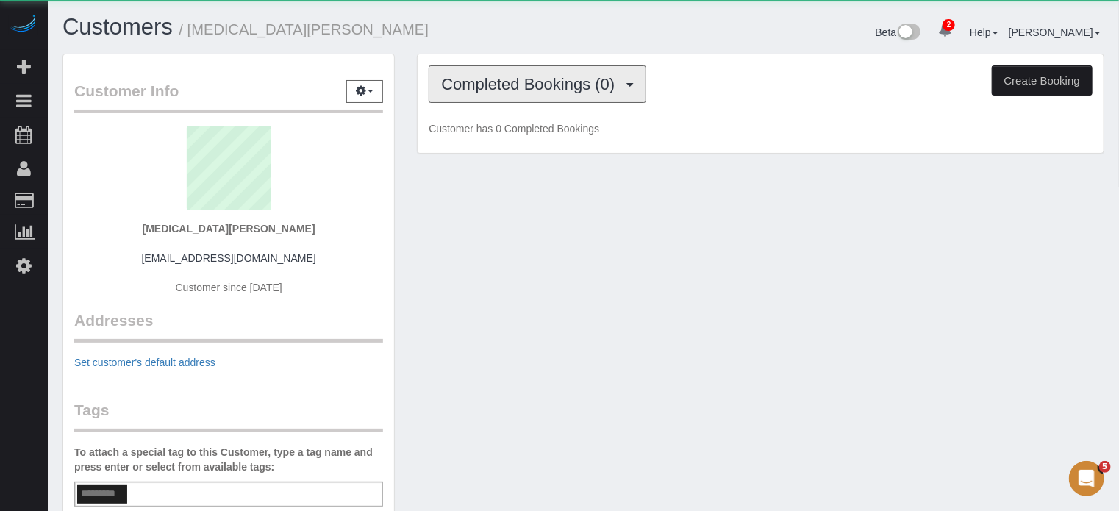
click at [521, 90] on span "Completed Bookings (0)" at bounding box center [531, 84] width 181 height 18
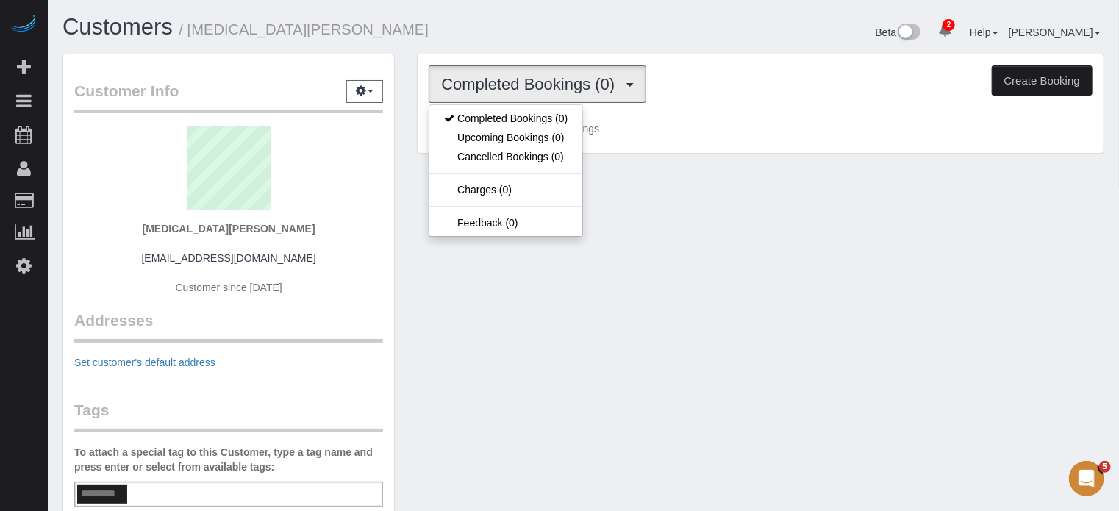
click at [459, 298] on div "Customer Info Edit Contact Info Send Message Email Preferences Special Sales Ta…" at bounding box center [583, 398] width 1064 height 688
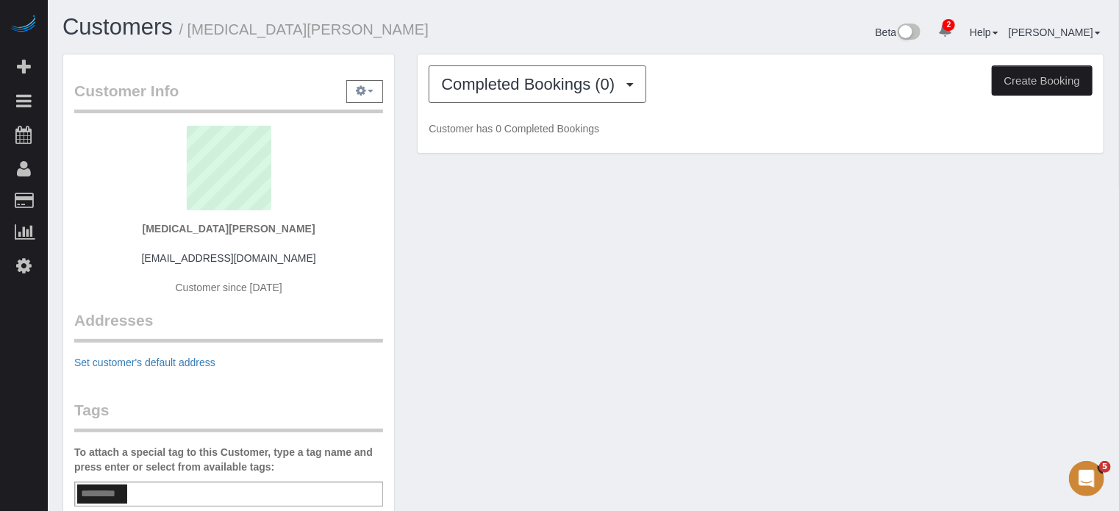
click at [359, 86] on icon "button" at bounding box center [361, 90] width 10 height 9
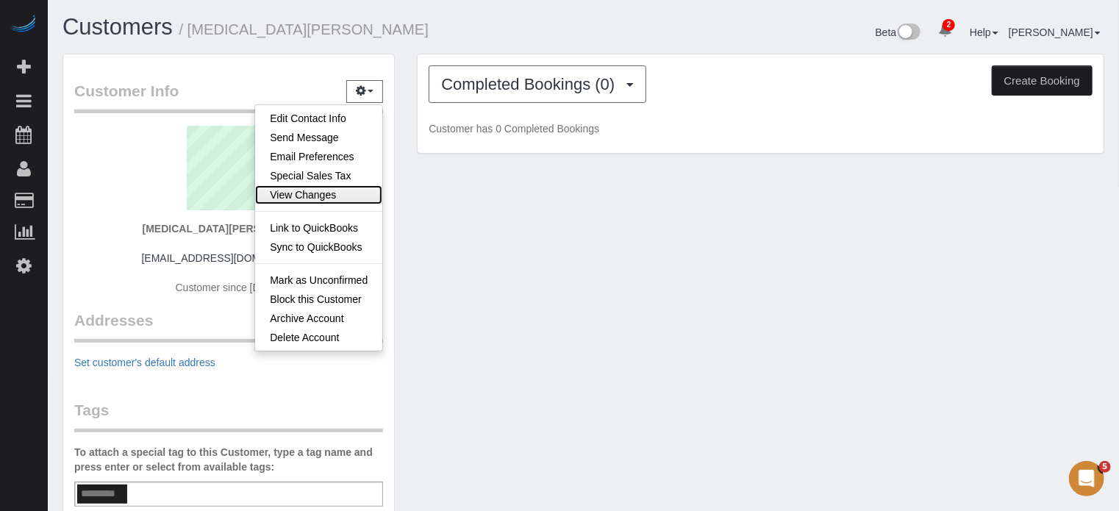
click at [305, 198] on link "View Changes" at bounding box center [318, 194] width 127 height 19
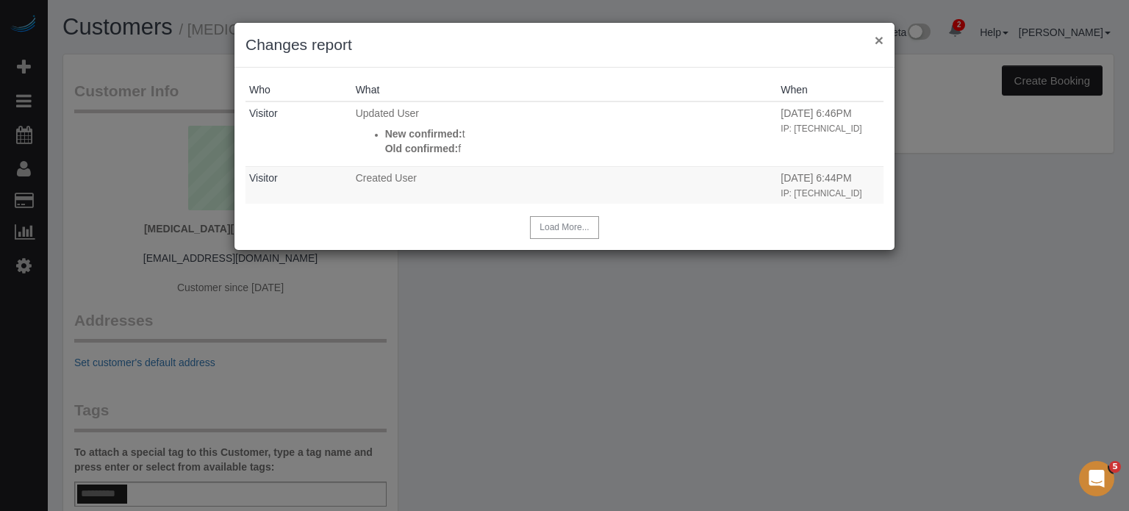
click at [879, 40] on button "×" at bounding box center [879, 39] width 9 height 15
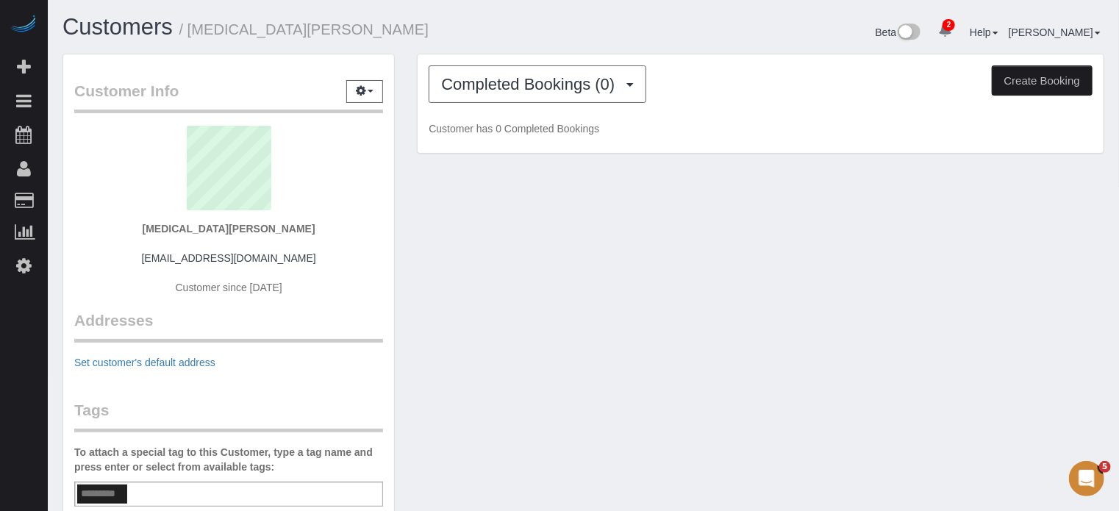
click at [570, 294] on div "Customer Info Edit Contact Info Send Message Email Preferences Special Sales Ta…" at bounding box center [583, 398] width 1064 height 688
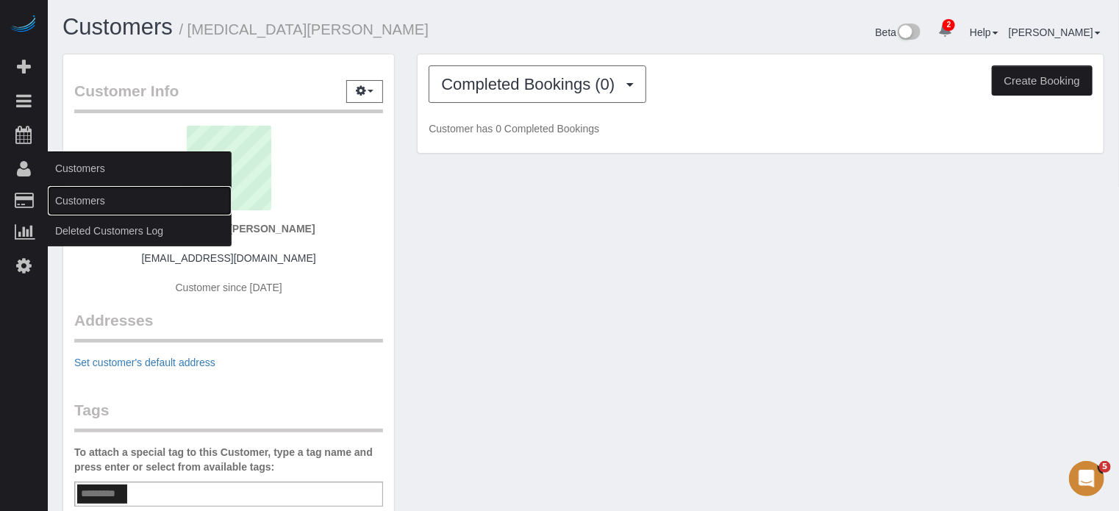
click at [88, 199] on link "Customers" at bounding box center [140, 200] width 184 height 29
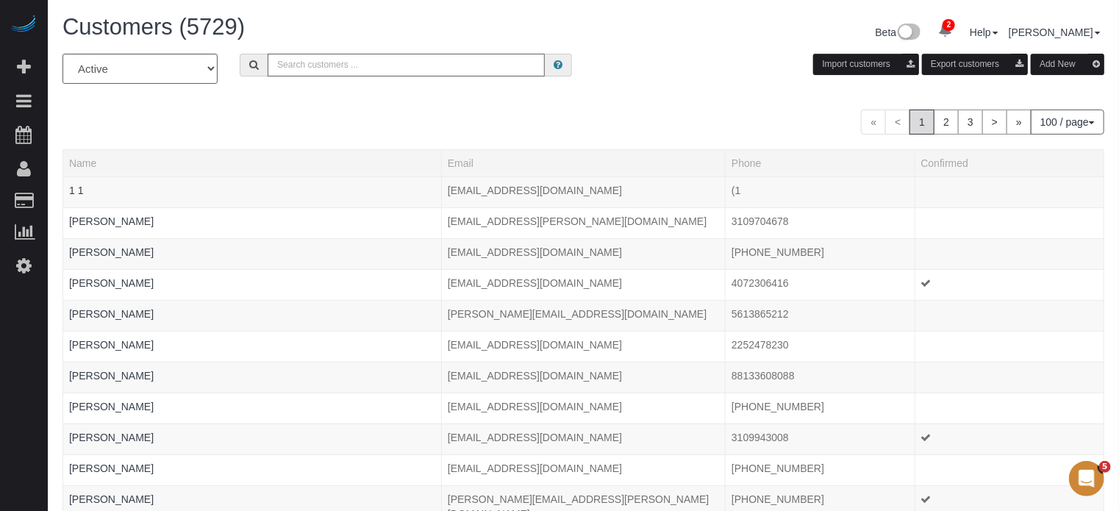
click at [323, 61] on input "text" at bounding box center [406, 65] width 277 height 23
type input "tsoo"
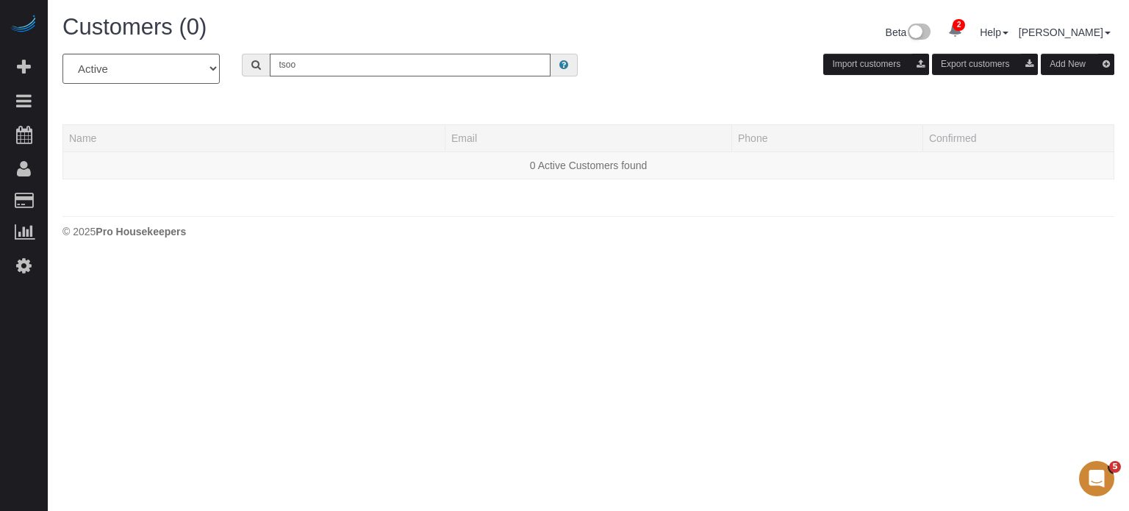
drag, startPoint x: 323, startPoint y: 62, endPoint x: 259, endPoint y: 66, distance: 64.1
click at [259, 65] on div "tsoo" at bounding box center [410, 65] width 336 height 23
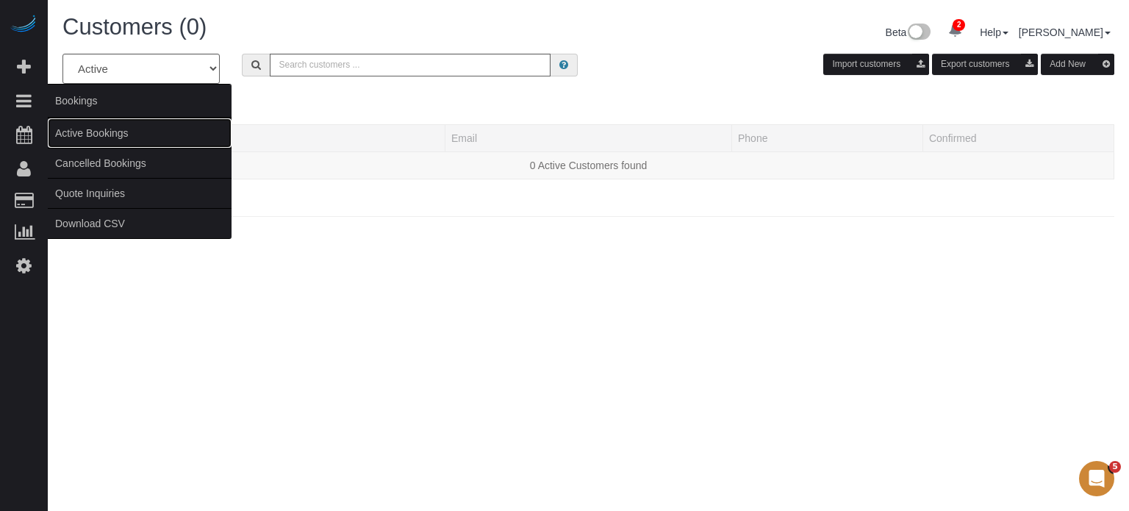
click at [81, 135] on link "Active Bookings" at bounding box center [140, 132] width 184 height 29
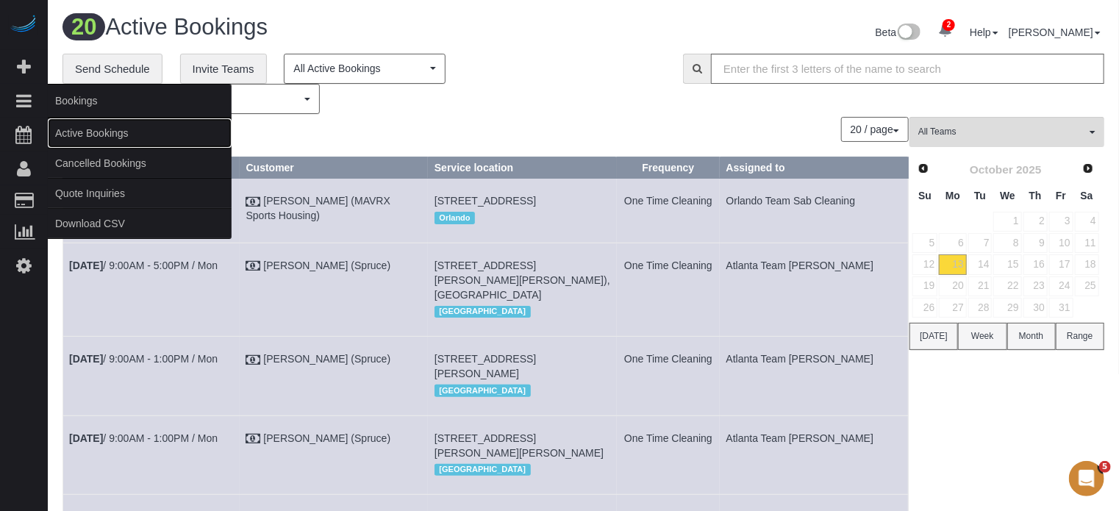
click at [68, 131] on link "Active Bookings" at bounding box center [140, 132] width 184 height 29
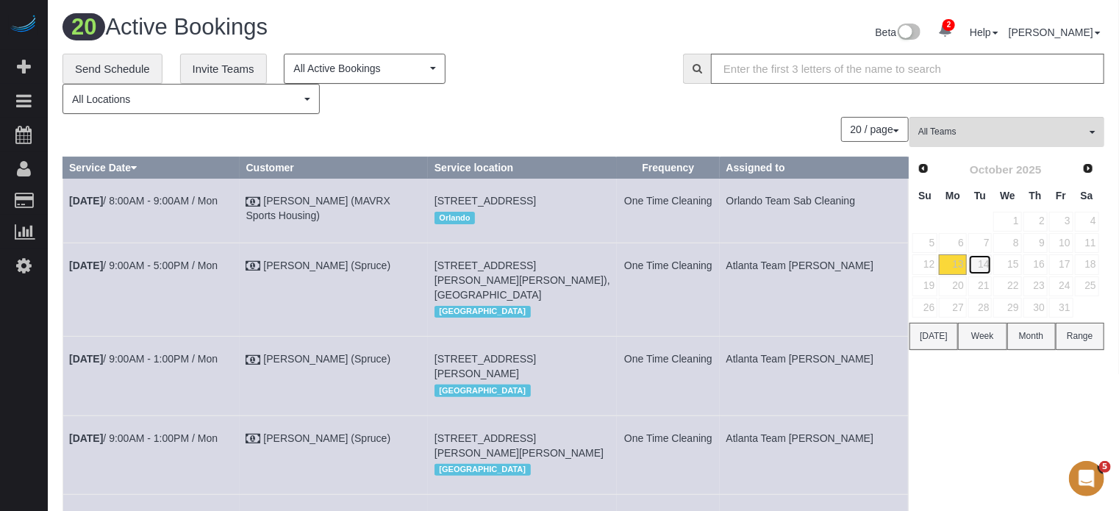
click at [979, 263] on link "14" at bounding box center [980, 264] width 24 height 20
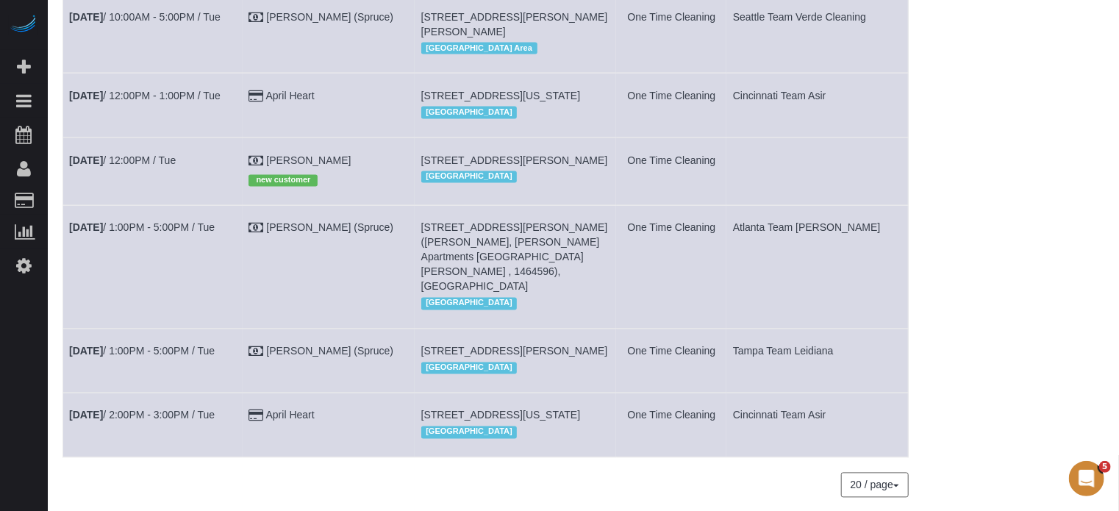
scroll to position [1250, 0]
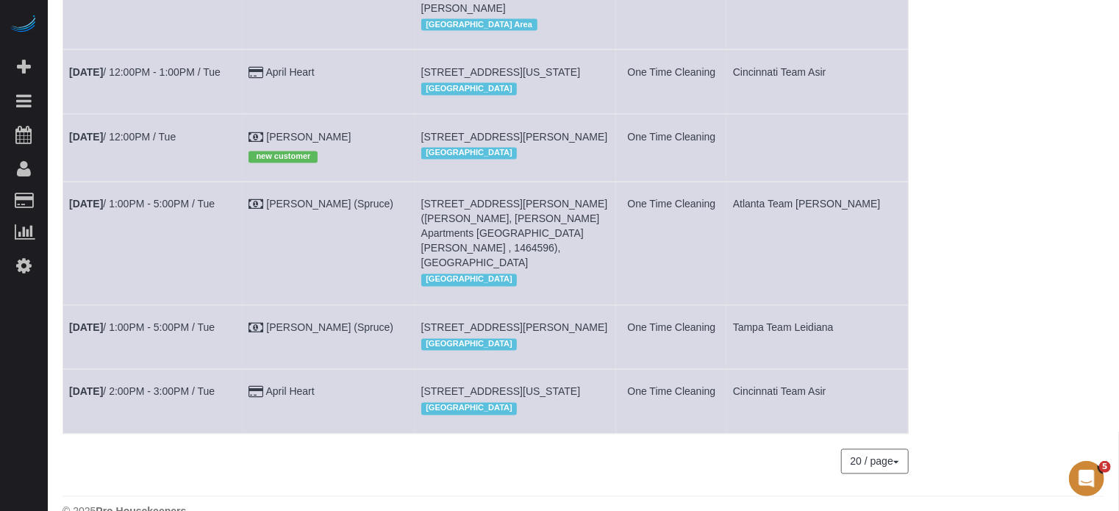
drag, startPoint x: 1097, startPoint y: 302, endPoint x: 1051, endPoint y: 302, distance: 46.3
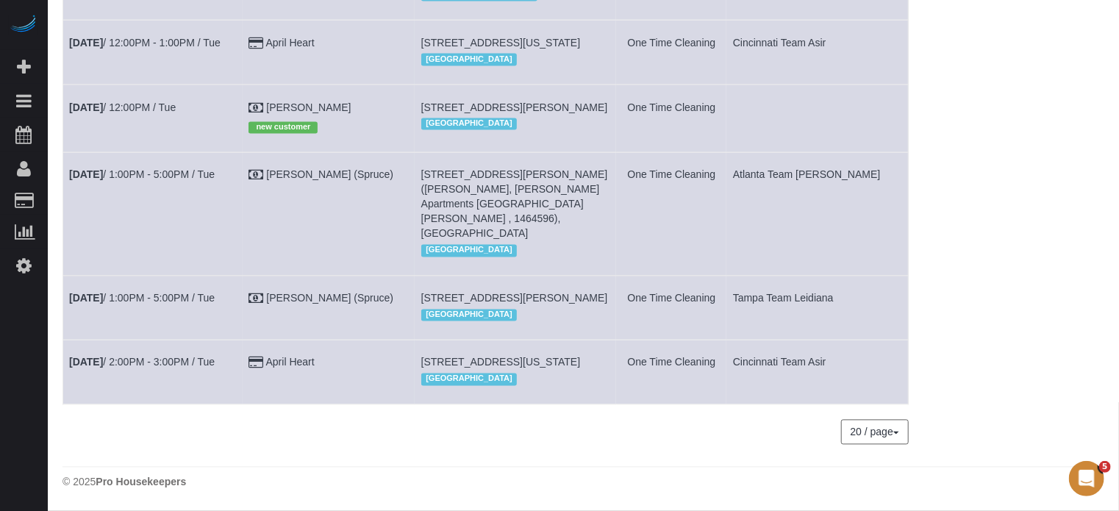
scroll to position [1368, 0]
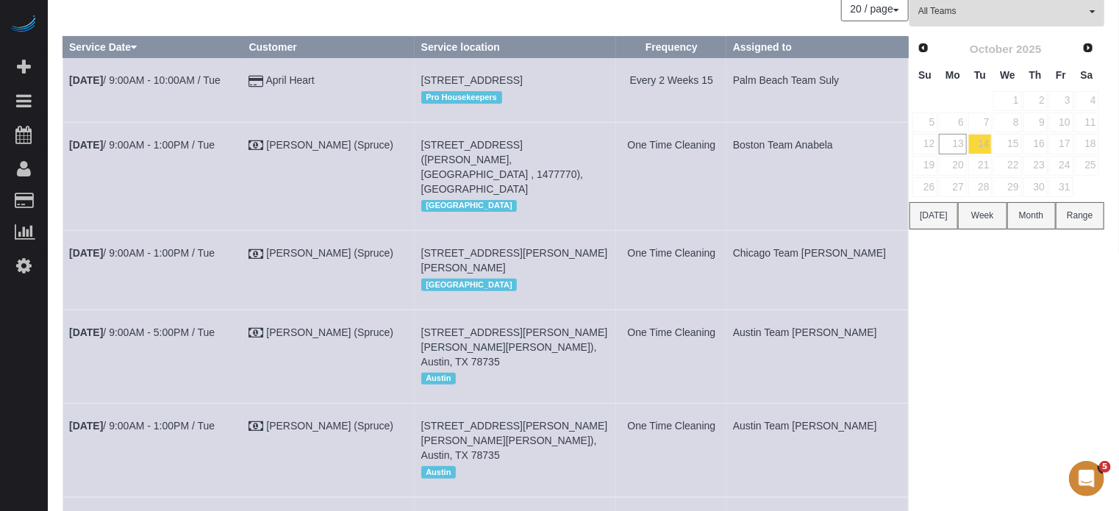
scroll to position [118, 0]
